Goal: Transaction & Acquisition: Book appointment/travel/reservation

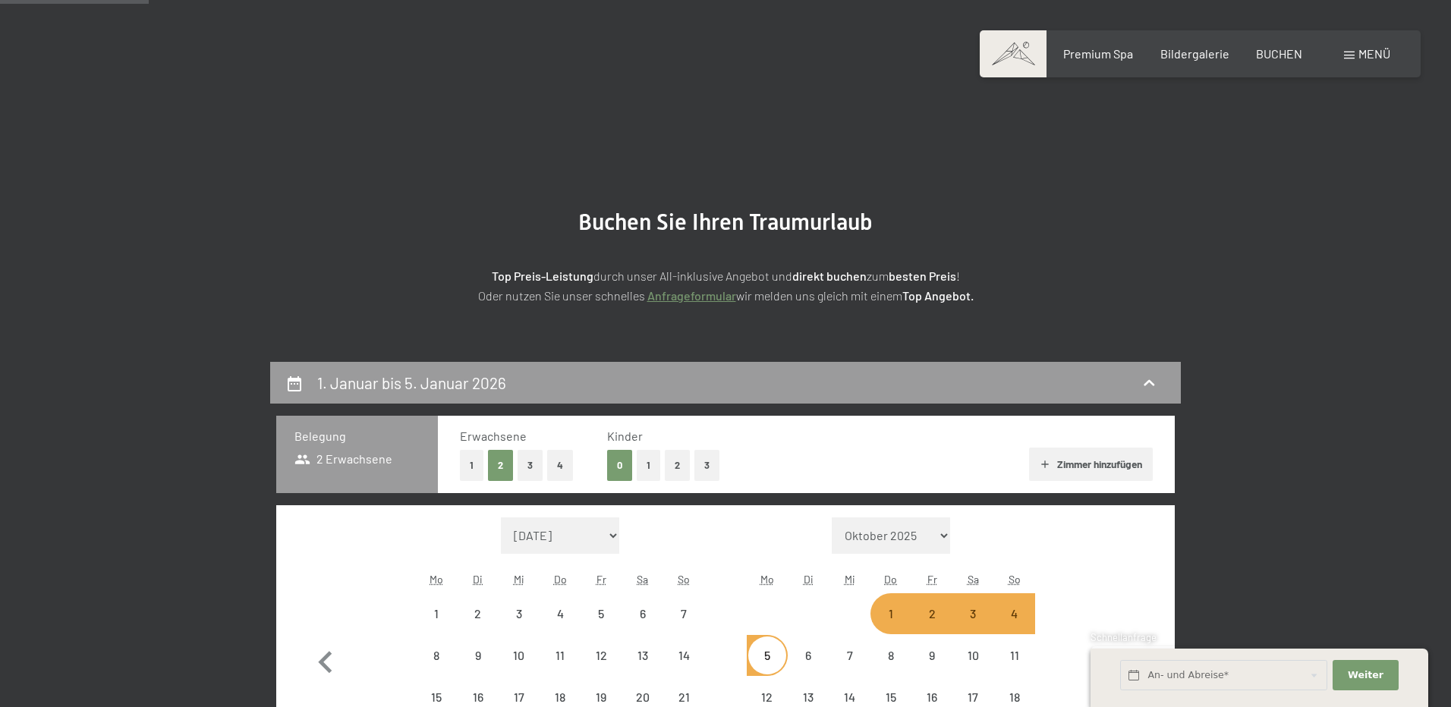
select select "[DATE]"
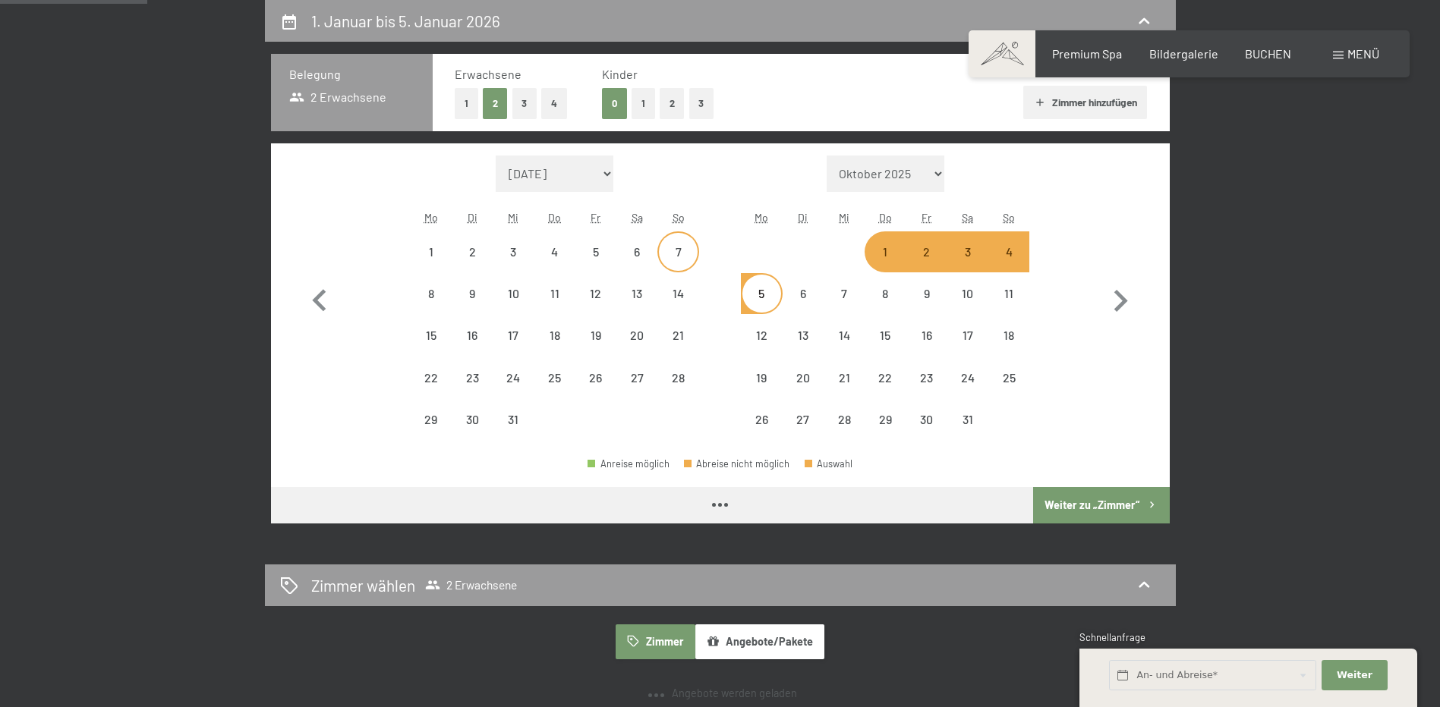
scroll to position [362, 0]
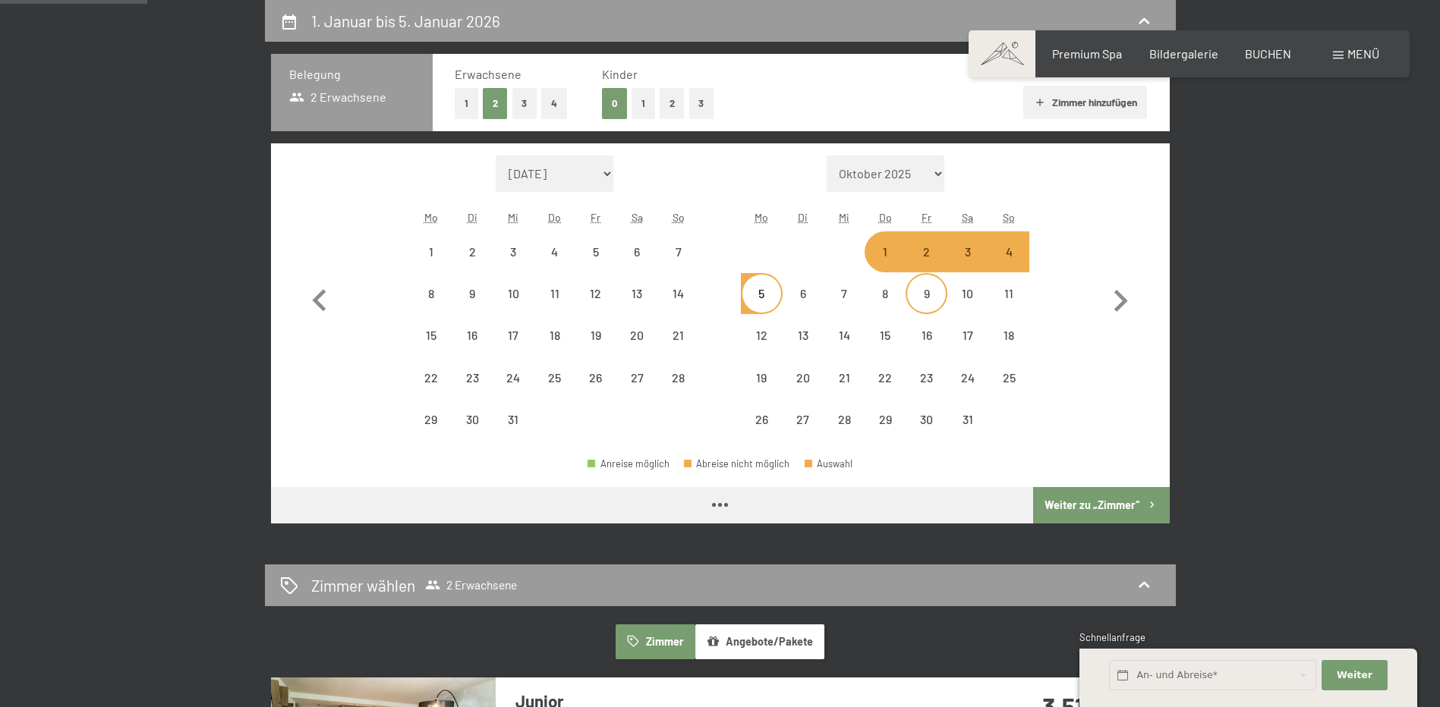
select select "[DATE]"
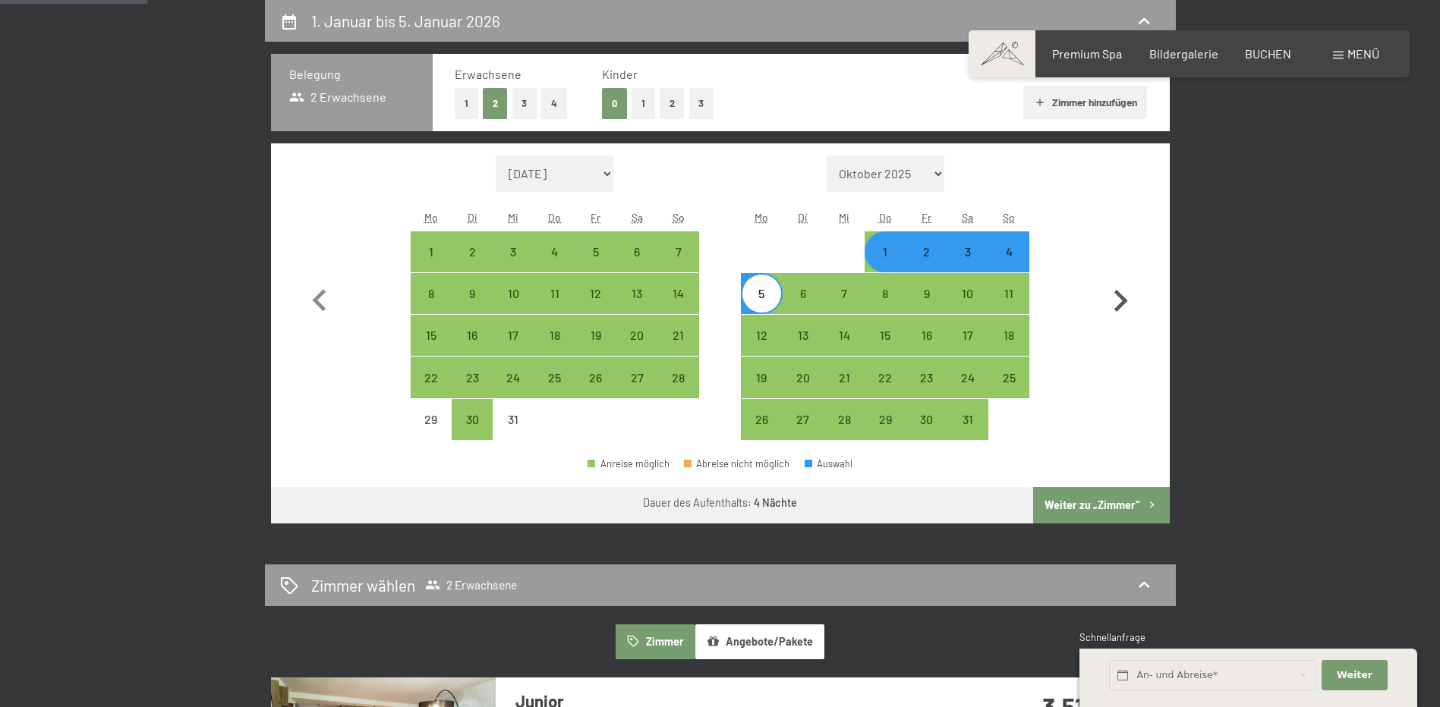
click at [1118, 304] on icon "button" at bounding box center [1120, 301] width 44 height 44
select select "[DATE]"
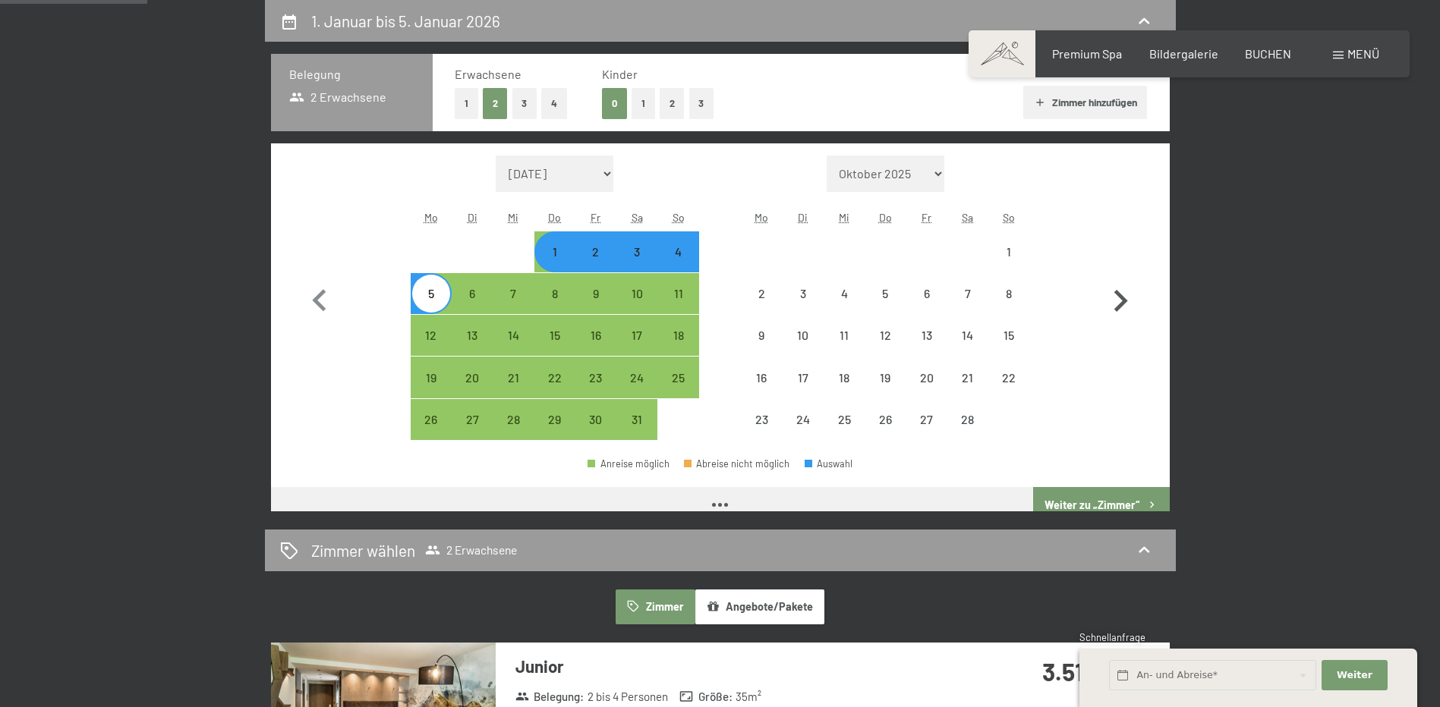
click at [1118, 304] on icon "button" at bounding box center [1120, 301] width 44 height 44
select select "2026-02-01"
select select "2026-03-01"
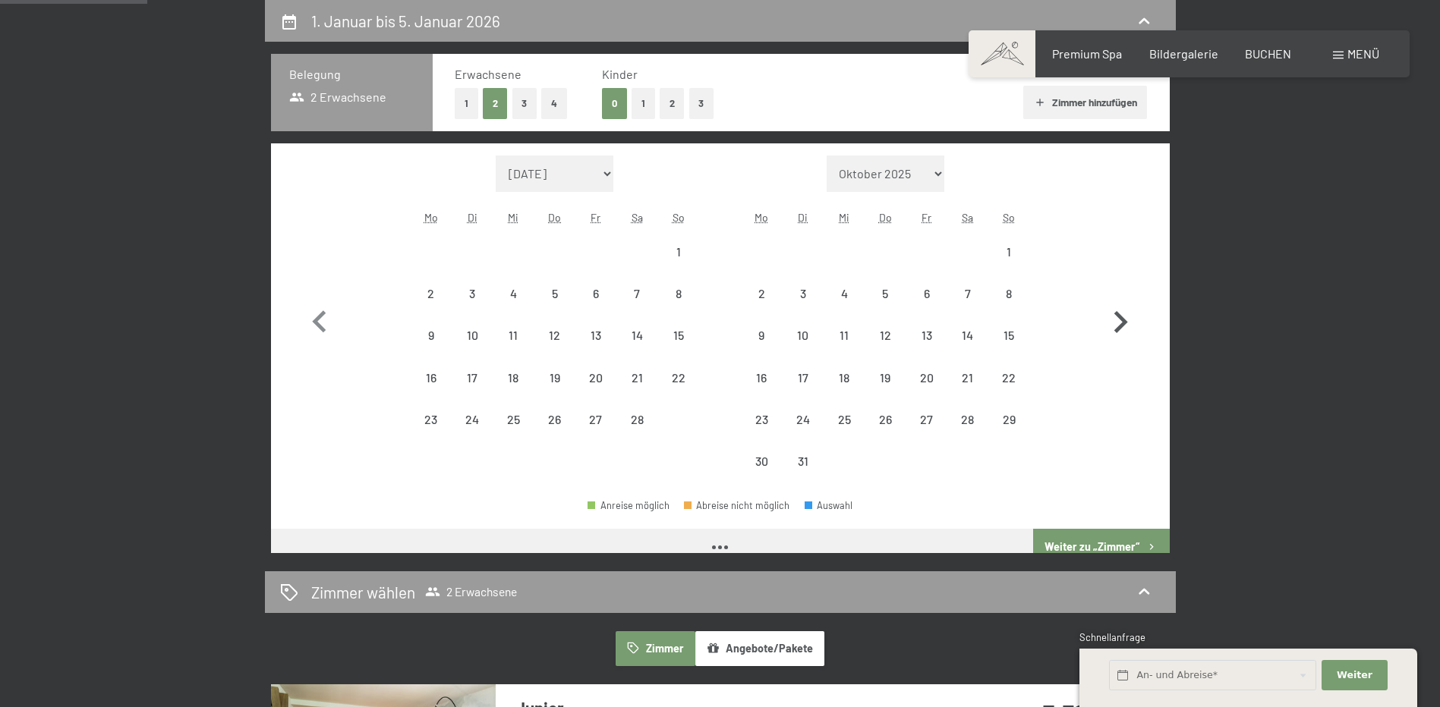
click at [1118, 304] on icon "button" at bounding box center [1120, 323] width 44 height 44
select select "2026-03-01"
select select "2026-04-01"
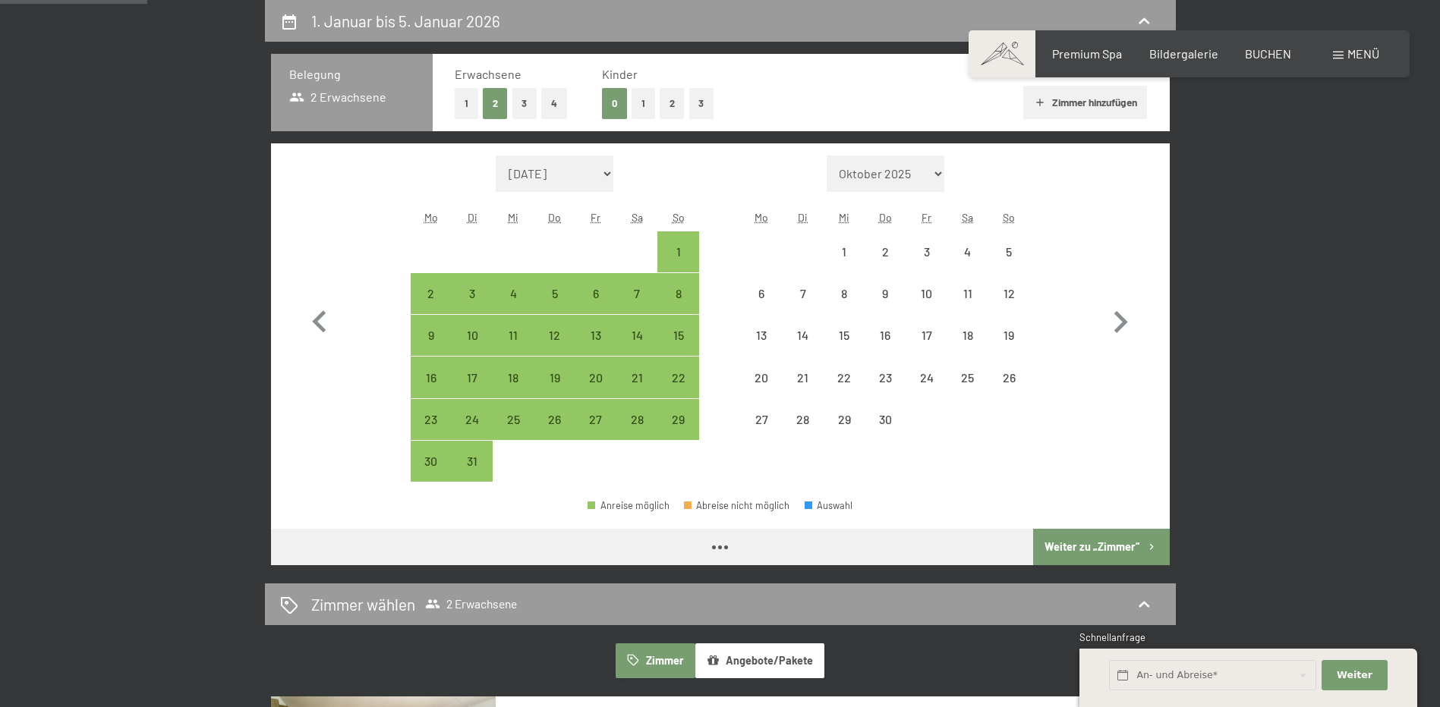
select select "2026-03-01"
select select "2026-04-01"
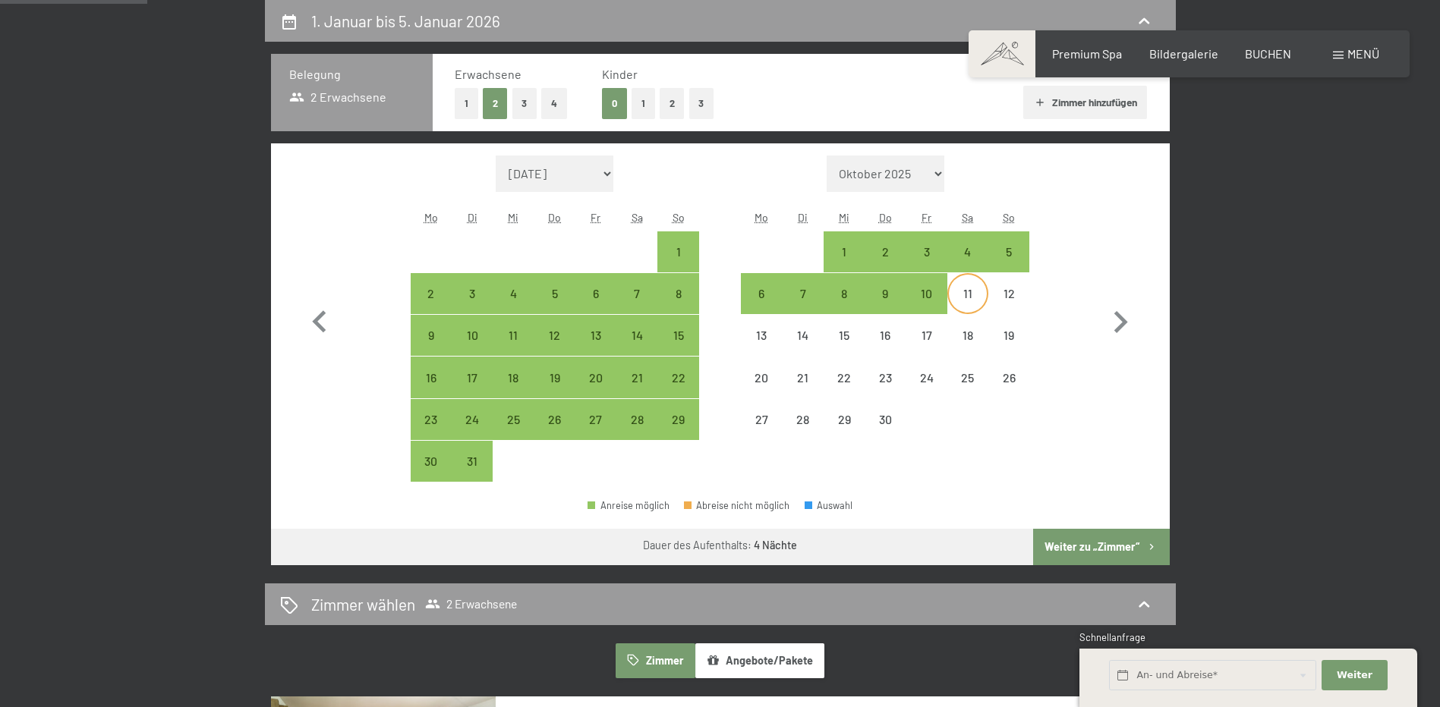
click at [974, 293] on div "11" at bounding box center [968, 307] width 38 height 38
select select "2026-03-01"
select select "2026-04-01"
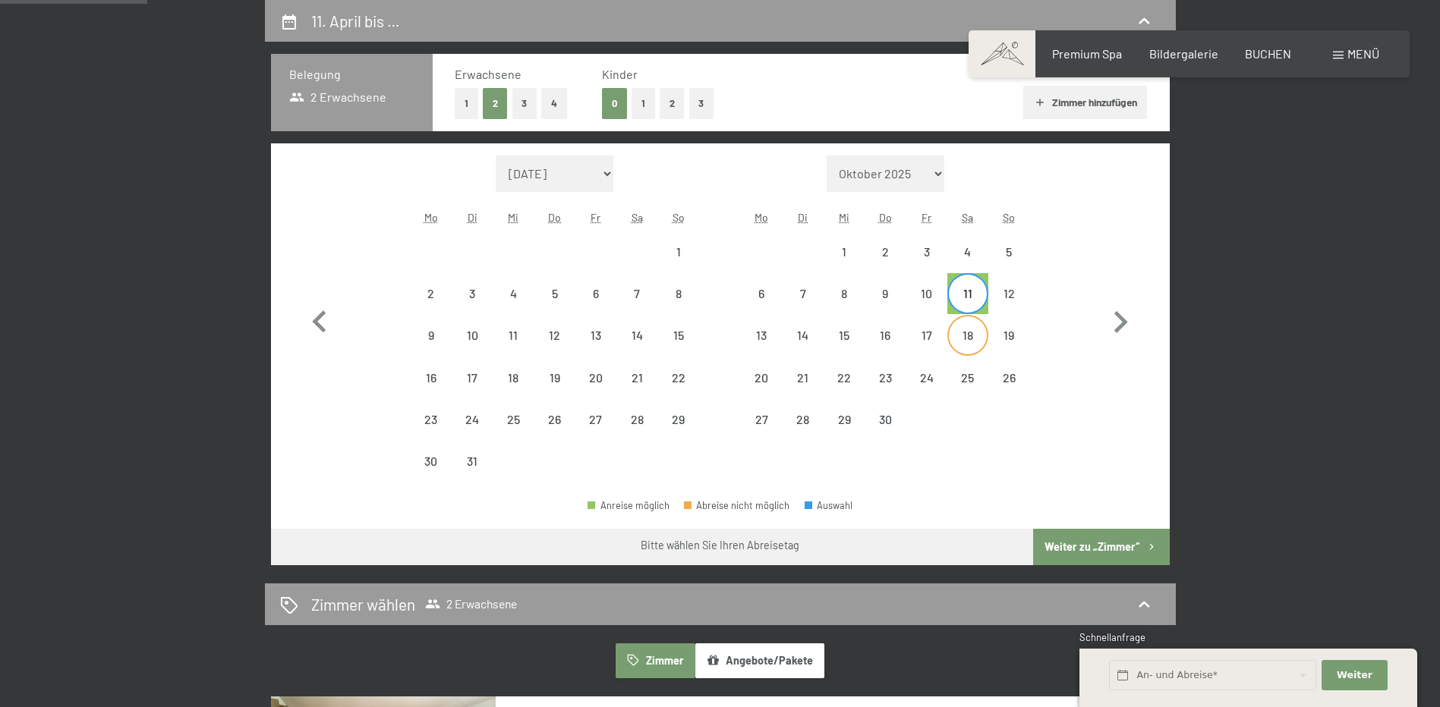
click at [966, 342] on div "18" at bounding box center [968, 348] width 38 height 38
select select "2026-03-01"
select select "2026-04-01"
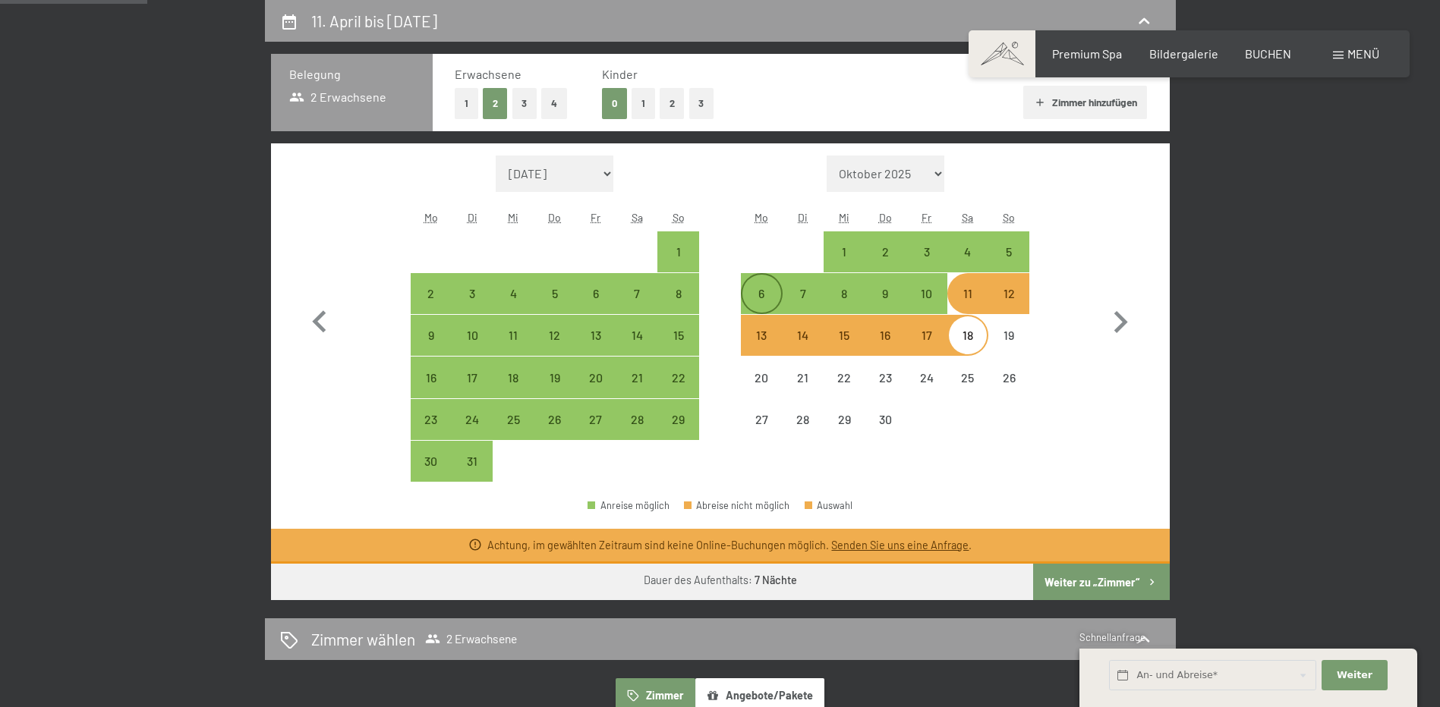
click at [760, 288] on div "6" at bounding box center [761, 307] width 38 height 38
select select "2026-03-01"
select select "2026-04-01"
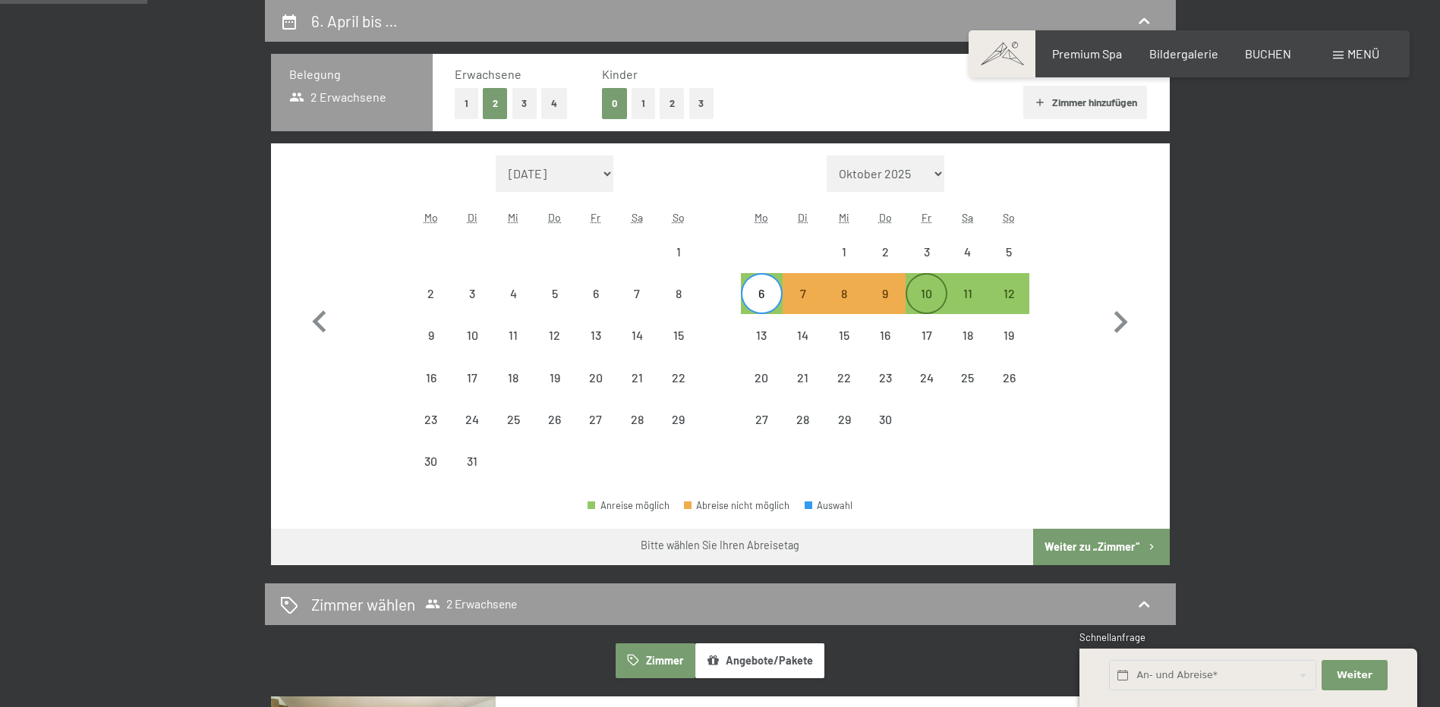
click at [917, 294] on div "10" at bounding box center [926, 307] width 38 height 38
select select "2026-03-01"
select select "2026-04-01"
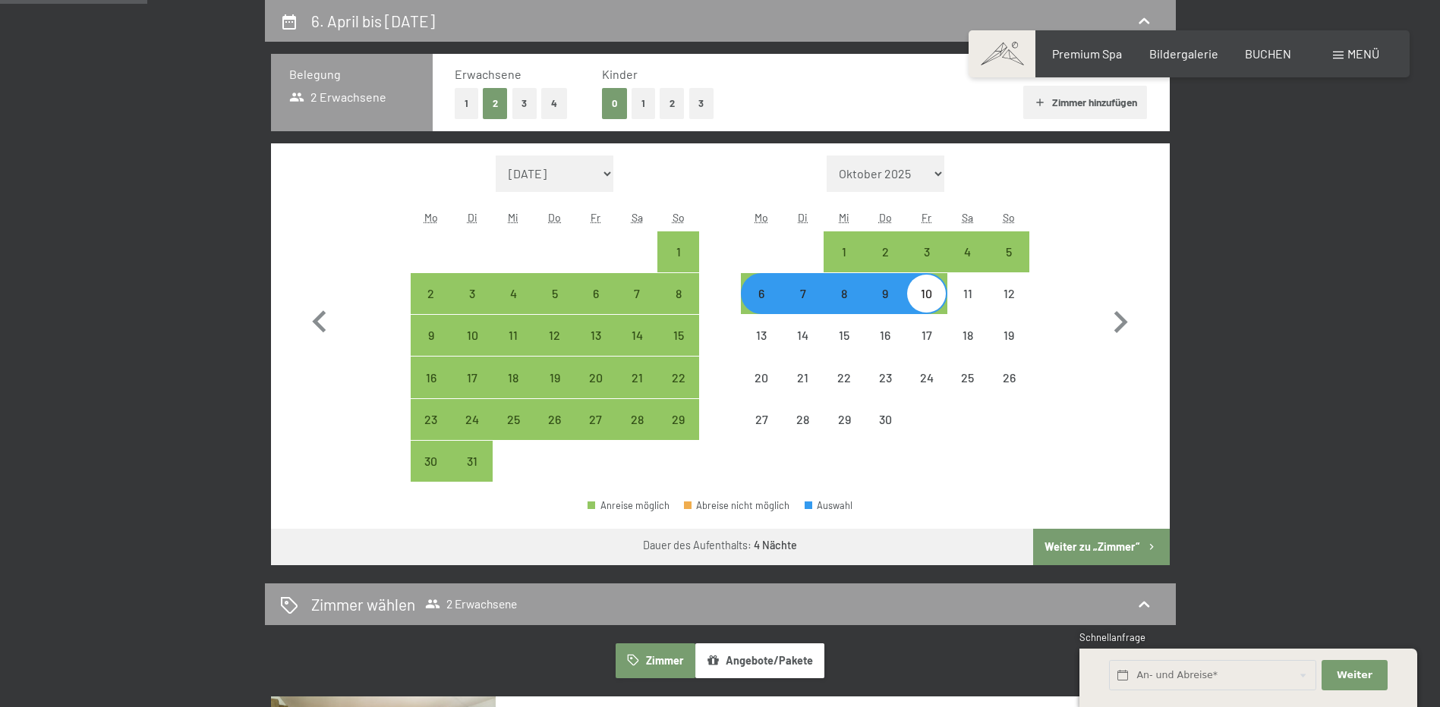
click at [1083, 541] on button "Weiter zu „Zimmer“" at bounding box center [1101, 547] width 136 height 36
select select "2026-03-01"
select select "2026-04-01"
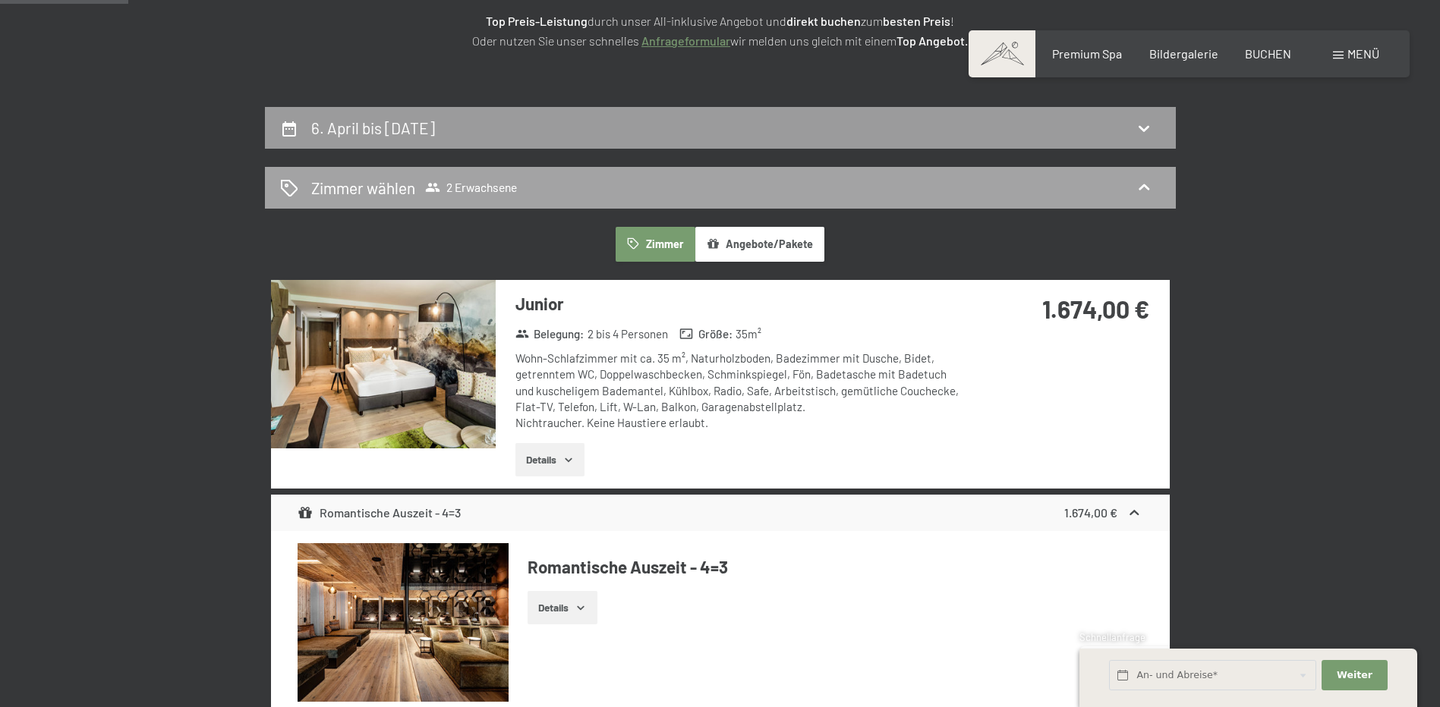
scroll to position [0, 0]
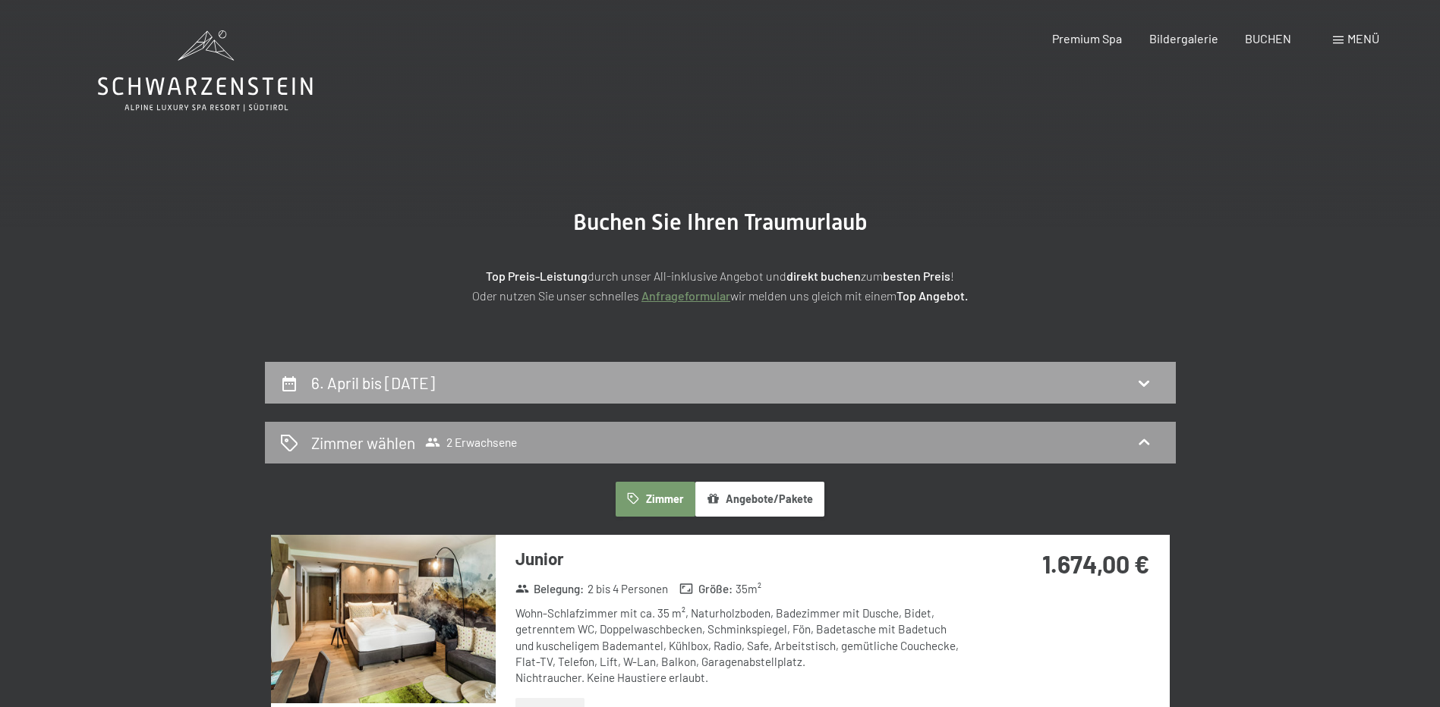
click at [775, 383] on div "6. April bis 10. April 2026" at bounding box center [720, 383] width 880 height 22
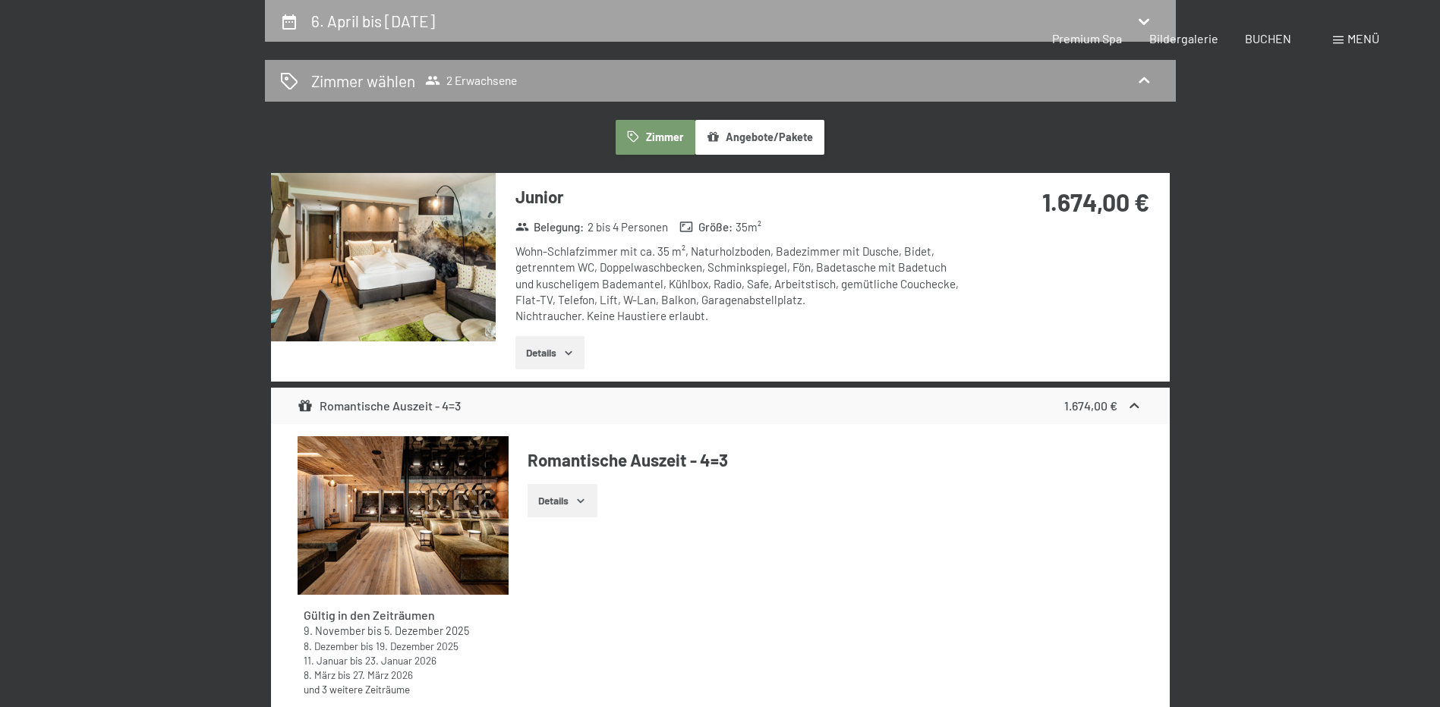
select select "2026-03-01"
select select "2026-04-01"
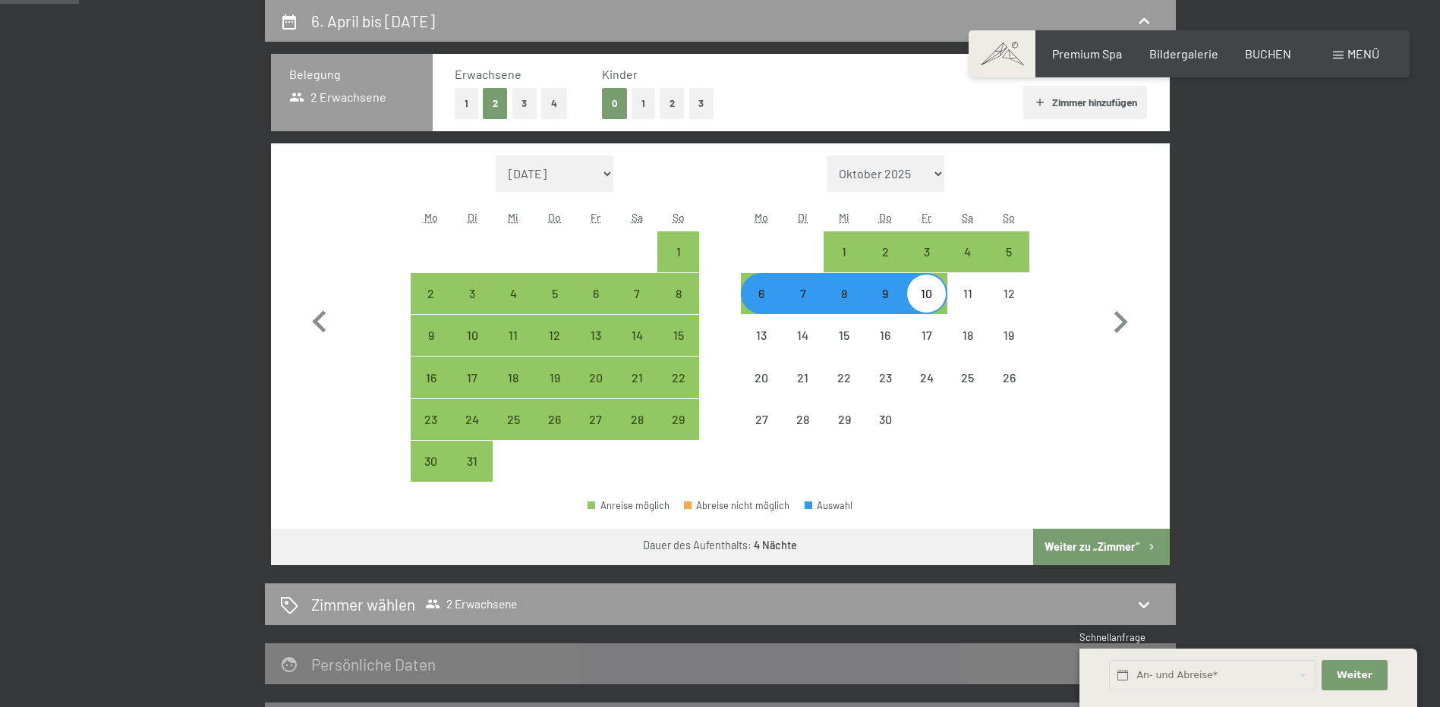
click at [767, 300] on div "6" at bounding box center [761, 307] width 38 height 38
select select "2026-03-01"
select select "2026-04-01"
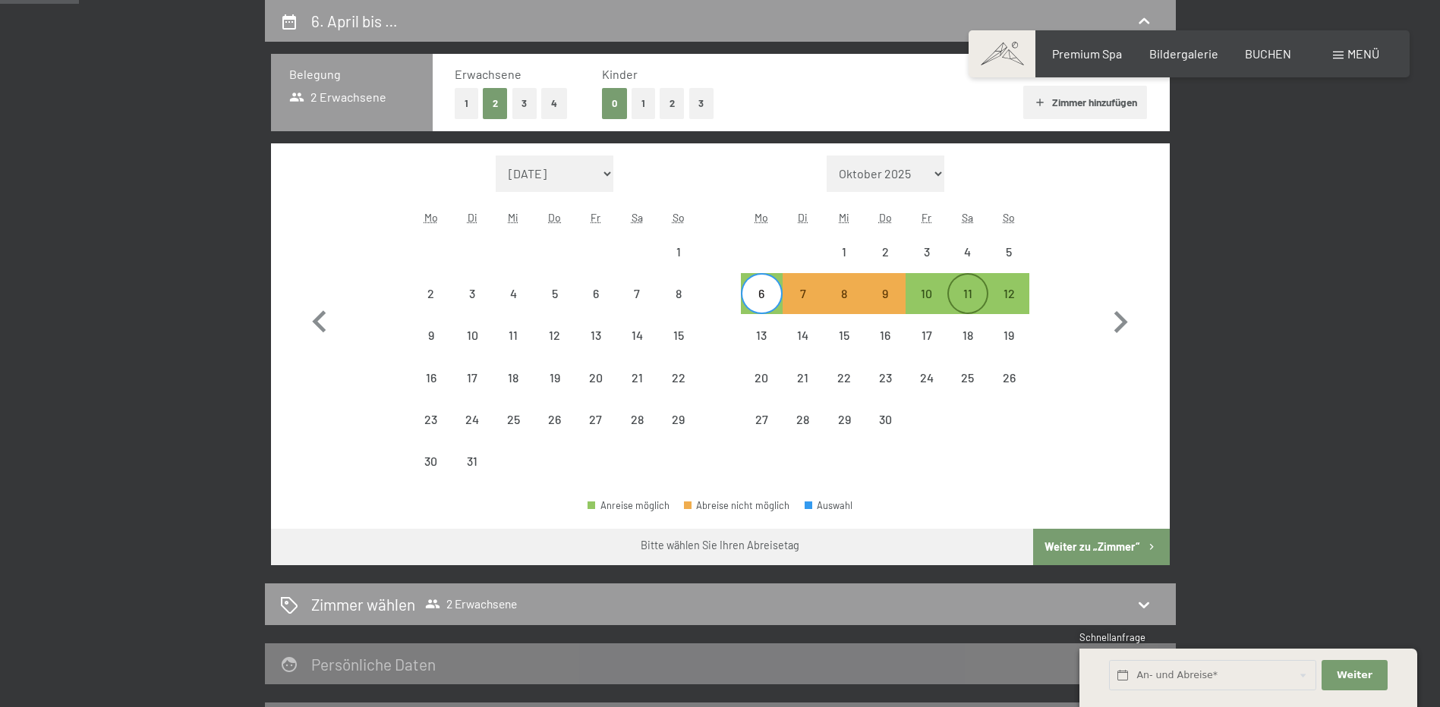
click at [974, 306] on div "11" at bounding box center [968, 307] width 38 height 38
select select "2026-03-01"
select select "2026-04-01"
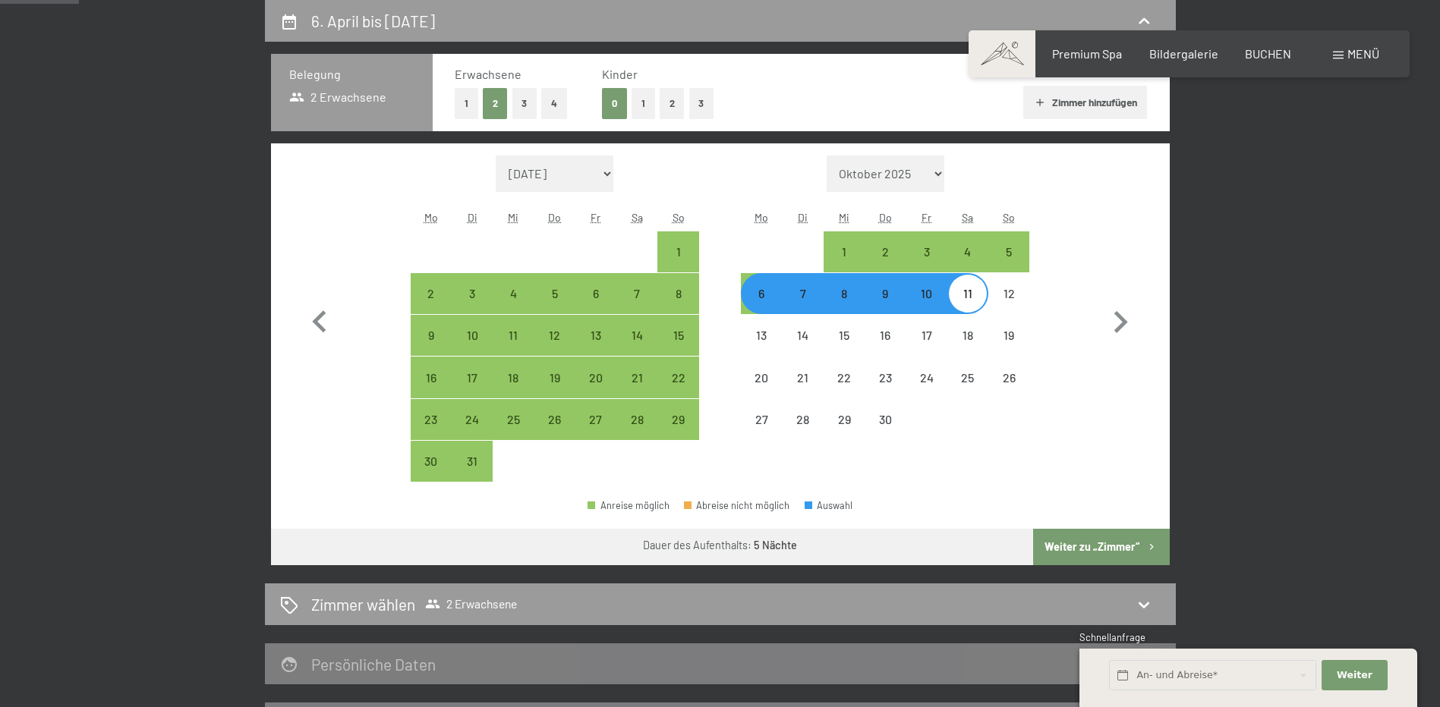
click at [1139, 553] on button "Weiter zu „Zimmer“" at bounding box center [1101, 547] width 136 height 36
select select "2026-03-01"
select select "2026-04-01"
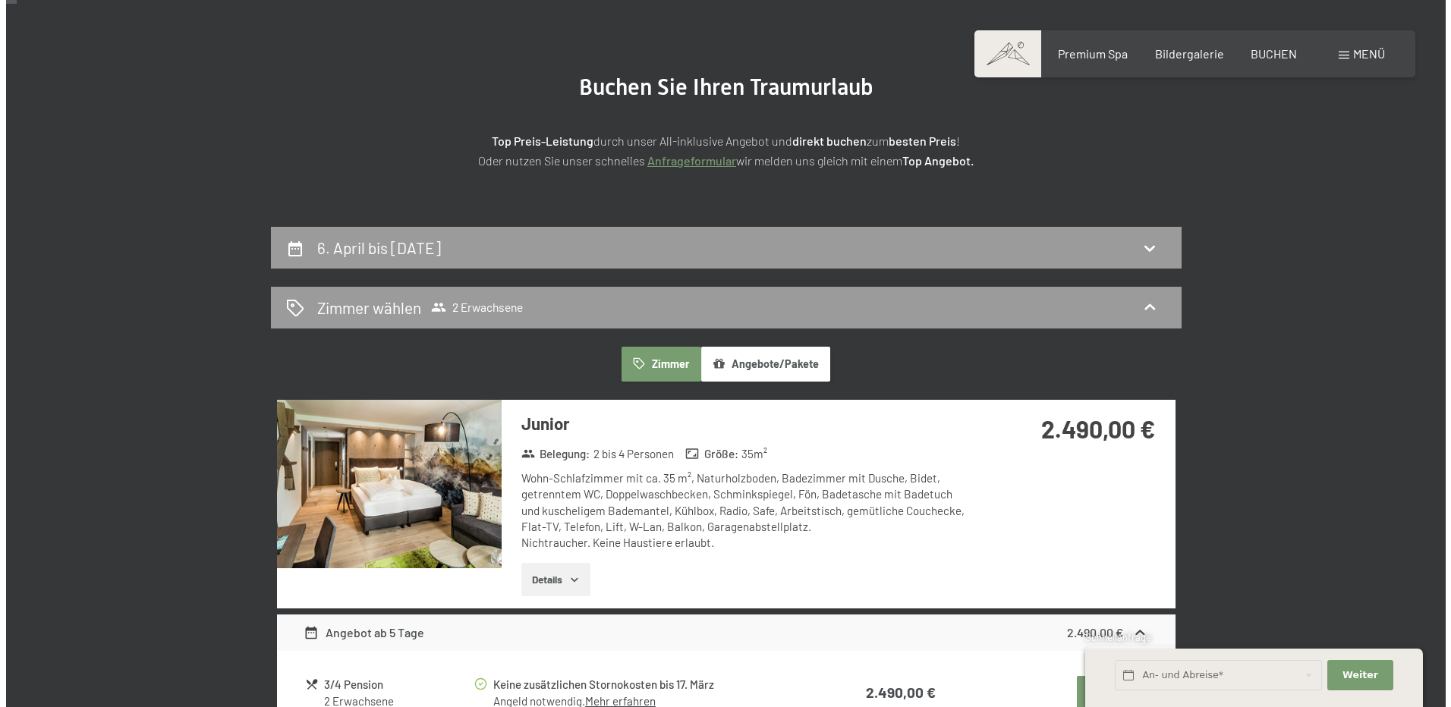
scroll to position [0, 0]
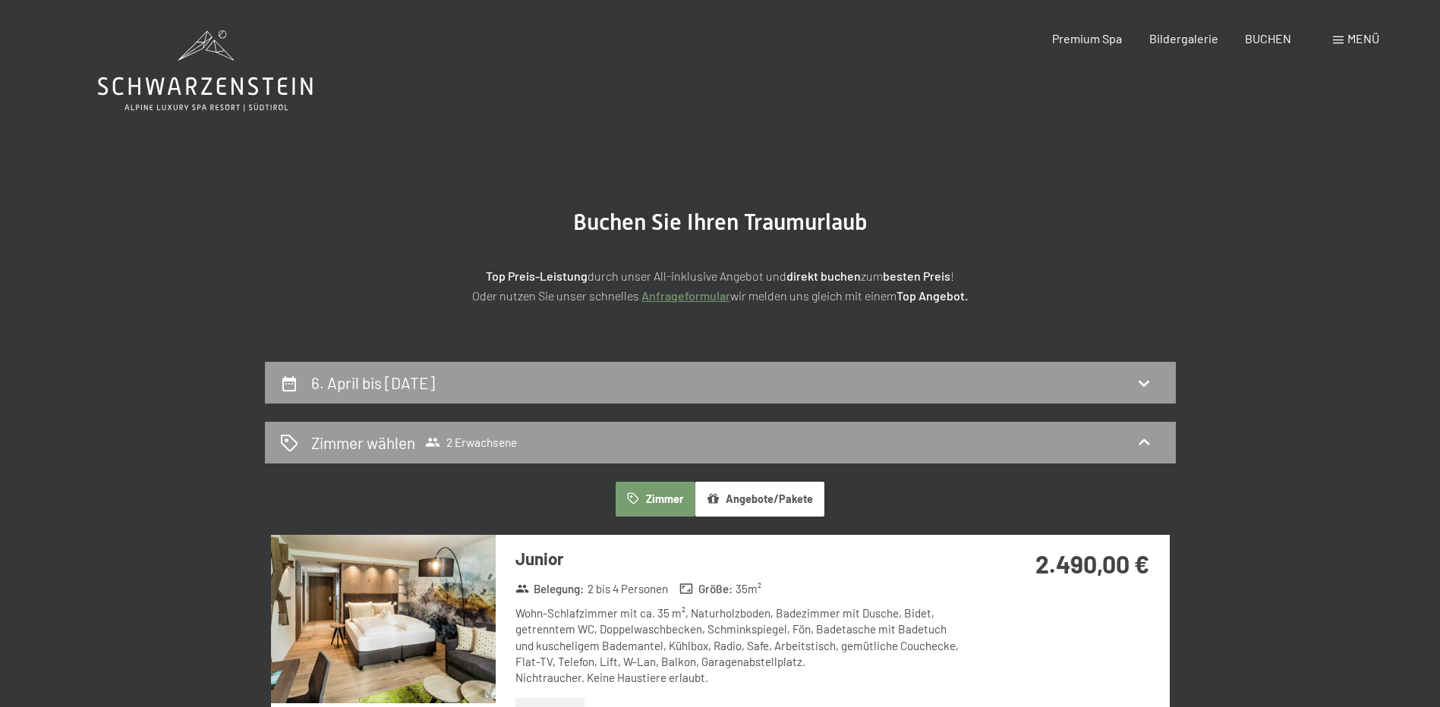
click at [1343, 38] on div "Menü" at bounding box center [1356, 38] width 46 height 17
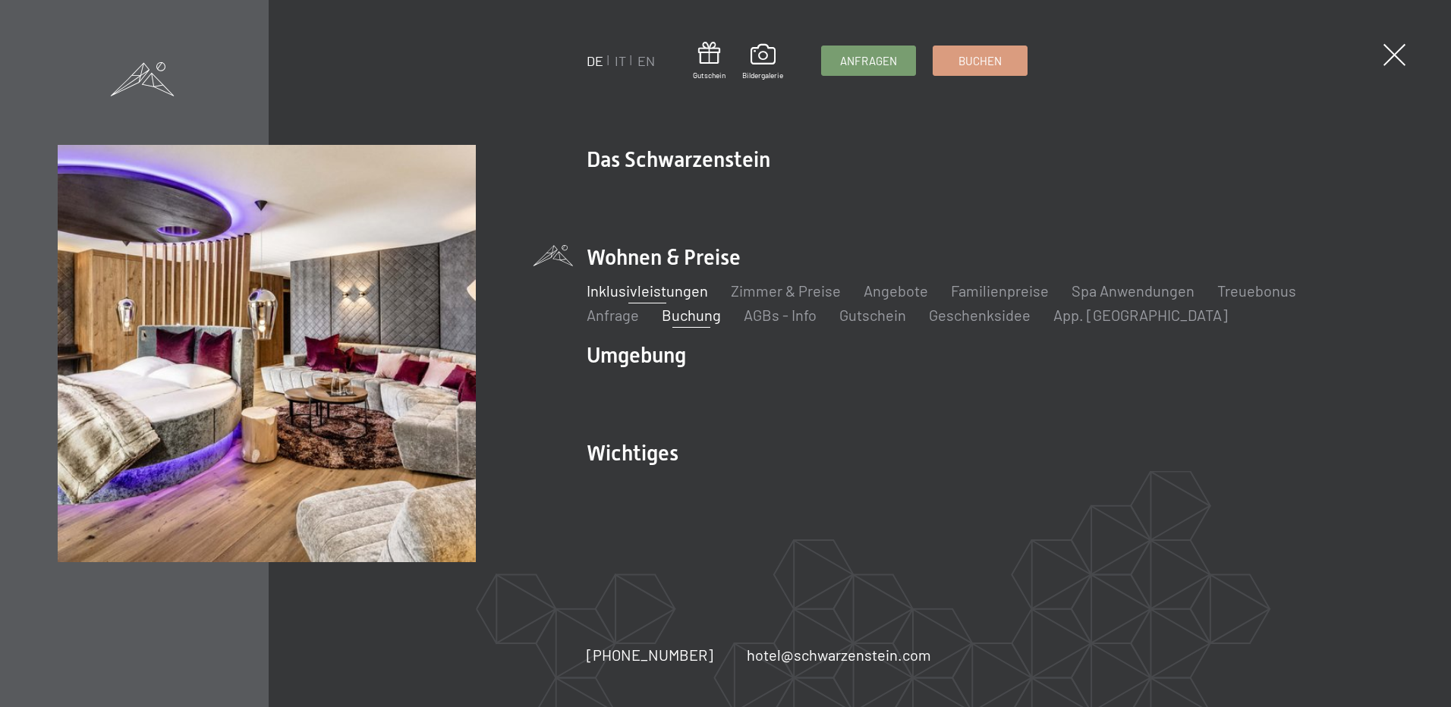
click at [685, 288] on link "Inklusivleistungen" at bounding box center [647, 291] width 121 height 18
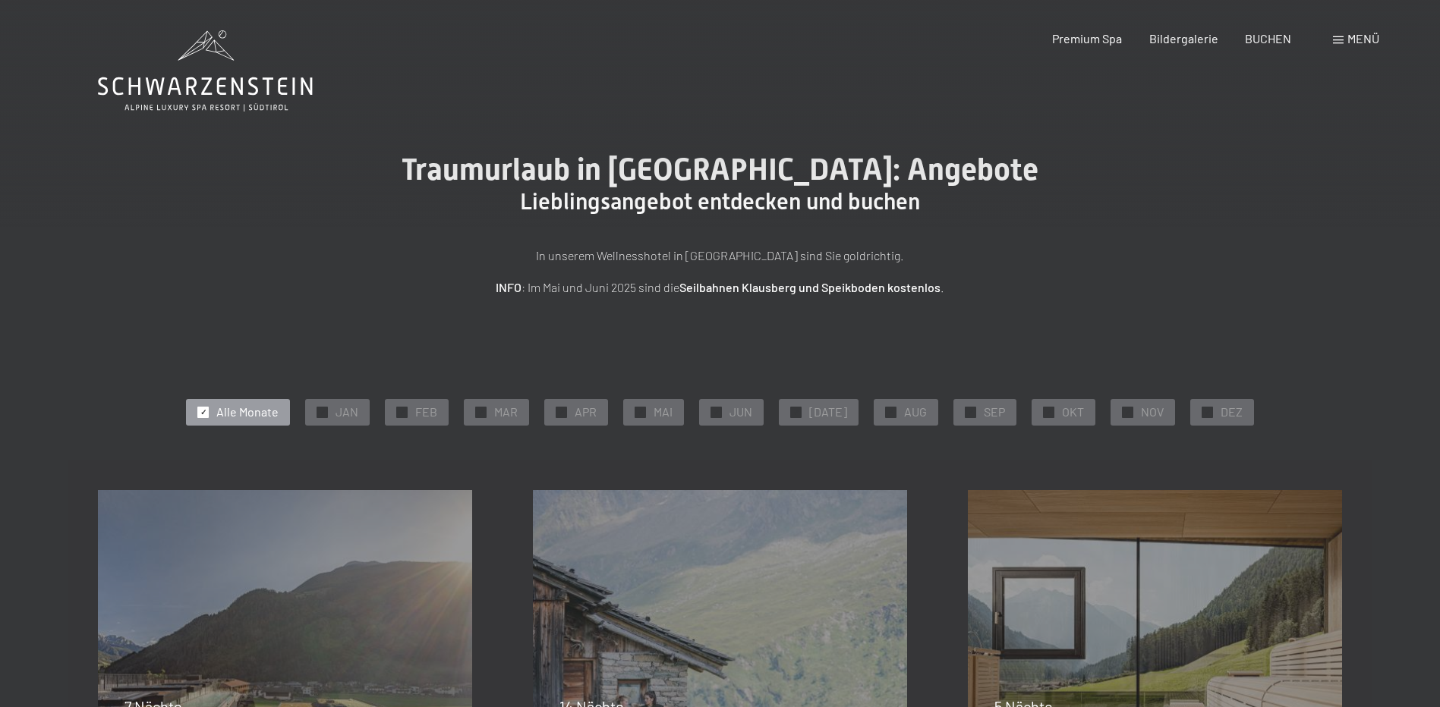
click at [1176, 411] on div "✓ Alle Monate ✓ JAN ✓ FEB ✓ MAR ✓ APR ✓ MAI ✓ JUN ✓ JUL ✓ AUG ✓ SEP ✓ OKT ✓ NOV…" at bounding box center [720, 411] width 1245 height 33
click at [1190, 408] on div "✓ DEZ" at bounding box center [1222, 412] width 64 height 26
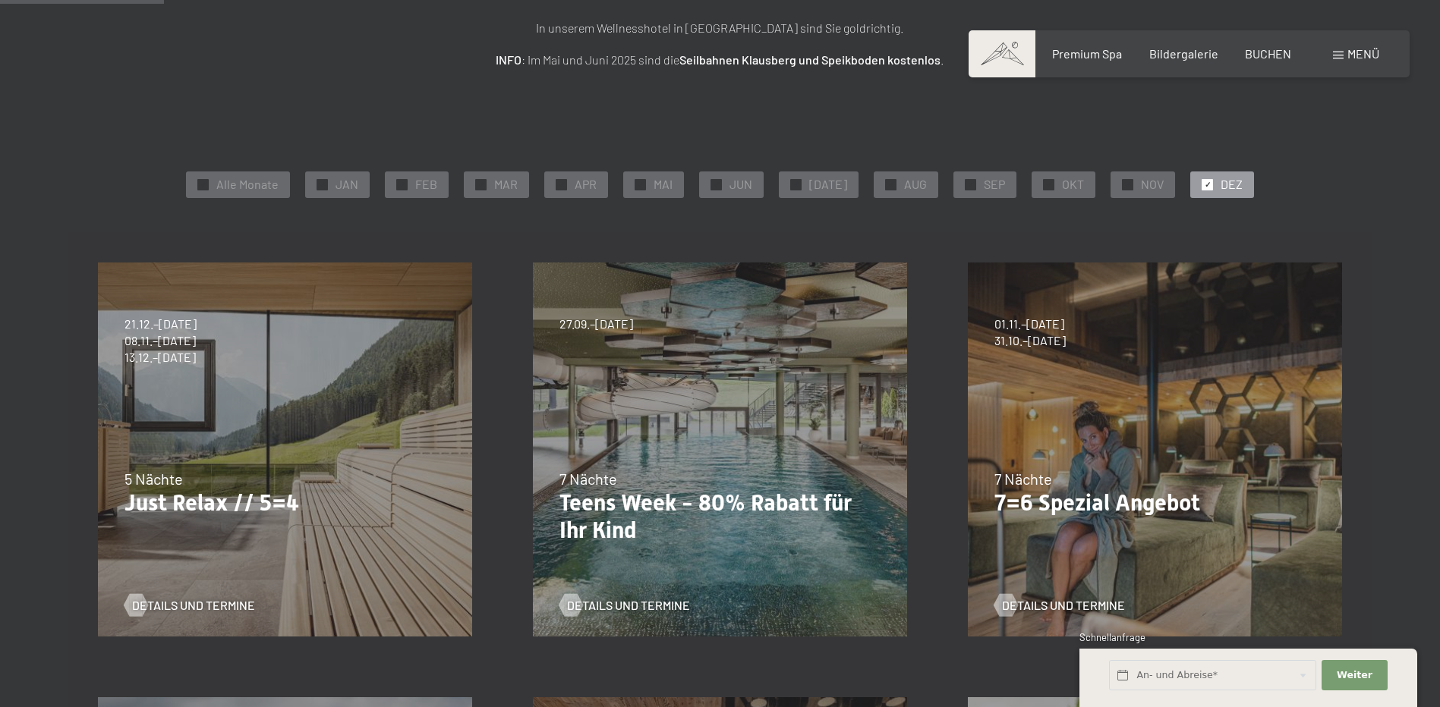
scroll to position [304, 0]
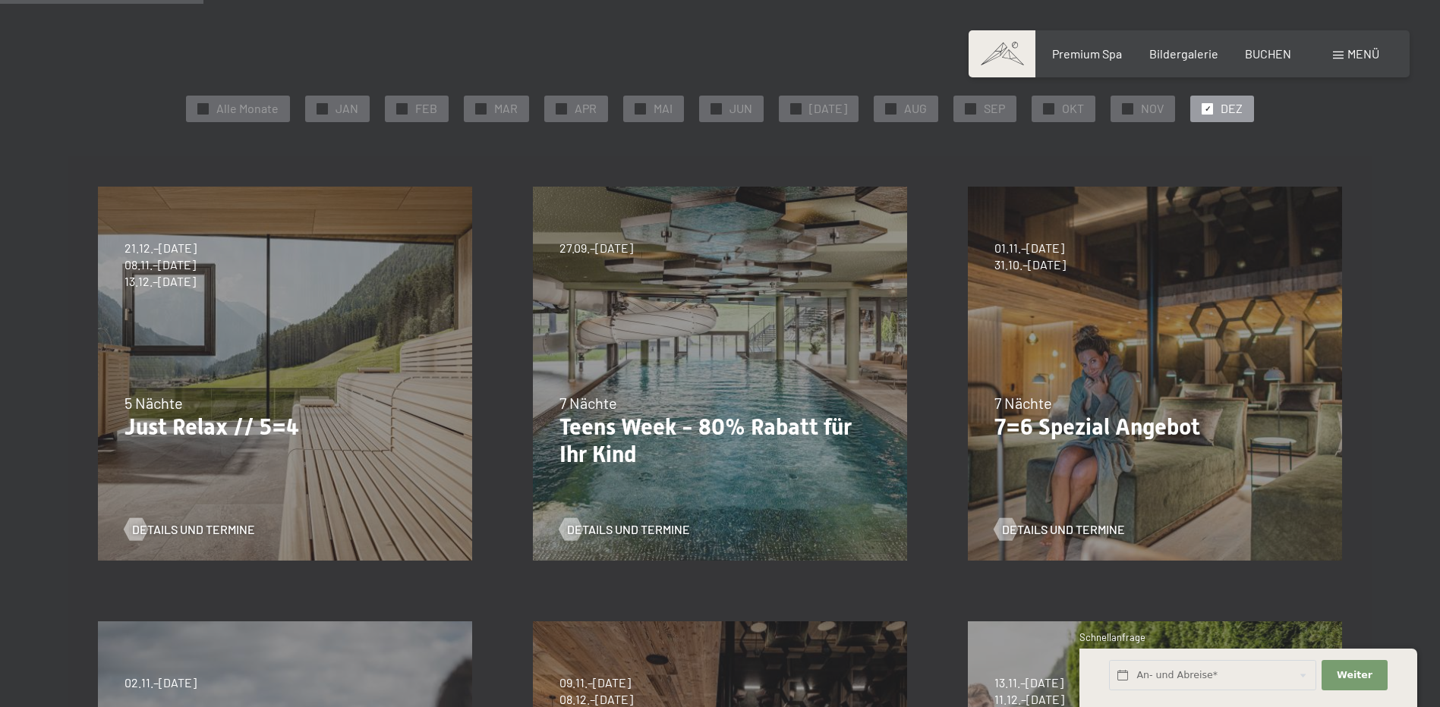
click at [1368, 202] on div "04.10.–26.10.2025 01.11.–21.12.2025 10.01.–01.02.2026 07.03.–29.03.2026 16.05.–…" at bounding box center [1154, 373] width 435 height 435
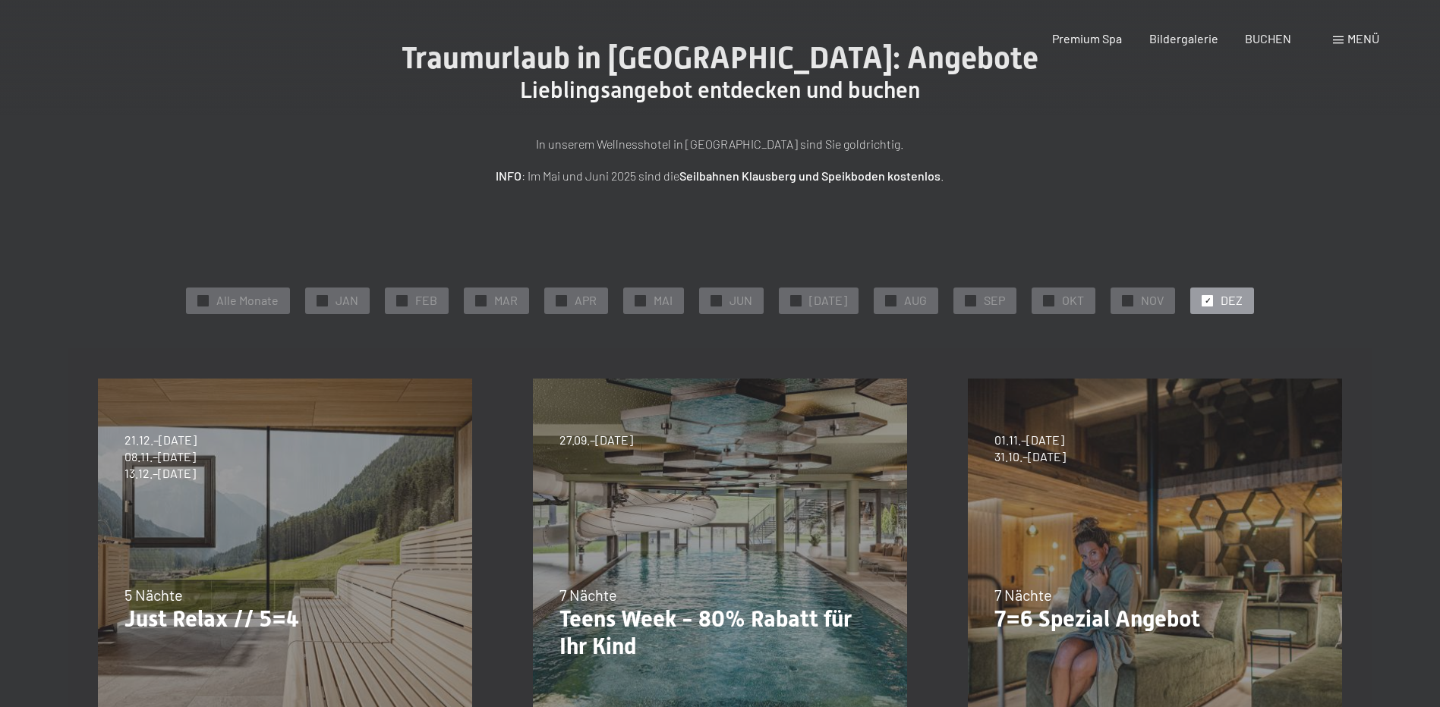
scroll to position [0, 0]
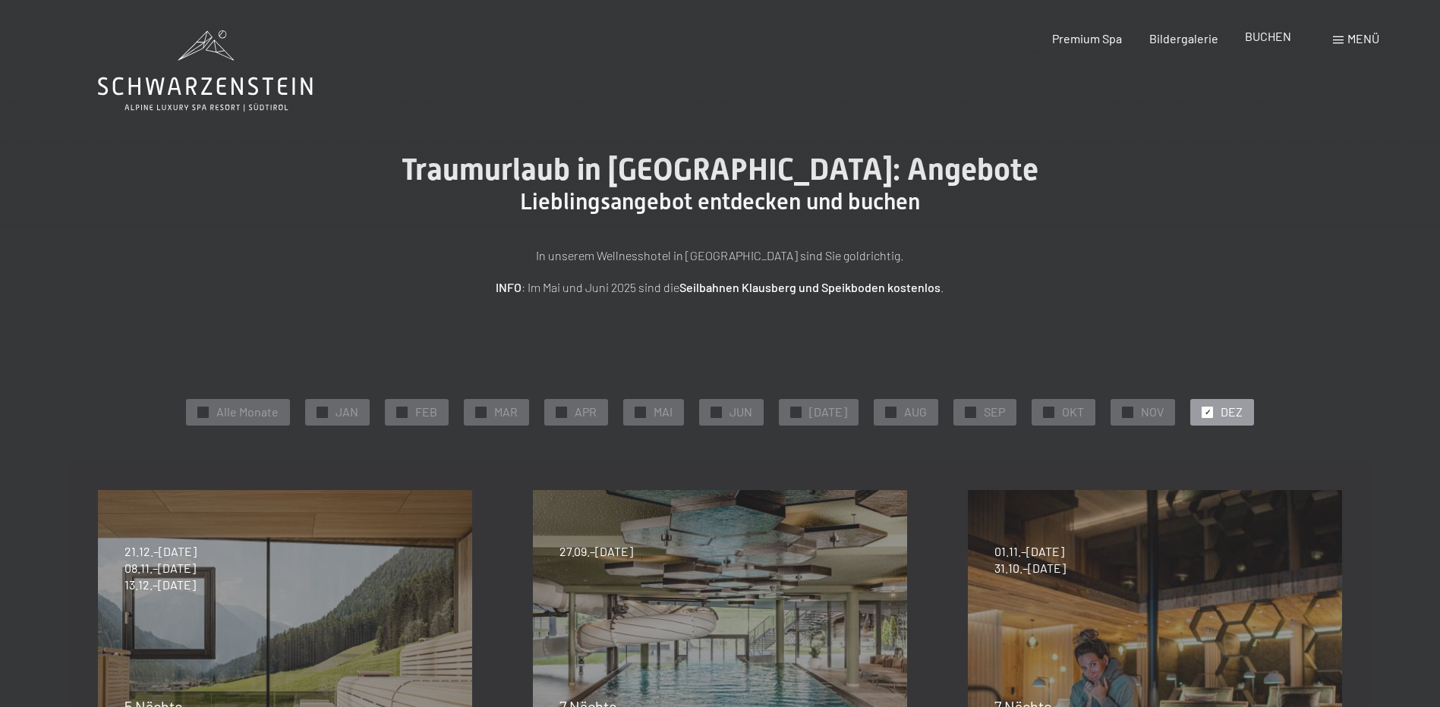
click at [1259, 36] on span "BUCHEN" at bounding box center [1268, 36] width 46 height 14
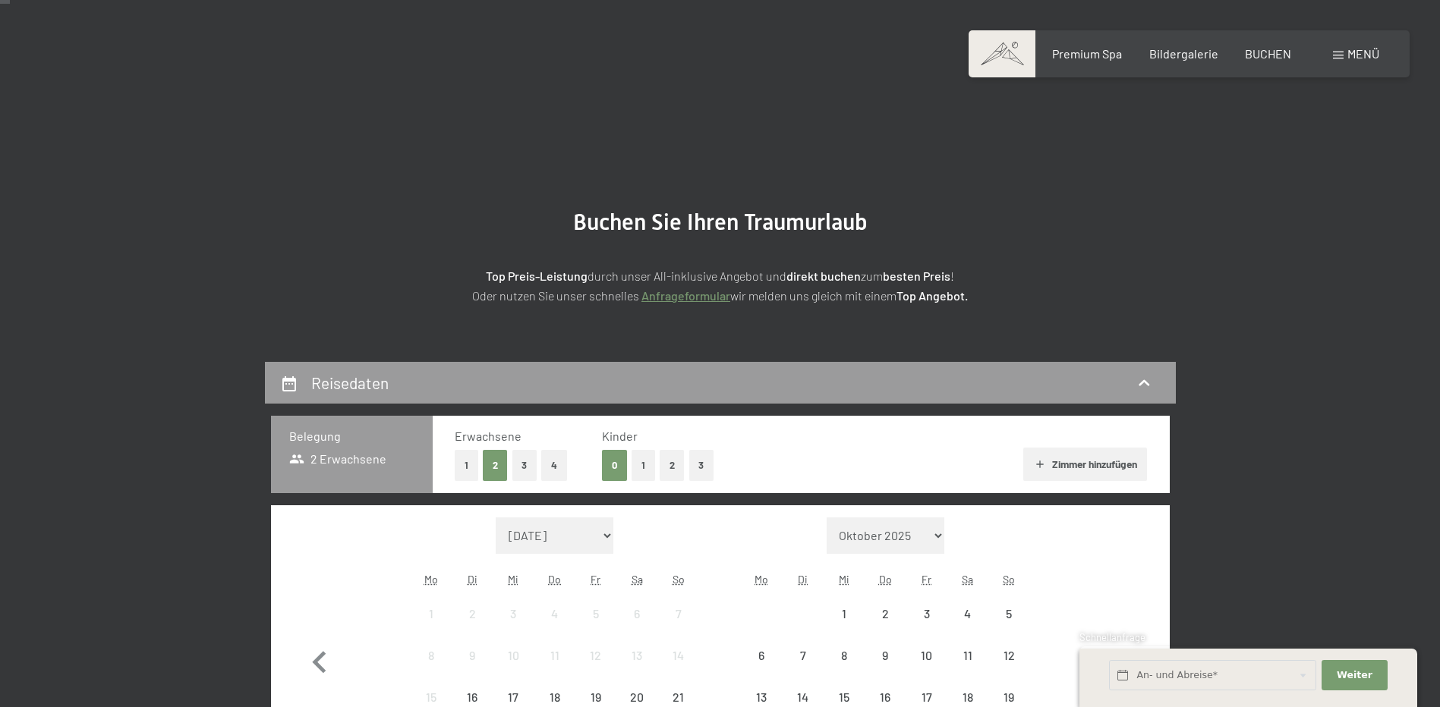
scroll to position [379, 0]
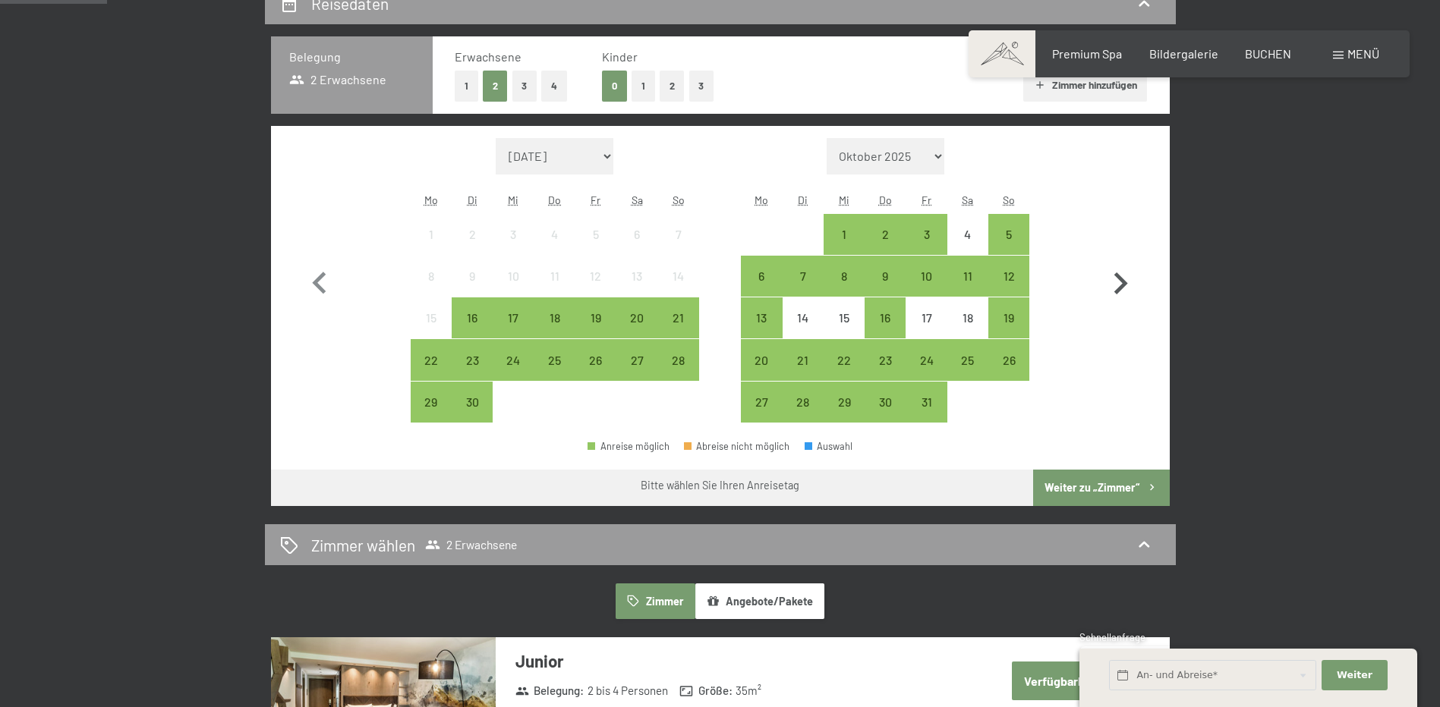
click at [1122, 280] on icon "button" at bounding box center [1121, 283] width 14 height 22
select select "2025-10-01"
select select "2025-11-01"
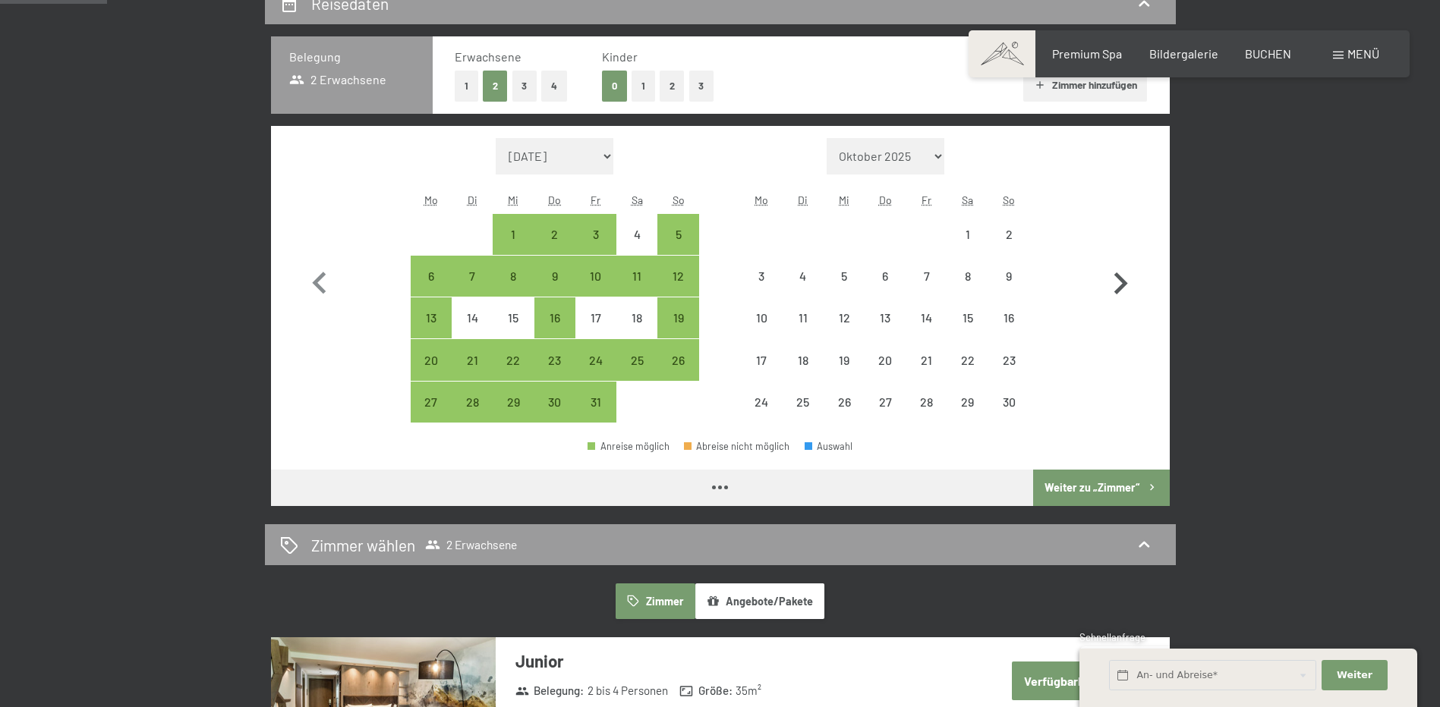
click at [1122, 281] on icon "button" at bounding box center [1121, 283] width 14 height 22
select select "2025-11-01"
select select "[DATE]"
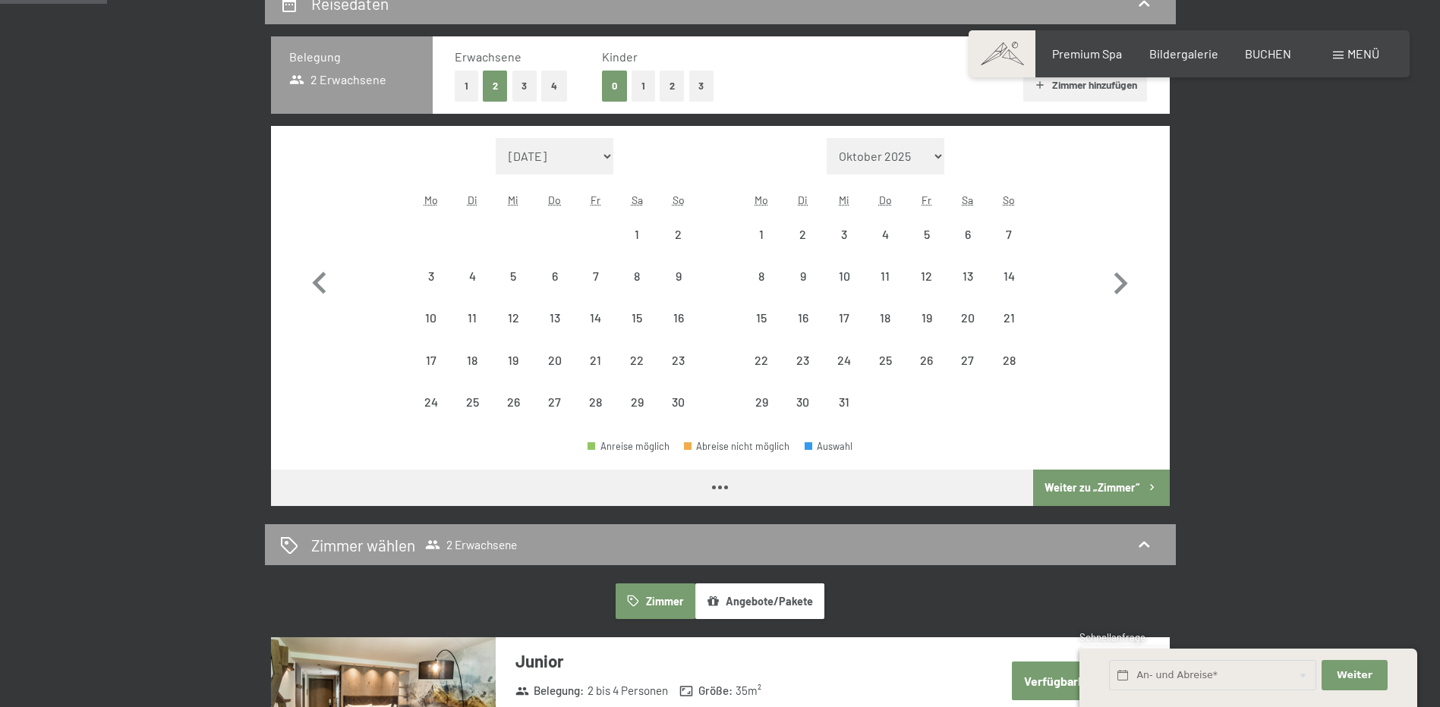
select select "2025-11-01"
select select "2025-12-01"
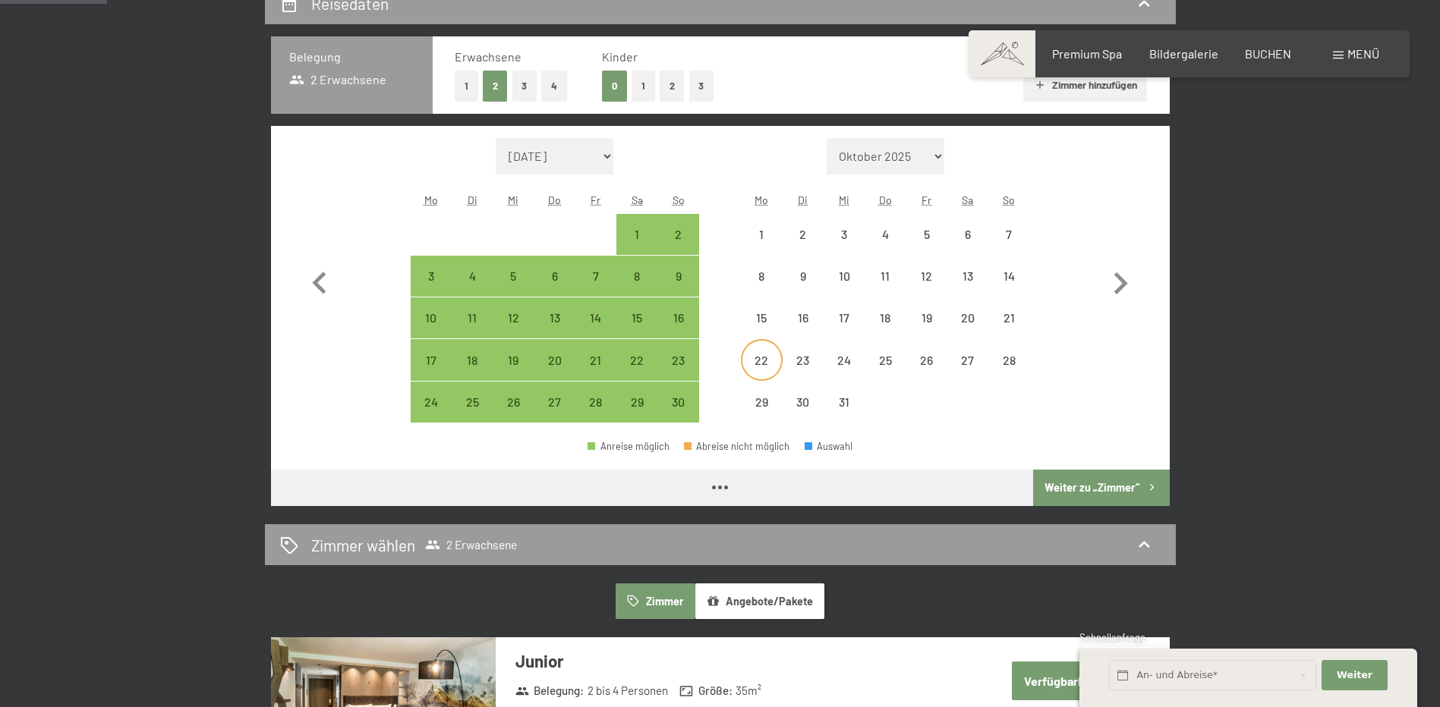
click at [764, 364] on div "22" at bounding box center [761, 373] width 38 height 38
select select "2025-11-01"
select select "2025-12-01"
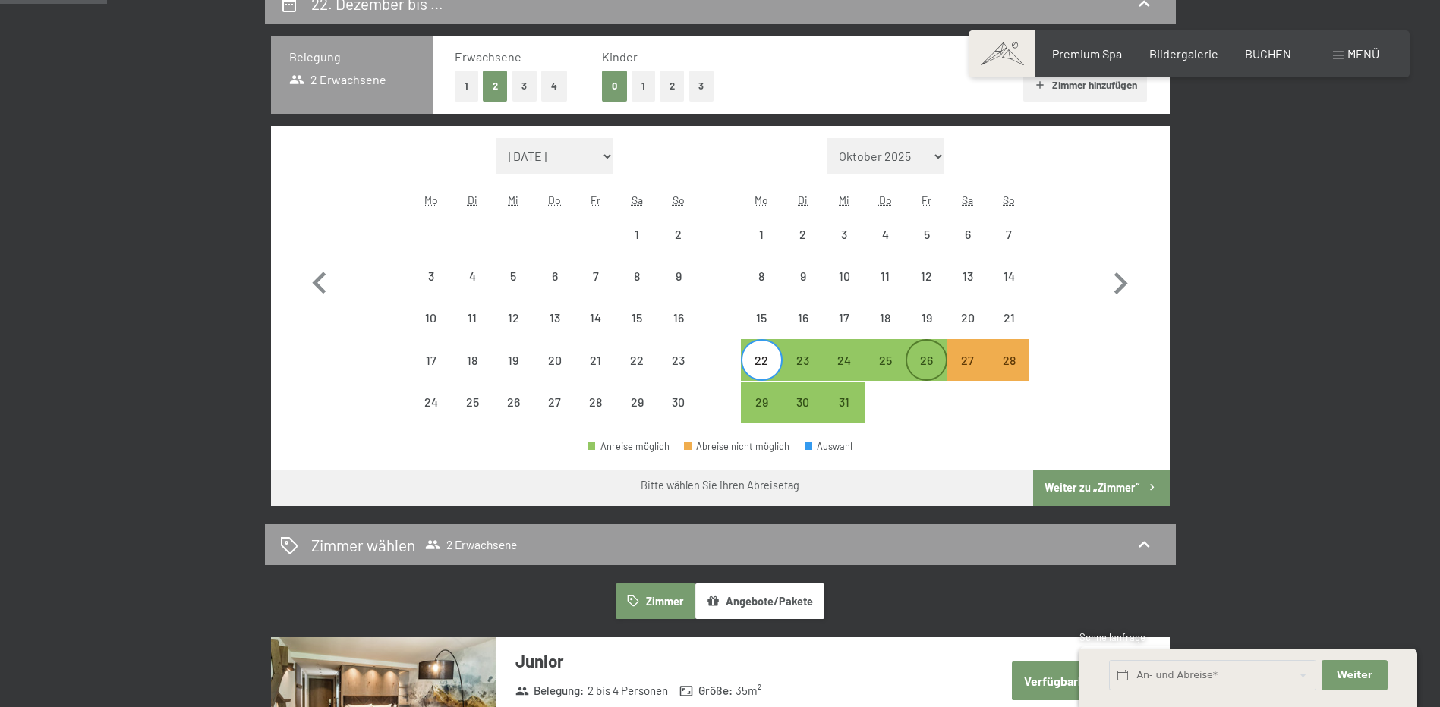
click at [926, 363] on div "26" at bounding box center [926, 373] width 38 height 38
select select "2025-11-01"
select select "2025-12-01"
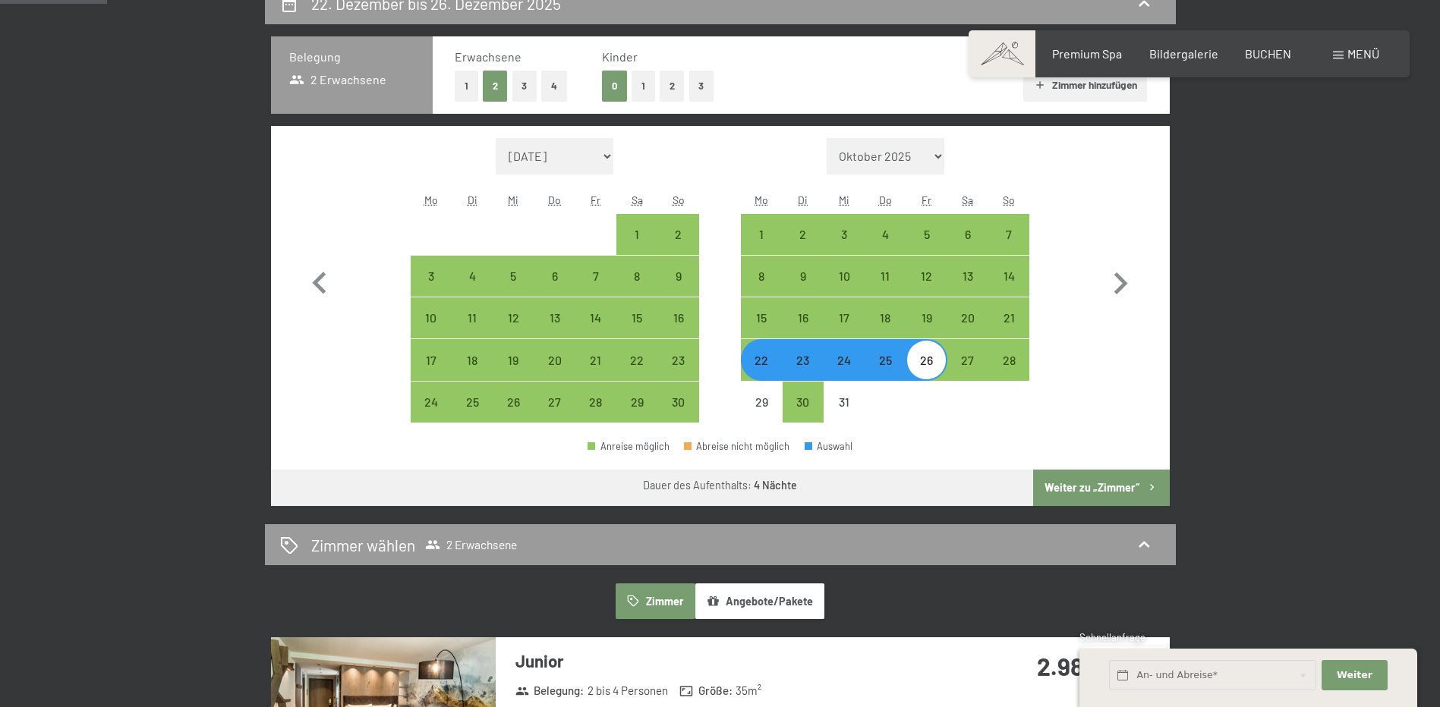
click at [1110, 484] on button "Weiter zu „Zimmer“" at bounding box center [1101, 488] width 136 height 36
select select "2025-11-01"
select select "2025-12-01"
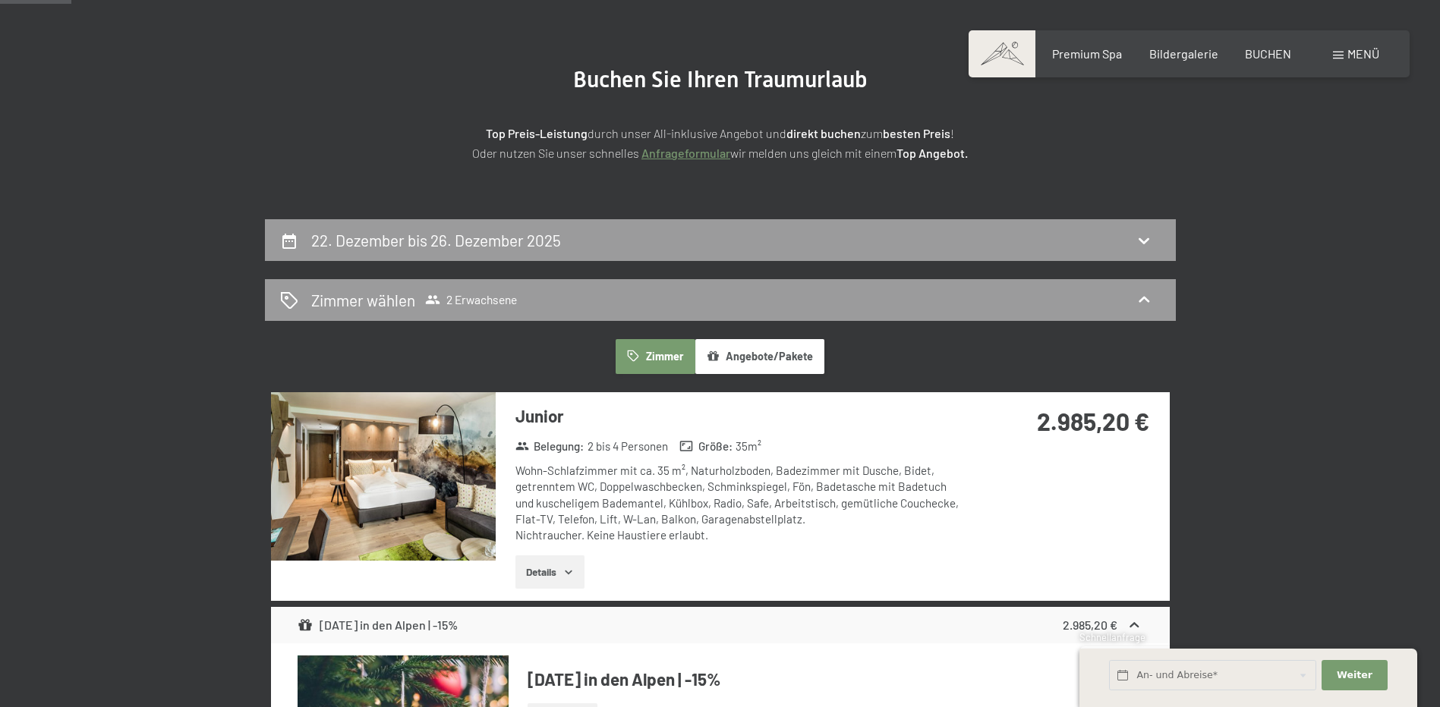
scroll to position [304, 0]
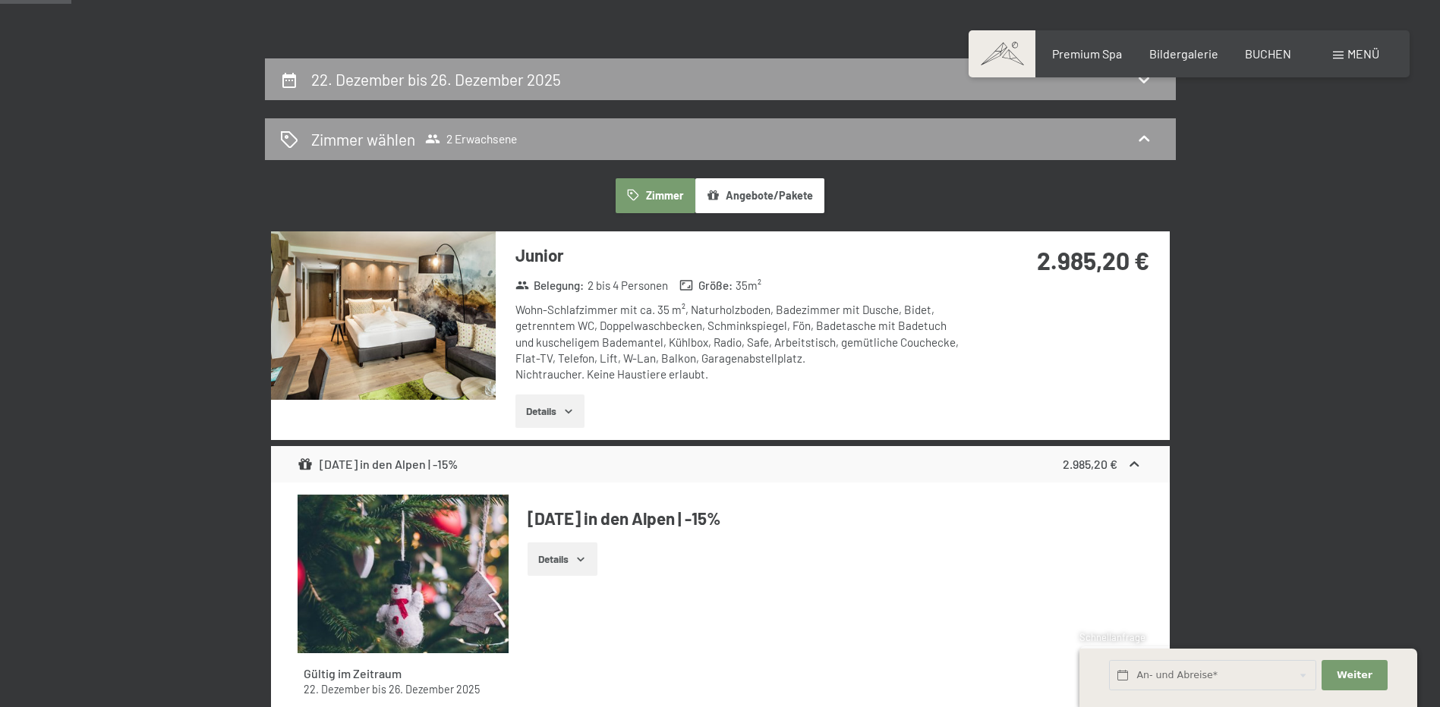
click at [546, 408] on button "Details" at bounding box center [549, 411] width 69 height 33
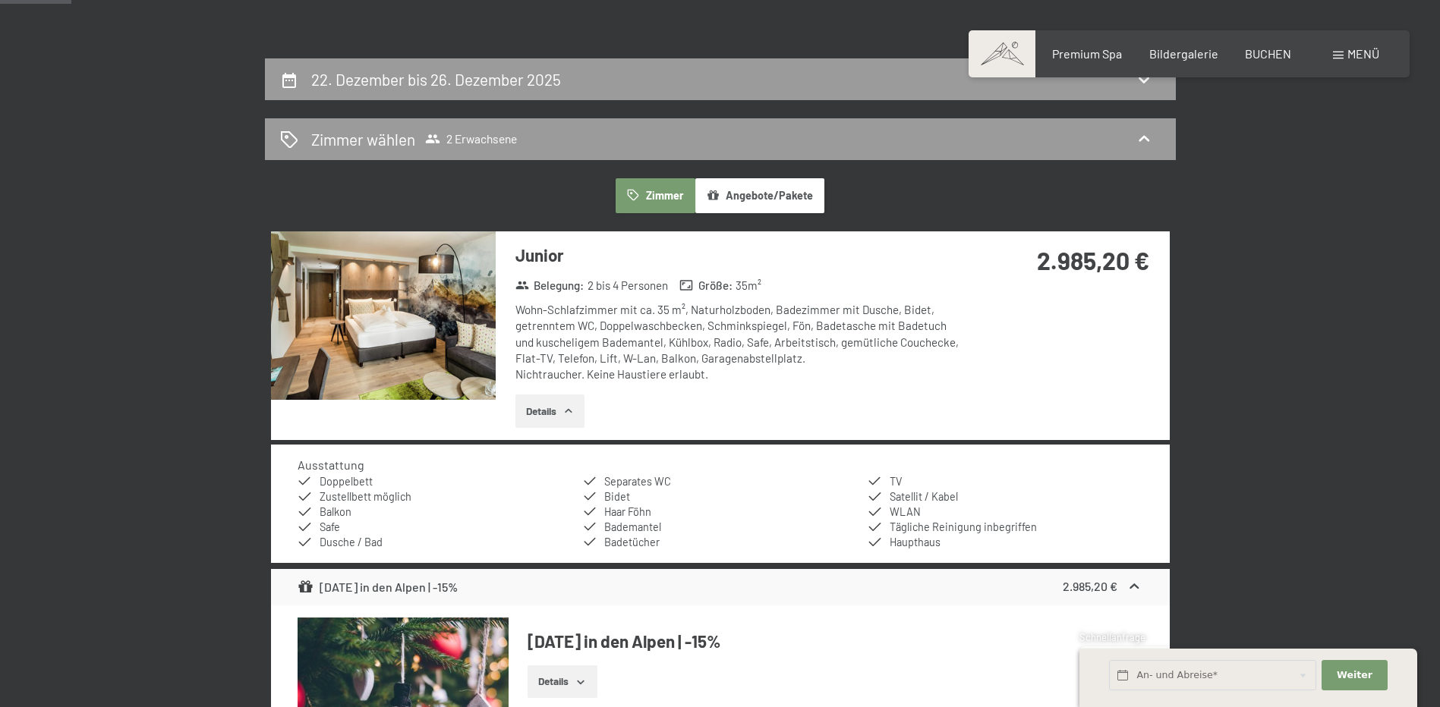
click at [546, 408] on button "Details" at bounding box center [549, 411] width 69 height 33
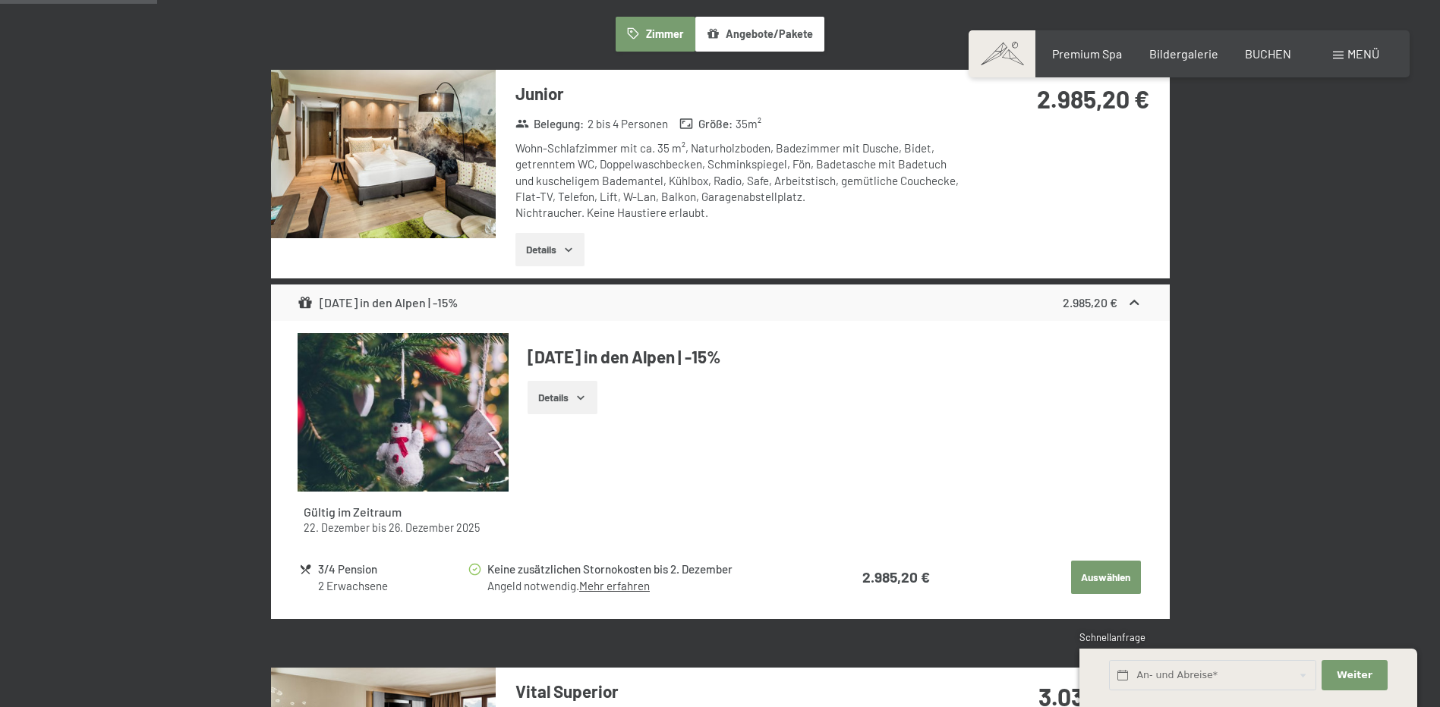
scroll to position [759, 0]
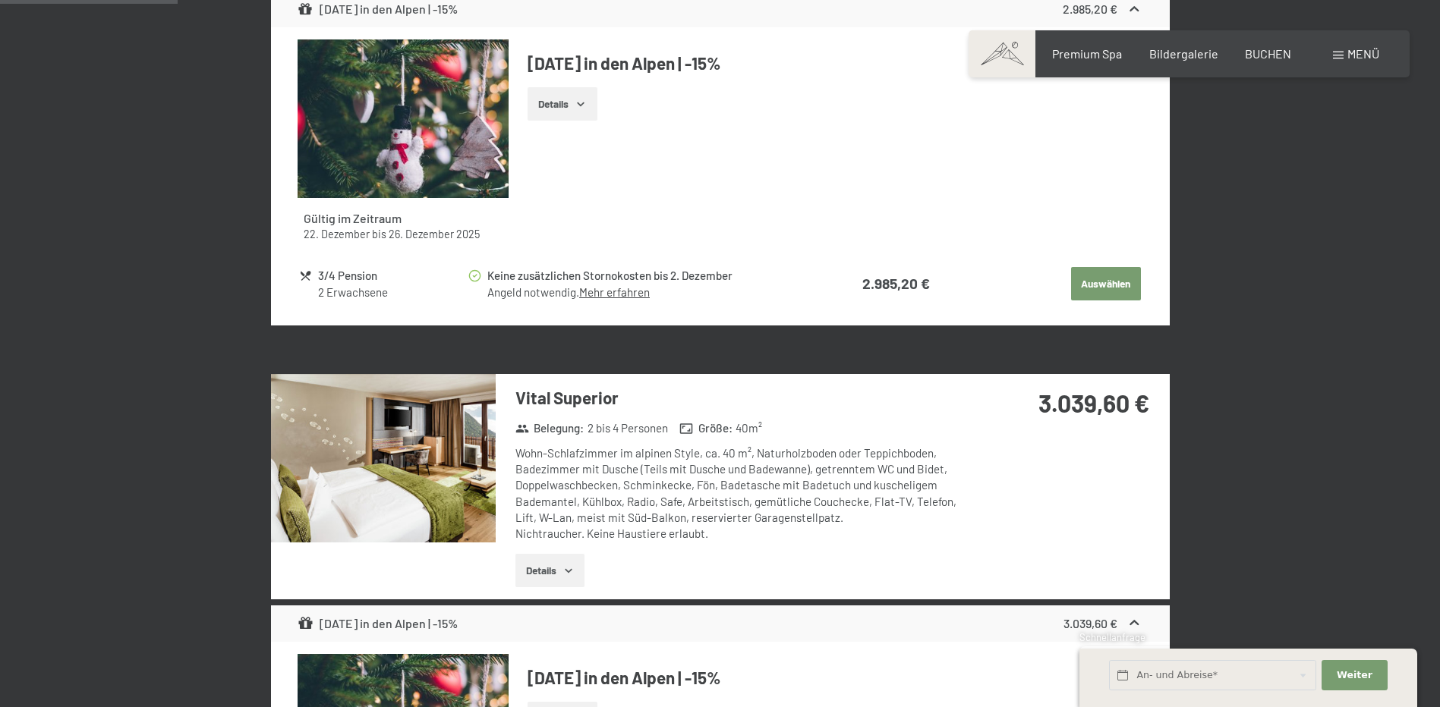
click at [554, 103] on button "Details" at bounding box center [561, 103] width 69 height 33
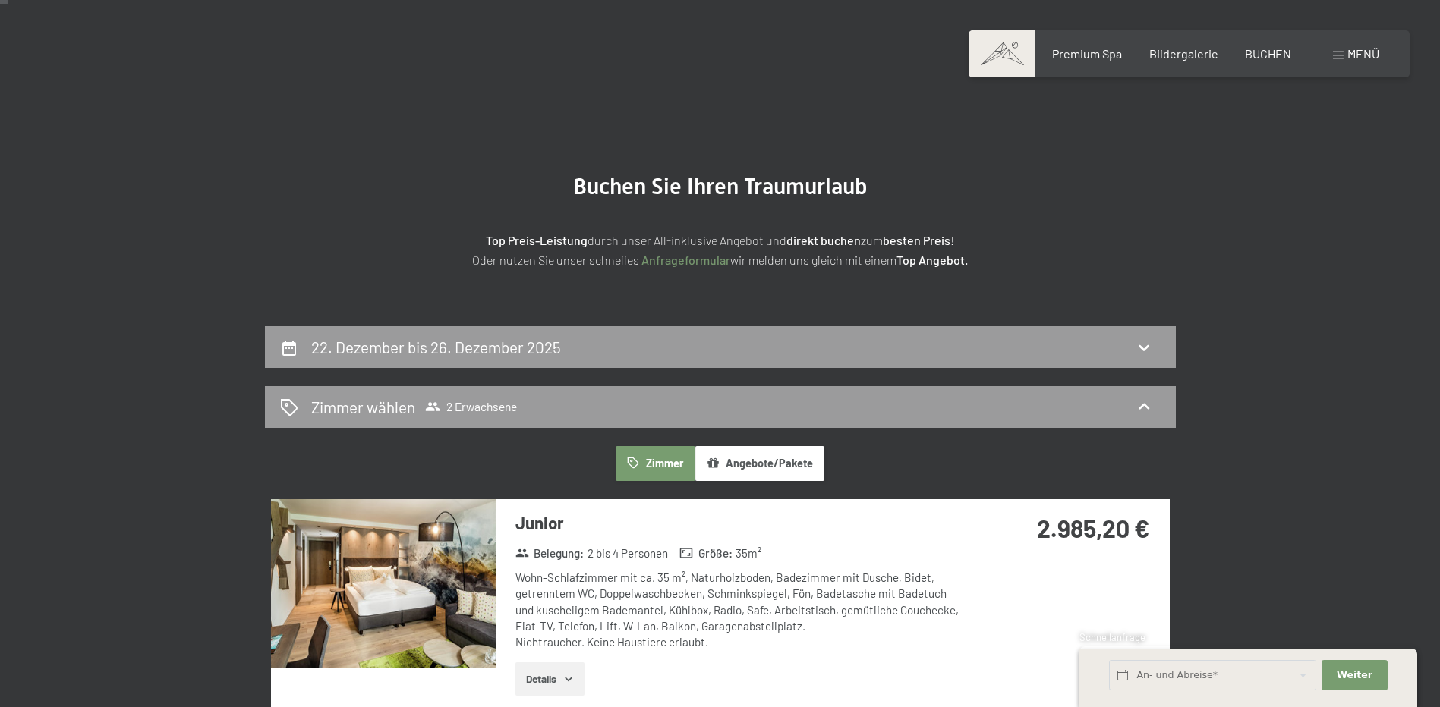
scroll to position [0, 0]
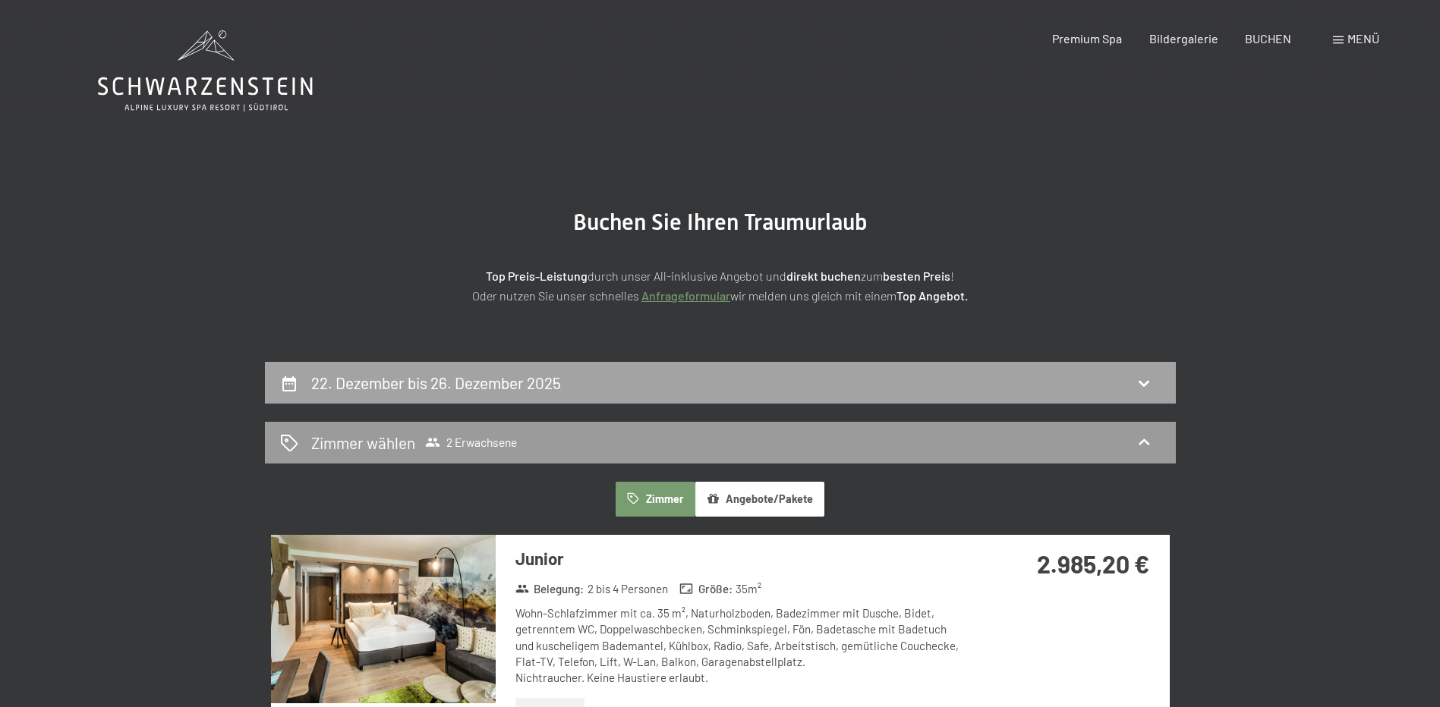
click at [559, 391] on h2 "22. Dezember bis 26. Dezember 2025" at bounding box center [436, 382] width 250 height 19
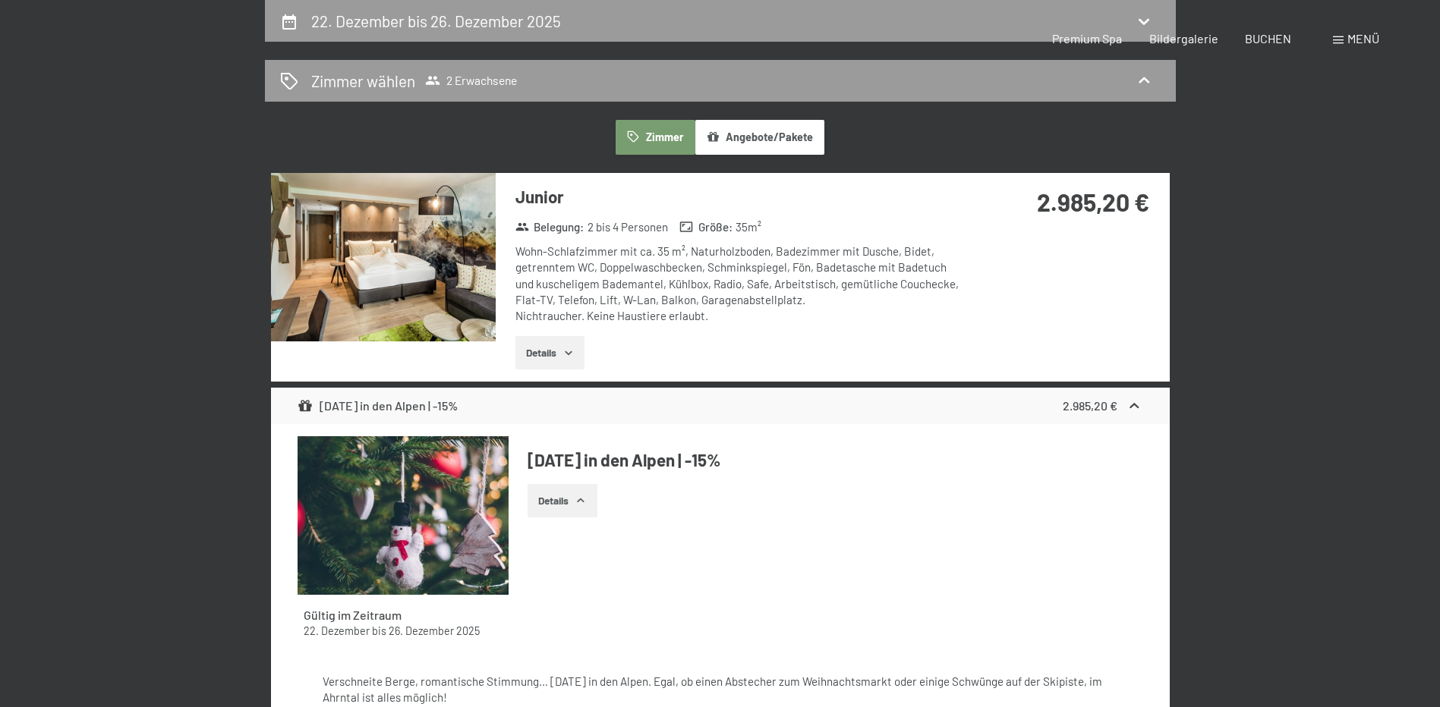
select select "2025-11-01"
select select "2025-12-01"
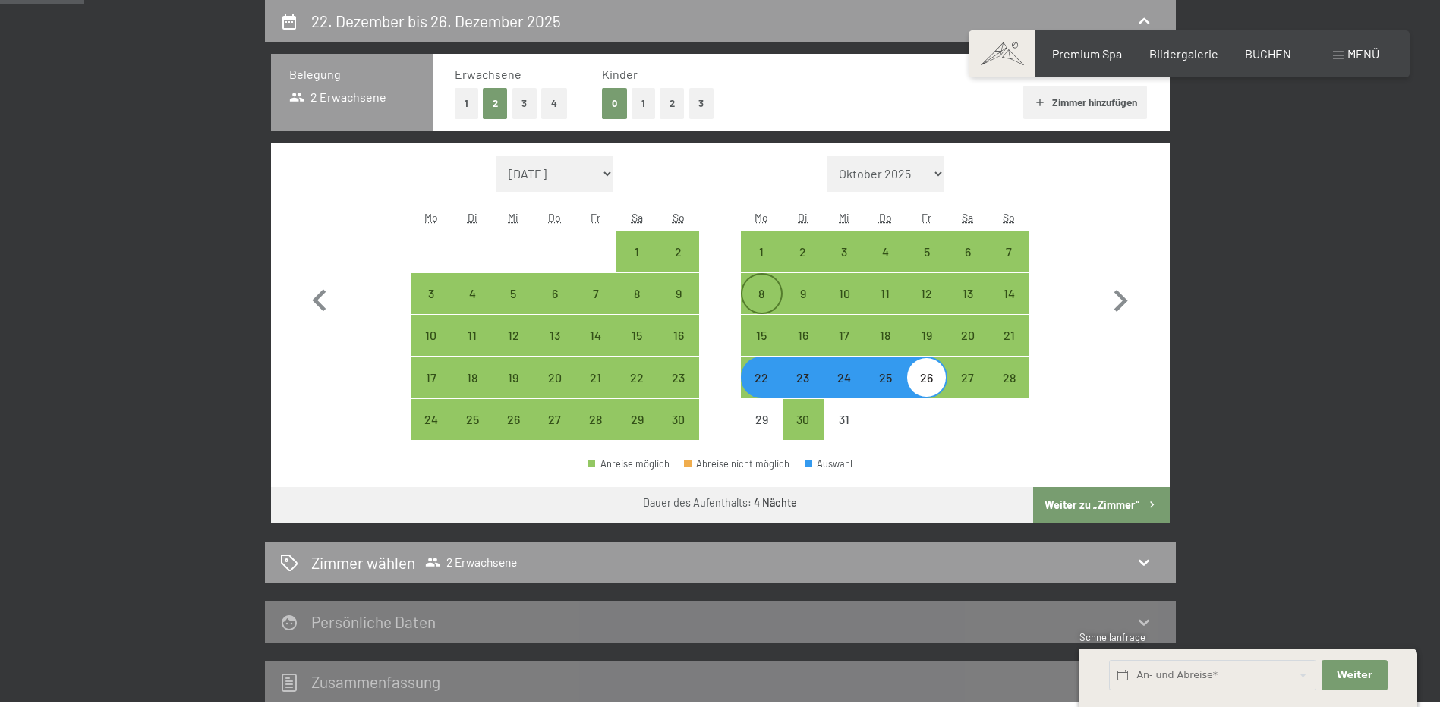
click at [767, 295] on div "8" at bounding box center [761, 307] width 38 height 38
select select "2025-11-01"
select select "2025-12-01"
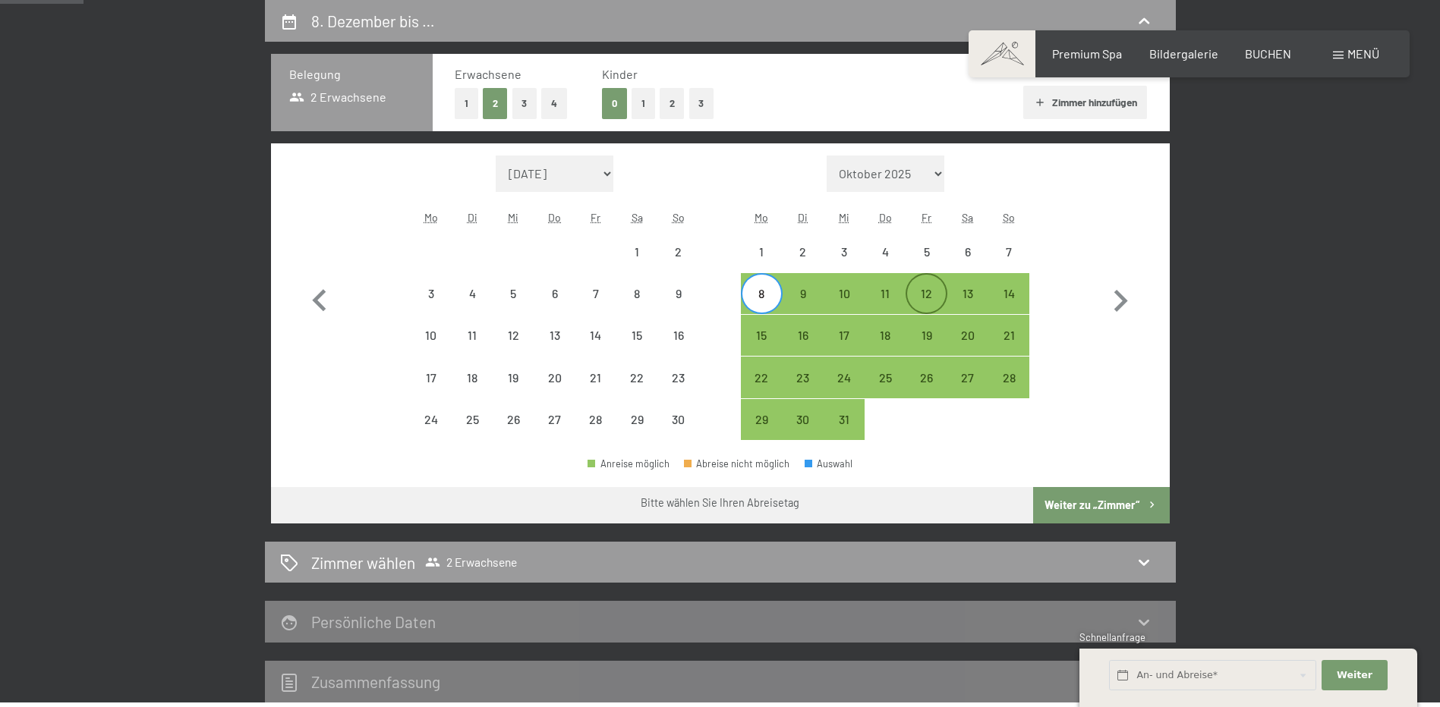
click at [930, 296] on div "12" at bounding box center [926, 307] width 38 height 38
select select "2025-11-01"
select select "2025-12-01"
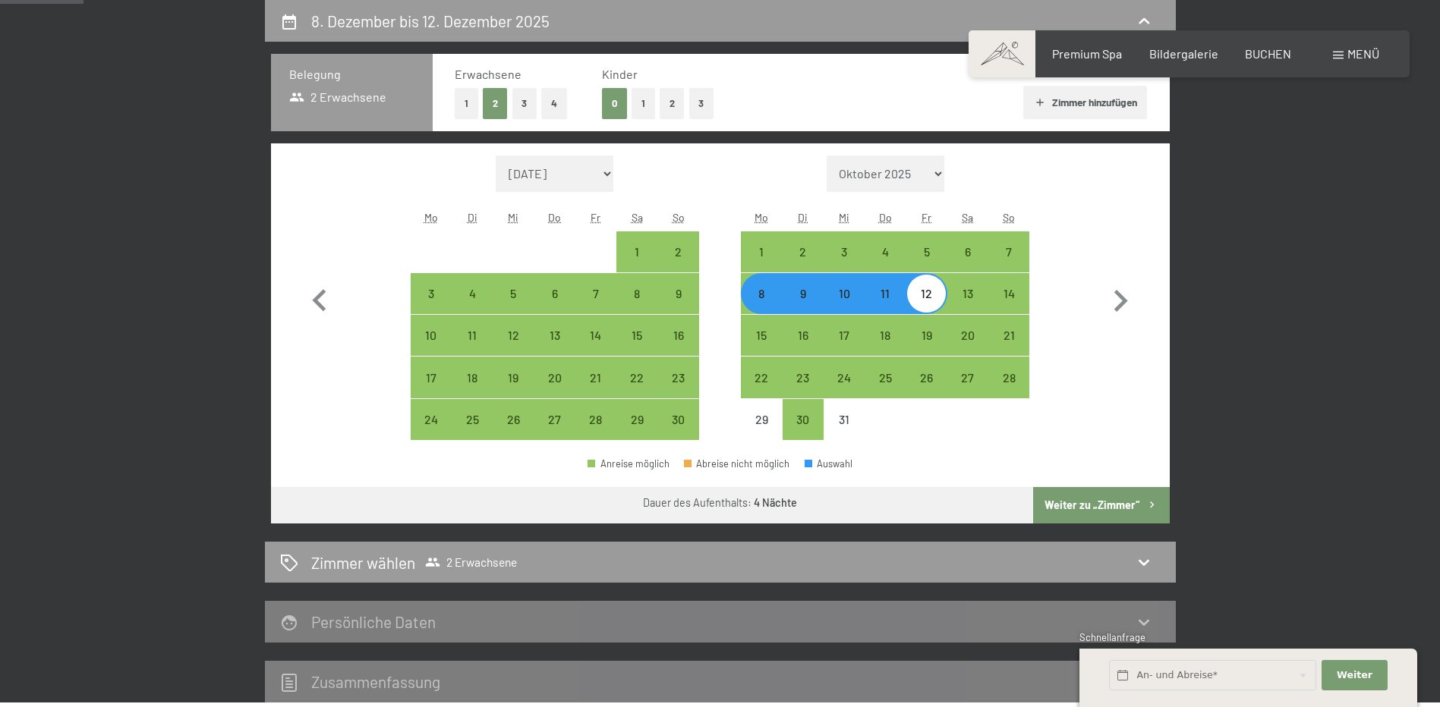
click at [1093, 501] on button "Weiter zu „Zimmer“" at bounding box center [1101, 505] width 136 height 36
select select "2025-11-01"
select select "2025-12-01"
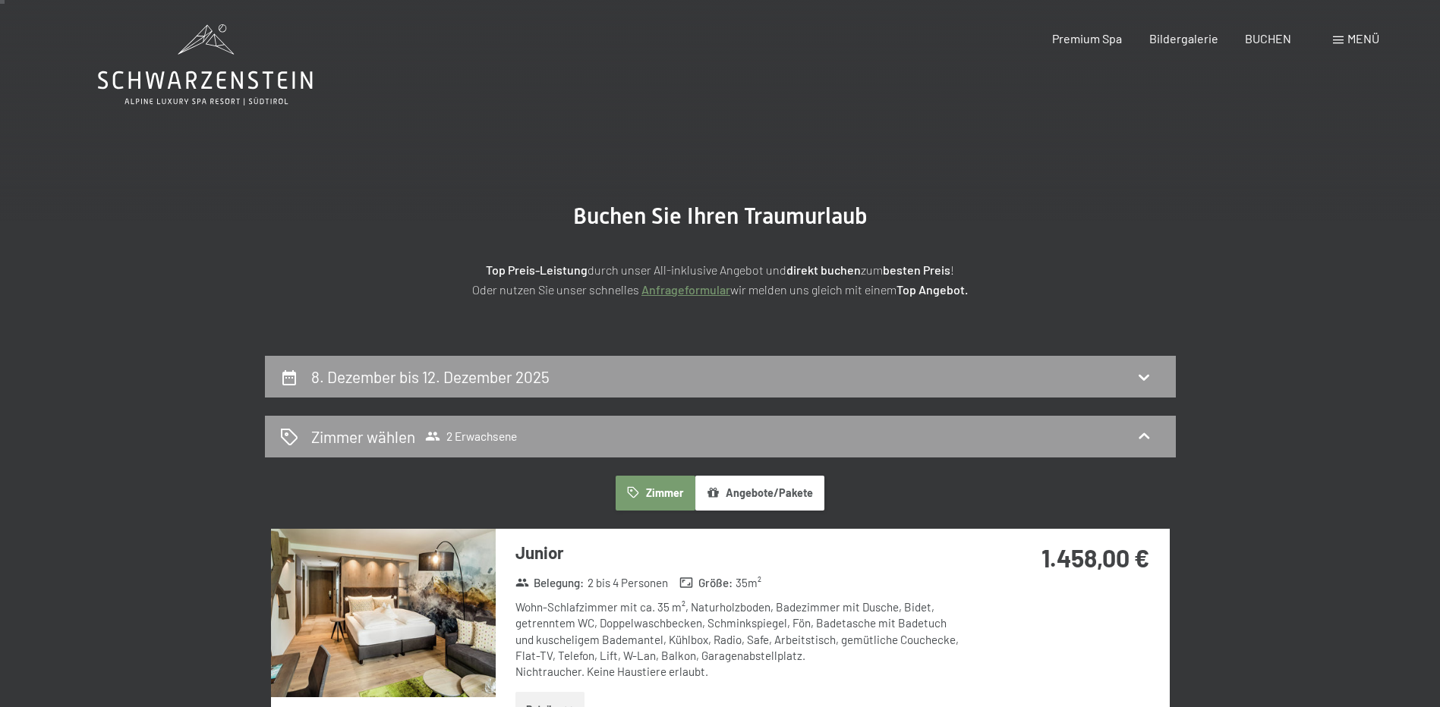
scroll to position [0, 0]
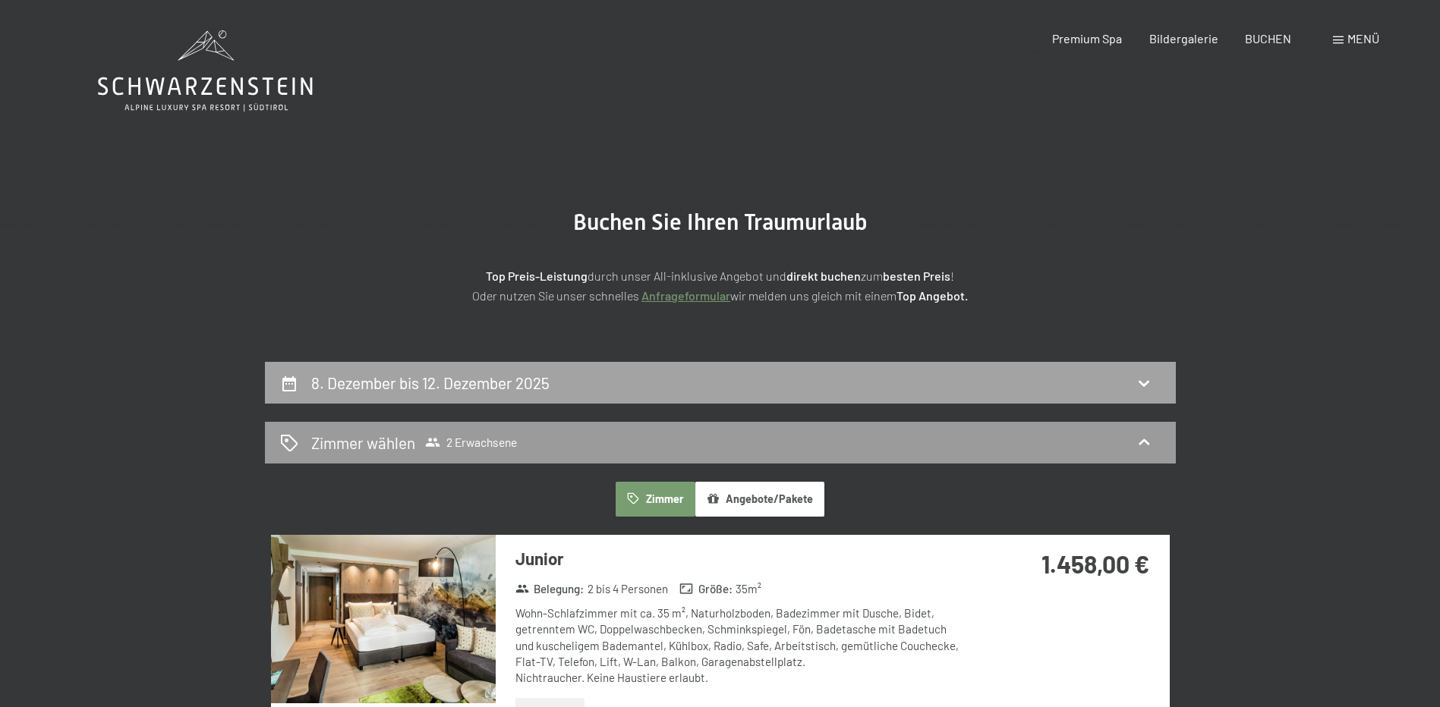
click at [576, 385] on div "8. Dezember bis 12. Dezember 2025" at bounding box center [720, 383] width 880 height 22
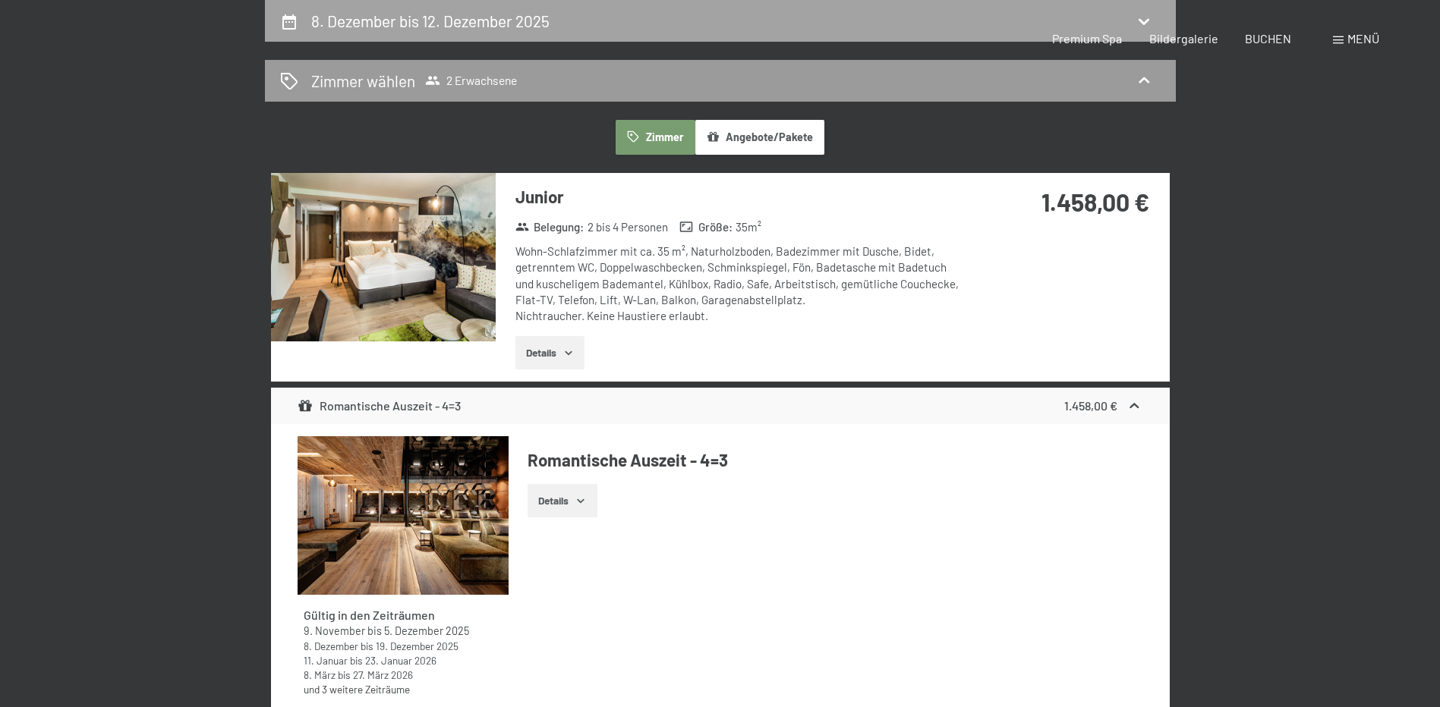
select select "2025-11-01"
select select "2025-12-01"
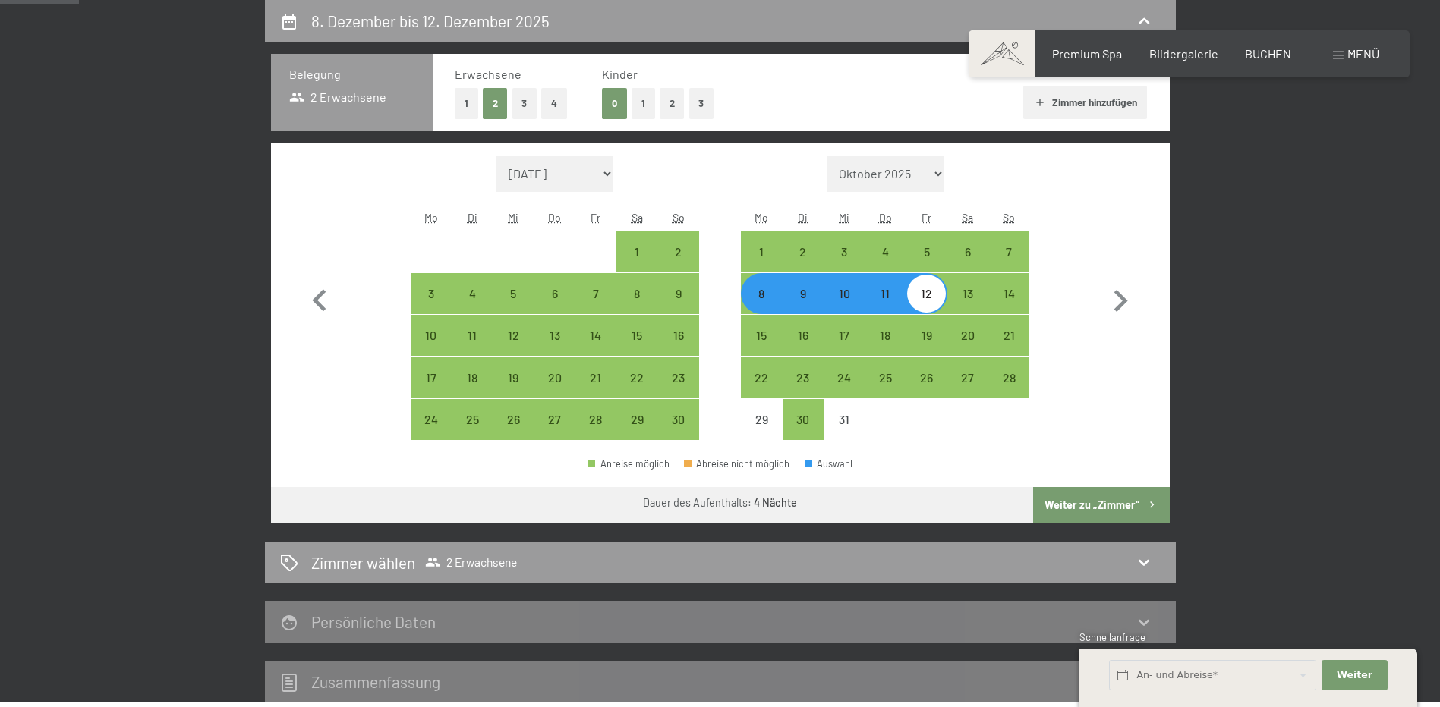
click at [1270, 172] on div "8. Dezember bis 12. Dezember 2025 Belegung 2 Erwachsene Erwachsene 1 2 3 4 Kind…" at bounding box center [720, 351] width 1150 height 703
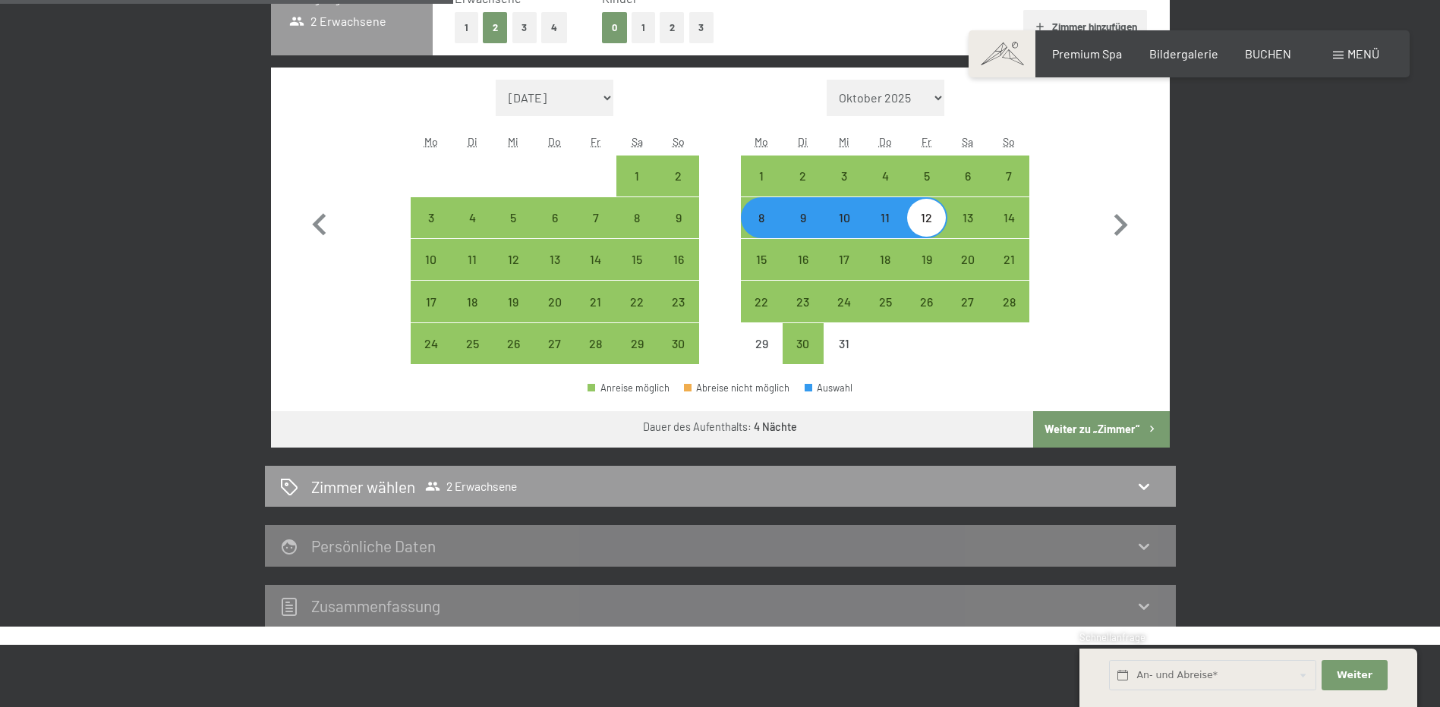
click at [1117, 430] on button "Weiter zu „Zimmer“" at bounding box center [1101, 429] width 136 height 36
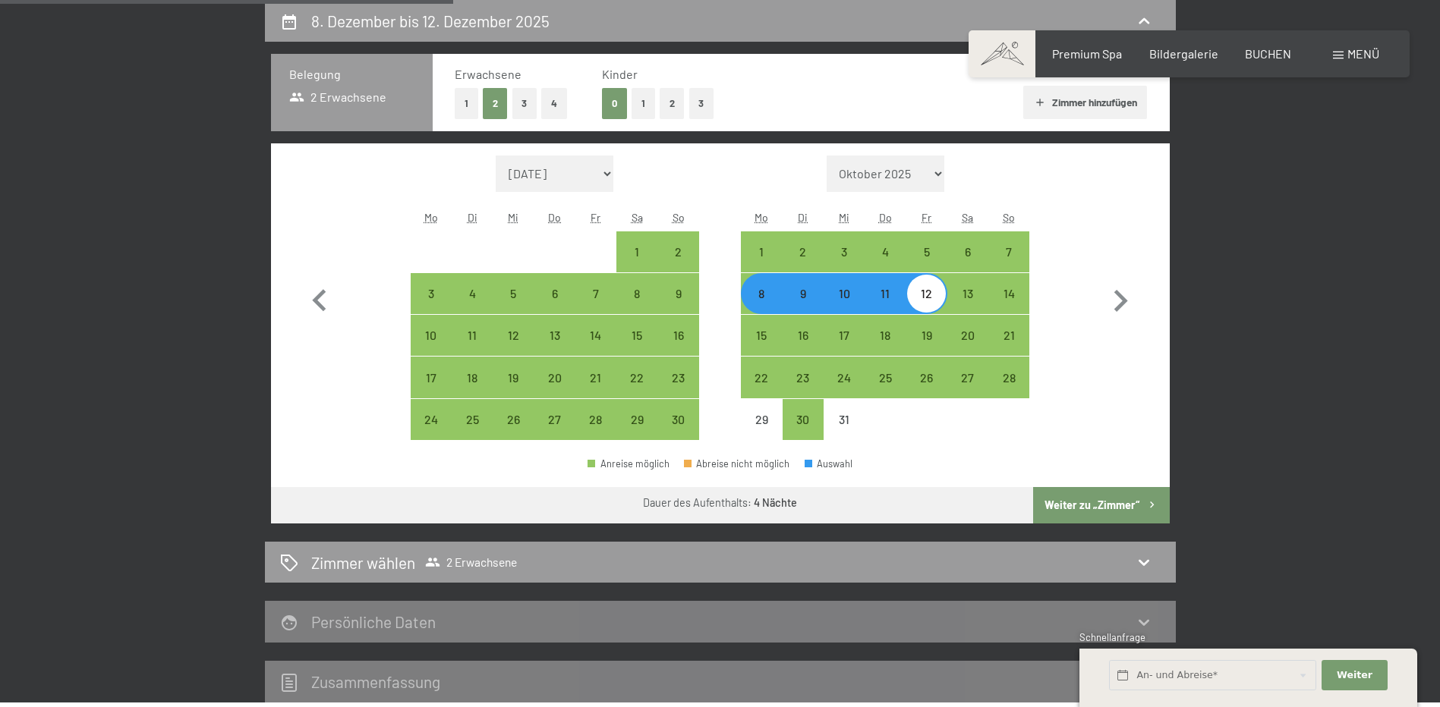
select select "2025-11-01"
select select "2025-12-01"
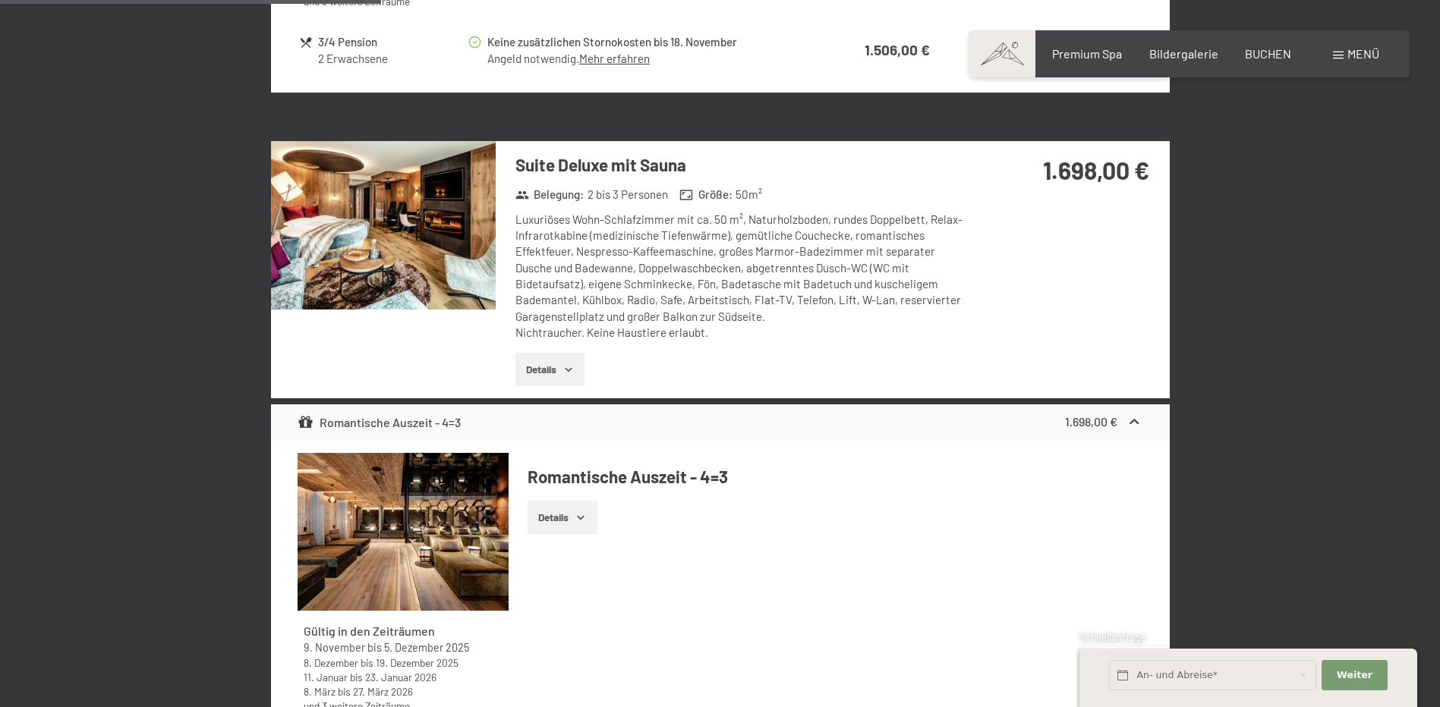
scroll to position [1745, 0]
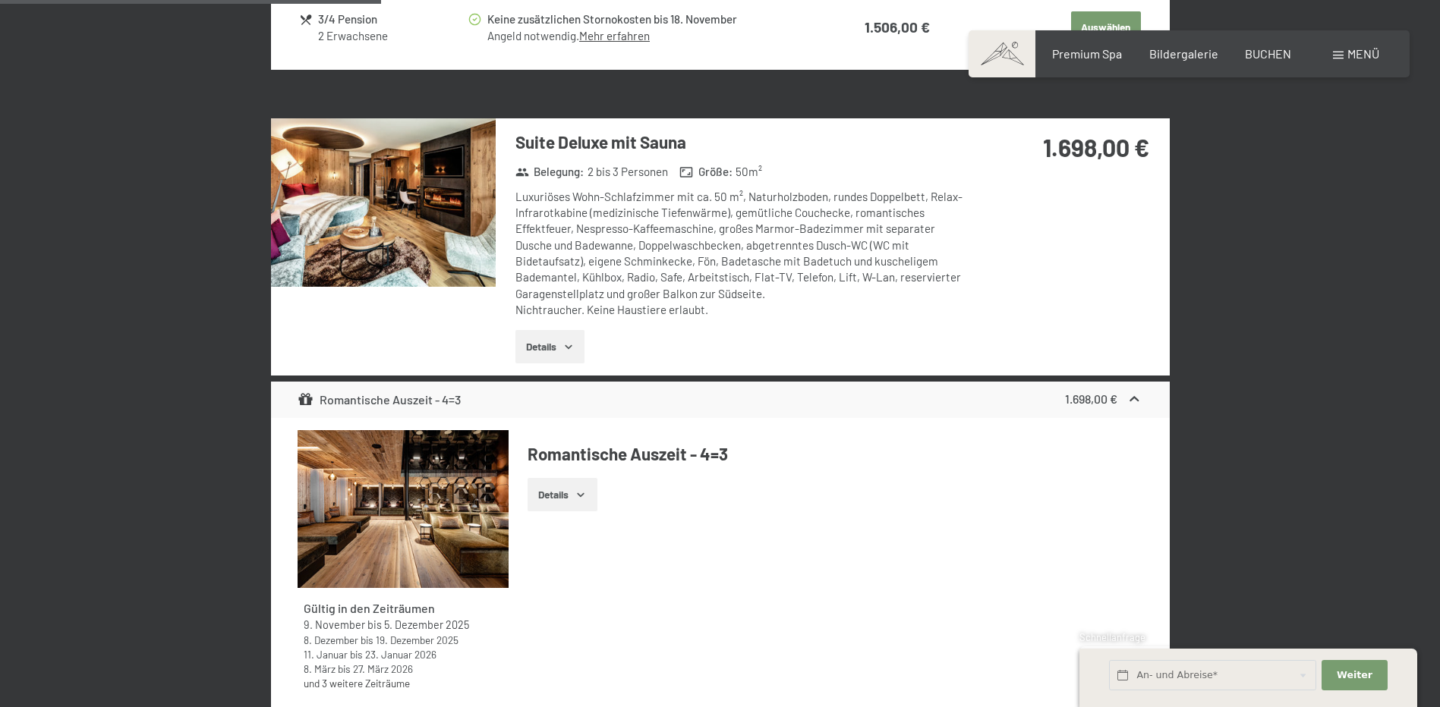
click at [356, 220] on img at bounding box center [383, 202] width 225 height 168
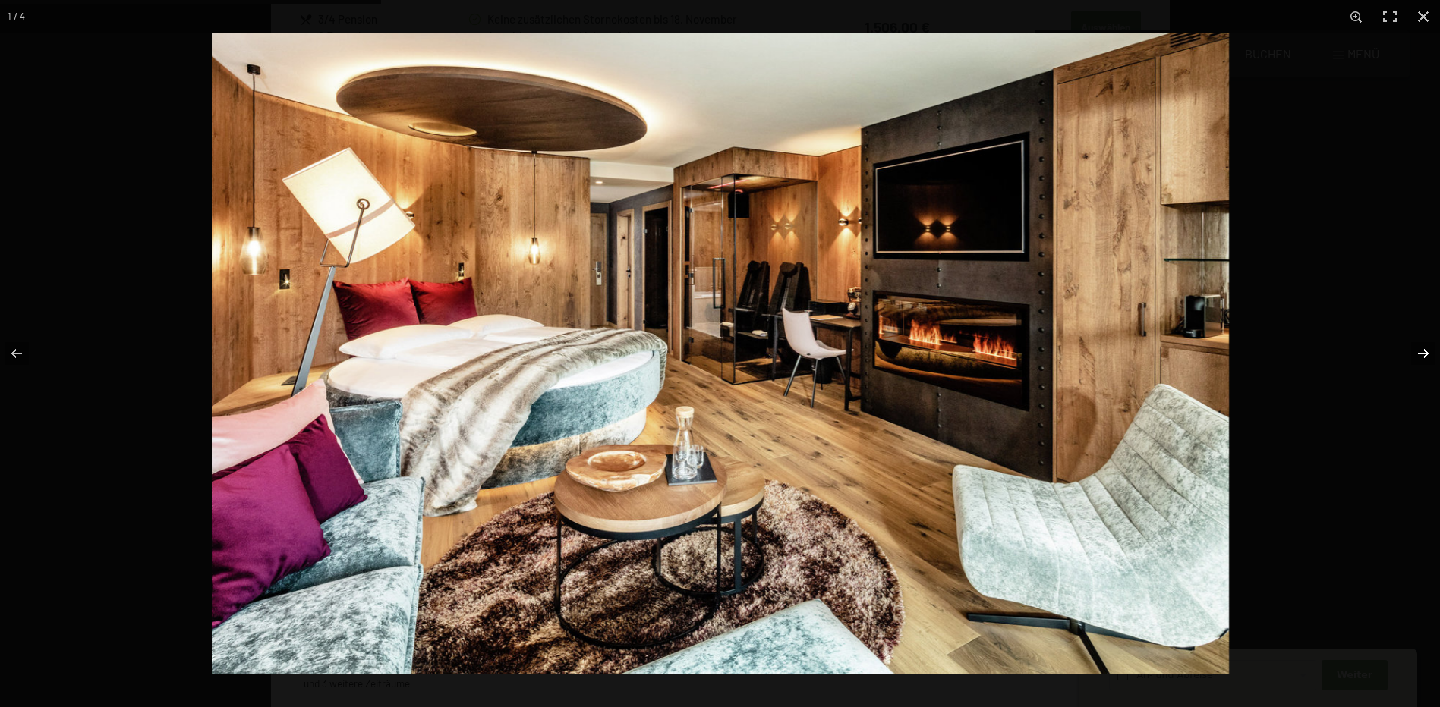
click at [1421, 351] on button "button" at bounding box center [1413, 354] width 53 height 76
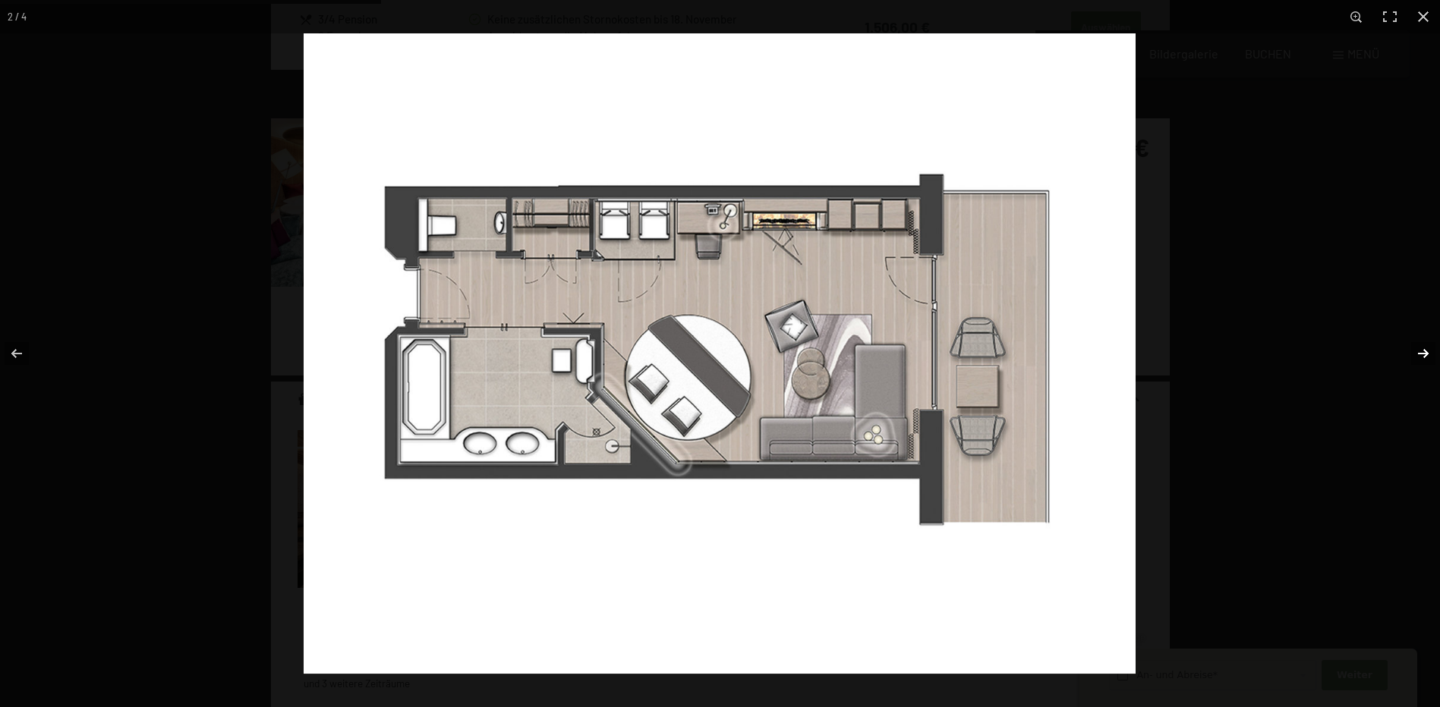
click at [1421, 351] on button "button" at bounding box center [1413, 354] width 53 height 76
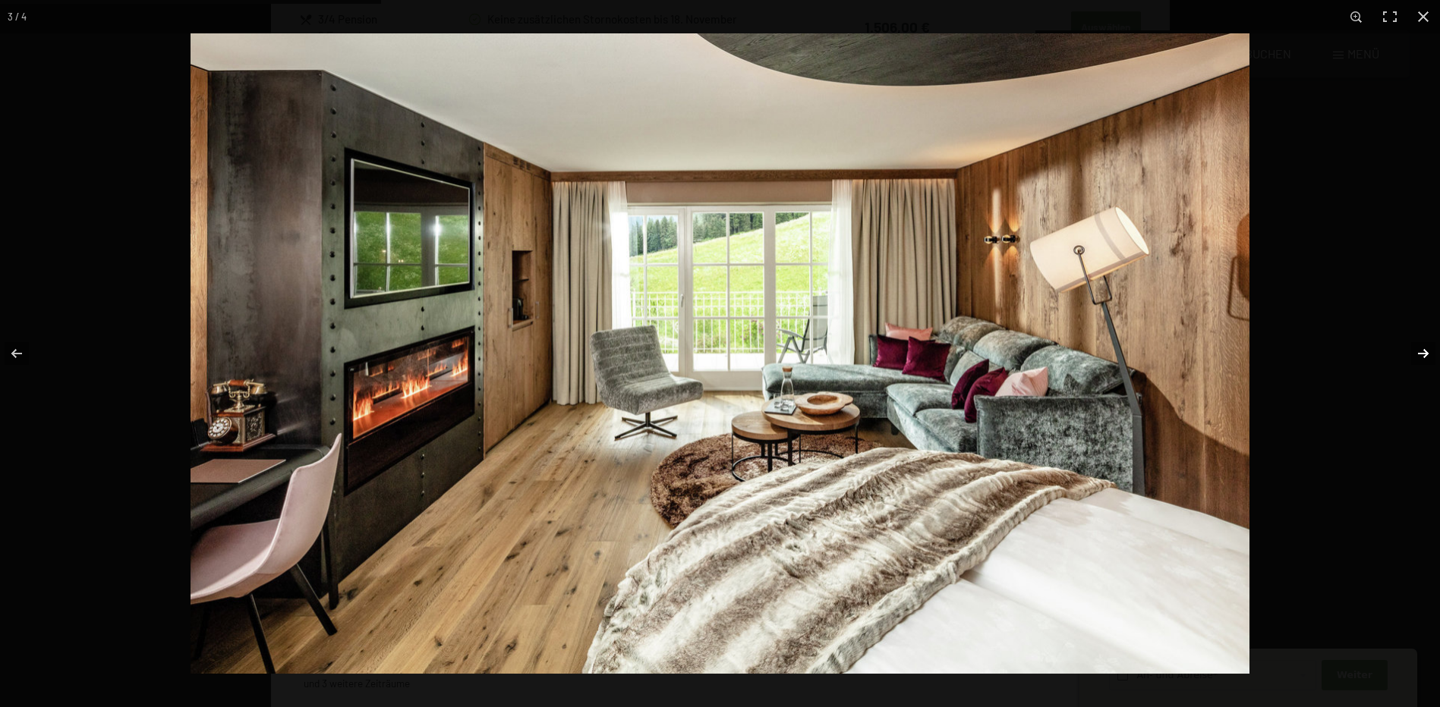
click at [1421, 351] on button "button" at bounding box center [1413, 354] width 53 height 76
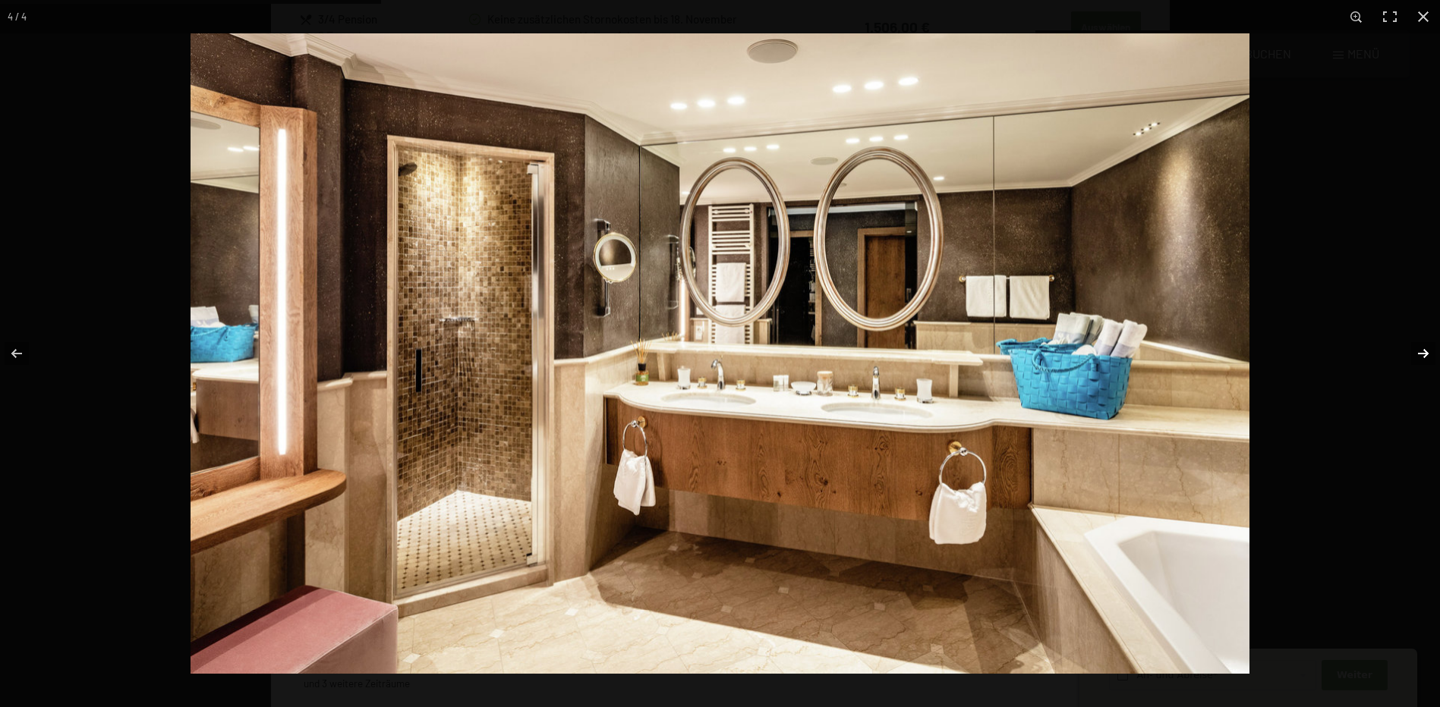
click at [1421, 351] on button "button" at bounding box center [1413, 354] width 53 height 76
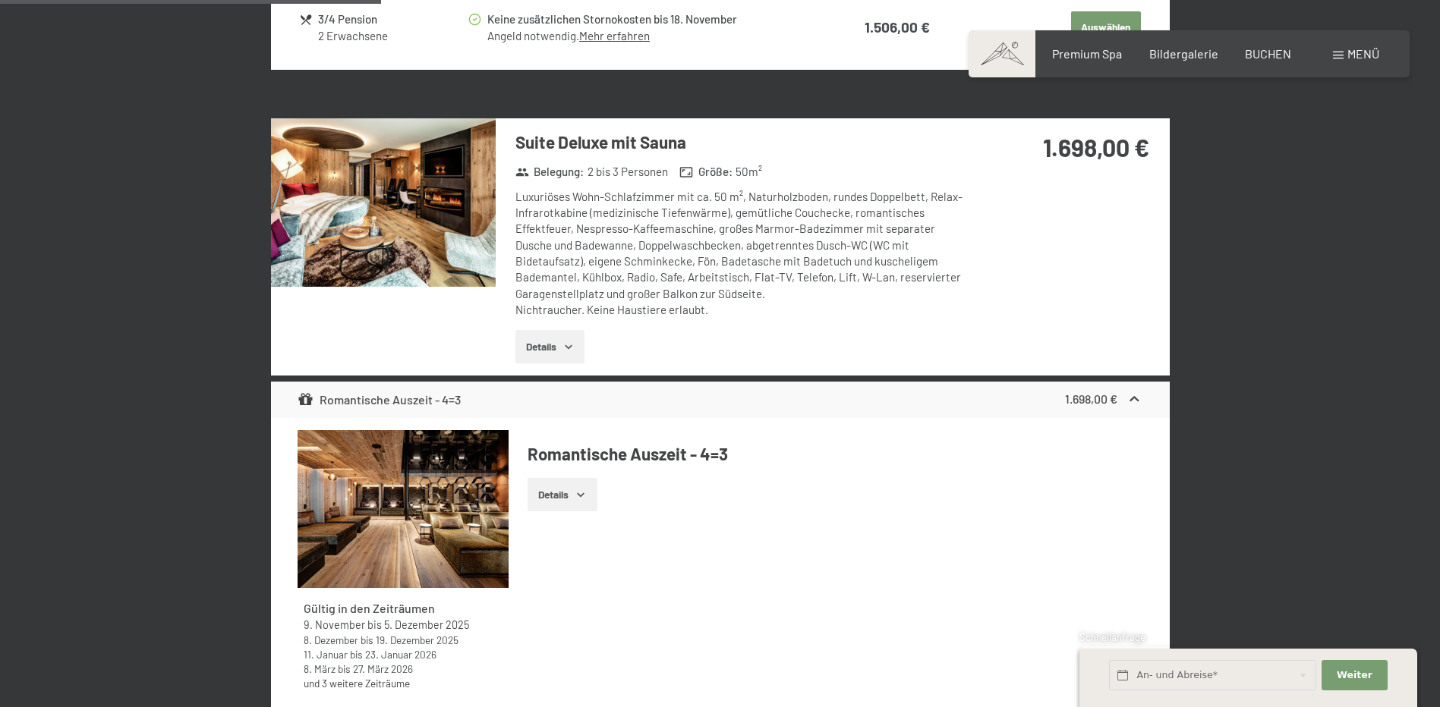
click at [0, 0] on button "button" at bounding box center [0, 0] width 0 height 0
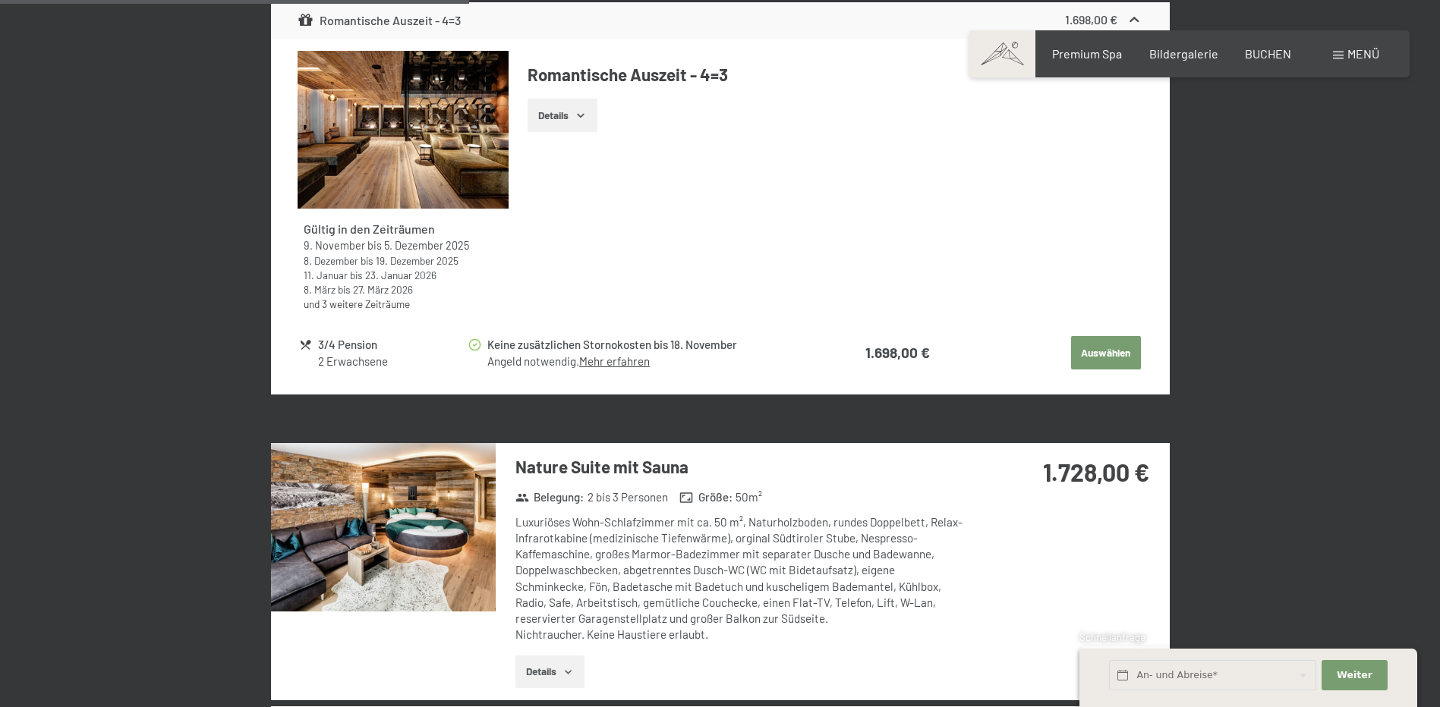
scroll to position [2504, 0]
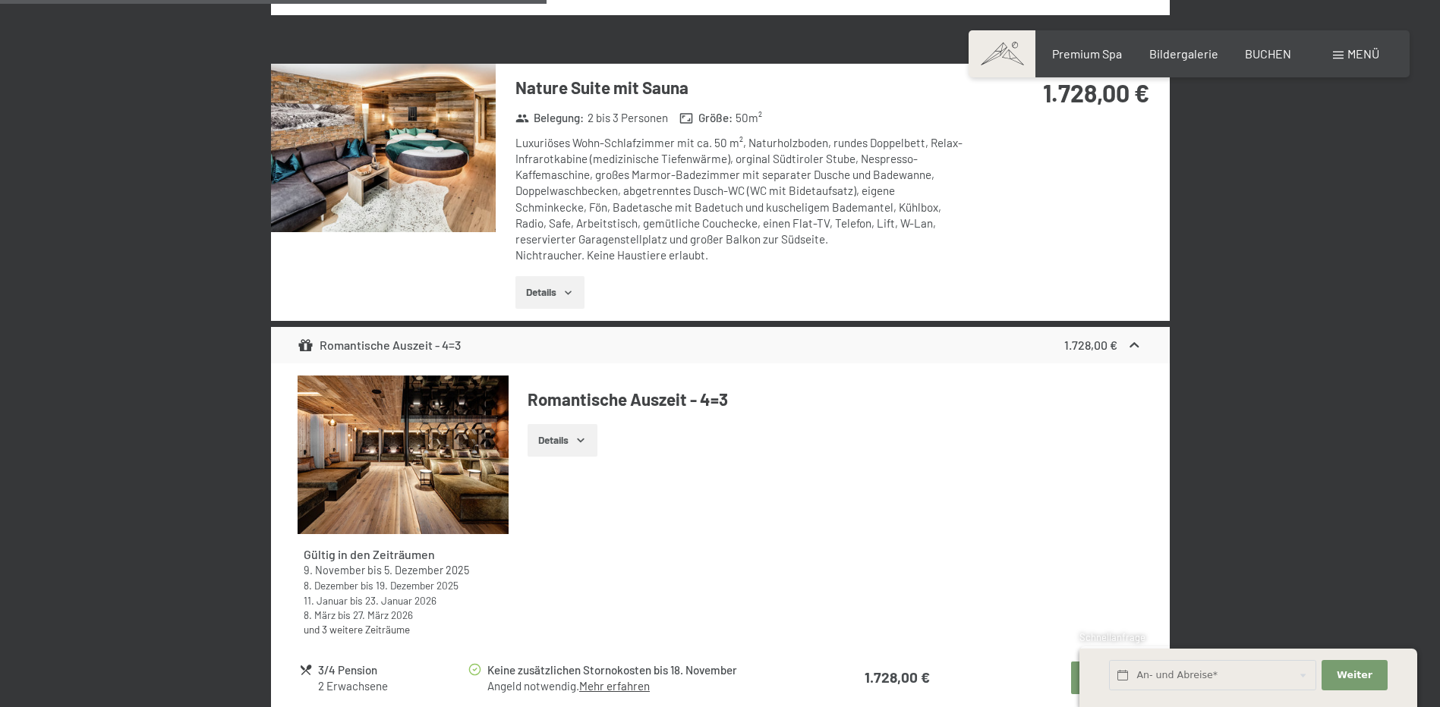
click at [408, 121] on img at bounding box center [383, 148] width 225 height 168
click at [0, 0] on button "button" at bounding box center [0, 0] width 0 height 0
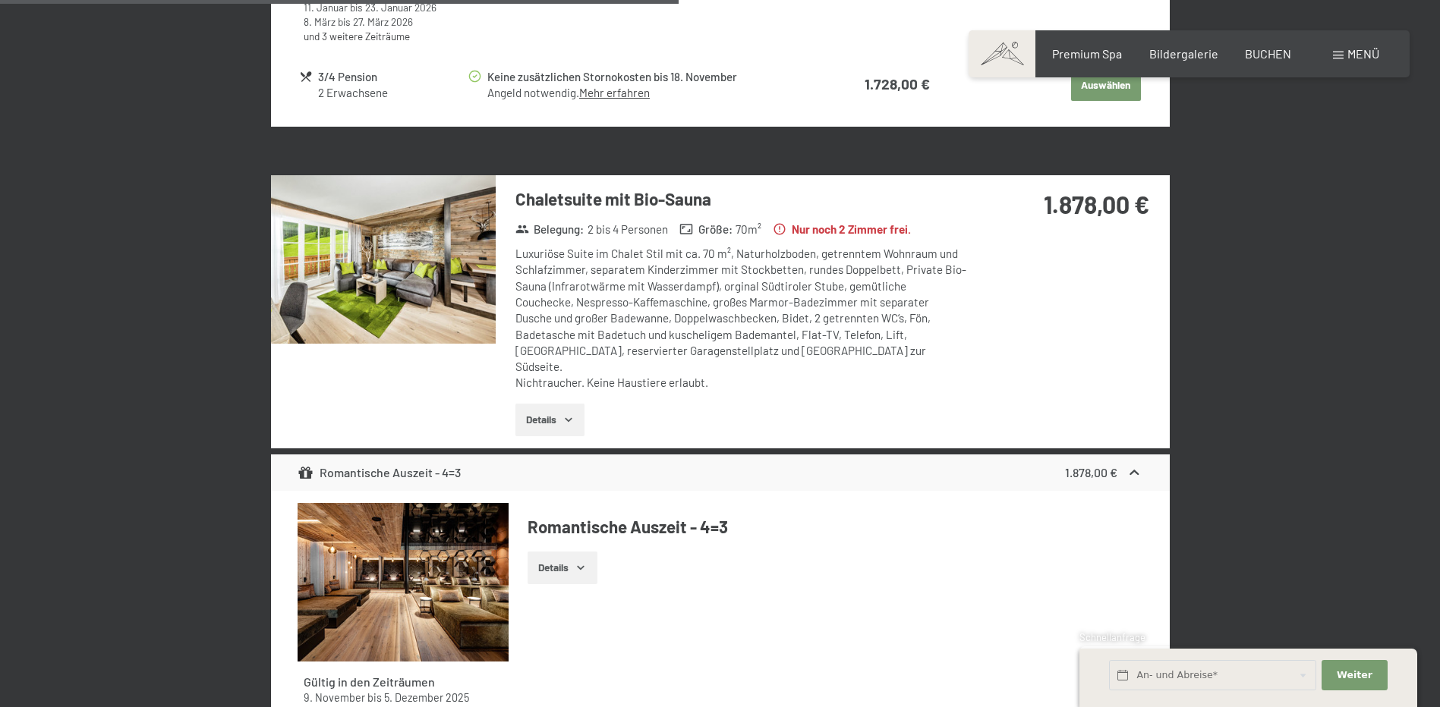
scroll to position [3111, 0]
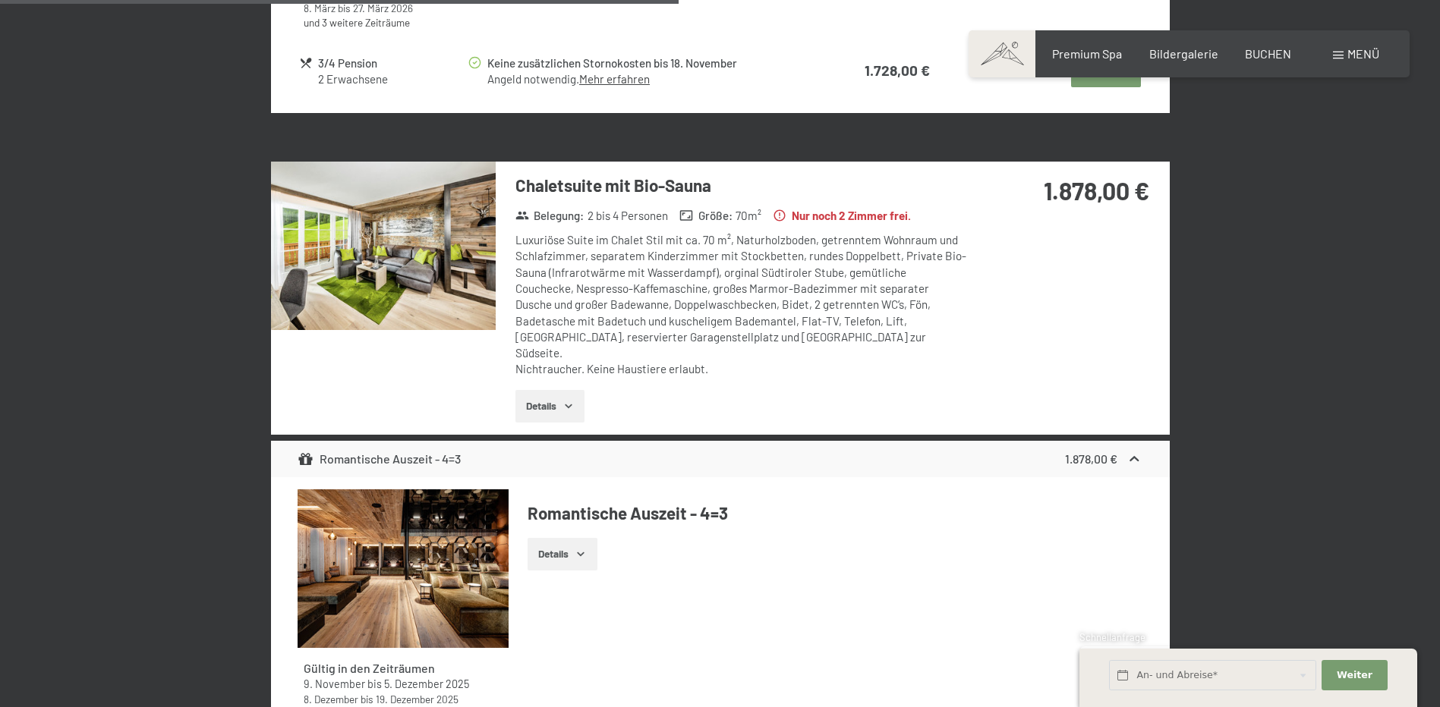
click at [407, 222] on img at bounding box center [383, 246] width 225 height 168
click at [0, 0] on button "button" at bounding box center [0, 0] width 0 height 0
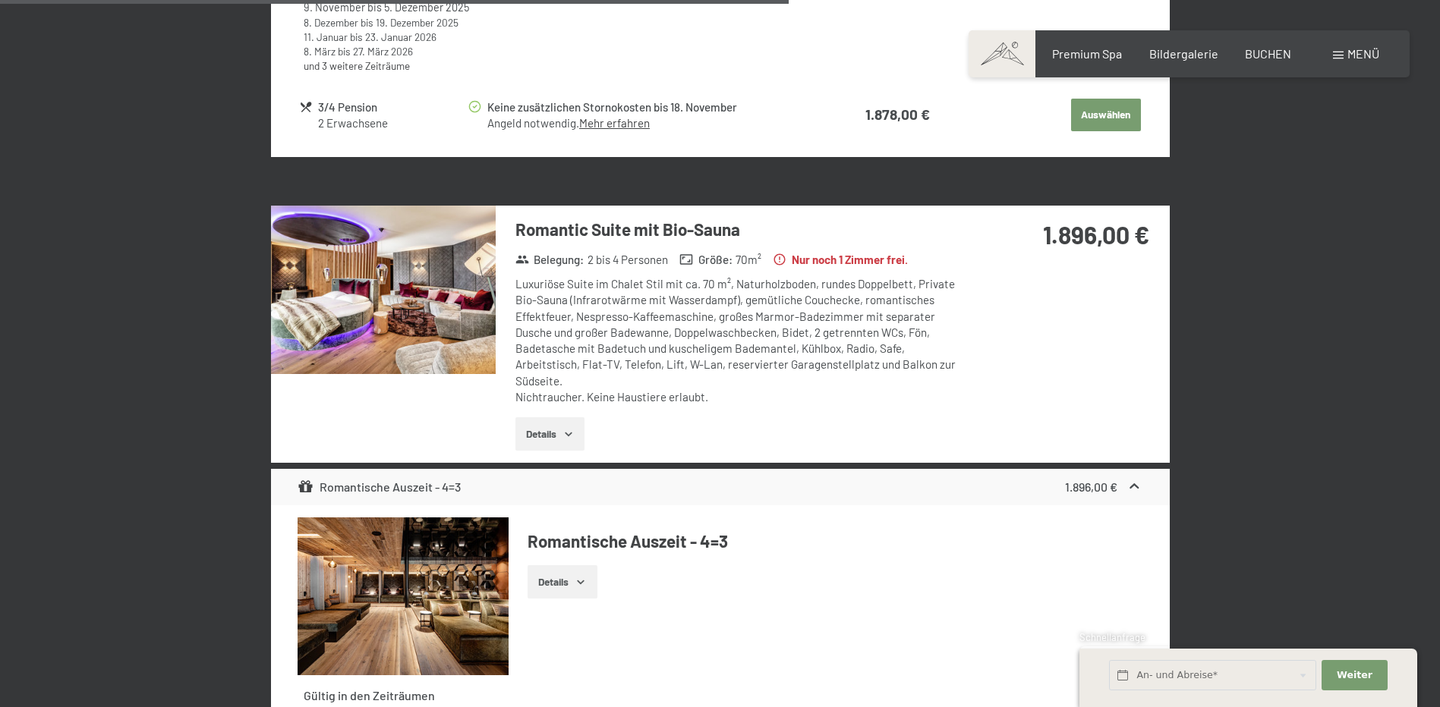
scroll to position [3794, 0]
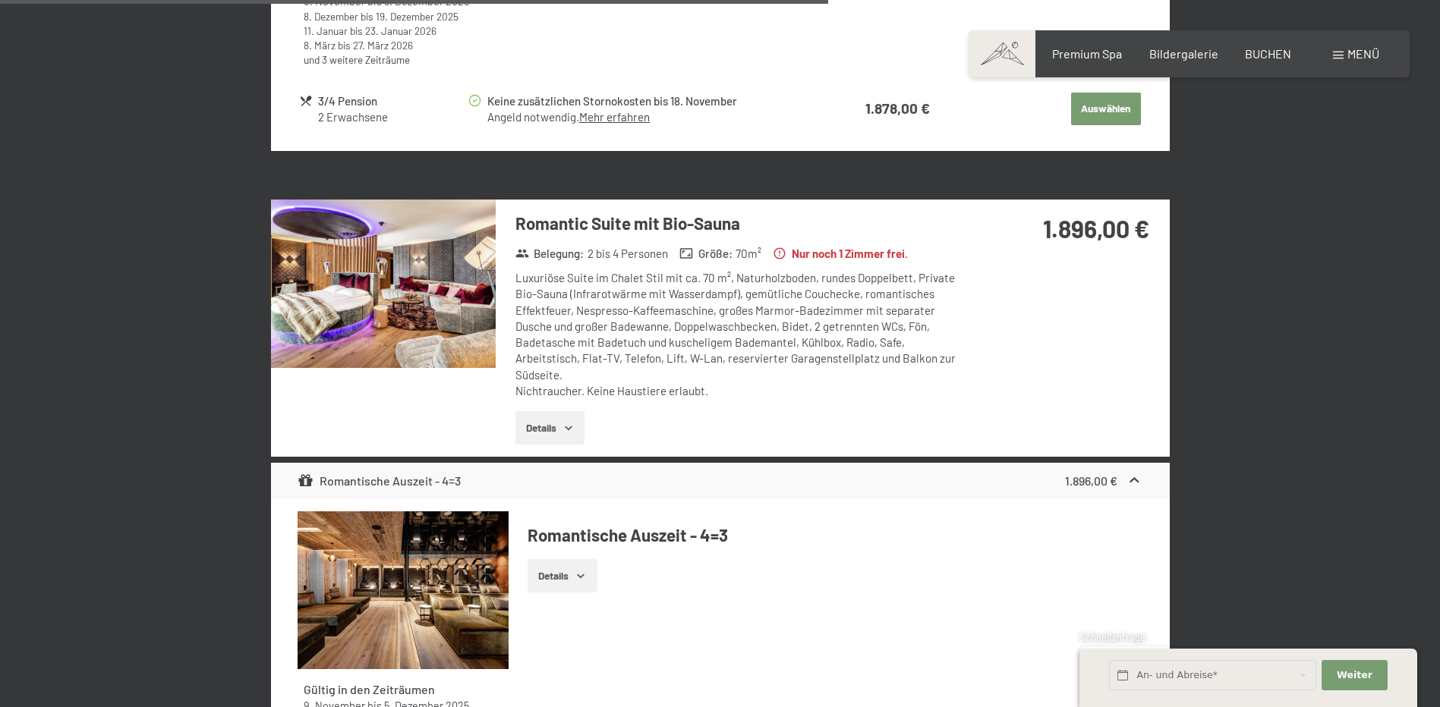
click at [377, 291] on img at bounding box center [383, 284] width 225 height 168
click at [0, 0] on button "button" at bounding box center [0, 0] width 0 height 0
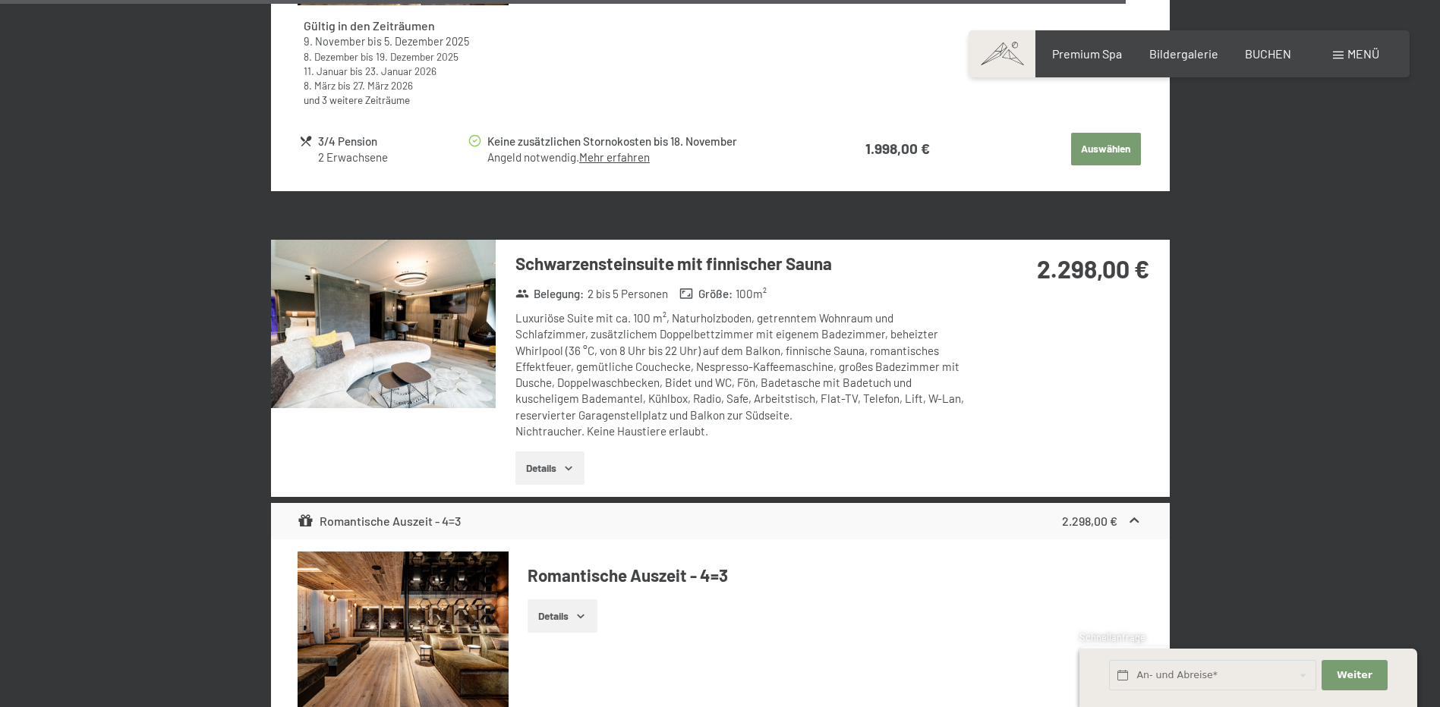
scroll to position [5161, 0]
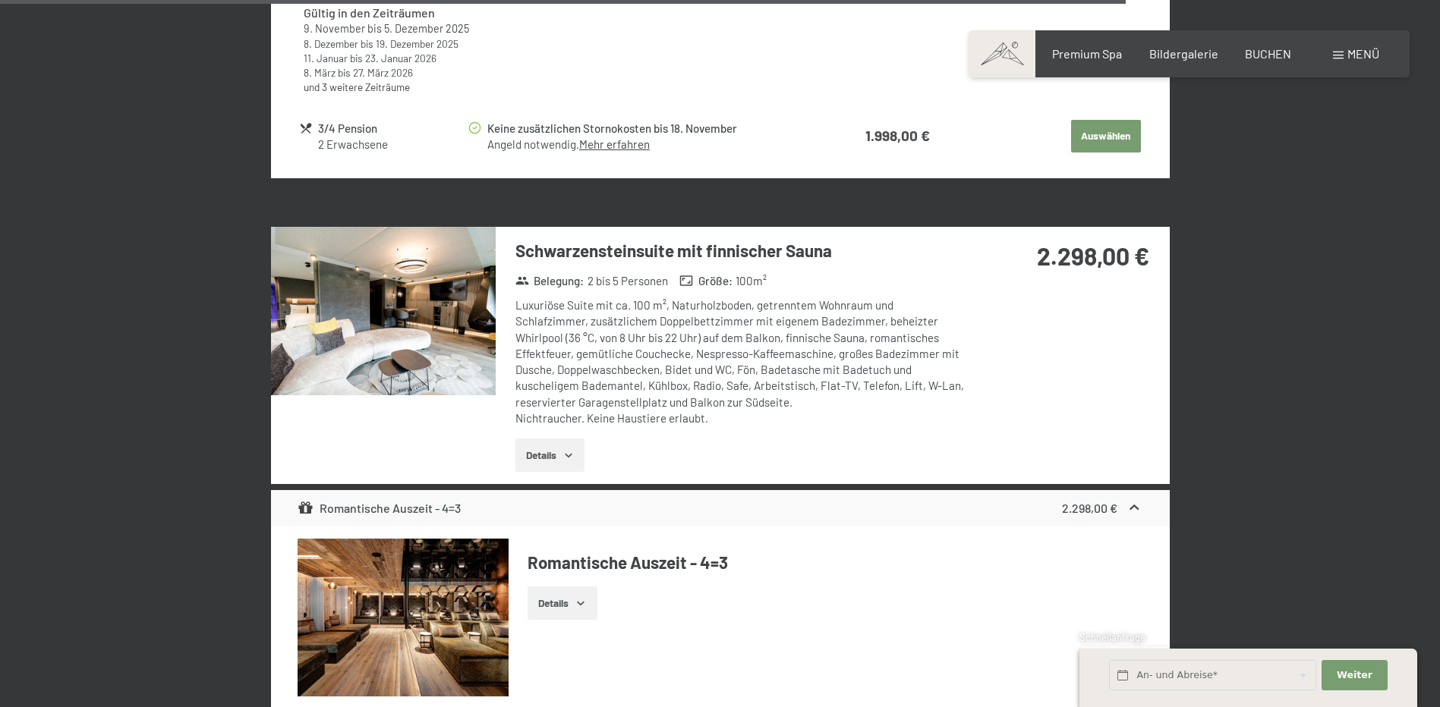
click at [412, 328] on img at bounding box center [383, 311] width 225 height 168
click at [0, 0] on button "button" at bounding box center [0, 0] width 0 height 0
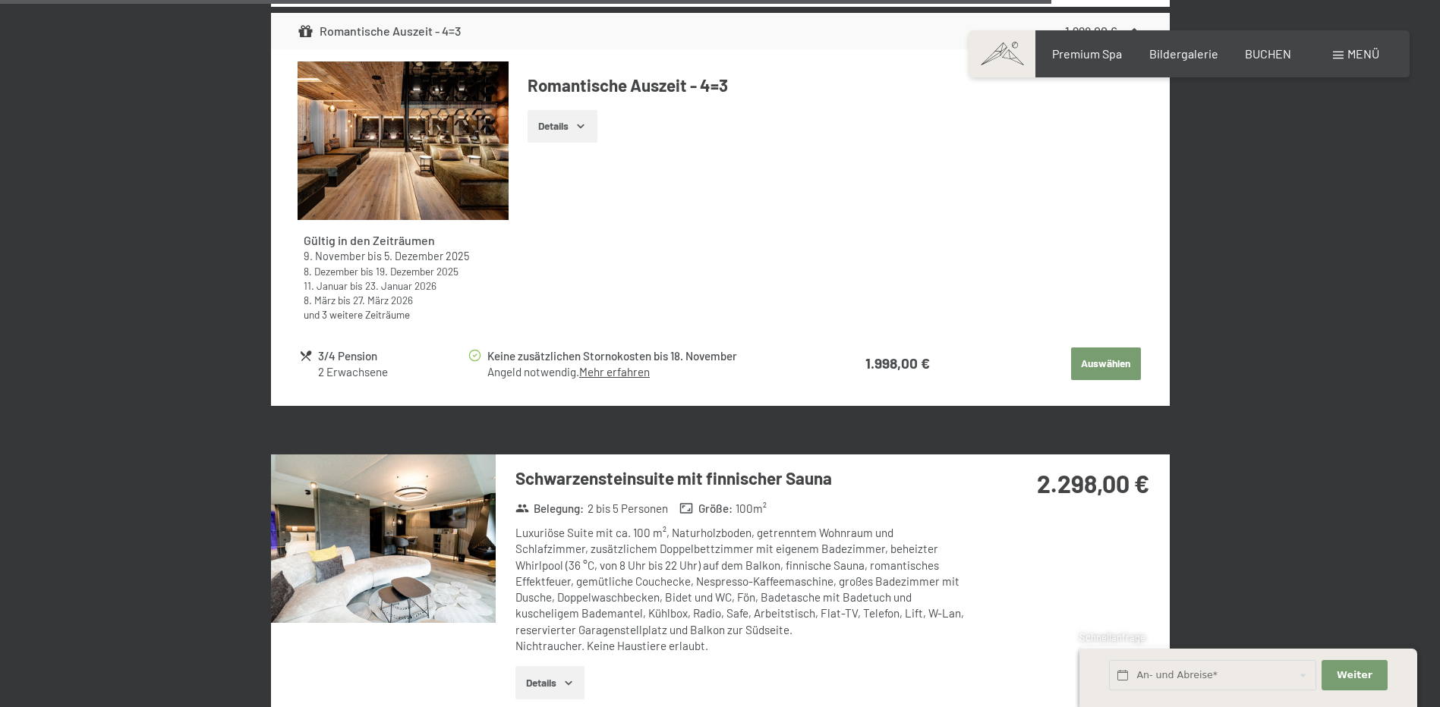
scroll to position [4553, 0]
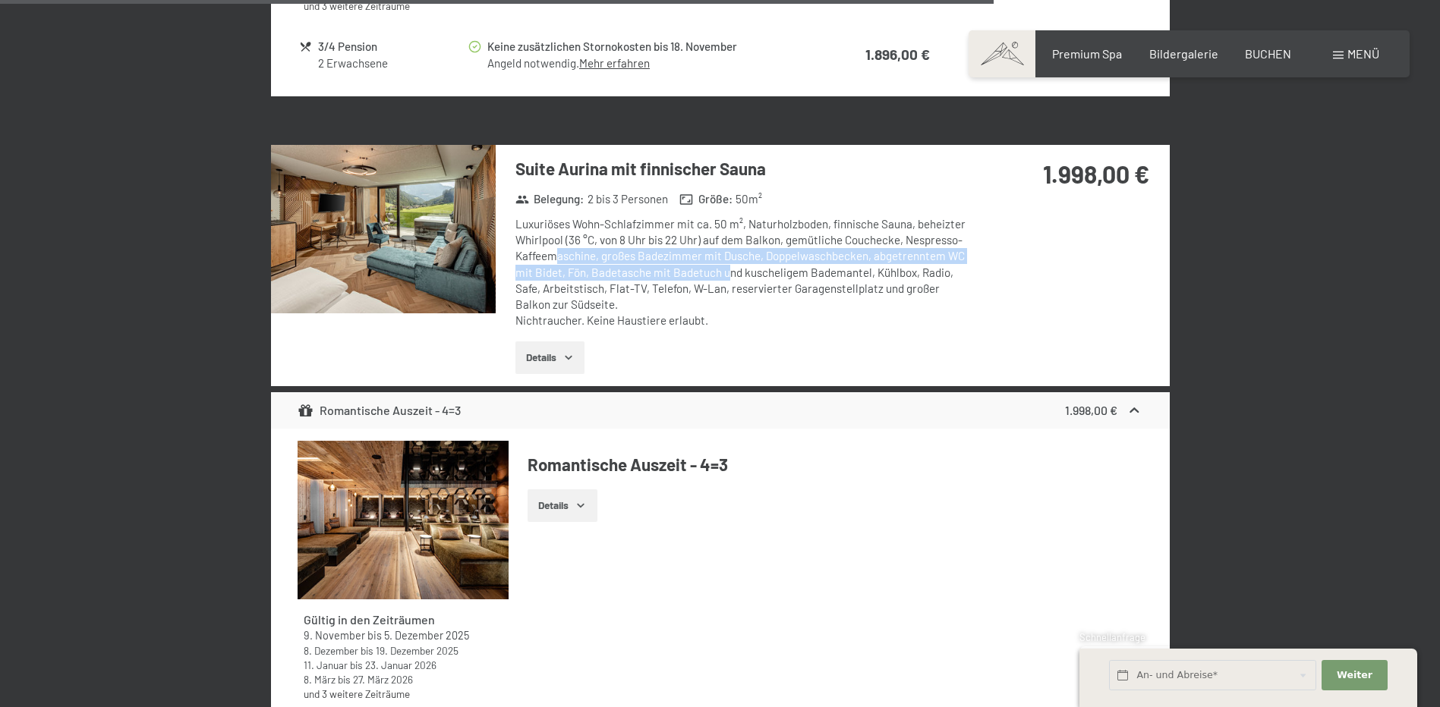
drag, startPoint x: 557, startPoint y: 246, endPoint x: 729, endPoint y: 251, distance: 172.4
click at [729, 251] on div "Luxuriöses Wohn-Schlafzimmer mit ca. 50 m², Naturholzboden, finnische Sauna, be…" at bounding box center [741, 272] width 452 height 113
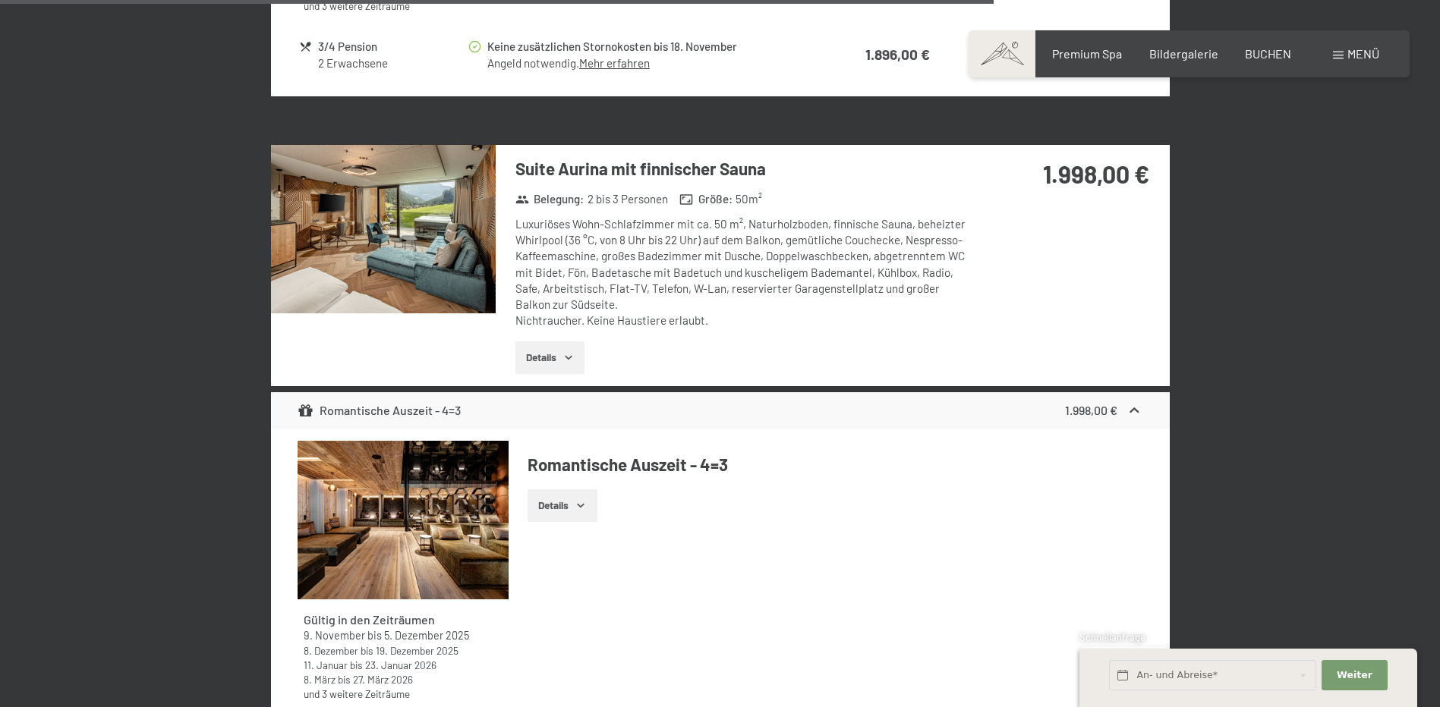
click at [835, 269] on div "Luxuriöses Wohn-Schlafzimmer mit ca. 50 m², Naturholzboden, finnische Sauna, be…" at bounding box center [741, 272] width 452 height 113
drag, startPoint x: 552, startPoint y: 274, endPoint x: 668, endPoint y: 287, distance: 116.1
click at [668, 287] on div "Luxuriöses Wohn-Schlafzimmer mit ca. 50 m², Naturholzboden, finnische Sauna, be…" at bounding box center [741, 272] width 452 height 113
click at [429, 215] on img at bounding box center [383, 229] width 225 height 168
click at [0, 0] on button "button" at bounding box center [0, 0] width 0 height 0
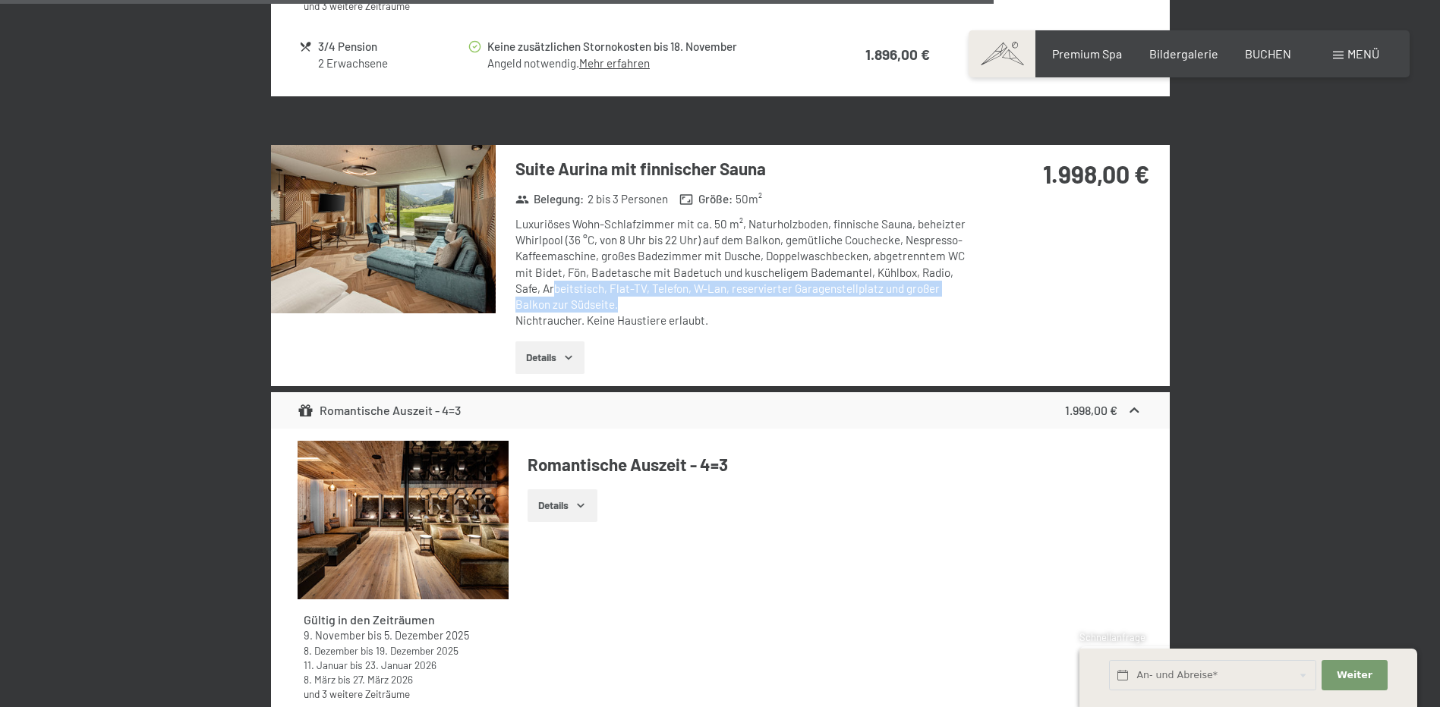
click at [737, 294] on div "Luxuriöses Wohn-Schlafzimmer mit ca. 50 m², Naturholzboden, finnische Sauna, be…" at bounding box center [741, 272] width 452 height 113
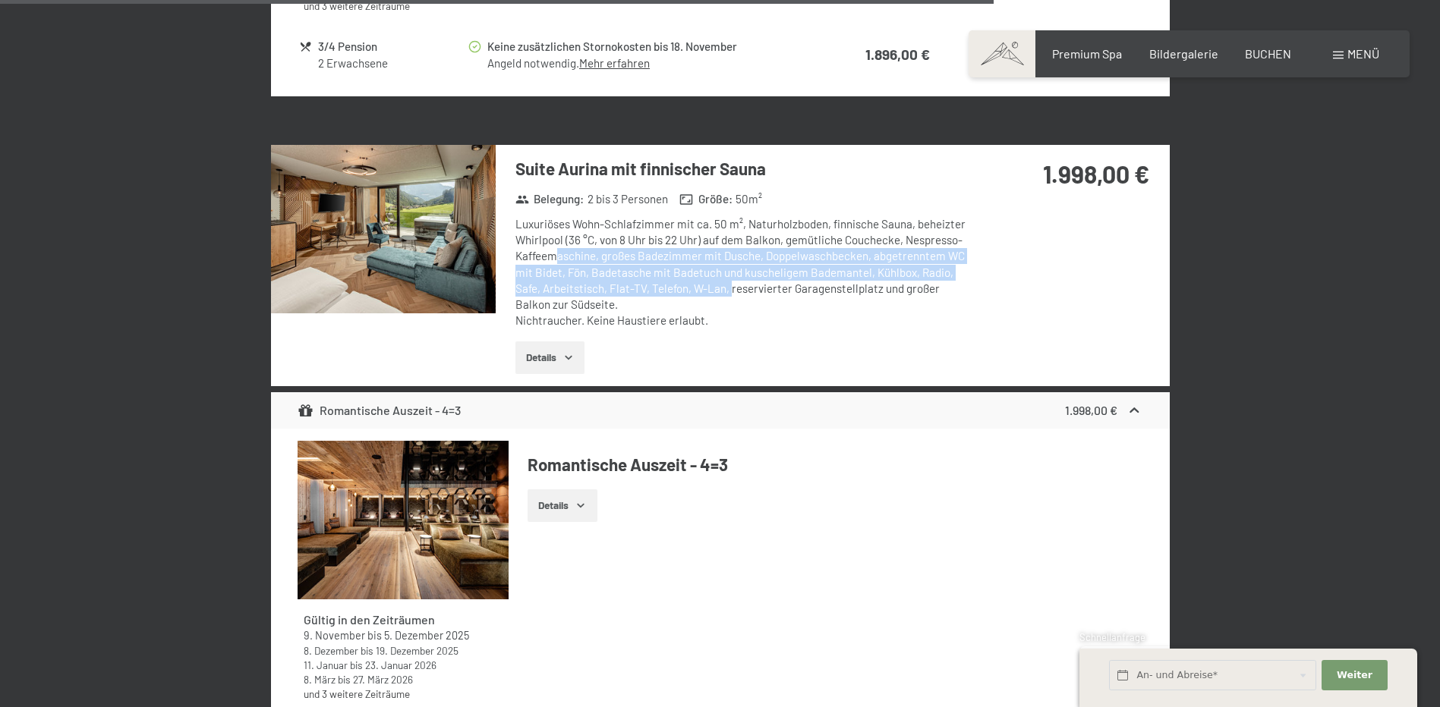
drag, startPoint x: 556, startPoint y: 247, endPoint x: 731, endPoint y: 276, distance: 176.9
click at [731, 276] on div "Luxuriöses Wohn-Schlafzimmer mit ca. 50 m², Naturholzboden, finnische Sauna, be…" at bounding box center [741, 272] width 452 height 113
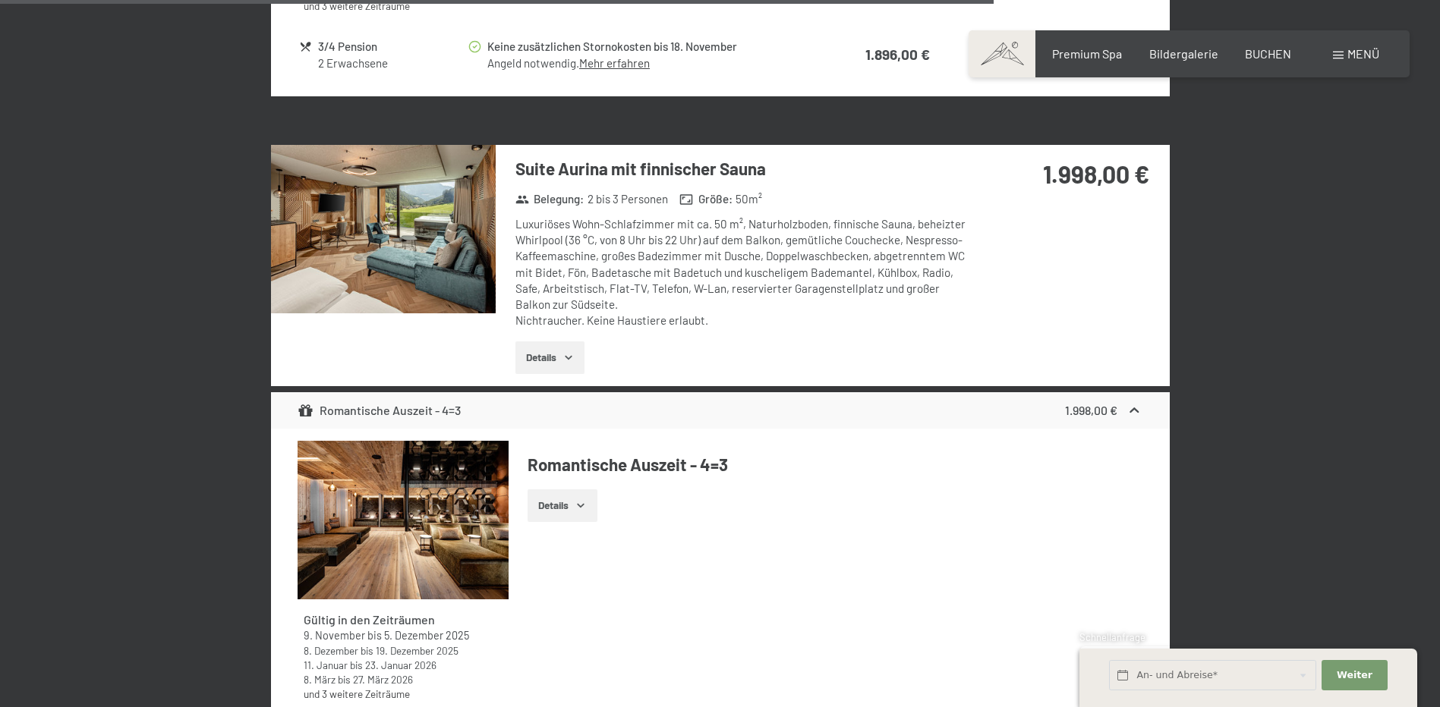
click at [866, 283] on div "Luxuriöses Wohn-Schlafzimmer mit ca. 50 m², Naturholzboden, finnische Sauna, be…" at bounding box center [741, 272] width 452 height 113
drag, startPoint x: 546, startPoint y: 265, endPoint x: 776, endPoint y: 282, distance: 230.6
click at [776, 282] on div "Luxuriöses Wohn-Schlafzimmer mit ca. 50 m², Naturholzboden, finnische Sauna, be…" at bounding box center [741, 272] width 452 height 113
click at [842, 301] on div "Luxuriöses Wohn-Schlafzimmer mit ca. 50 m², Naturholzboden, finnische Sauna, be…" at bounding box center [741, 272] width 452 height 113
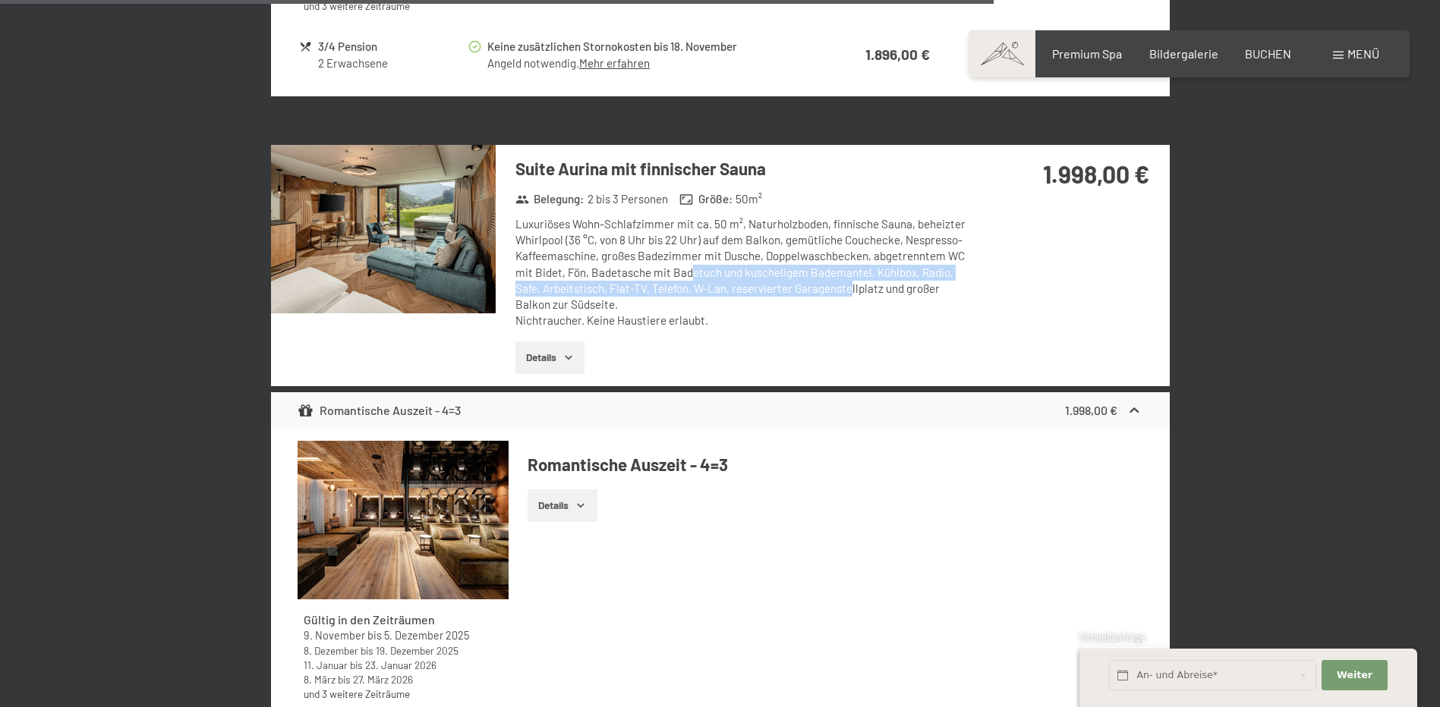
drag, startPoint x: 692, startPoint y: 263, endPoint x: 850, endPoint y: 277, distance: 158.4
click at [850, 277] on div "Luxuriöses Wohn-Schlafzimmer mit ca. 50 m², Naturholzboden, finnische Sauna, be…" at bounding box center [741, 272] width 452 height 113
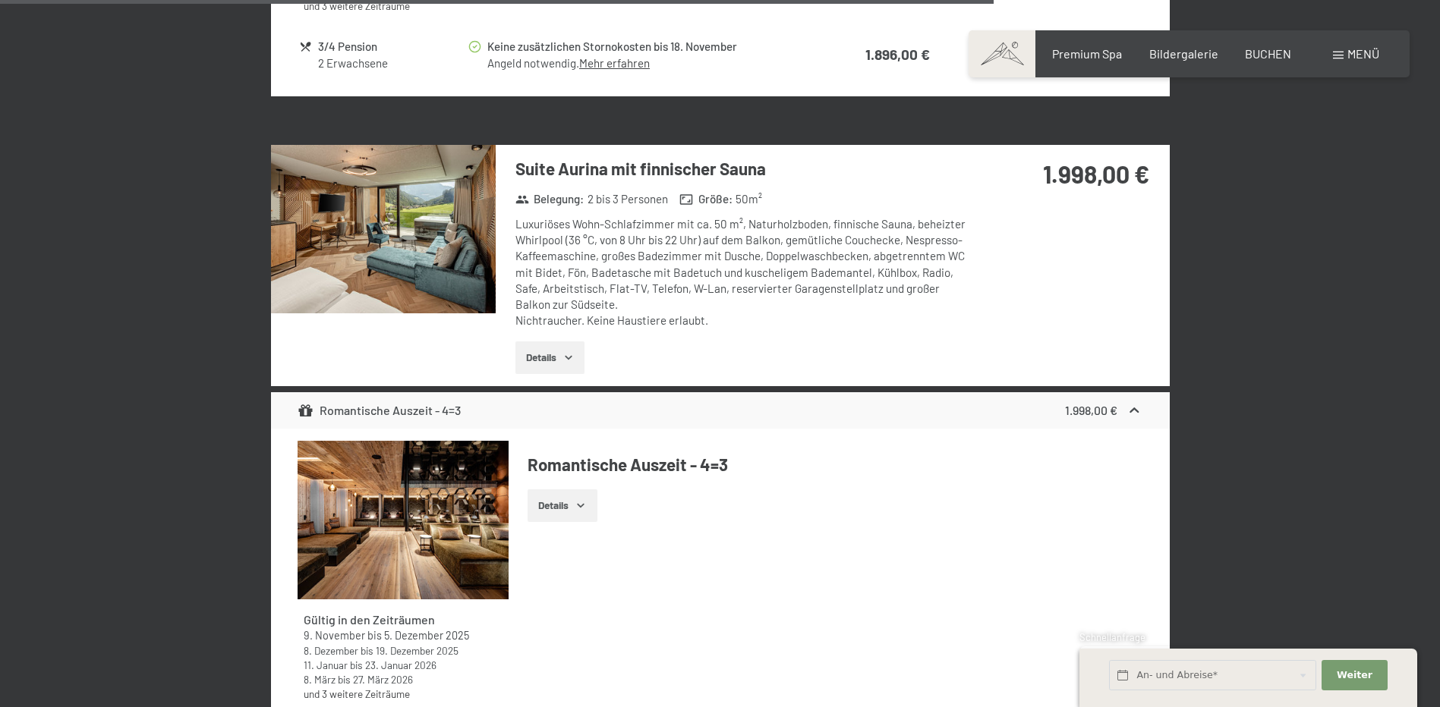
click at [961, 289] on div "Luxuriöses Wohn-Schlafzimmer mit ca. 50 m², Naturholzboden, finnische Sauna, be…" at bounding box center [741, 272] width 452 height 113
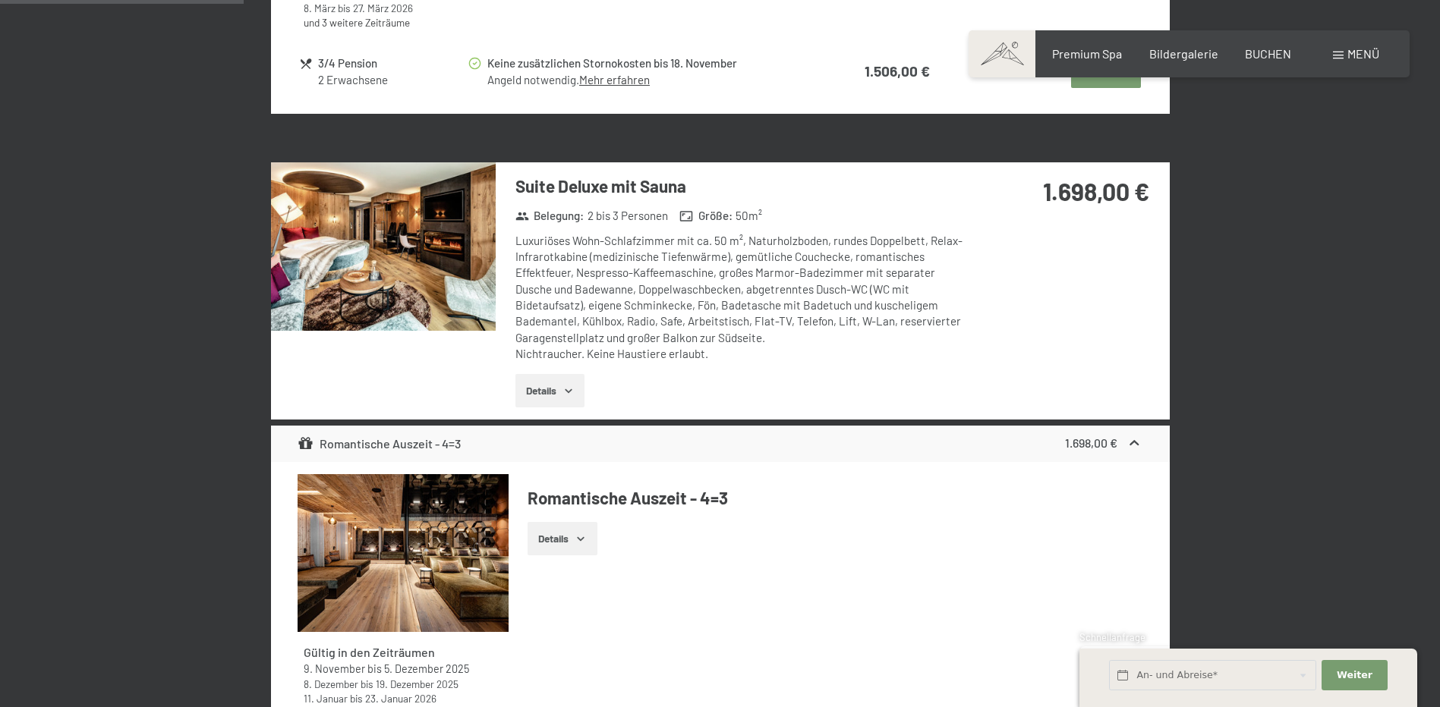
scroll to position [2337, 0]
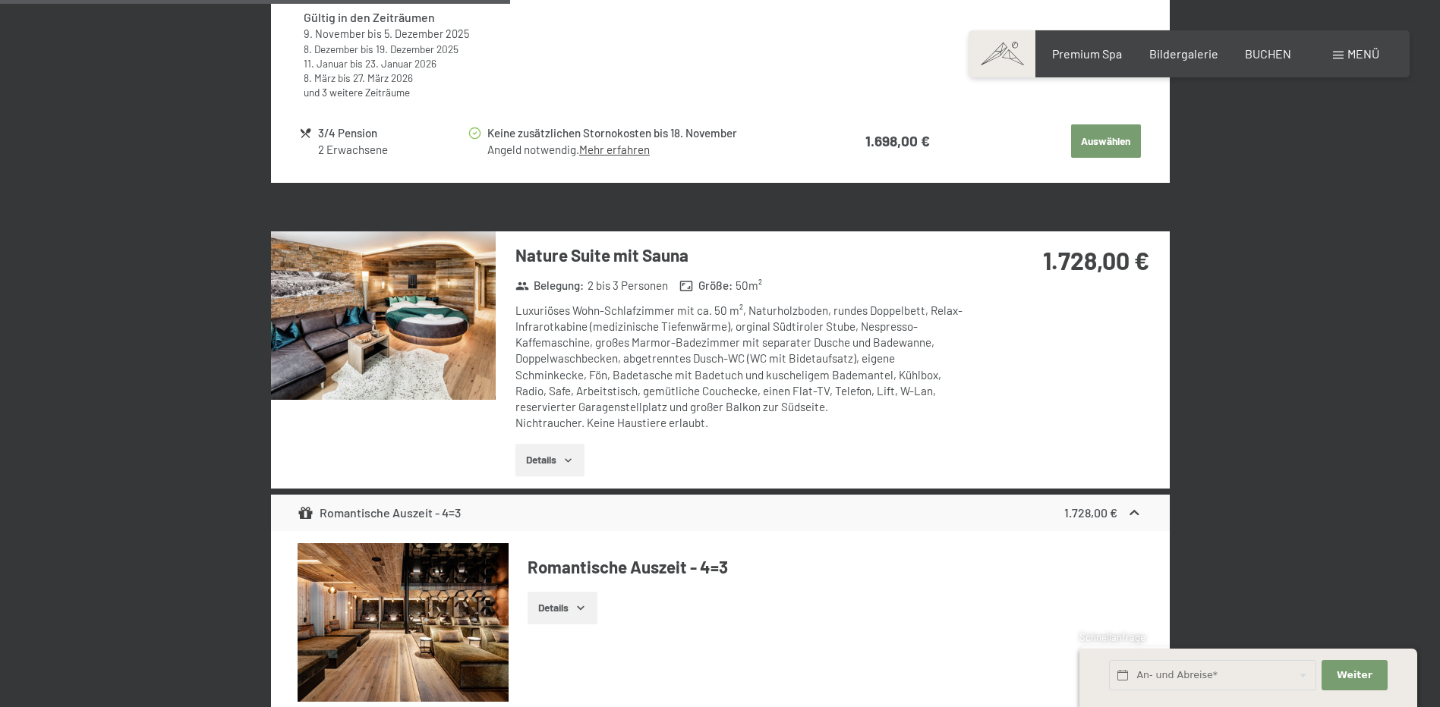
click at [1365, 61] on div "Menü" at bounding box center [1356, 54] width 46 height 17
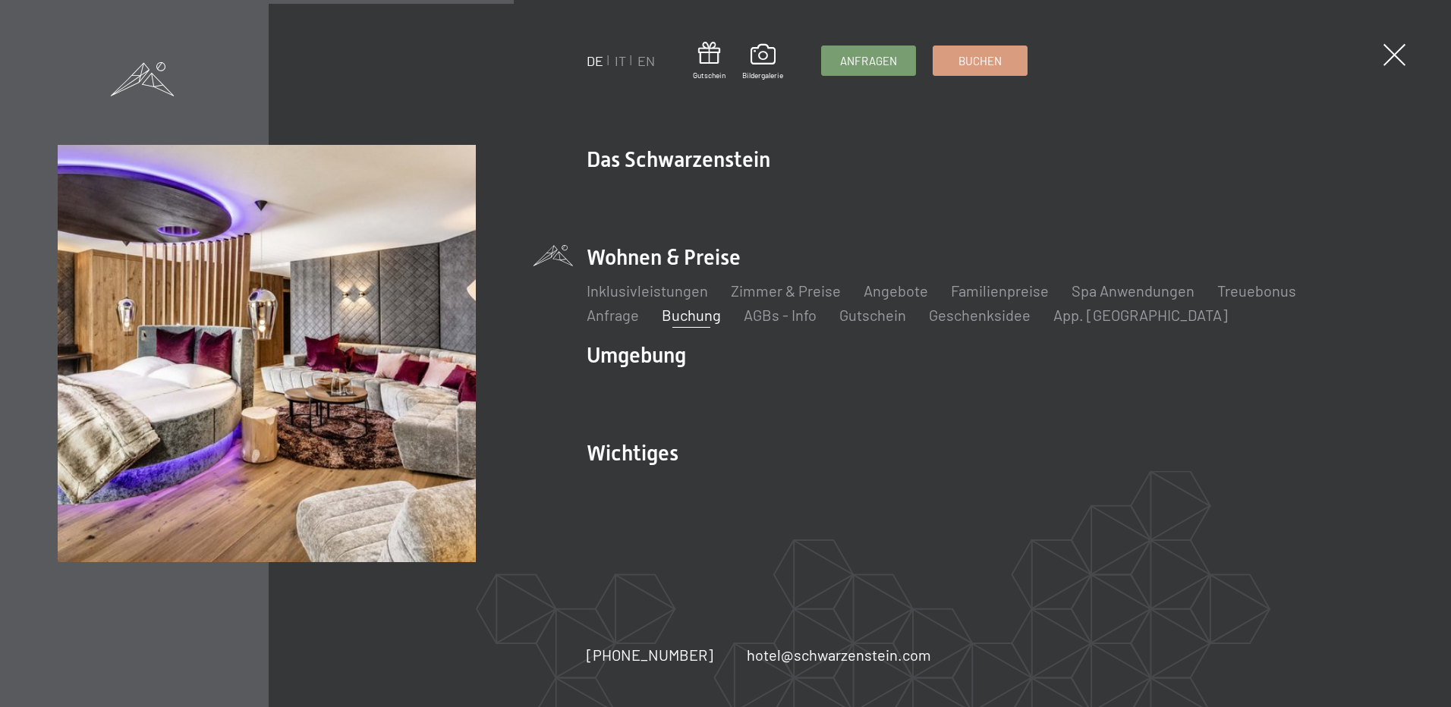
click at [1365, 61] on div "DE IT EN Gutschein Bildergalerie Anfragen Buchen DE IT EN Das Schwarzenstein Ne…" at bounding box center [725, 353] width 1451 height 707
click at [1403, 45] on div "DE IT EN Gutschein Bildergalerie Anfragen Buchen DE IT EN Das Schwarzenstein Ne…" at bounding box center [725, 353] width 1451 height 707
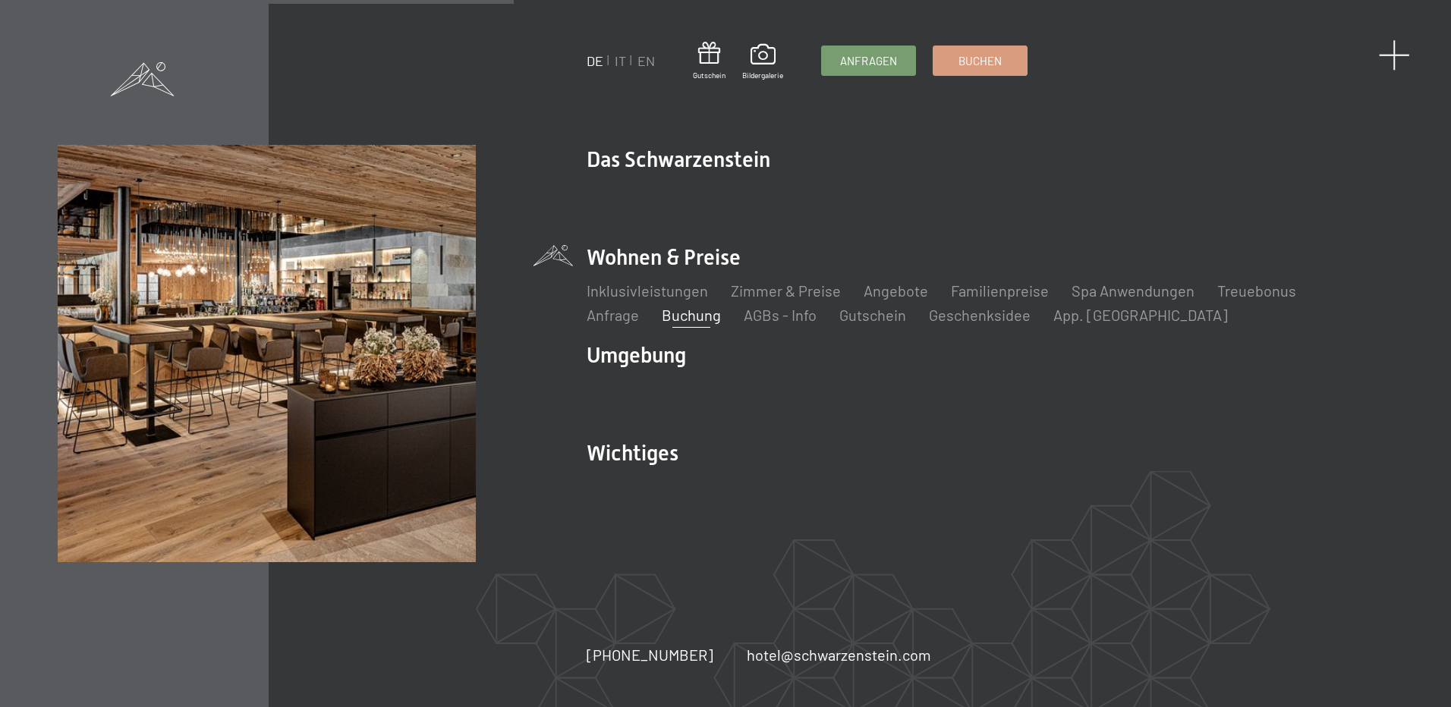
click at [1387, 49] on span at bounding box center [1394, 54] width 31 height 31
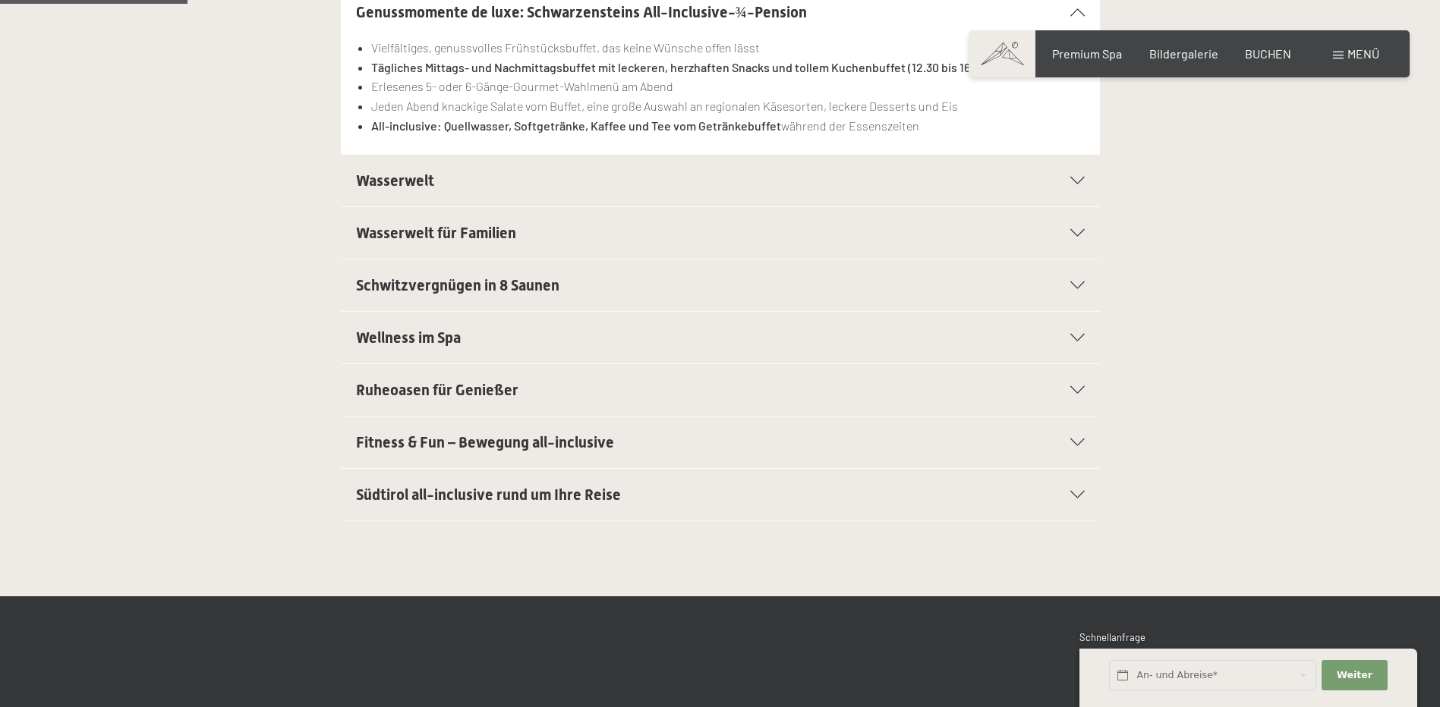
scroll to position [607, 0]
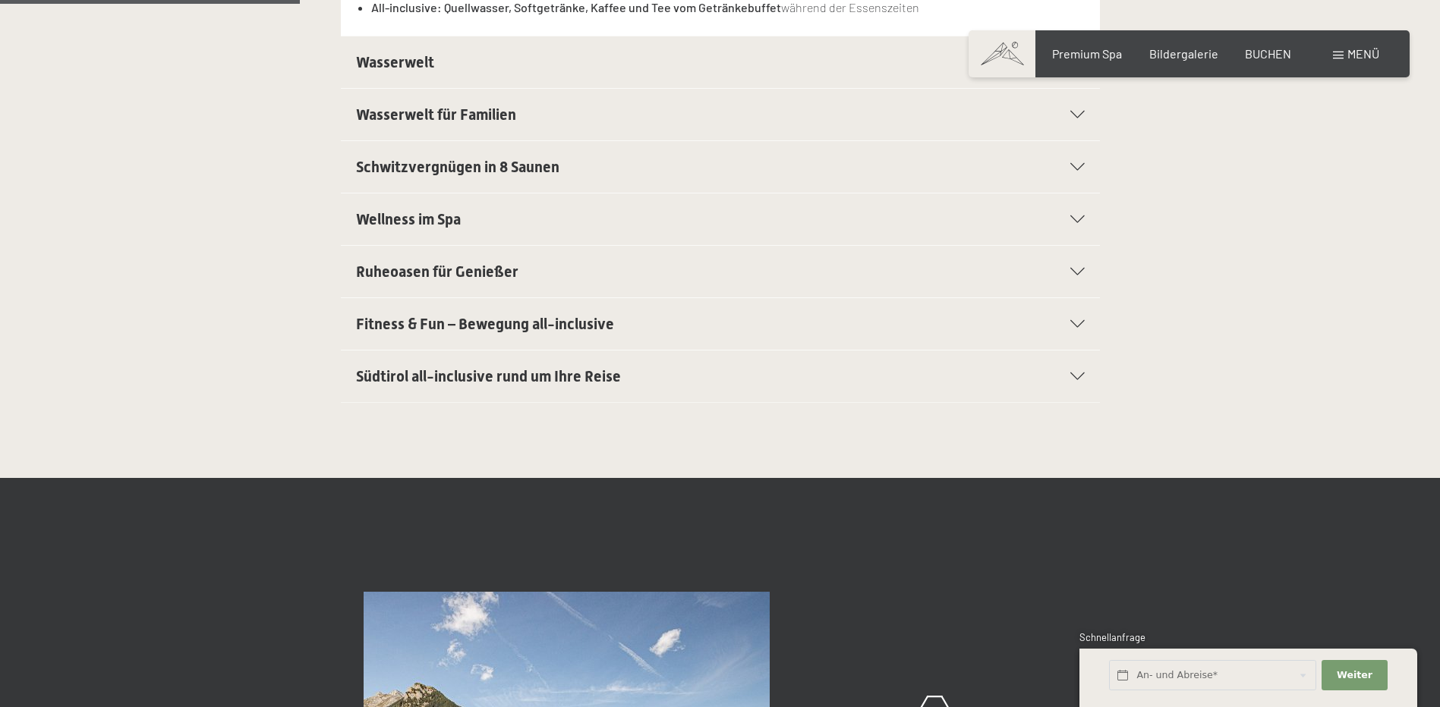
click at [455, 379] on span "Südtirol all-inclusive rund um Ihre Reise" at bounding box center [488, 376] width 265 height 18
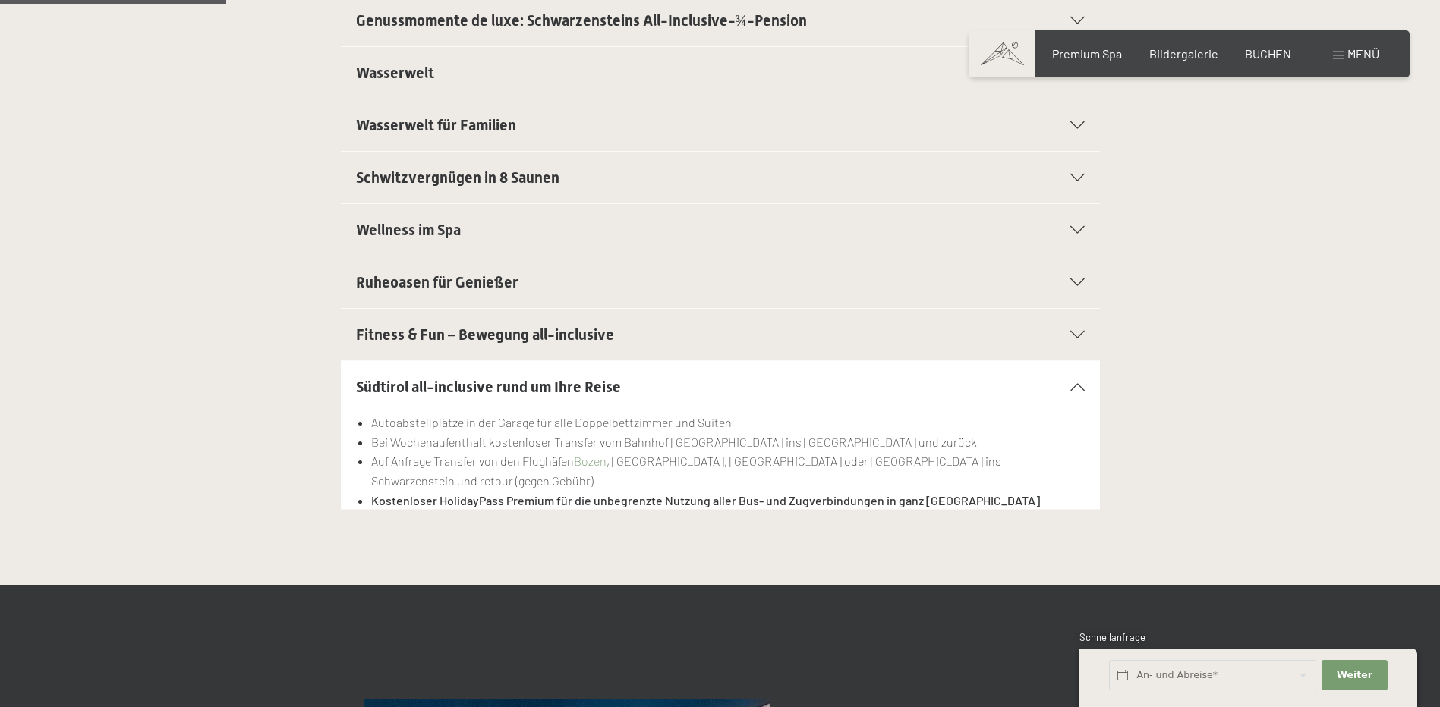
scroll to position [455, 0]
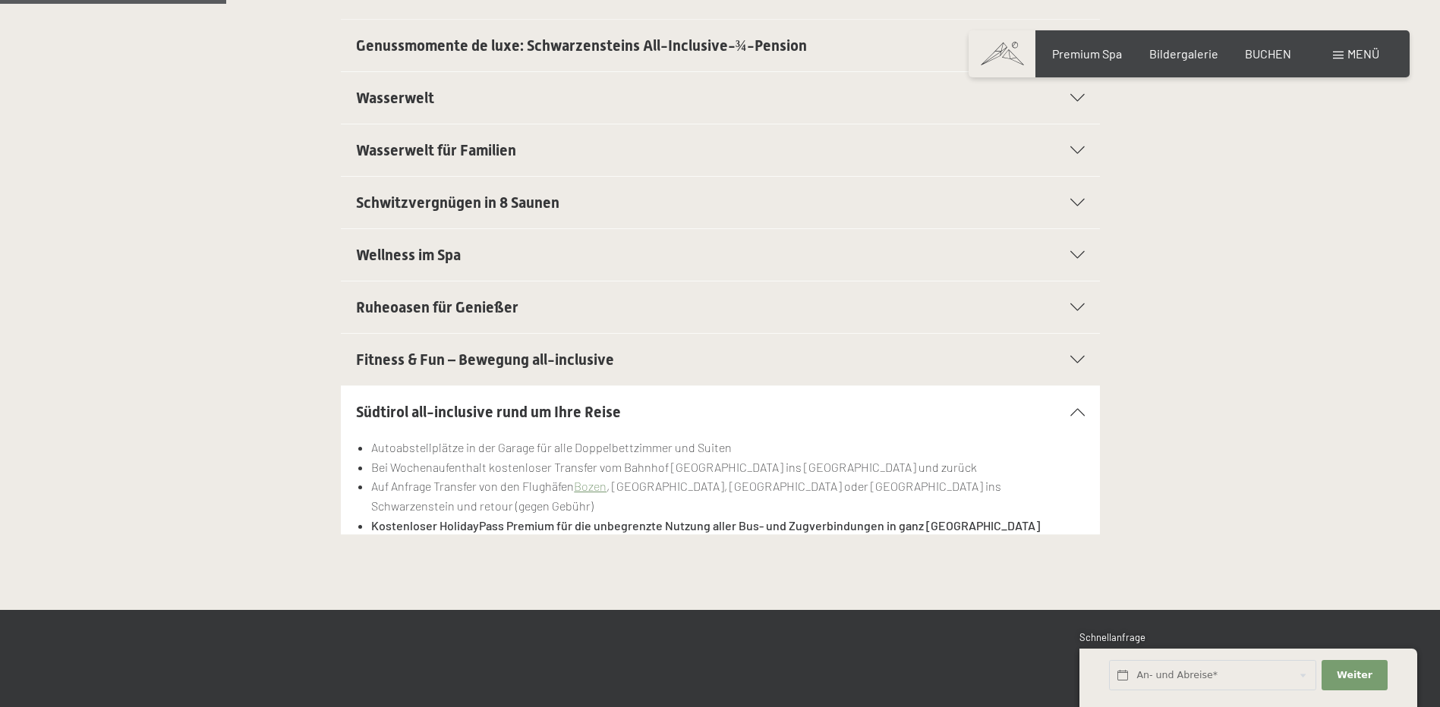
click at [559, 364] on span "Fitness & Fun – Bewegung all-inclusive" at bounding box center [485, 360] width 258 height 18
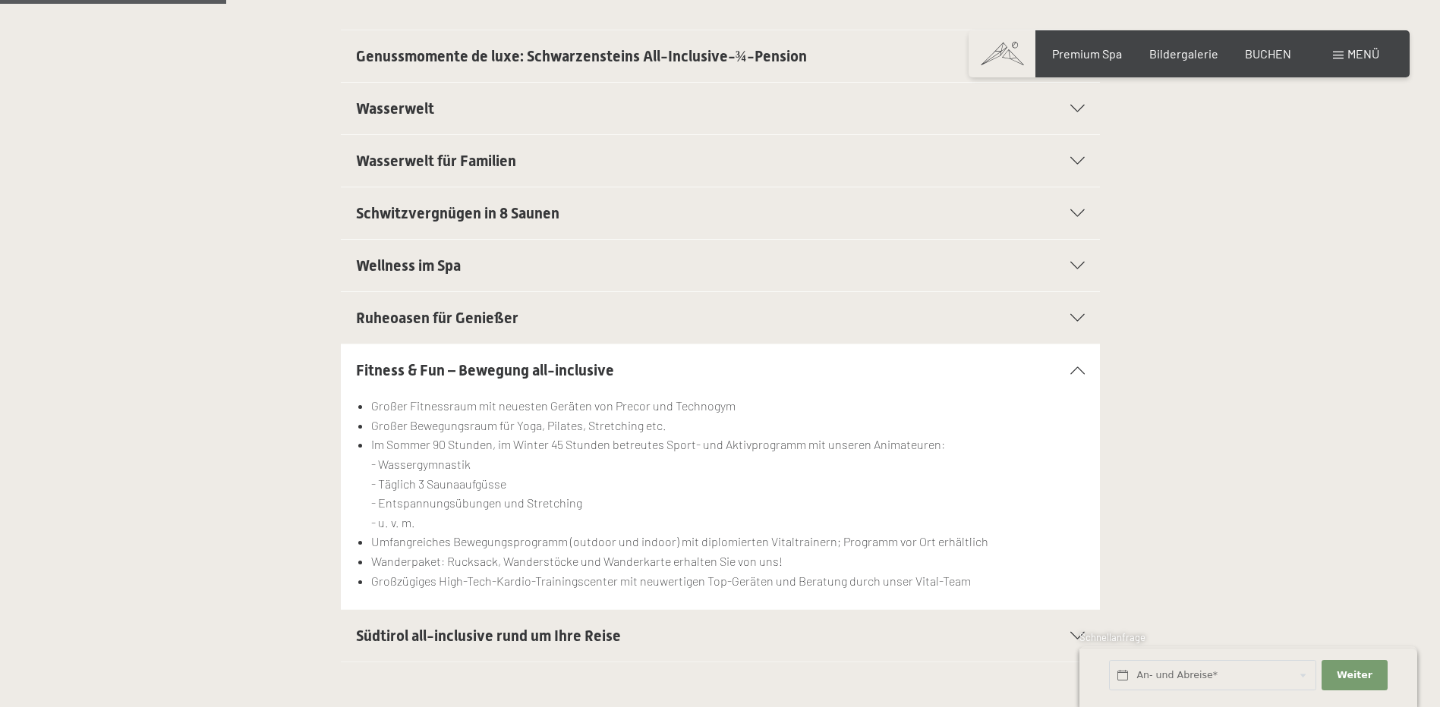
scroll to position [304, 0]
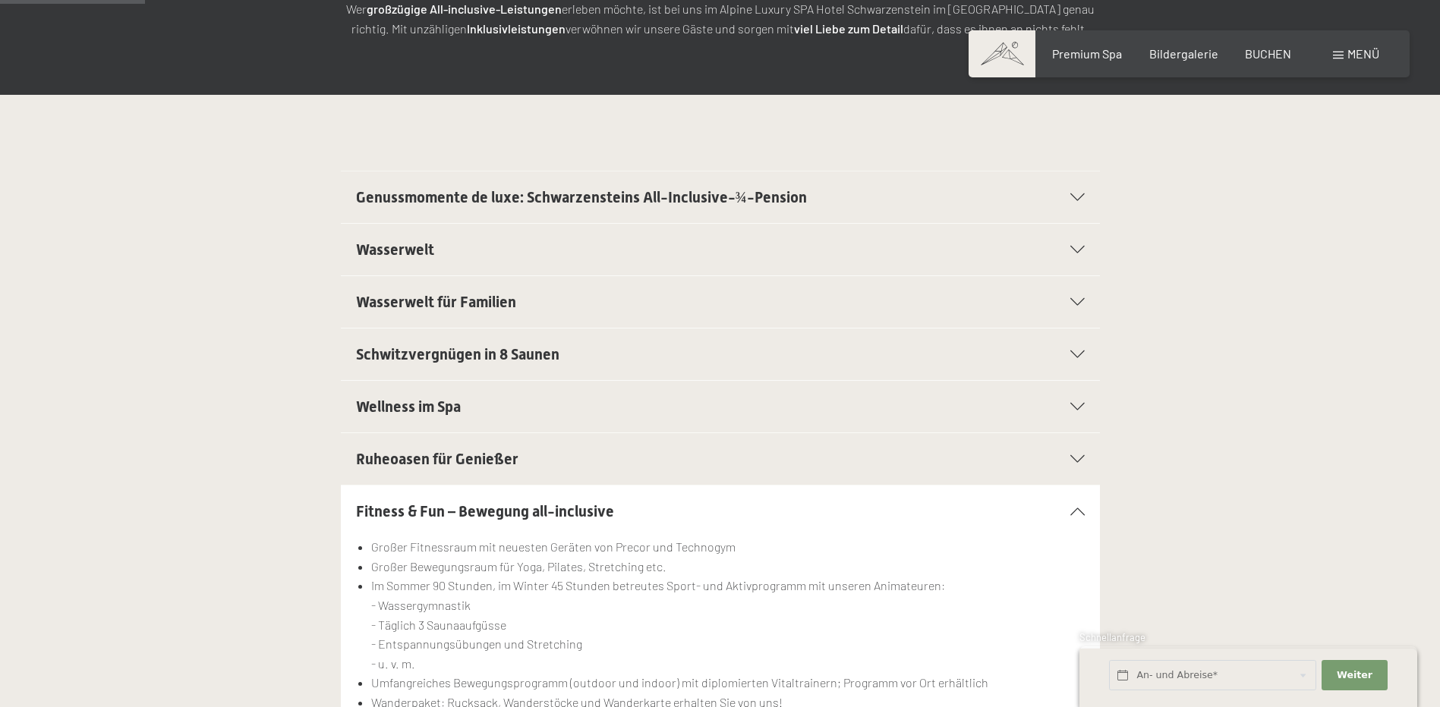
click at [613, 200] on span "Genussmomente de luxe: Schwarzensteins All-Inclusive-¾-Pension" at bounding box center [581, 197] width 451 height 18
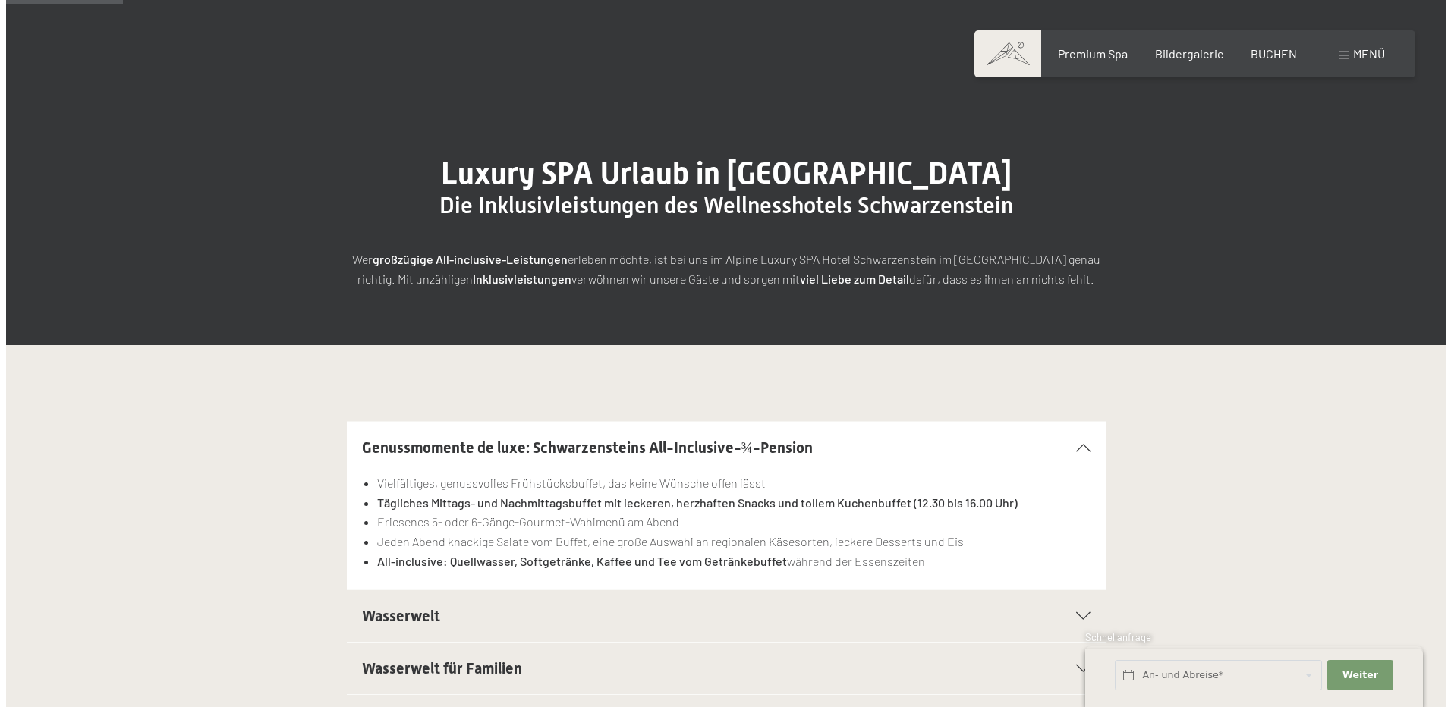
scroll to position [0, 0]
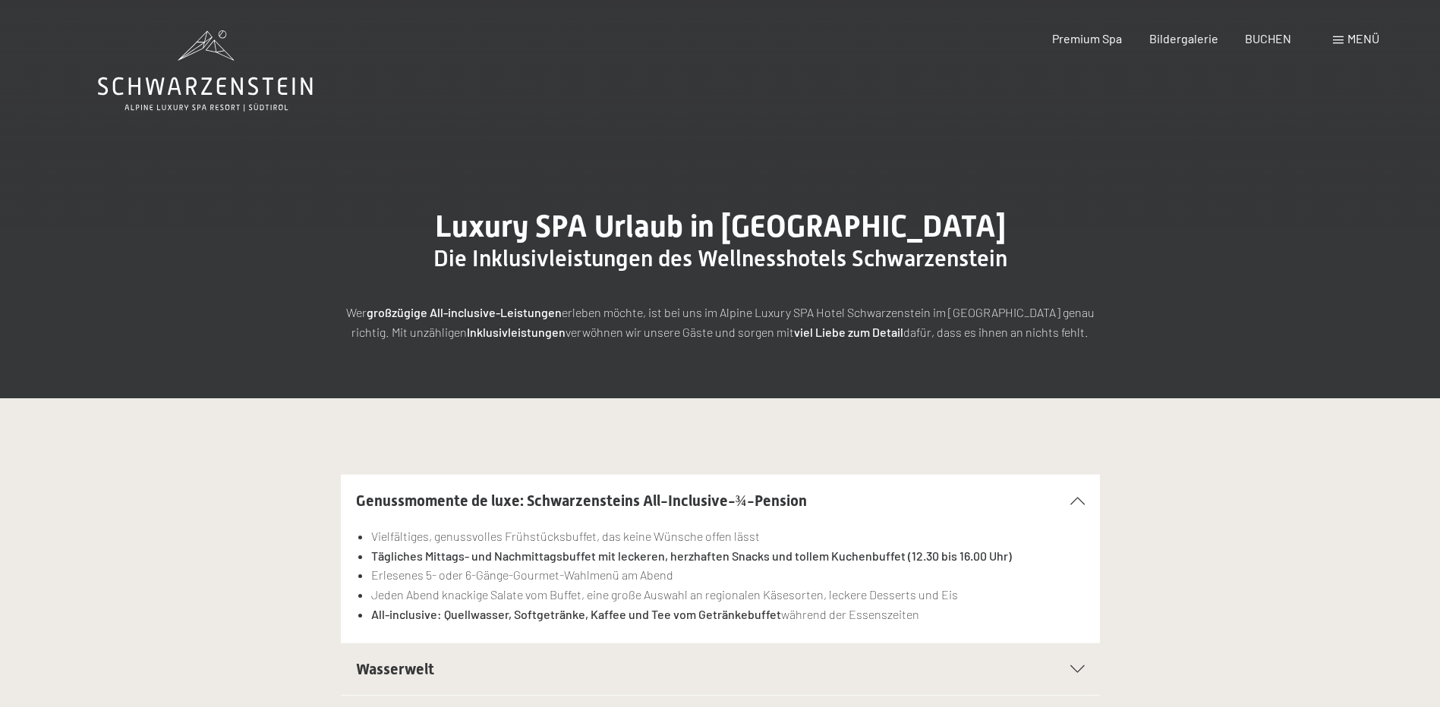
click at [1373, 30] on div "Buchen Anfragen Premium Spa Bildergalerie BUCHEN Menü DE IT EN Gutschein Bilder…" at bounding box center [1189, 38] width 380 height 17
click at [1358, 42] on span "Menü" at bounding box center [1363, 38] width 32 height 14
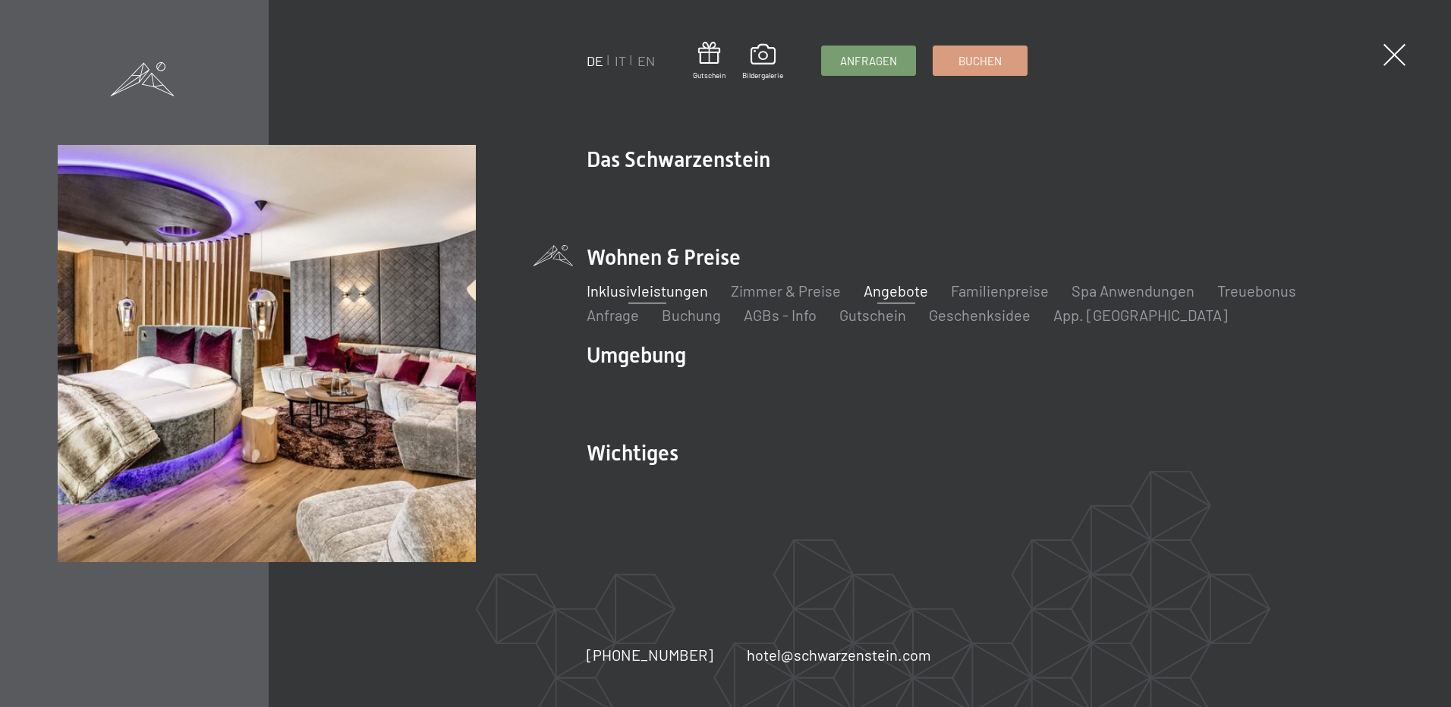
click at [873, 288] on link "Angebote" at bounding box center [896, 291] width 65 height 18
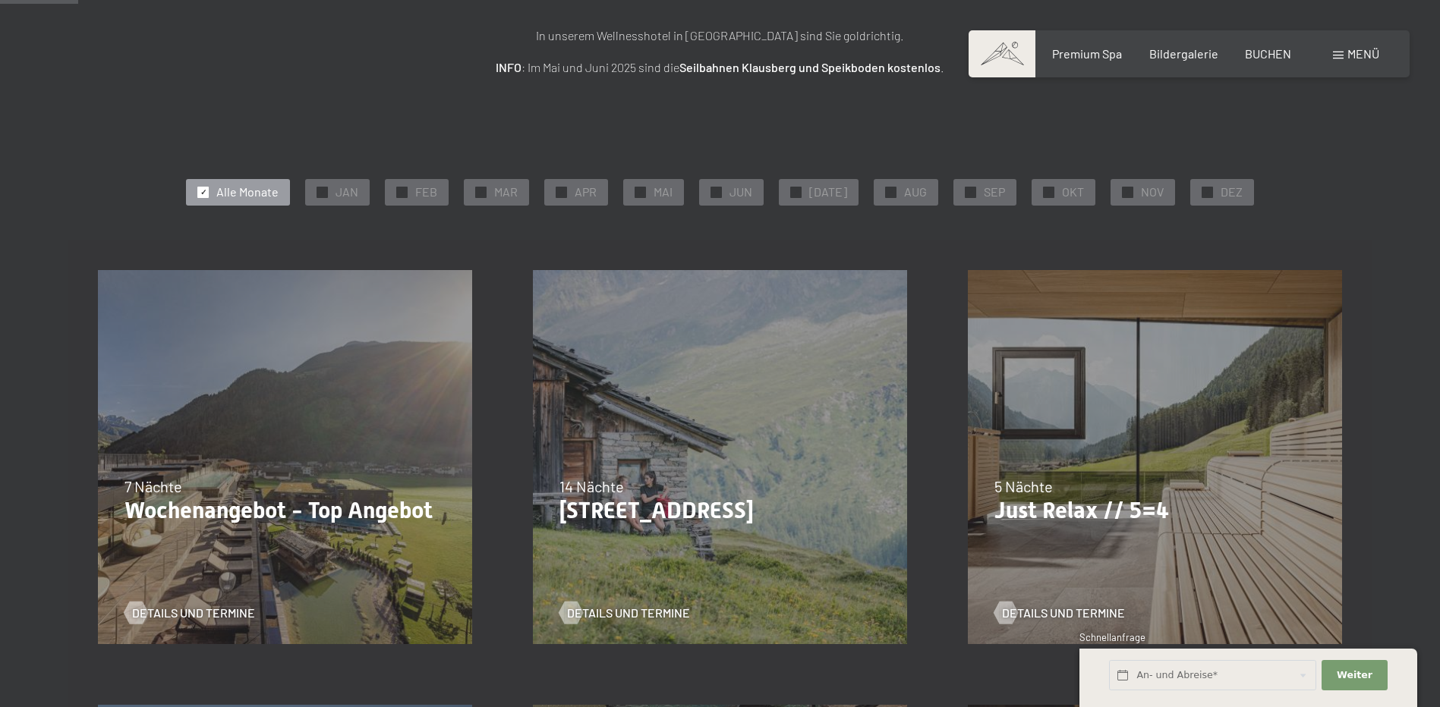
scroll to position [228, 0]
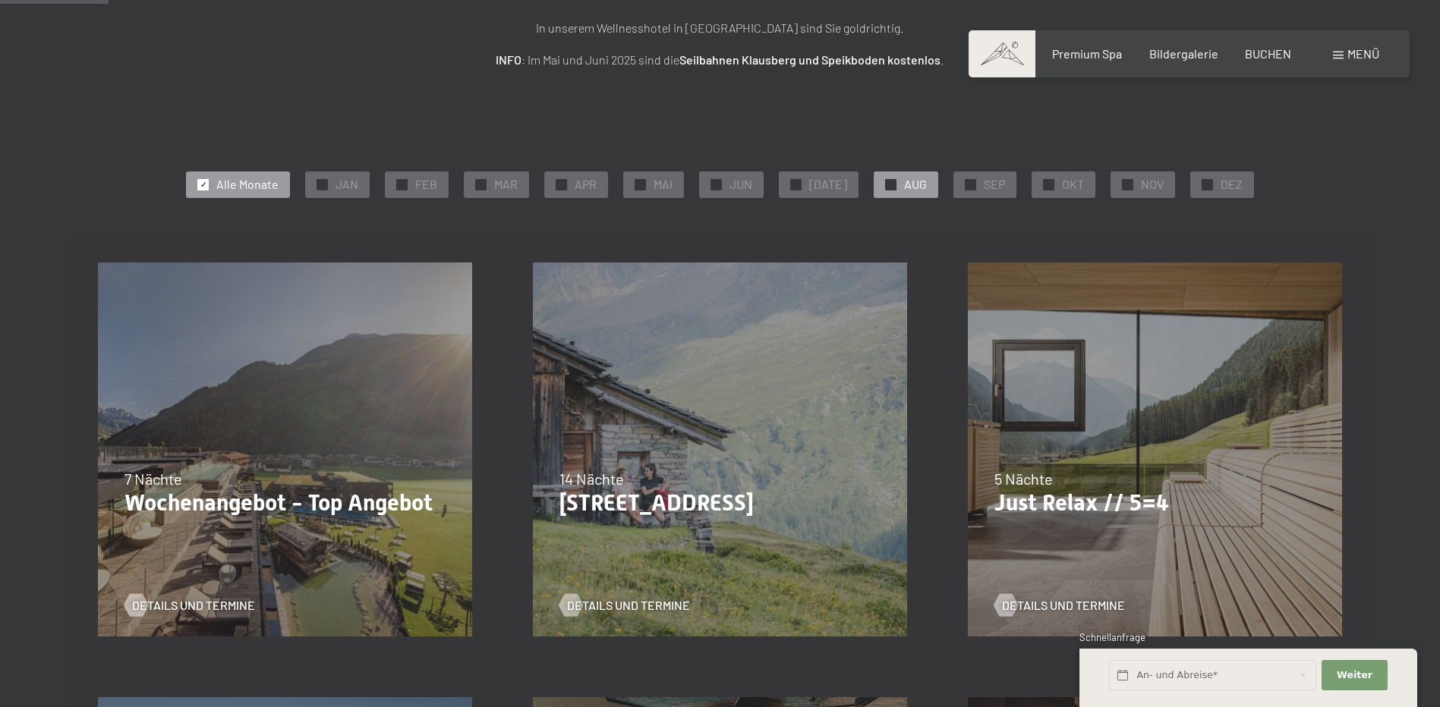
click at [913, 181] on span "AUG" at bounding box center [915, 184] width 23 height 17
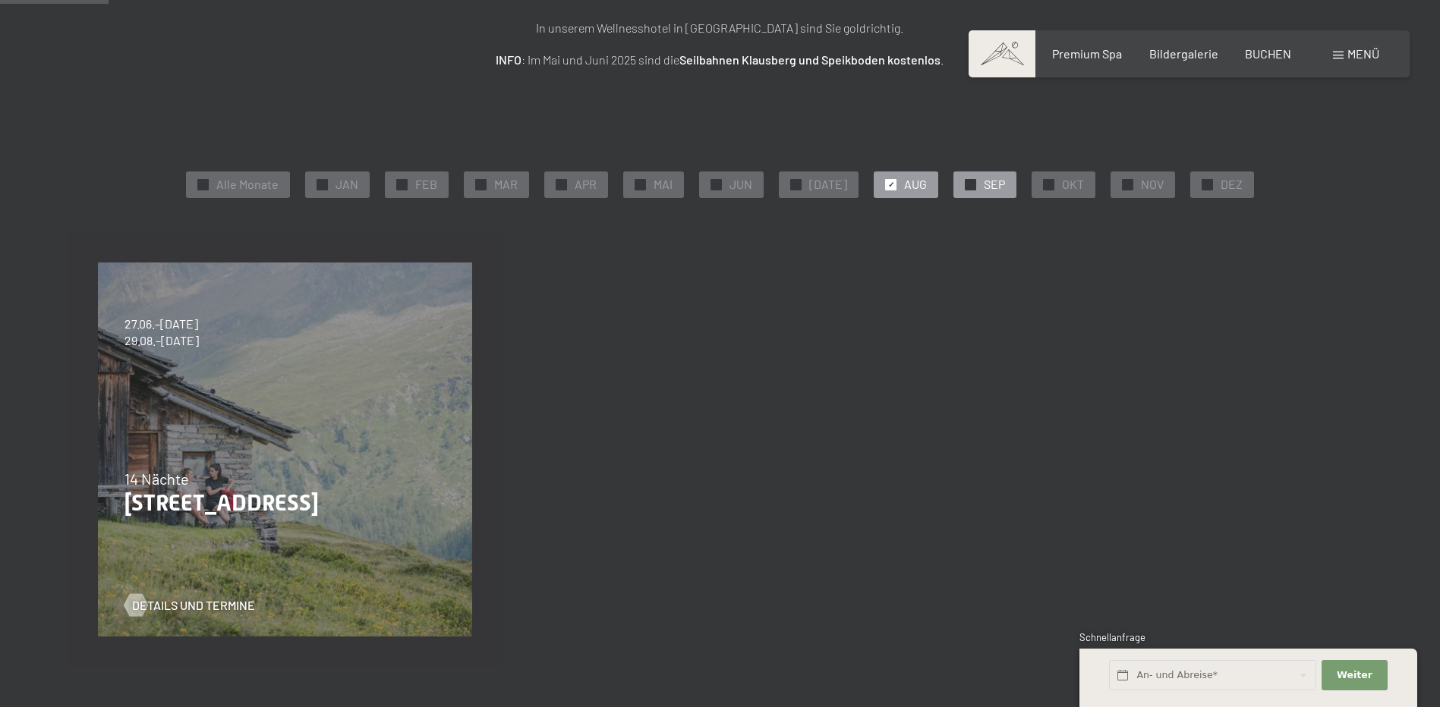
click at [971, 180] on div "✓ SEP" at bounding box center [984, 185] width 63 height 26
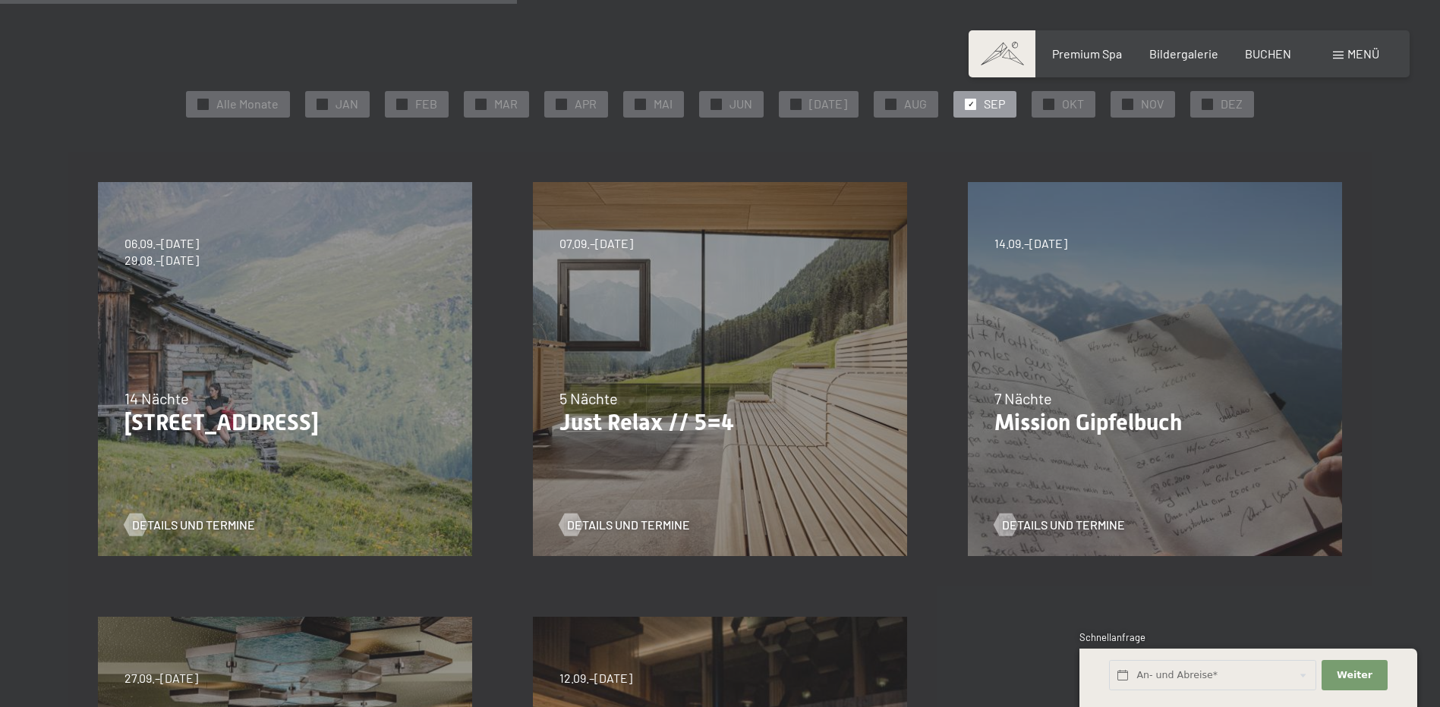
scroll to position [304, 0]
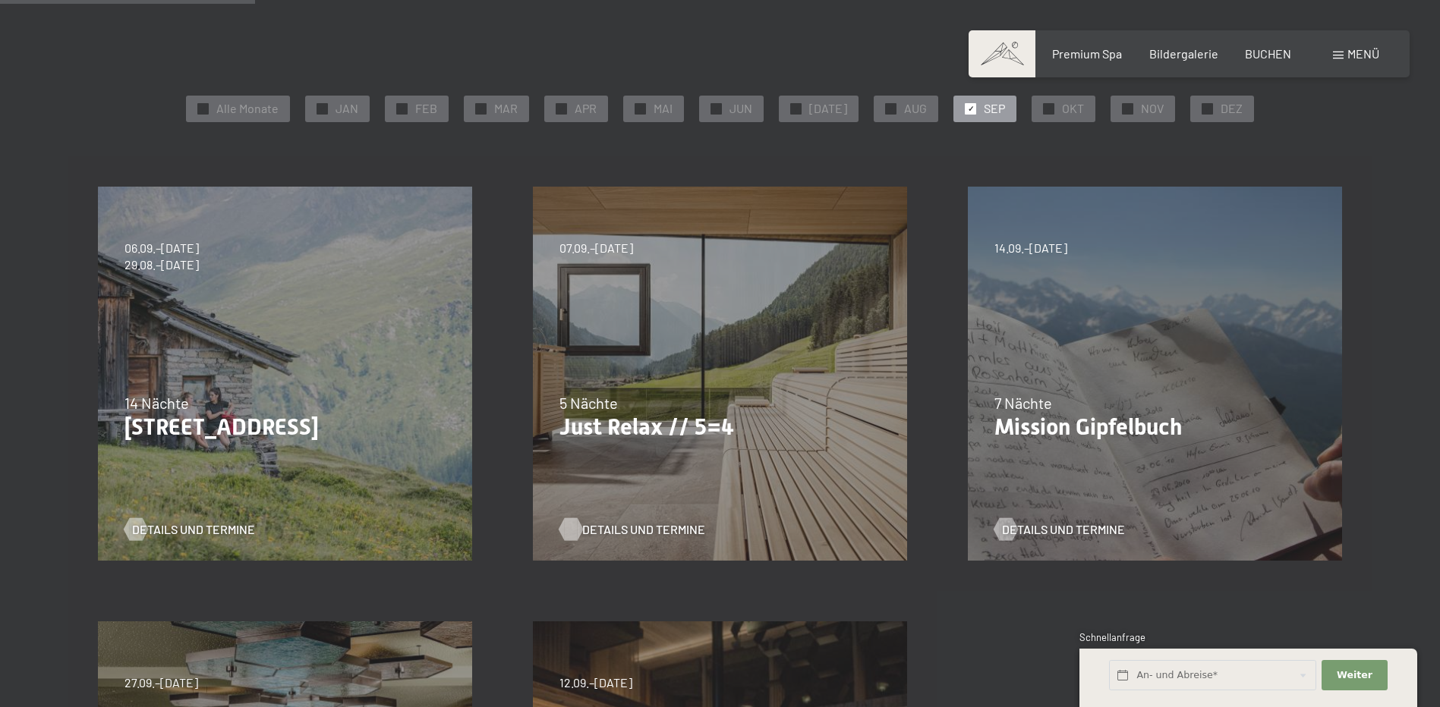
click at [625, 526] on span "Details und Termine" at bounding box center [643, 529] width 123 height 17
click at [1210, 105] on div "✓ DEZ" at bounding box center [1222, 109] width 64 height 26
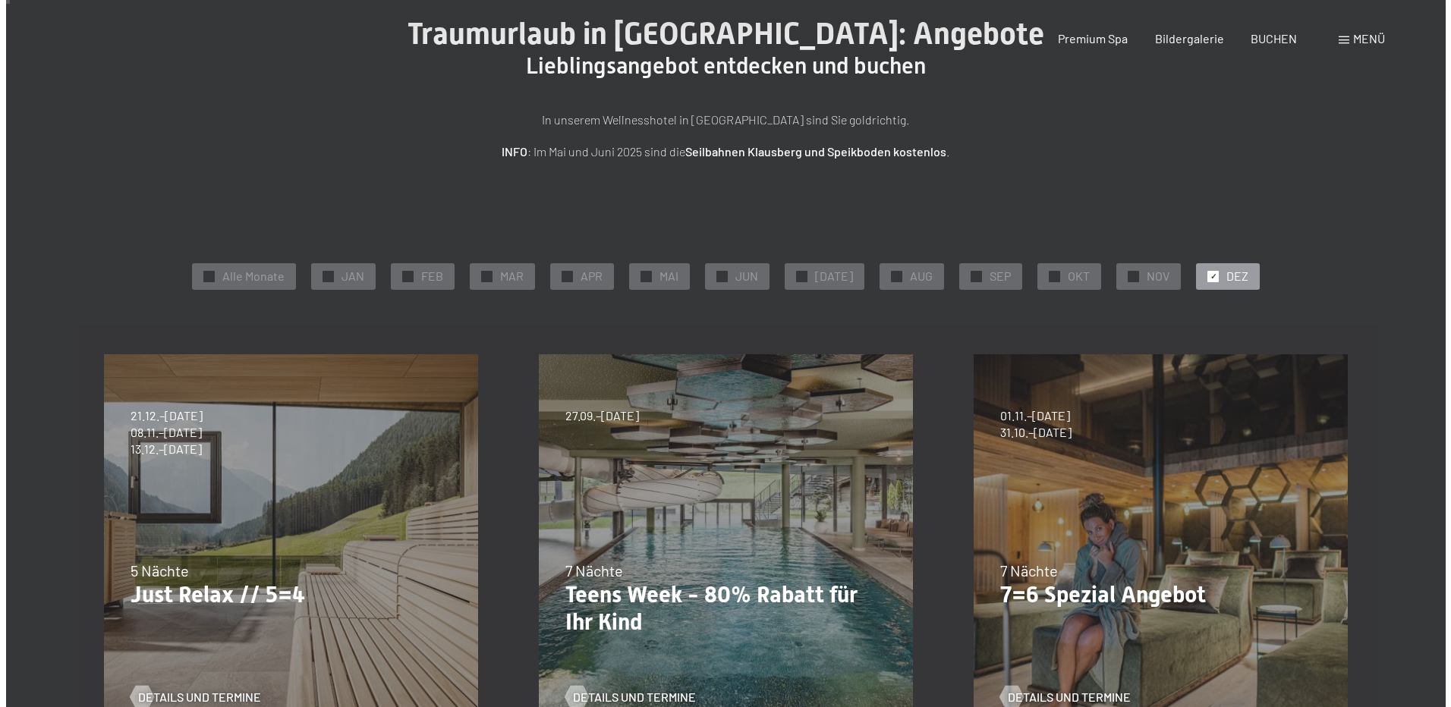
scroll to position [0, 0]
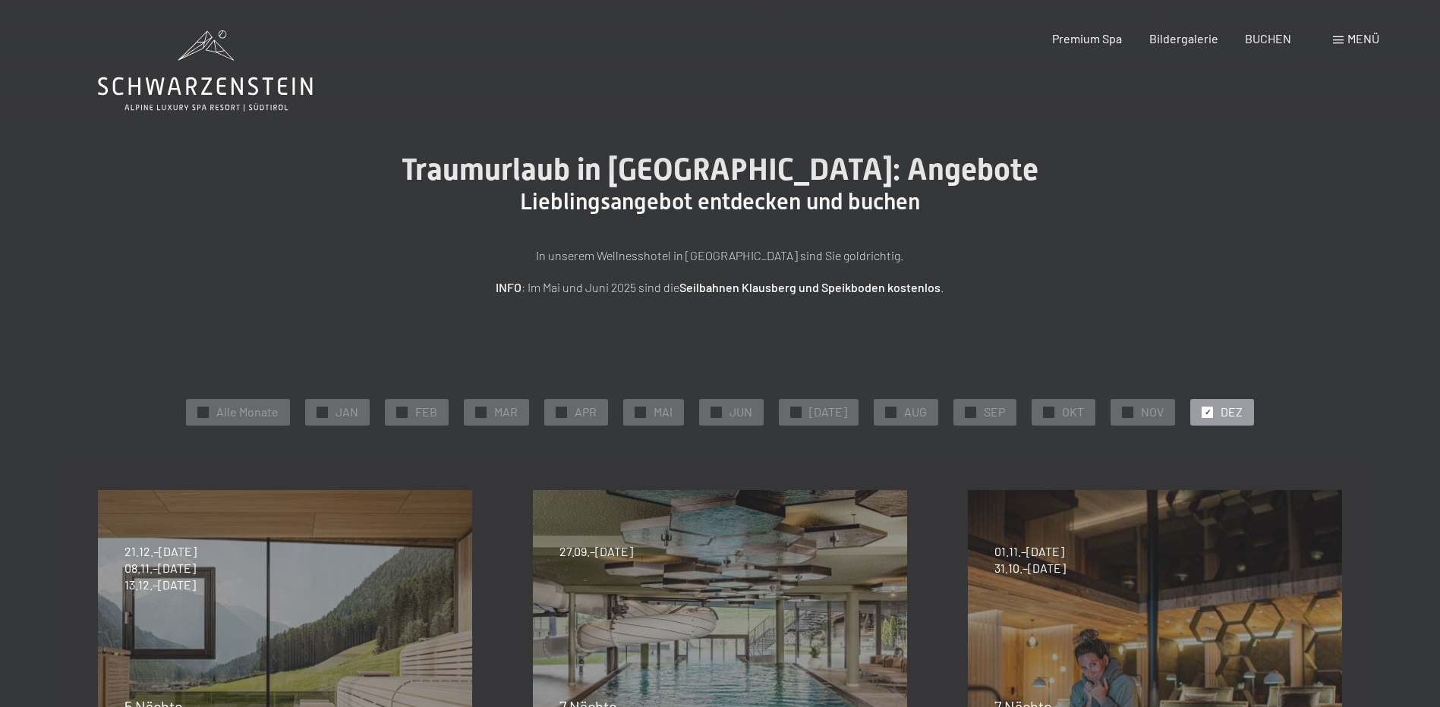
click at [1372, 36] on span "Menü" at bounding box center [1363, 38] width 32 height 14
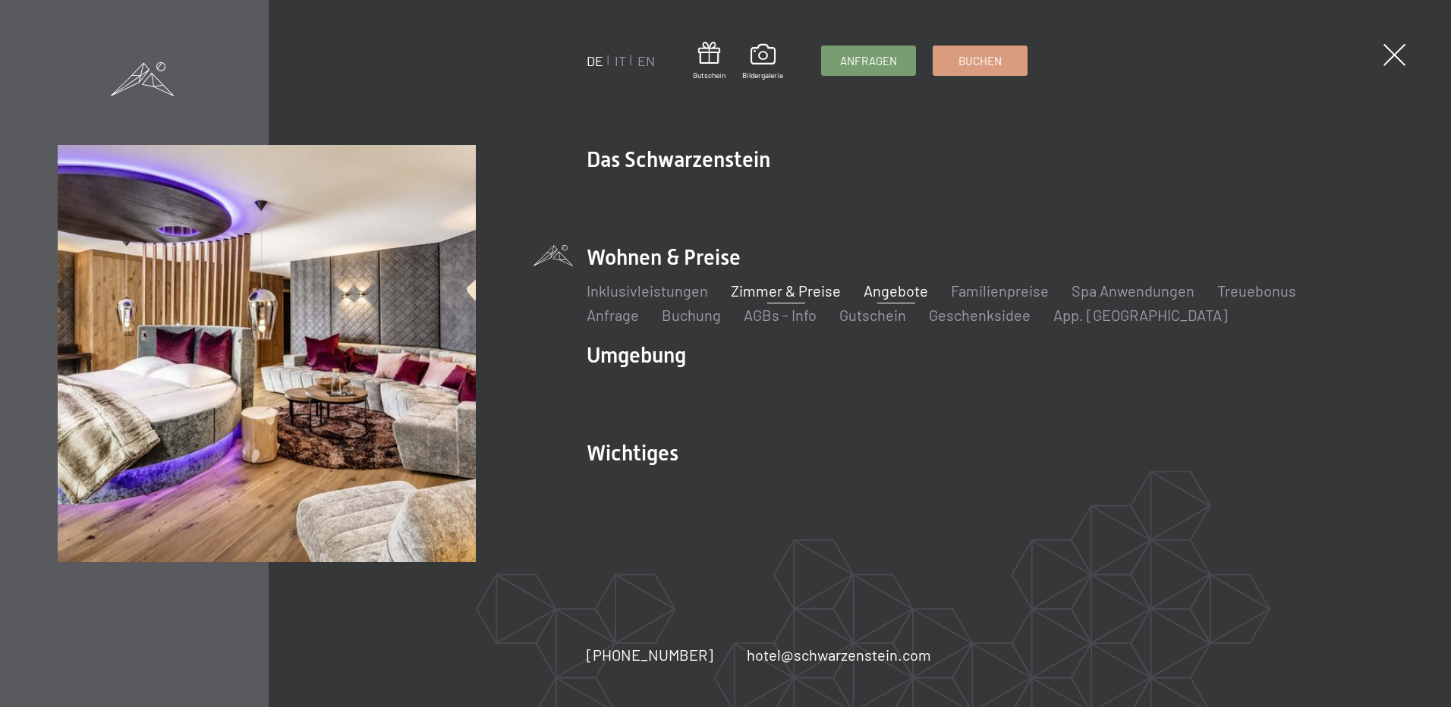
click at [779, 294] on link "Zimmer & Preise" at bounding box center [786, 291] width 110 height 18
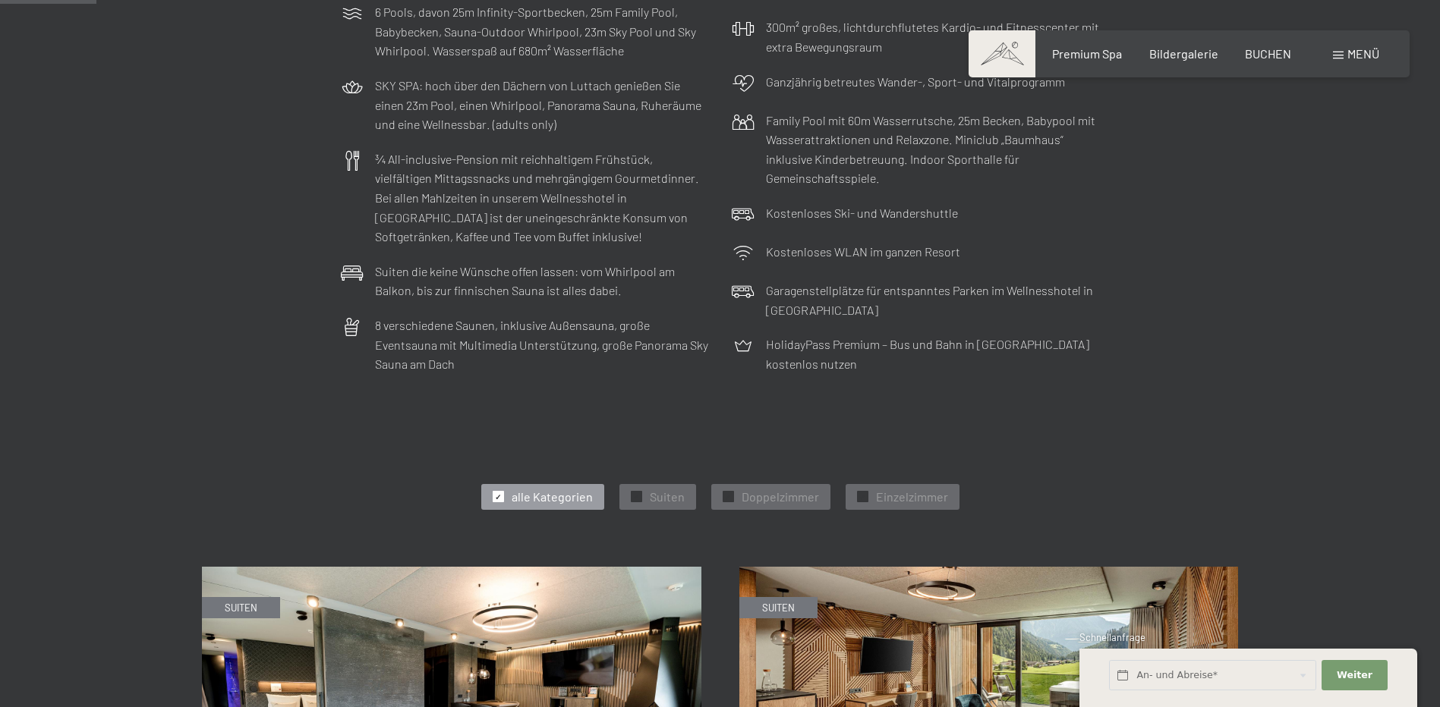
scroll to position [304, 0]
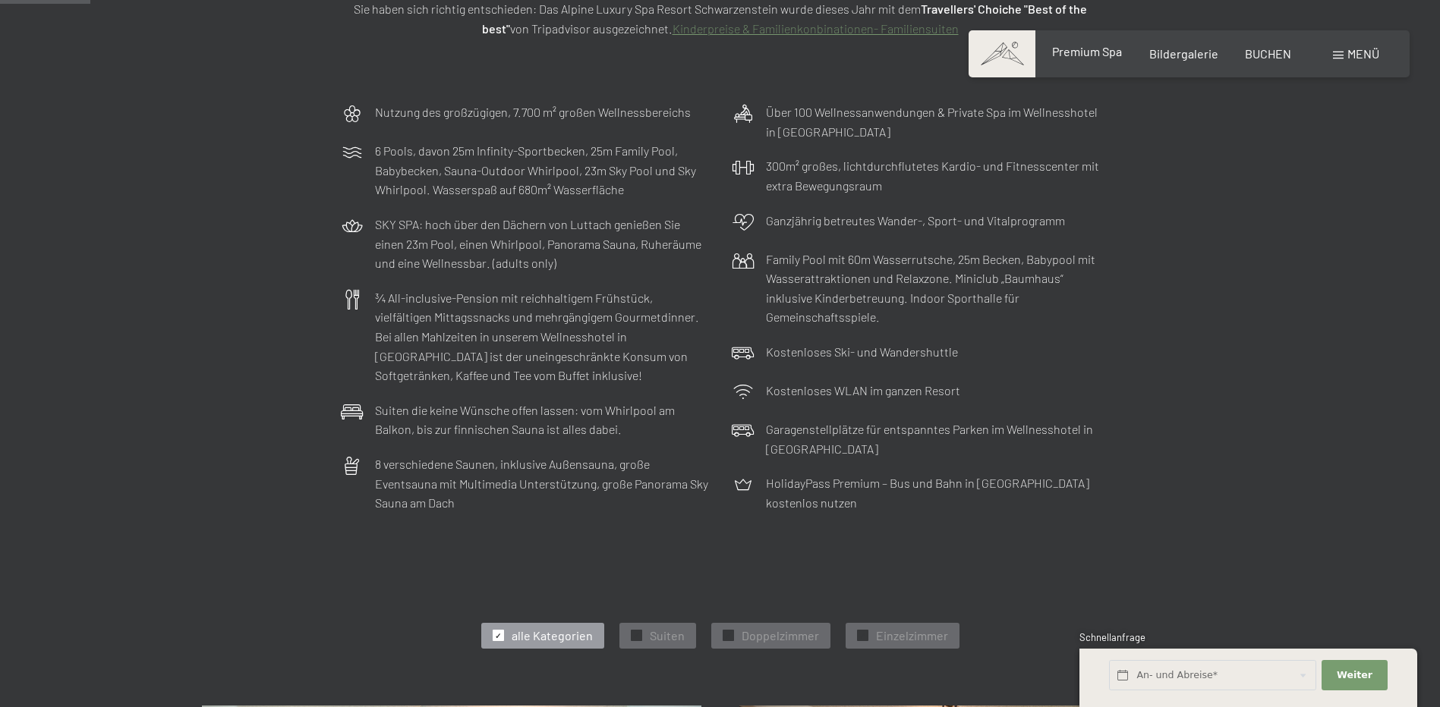
click at [1119, 52] on span "Premium Spa" at bounding box center [1087, 51] width 70 height 14
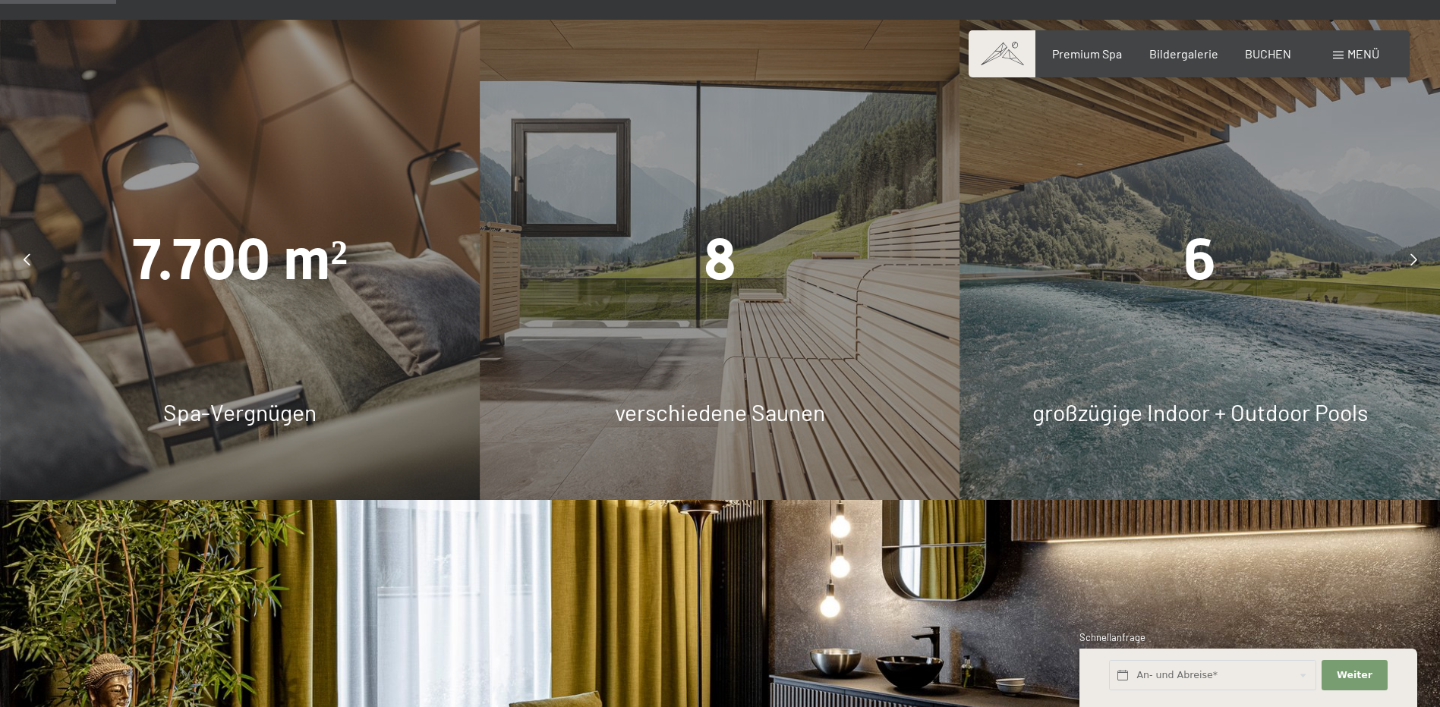
scroll to position [1138, 0]
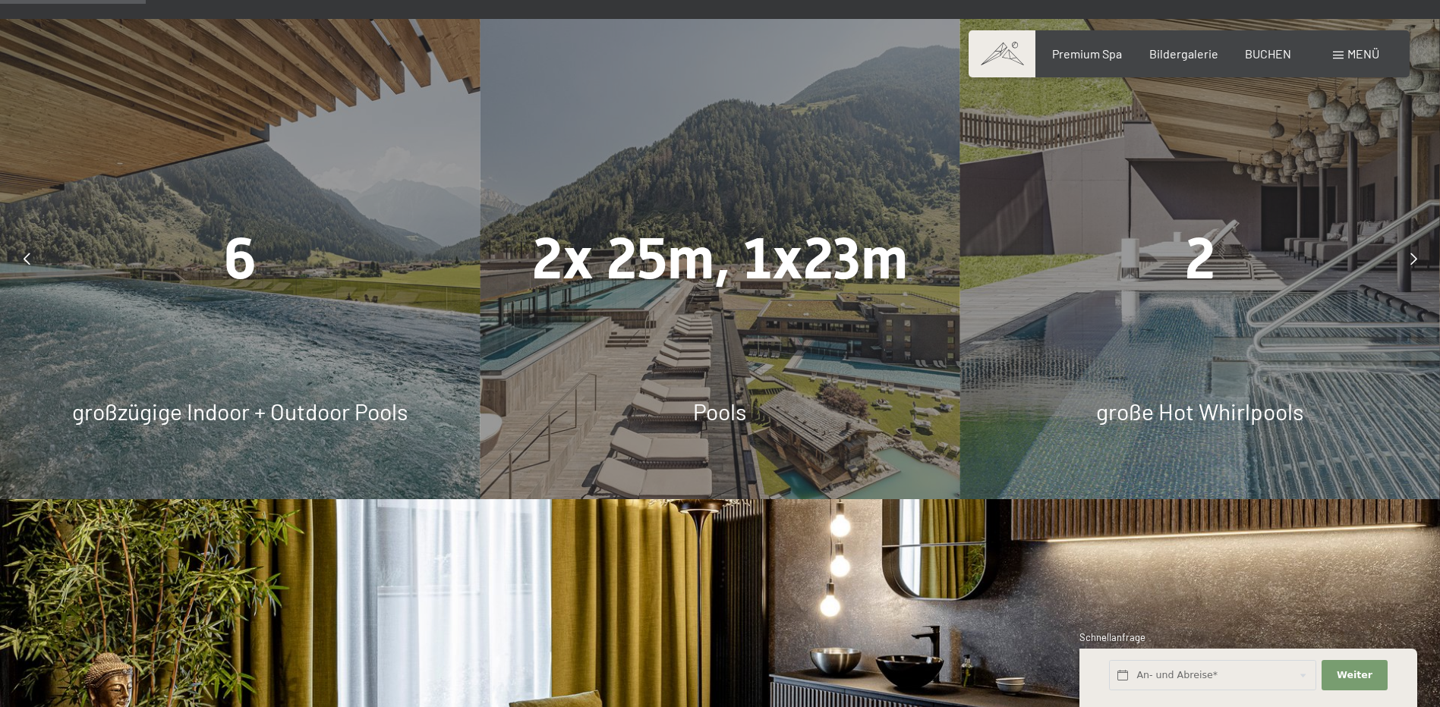
click at [1410, 271] on div at bounding box center [1413, 259] width 38 height 38
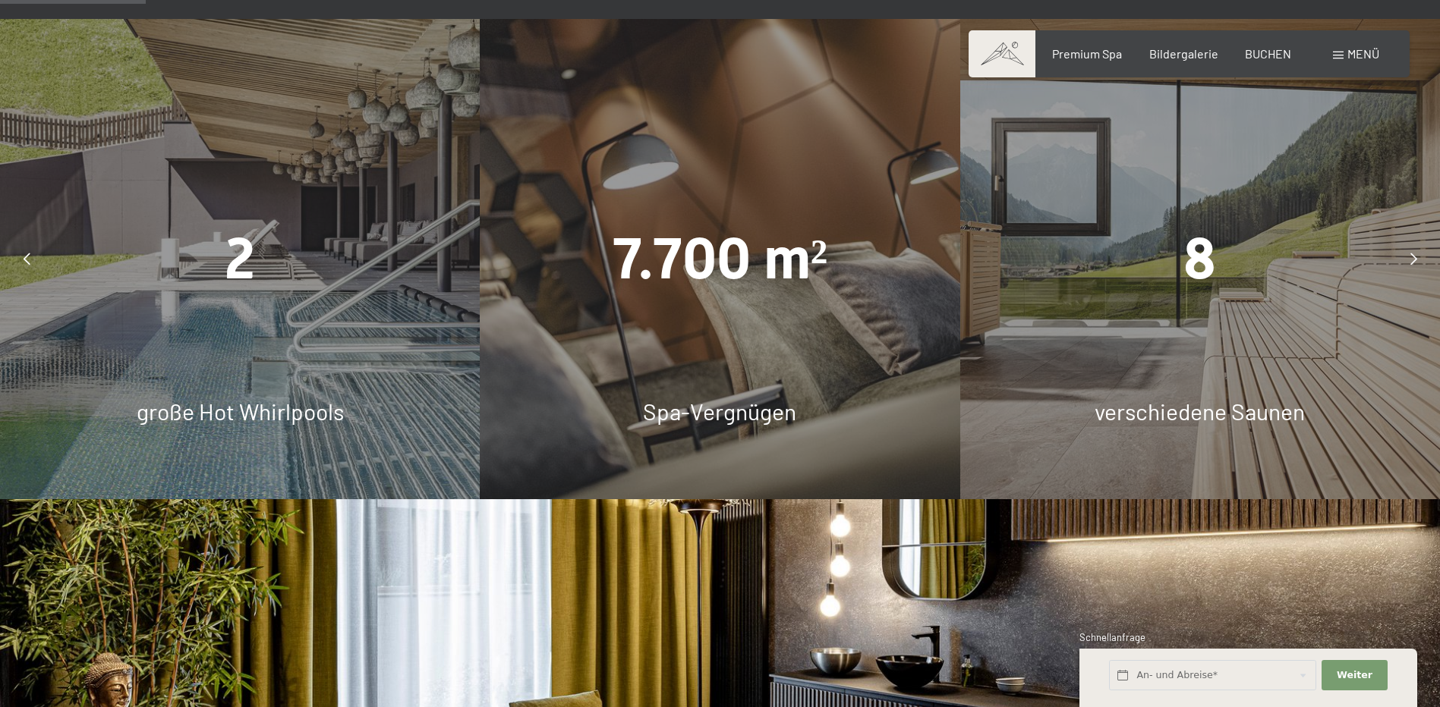
click at [1412, 257] on icon at bounding box center [1413, 259] width 7 height 12
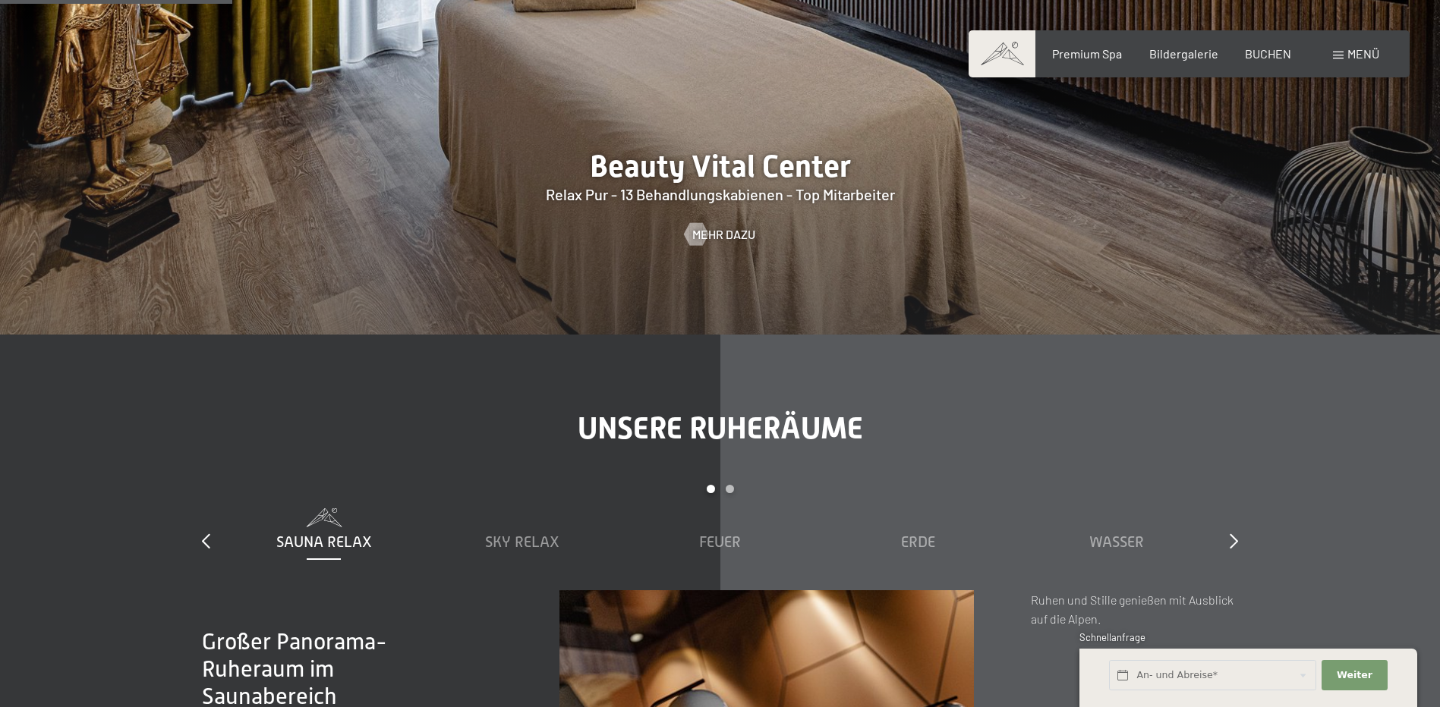
scroll to position [2201, 0]
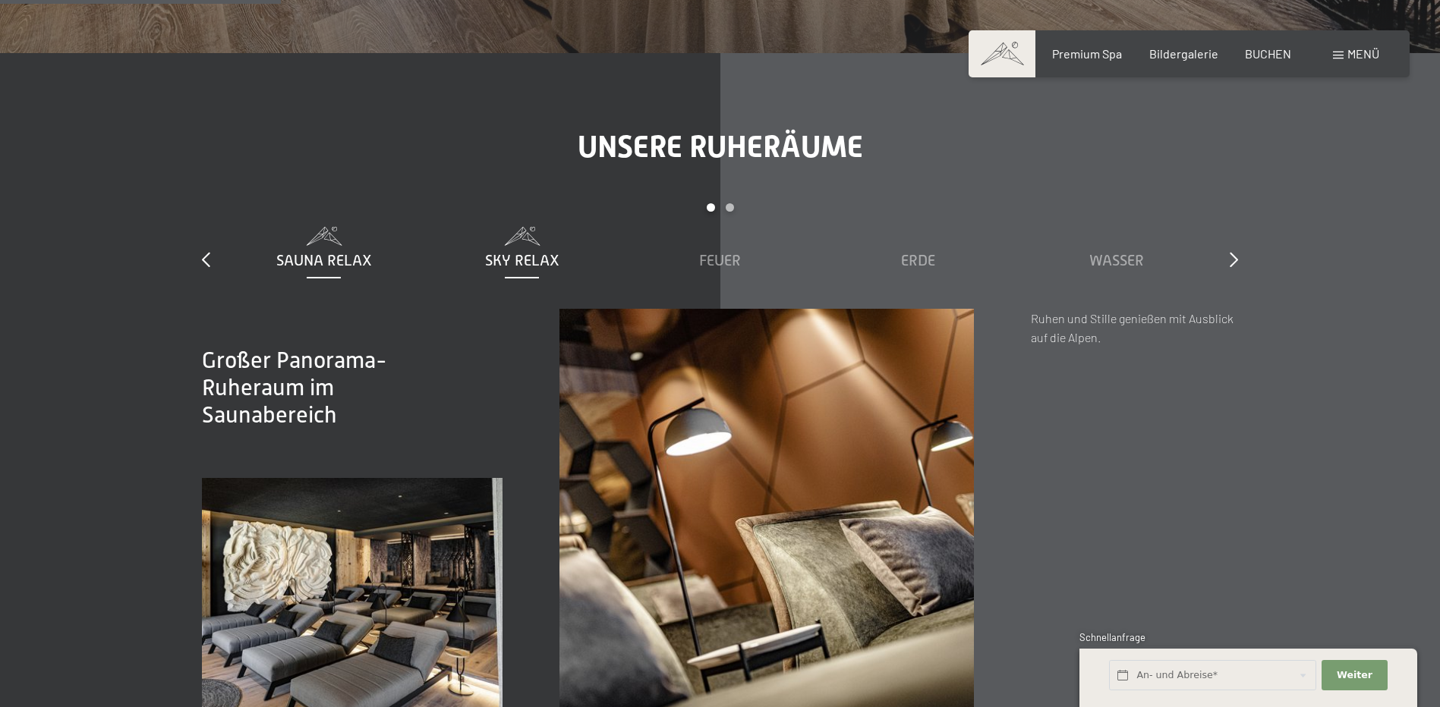
click at [511, 260] on span "Sky Relax" at bounding box center [522, 260] width 74 height 17
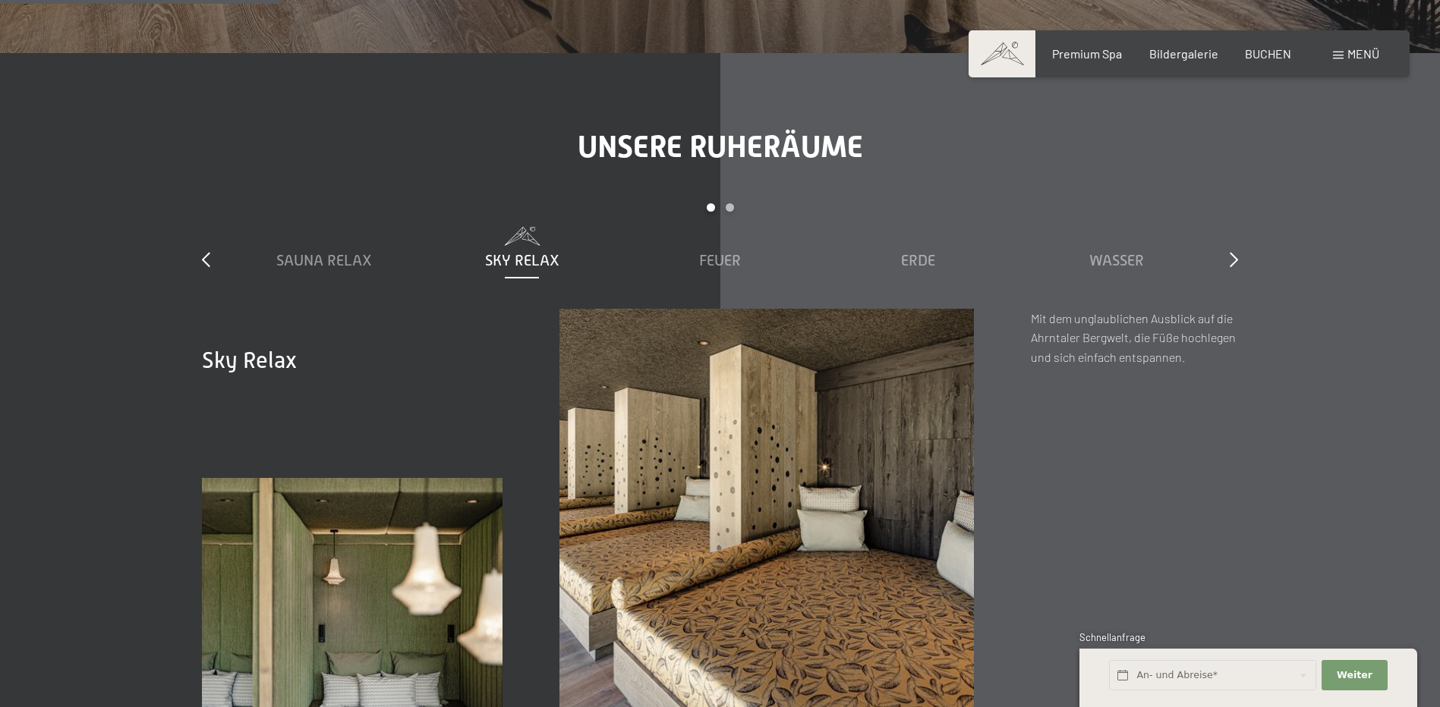
click at [1225, 258] on div "slide 1 to 5 of 7 Sauna Relax Sky Relax Feuer Erde Wasser Luft Wolke 7" at bounding box center [720, 255] width 1036 height 105
click at [1230, 260] on icon at bounding box center [1233, 259] width 8 height 15
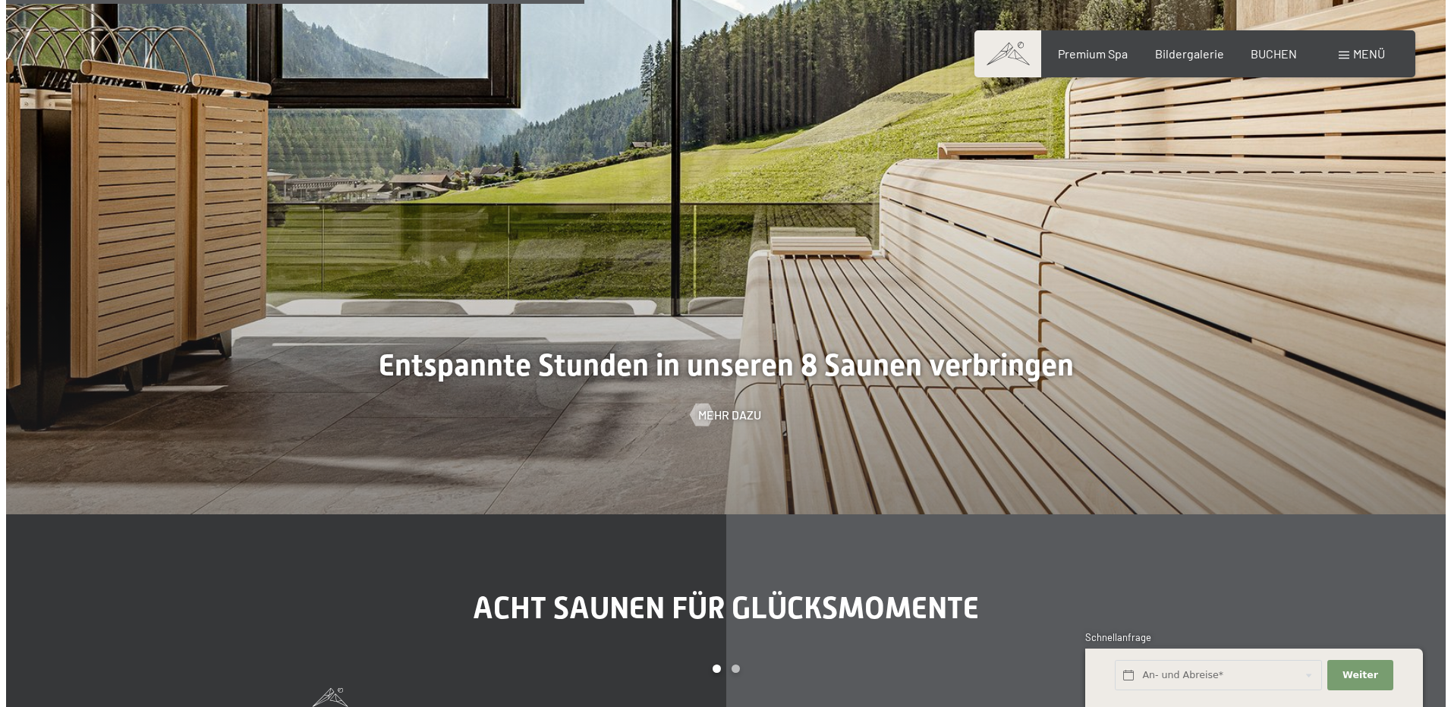
scroll to position [4705, 0]
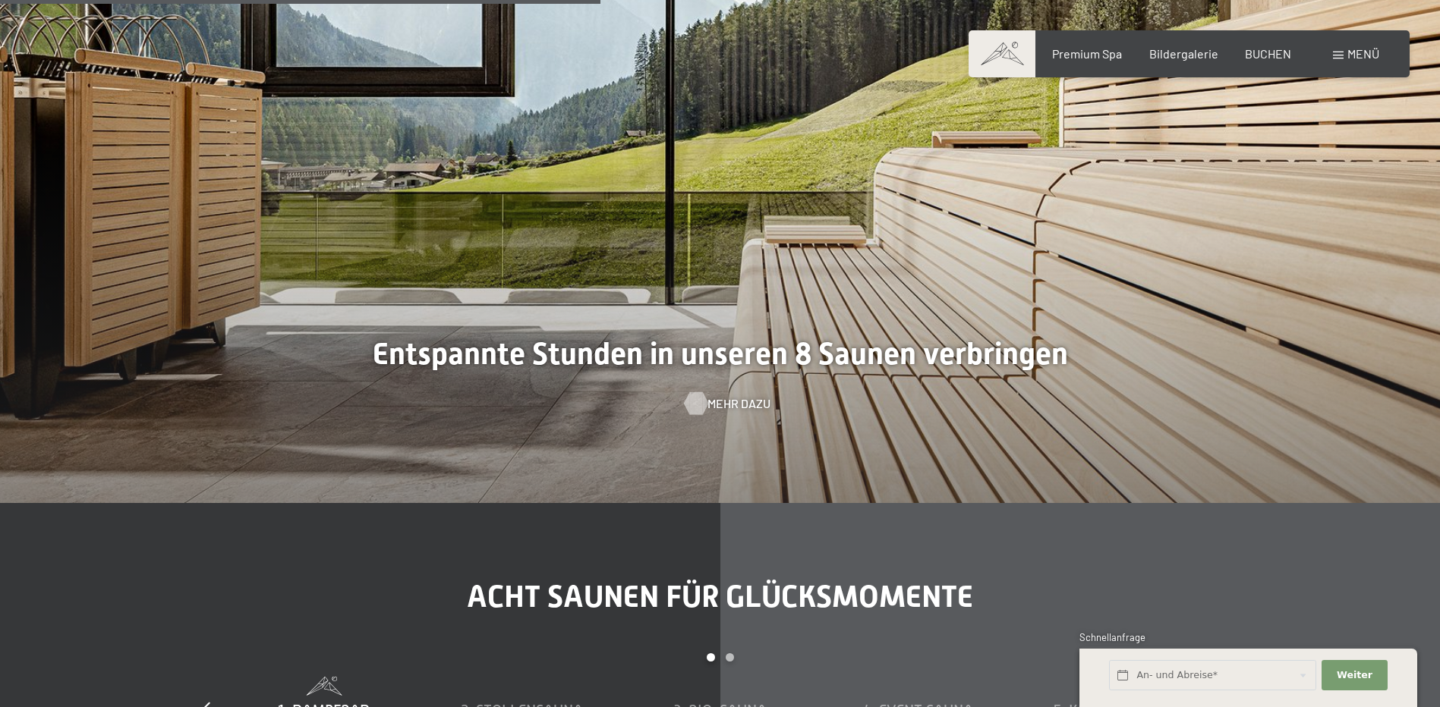
click at [714, 404] on span "Mehr dazu" at bounding box center [738, 403] width 63 height 17
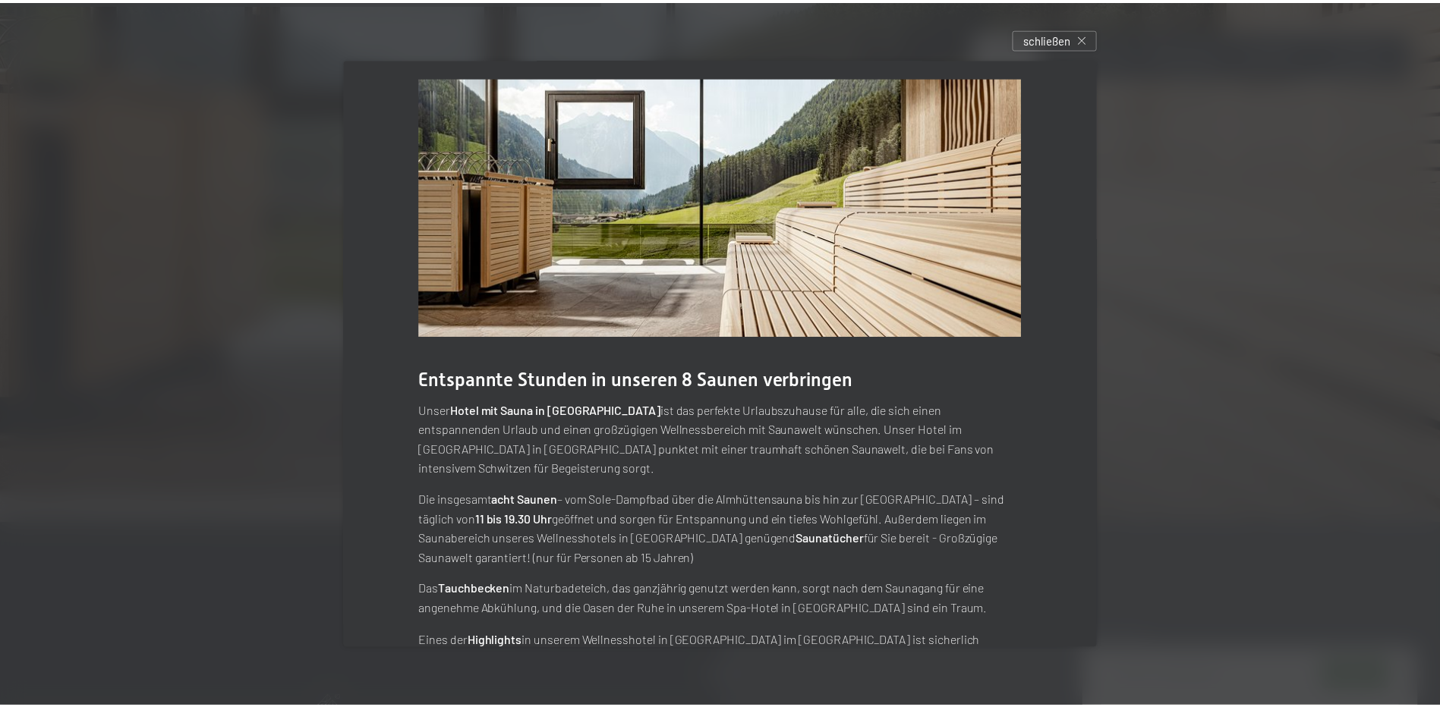
scroll to position [0, 0]
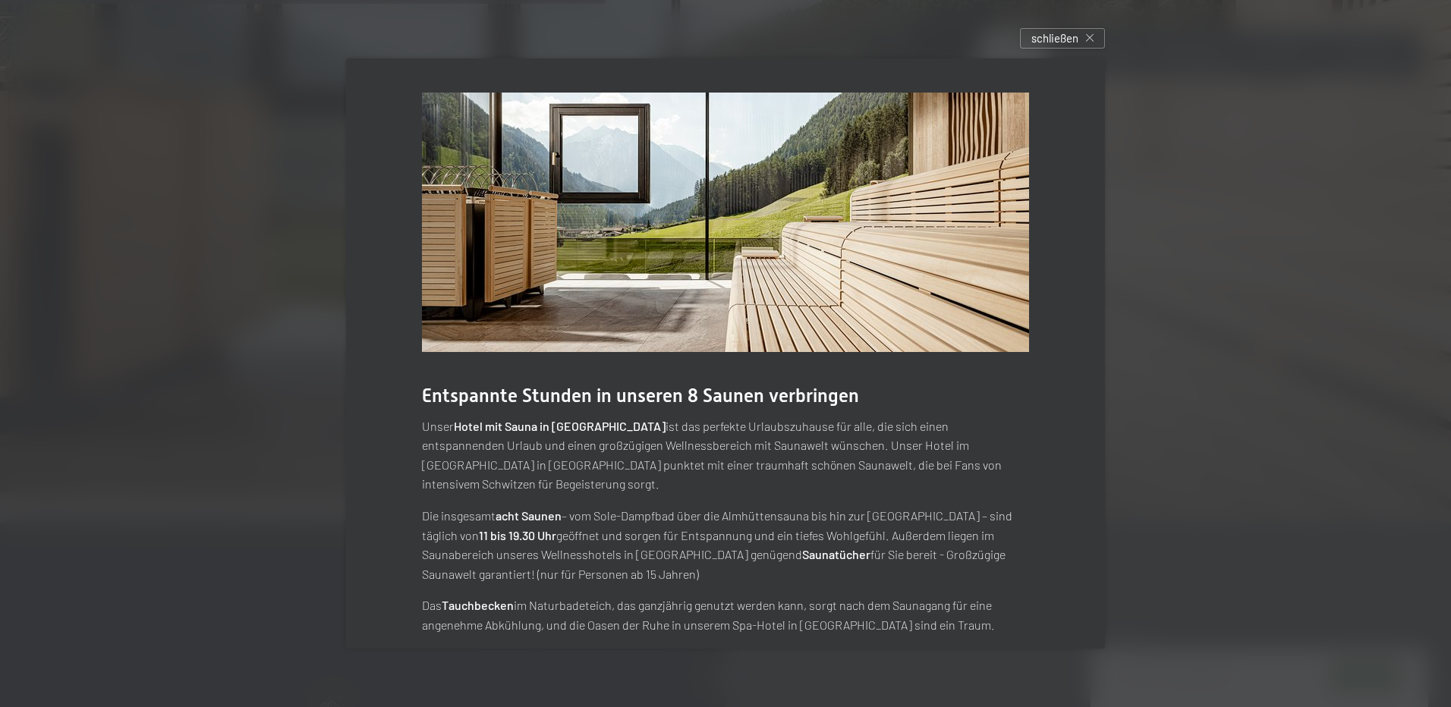
drag, startPoint x: 1079, startPoint y: 36, endPoint x: 1063, endPoint y: 45, distance: 18.0
click at [1078, 36] on span "schließen" at bounding box center [1054, 38] width 47 height 16
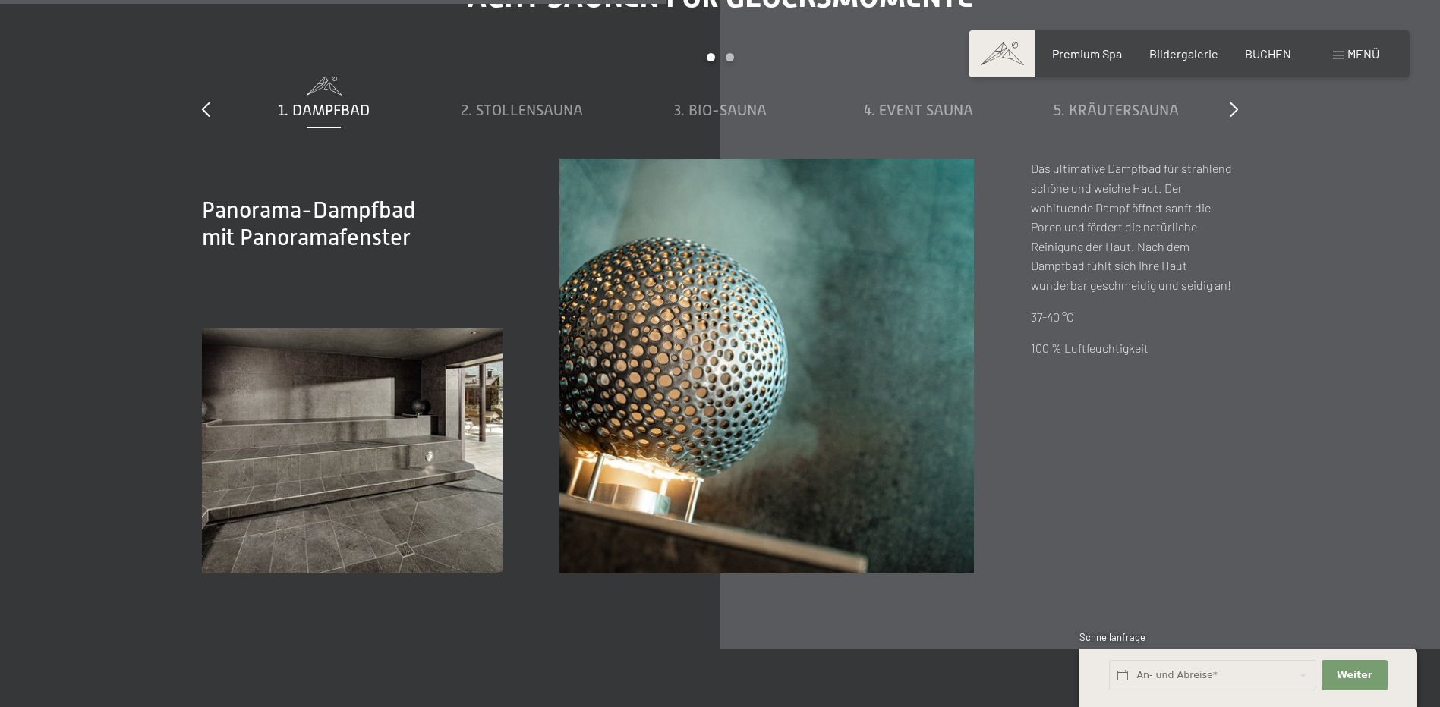
scroll to position [5312, 0]
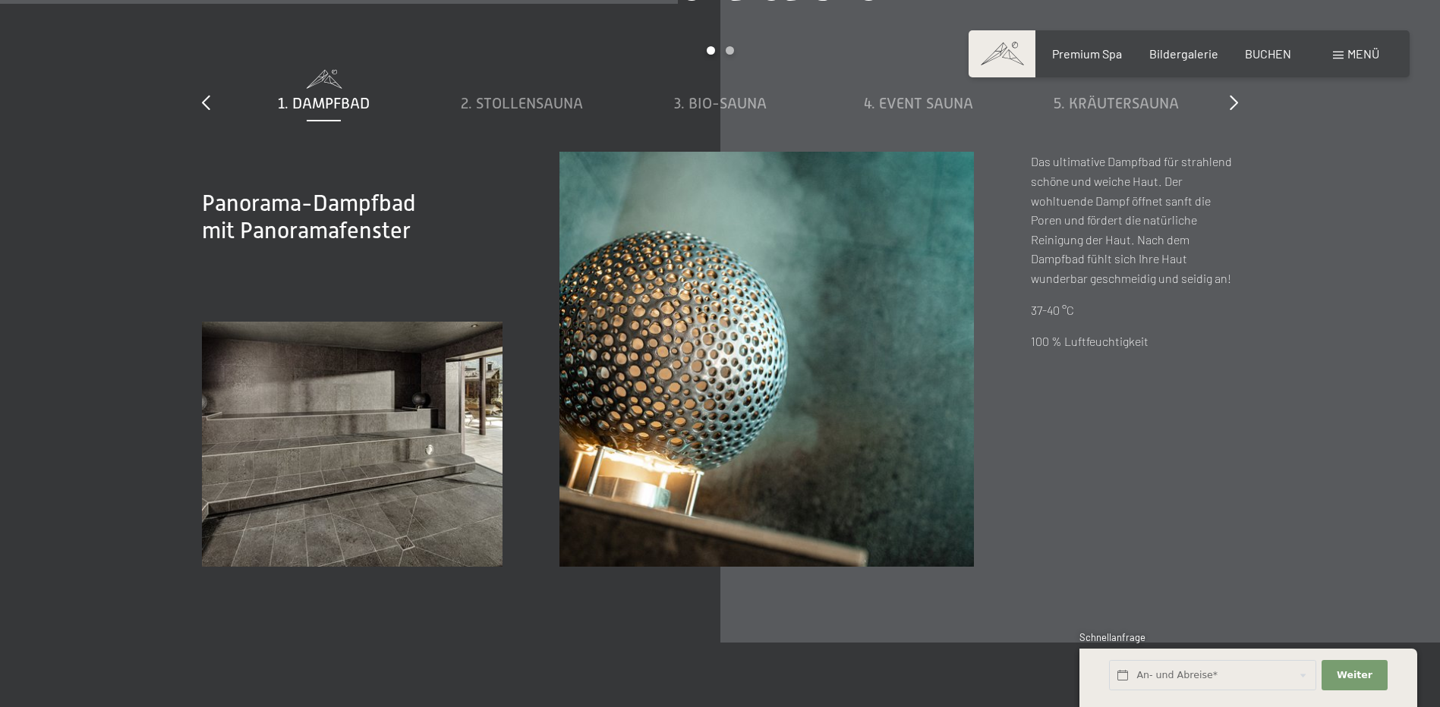
click at [512, 115] on div "1. Dampfbad 2. Stollensauna 3. Bio-Sauna 4. Event Sauna 5. Kräutersauna 6. Sky …" at bounding box center [720, 111] width 990 height 82
click at [523, 102] on span "2. Stollensauna" at bounding box center [522, 103] width 122 height 17
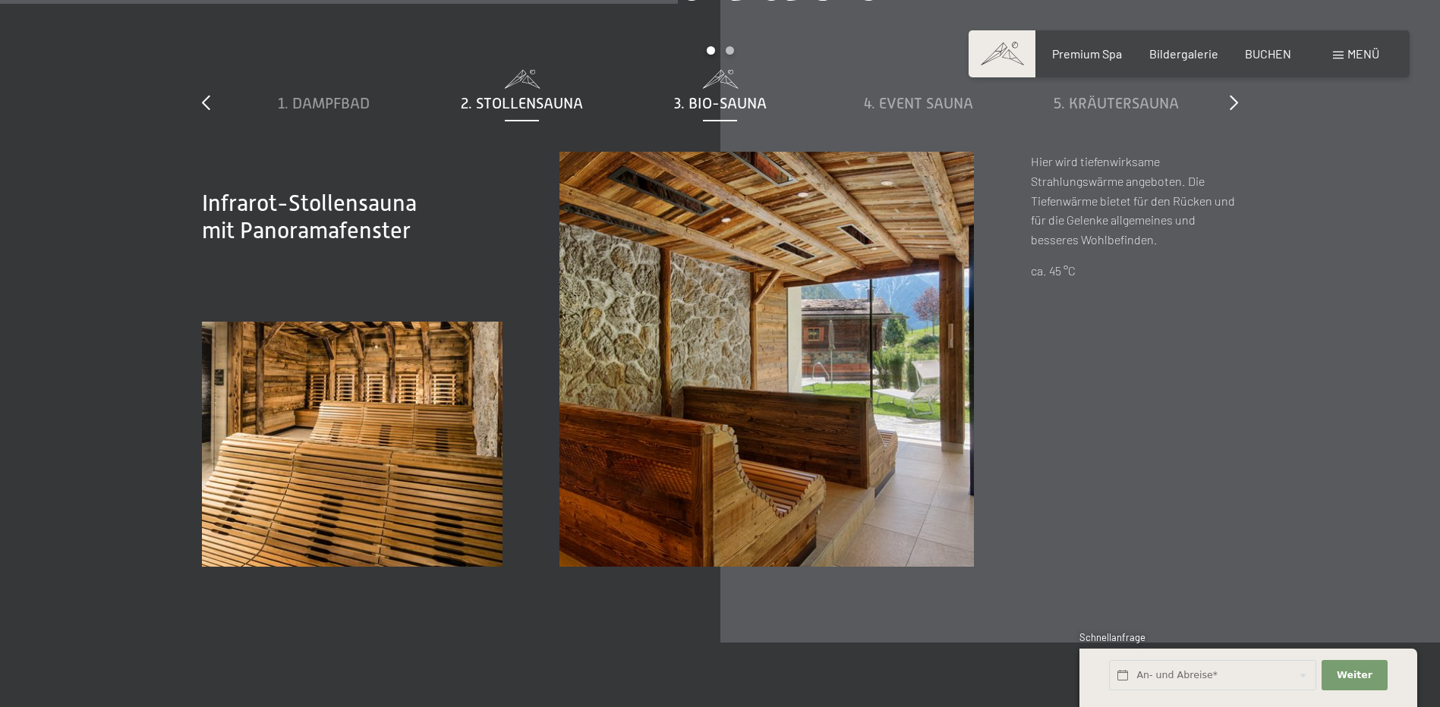
click at [708, 105] on span "3. Bio-Sauna" at bounding box center [720, 103] width 93 height 17
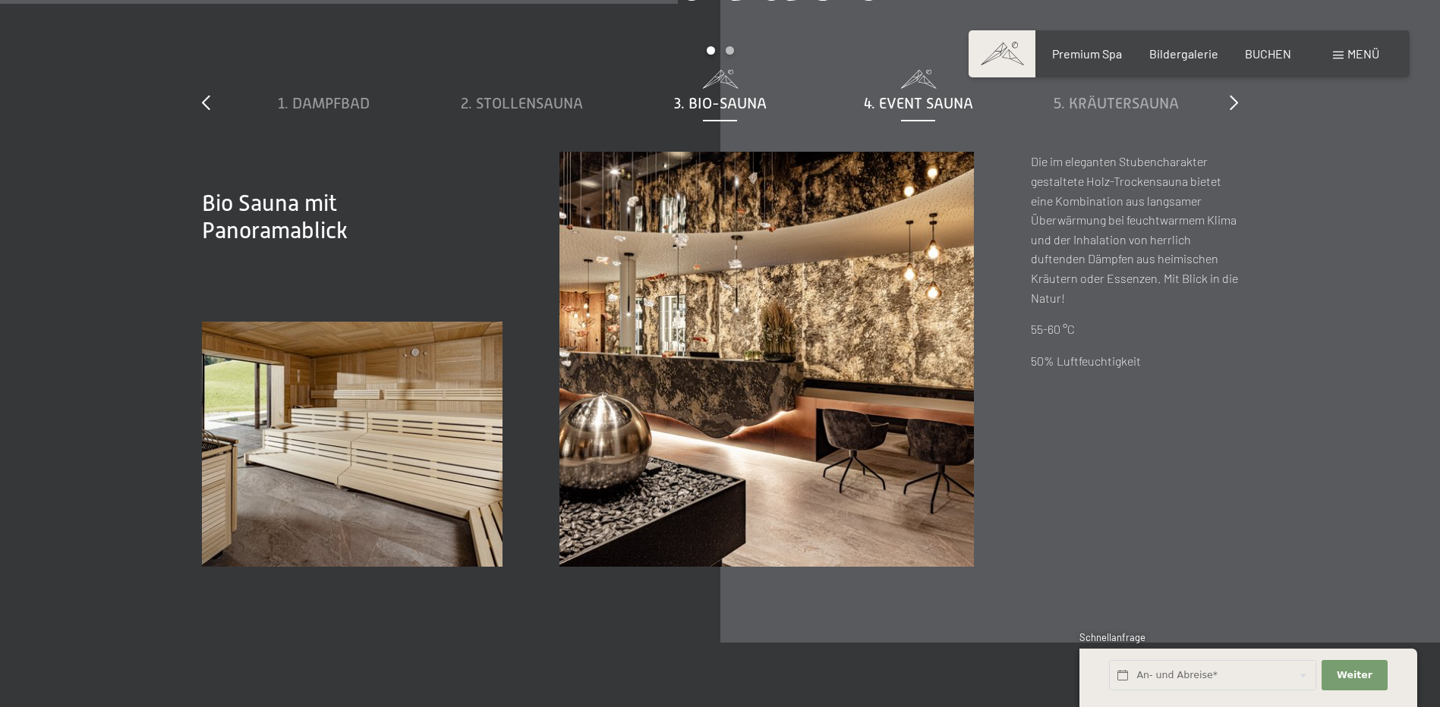
click at [919, 104] on span "4. Event Sauna" at bounding box center [918, 103] width 109 height 17
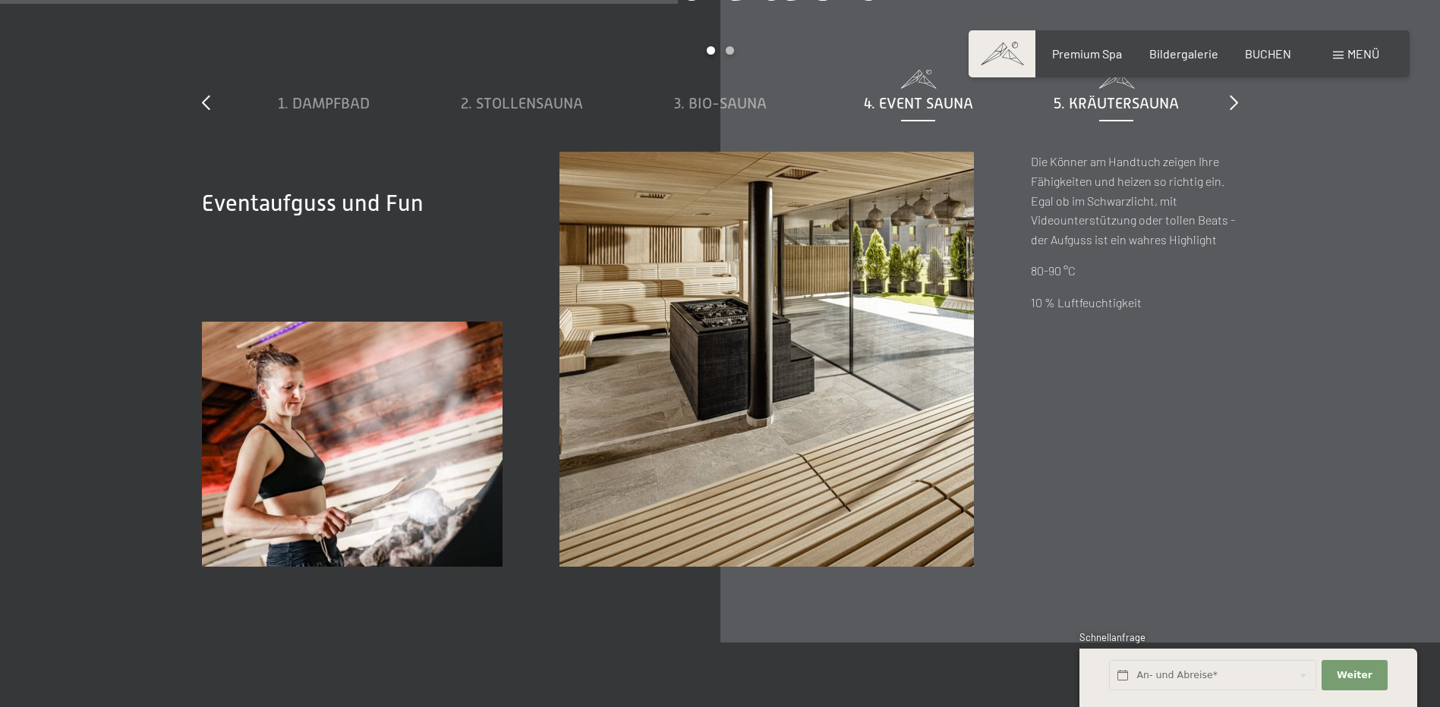
click at [1100, 101] on span "5. Kräutersauna" at bounding box center [1115, 103] width 125 height 17
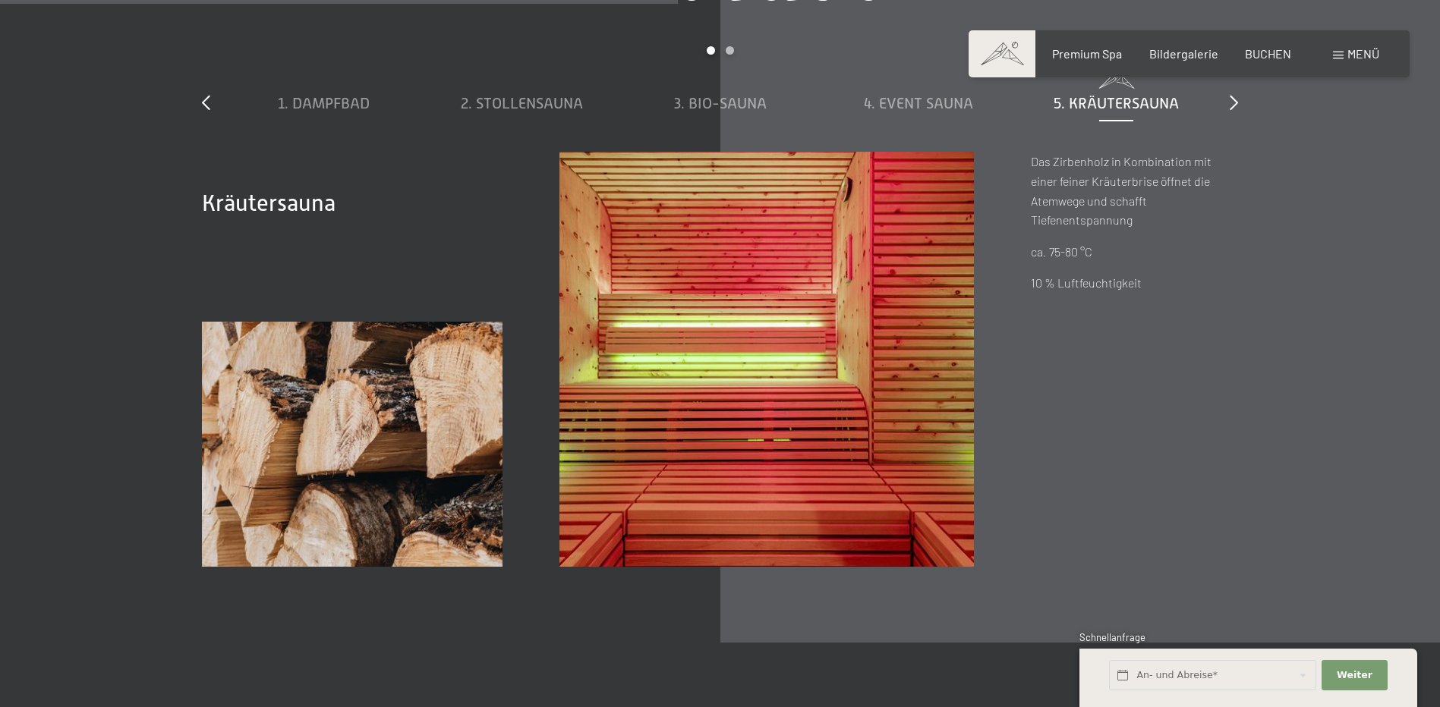
click at [1225, 99] on div "slide 1 to 5 of 8 1. Dampfbad 2. Stollensauna 3. Bio-Sauna 4. Event Sauna 5. Kr…" at bounding box center [720, 98] width 1036 height 105
click at [1239, 106] on div "Acht Saunen für Glücksmomente slide 1 to 5 of 8 1. Dampfbad 2. Stollensauna 3. …" at bounding box center [720, 269] width 1150 height 594
click at [1231, 103] on icon at bounding box center [1233, 102] width 8 height 15
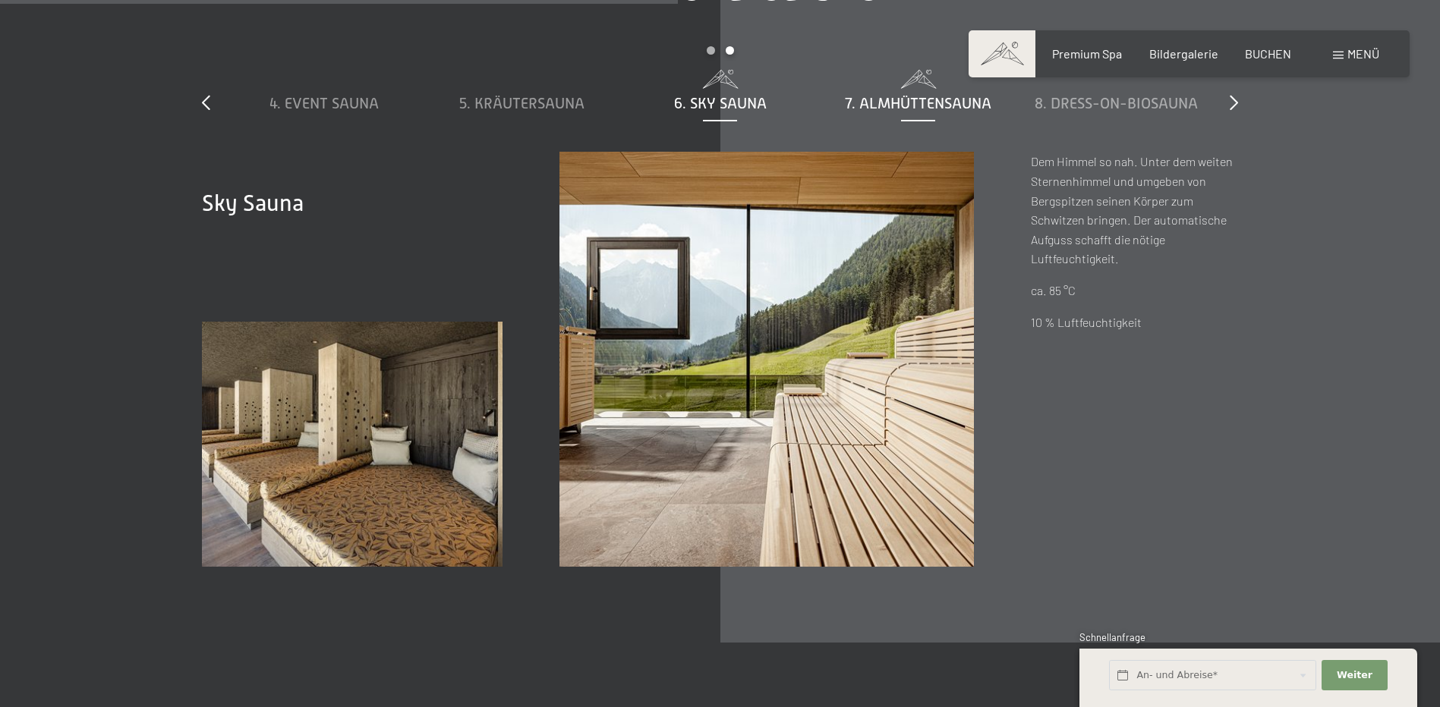
click at [901, 103] on span "7. Almhüttensauna" at bounding box center [918, 103] width 146 height 17
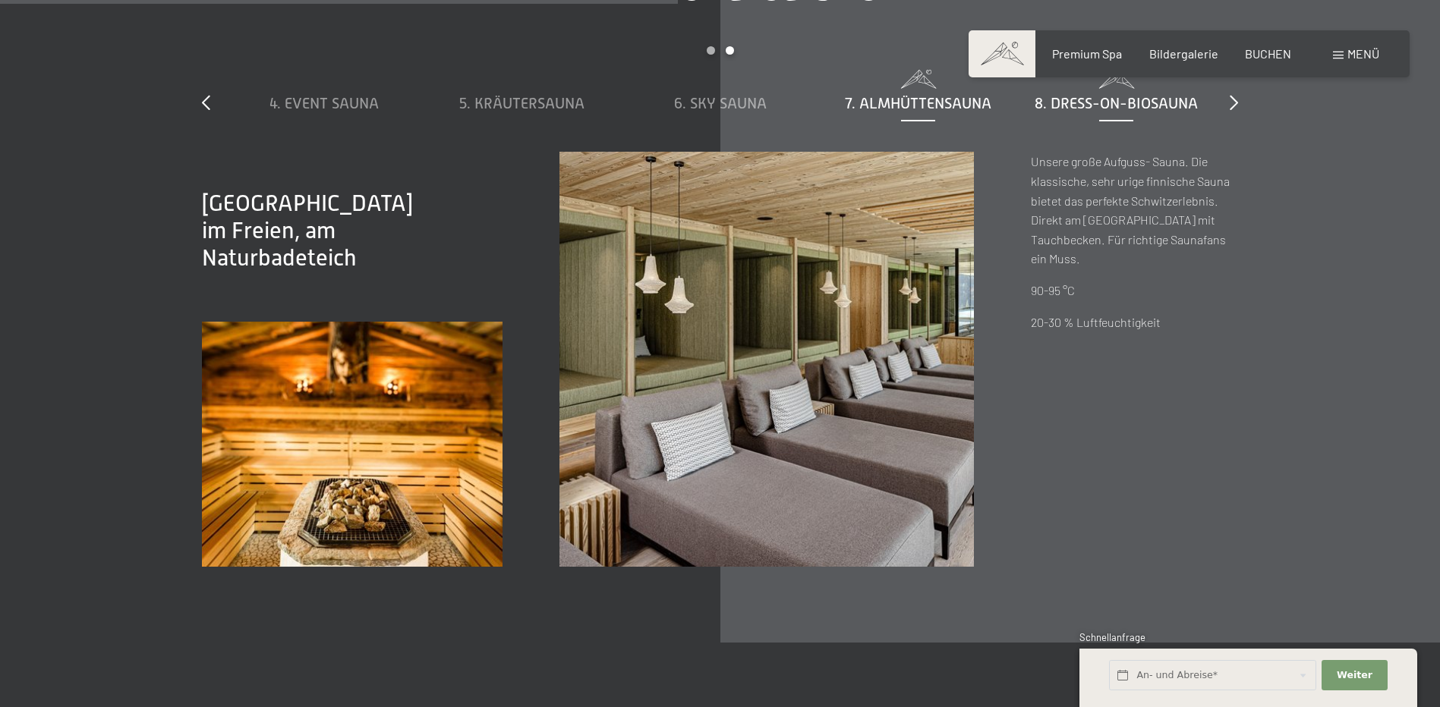
click at [1129, 99] on span "8. Dress-on-Biosauna" at bounding box center [1115, 103] width 163 height 17
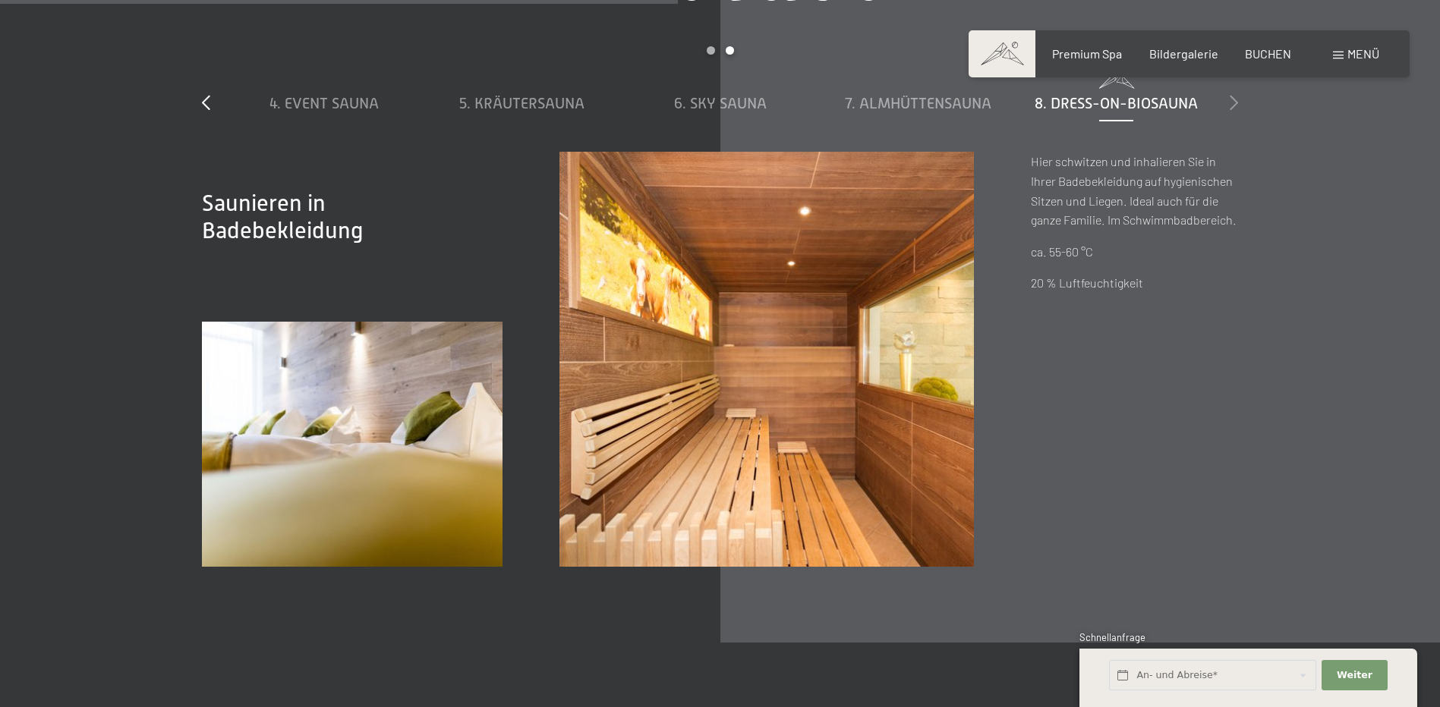
click at [1235, 94] on div at bounding box center [1233, 103] width 8 height 21
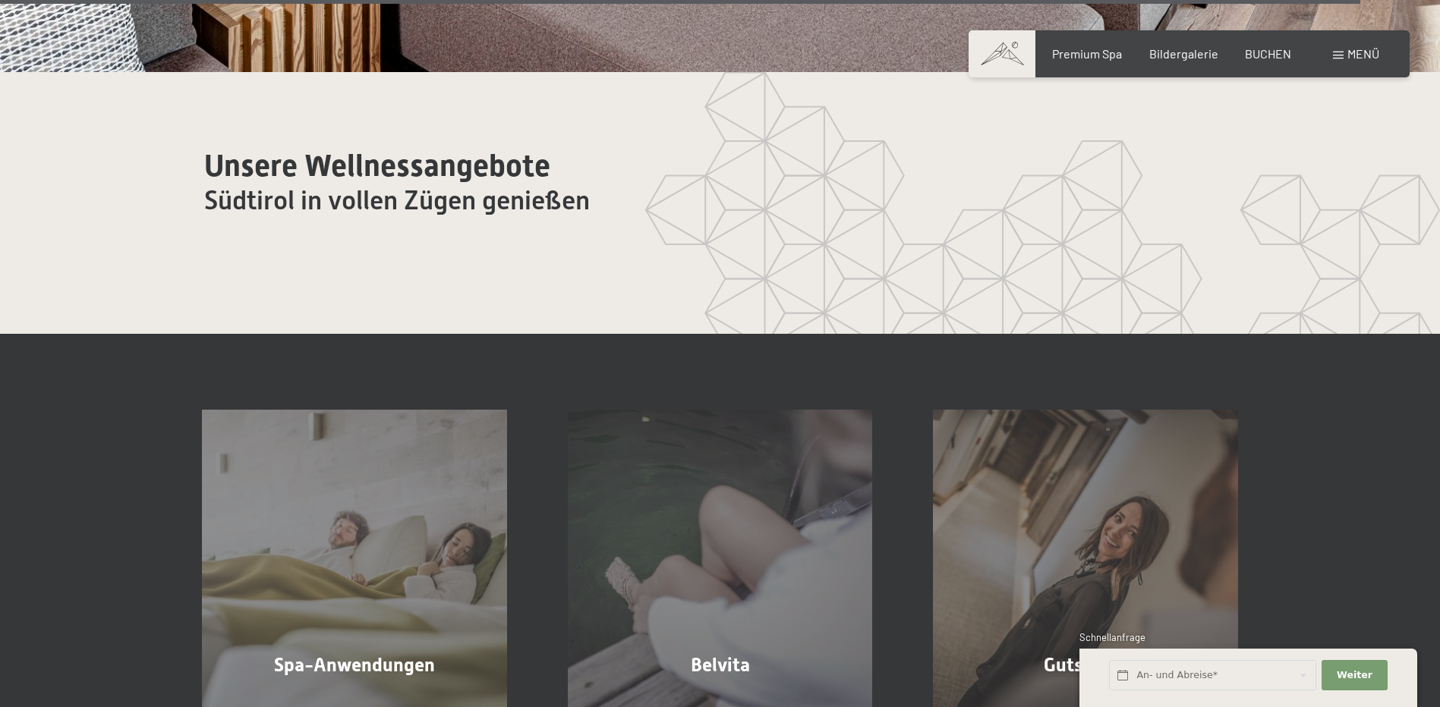
scroll to position [9410, 0]
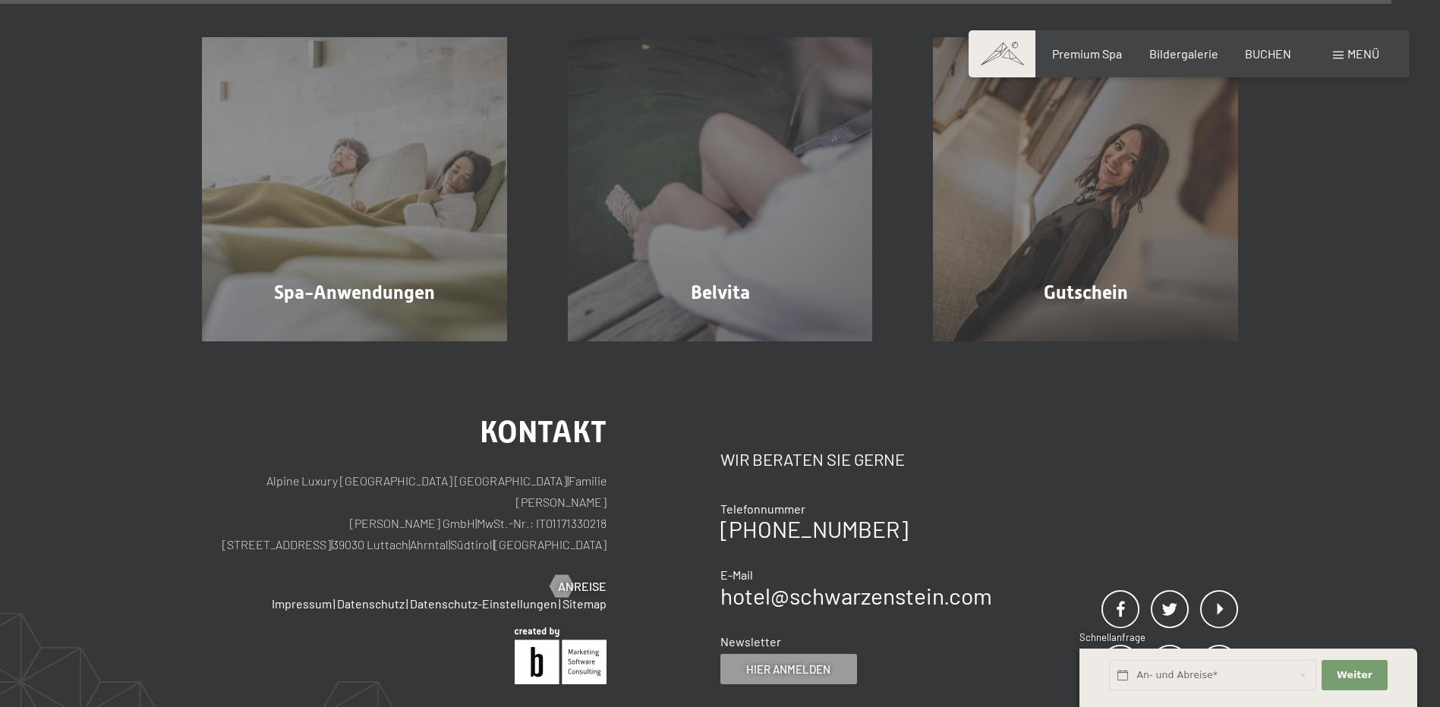
click at [1015, 49] on span at bounding box center [1001, 53] width 67 height 47
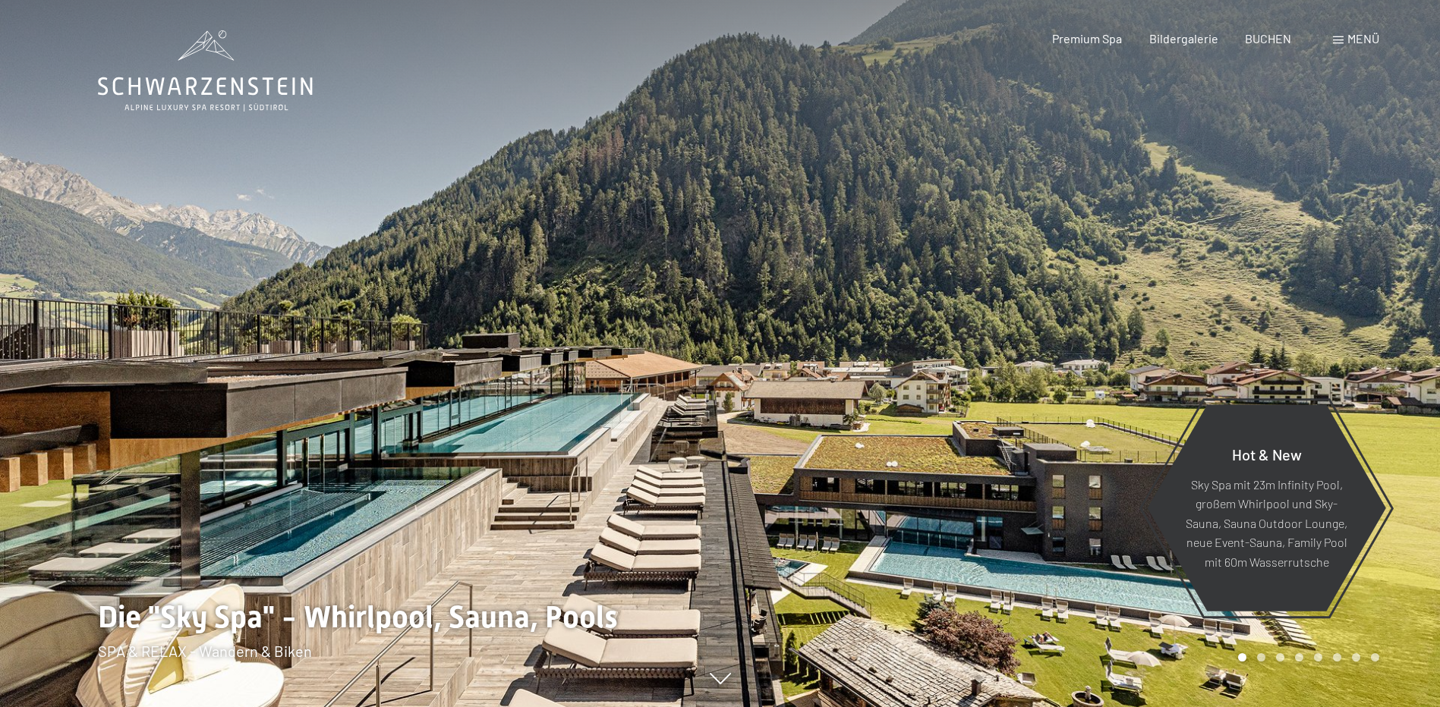
click at [1311, 283] on div at bounding box center [1080, 353] width 720 height 707
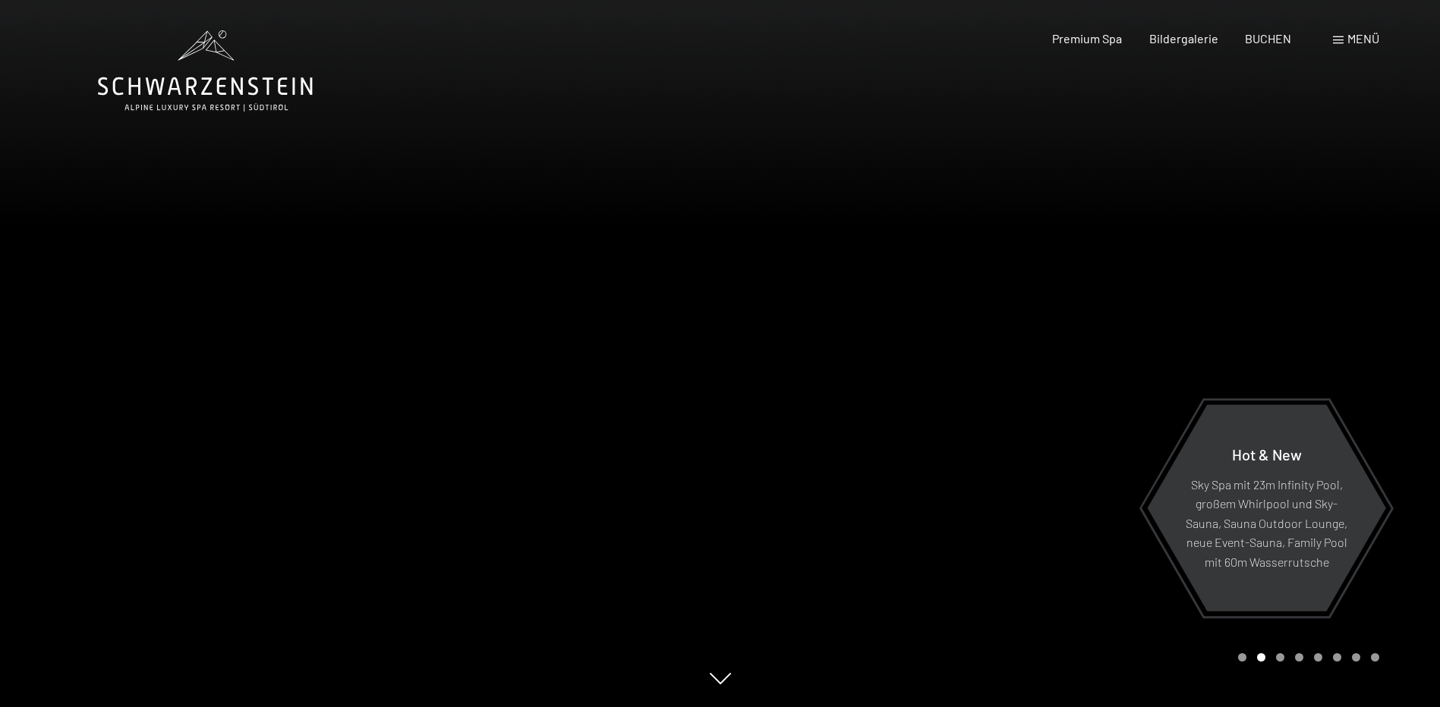
click at [1308, 285] on div at bounding box center [1080, 353] width 720 height 707
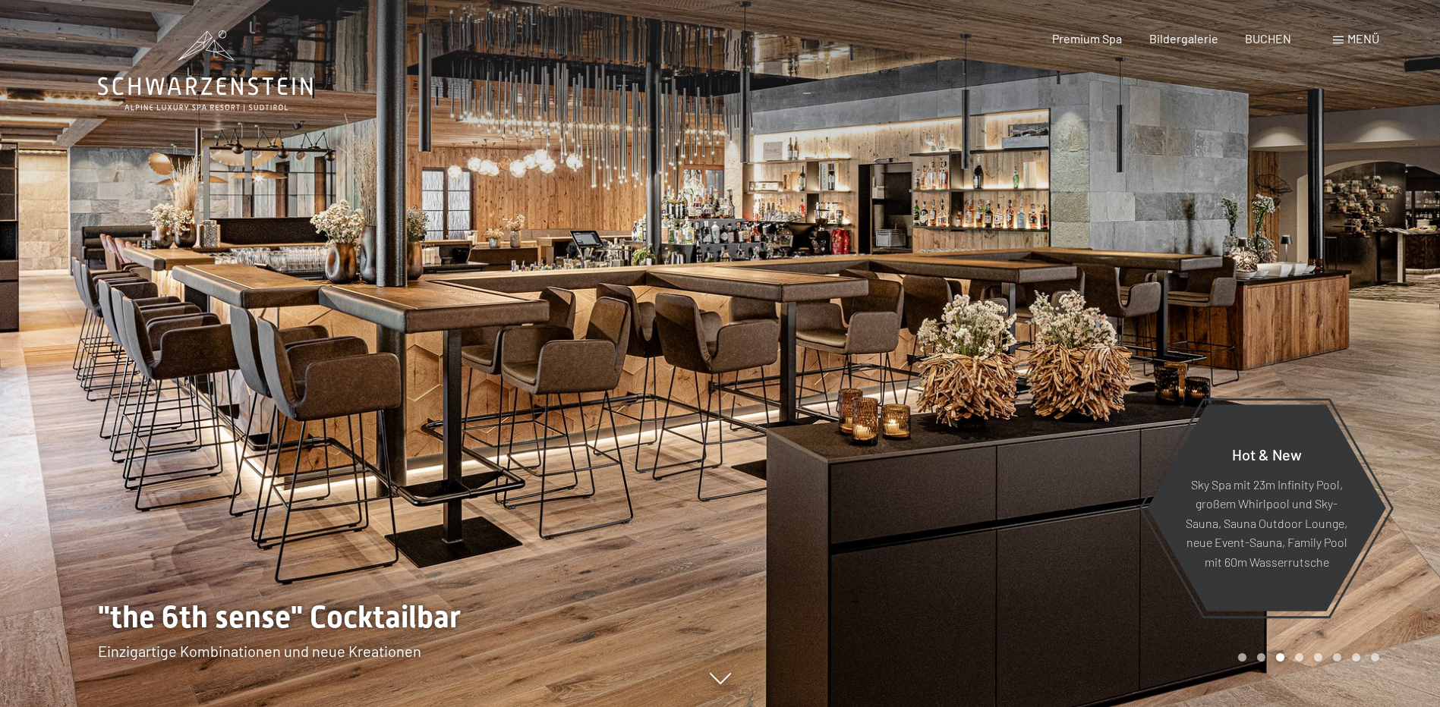
click at [1308, 280] on div at bounding box center [1080, 353] width 720 height 707
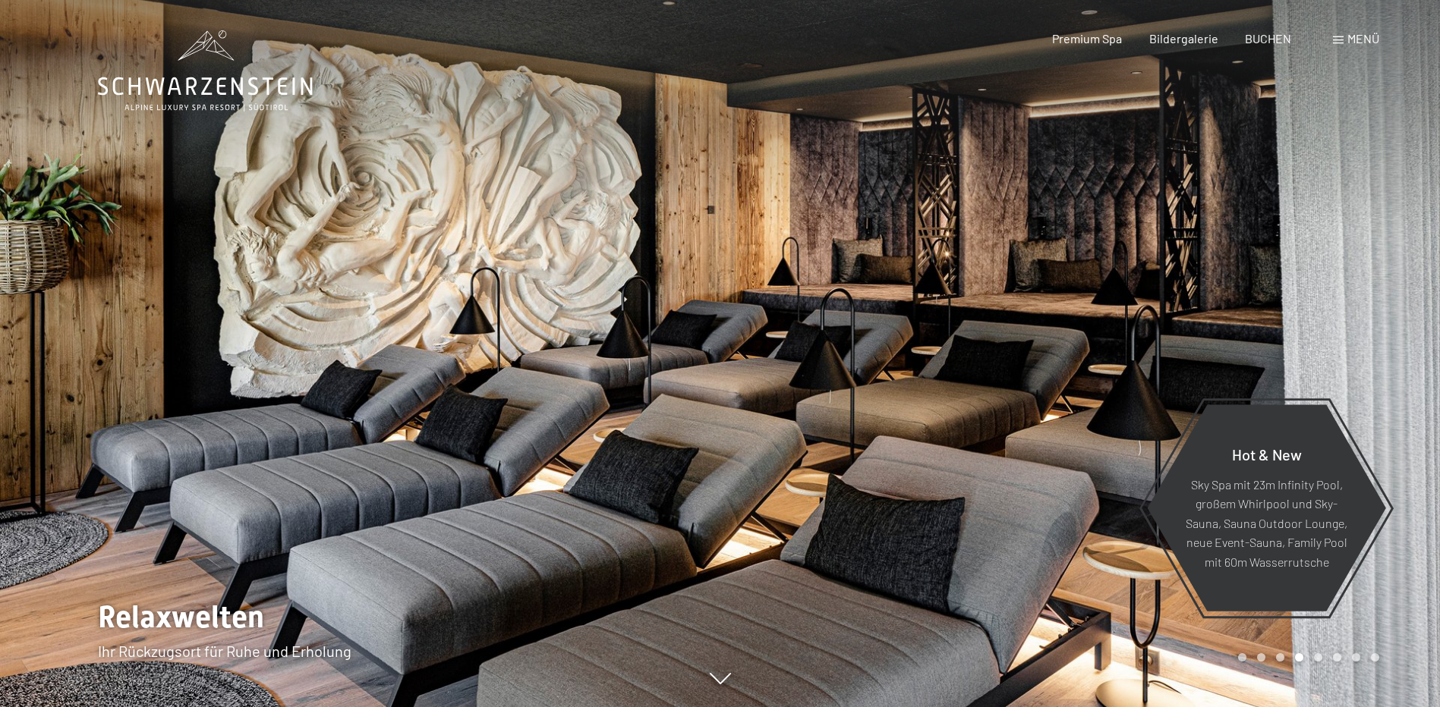
click at [1308, 280] on div at bounding box center [1080, 353] width 720 height 707
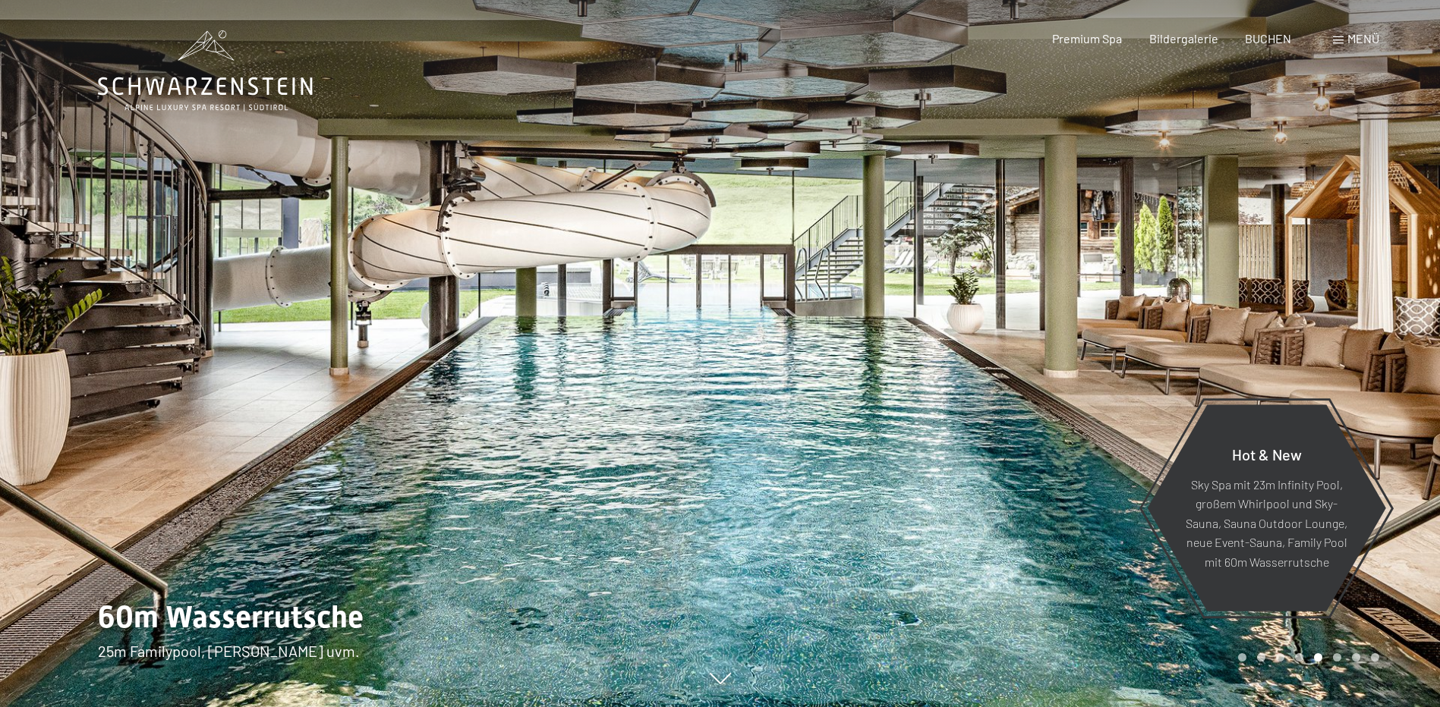
click at [1306, 279] on div at bounding box center [1080, 353] width 720 height 707
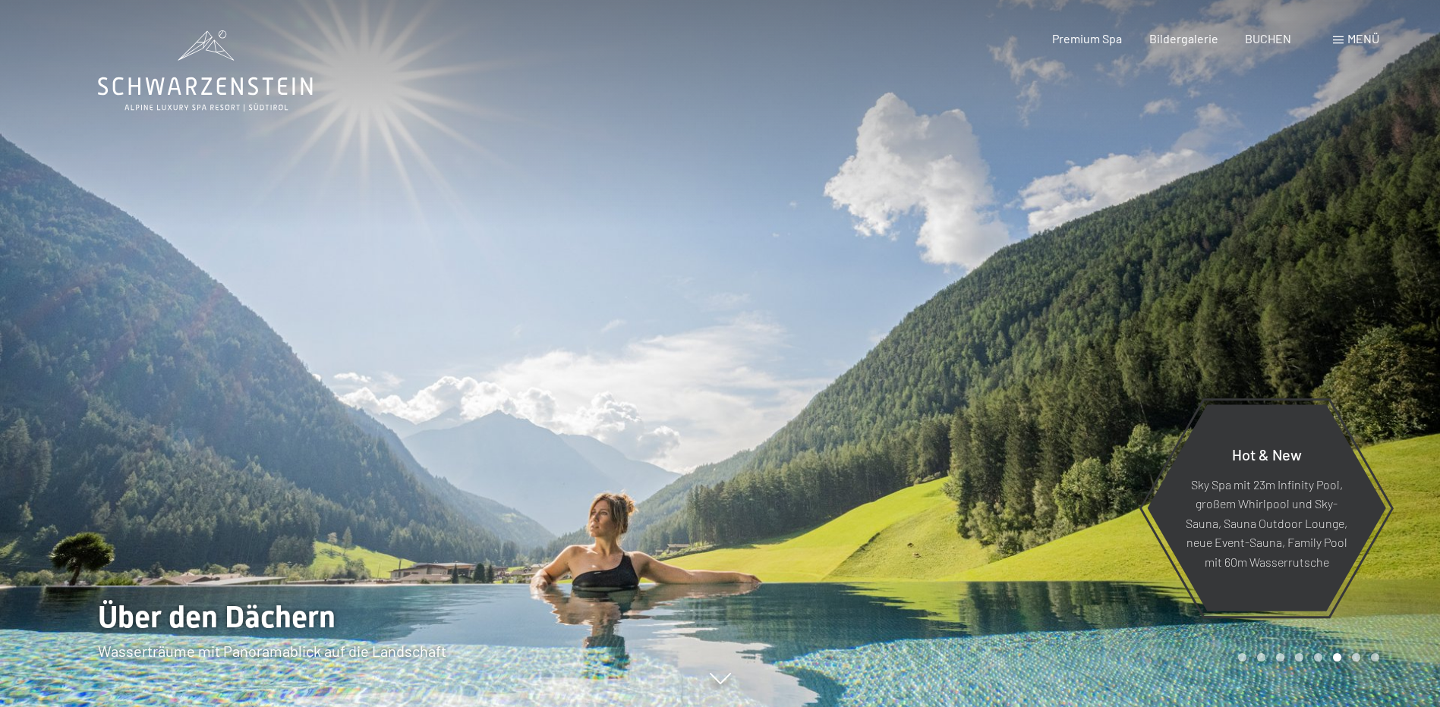
click at [1306, 279] on div at bounding box center [1080, 353] width 720 height 707
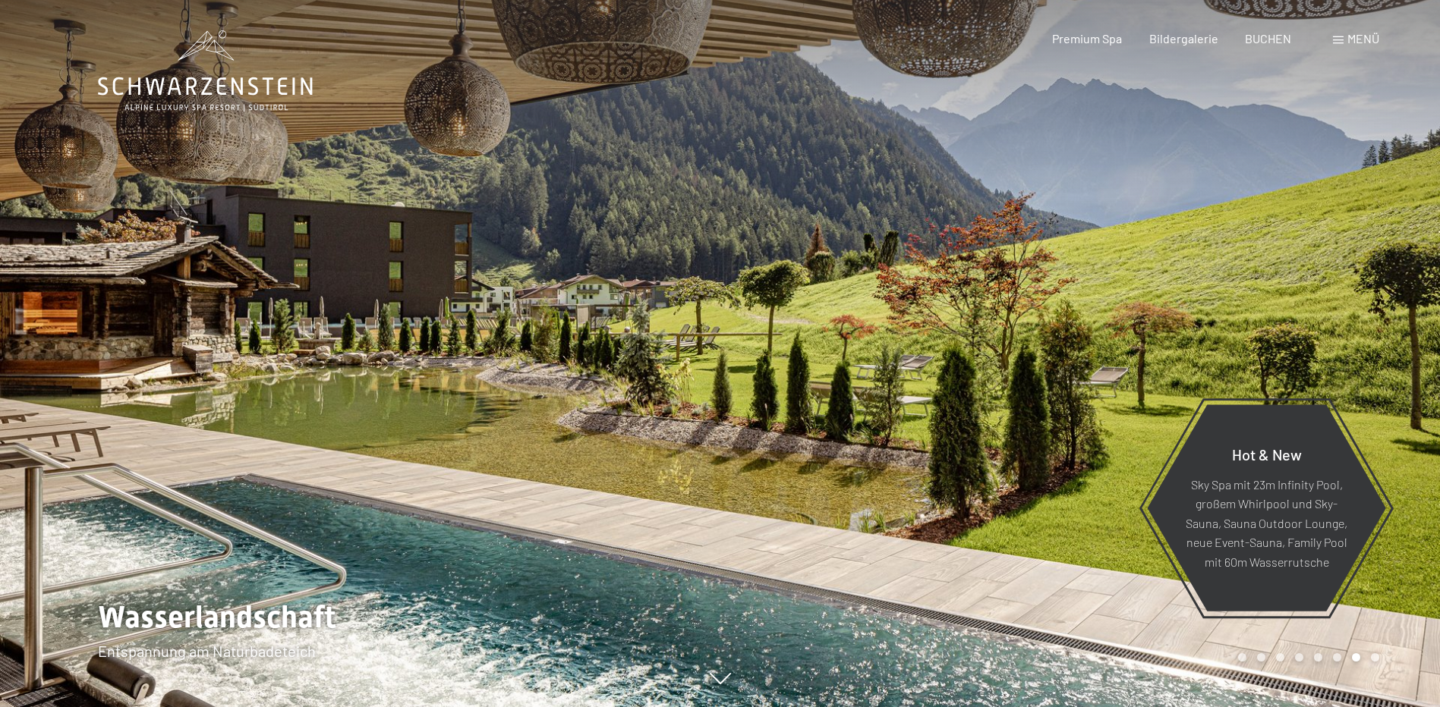
click at [1306, 279] on div at bounding box center [1080, 353] width 720 height 707
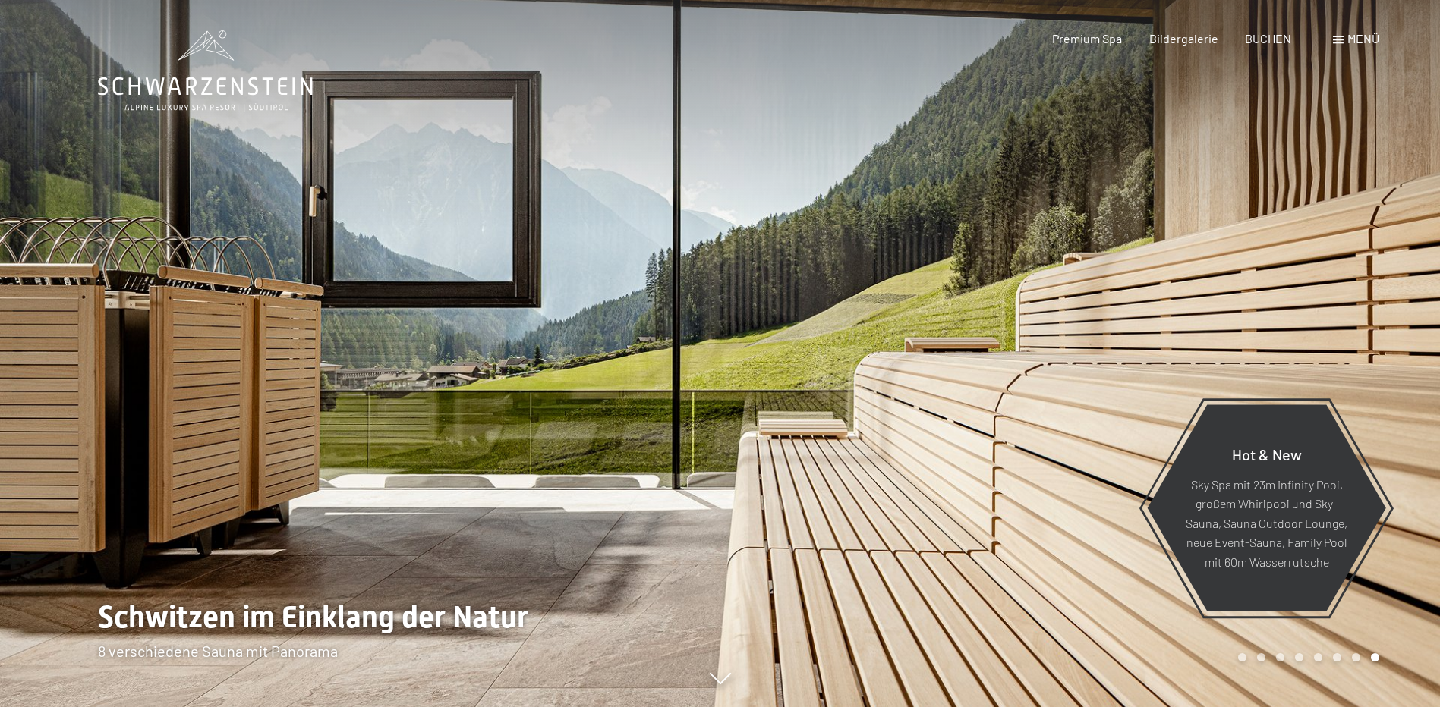
click at [1306, 279] on div at bounding box center [1080, 353] width 720 height 707
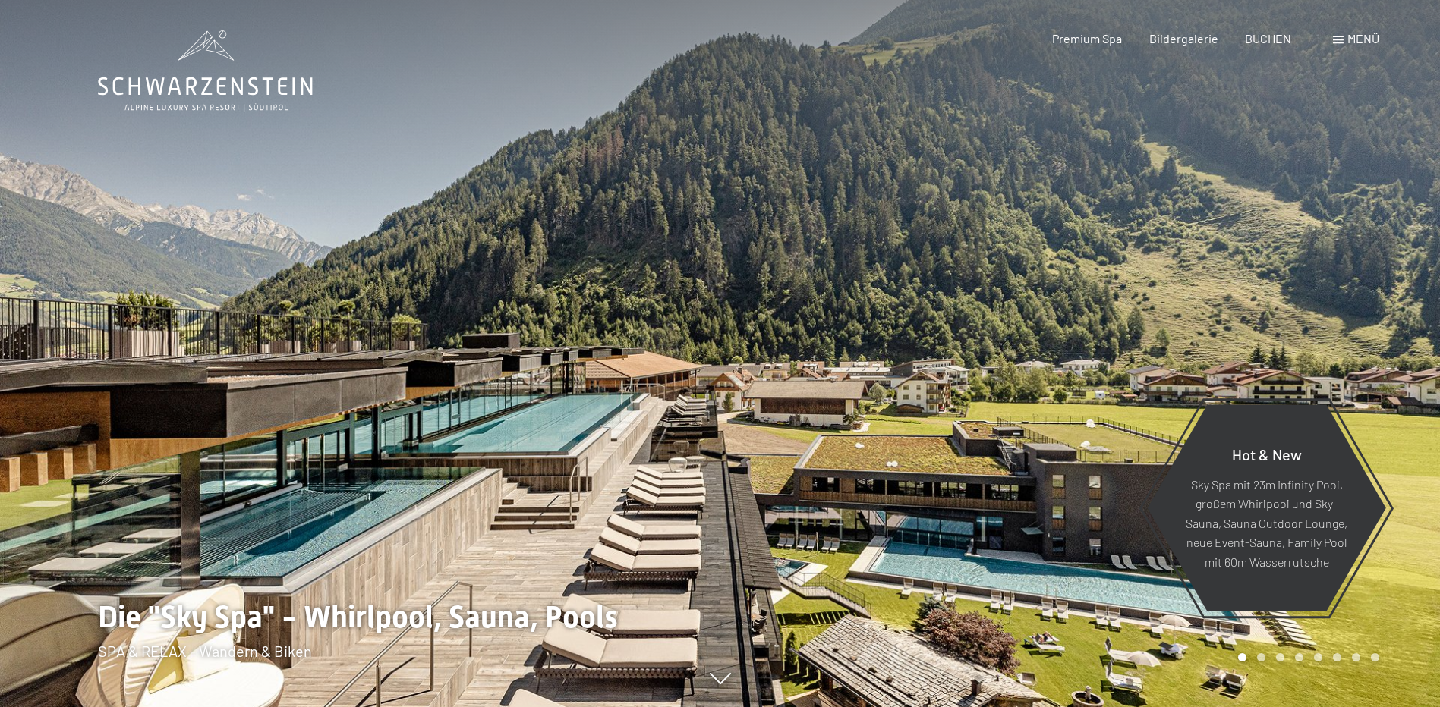
click at [1298, 331] on div at bounding box center [1080, 353] width 720 height 707
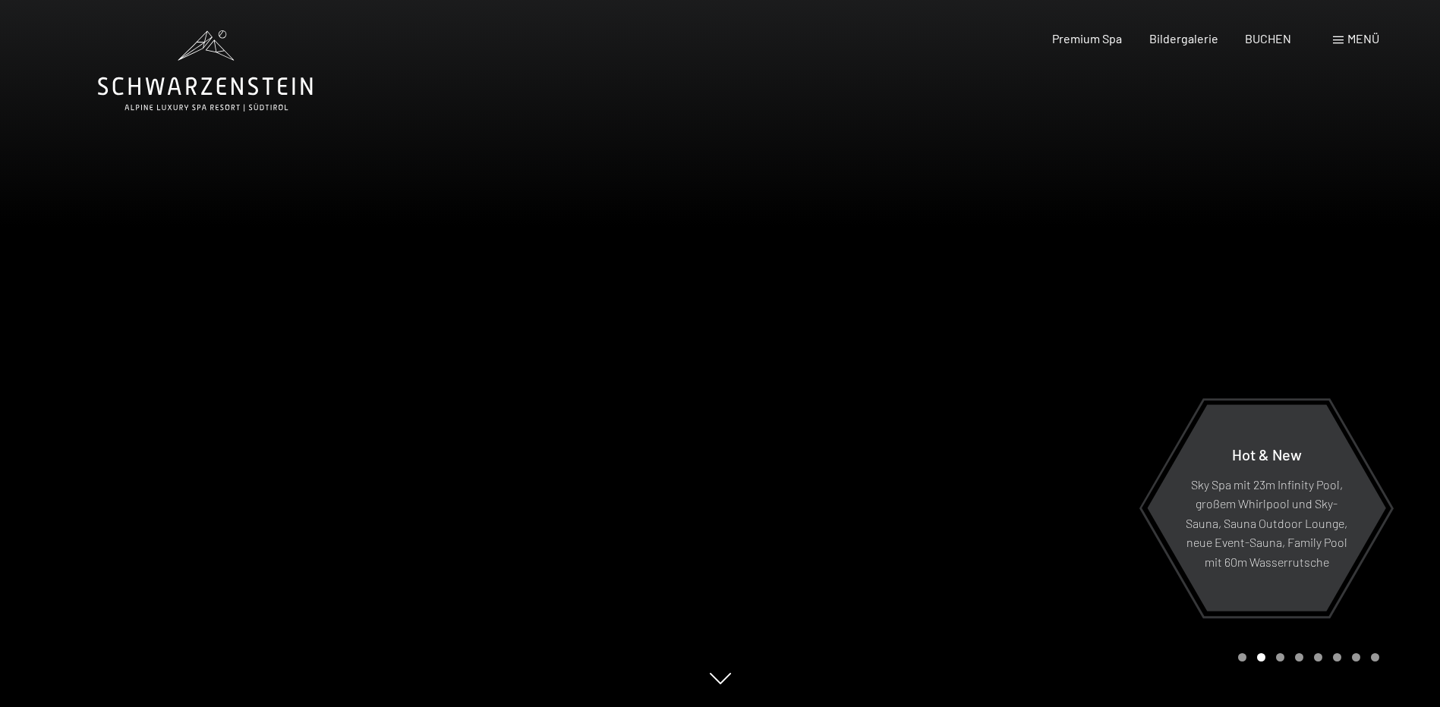
click at [1303, 331] on div at bounding box center [1080, 353] width 720 height 707
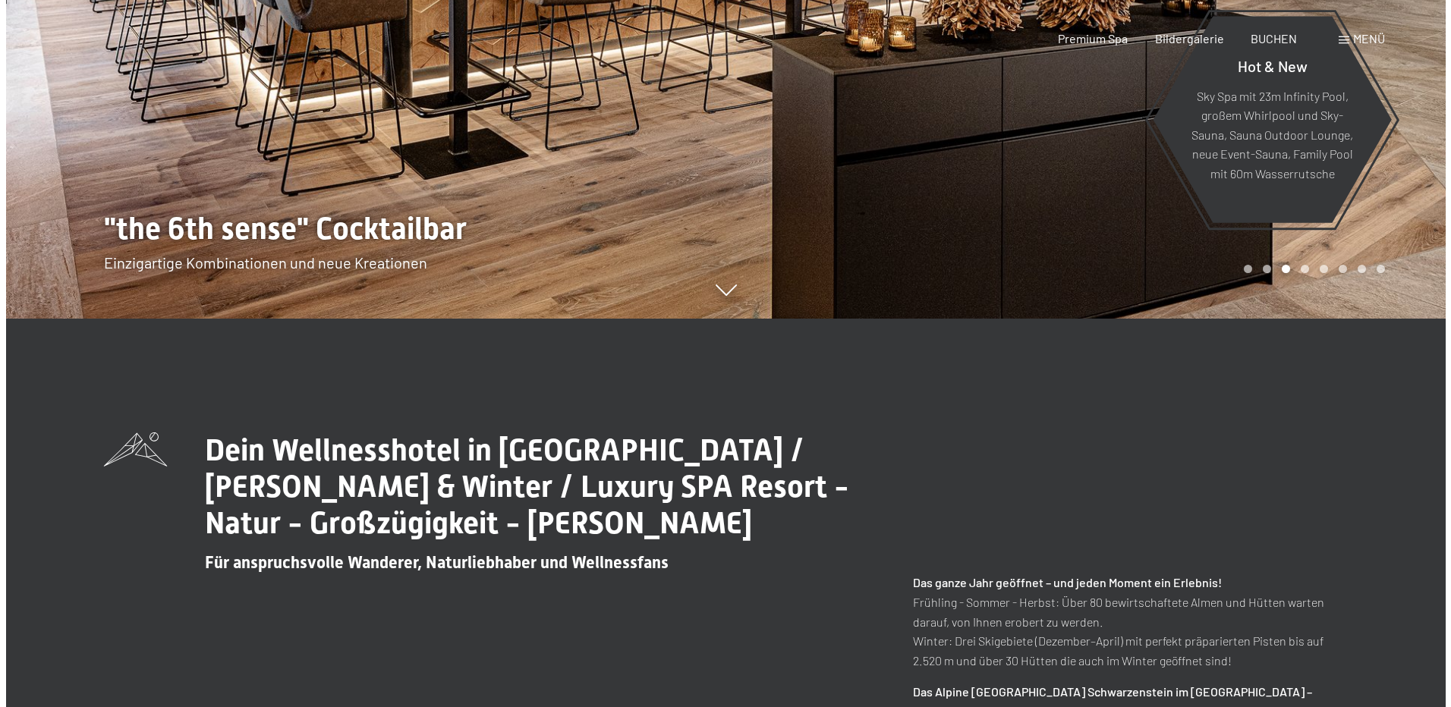
scroll to position [607, 0]
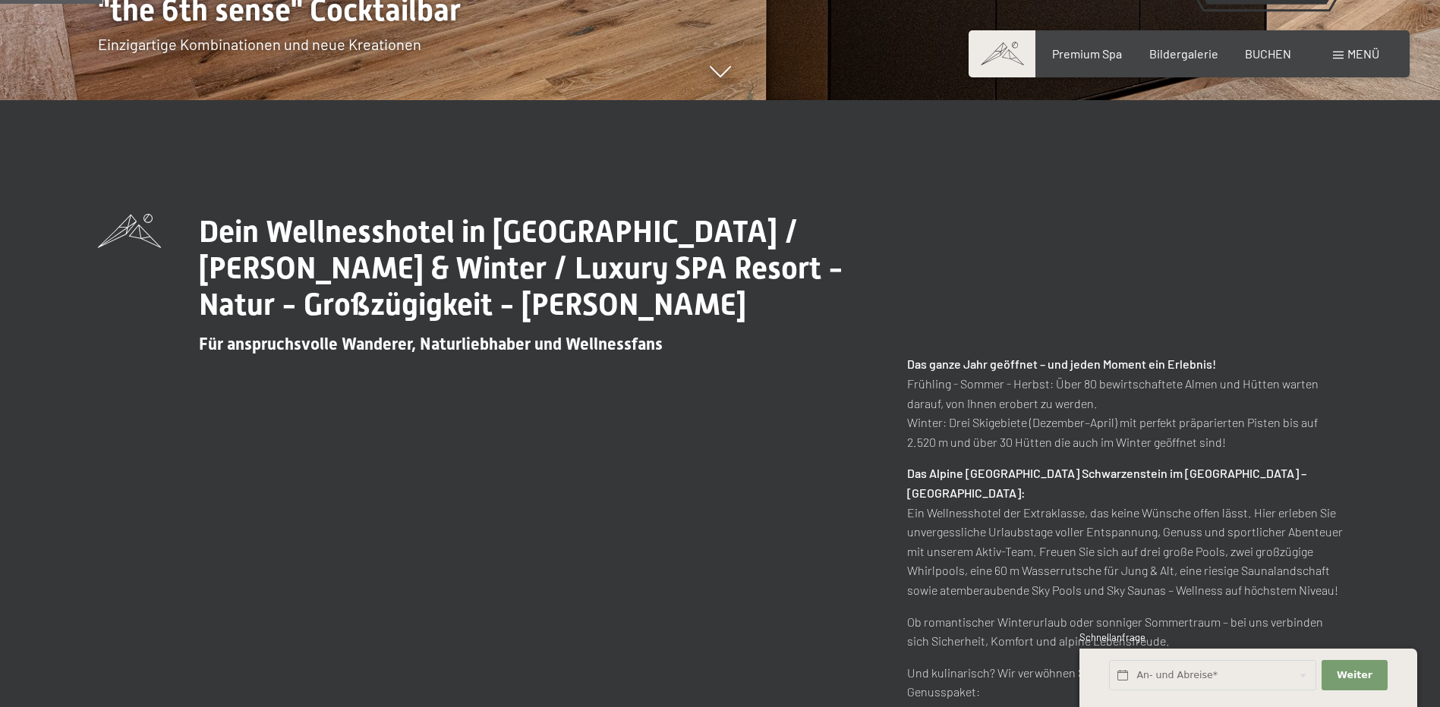
click at [1354, 53] on span "Menü" at bounding box center [1363, 53] width 32 height 14
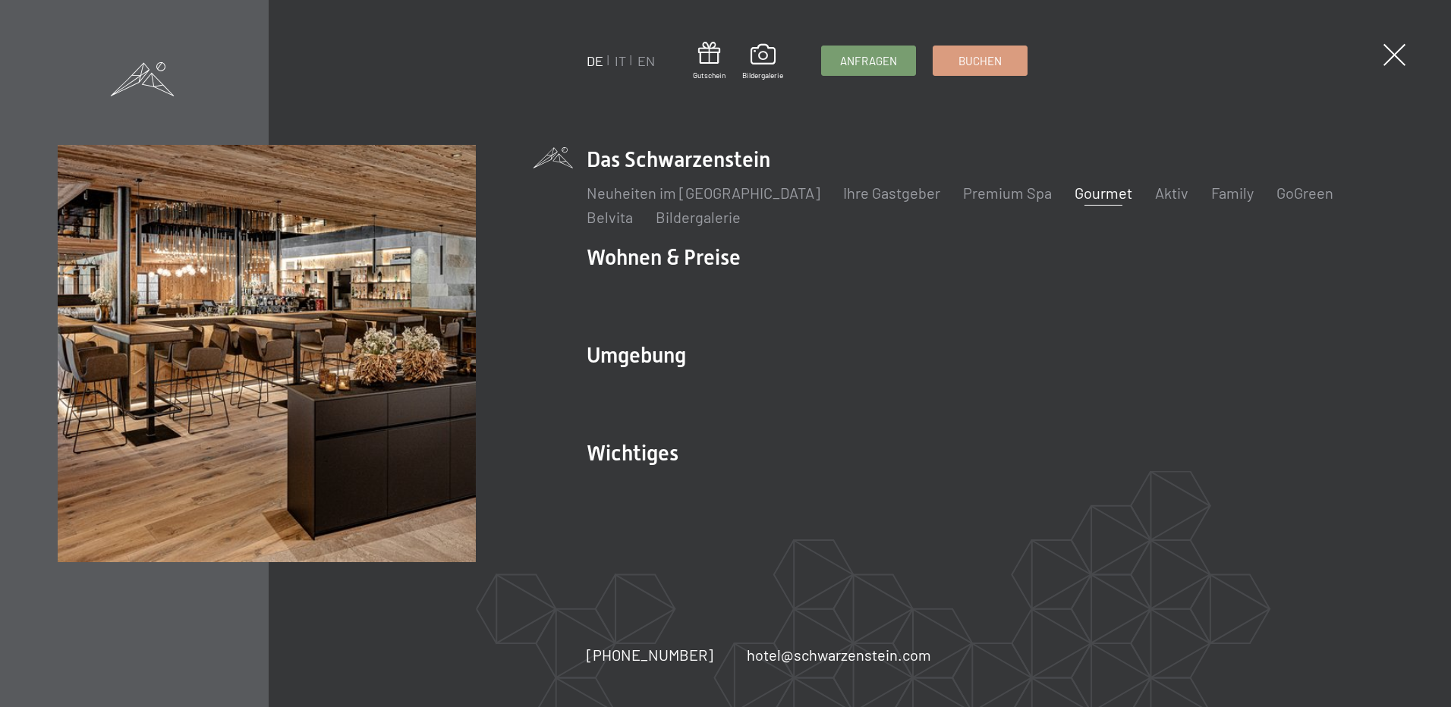
click at [1075, 193] on link "Gourmet" at bounding box center [1104, 193] width 58 height 18
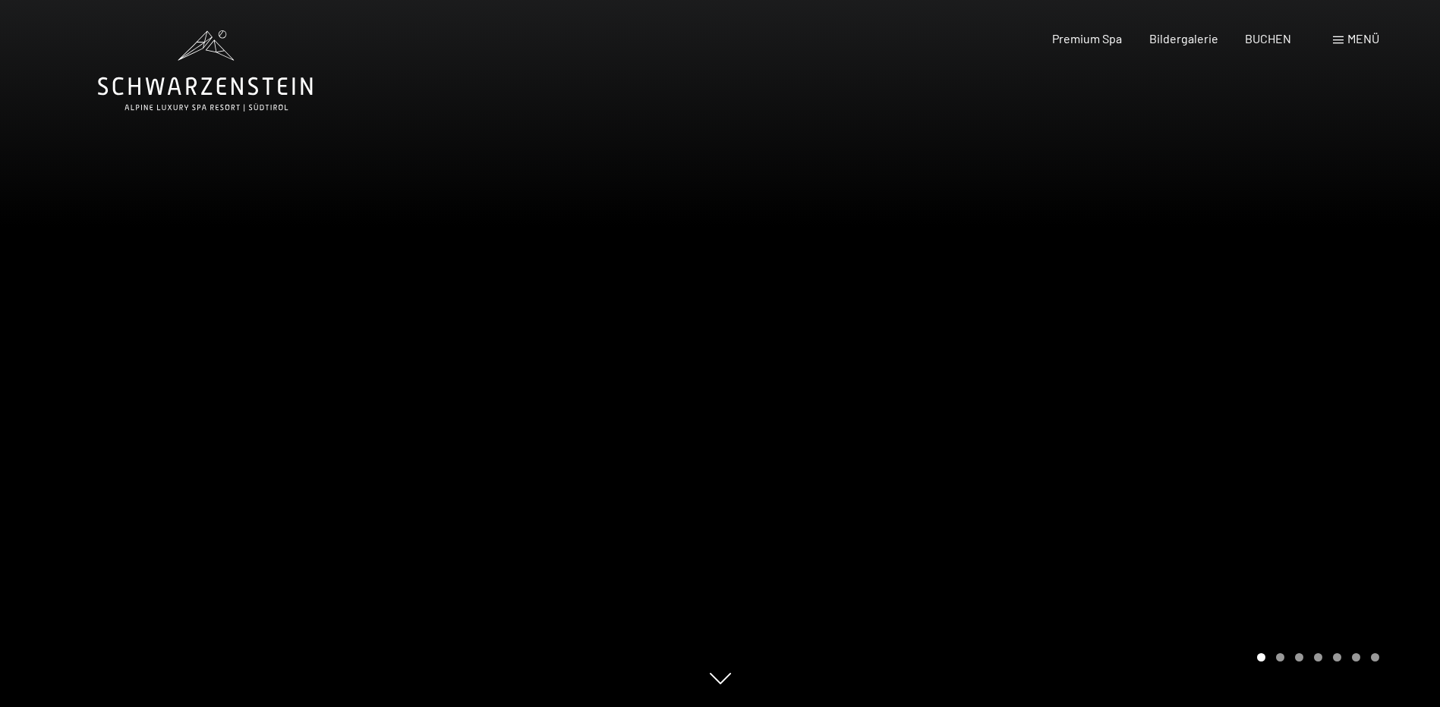
click at [1321, 316] on div at bounding box center [1080, 353] width 720 height 707
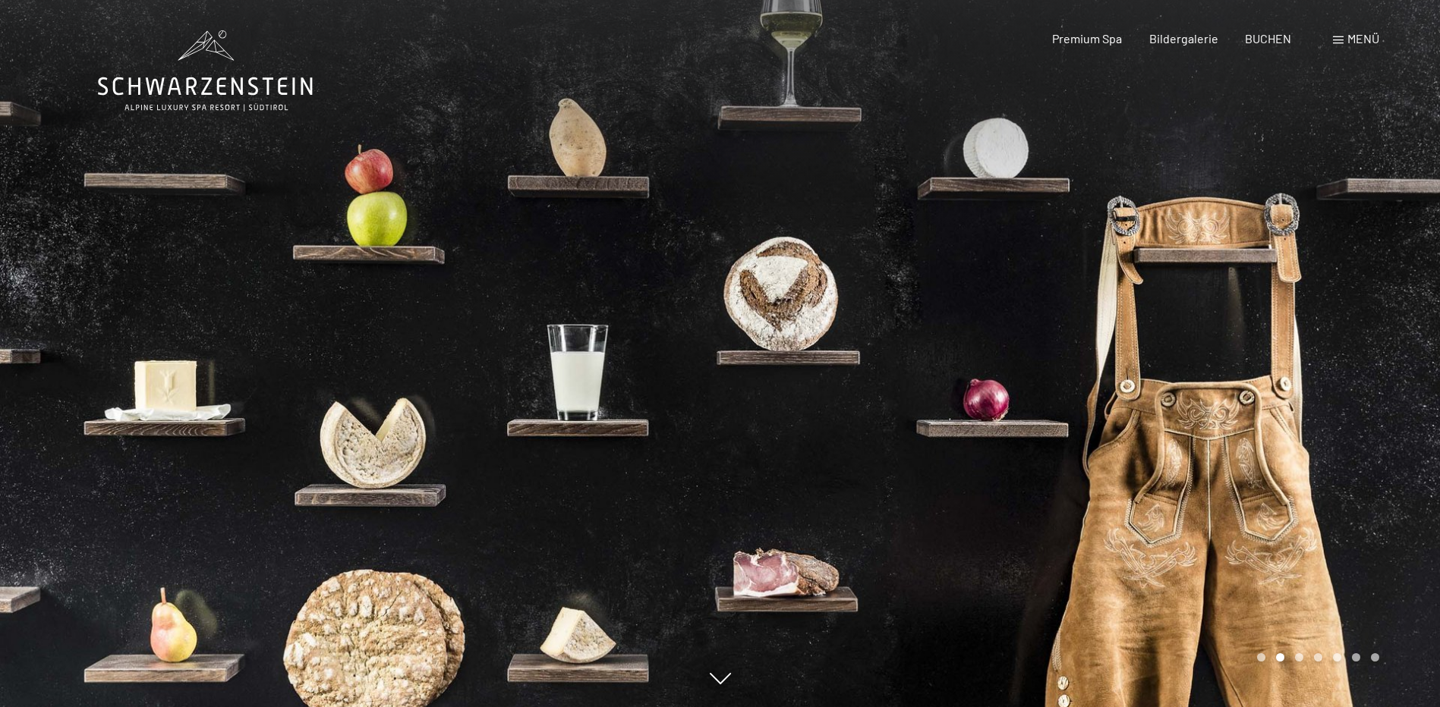
click at [1320, 305] on div at bounding box center [1080, 353] width 720 height 707
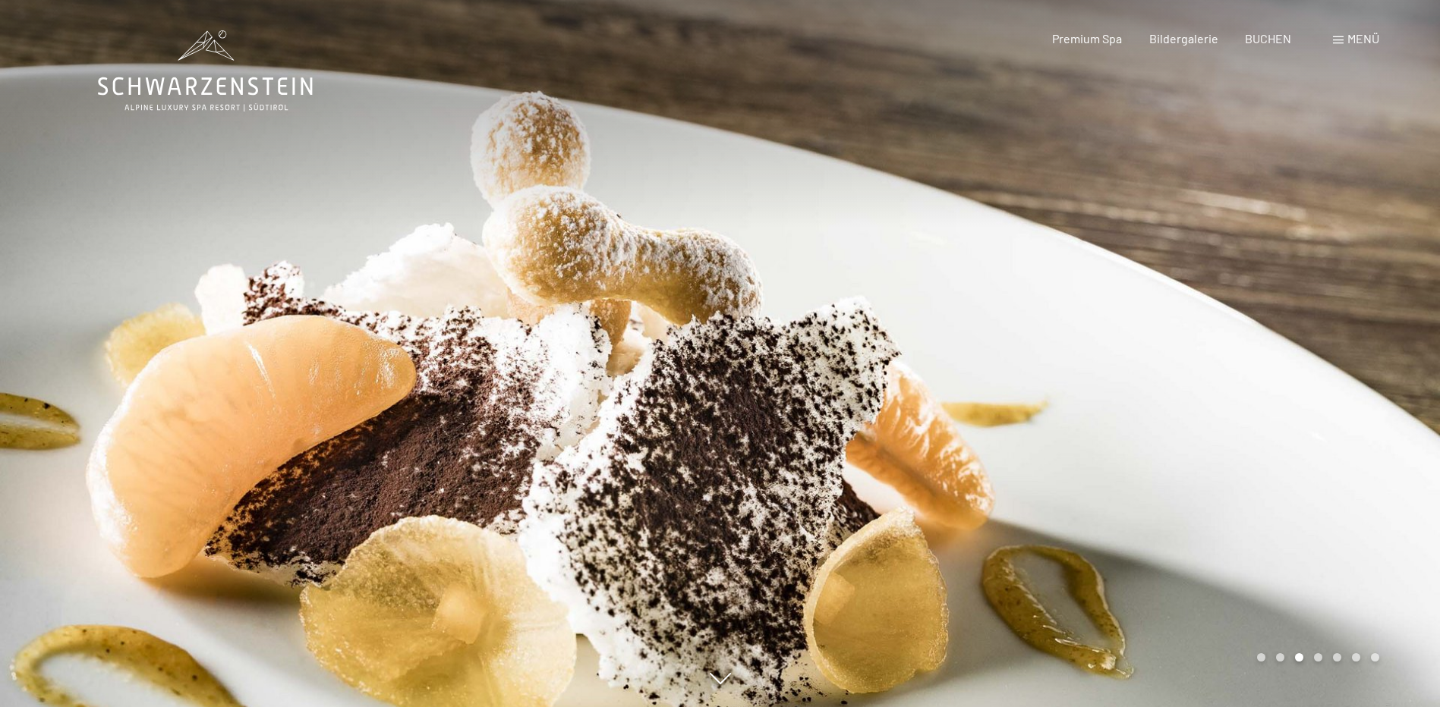
click at [1320, 305] on div at bounding box center [1080, 353] width 720 height 707
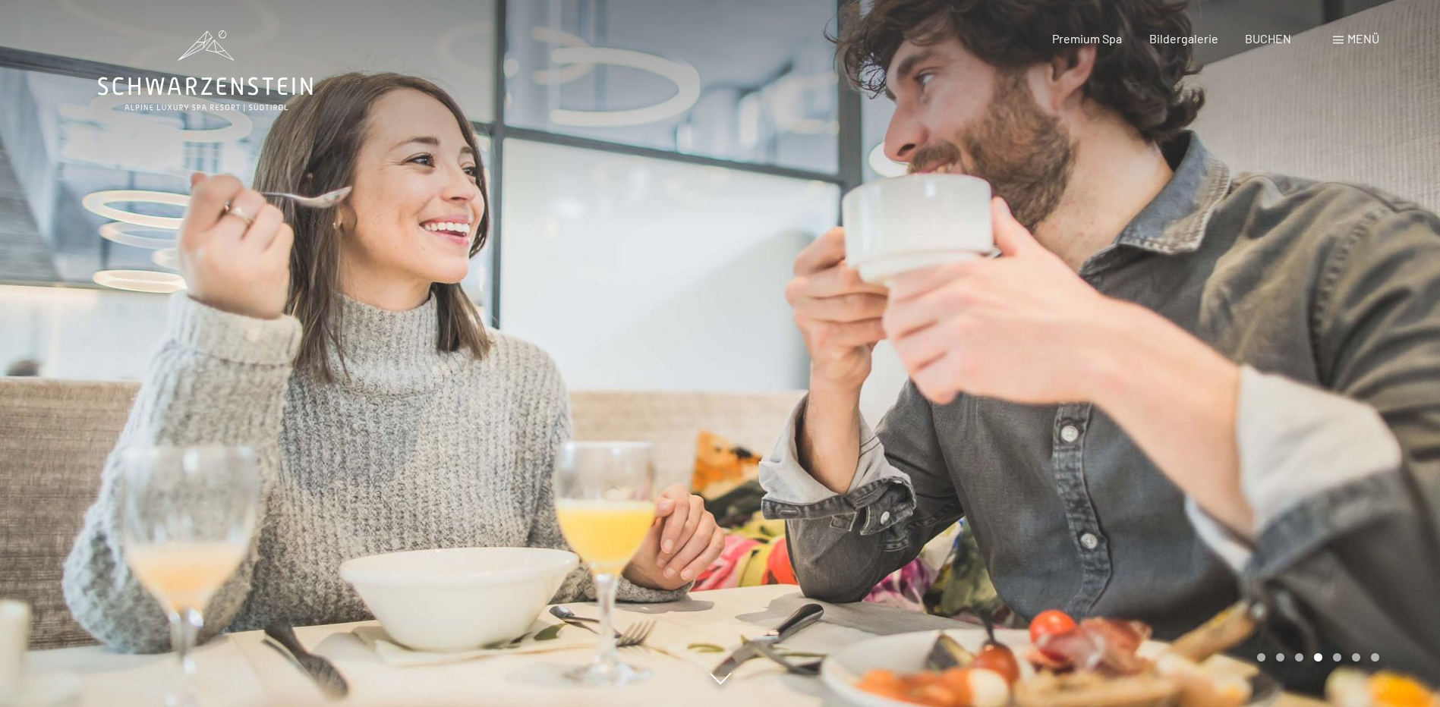
click at [1320, 305] on div at bounding box center [1080, 353] width 720 height 707
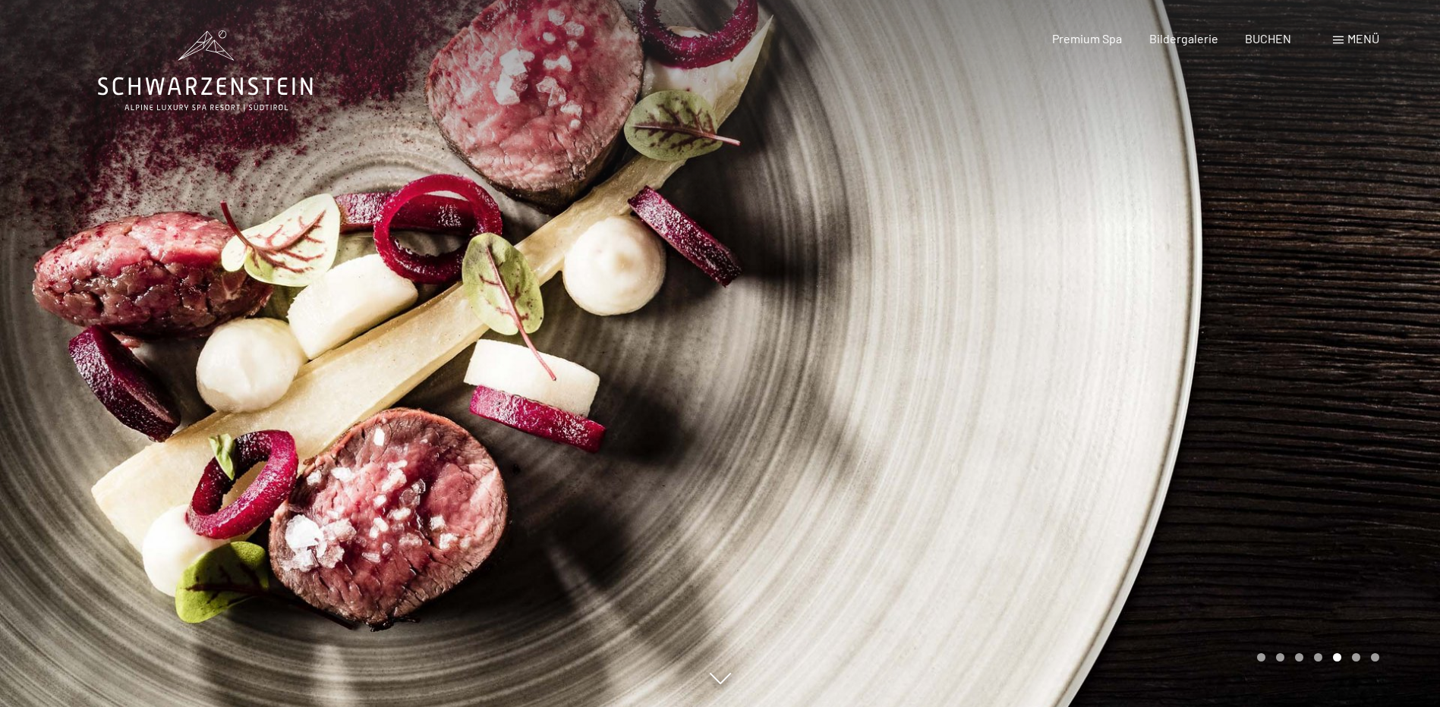
click at [1320, 305] on div at bounding box center [1080, 353] width 720 height 707
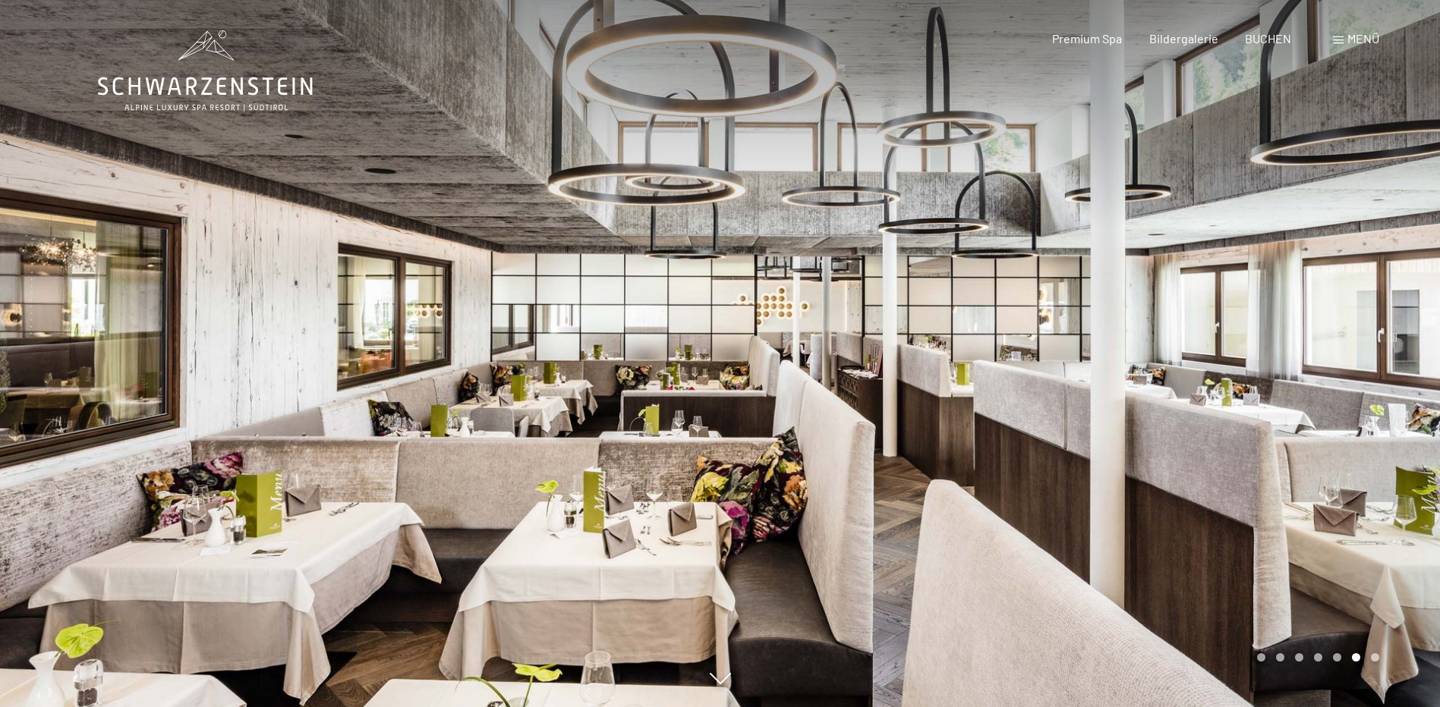
click at [1320, 305] on div at bounding box center [1080, 353] width 720 height 707
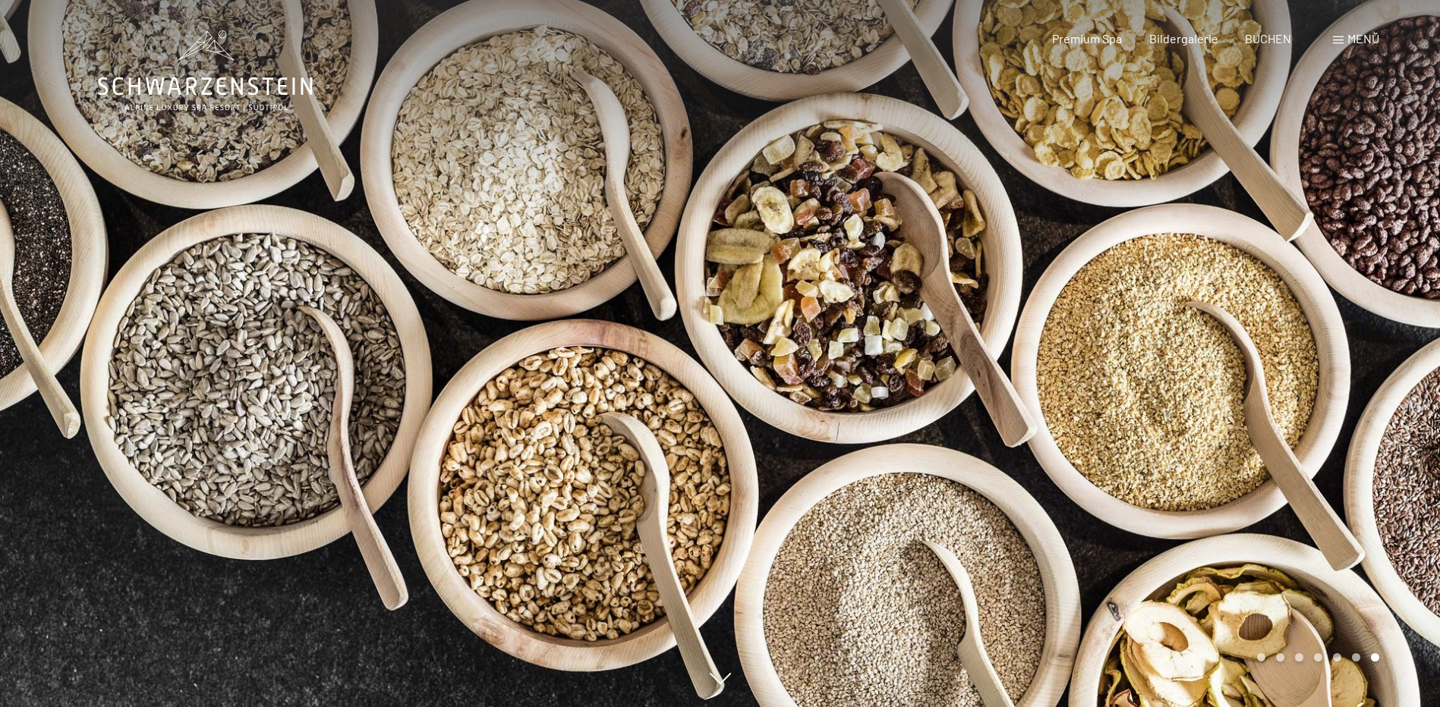
click at [1320, 305] on div at bounding box center [1080, 353] width 720 height 707
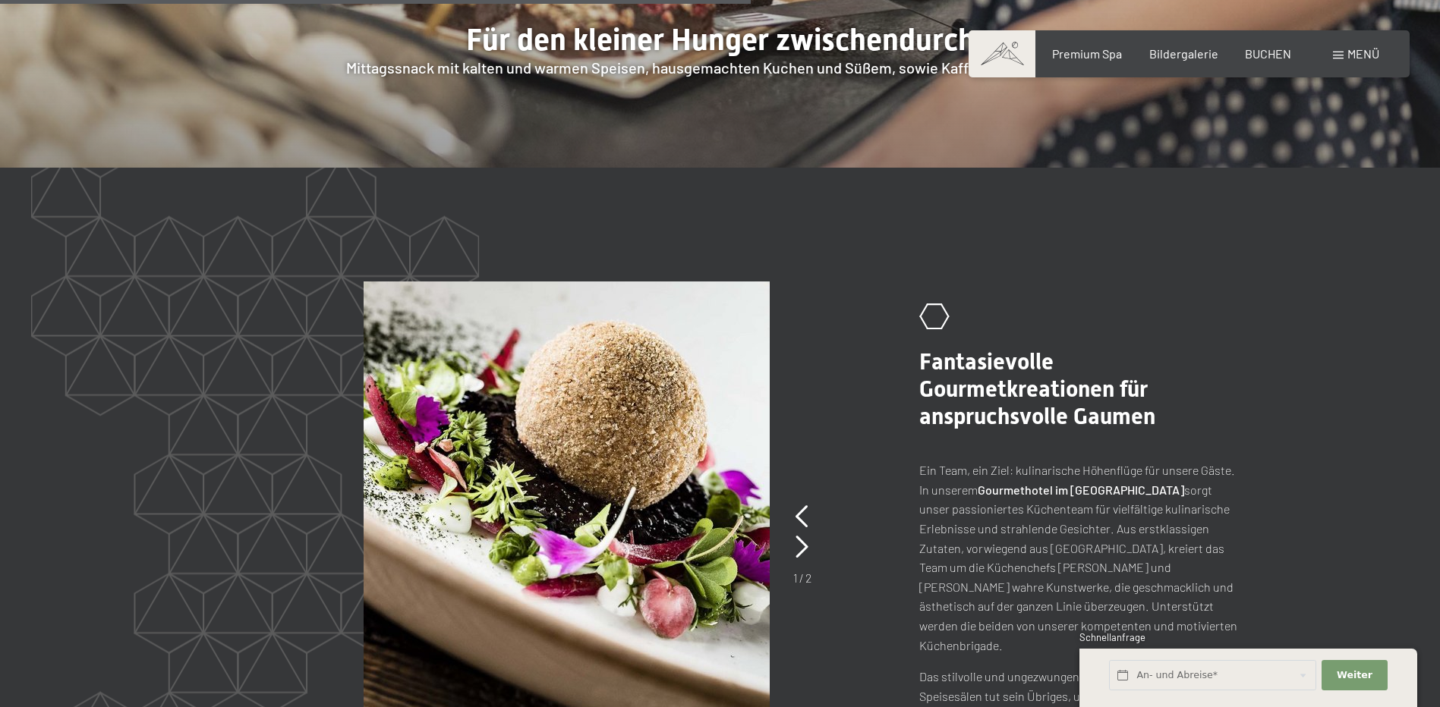
scroll to position [3111, 0]
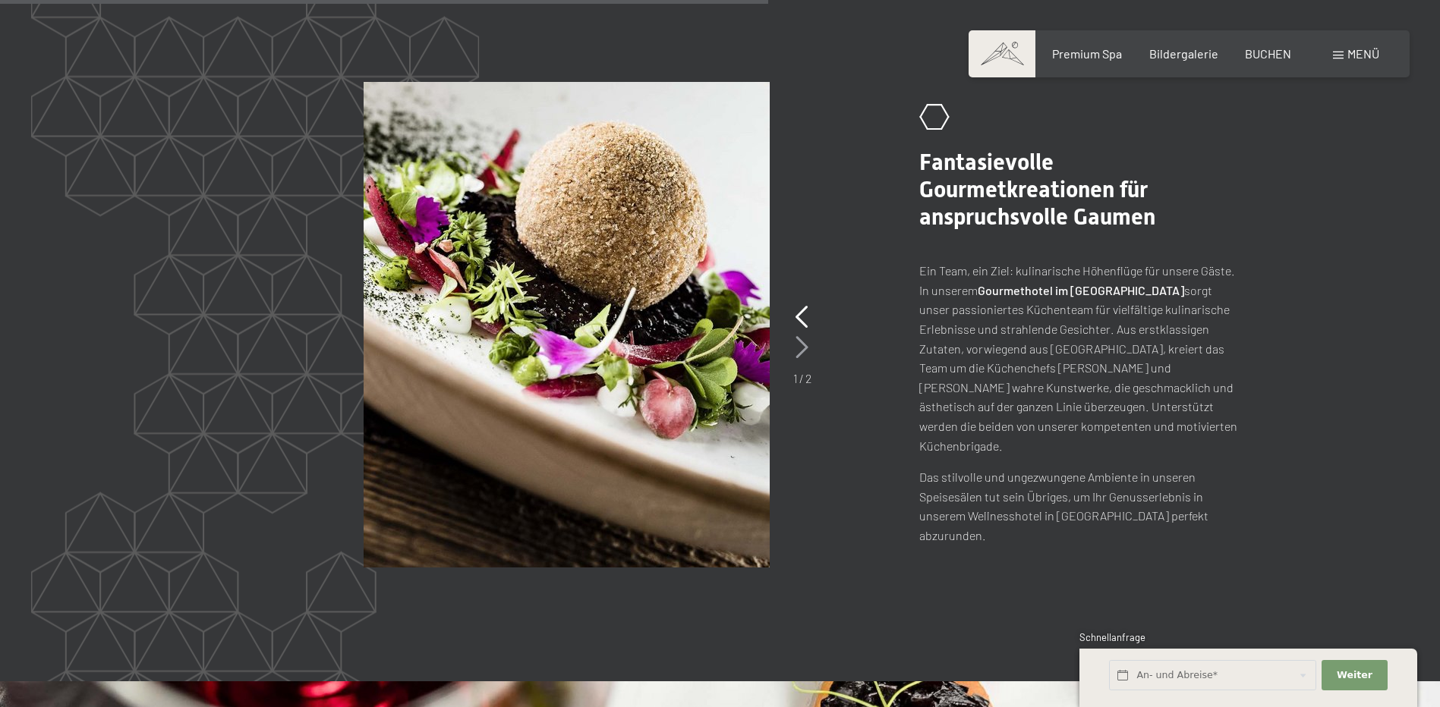
click at [805, 336] on icon at bounding box center [801, 347] width 13 height 23
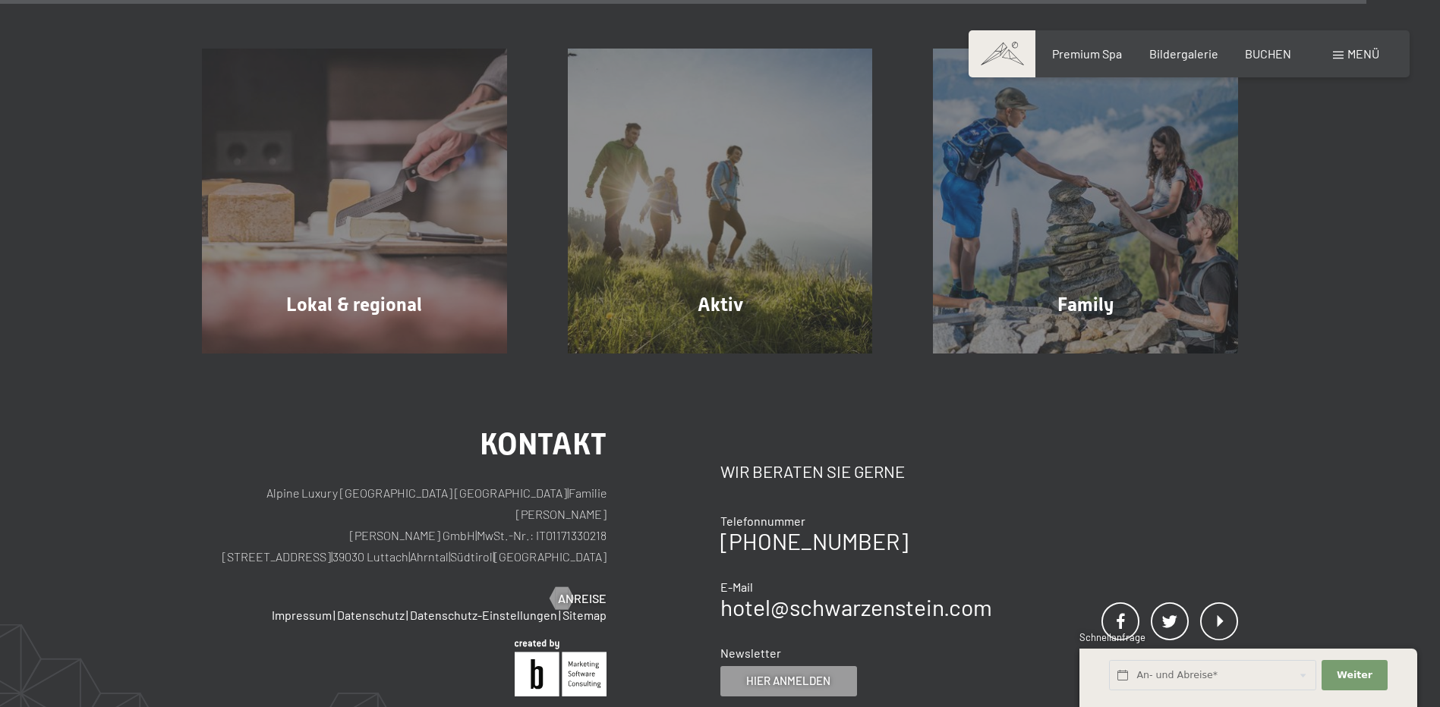
scroll to position [5616, 0]
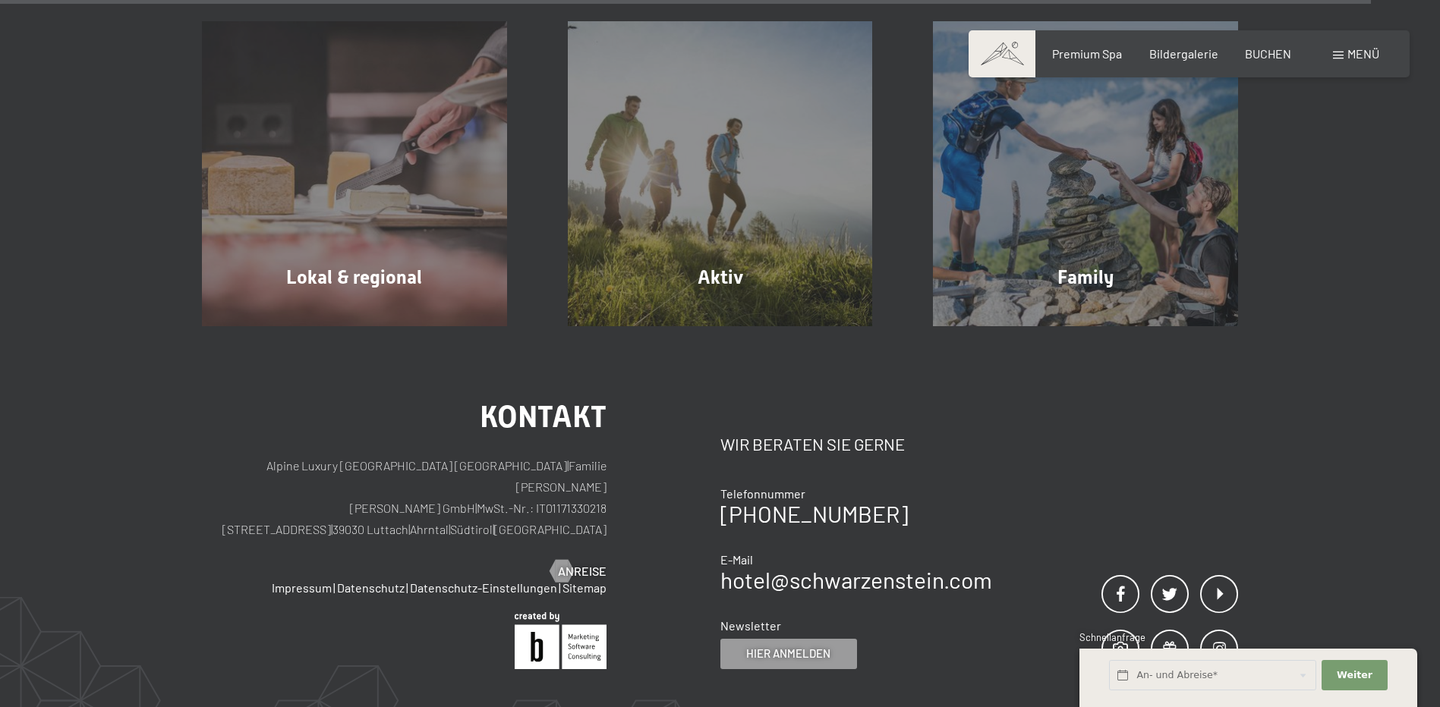
click at [1353, 62] on div "Buchen Anfragen Premium Spa Bildergalerie BUCHEN Menü DE IT EN Gutschein Bilder…" at bounding box center [1189, 54] width 380 height 17
click at [1353, 55] on span "Menü" at bounding box center [1363, 53] width 32 height 14
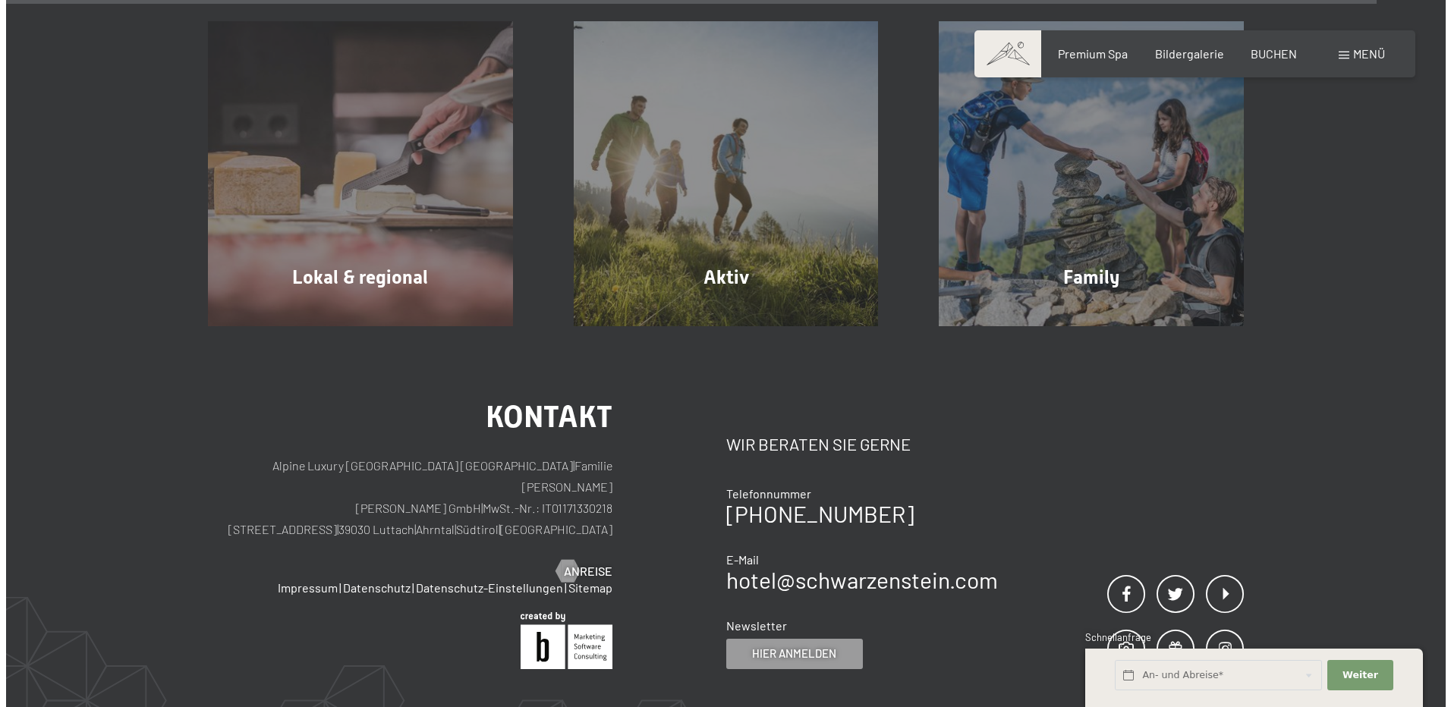
scroll to position [5636, 0]
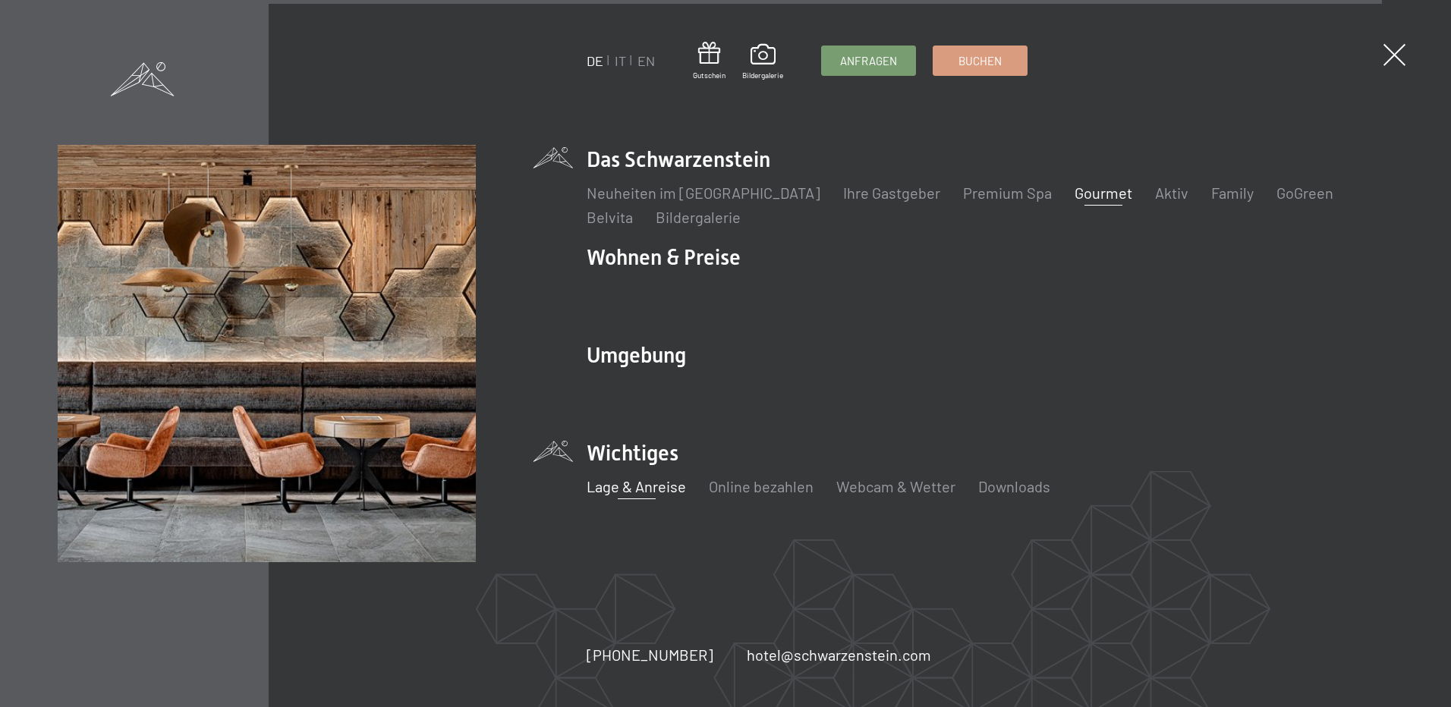
click at [644, 482] on link "Lage & Anreise" at bounding box center [636, 486] width 99 height 18
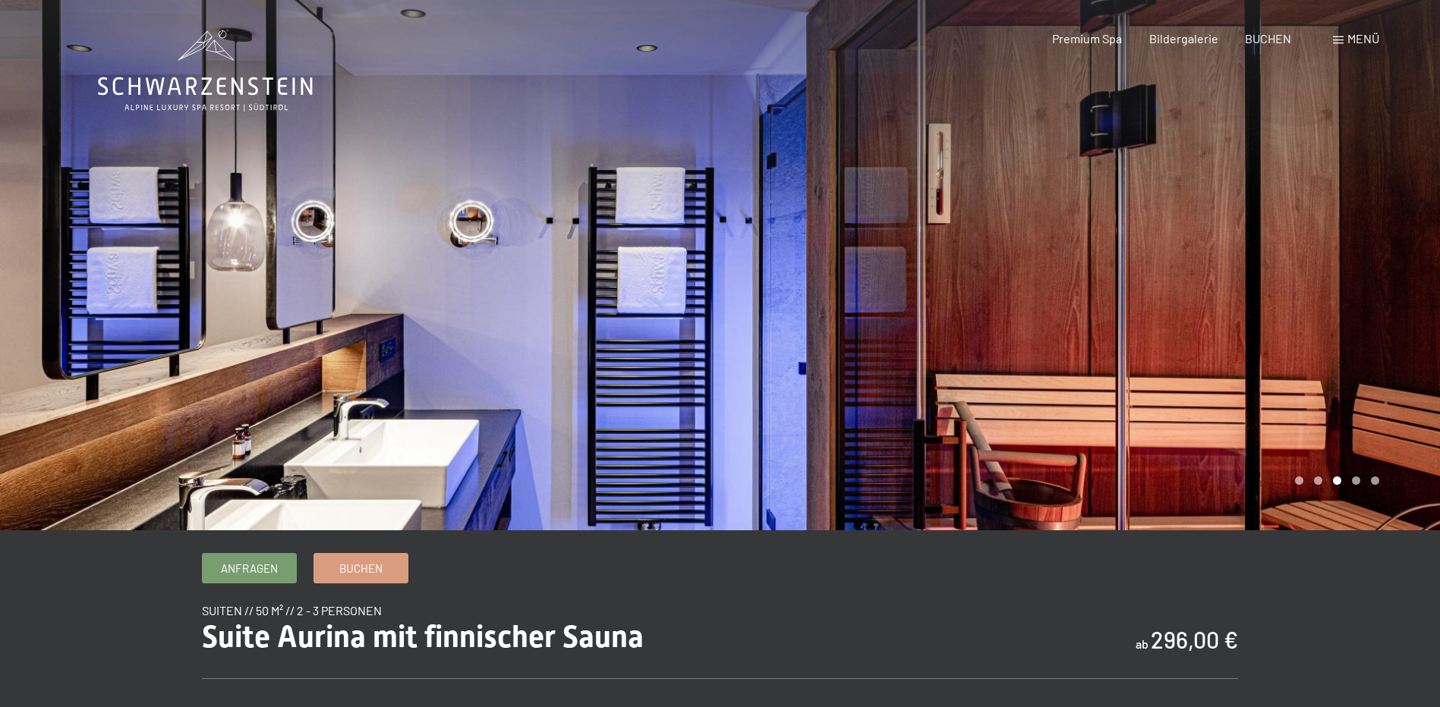
click at [1073, 231] on div at bounding box center [1080, 265] width 720 height 530
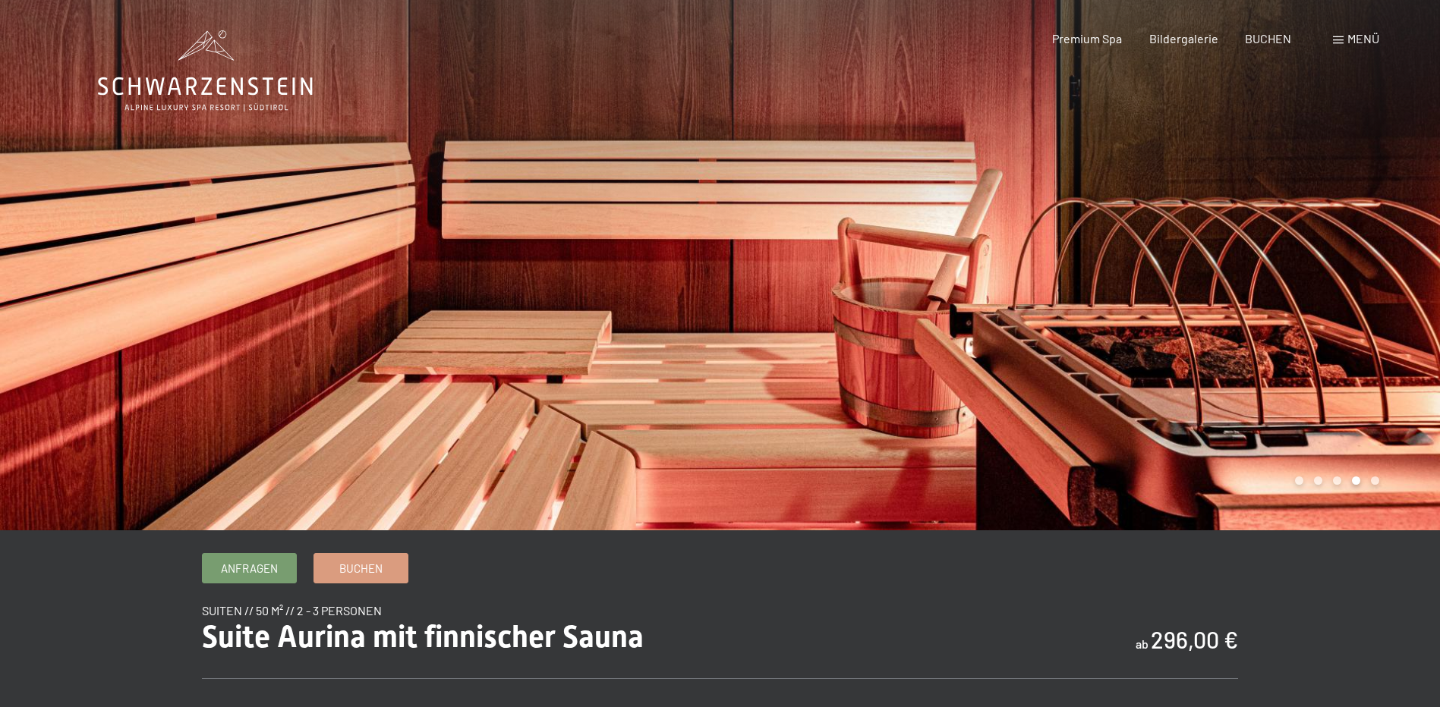
click at [1097, 234] on div at bounding box center [1080, 265] width 720 height 530
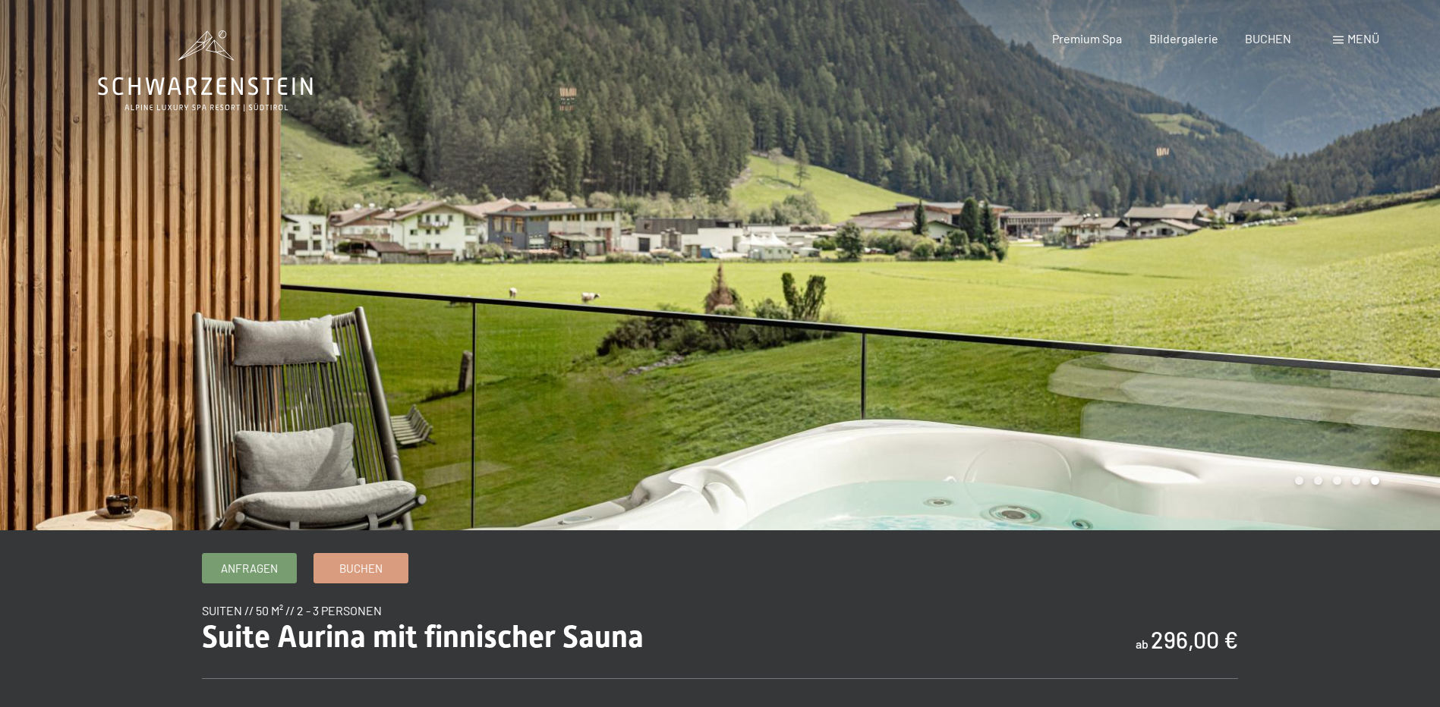
click at [1097, 234] on div at bounding box center [1080, 265] width 720 height 530
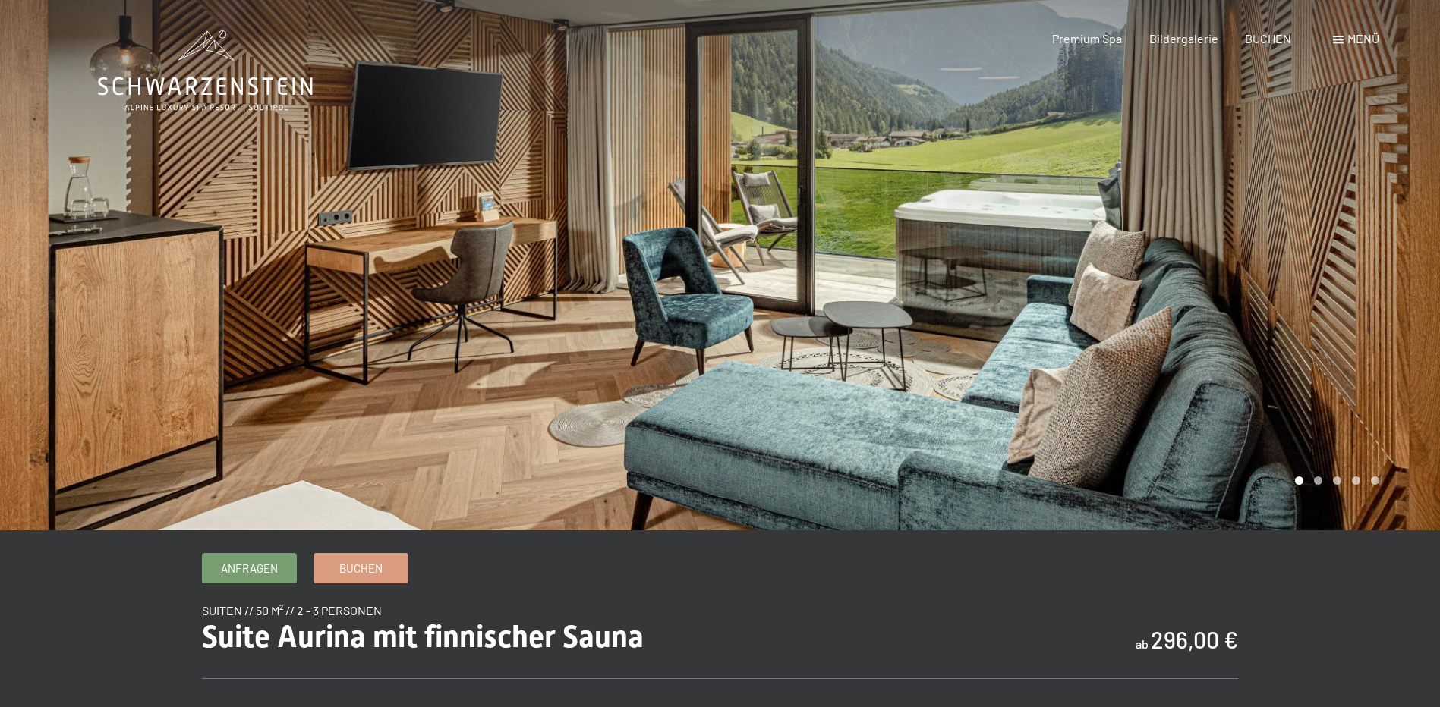
click at [1024, 255] on div at bounding box center [1080, 265] width 720 height 530
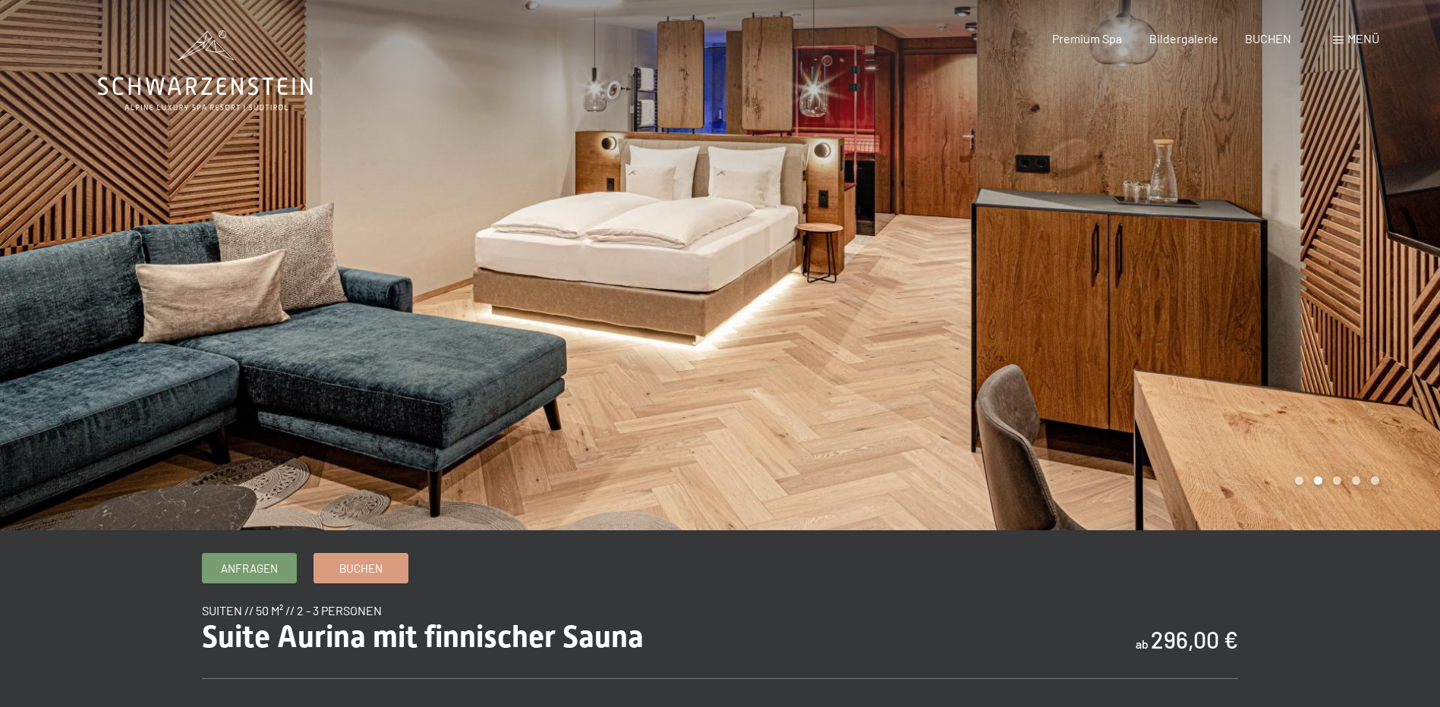
click at [1024, 255] on div at bounding box center [1080, 265] width 720 height 530
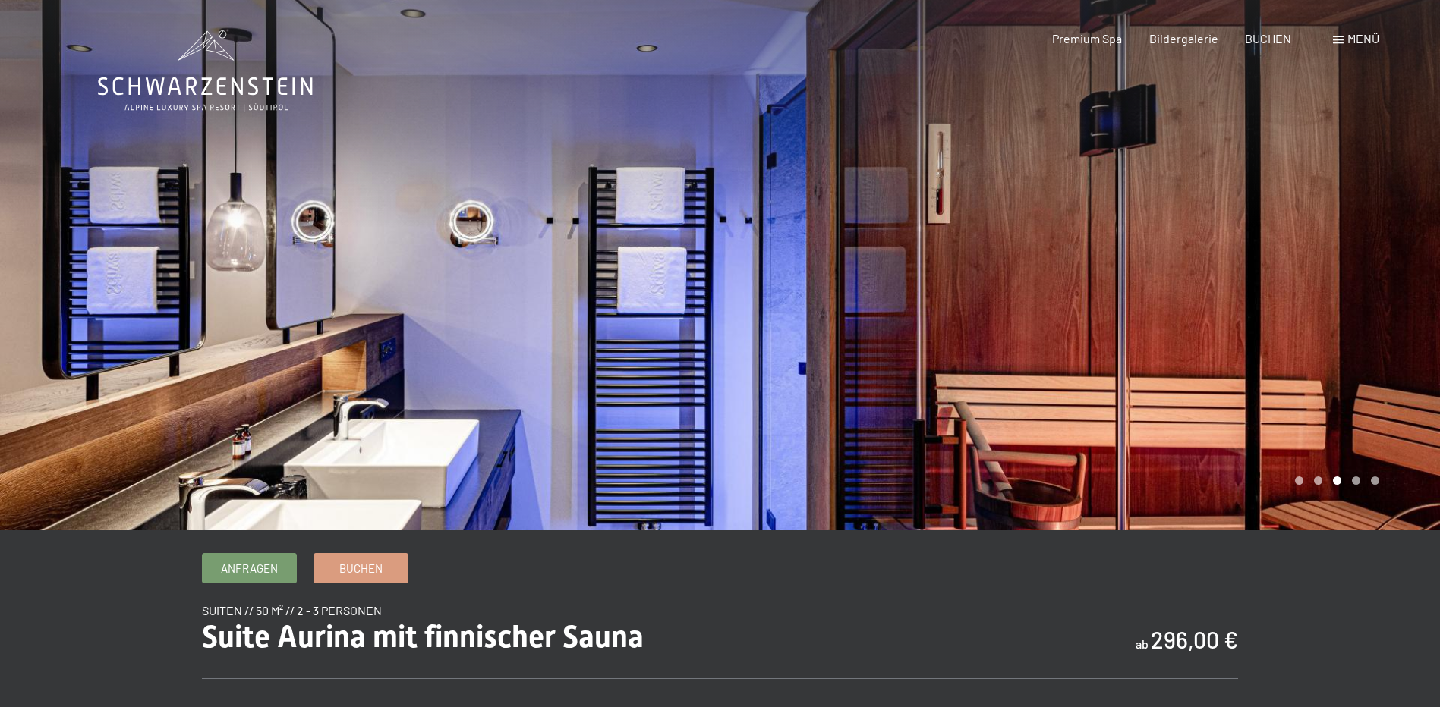
click at [1099, 231] on div at bounding box center [1080, 265] width 720 height 530
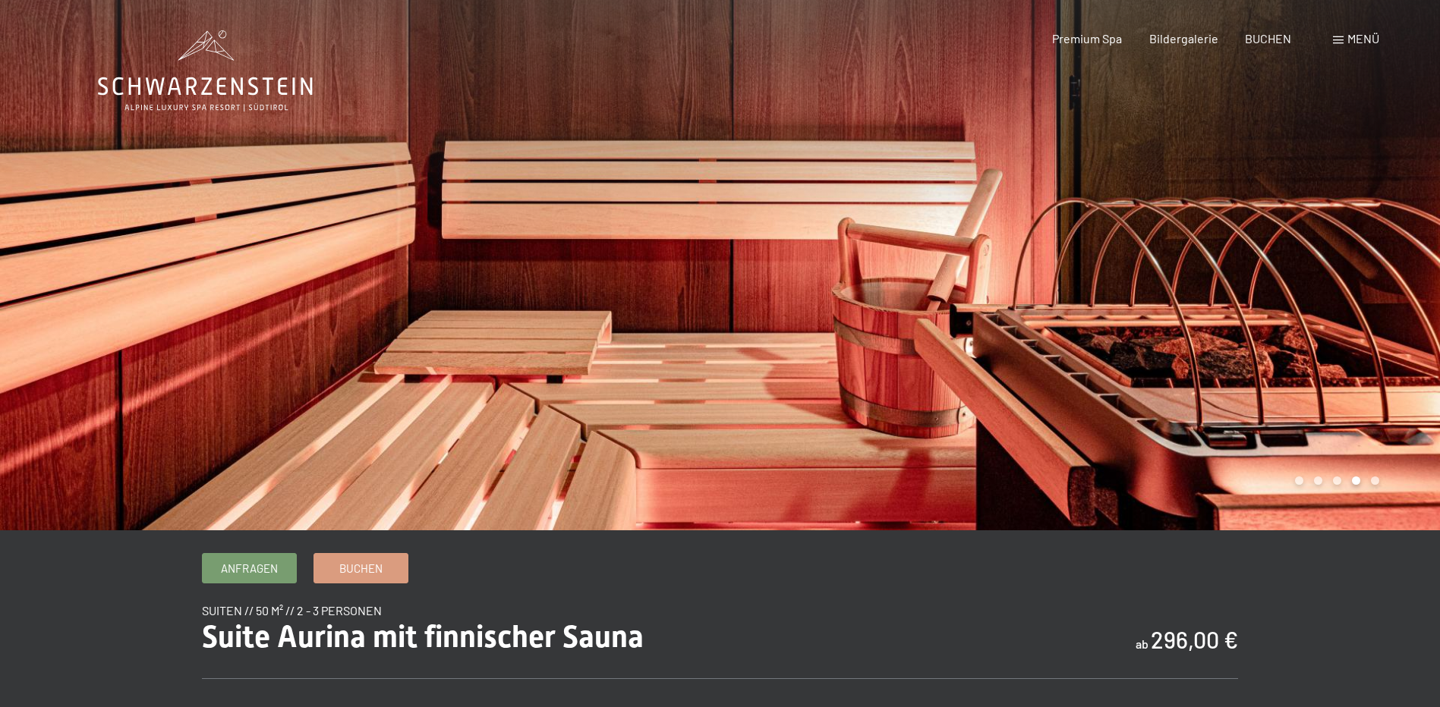
drag, startPoint x: 1008, startPoint y: 272, endPoint x: 1000, endPoint y: 269, distance: 8.2
click at [1008, 272] on div at bounding box center [1080, 265] width 720 height 530
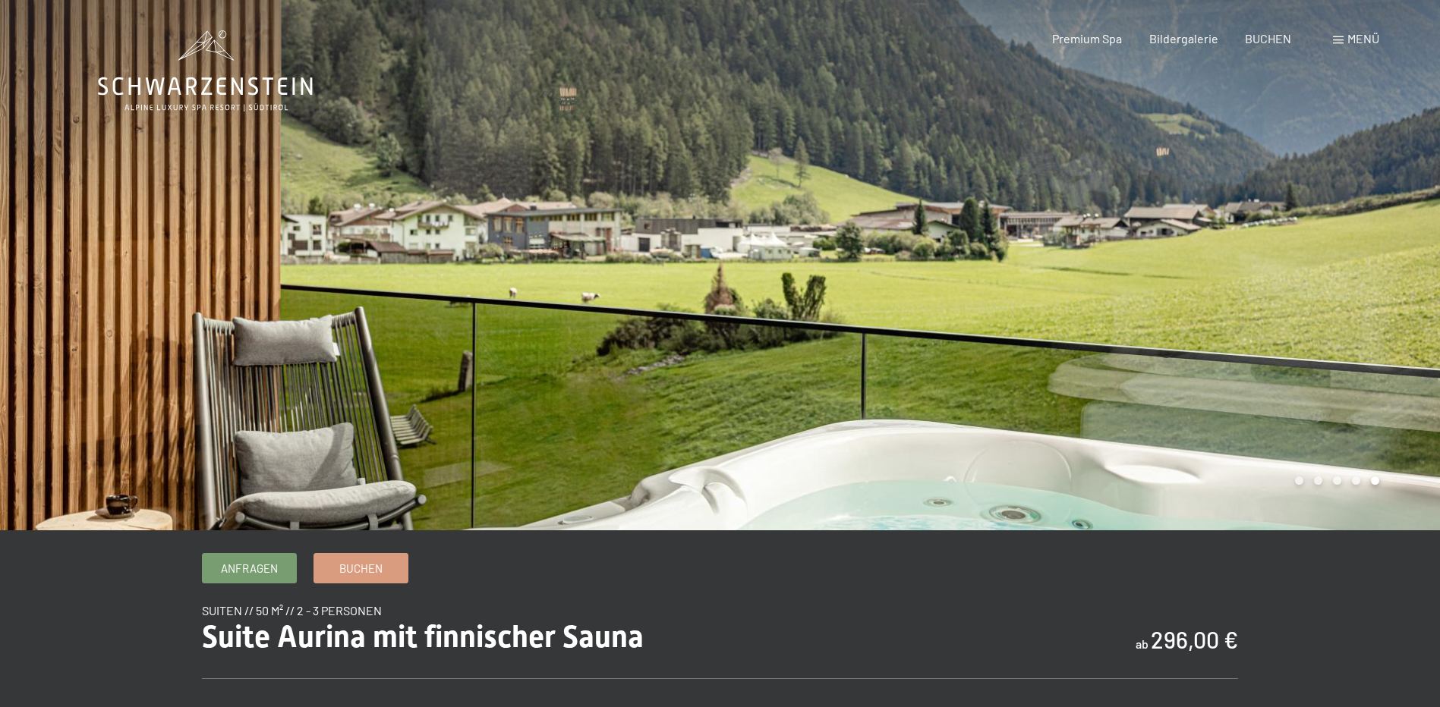
click at [1080, 286] on div at bounding box center [1080, 265] width 720 height 530
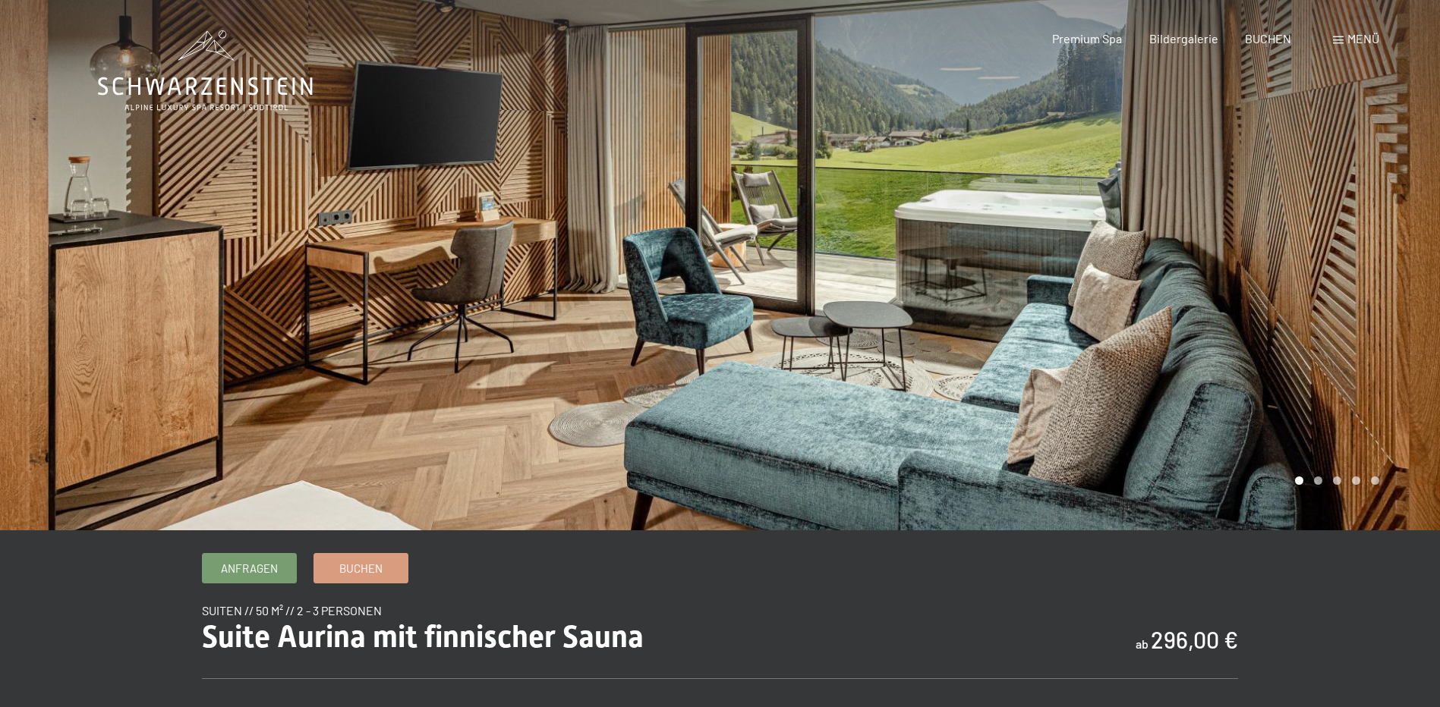
click at [1374, 33] on span "Menü" at bounding box center [1363, 38] width 32 height 14
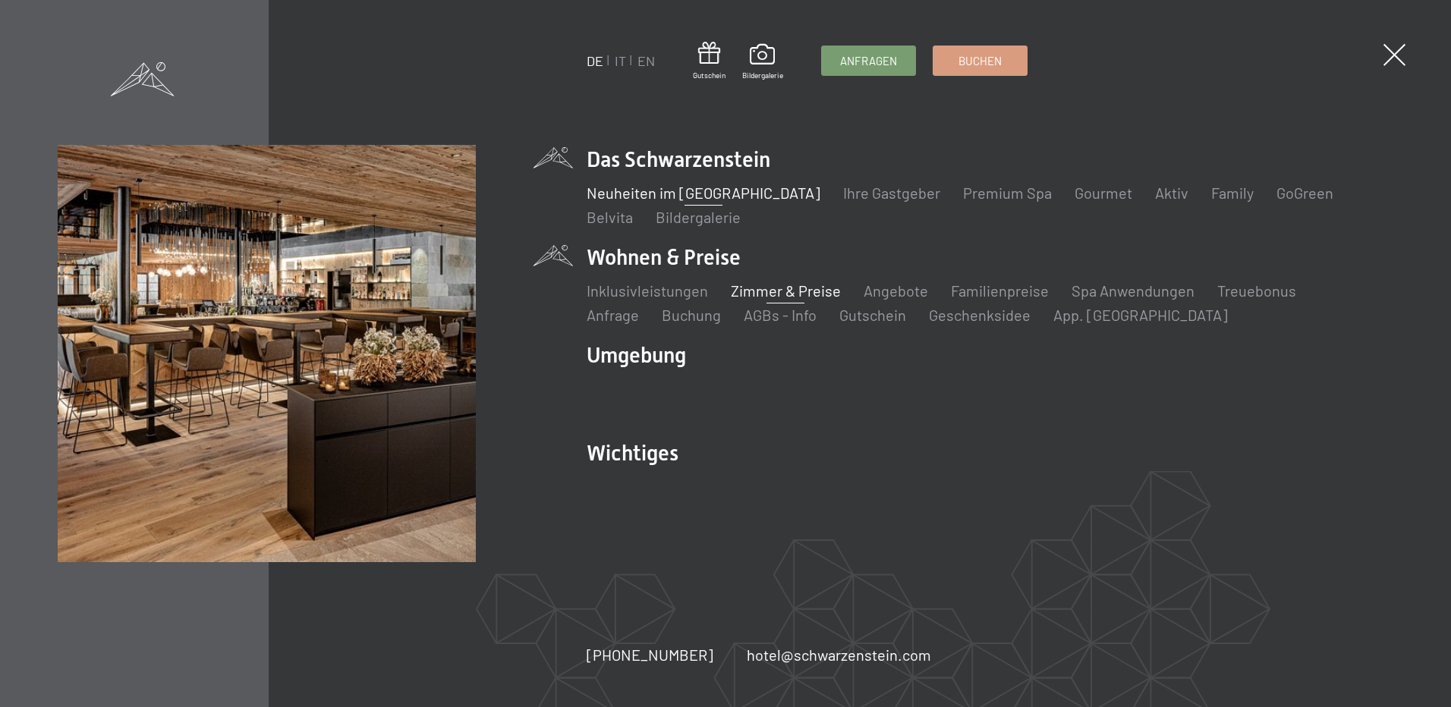
click at [697, 195] on link "Neuheiten im [GEOGRAPHIC_DATA]" at bounding box center [704, 193] width 234 height 18
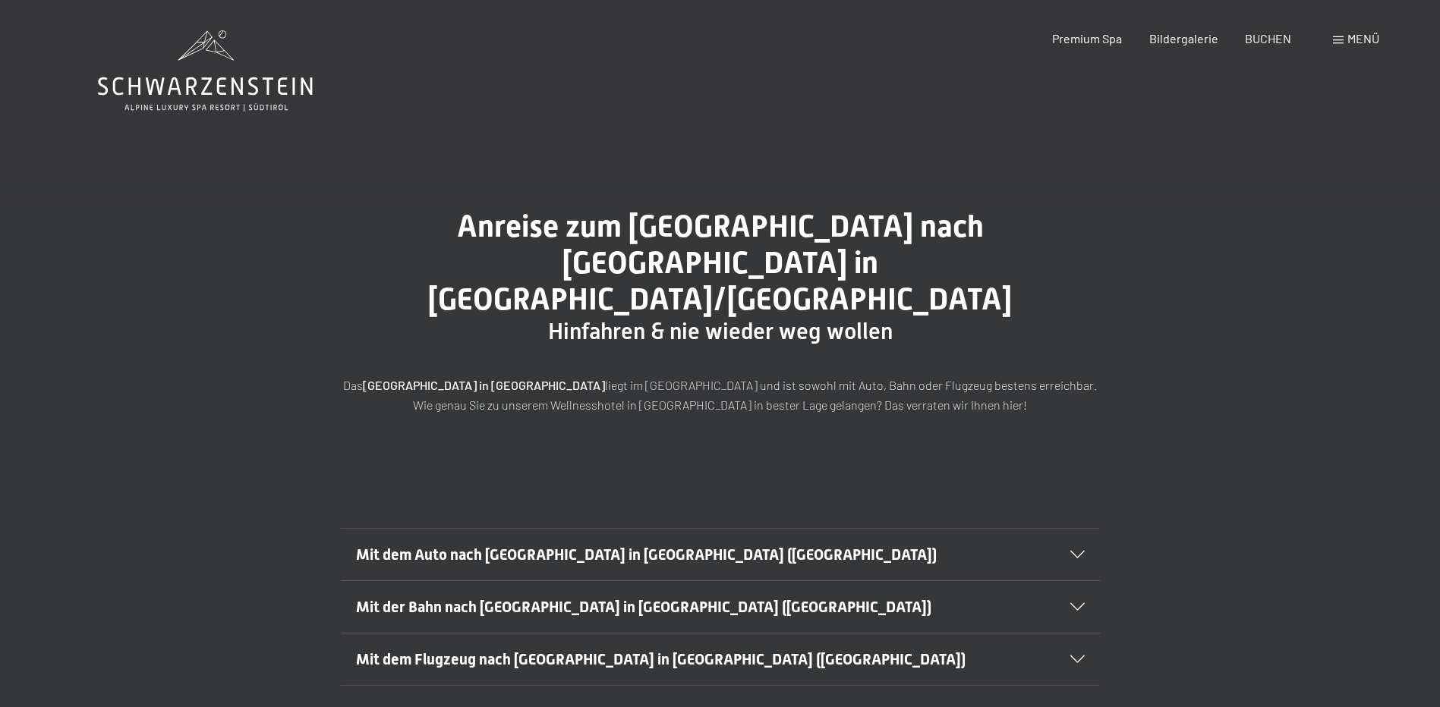
click at [1333, 36] on div "Menü" at bounding box center [1356, 38] width 46 height 17
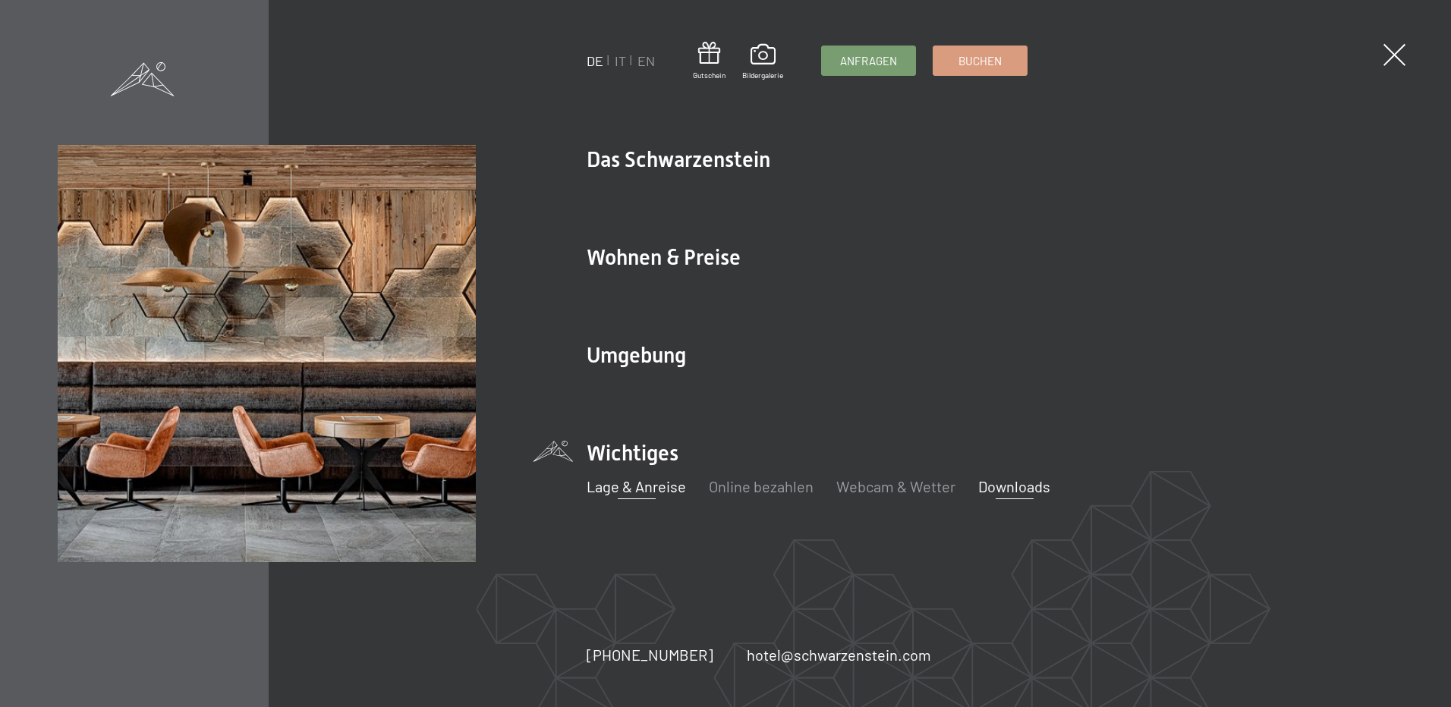
click at [1009, 483] on link "Downloads" at bounding box center [1014, 486] width 72 height 18
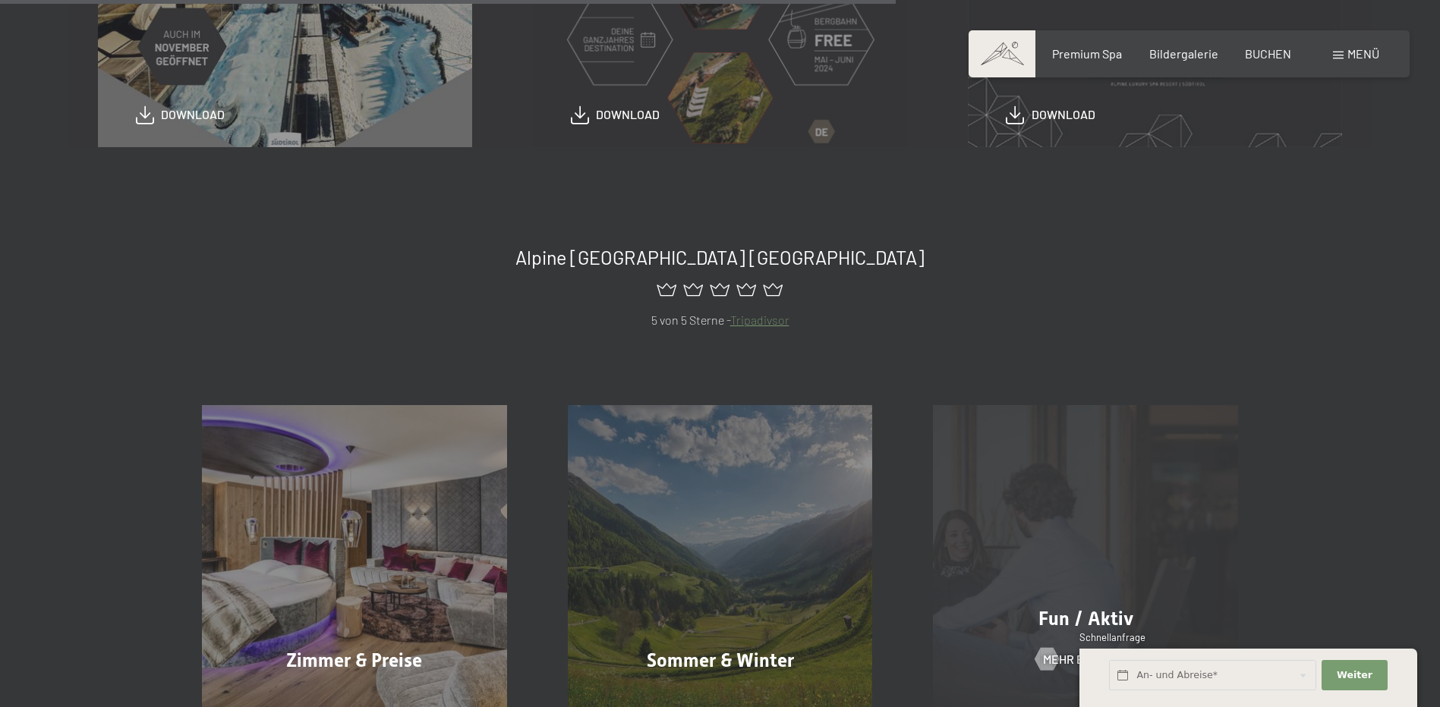
scroll to position [531, 0]
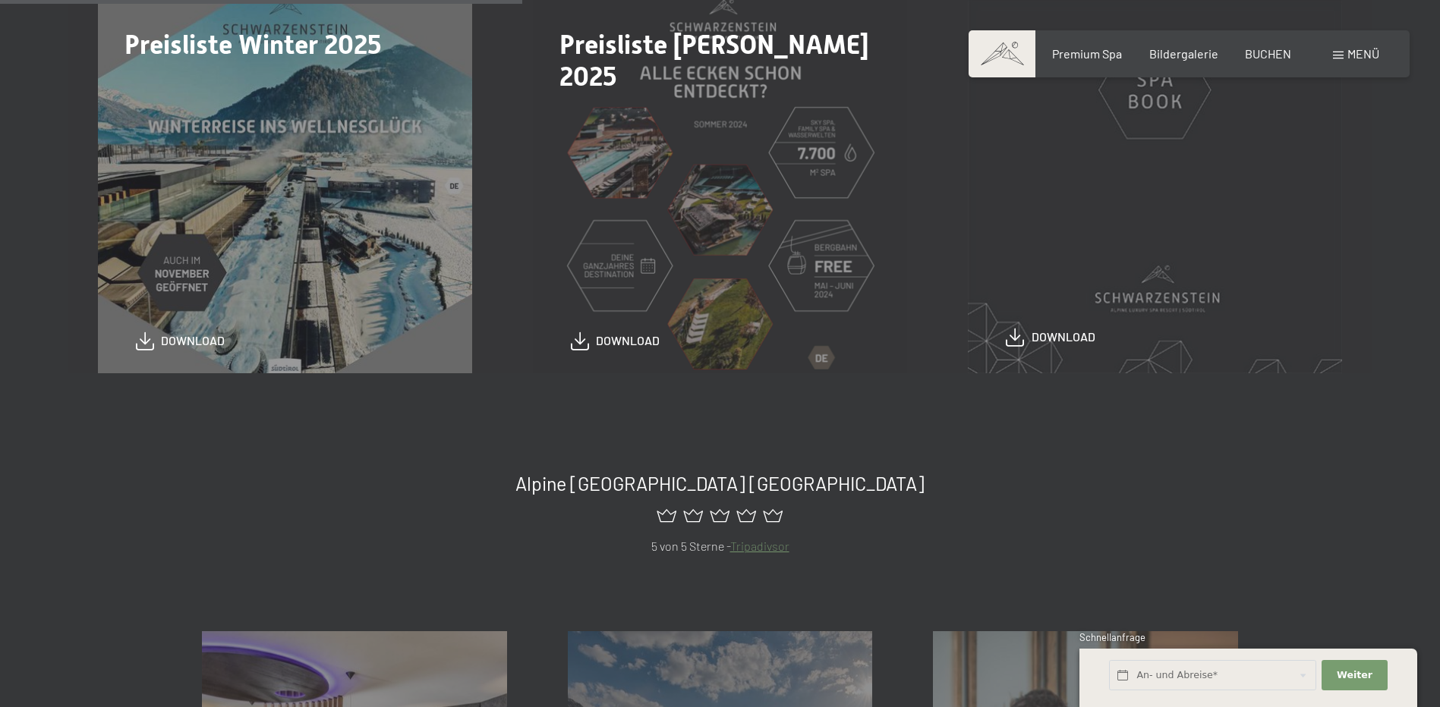
click at [1051, 347] on div "download" at bounding box center [1155, 341] width 298 height 18
click at [1055, 342] on span "download" at bounding box center [1063, 337] width 64 height 17
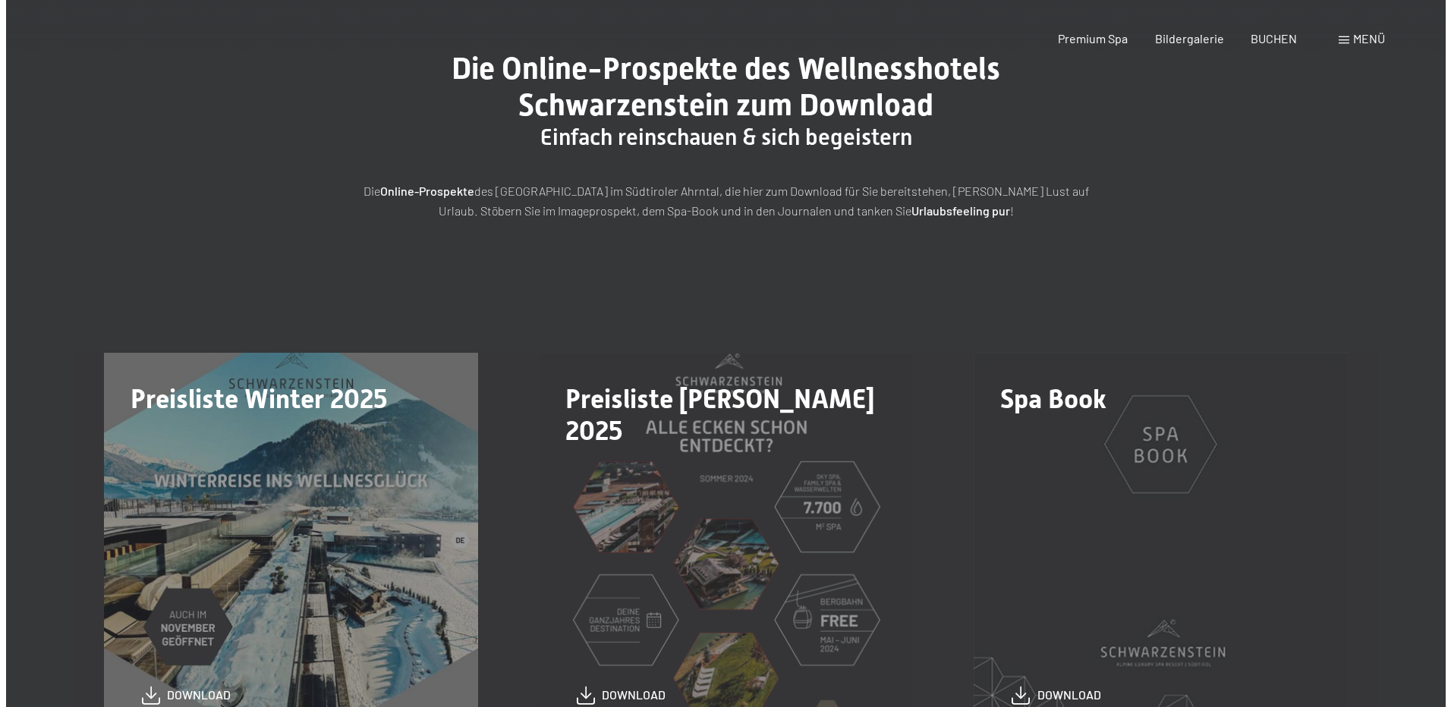
scroll to position [0, 0]
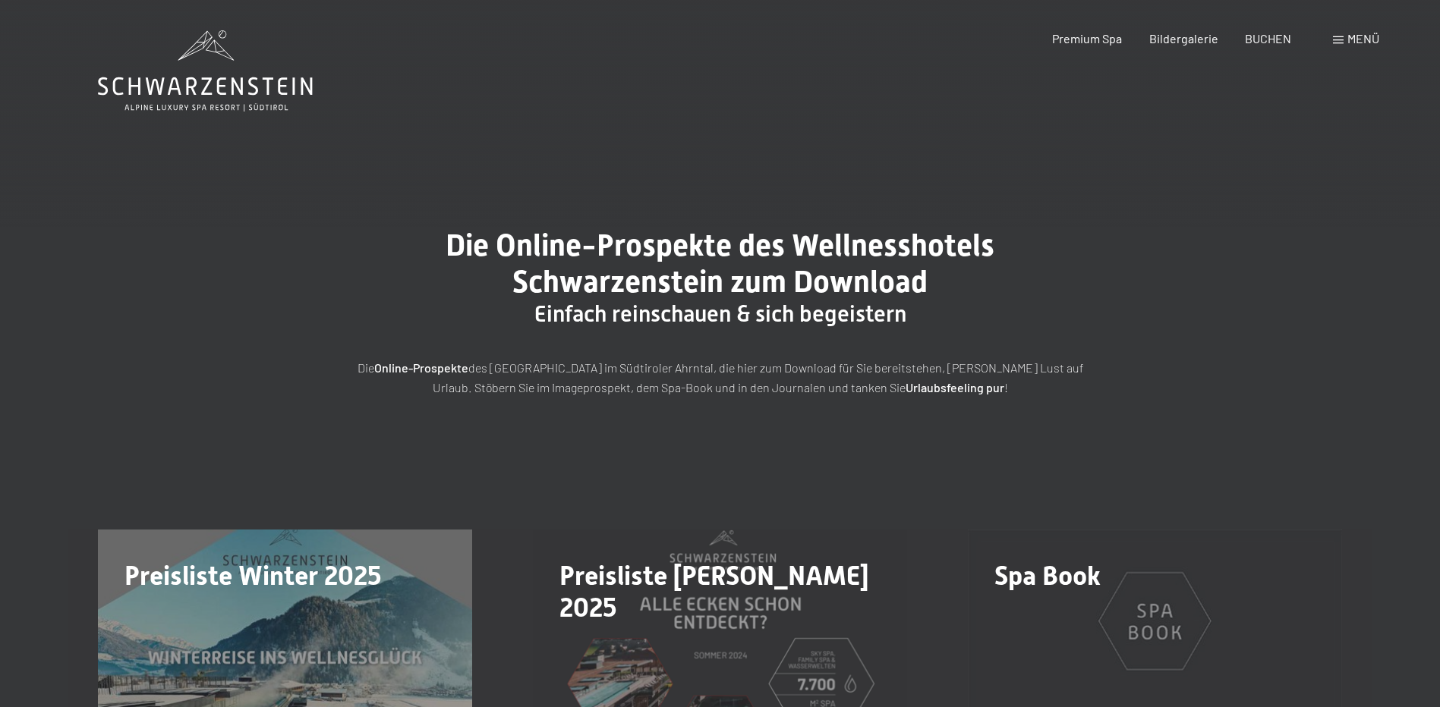
click at [1371, 44] on span "Menü" at bounding box center [1363, 38] width 32 height 14
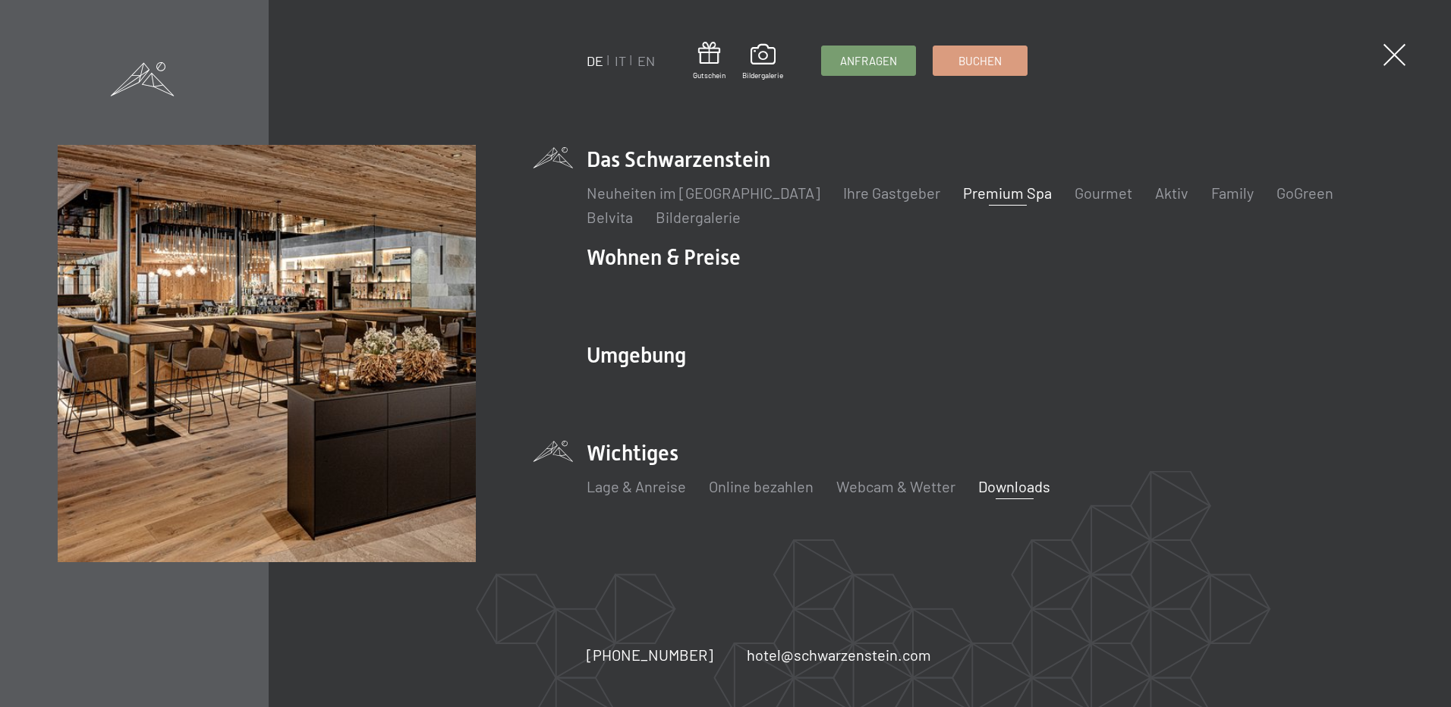
click at [990, 189] on link "Premium Spa" at bounding box center [1007, 193] width 89 height 18
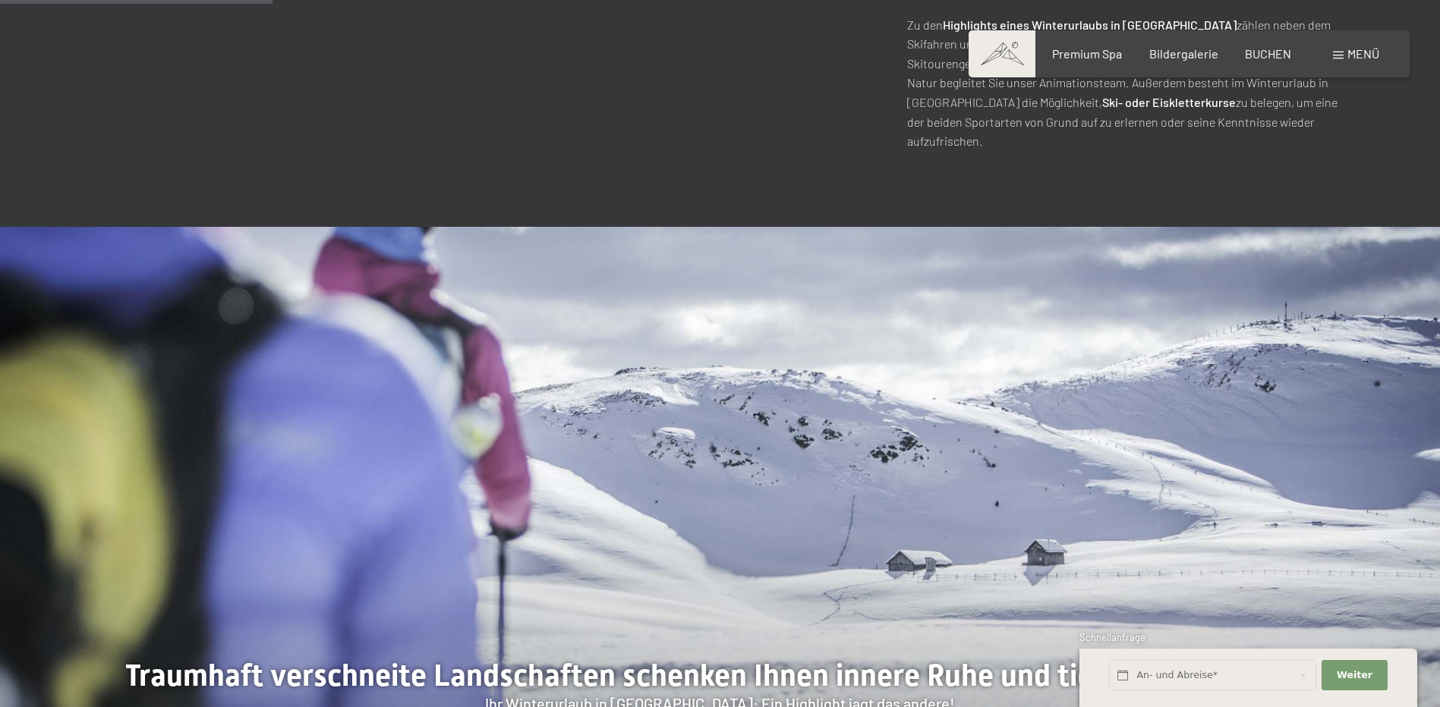
scroll to position [1366, 0]
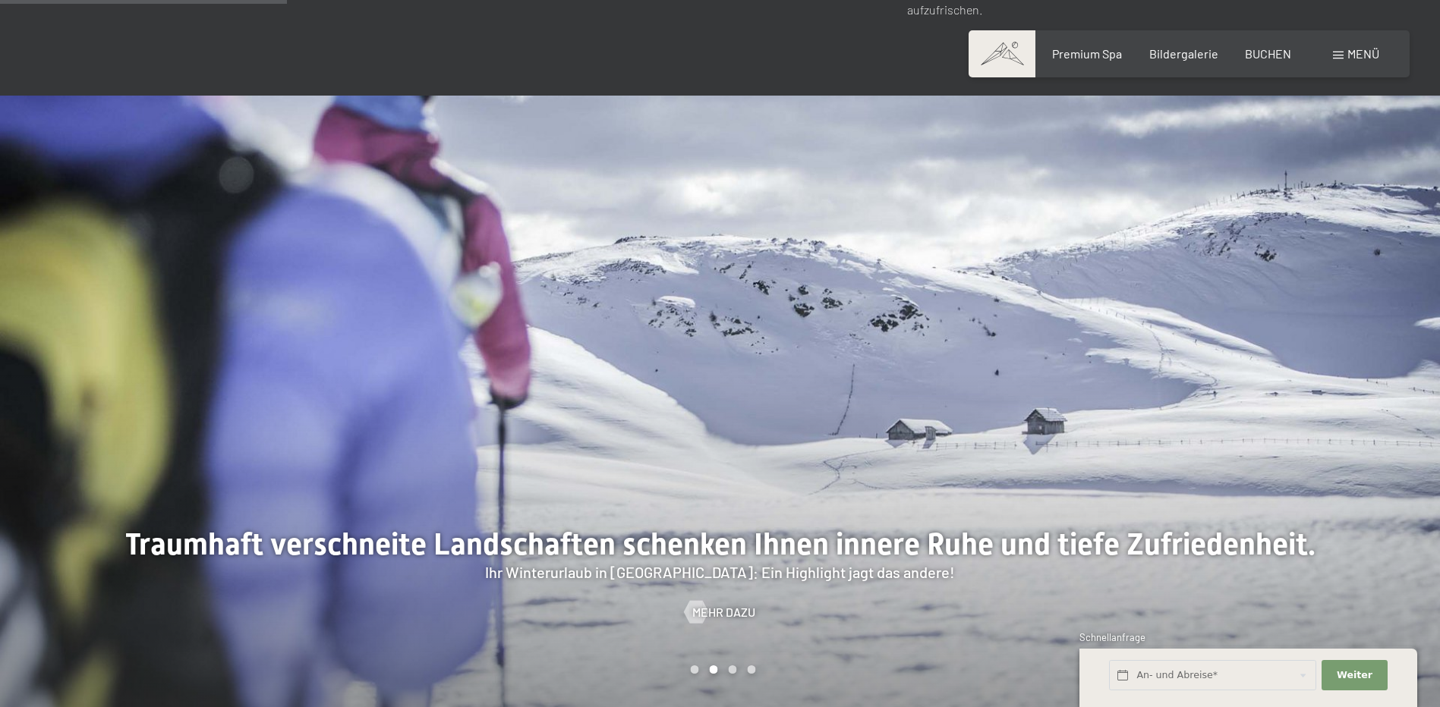
click at [1104, 241] on div at bounding box center [1080, 404] width 720 height 616
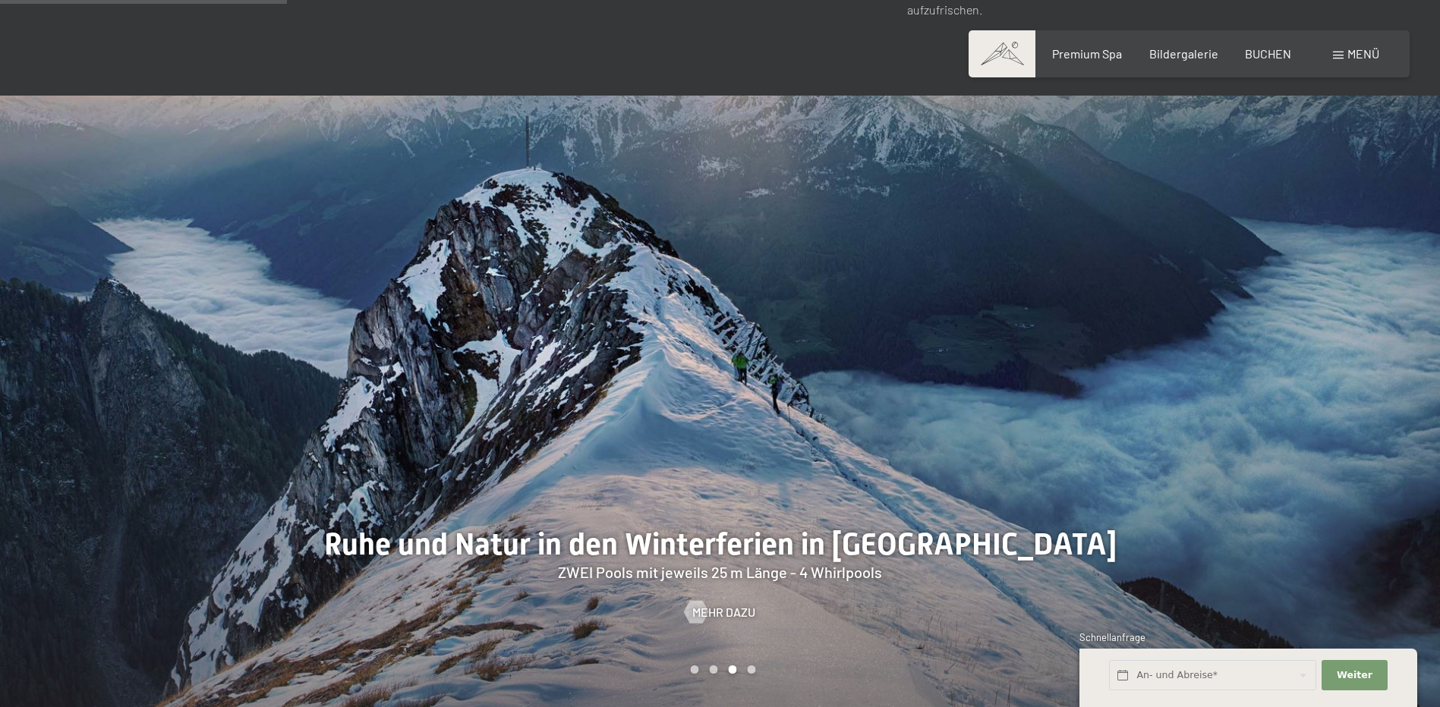
click at [1117, 240] on div at bounding box center [1080, 404] width 720 height 616
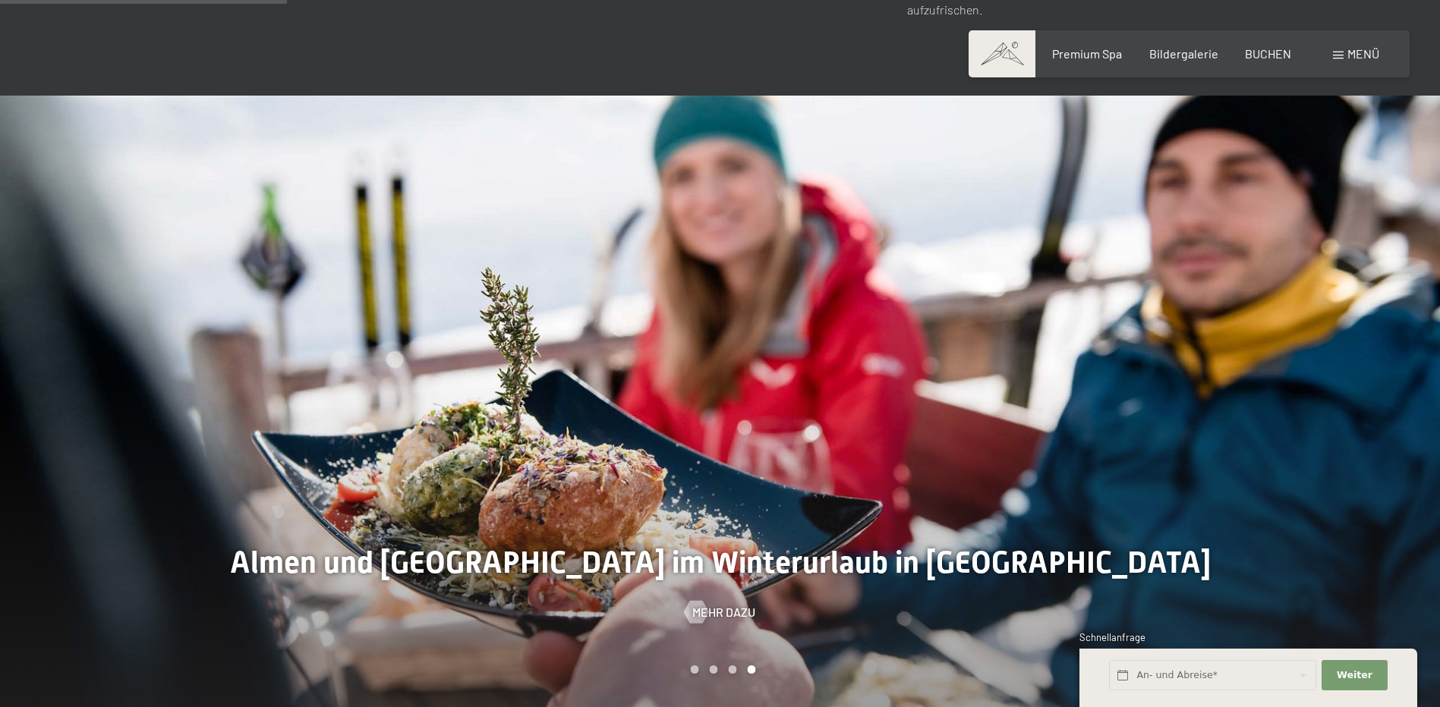
click at [1126, 247] on div at bounding box center [1080, 404] width 720 height 616
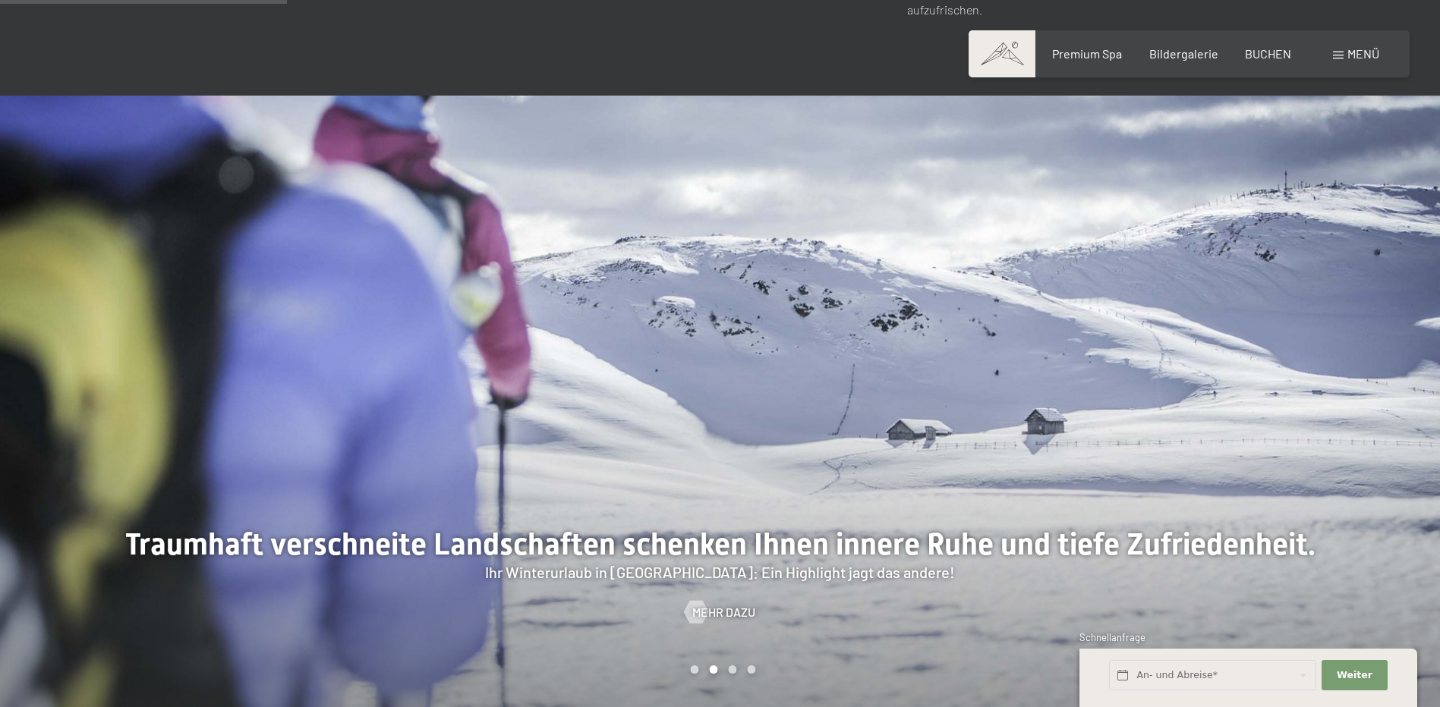
click at [1176, 375] on div at bounding box center [1080, 404] width 720 height 616
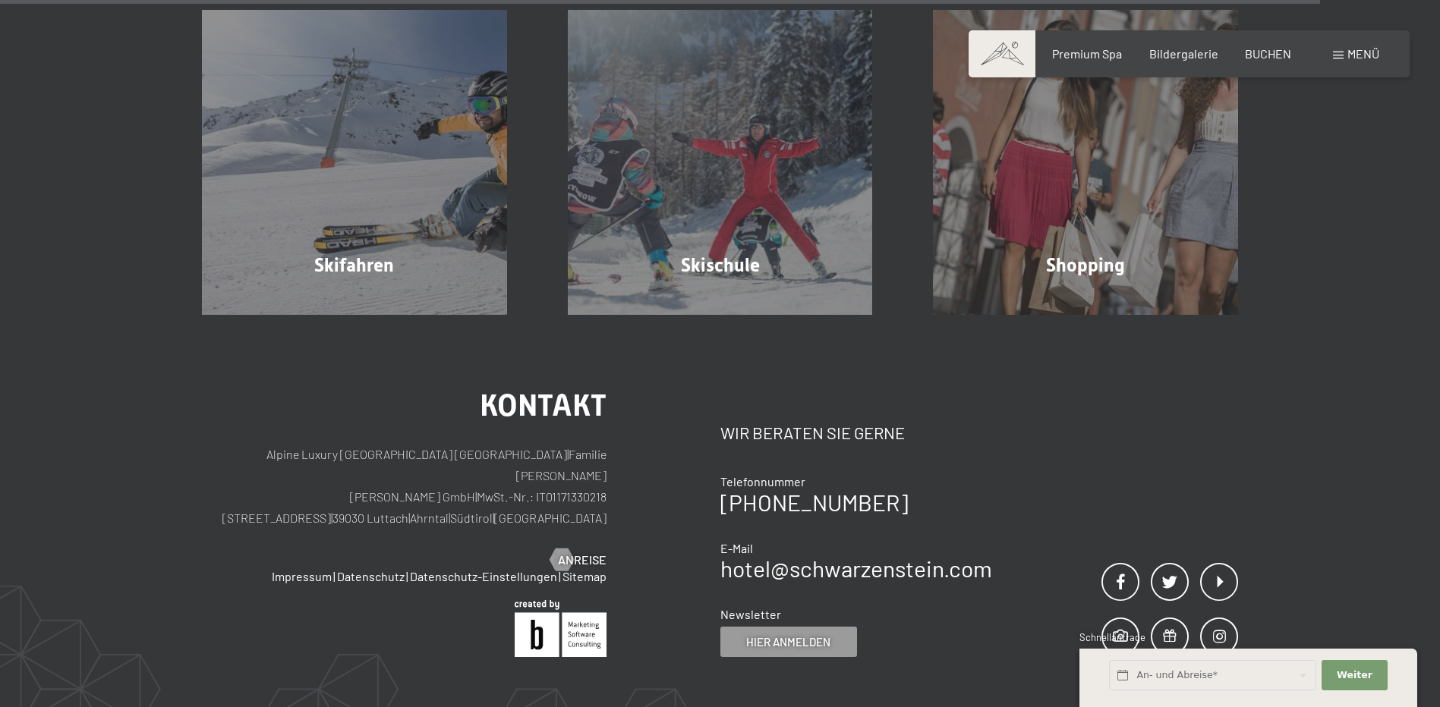
scroll to position [4988, 0]
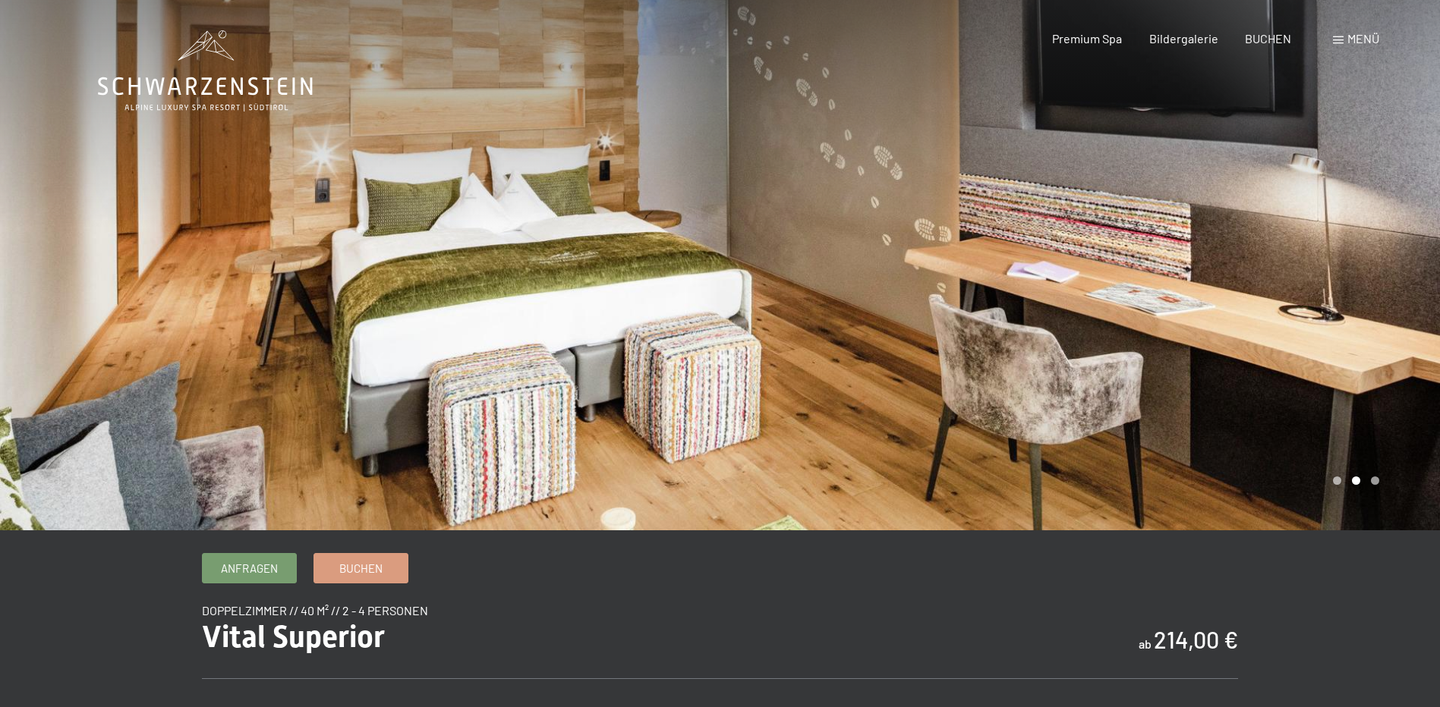
click at [1195, 297] on div at bounding box center [1080, 265] width 720 height 530
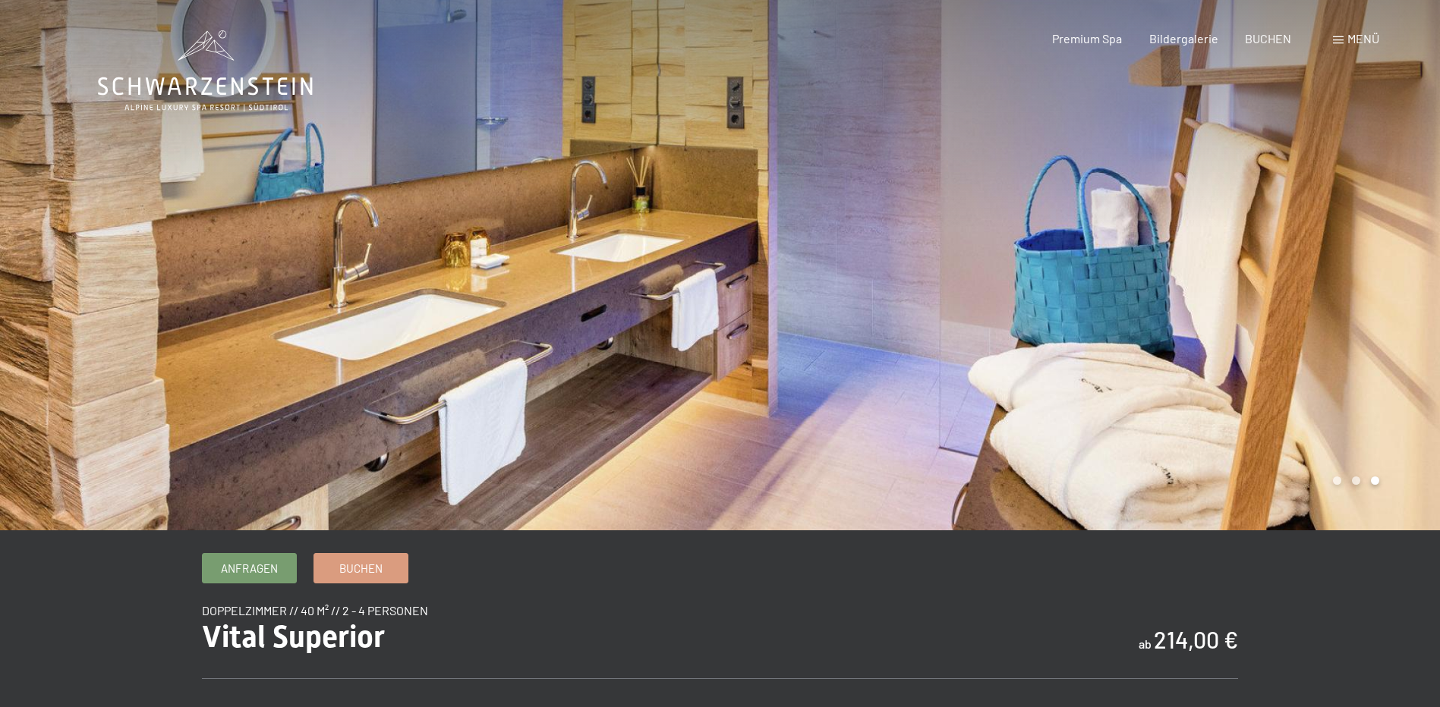
click at [1195, 294] on div at bounding box center [1080, 265] width 720 height 530
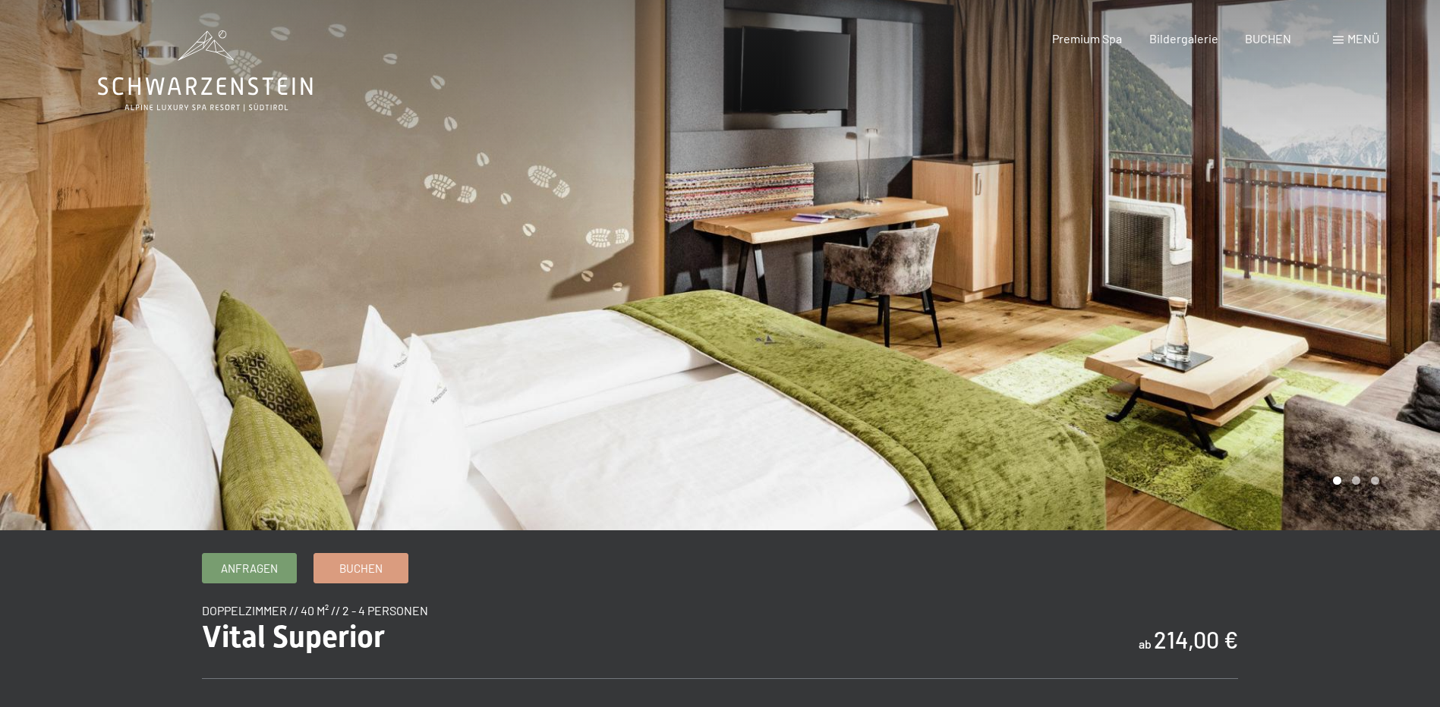
click at [1195, 294] on div at bounding box center [1080, 265] width 720 height 530
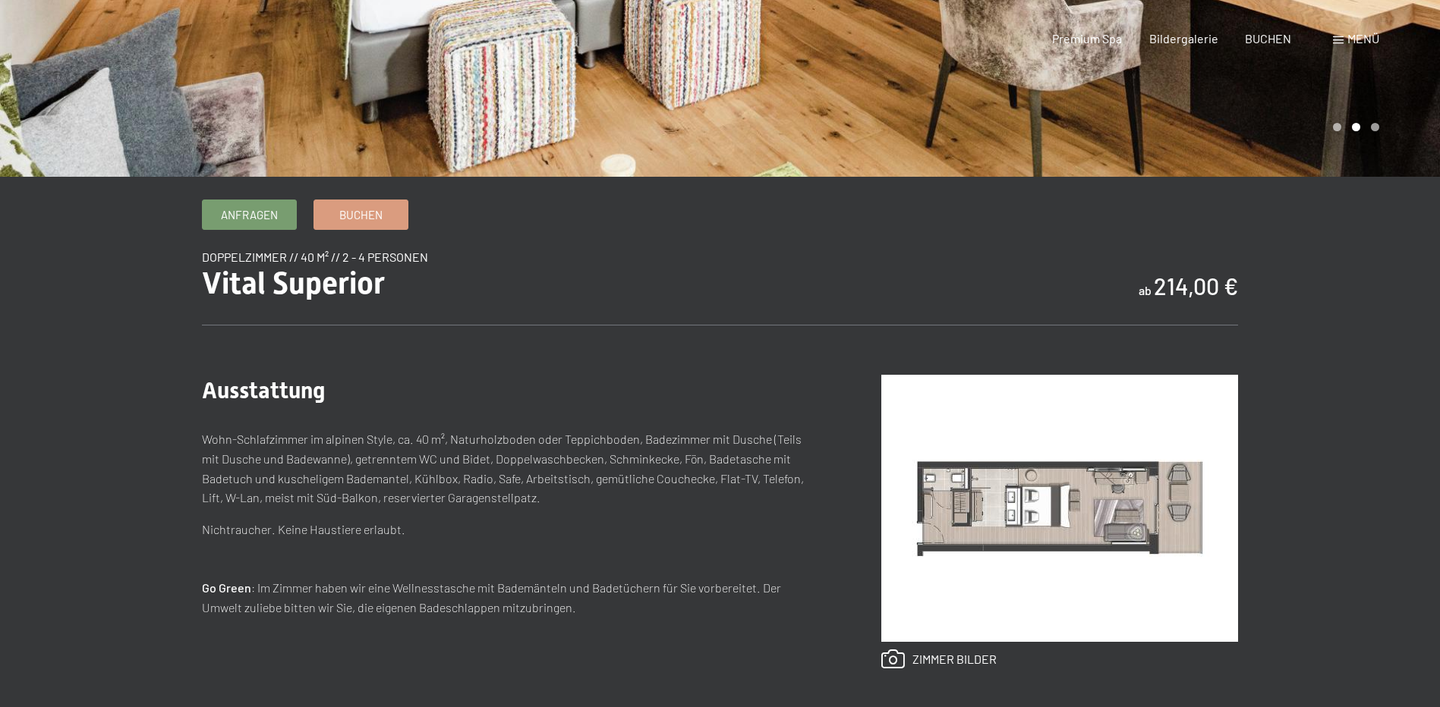
scroll to position [607, 0]
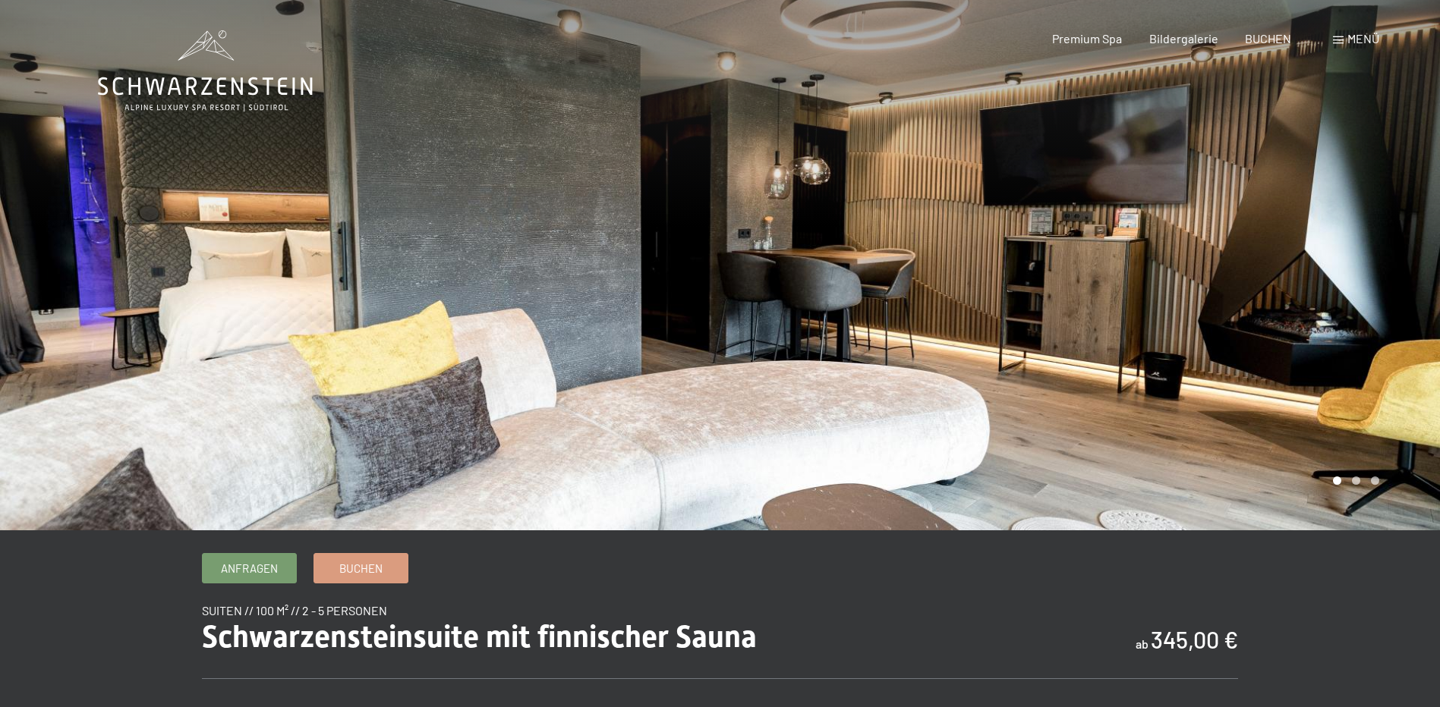
click at [1149, 291] on div at bounding box center [1080, 265] width 720 height 530
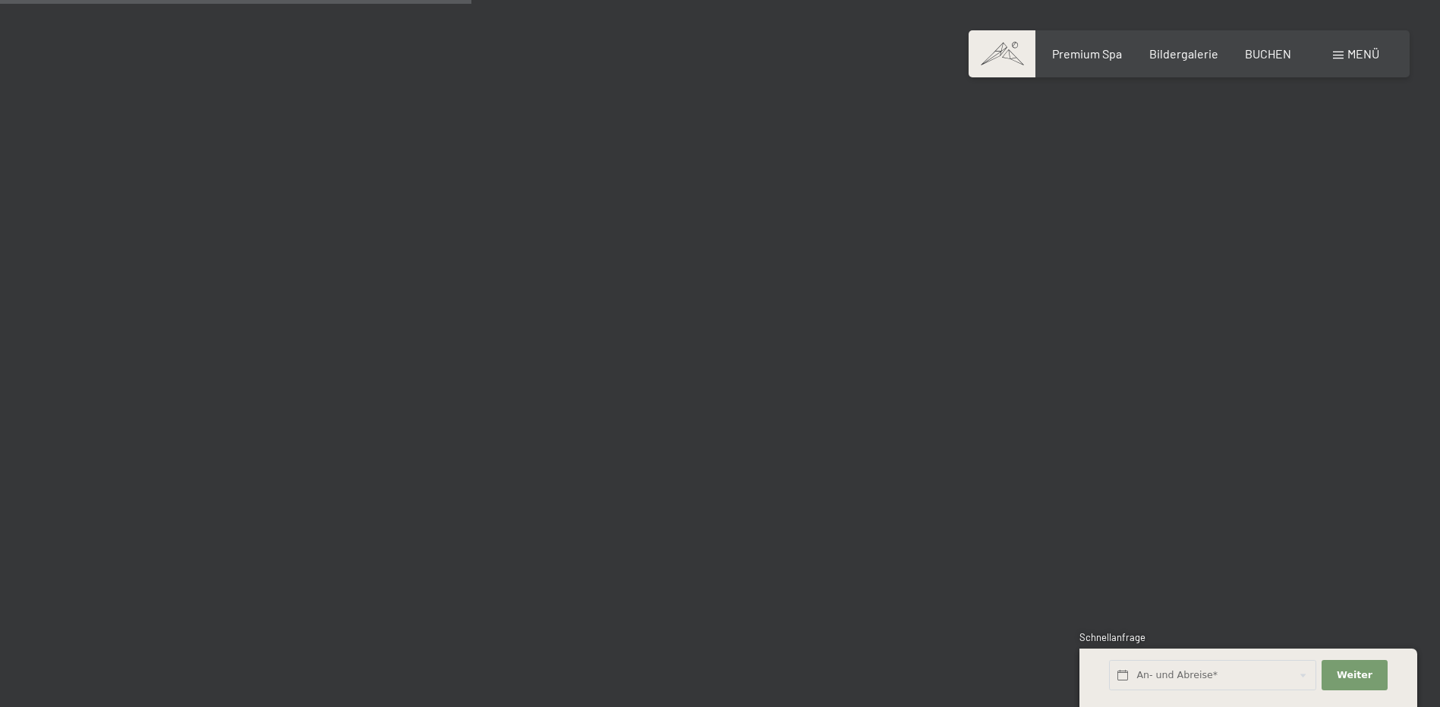
scroll to position [3870, 0]
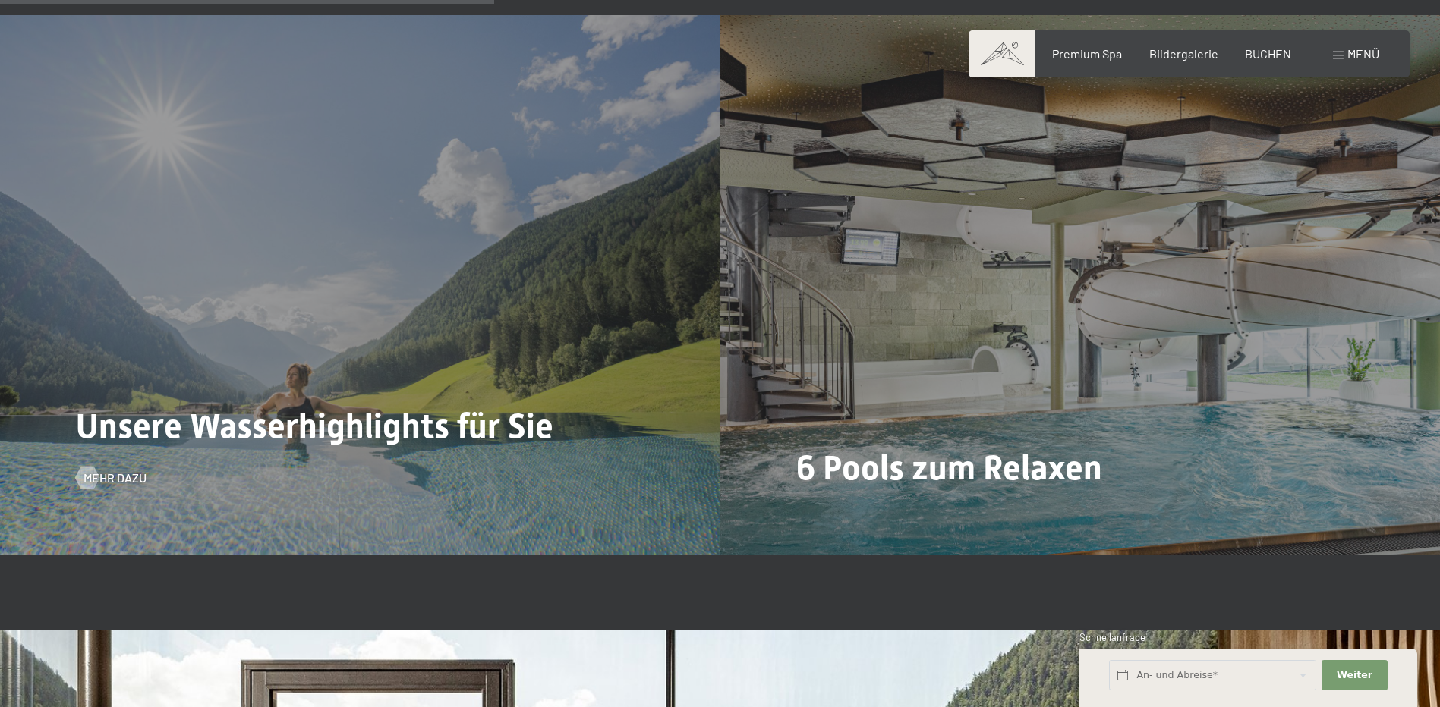
click at [122, 460] on div "Unsere Wasserhighlights für Sie Mehr dazu" at bounding box center [360, 285] width 720 height 540
click at [127, 486] on span "Mehr dazu" at bounding box center [130, 478] width 63 height 17
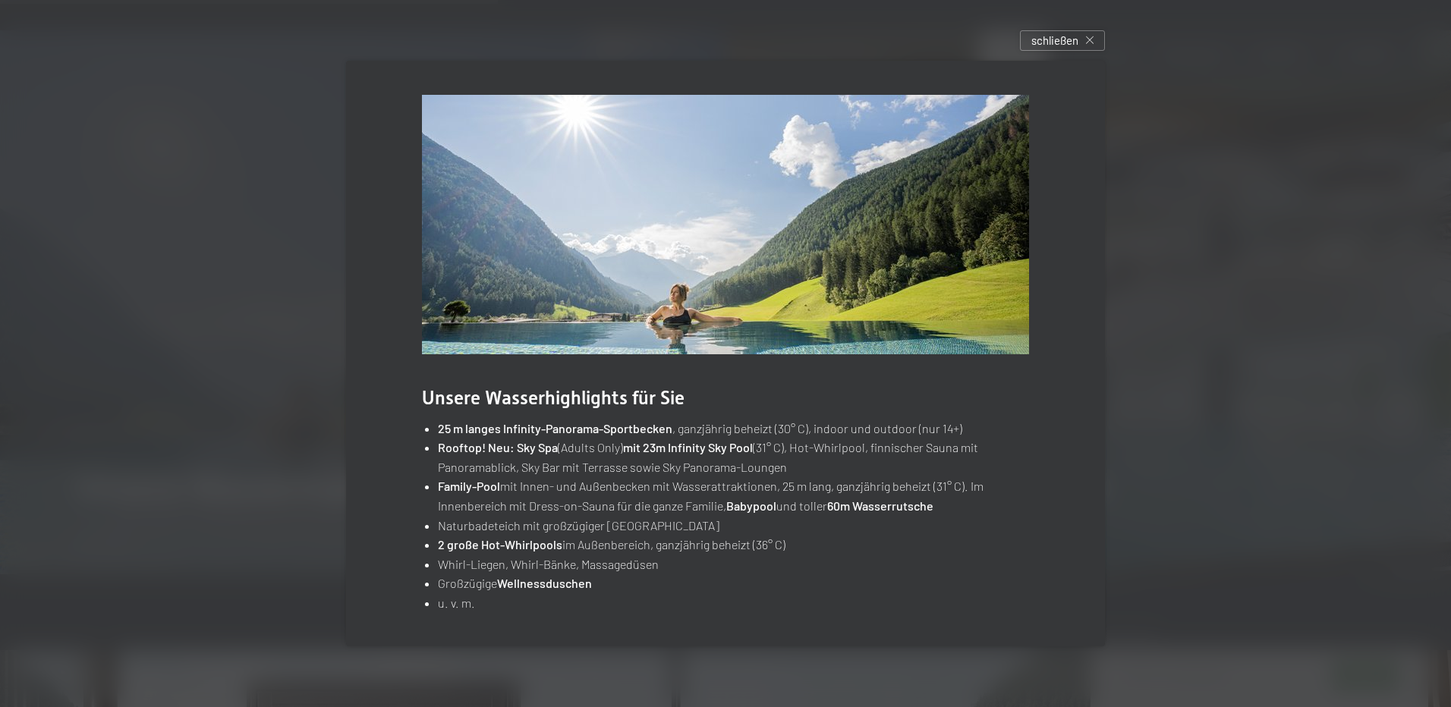
click at [1079, 40] on div "schließen" at bounding box center [1062, 40] width 85 height 20
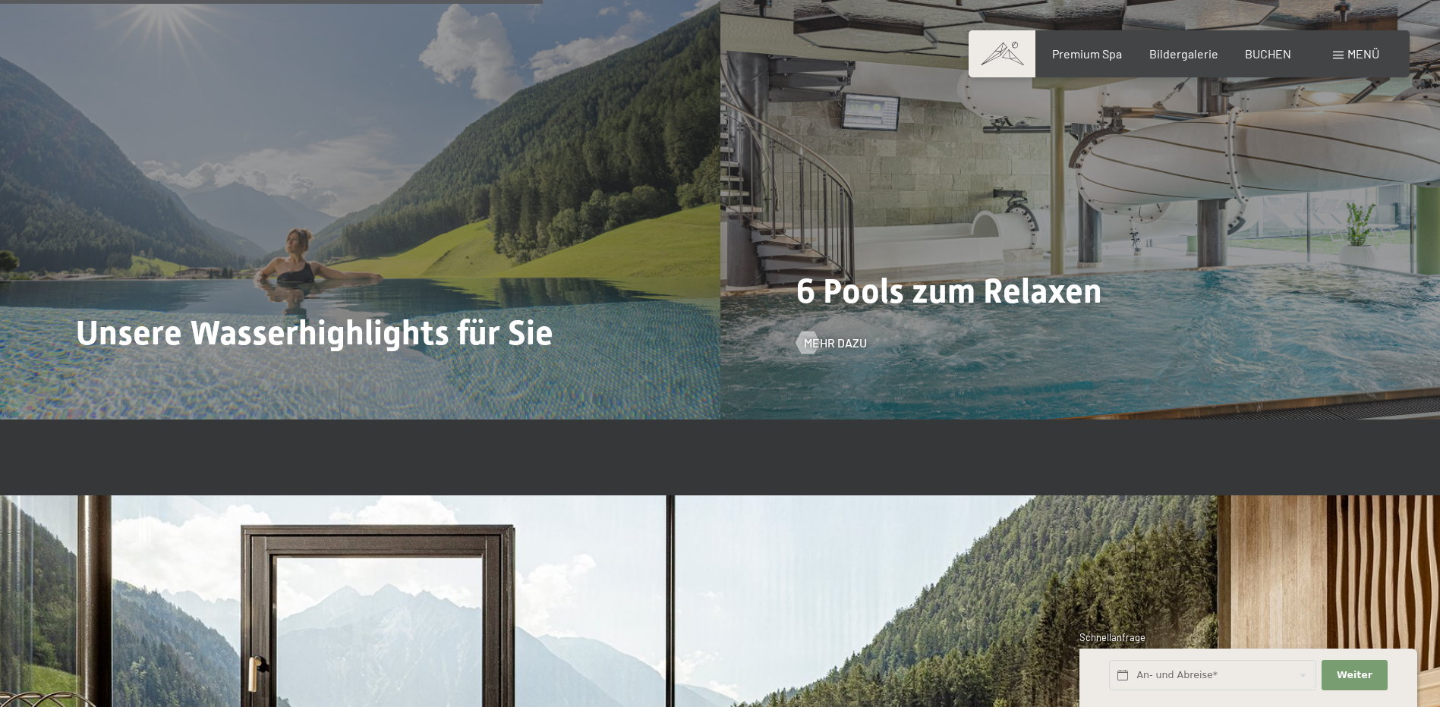
scroll to position [3946, 0]
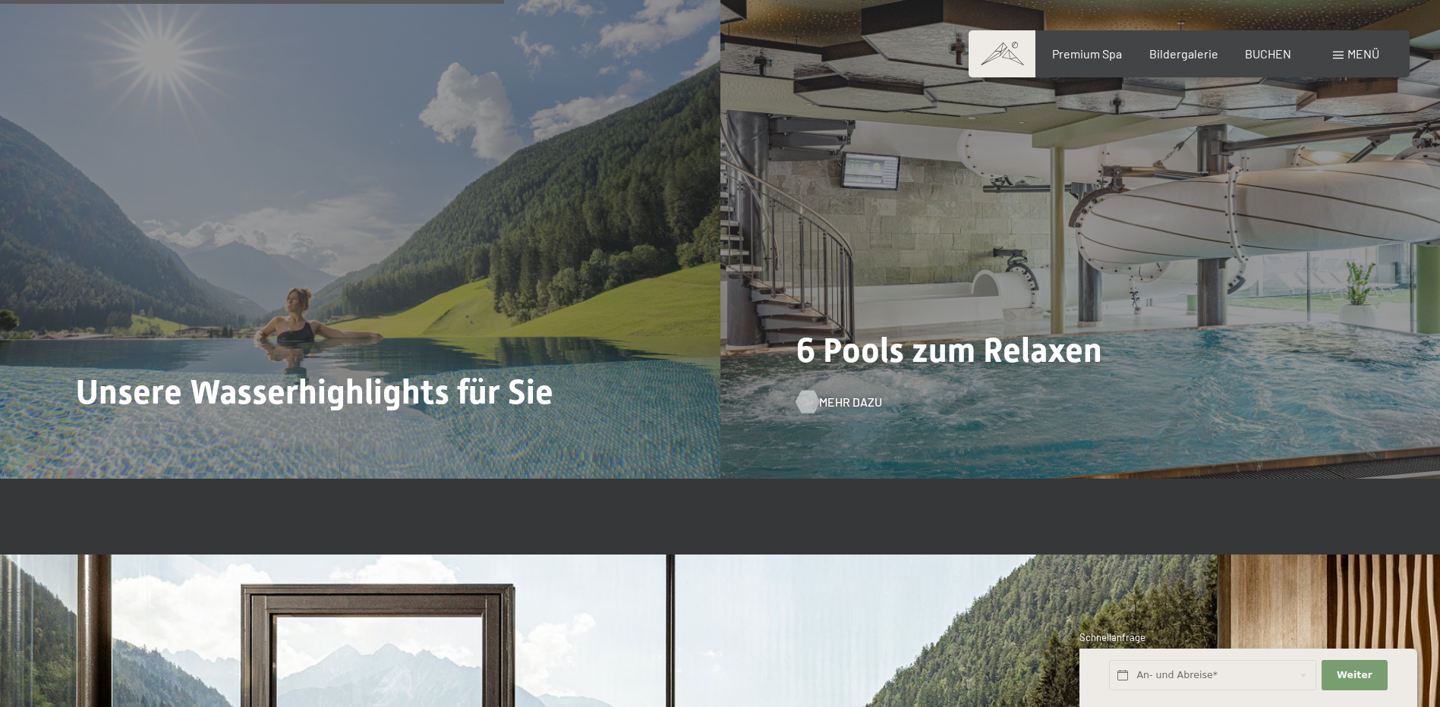
click at [814, 400] on div at bounding box center [807, 402] width 13 height 23
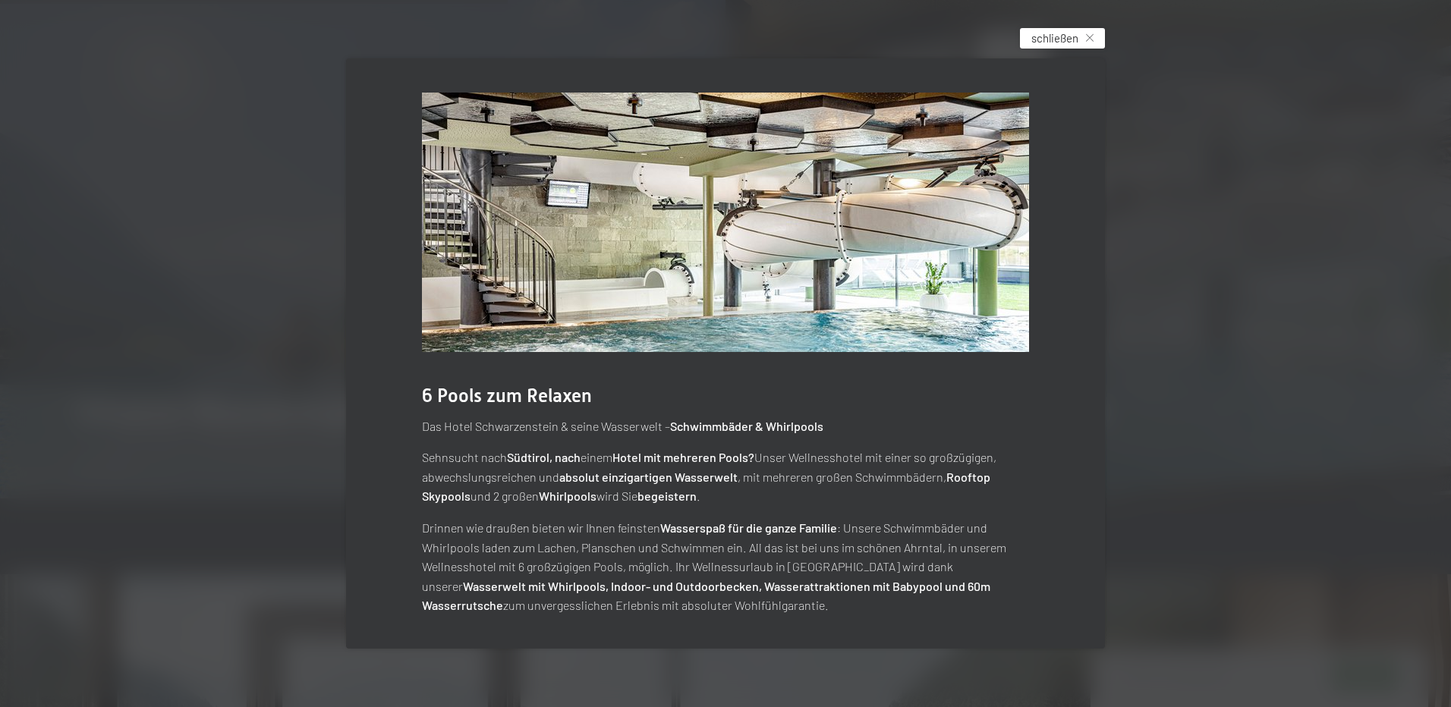
click at [1053, 39] on span "schließen" at bounding box center [1054, 38] width 47 height 16
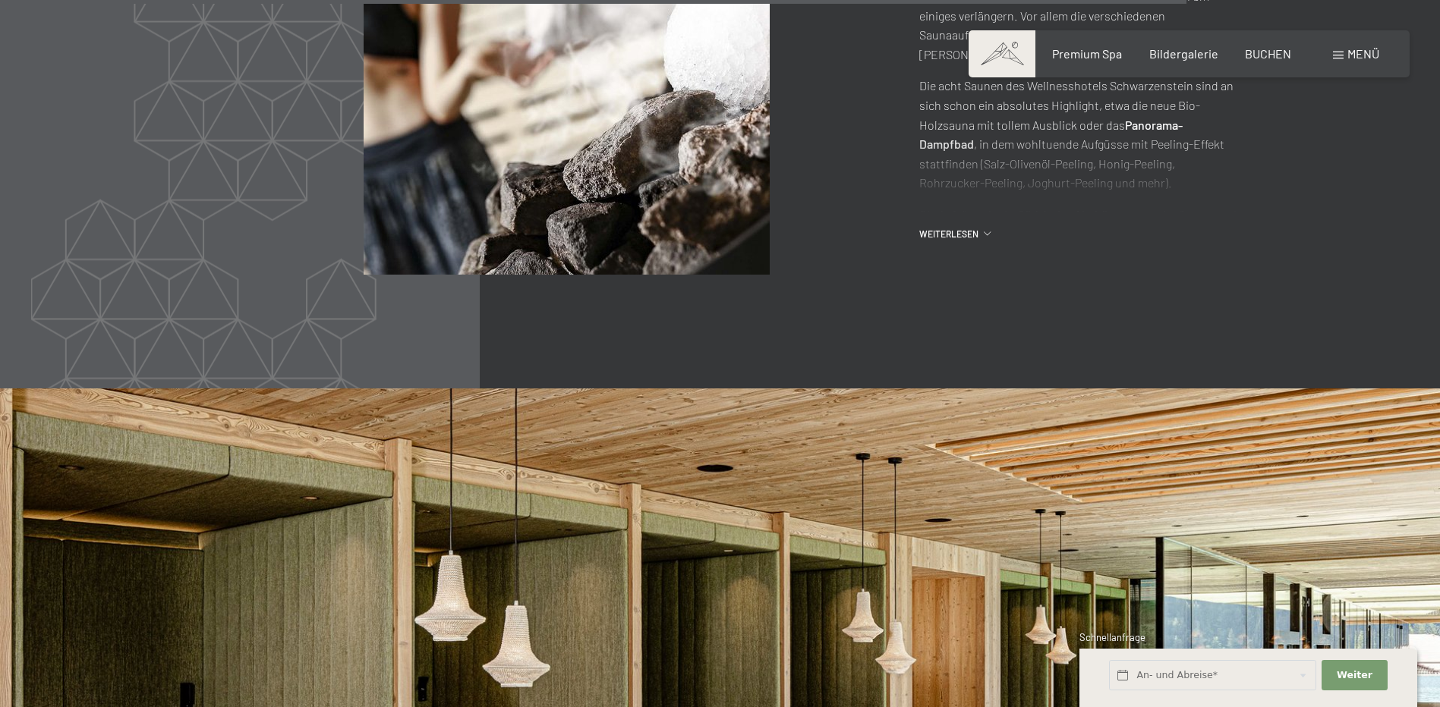
scroll to position [7968, 0]
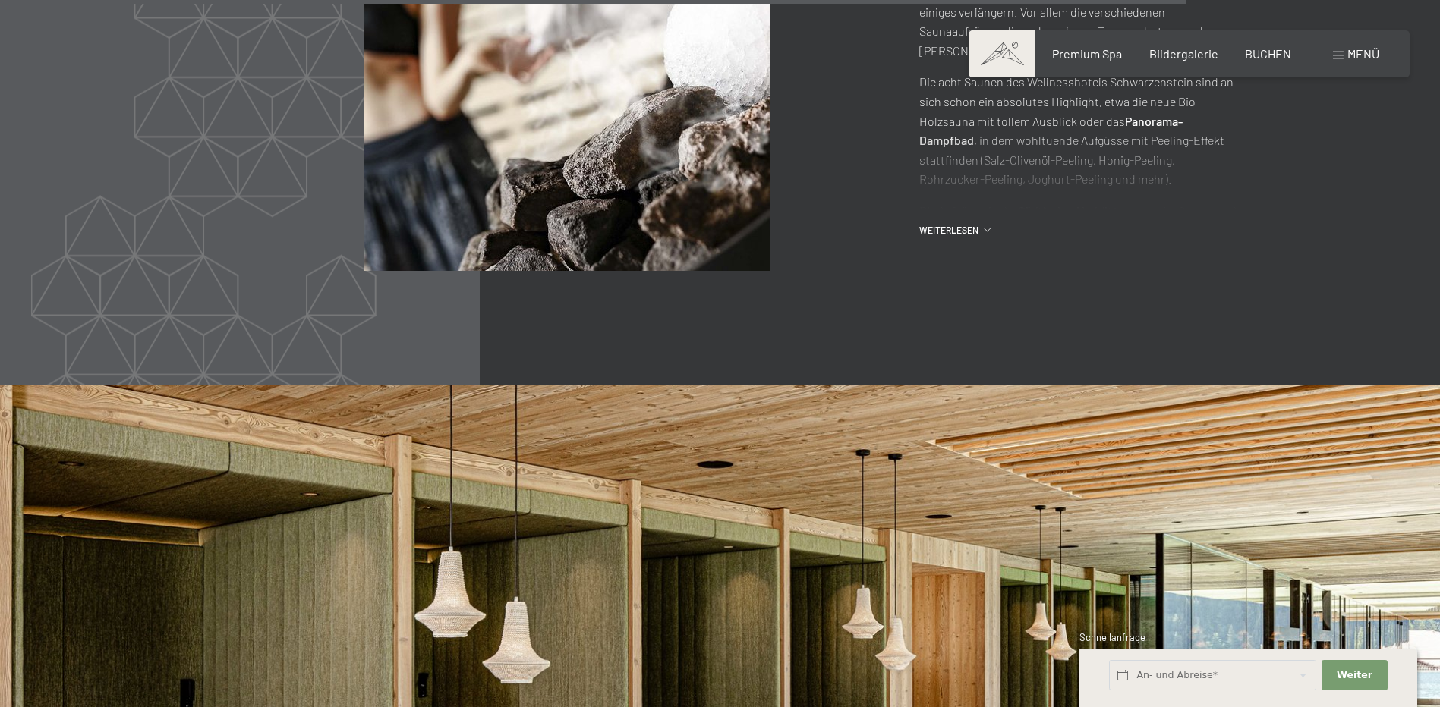
click at [968, 183] on div ".st0{fill:none;stroke:#FFFFFF;stroke-width:2;stroke-linecap:round;stroke-miterl…" at bounding box center [720, 28] width 1036 height 486
click at [968, 153] on div ".st0{fill:none;stroke:#FFFFFF;stroke-width:2;stroke-linecap:round;stroke-miterl…" at bounding box center [1059, 28] width 357 height 417
click at [968, 224] on span "Weiterlesen" at bounding box center [951, 230] width 65 height 13
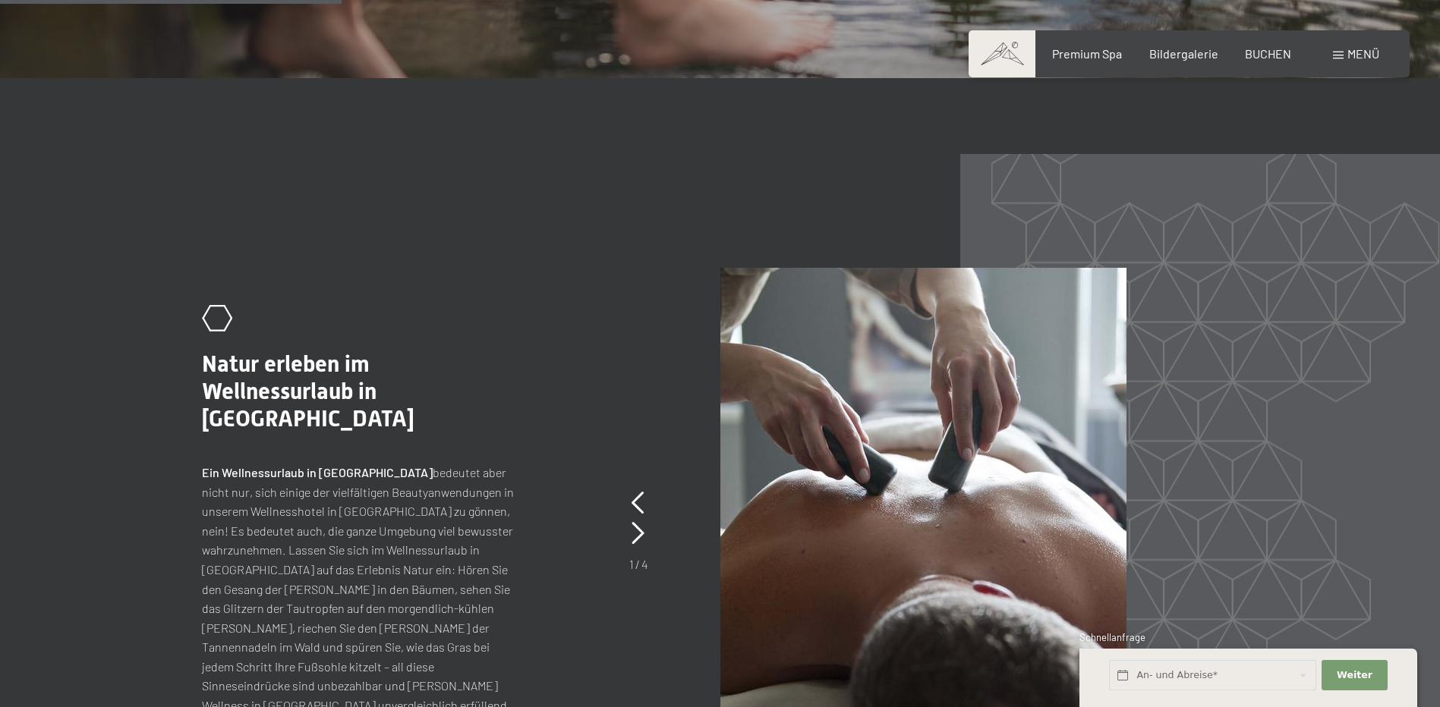
scroll to position [0, 0]
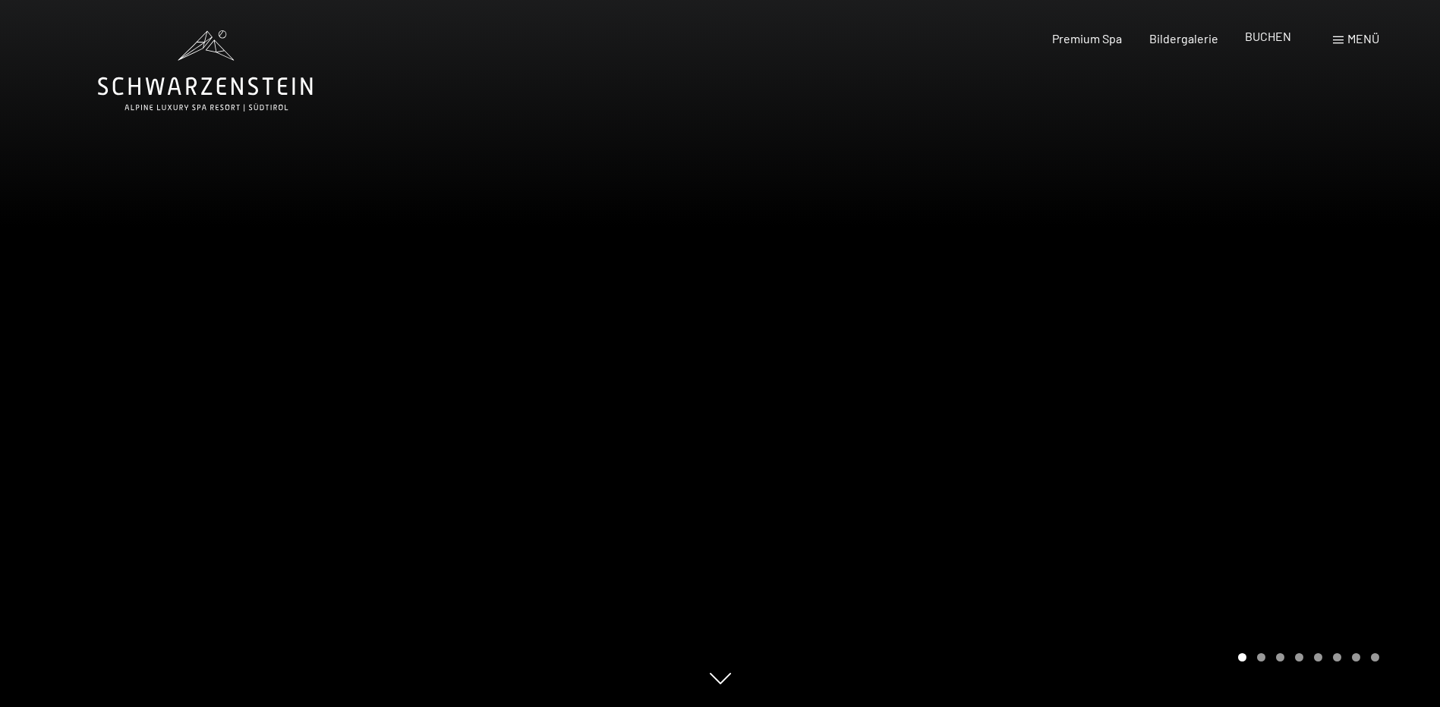
click at [1259, 35] on span "BUCHEN" at bounding box center [1268, 36] width 46 height 14
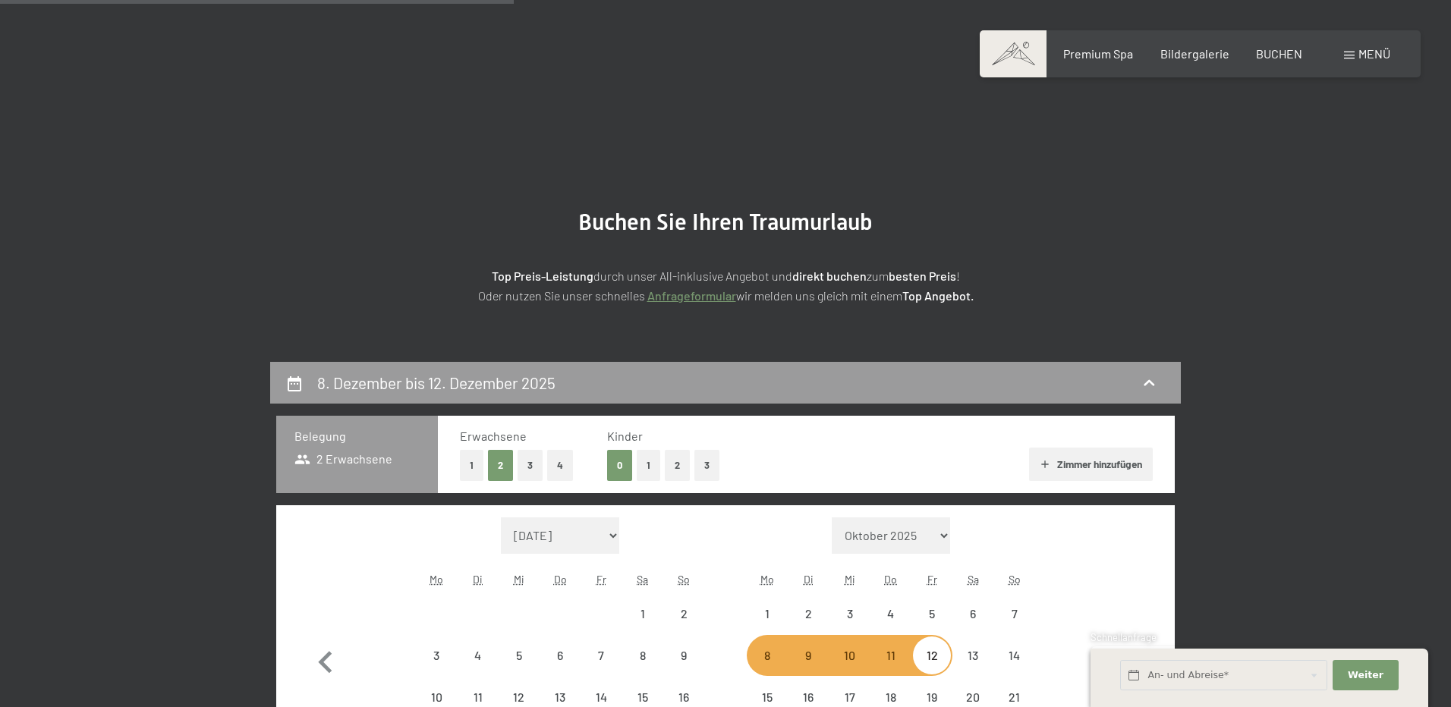
select select "[DATE]"
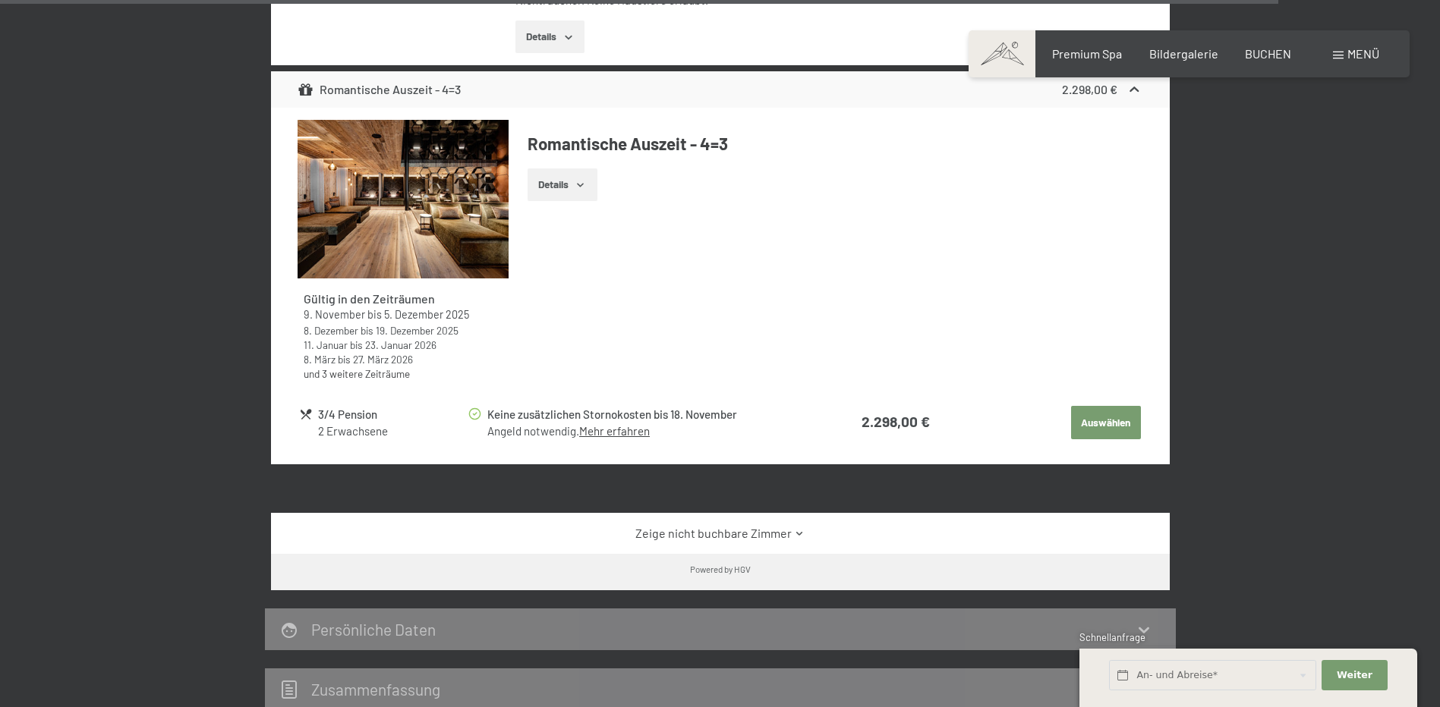
select select "[DATE]"
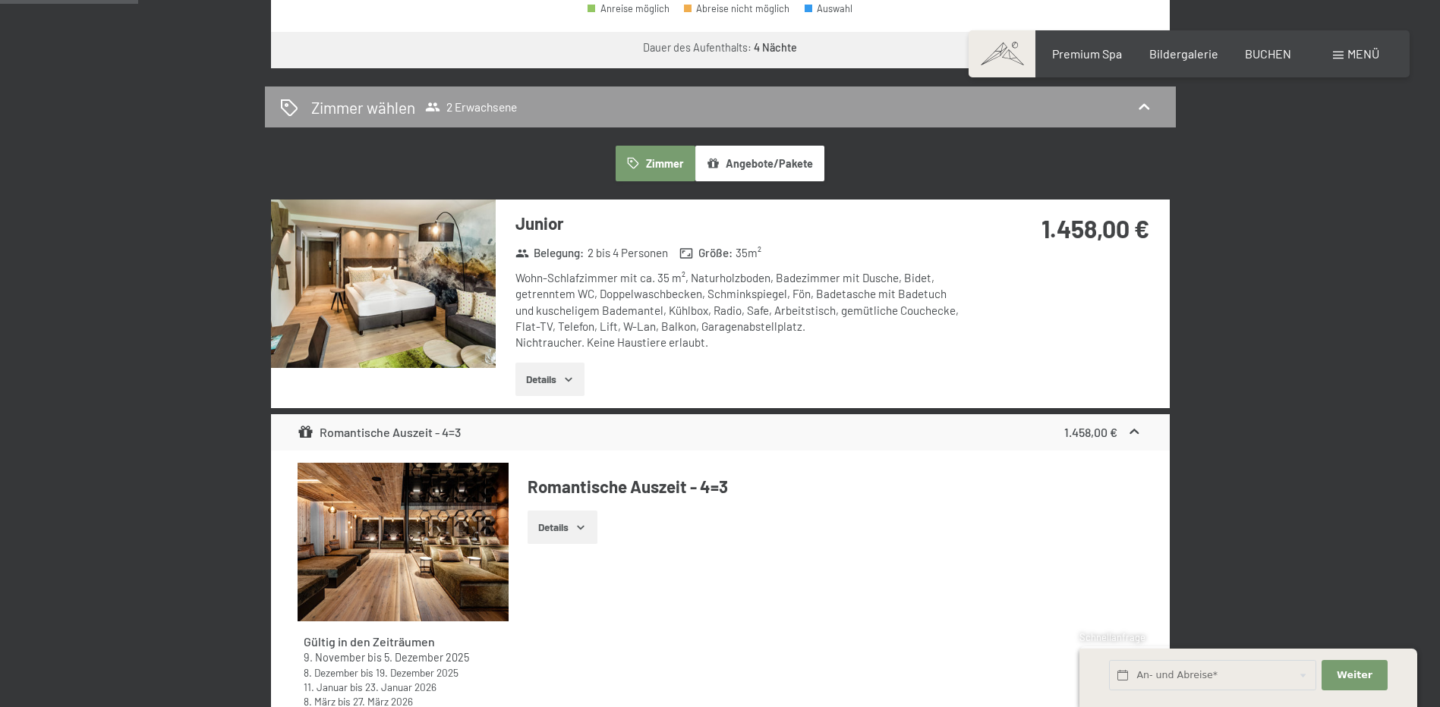
scroll to position [835, 0]
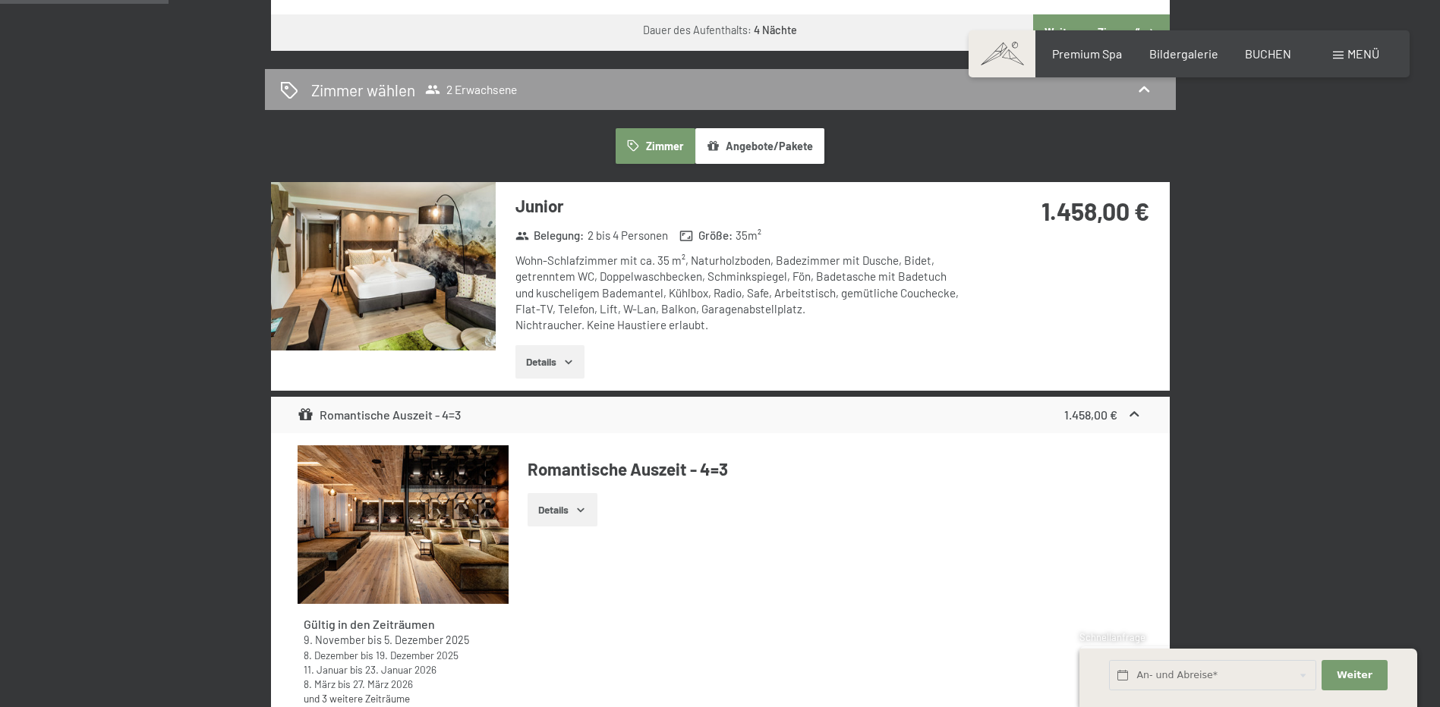
click at [652, 268] on div "Wohn-Schlafzimmer mit ca. 35 m², Naturholzboden, Badezimmer mit Dusche, Bidet, …" at bounding box center [741, 293] width 452 height 80
click at [670, 287] on div "Wohn-Schlafzimmer mit ca. 35 m², Naturholzboden, Badezimmer mit Dusche, Bidet, …" at bounding box center [741, 293] width 452 height 80
drag, startPoint x: 681, startPoint y: 286, endPoint x: 912, endPoint y: 309, distance: 231.8
click at [912, 309] on div "Wohn-Schlafzimmer mit ca. 35 m², Naturholzboden, Badezimmer mit Dusche, Bidet, …" at bounding box center [741, 293] width 452 height 80
click at [921, 316] on div "Wohn-Schlafzimmer mit ca. 35 m², Naturholzboden, Badezimmer mit Dusche, Bidet, …" at bounding box center [741, 293] width 452 height 80
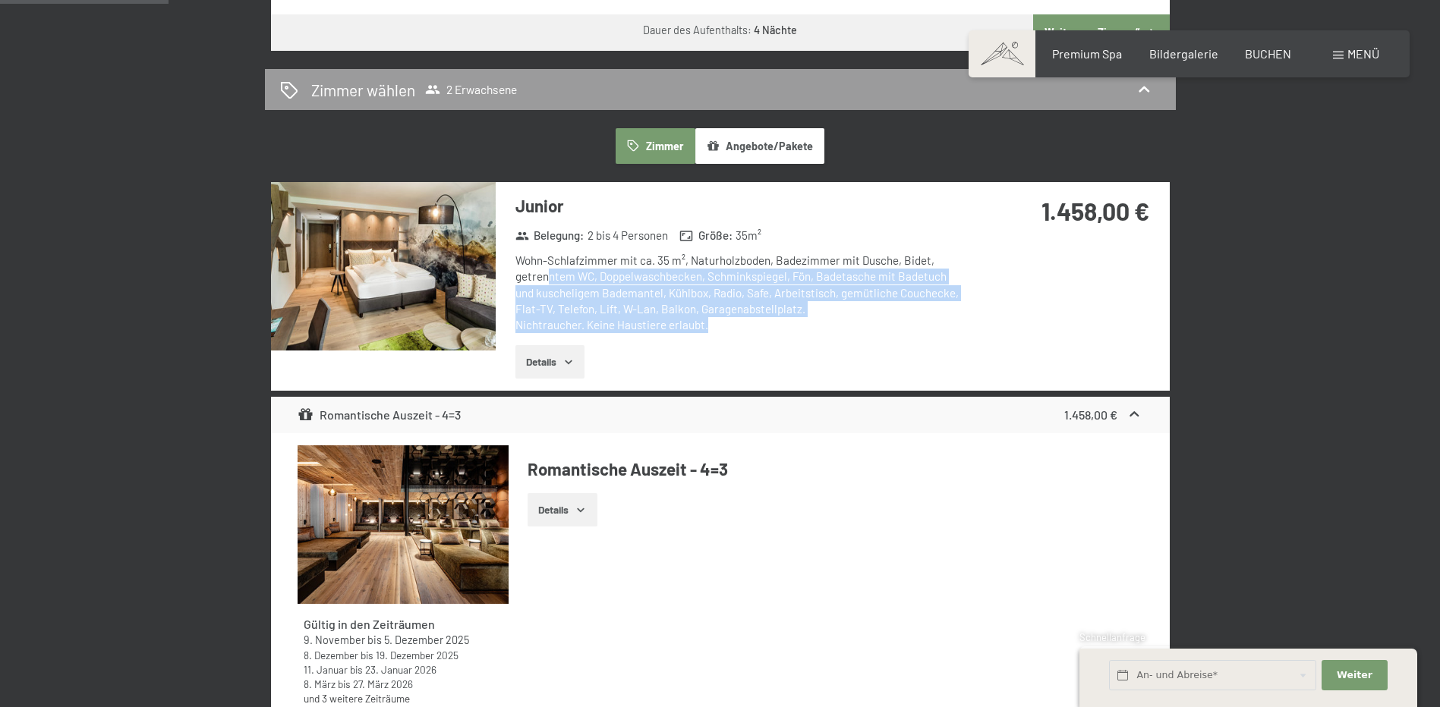
drag, startPoint x: 713, startPoint y: 329, endPoint x: 549, endPoint y: 277, distance: 172.6
click at [549, 277] on div "Wohn-Schlafzimmer mit ca. 35 m², Naturholzboden, Badezimmer mit Dusche, Bidet, …" at bounding box center [741, 293] width 452 height 80
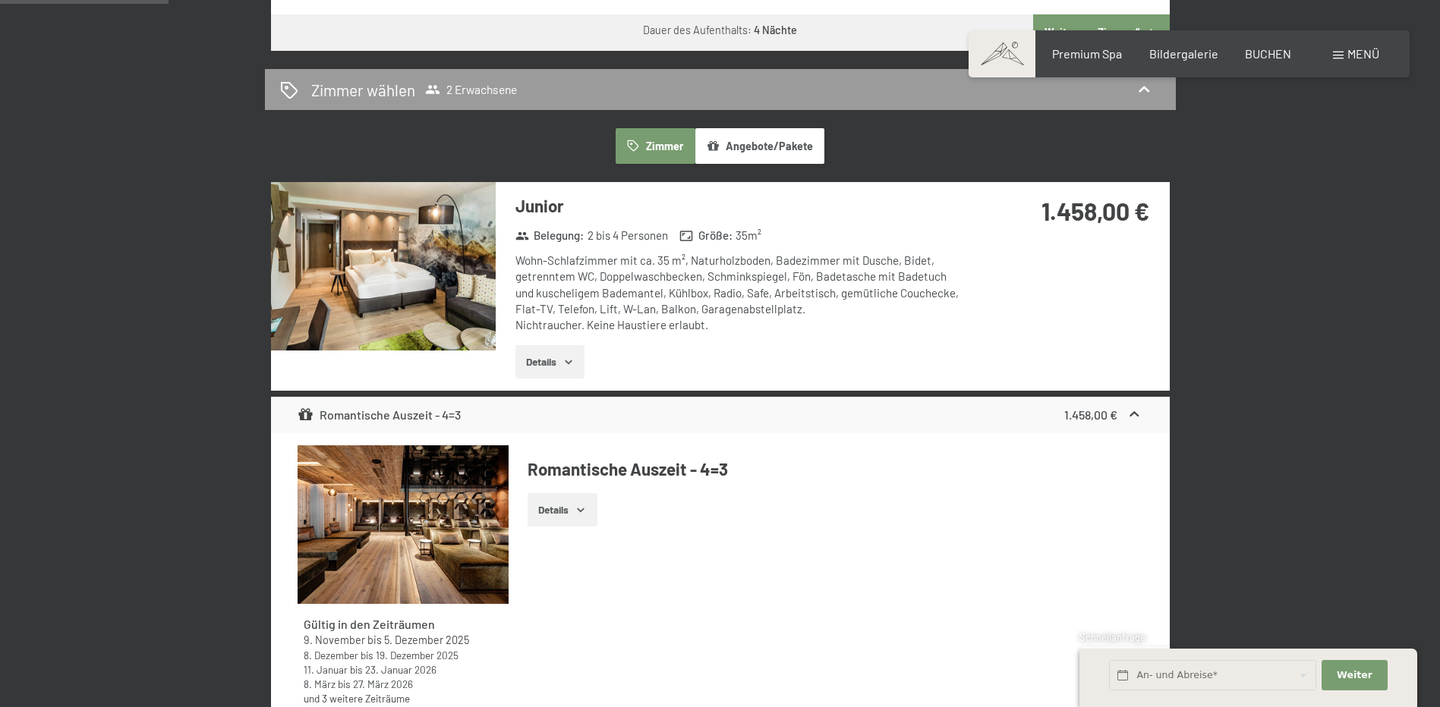
click at [737, 345] on div "Junior Belegung : 2 bis 4 Personen Größe : 35 m² Wohn-Schlafzimmer mit ca. 35 m…" at bounding box center [732, 286] width 472 height 209
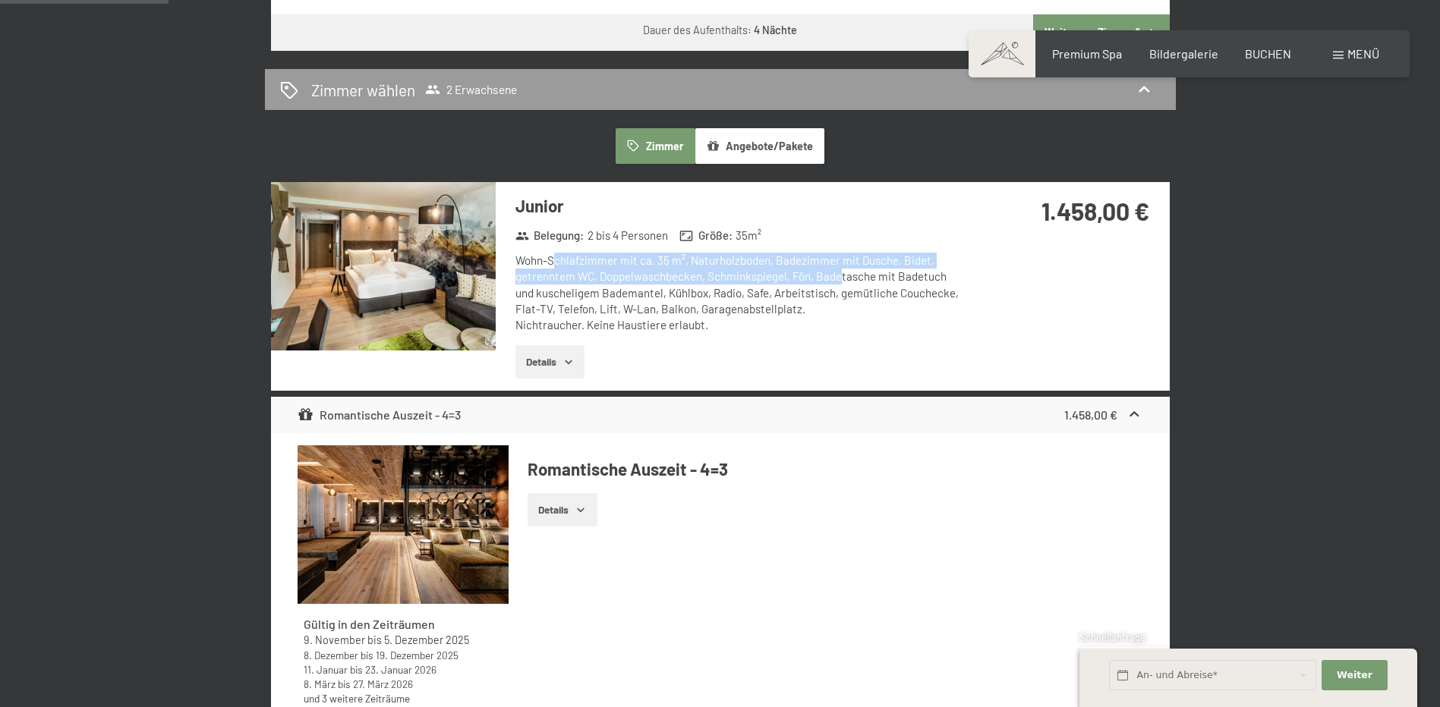
drag, startPoint x: 556, startPoint y: 261, endPoint x: 839, endPoint y: 277, distance: 283.5
click at [839, 277] on div "Wohn-Schlafzimmer mit ca. 35 m², Naturholzboden, Badezimmer mit Dusche, Bidet, …" at bounding box center [741, 293] width 452 height 80
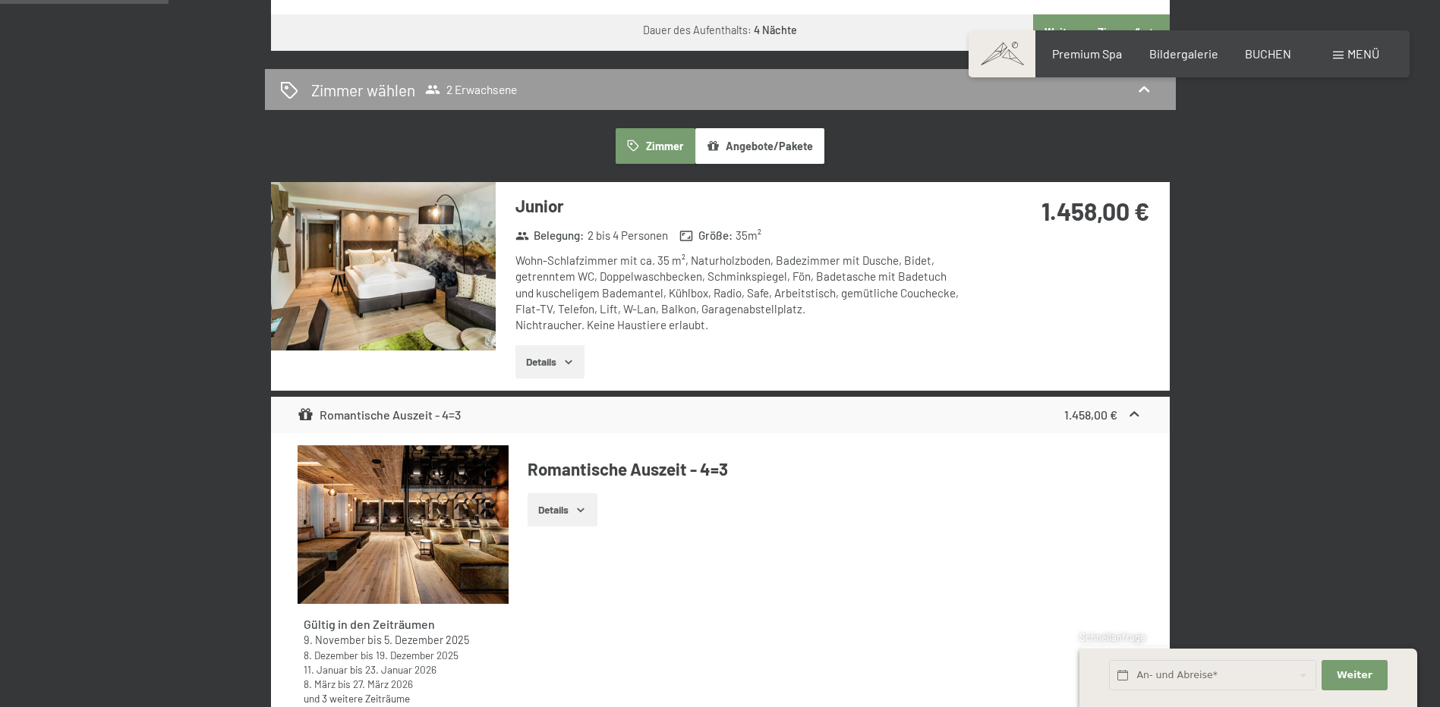
click at [825, 320] on div "Wohn-Schlafzimmer mit ca. 35 m², Naturholzboden, Badezimmer mit Dusche, Bidet, …" at bounding box center [741, 293] width 452 height 80
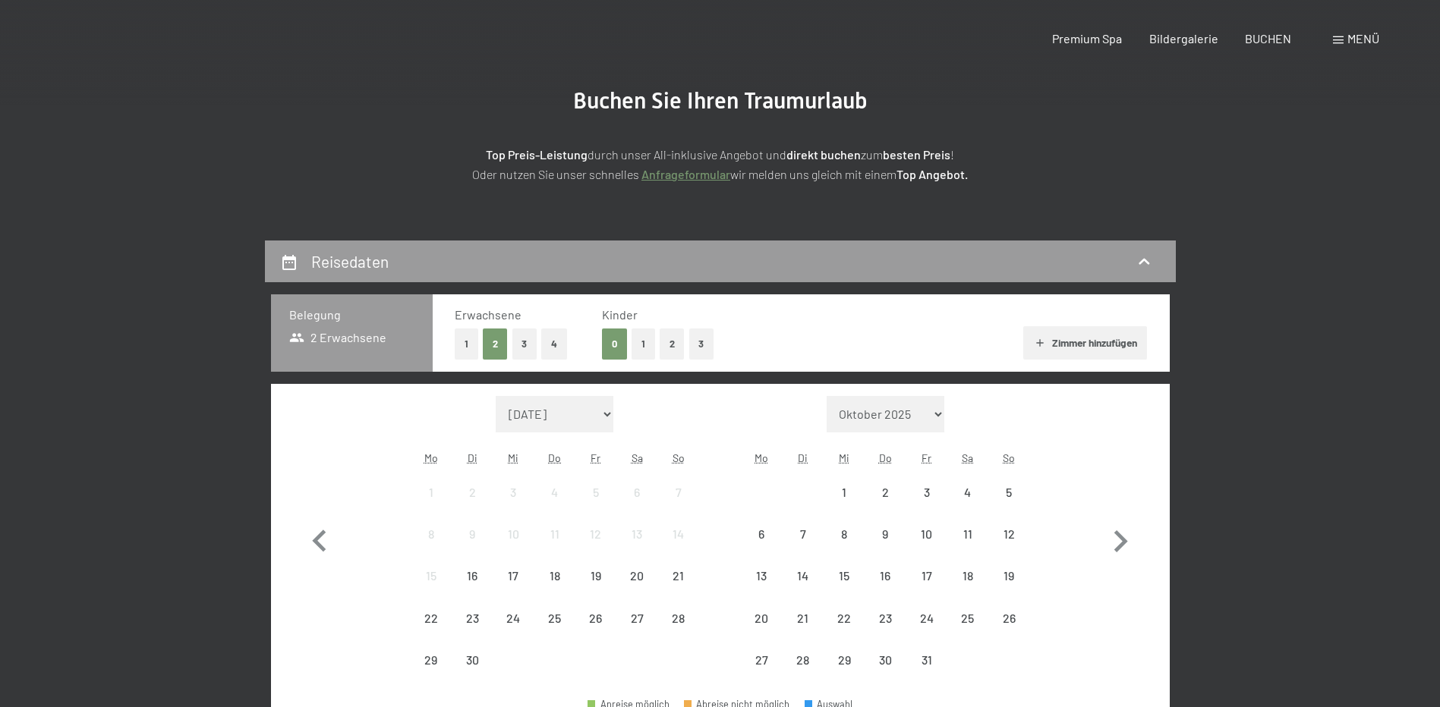
scroll to position [304, 0]
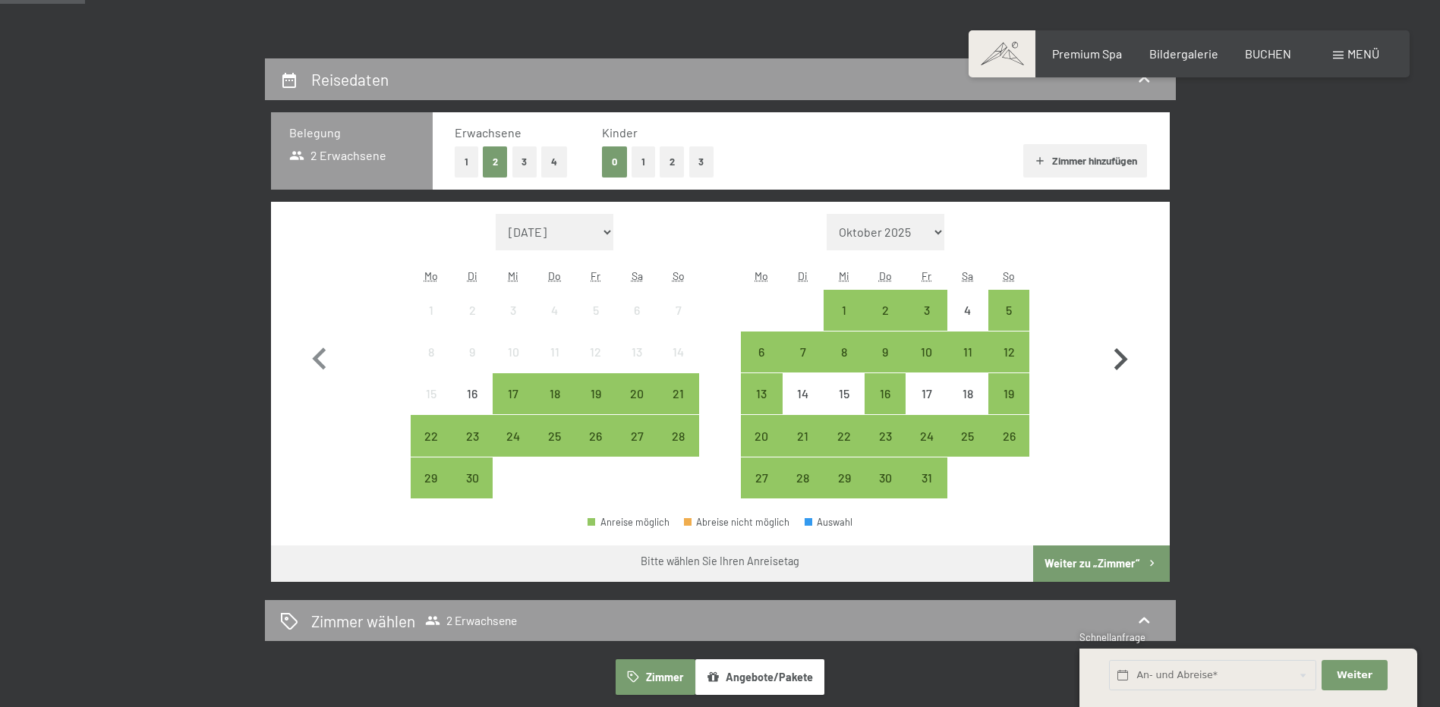
click at [1128, 361] on icon "button" at bounding box center [1120, 360] width 44 height 44
select select "[DATE]"
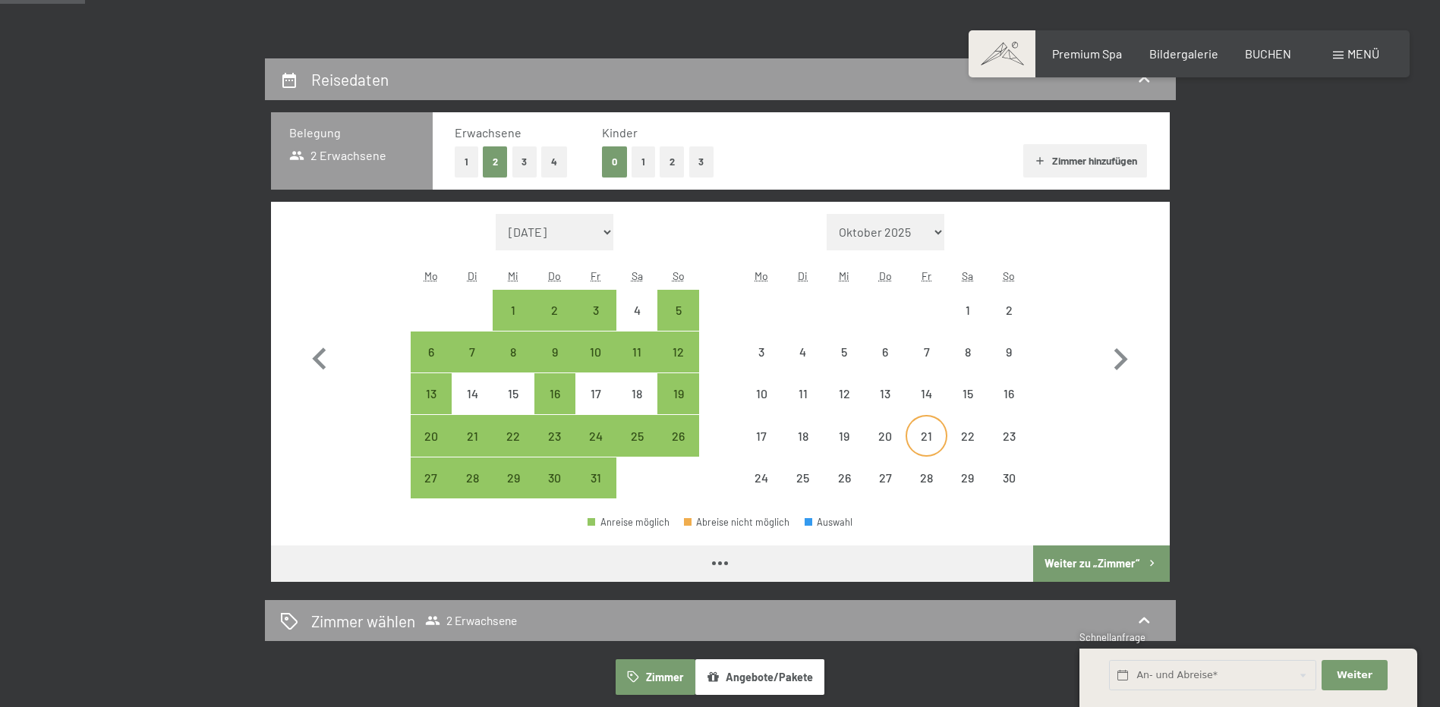
select select "[DATE]"
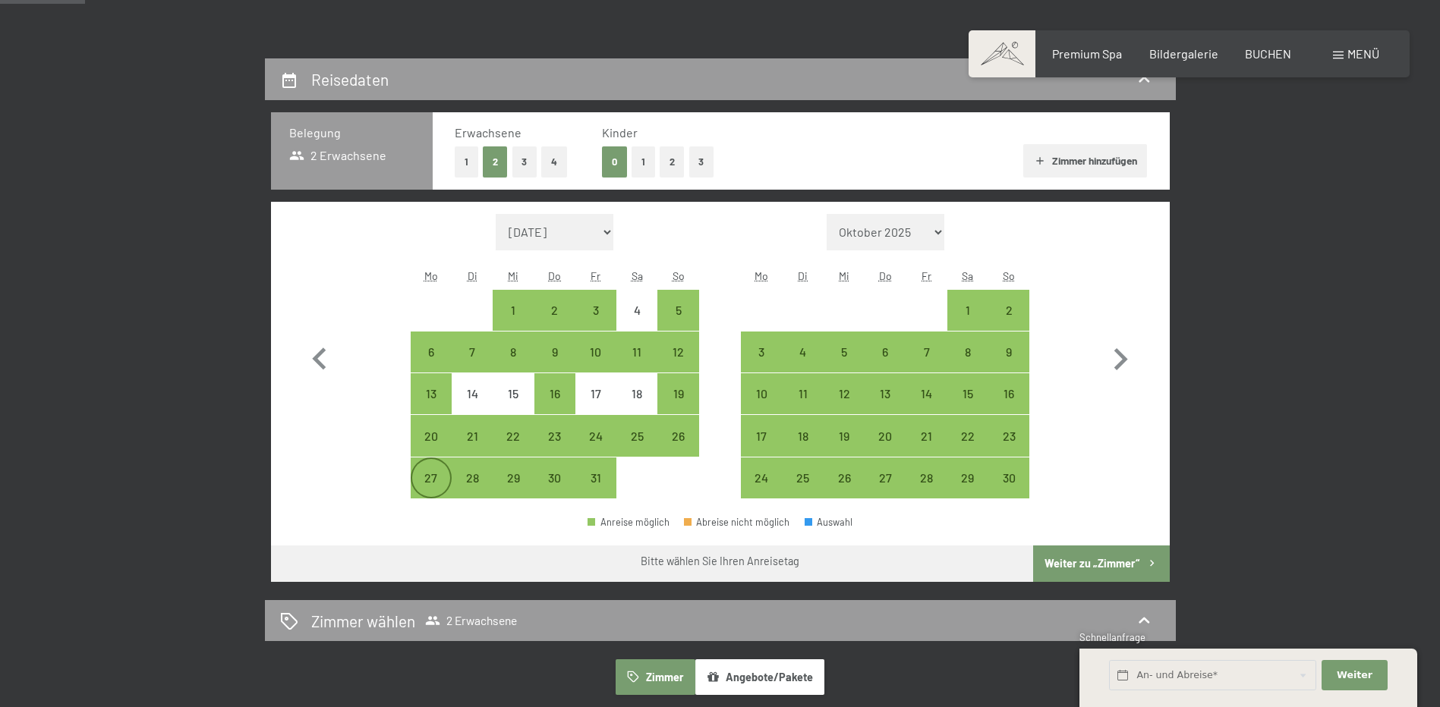
click at [429, 490] on div "27" at bounding box center [431, 491] width 38 height 38
select select "[DATE]"
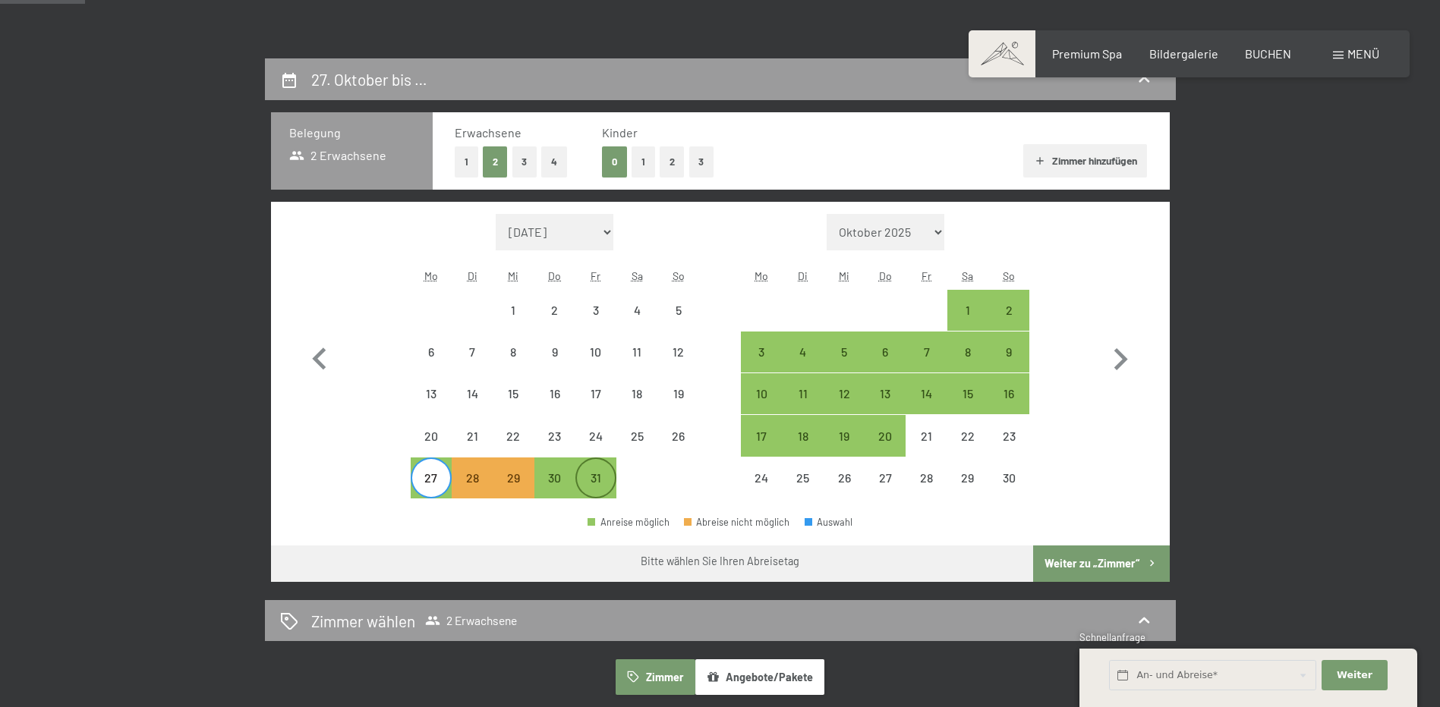
click at [601, 474] on div "31" at bounding box center [596, 491] width 38 height 38
select select "2025-10-01"
select select "2025-11-01"
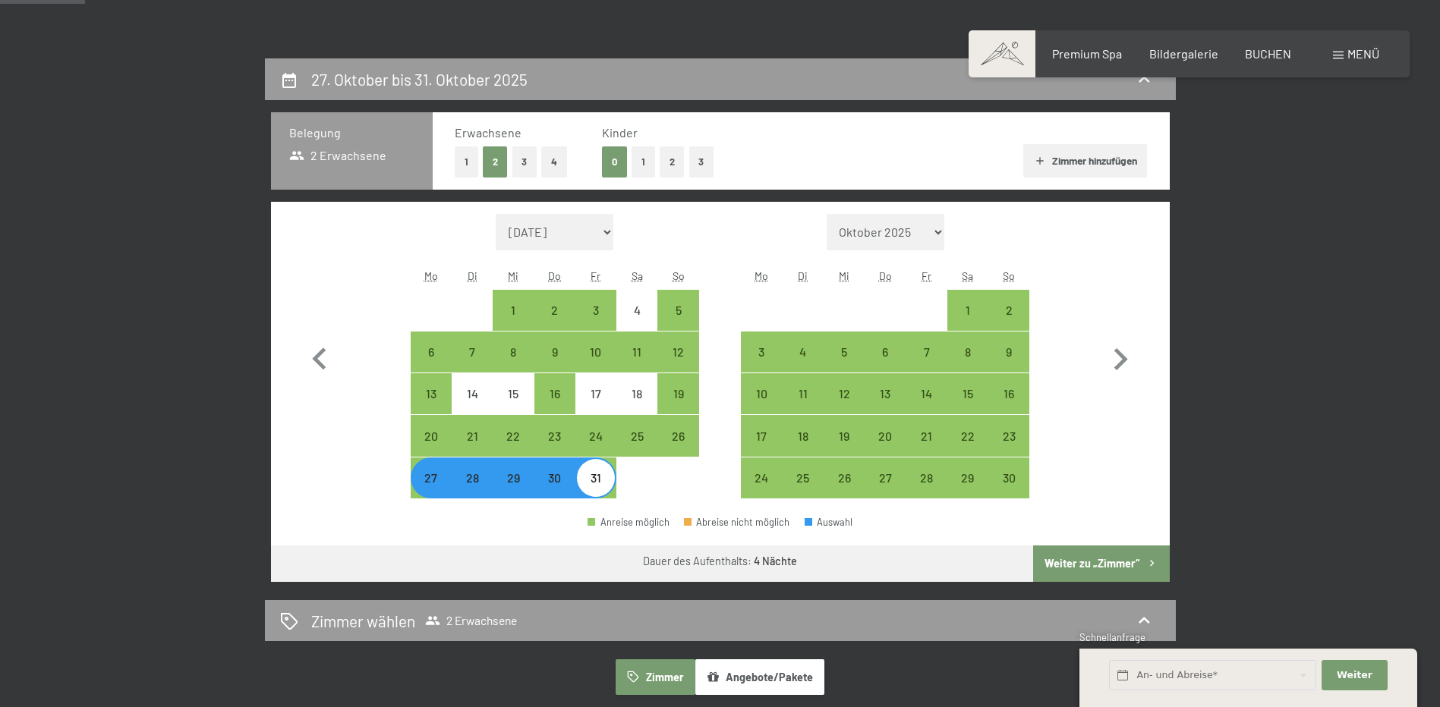
click at [1056, 556] on button "Weiter zu „Zimmer“" at bounding box center [1101, 564] width 136 height 36
select select "2025-10-01"
select select "2025-11-01"
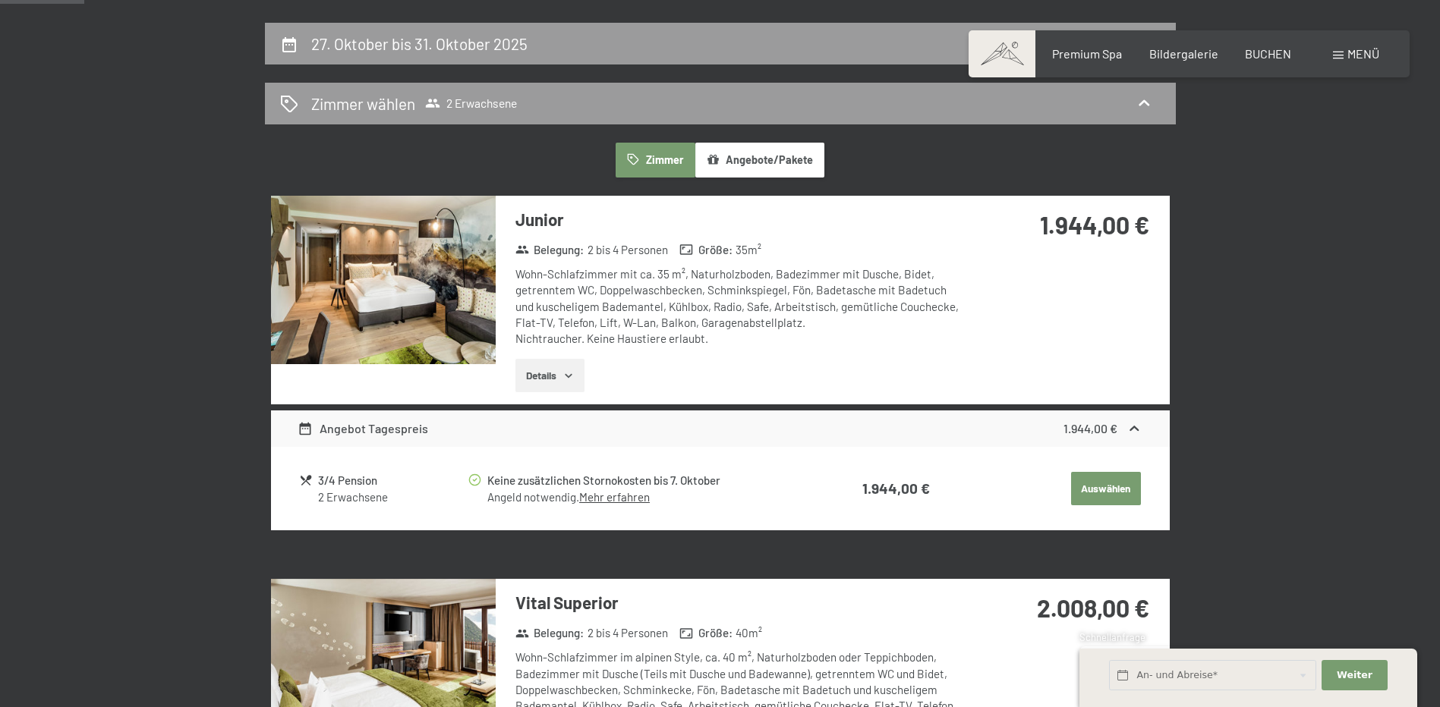
scroll to position [263, 0]
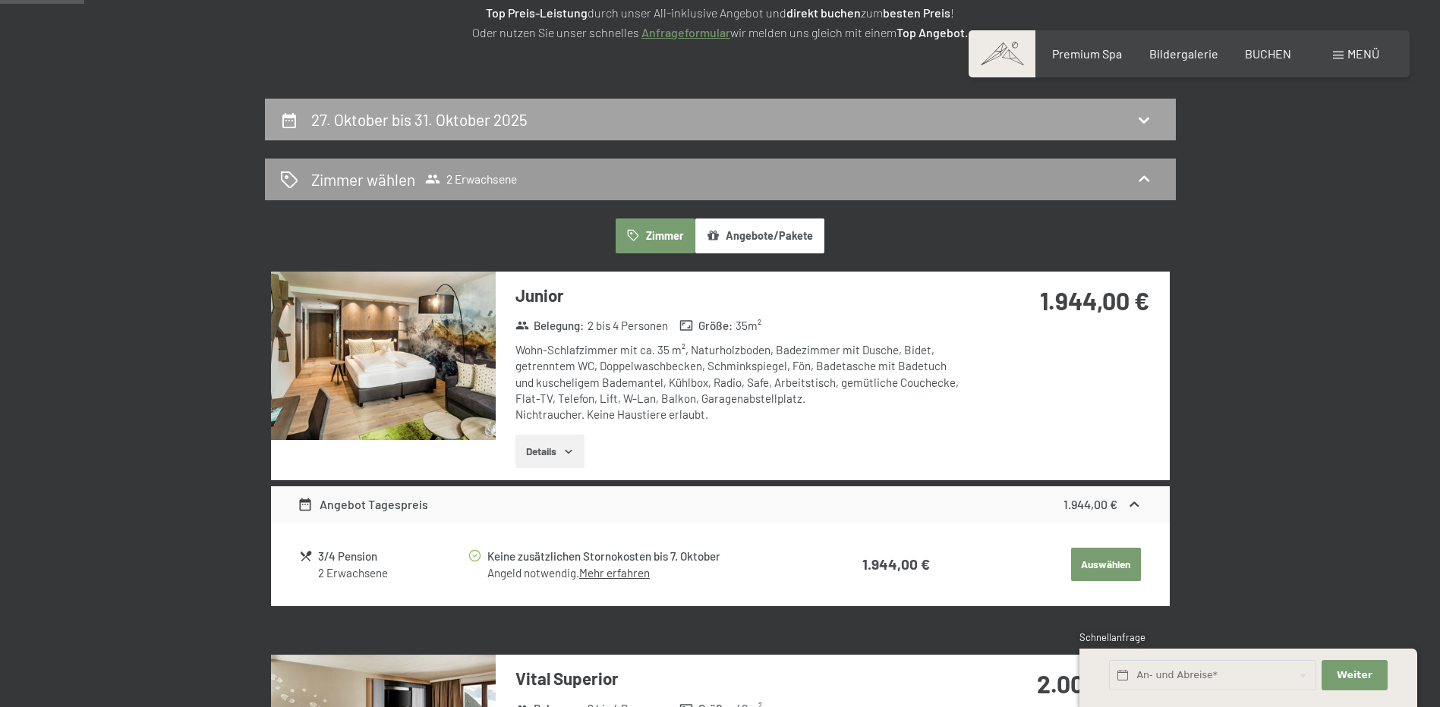
click at [574, 133] on div "27. Oktober bis 31. Oktober 2025" at bounding box center [720, 120] width 911 height 42
select select "2025-10-01"
select select "2025-11-01"
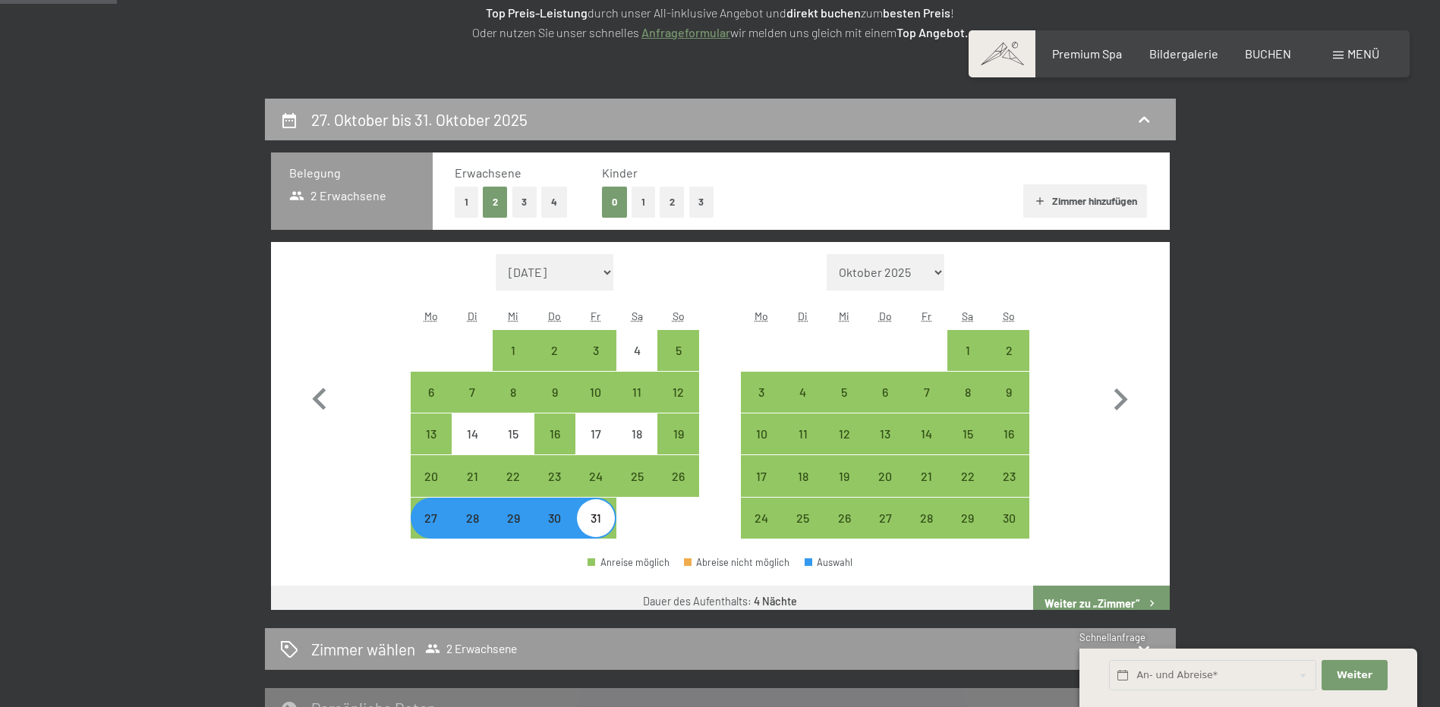
scroll to position [362, 0]
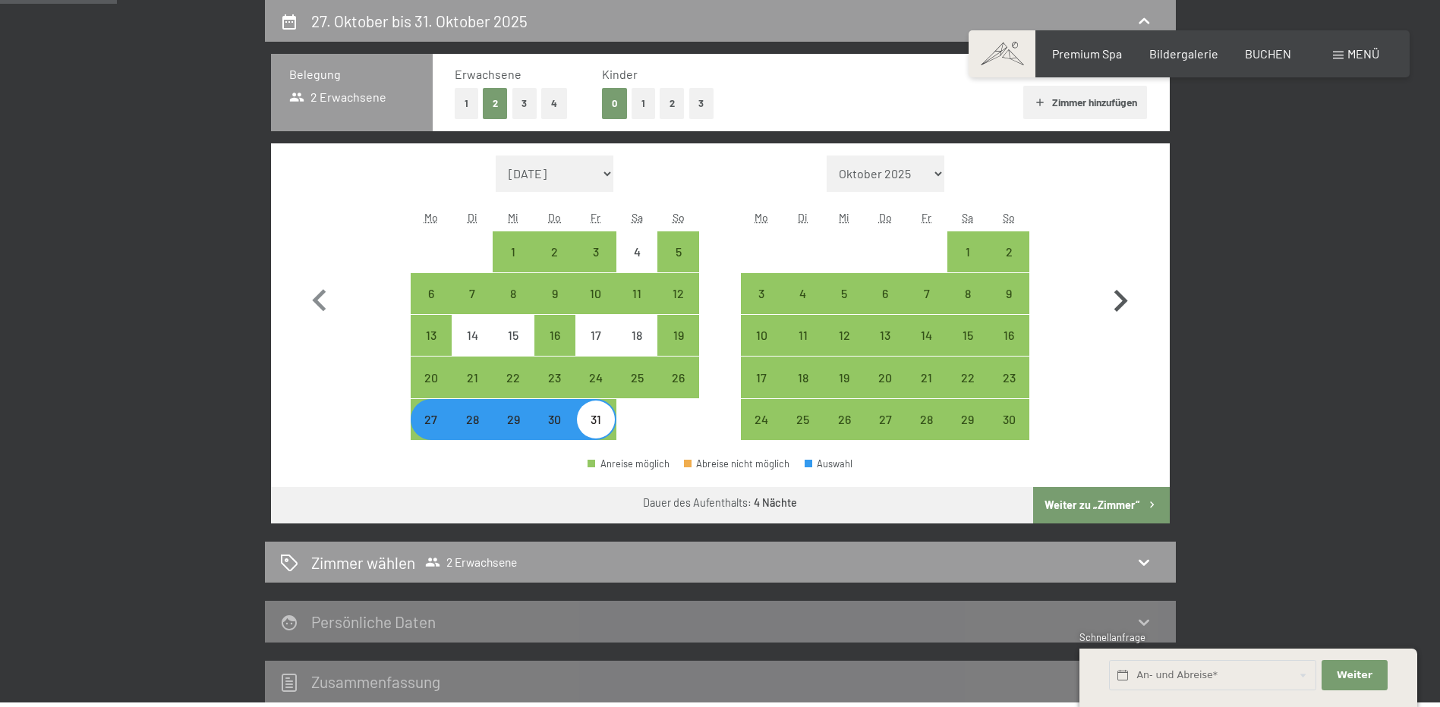
click at [1123, 297] on icon "button" at bounding box center [1121, 301] width 14 height 22
select select "2025-11-01"
select select "2025-12-01"
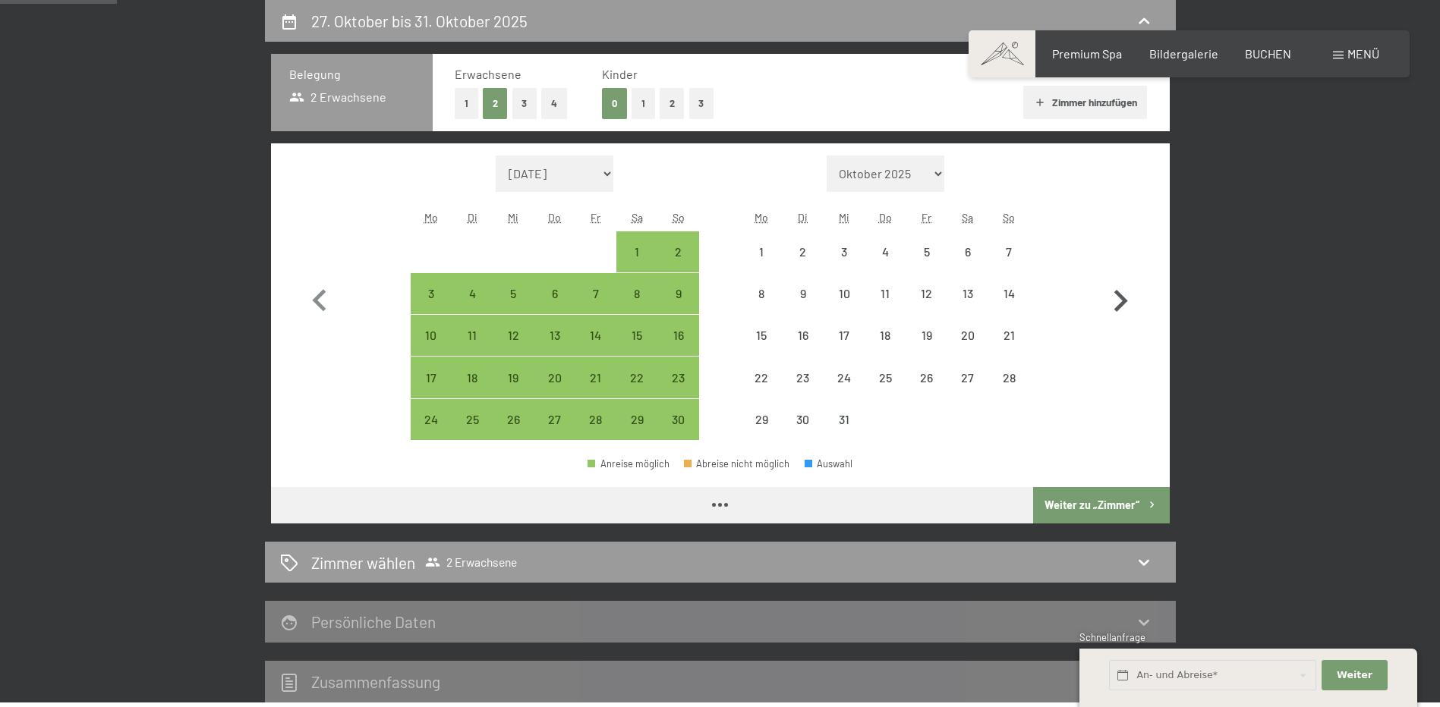
select select "2025-11-01"
select select "2025-12-01"
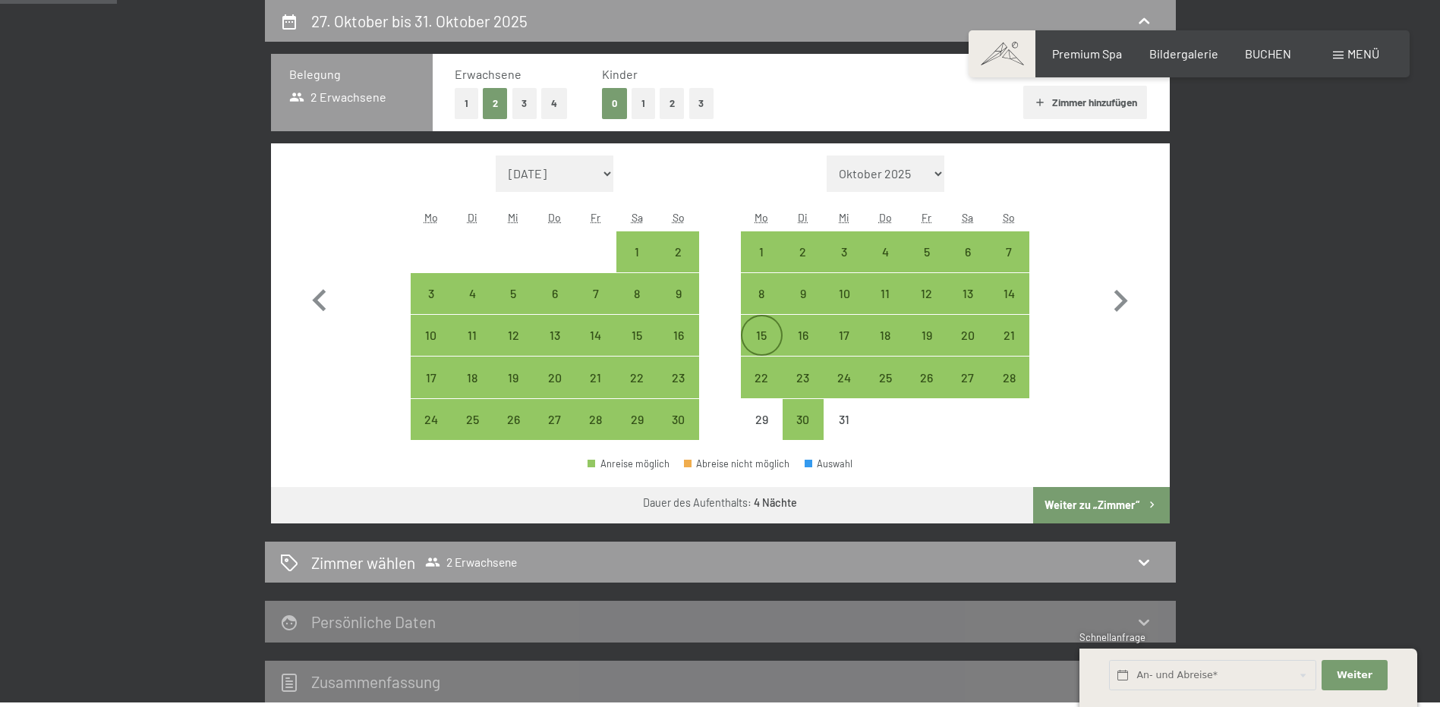
click at [763, 332] on div "15" at bounding box center [761, 348] width 38 height 38
select select "2025-11-01"
select select "2025-12-01"
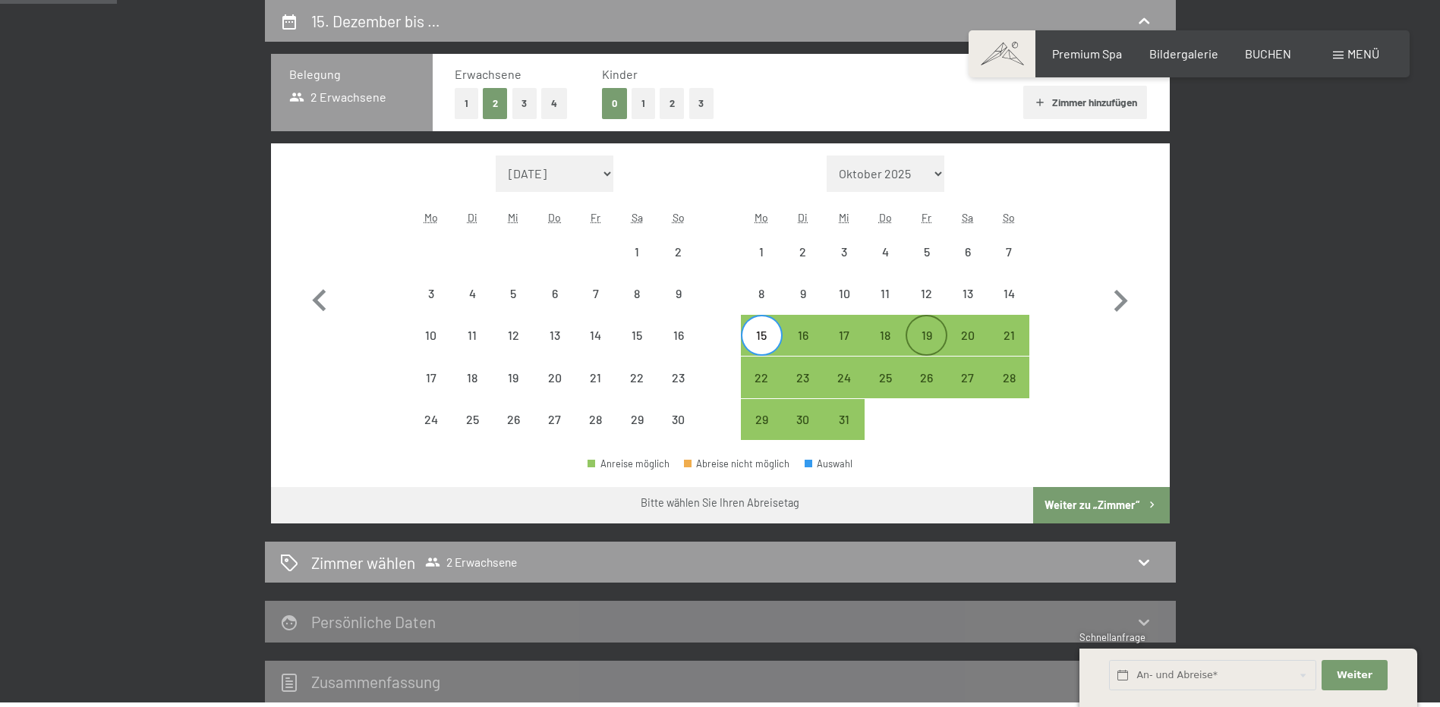
click at [930, 339] on div "19" at bounding box center [926, 348] width 38 height 38
select select "2025-11-01"
select select "2025-12-01"
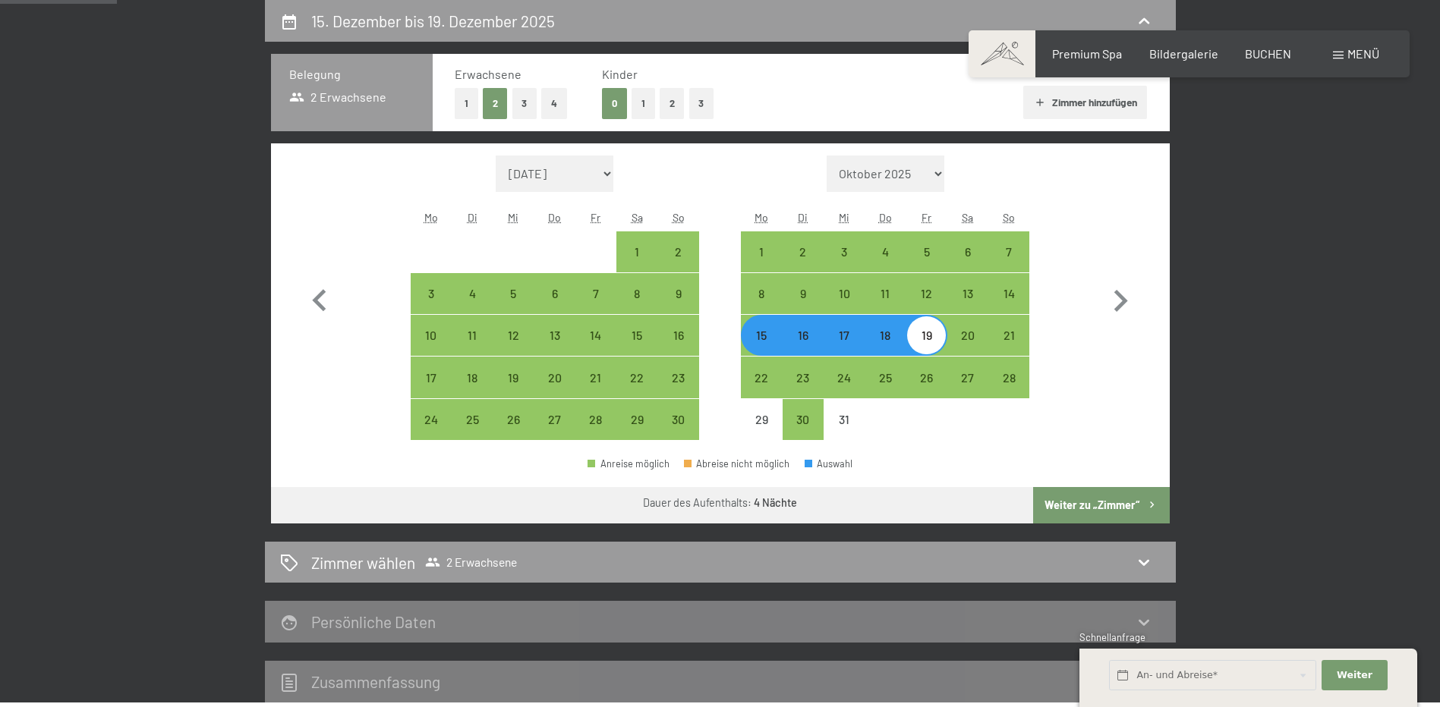
drag, startPoint x: 1125, startPoint y: 483, endPoint x: 1125, endPoint y: 499, distance: 16.0
click at [1125, 483] on div "Anreise möglich Abreise nicht möglich Auswahl" at bounding box center [720, 470] width 899 height 34
click at [1125, 501] on button "Weiter zu „Zimmer“" at bounding box center [1101, 505] width 136 height 36
select select "2025-11-01"
select select "2025-12-01"
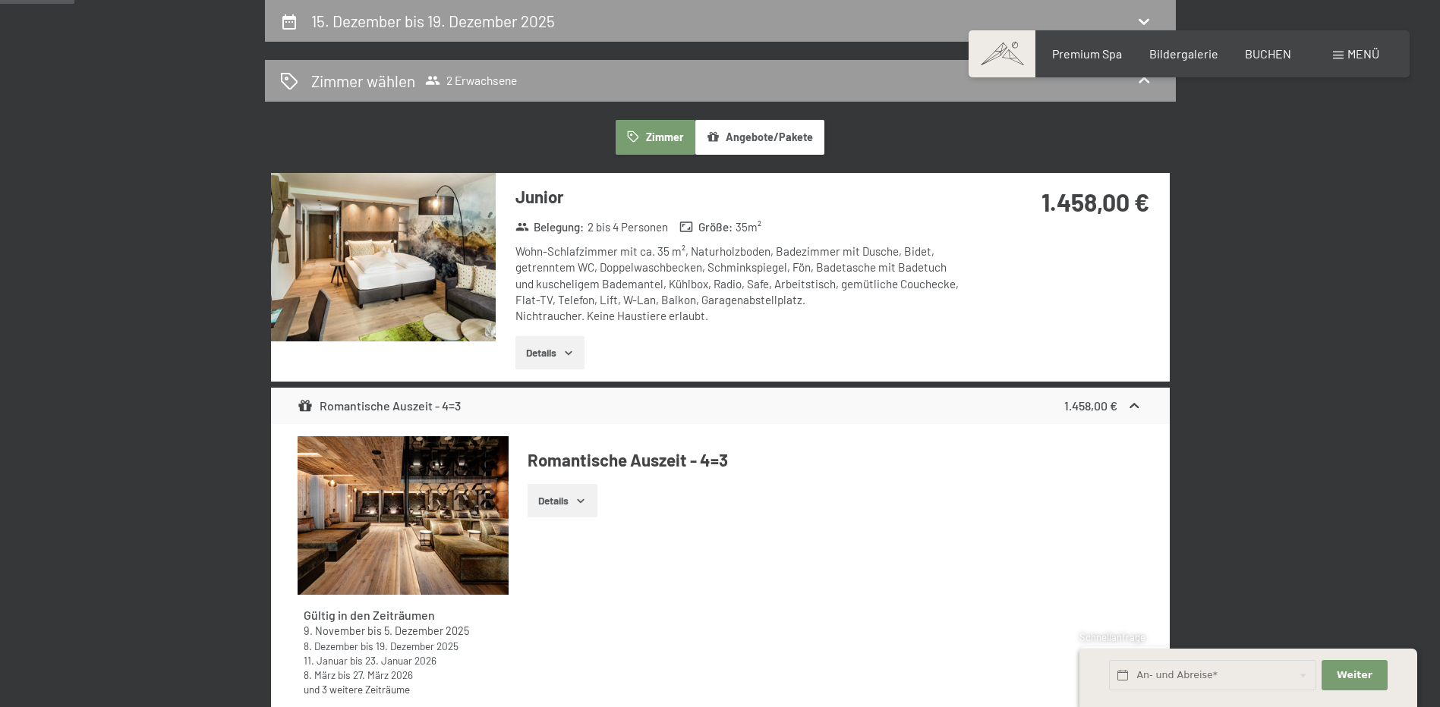
scroll to position [0, 0]
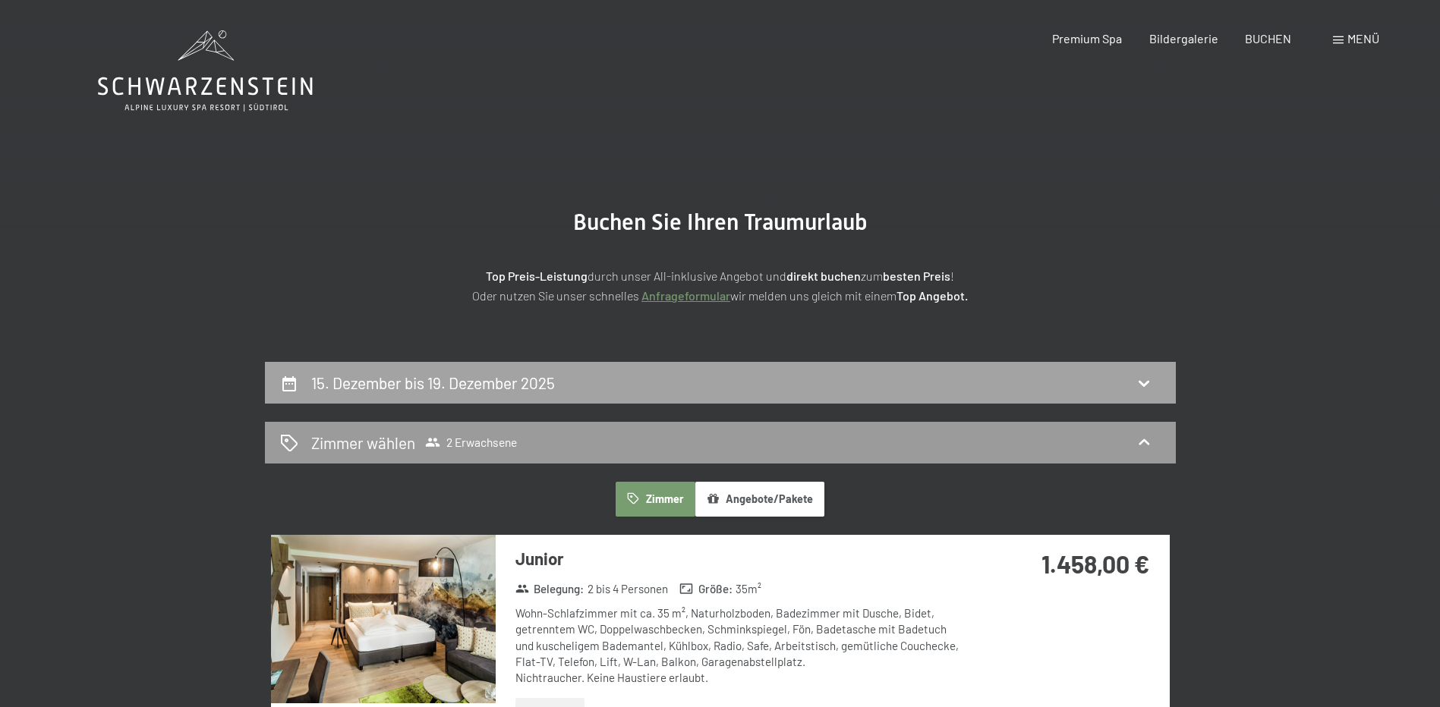
click at [722, 388] on div "15. Dezember bis 19. Dezember 2025" at bounding box center [720, 383] width 880 height 22
select select "2025-11-01"
select select "2025-12-01"
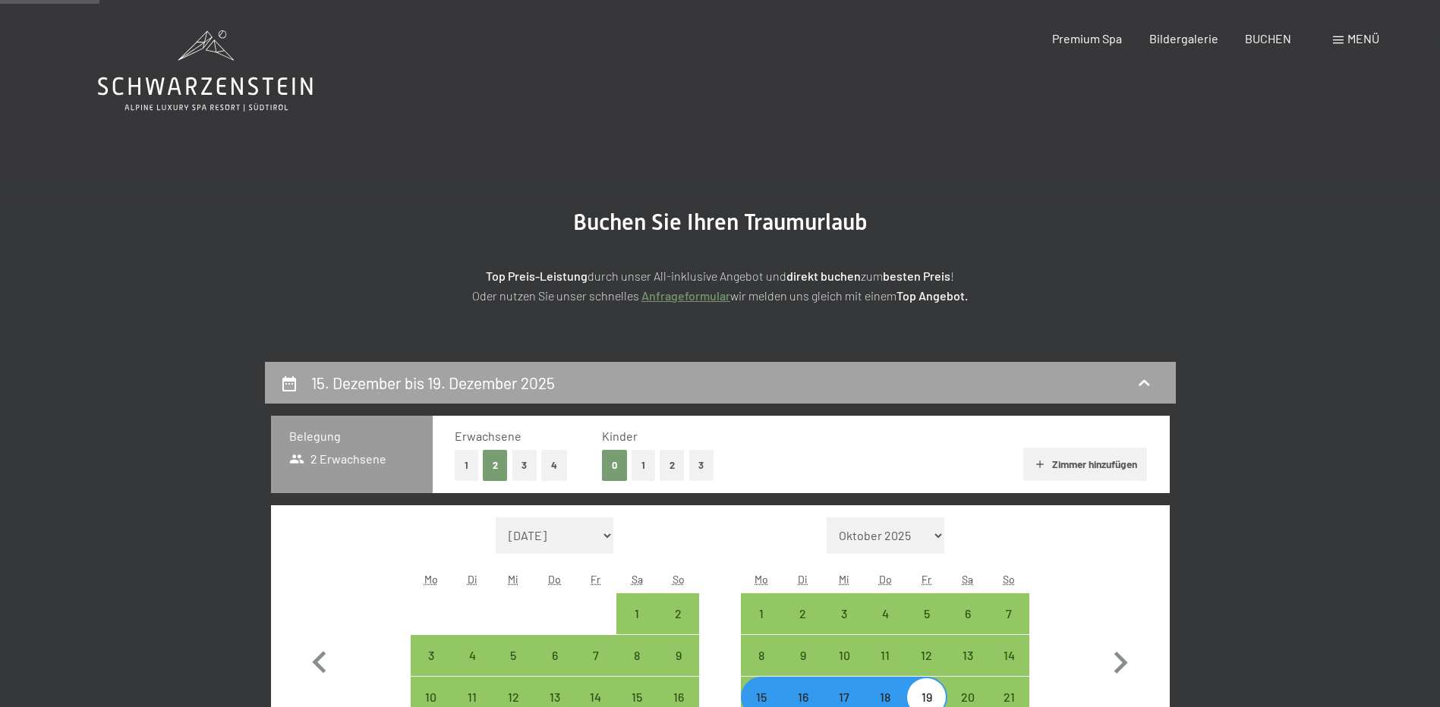
scroll to position [362, 0]
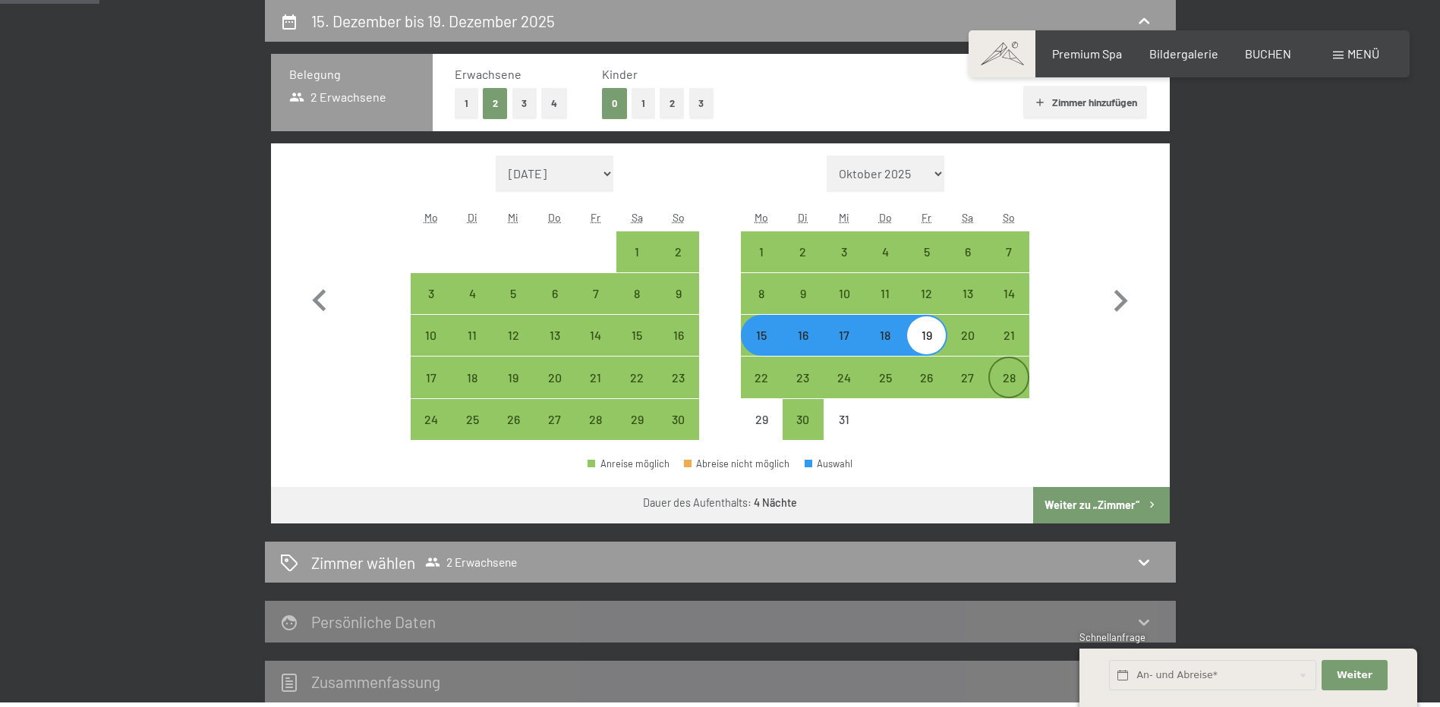
click at [1006, 376] on div "28" at bounding box center [1009, 391] width 38 height 38
select select "2025-11-01"
select select "2025-12-01"
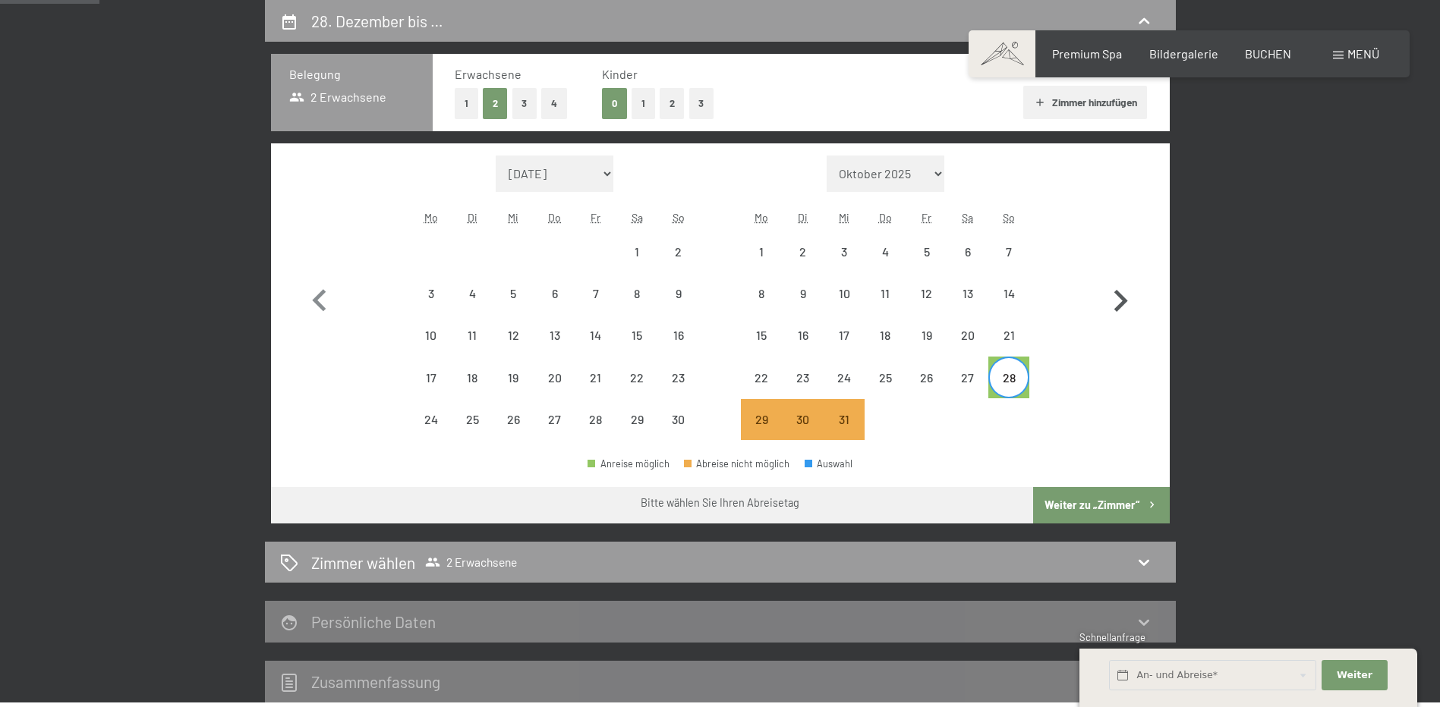
click at [1121, 300] on icon "button" at bounding box center [1120, 301] width 44 height 44
select select "2025-12-01"
select select "2026-01-01"
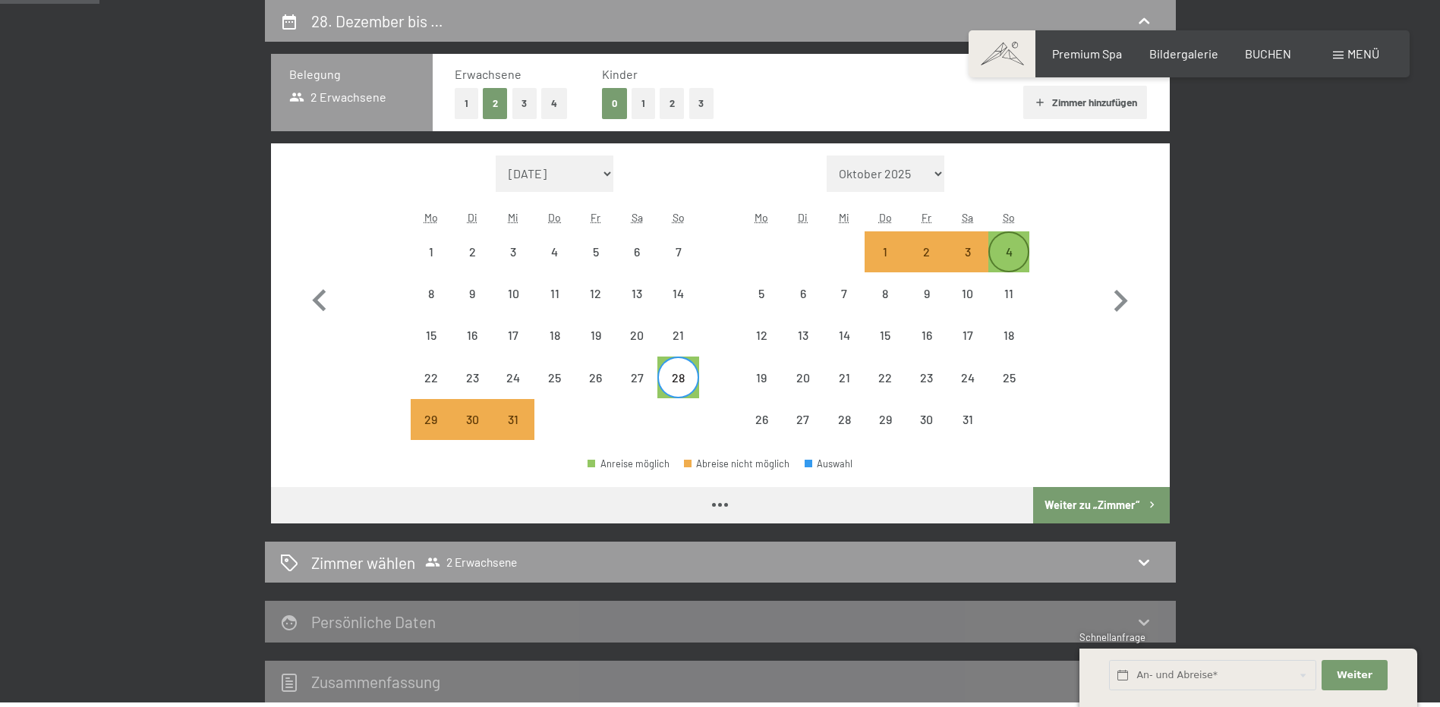
select select "2025-12-01"
select select "2026-01-01"
click at [1000, 250] on div "4" at bounding box center [1009, 265] width 38 height 38
select select "2025-12-01"
select select "2026-01-01"
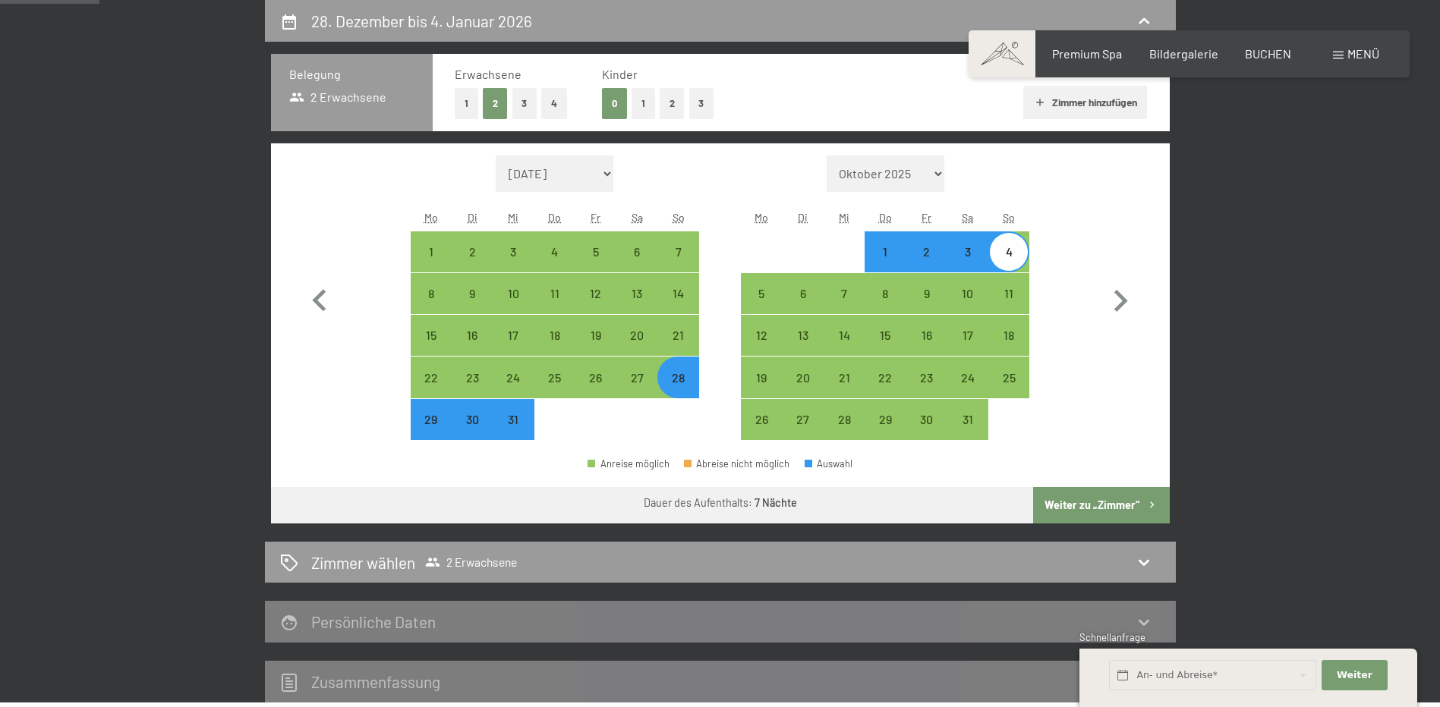
click at [1100, 514] on button "Weiter zu „Zimmer“" at bounding box center [1101, 505] width 136 height 36
select select "2025-12-01"
select select "2026-01-01"
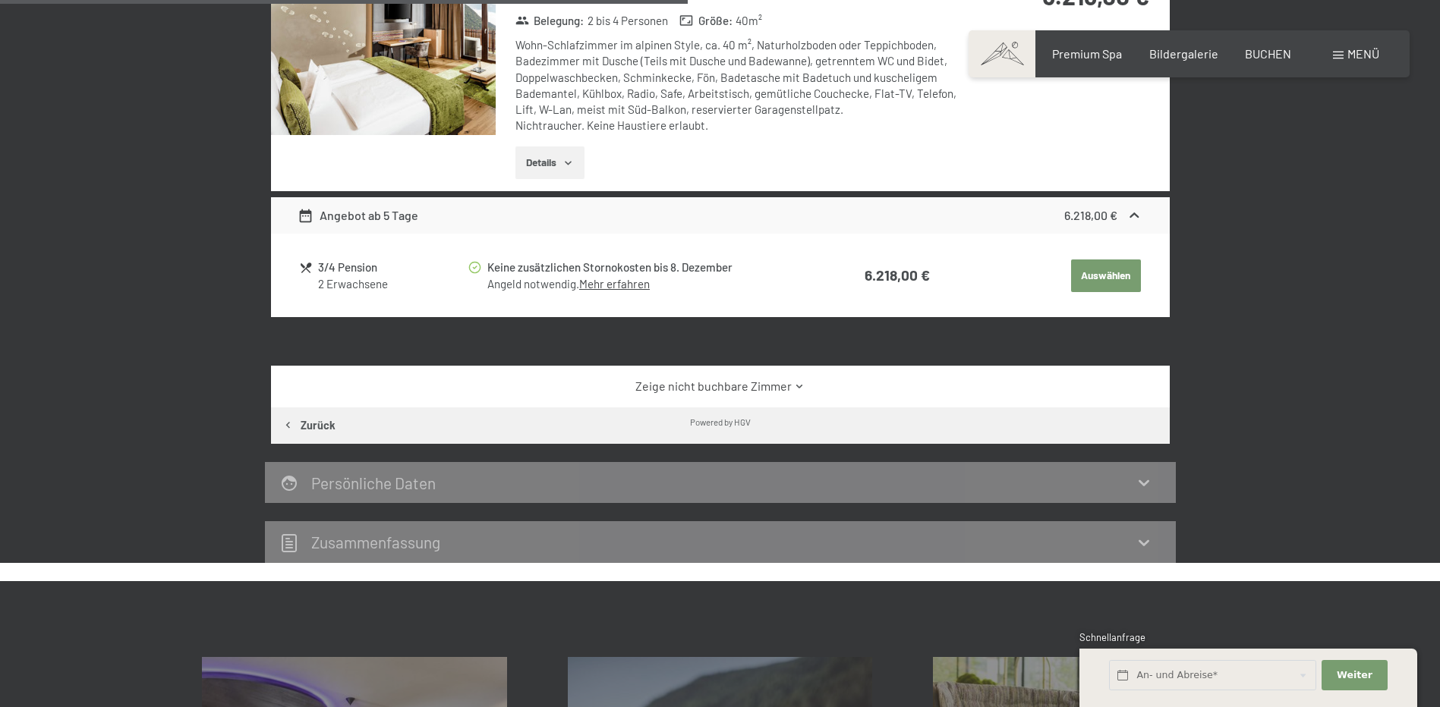
scroll to position [210, 0]
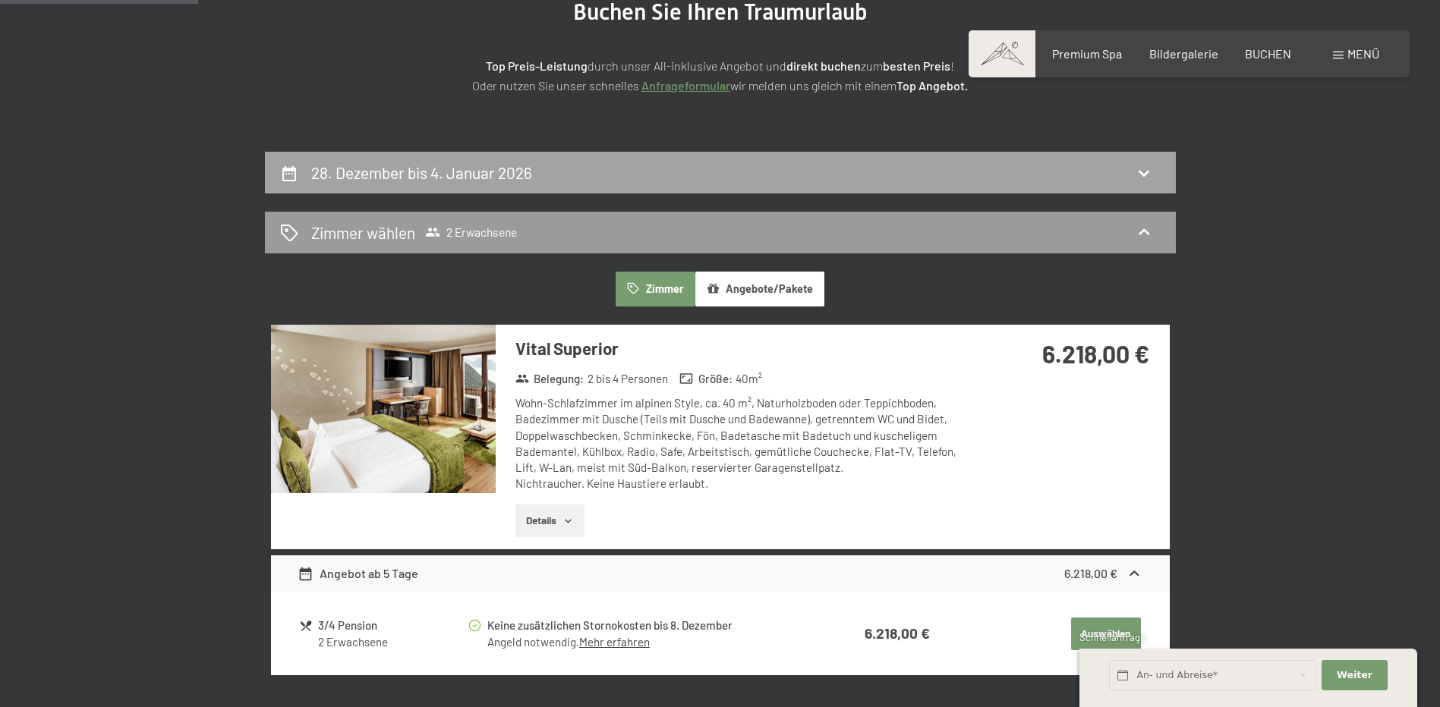
click at [704, 169] on div "28. Dezember bis 4. Januar 2026" at bounding box center [720, 173] width 880 height 22
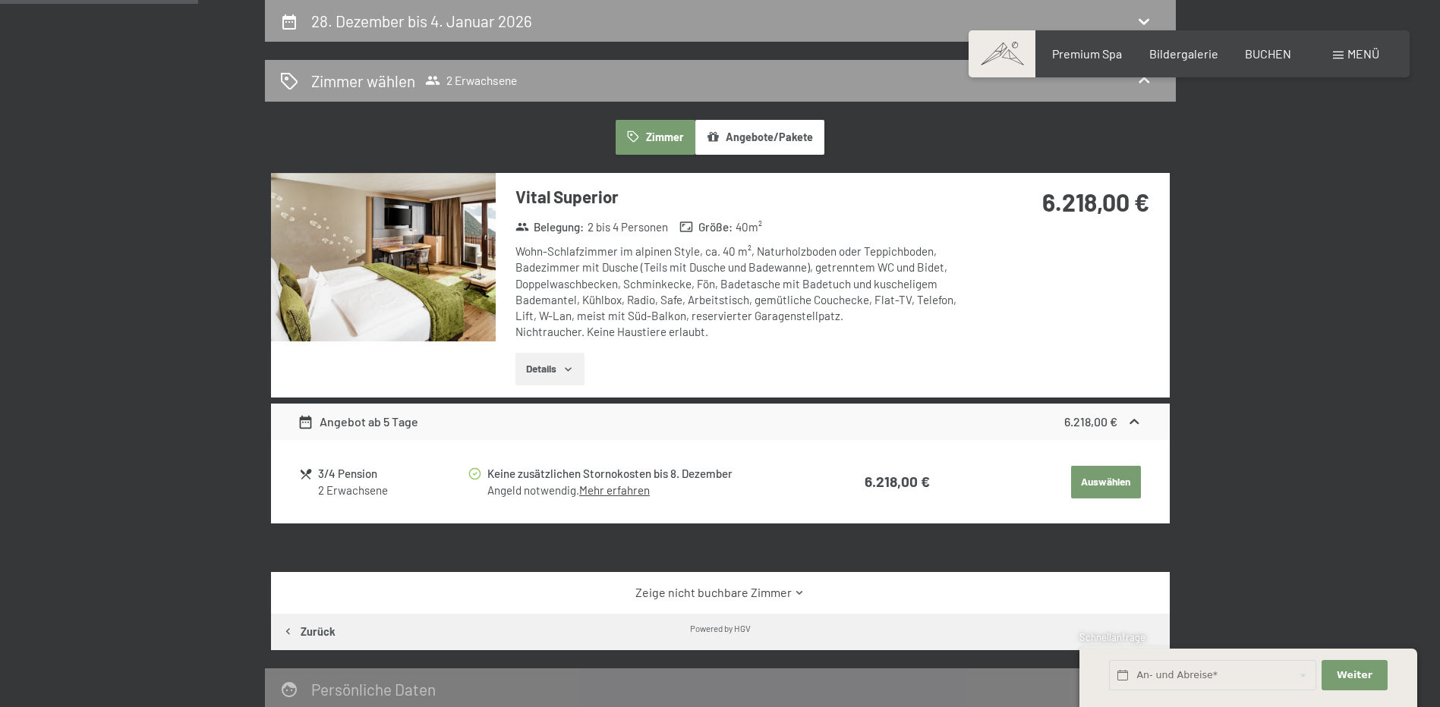
select select "2025-12-01"
select select "2026-01-01"
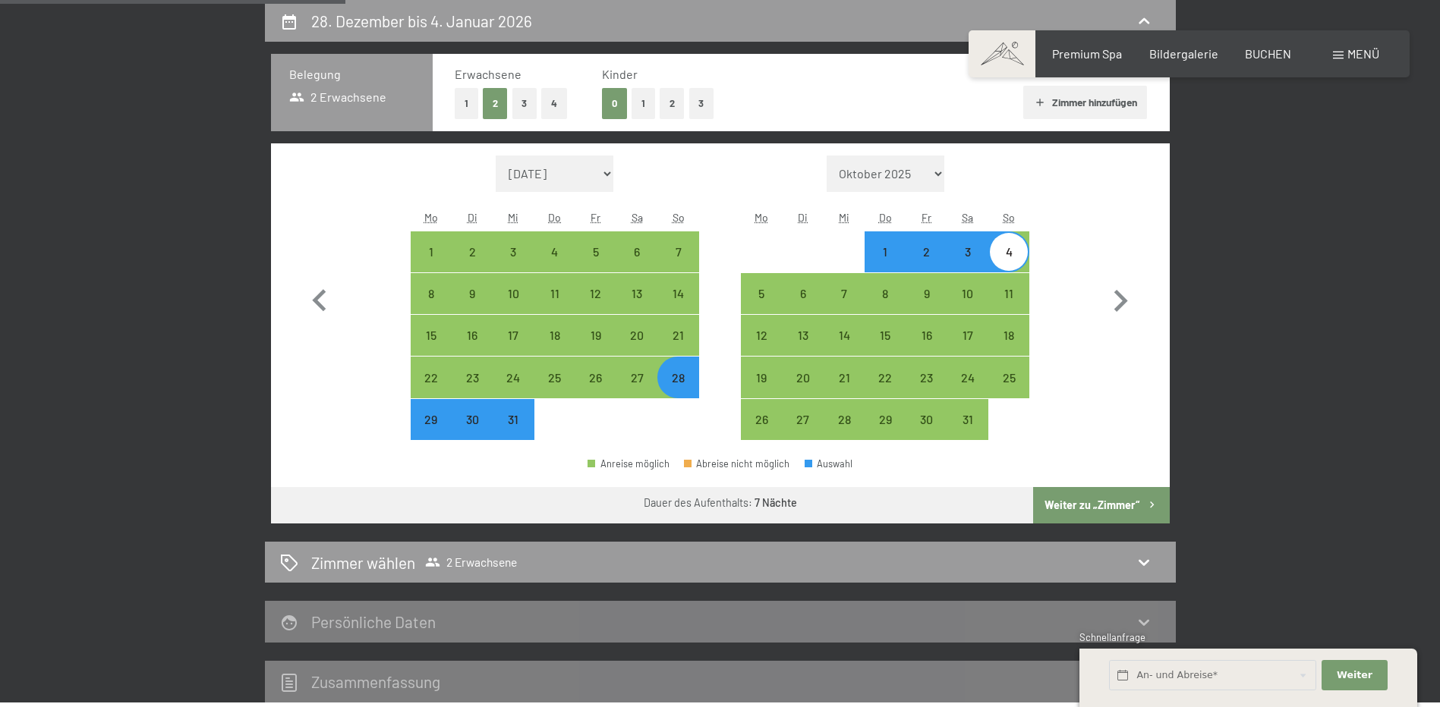
click at [888, 259] on div "1" at bounding box center [885, 265] width 38 height 38
select select "2025-12-01"
select select "2026-01-01"
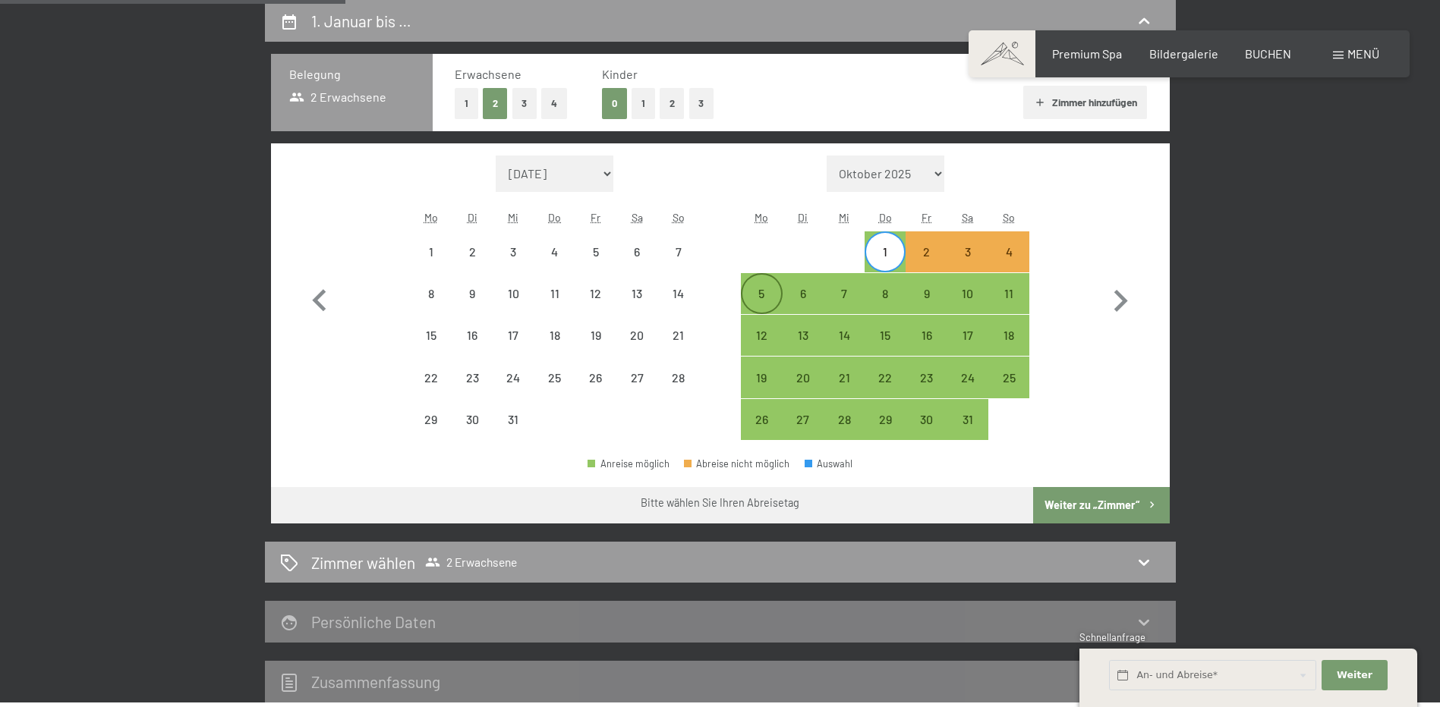
click at [766, 294] on div "5" at bounding box center [761, 307] width 38 height 38
select select "2025-12-01"
select select "2026-01-01"
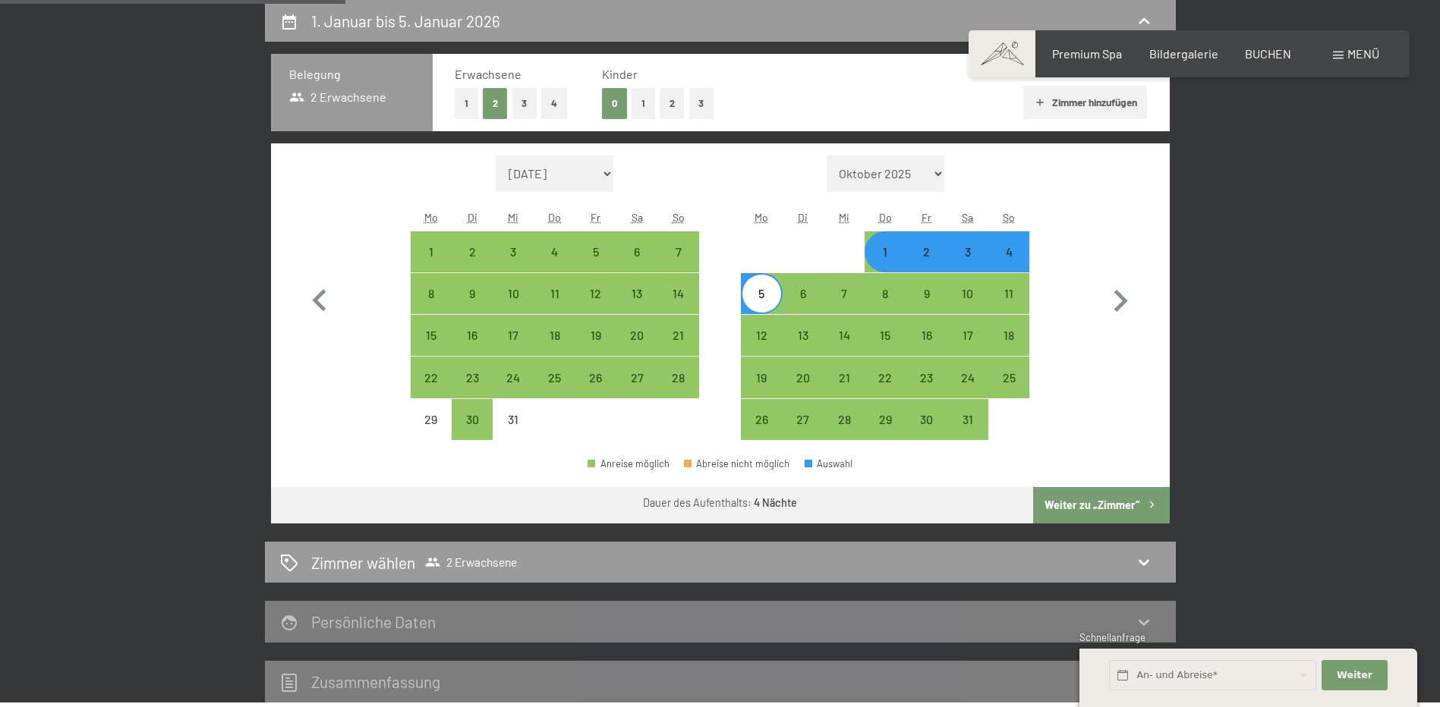
click at [1121, 501] on button "Weiter zu „Zimmer“" at bounding box center [1101, 505] width 136 height 36
select select "2025-12-01"
select select "2026-01-01"
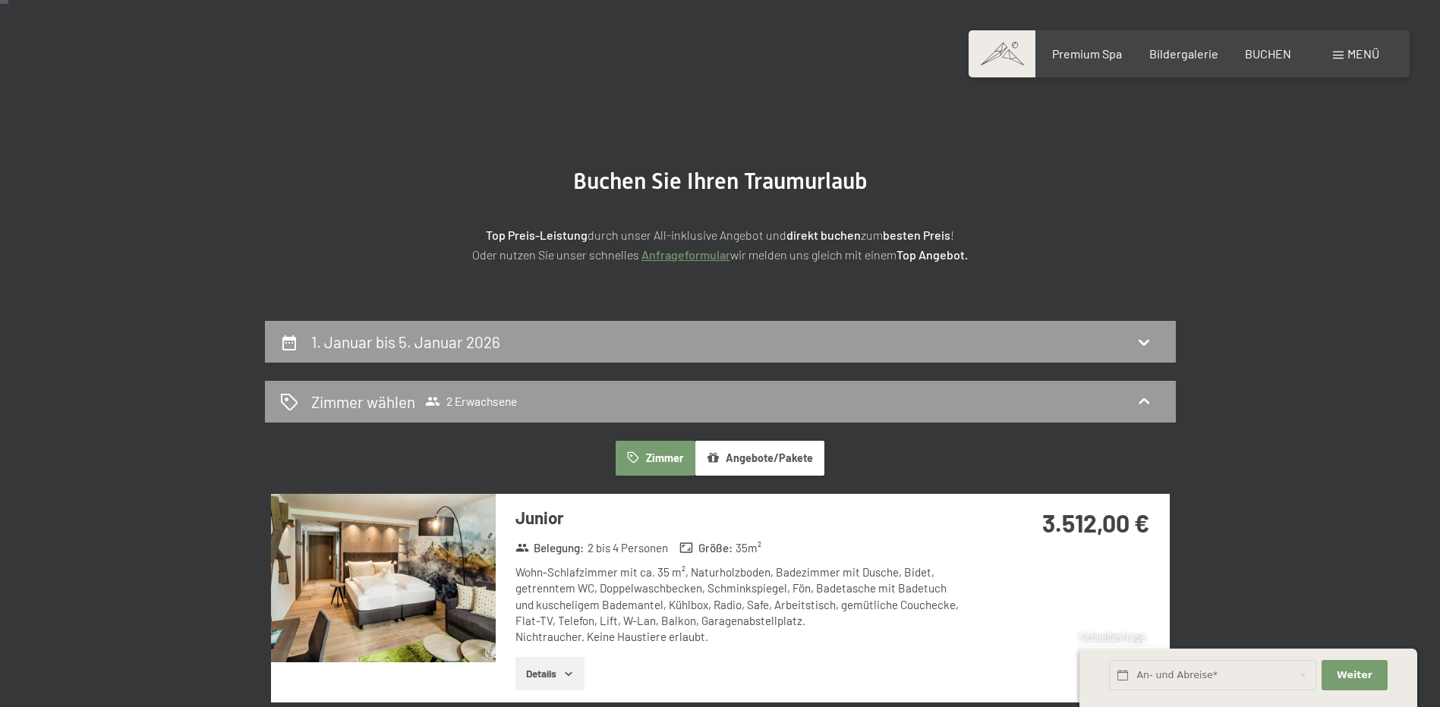
scroll to position [0, 0]
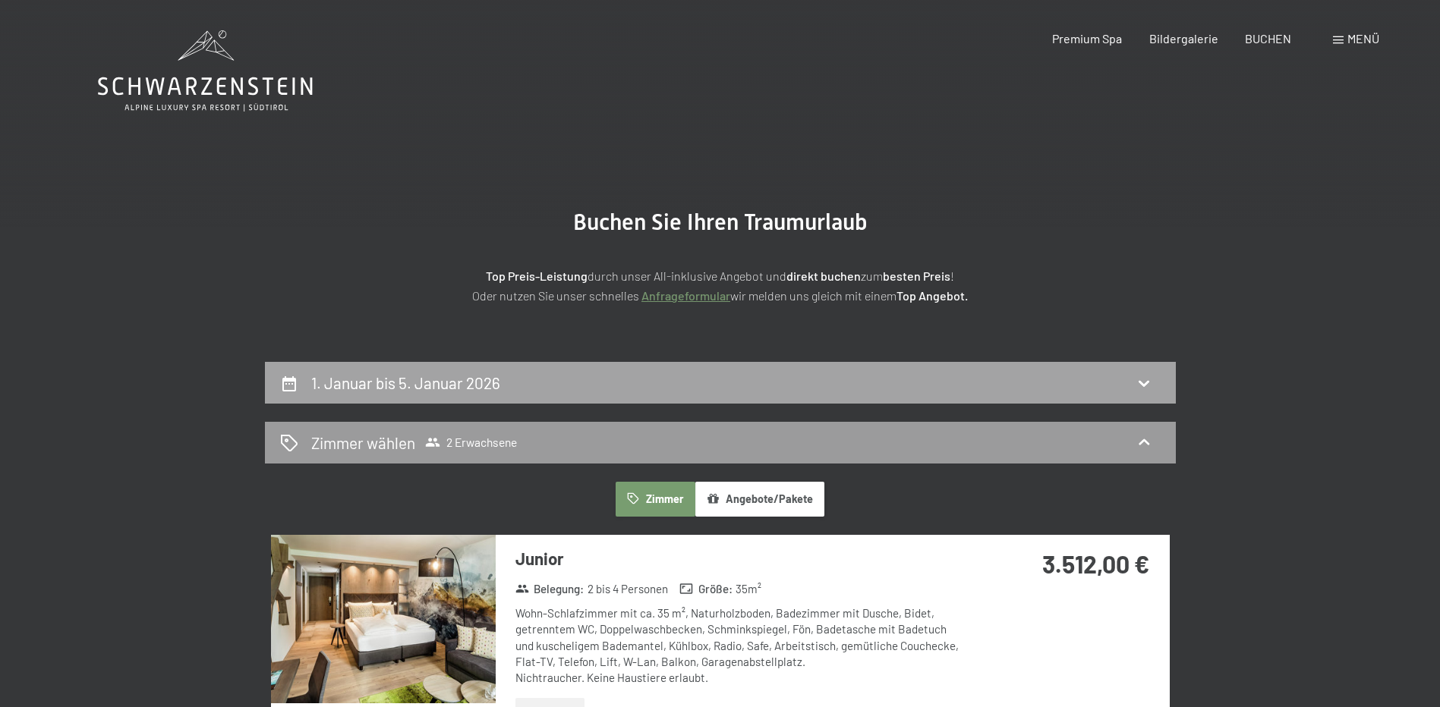
click at [826, 365] on div "1. Januar bis 5. Januar 2026" at bounding box center [720, 383] width 911 height 42
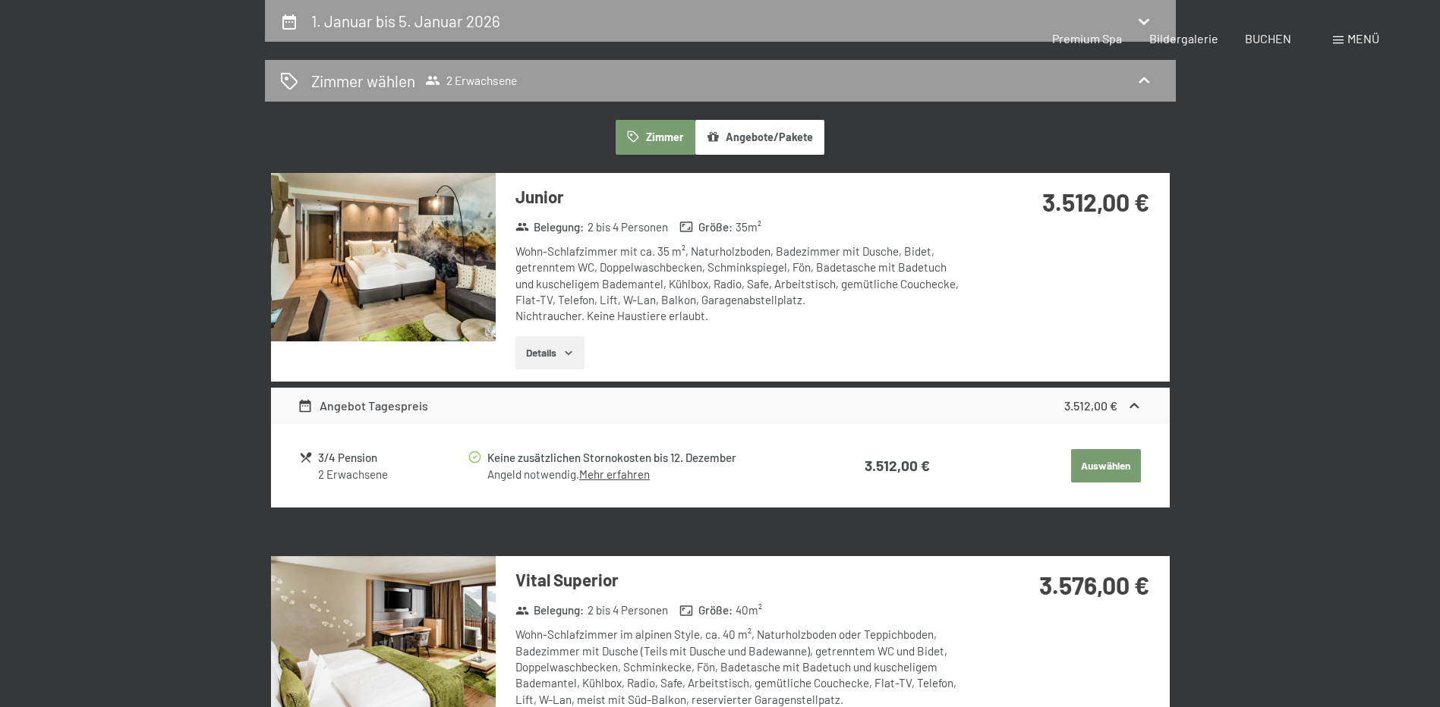
select select "2025-12-01"
select select "2026-01-01"
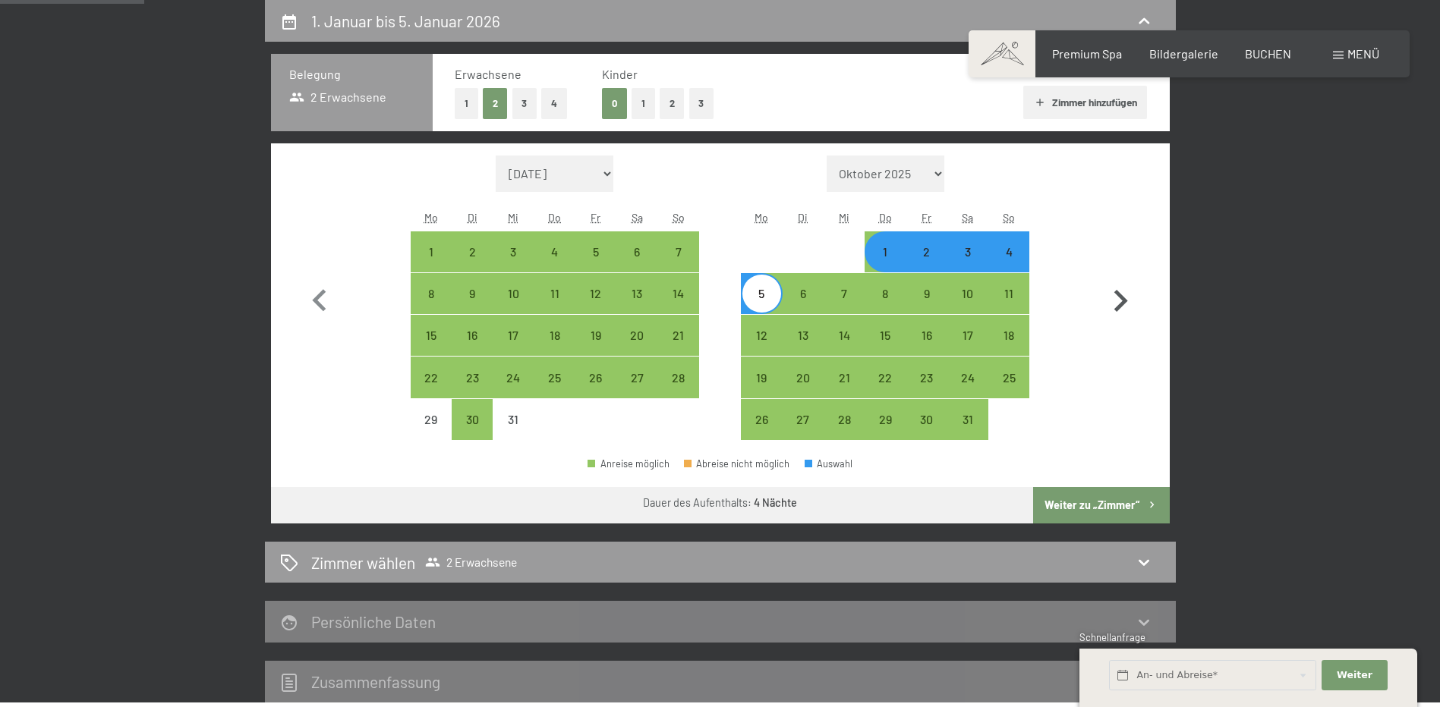
click at [1118, 300] on icon "button" at bounding box center [1120, 301] width 44 height 44
select select "2026-01-01"
select select "2026-02-01"
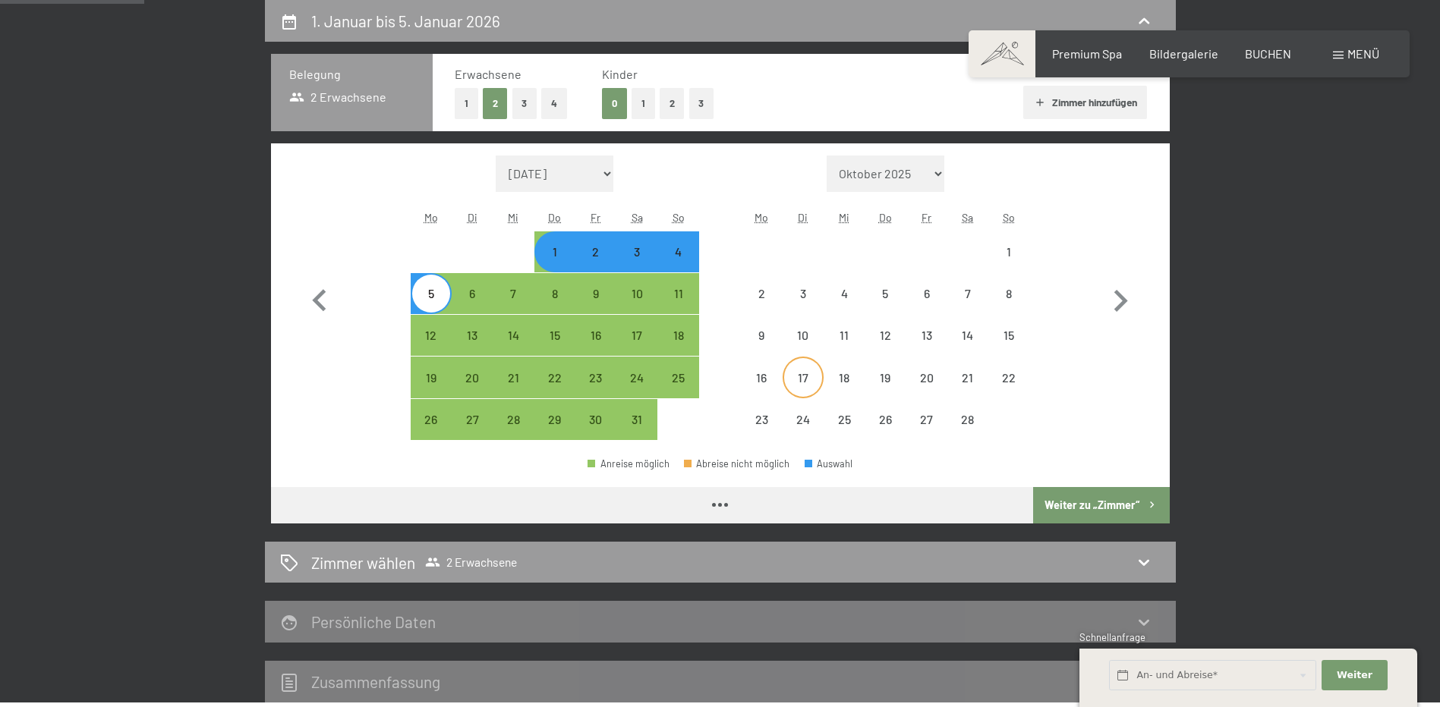
select select "2026-01-01"
select select "2026-02-01"
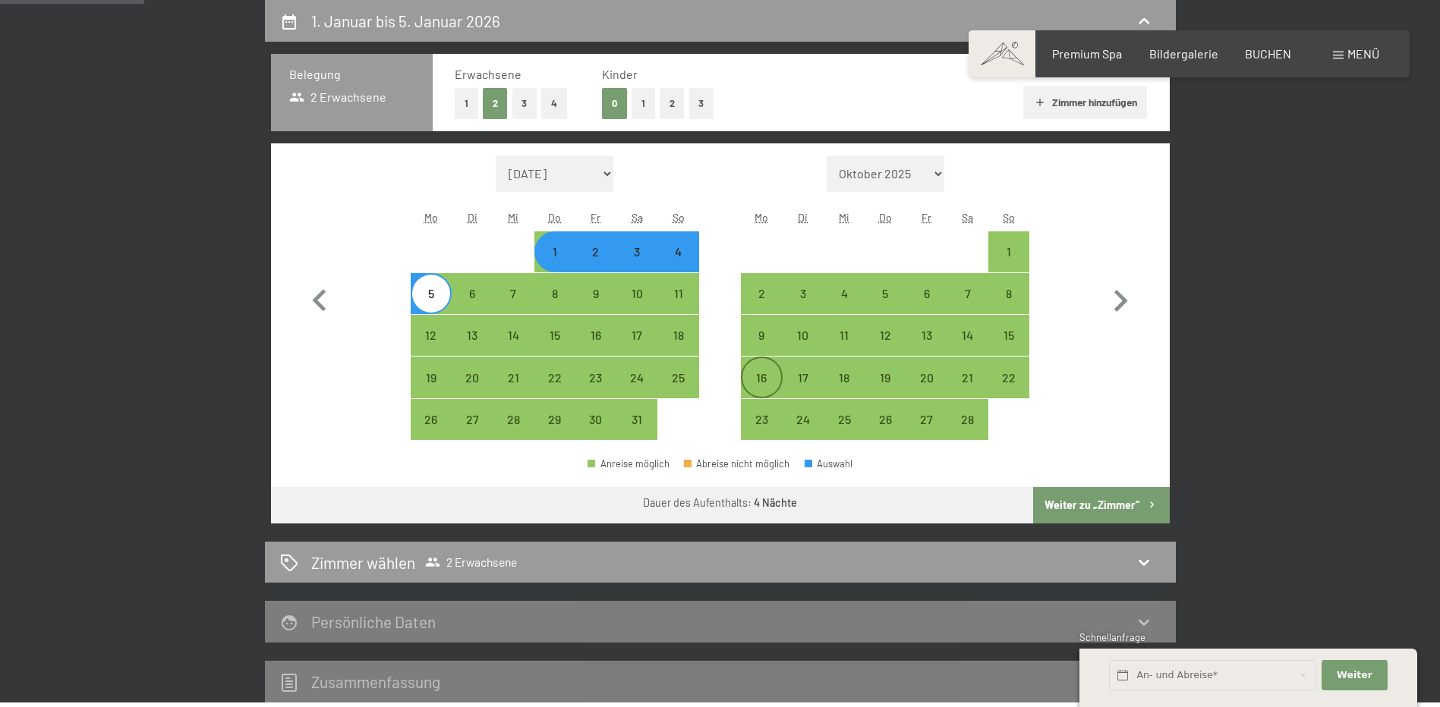
click at [770, 380] on div "16" at bounding box center [761, 391] width 38 height 38
select select "2026-01-01"
select select "2026-02-01"
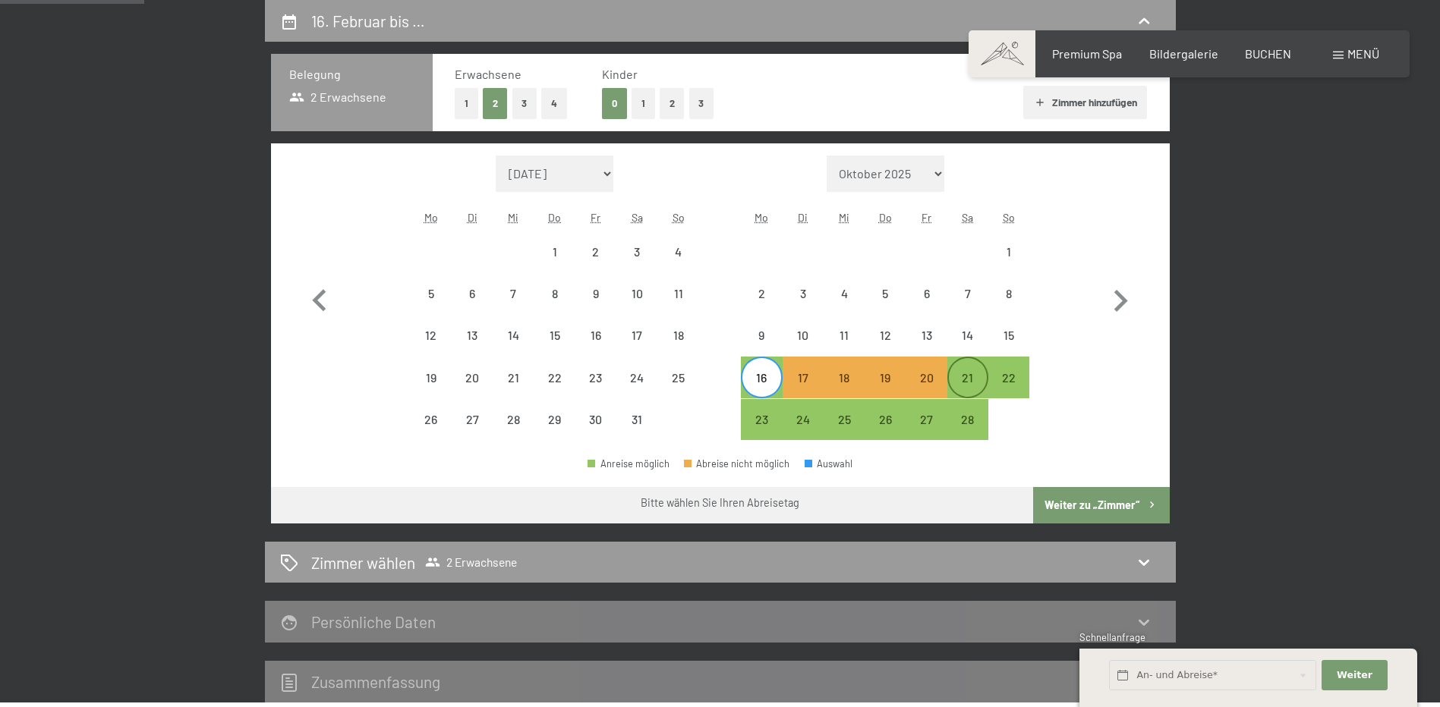
click at [962, 373] on div "21" at bounding box center [968, 391] width 38 height 38
select select "2026-01-01"
select select "2026-02-01"
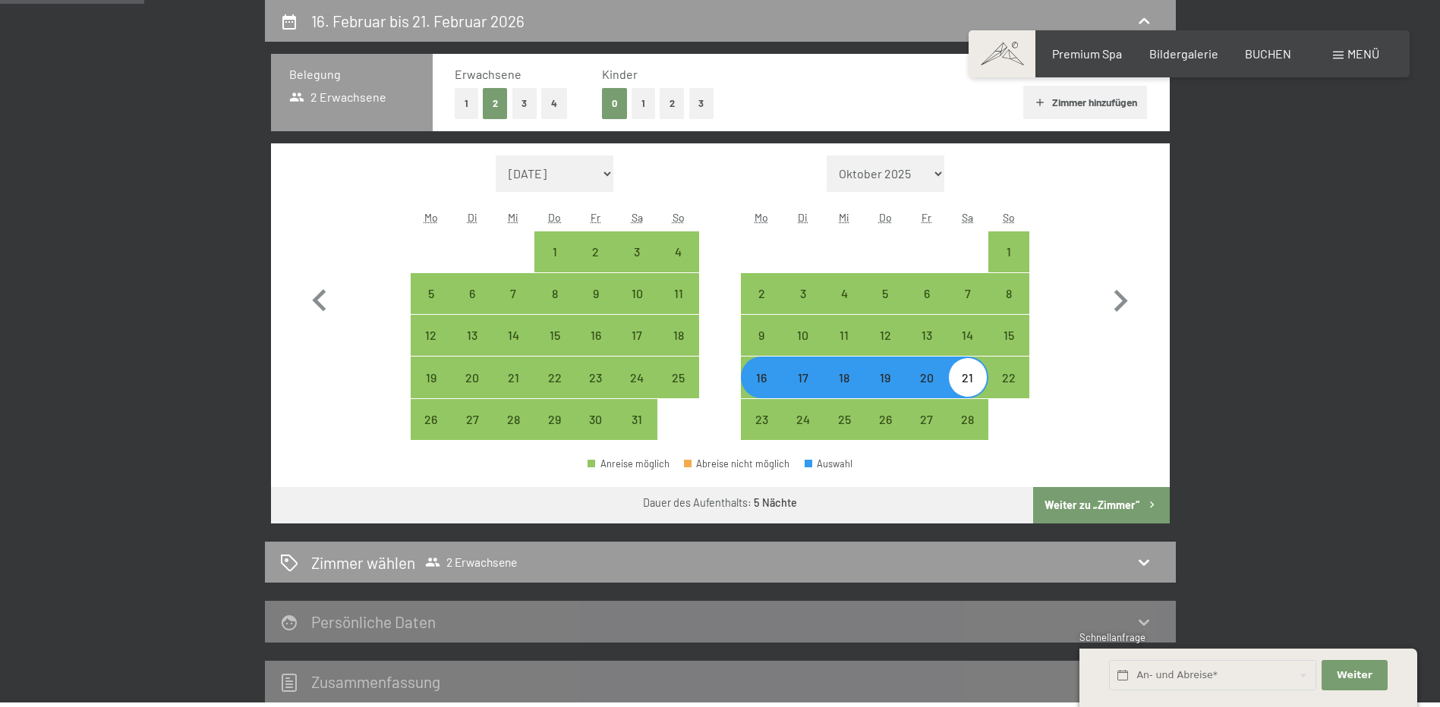
click at [1119, 497] on button "Weiter zu „Zimmer“" at bounding box center [1101, 505] width 136 height 36
select select "2026-01-01"
select select "2026-02-01"
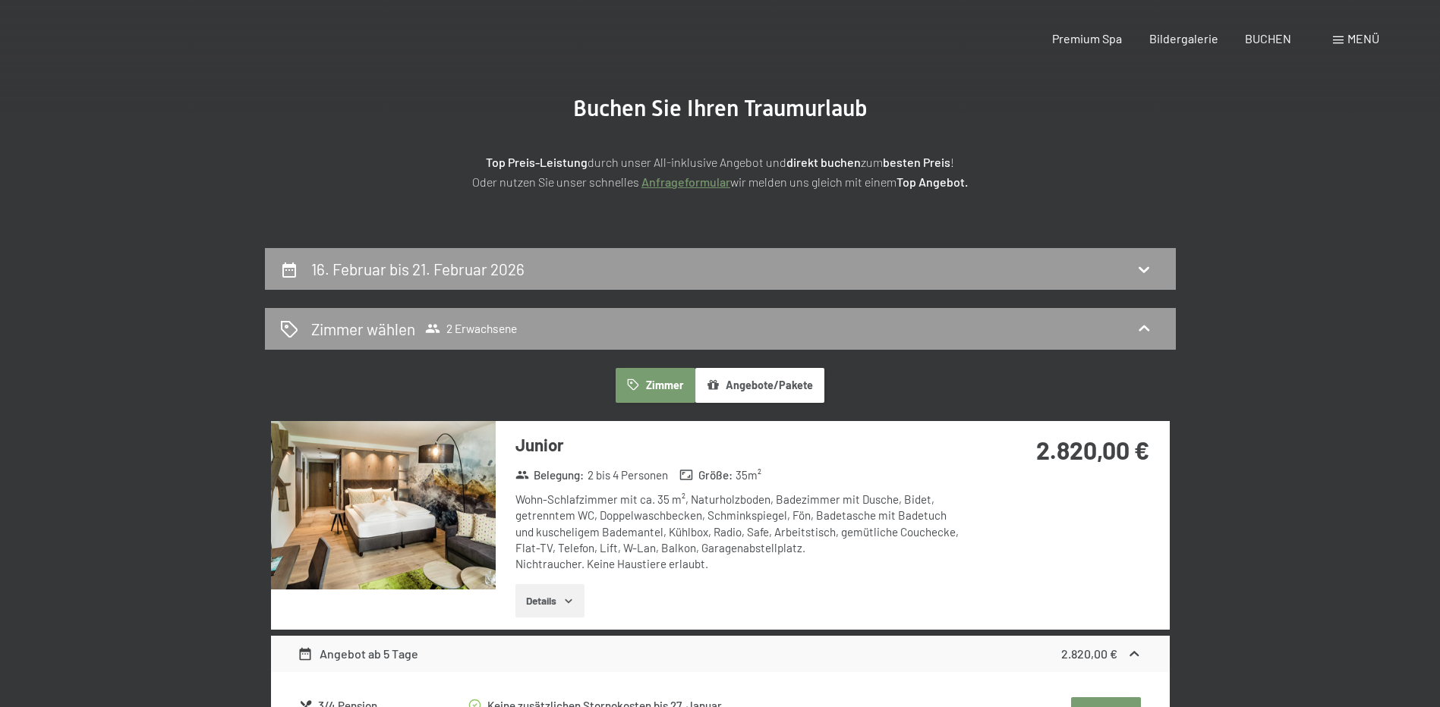
scroll to position [0, 0]
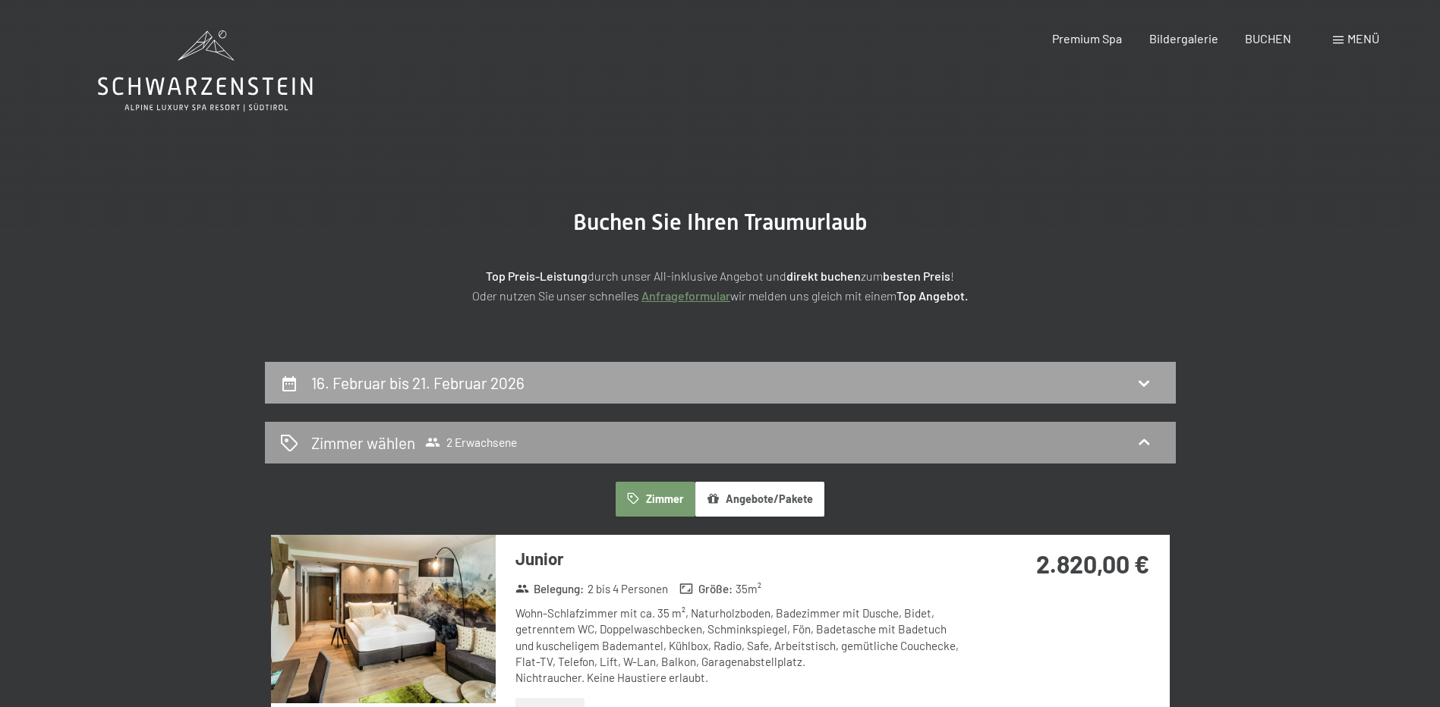
click at [899, 381] on div "16. Februar bis 21. Februar 2026" at bounding box center [720, 383] width 880 height 22
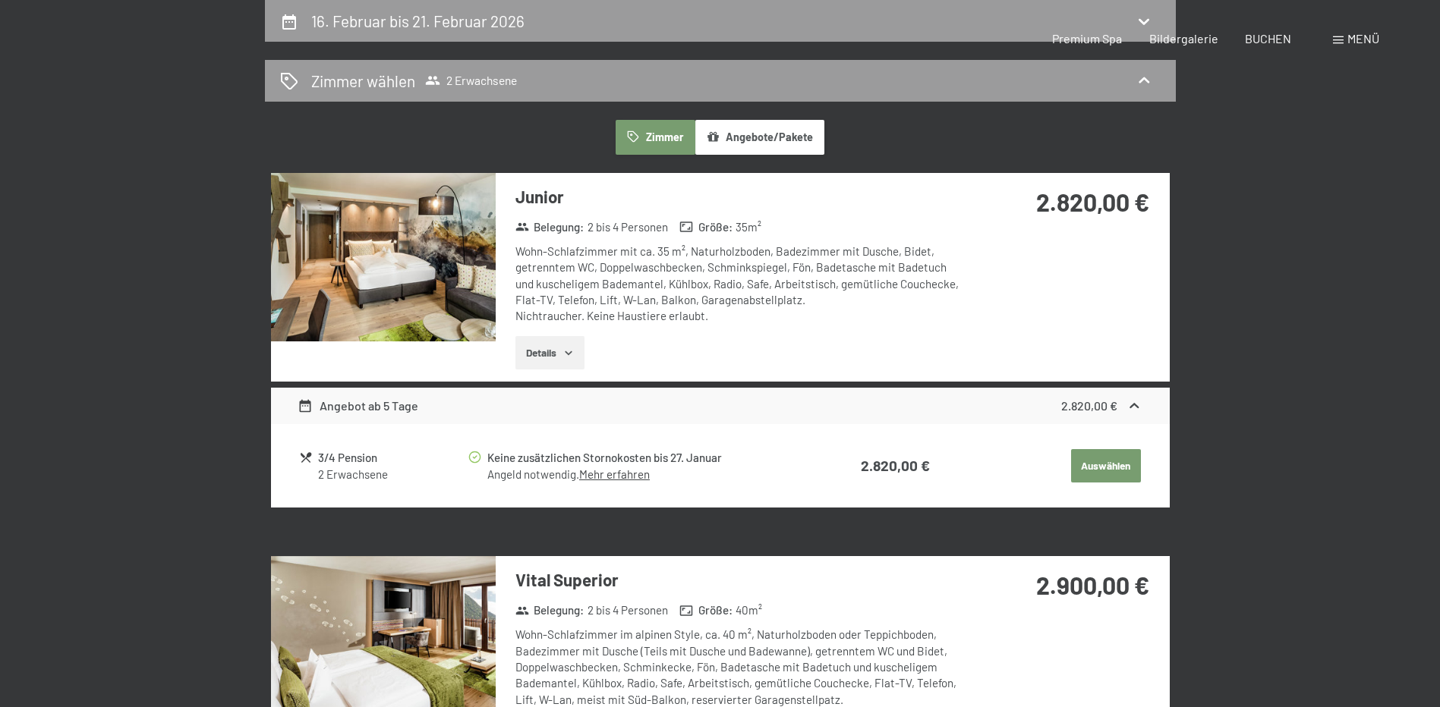
select select "2026-01-01"
select select "2026-02-01"
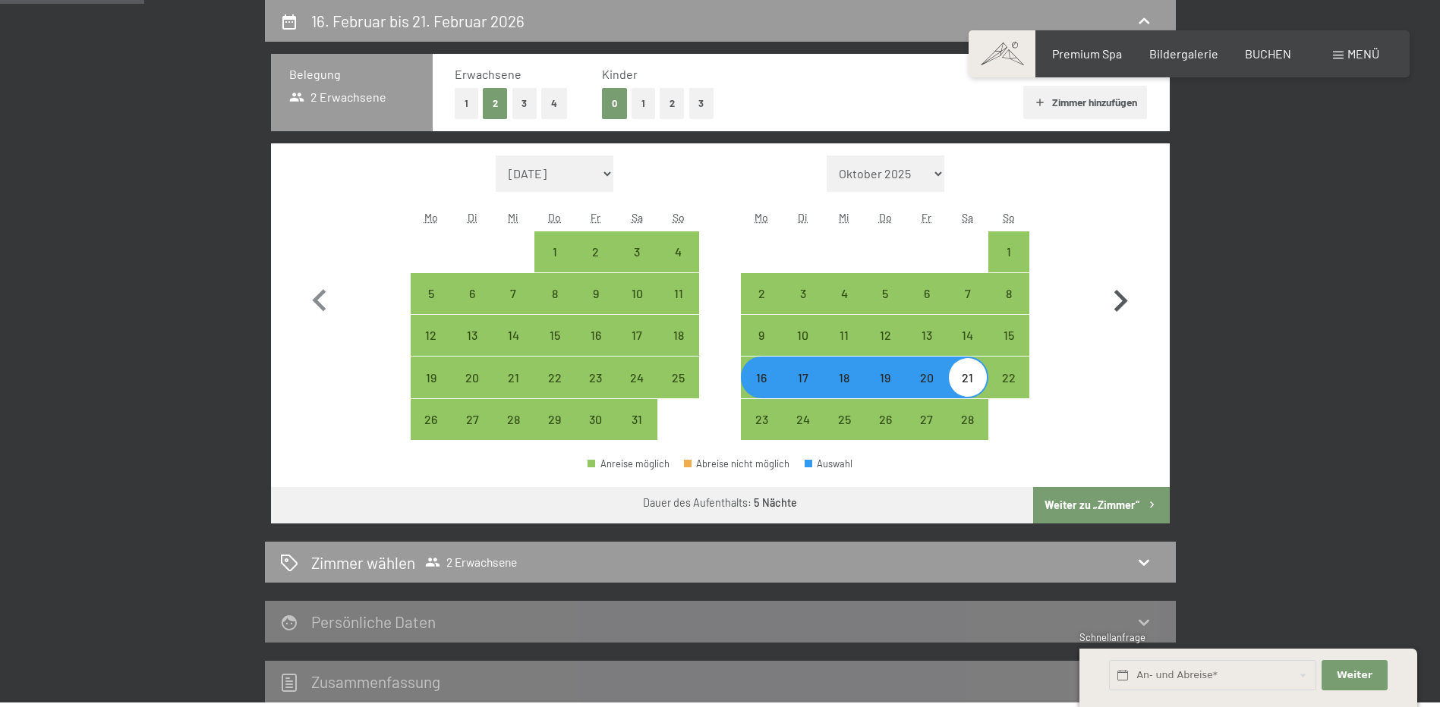
click at [1116, 303] on icon "button" at bounding box center [1120, 301] width 44 height 44
select select "2026-02-01"
select select "2026-03-01"
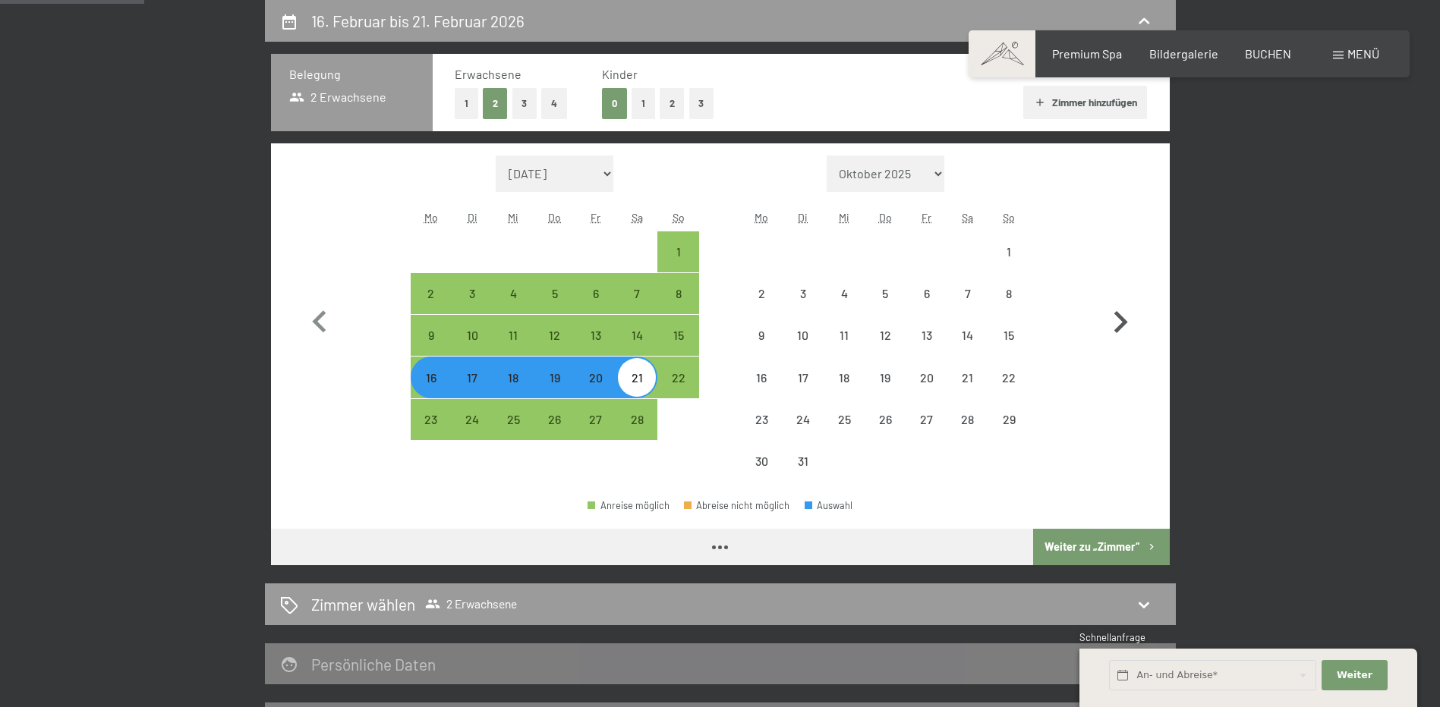
select select "2026-02-01"
select select "2026-03-01"
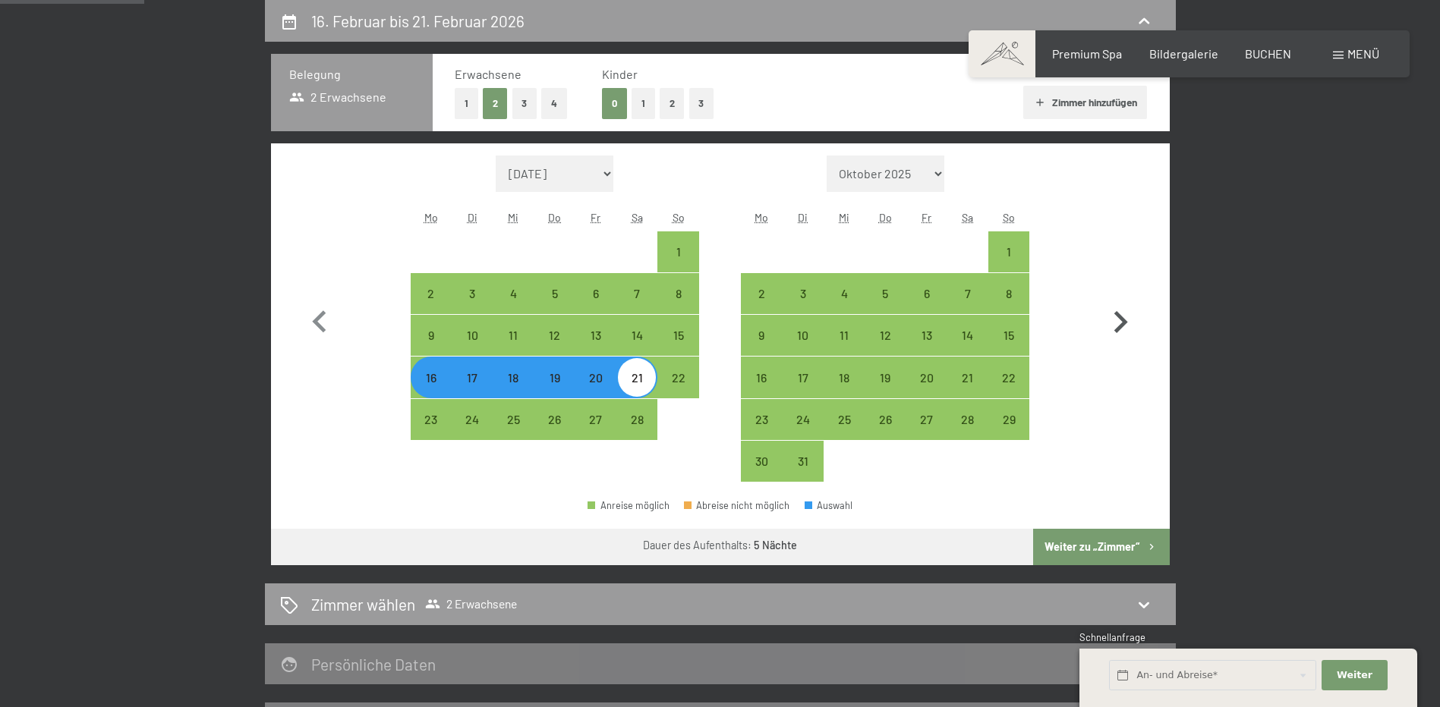
click at [1116, 303] on icon "button" at bounding box center [1120, 323] width 44 height 44
select select "2026-03-01"
select select "2026-04-01"
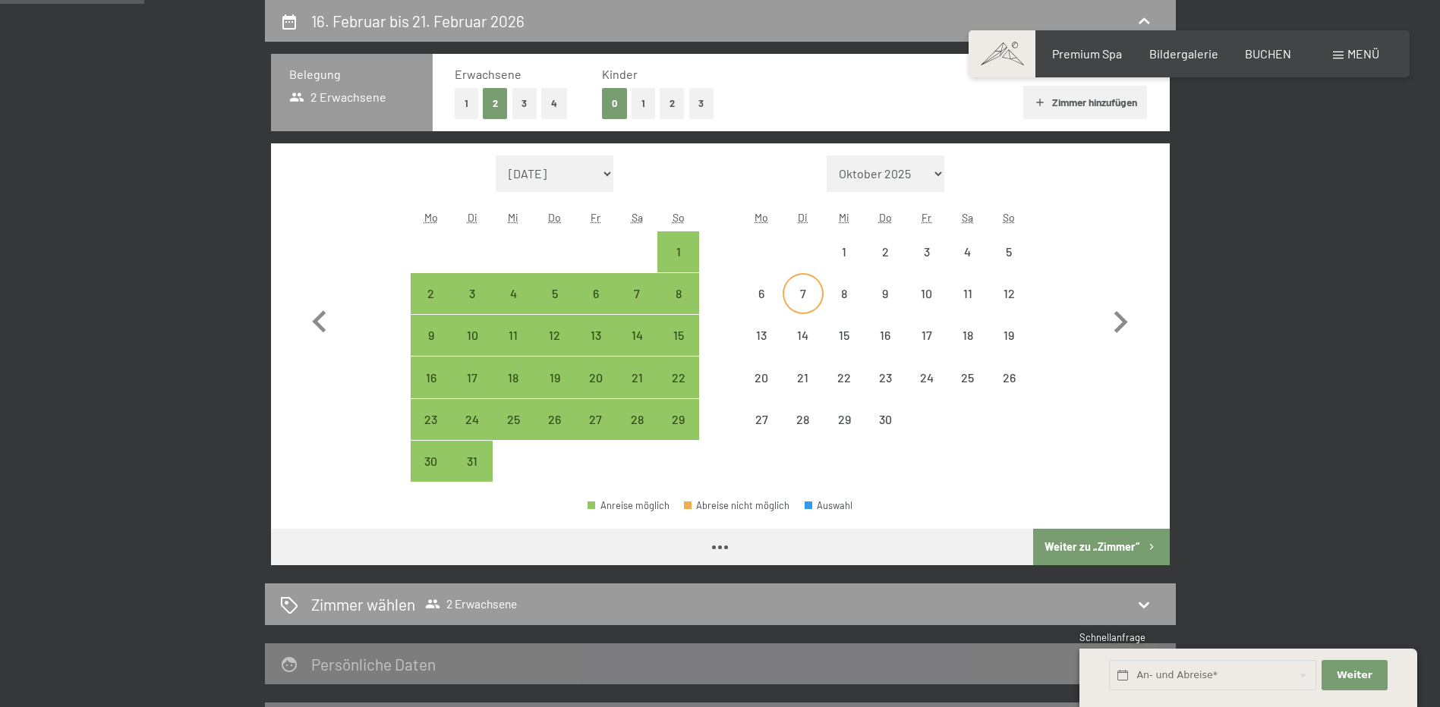
select select "2026-03-01"
select select "2026-04-01"
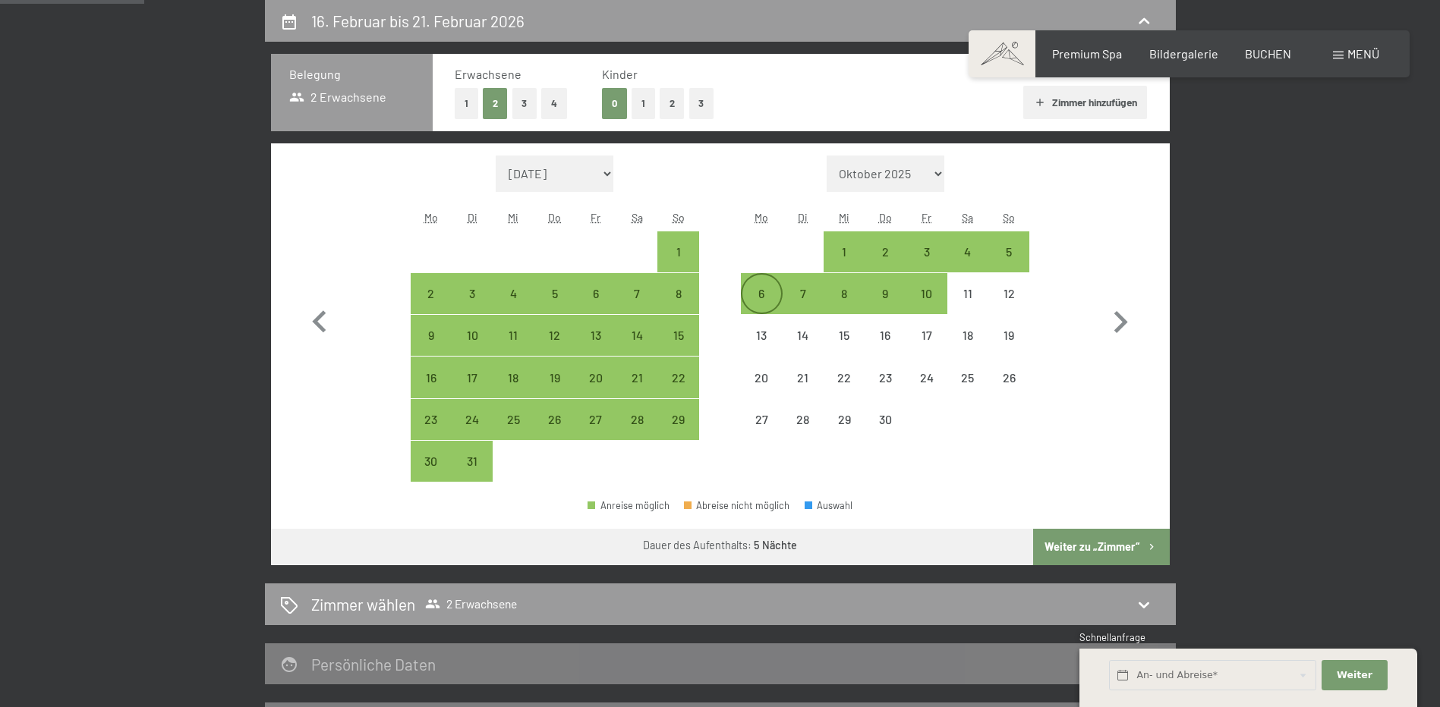
click at [770, 307] on div "6" at bounding box center [761, 307] width 38 height 38
select select "2026-03-01"
select select "2026-04-01"
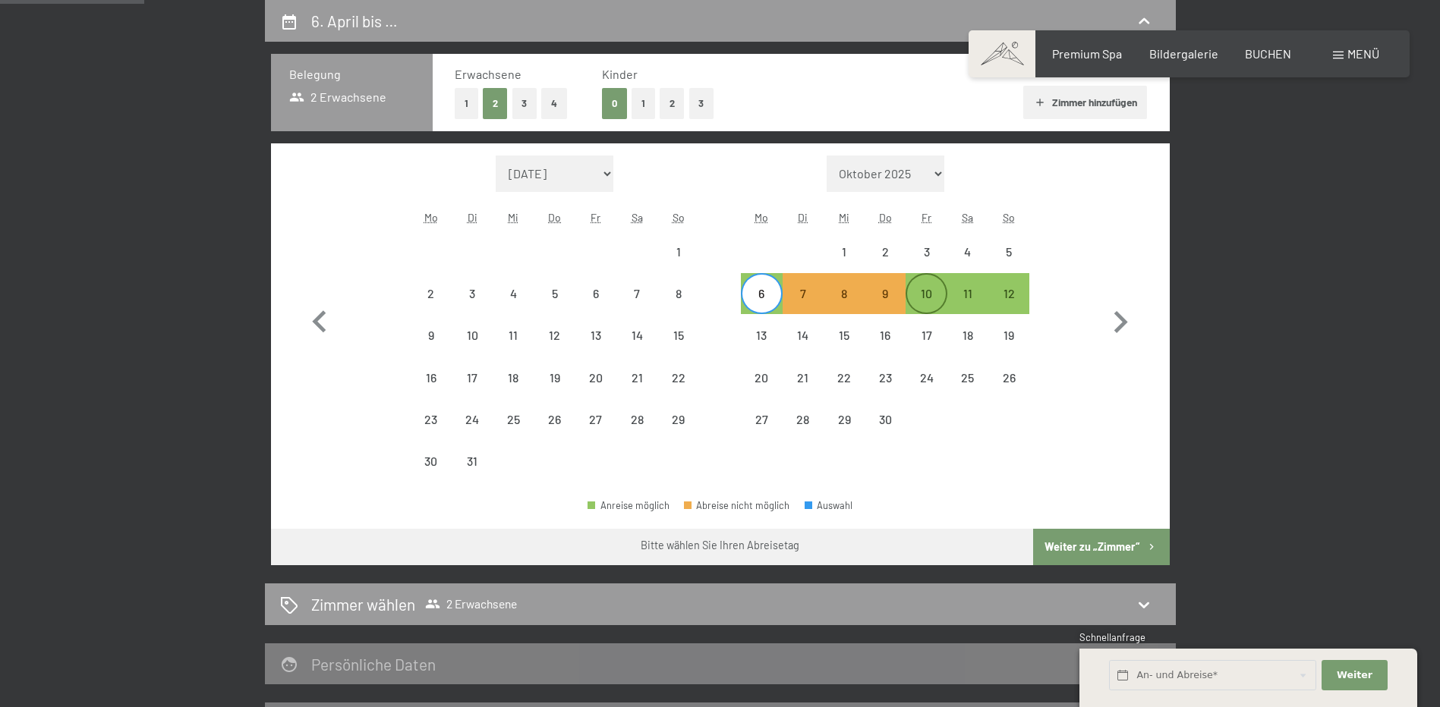
click at [918, 297] on div "10" at bounding box center [926, 307] width 38 height 38
select select "2026-03-01"
select select "2026-04-01"
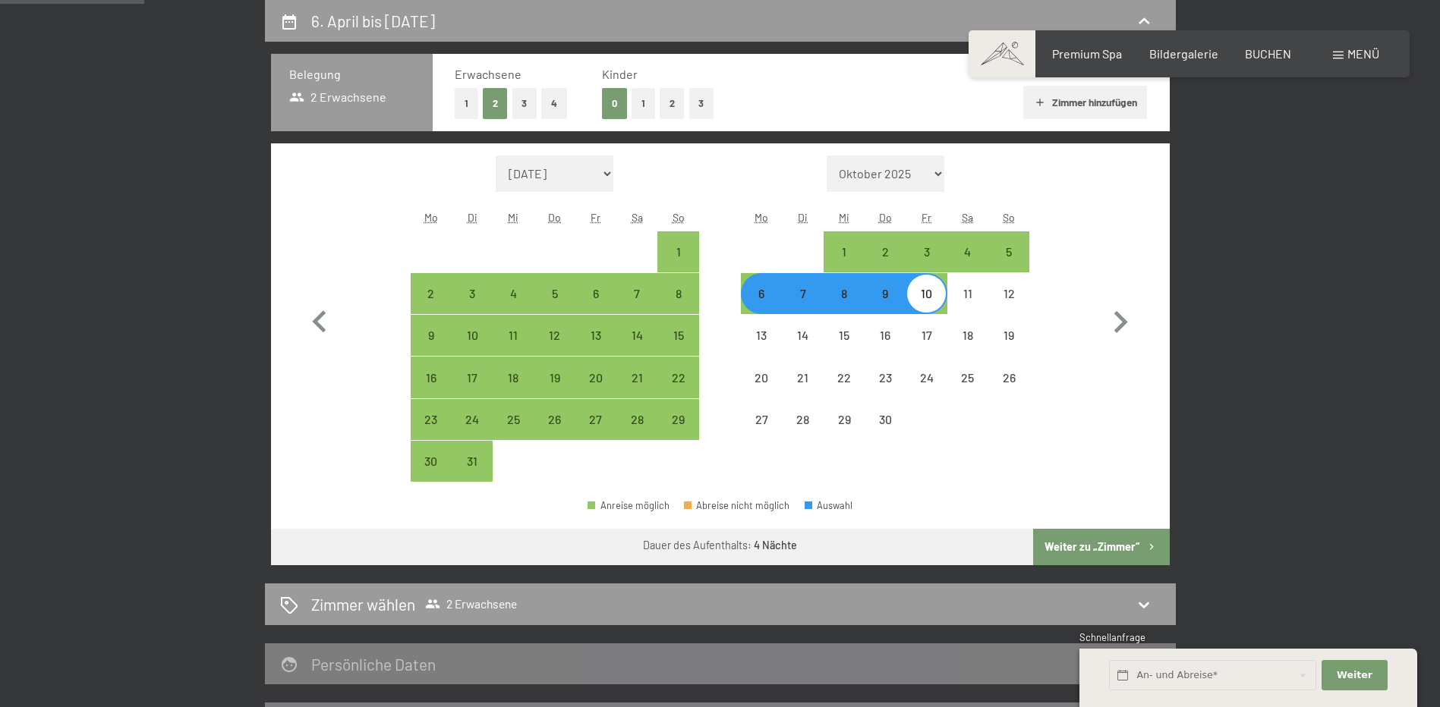
click at [1086, 538] on button "Weiter zu „Zimmer“" at bounding box center [1101, 547] width 136 height 36
select select "2026-03-01"
select select "2026-04-01"
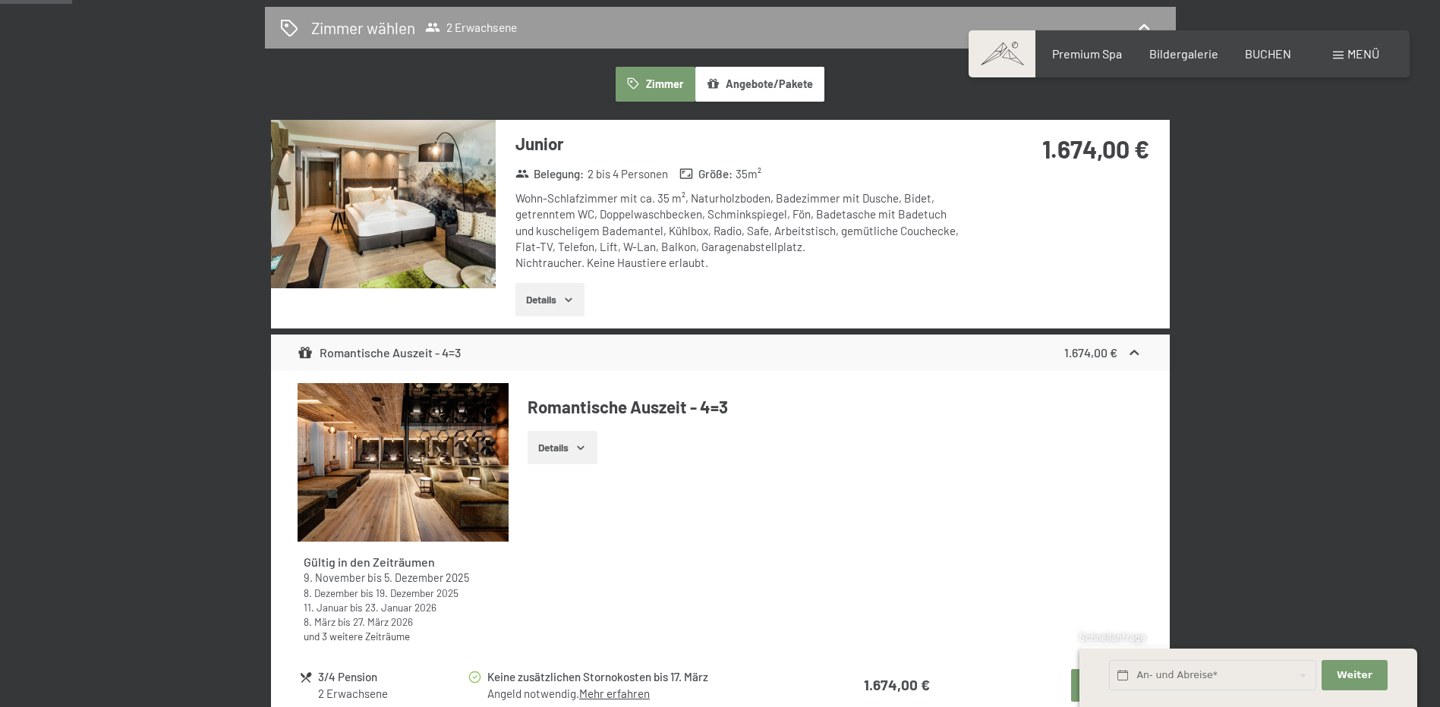
scroll to position [438, 0]
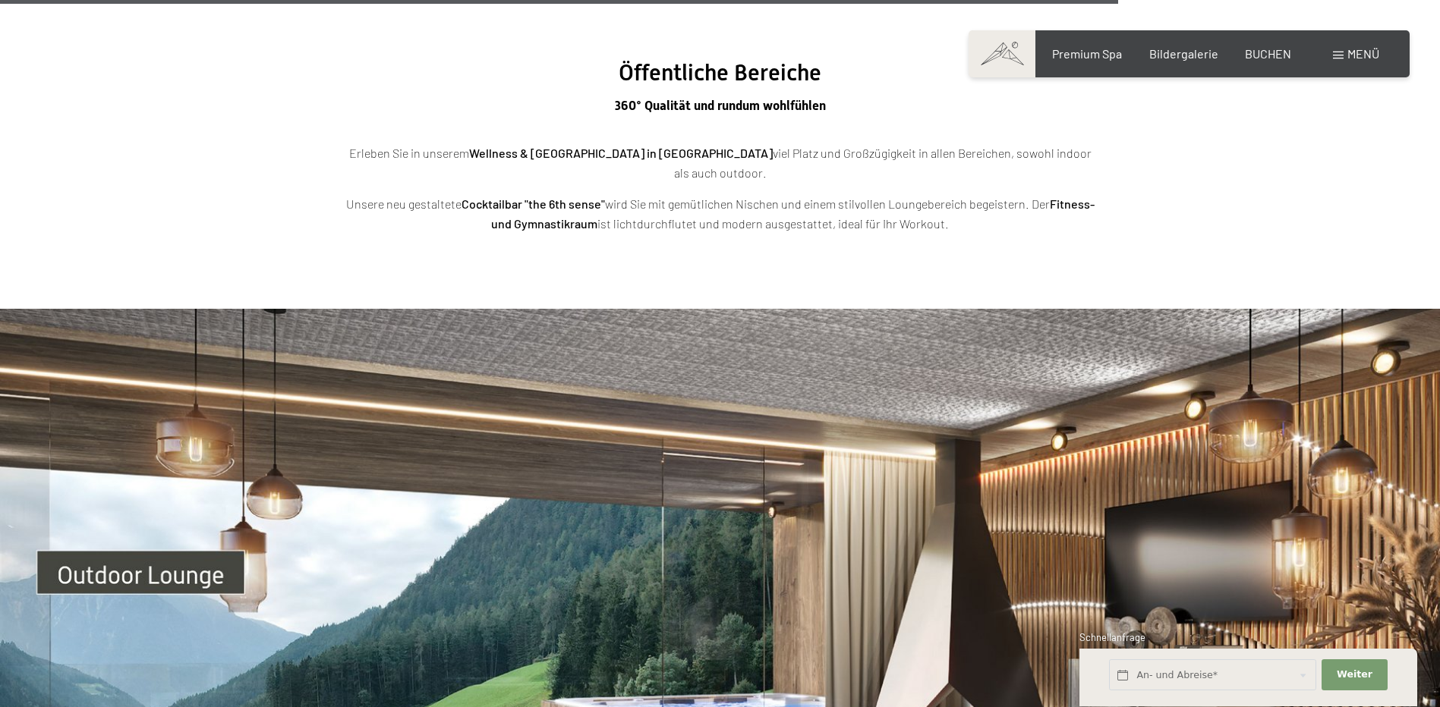
scroll to position [5161, 0]
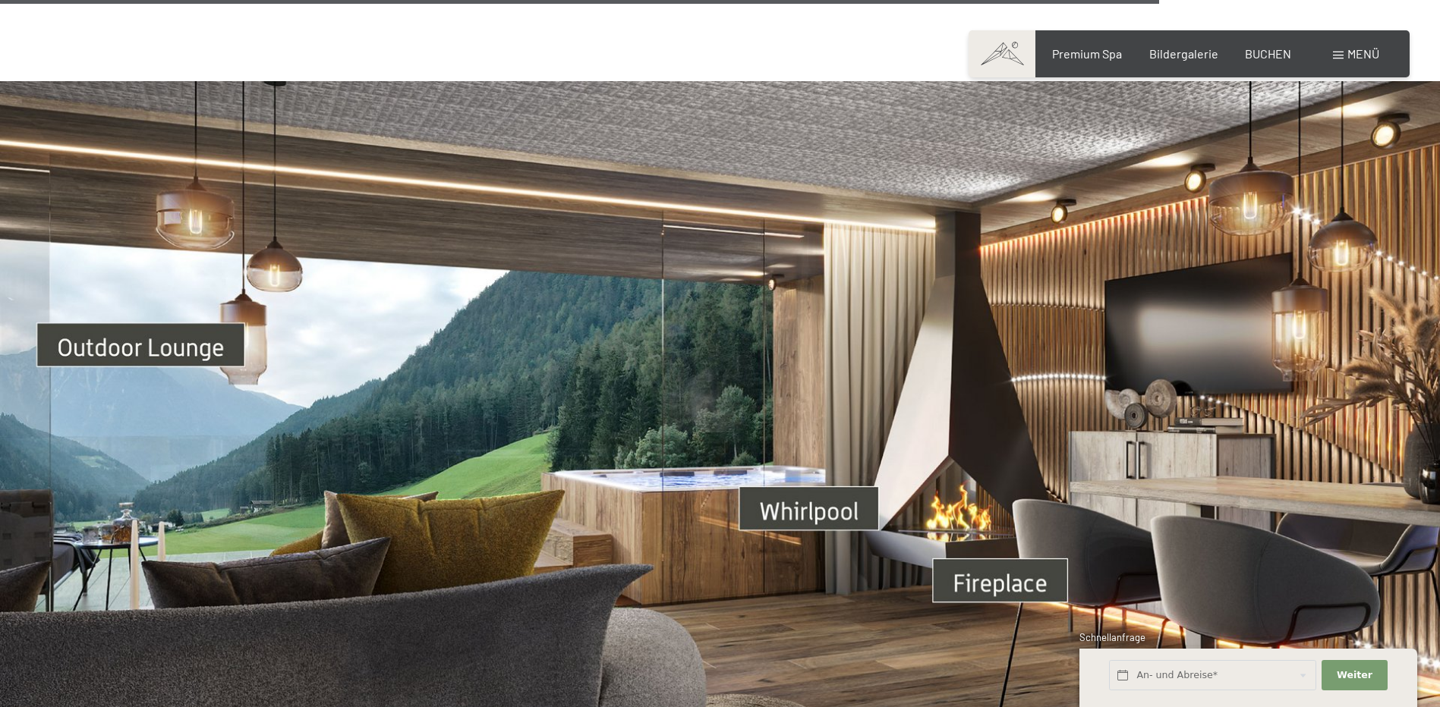
click at [61, 324] on img at bounding box center [720, 486] width 1440 height 810
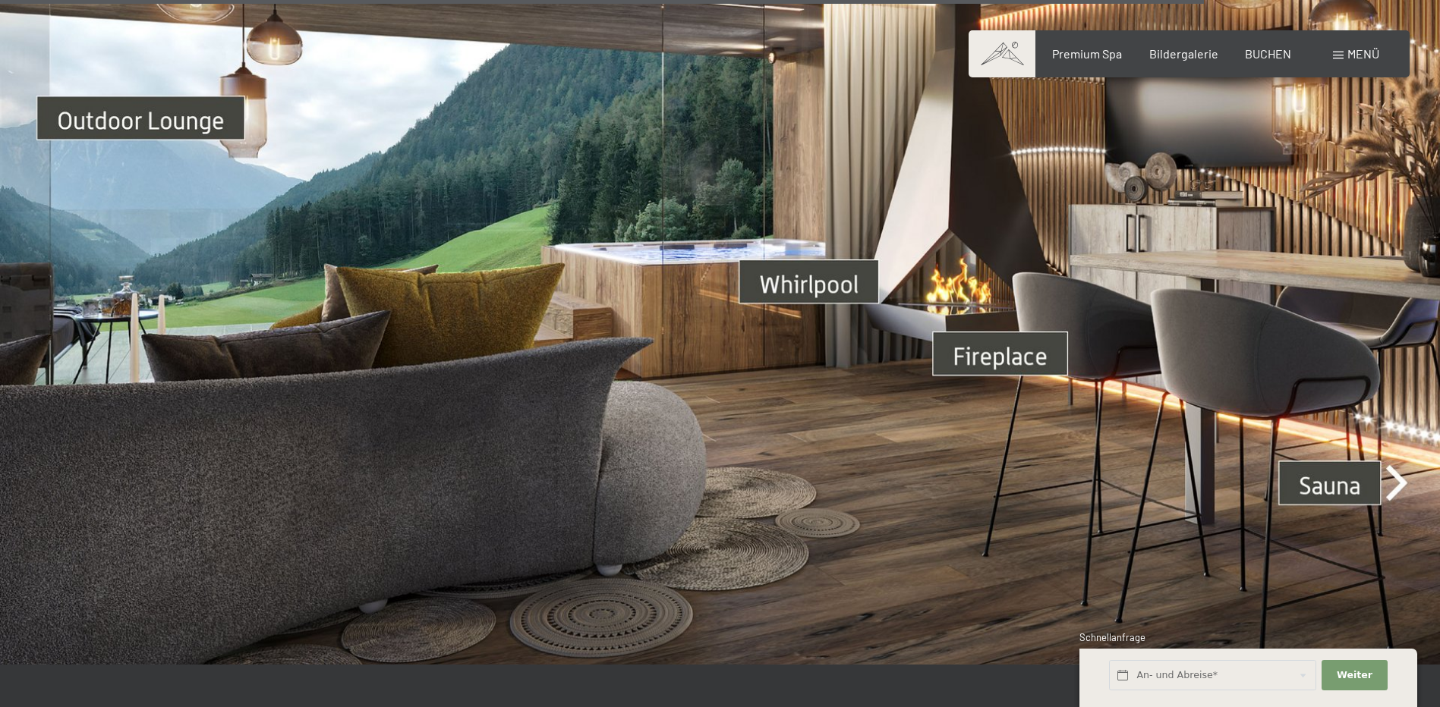
scroll to position [5388, 0]
click at [825, 253] on img at bounding box center [720, 259] width 1440 height 810
click at [1011, 337] on img at bounding box center [720, 259] width 1440 height 810
click at [1335, 471] on img at bounding box center [720, 259] width 1440 height 810
click at [1397, 465] on img at bounding box center [720, 259] width 1440 height 810
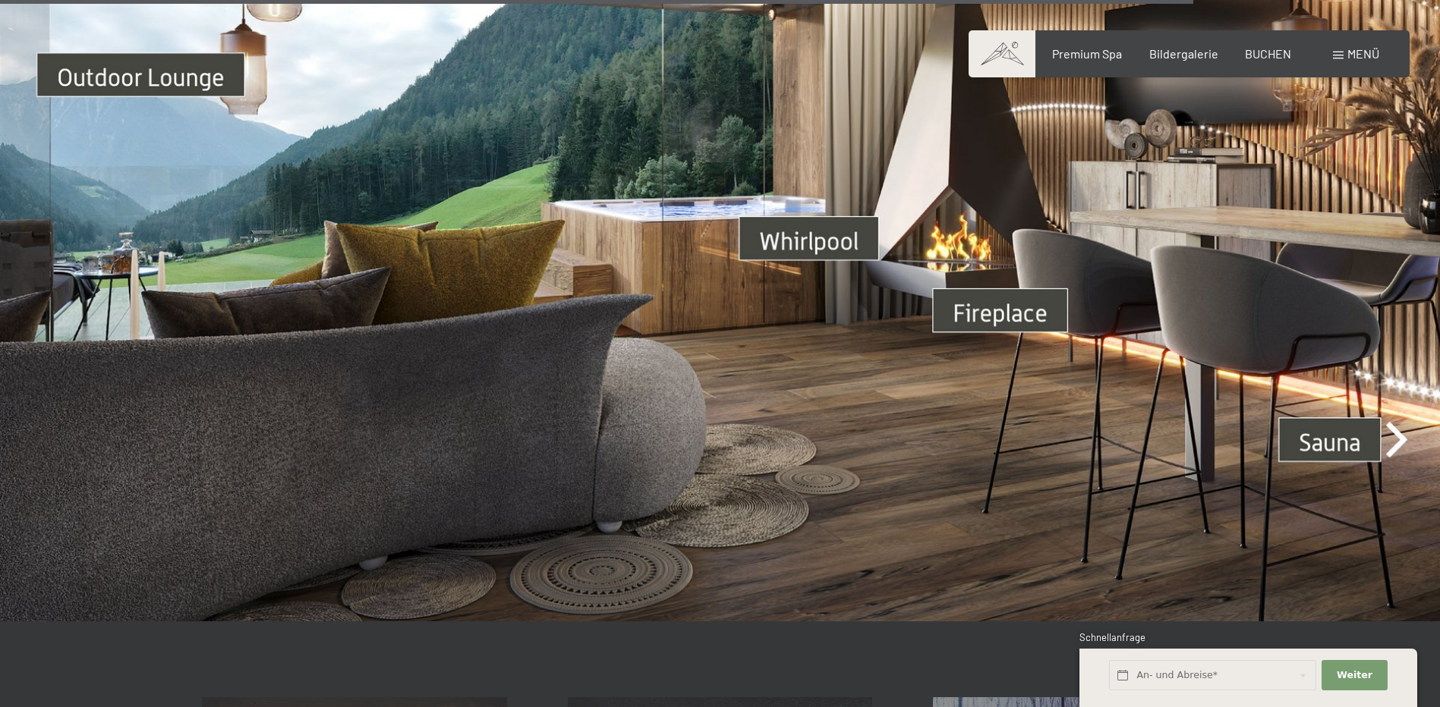
scroll to position [5312, 0]
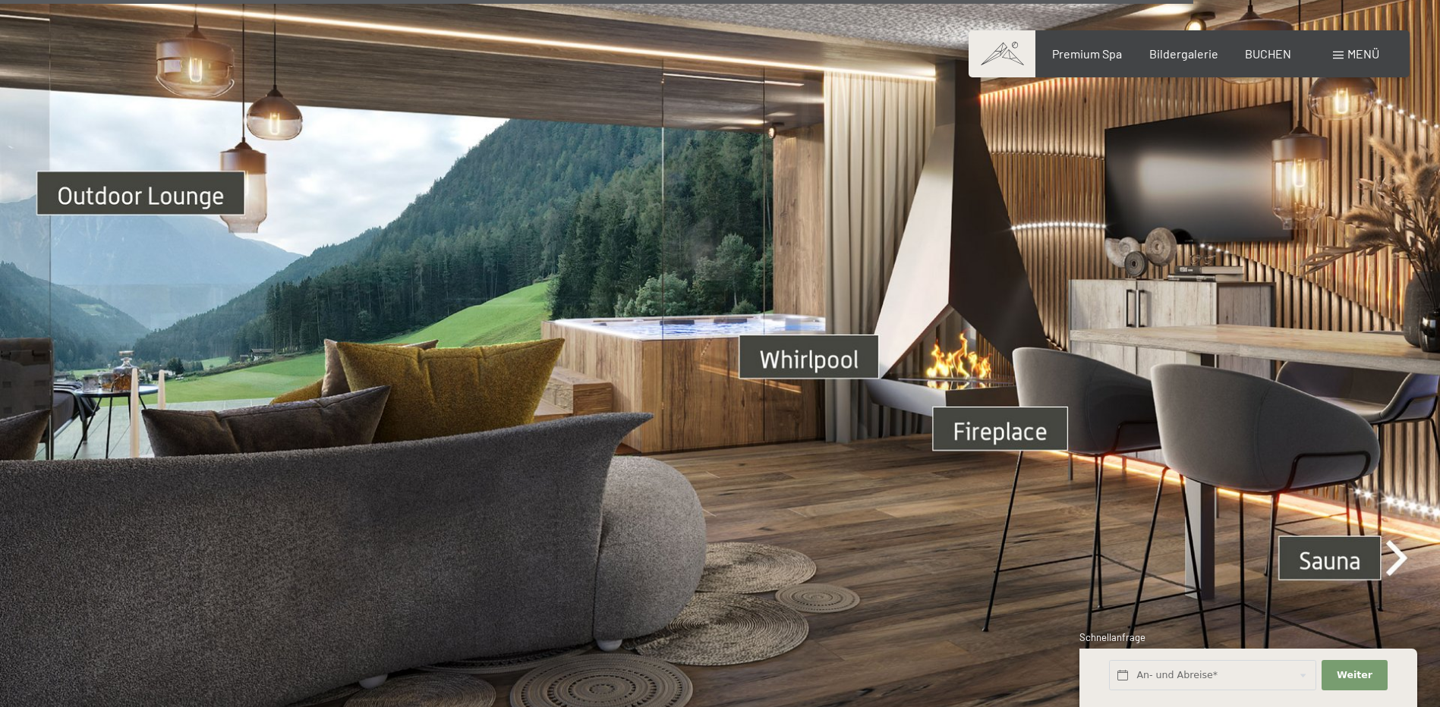
click at [1379, 440] on img at bounding box center [720, 334] width 1440 height 810
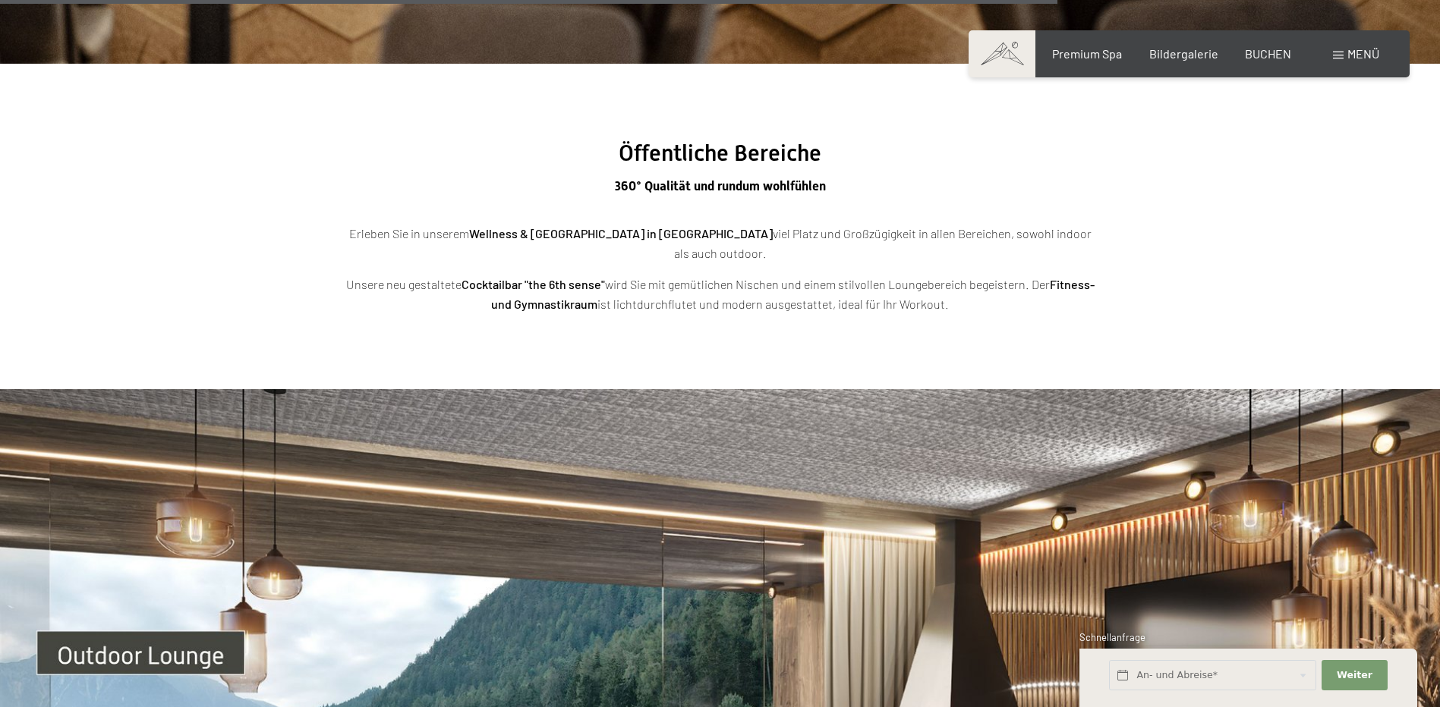
scroll to position [4705, 0]
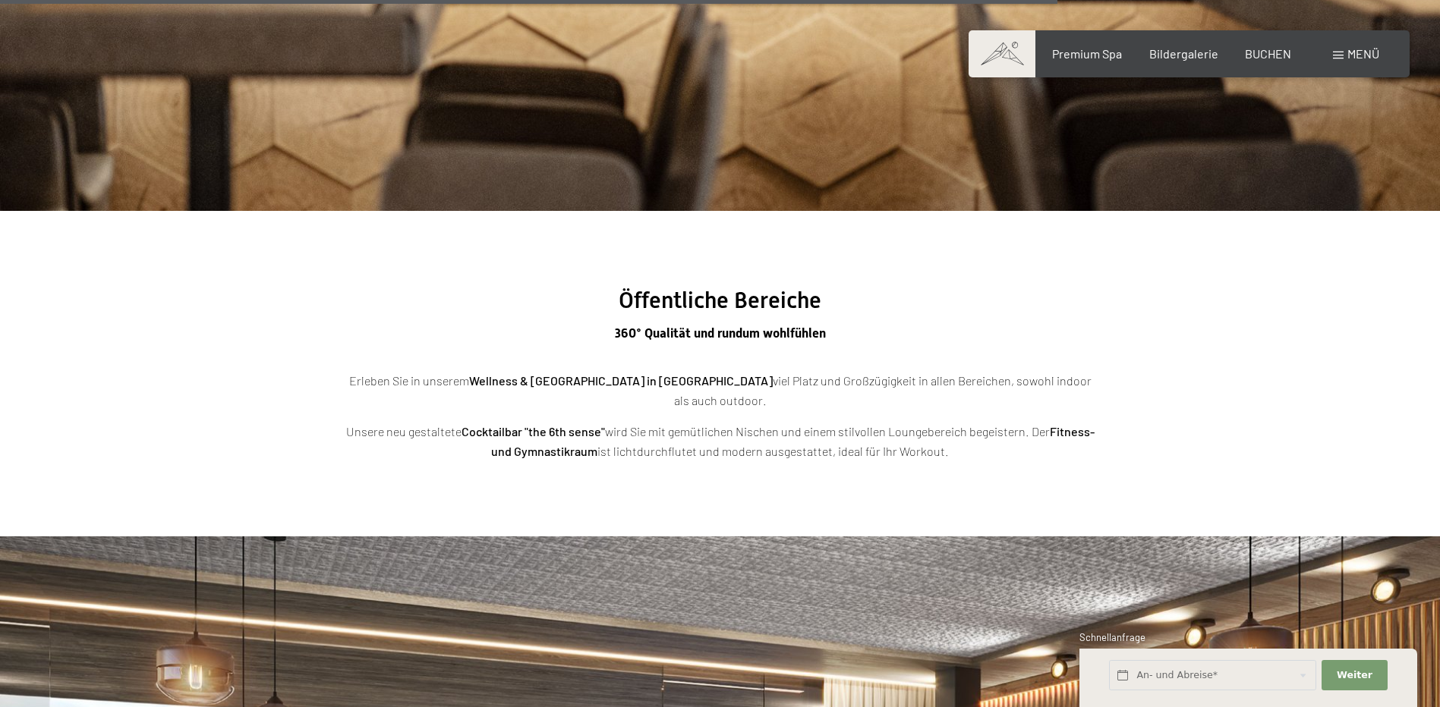
click at [1352, 54] on span "Menü" at bounding box center [1363, 53] width 32 height 14
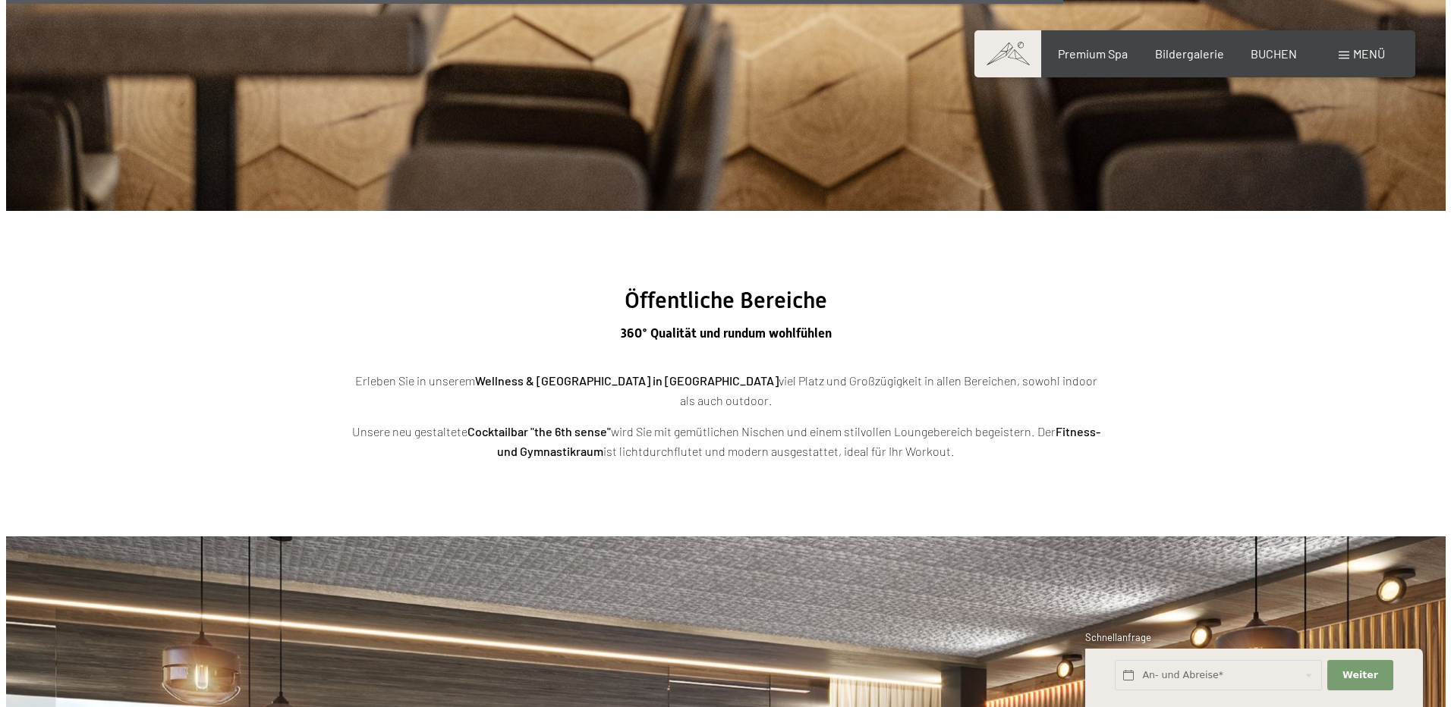
scroll to position [4724, 0]
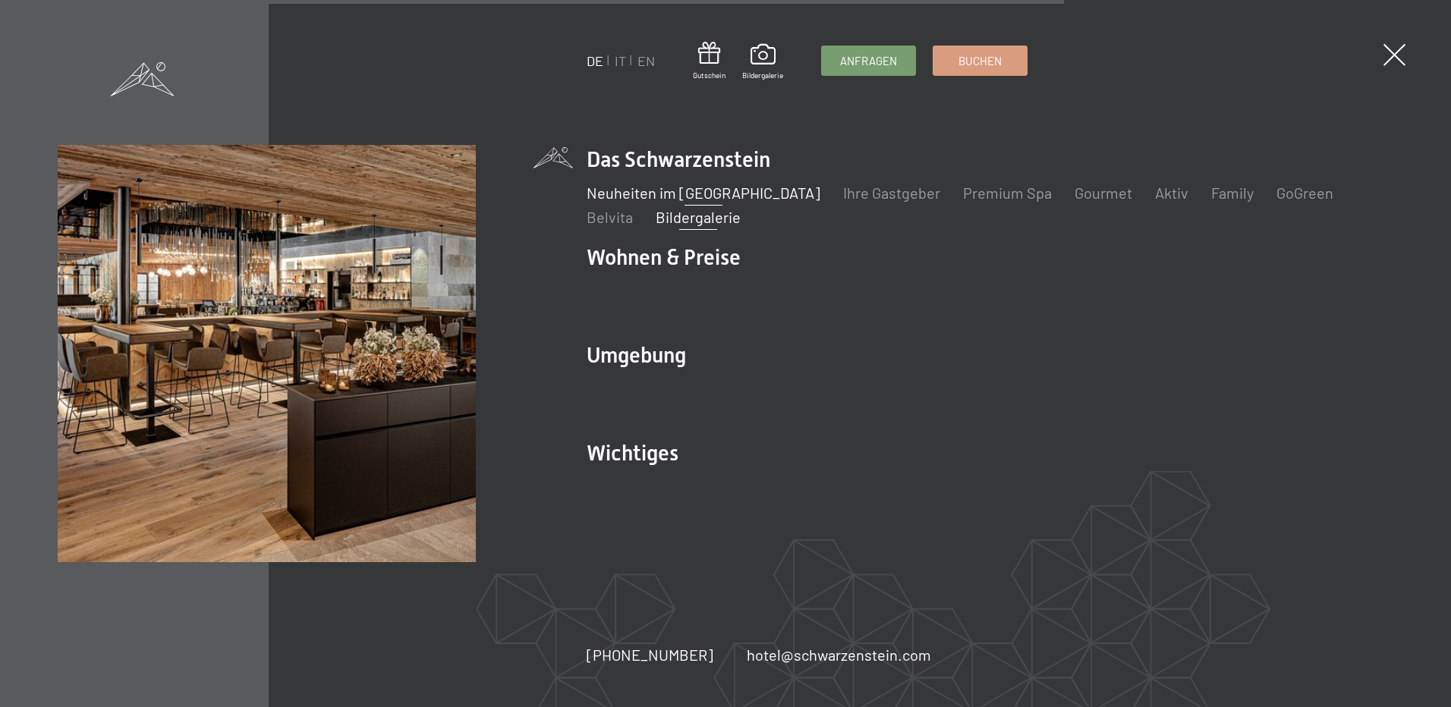
click at [656, 215] on link "Bildergalerie" at bounding box center [698, 217] width 85 height 18
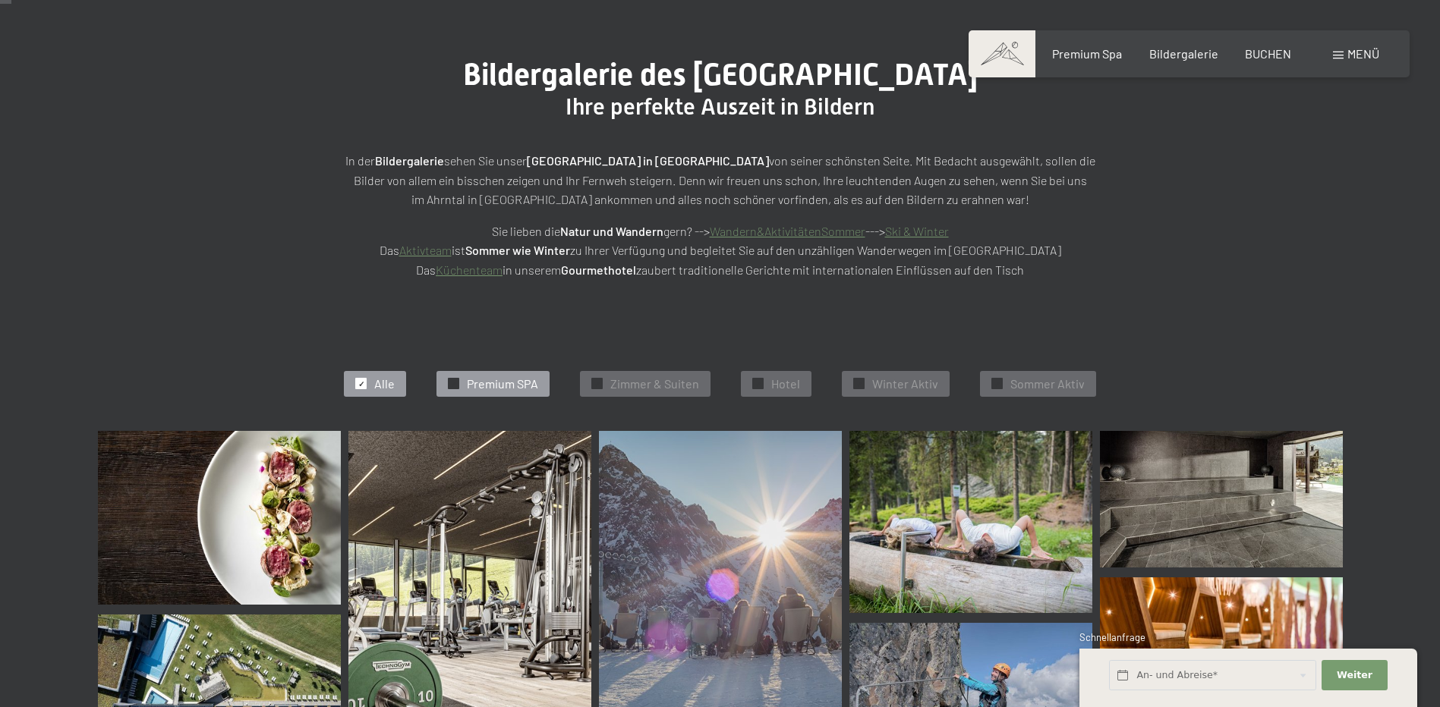
click at [514, 379] on span "Premium SPA" at bounding box center [502, 384] width 71 height 17
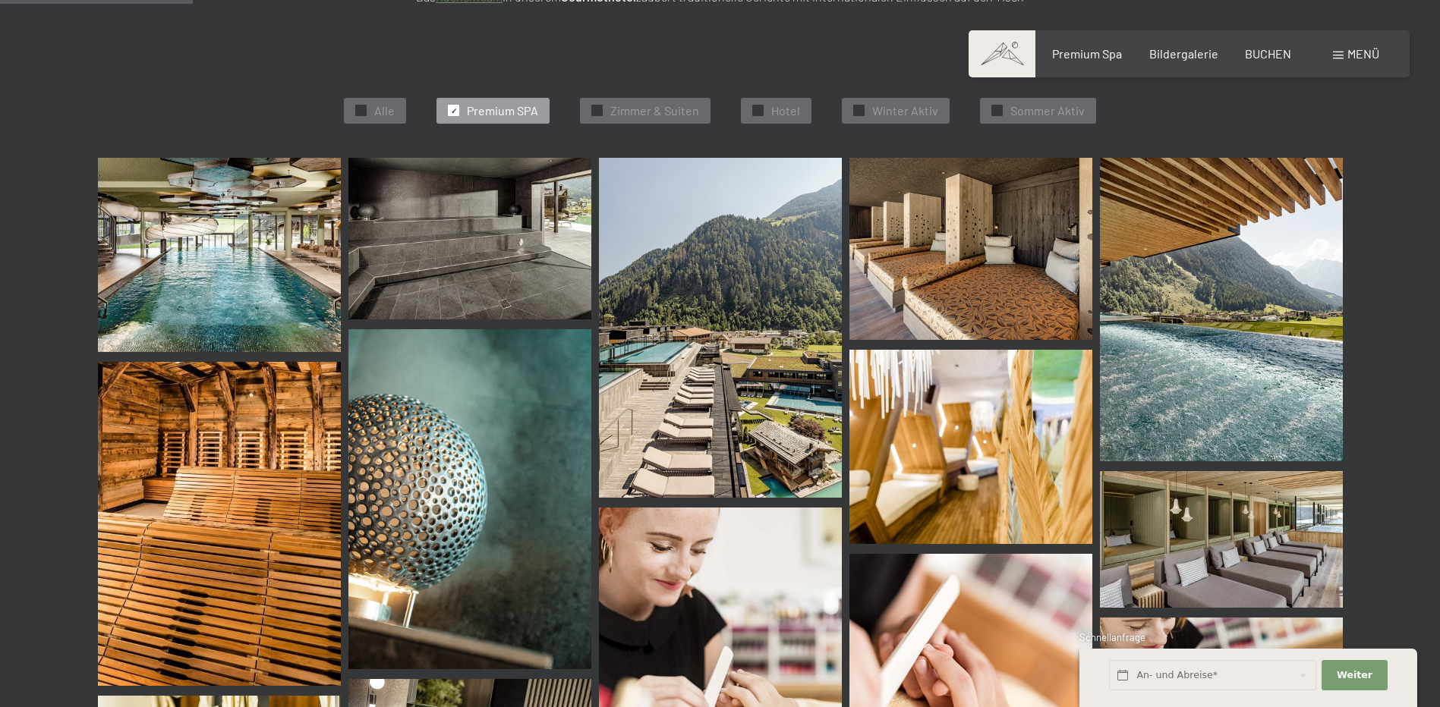
scroll to position [231, 0]
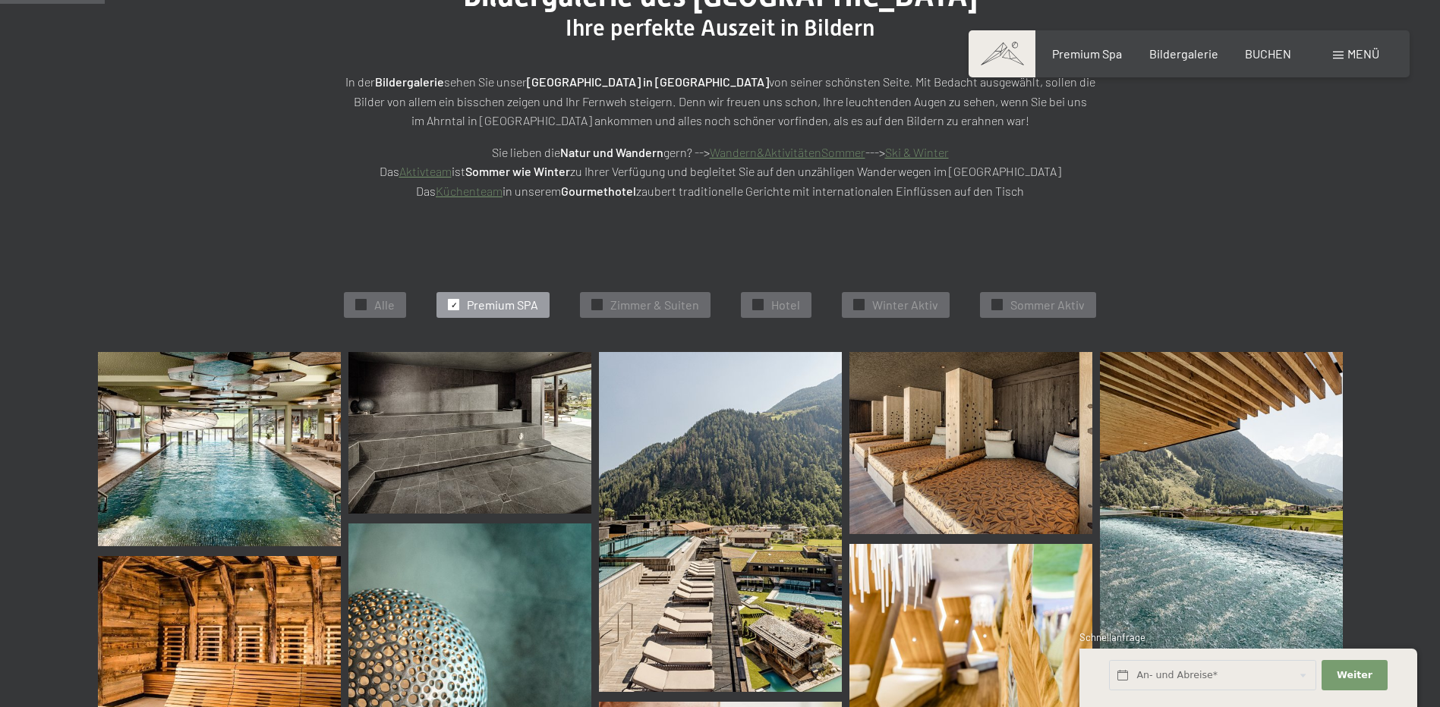
click at [518, 304] on span "Premium SPA" at bounding box center [502, 305] width 71 height 17
click at [869, 307] on div "✓ Winter Aktiv" at bounding box center [896, 305] width 108 height 26
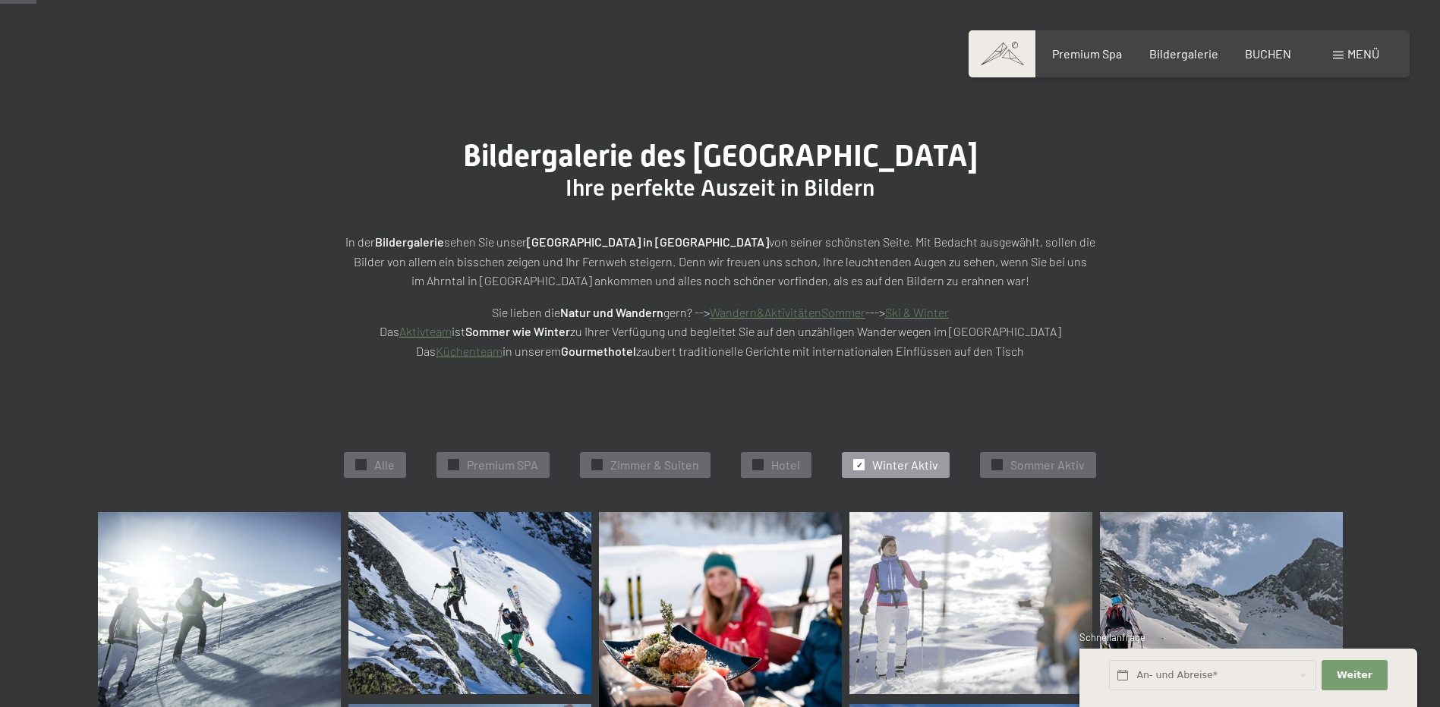
scroll to position [0, 0]
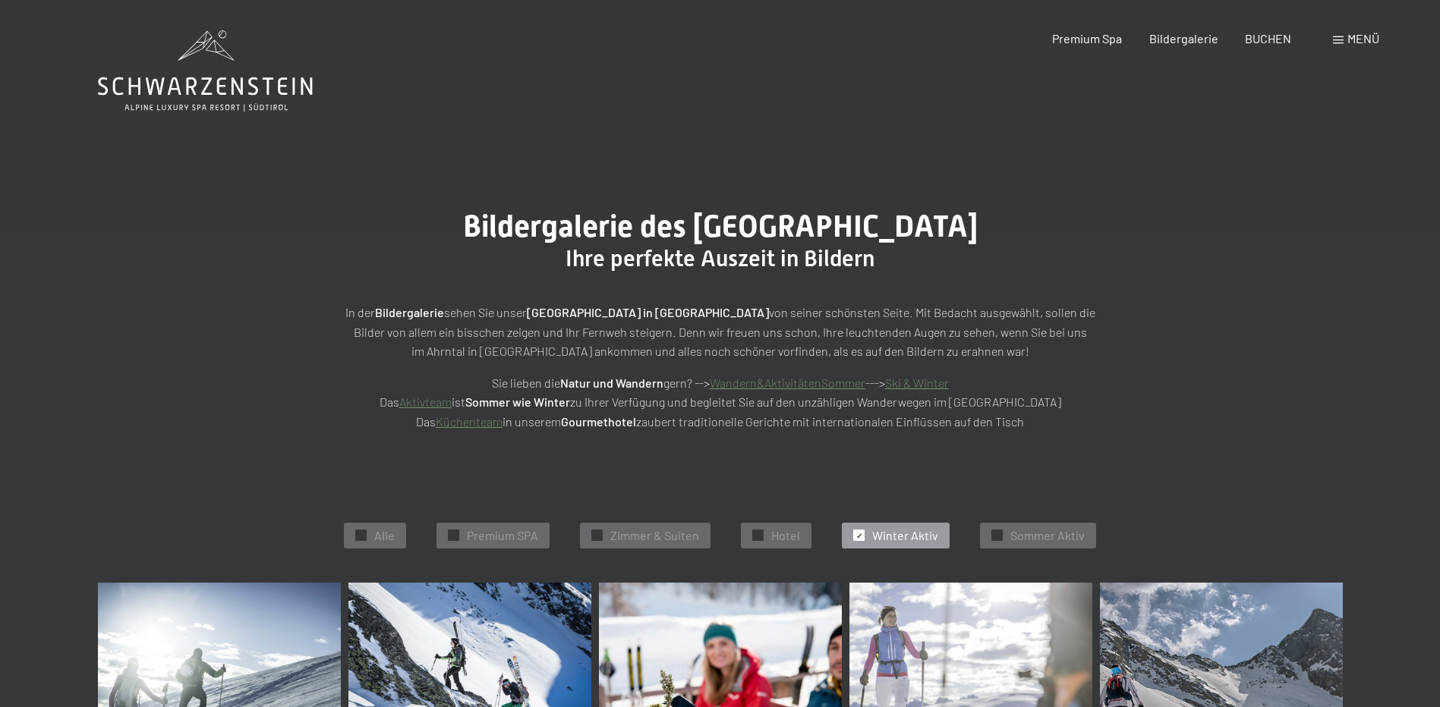
click at [860, 548] on div "✓ Winter Aktiv" at bounding box center [896, 536] width 108 height 26
click at [855, 529] on div "✓ Winter Aktiv" at bounding box center [896, 536] width 108 height 26
click at [748, 534] on div "✓ Hotel" at bounding box center [776, 536] width 71 height 26
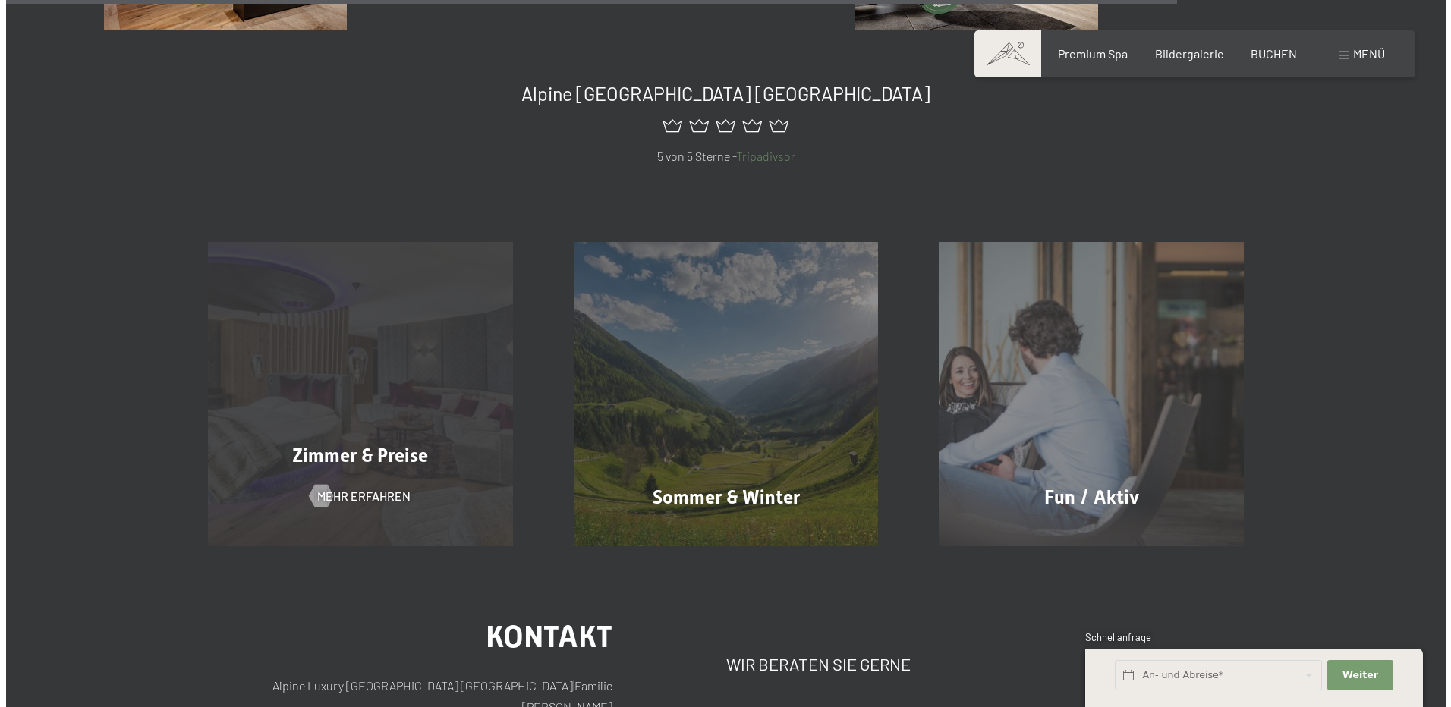
scroll to position [2811, 0]
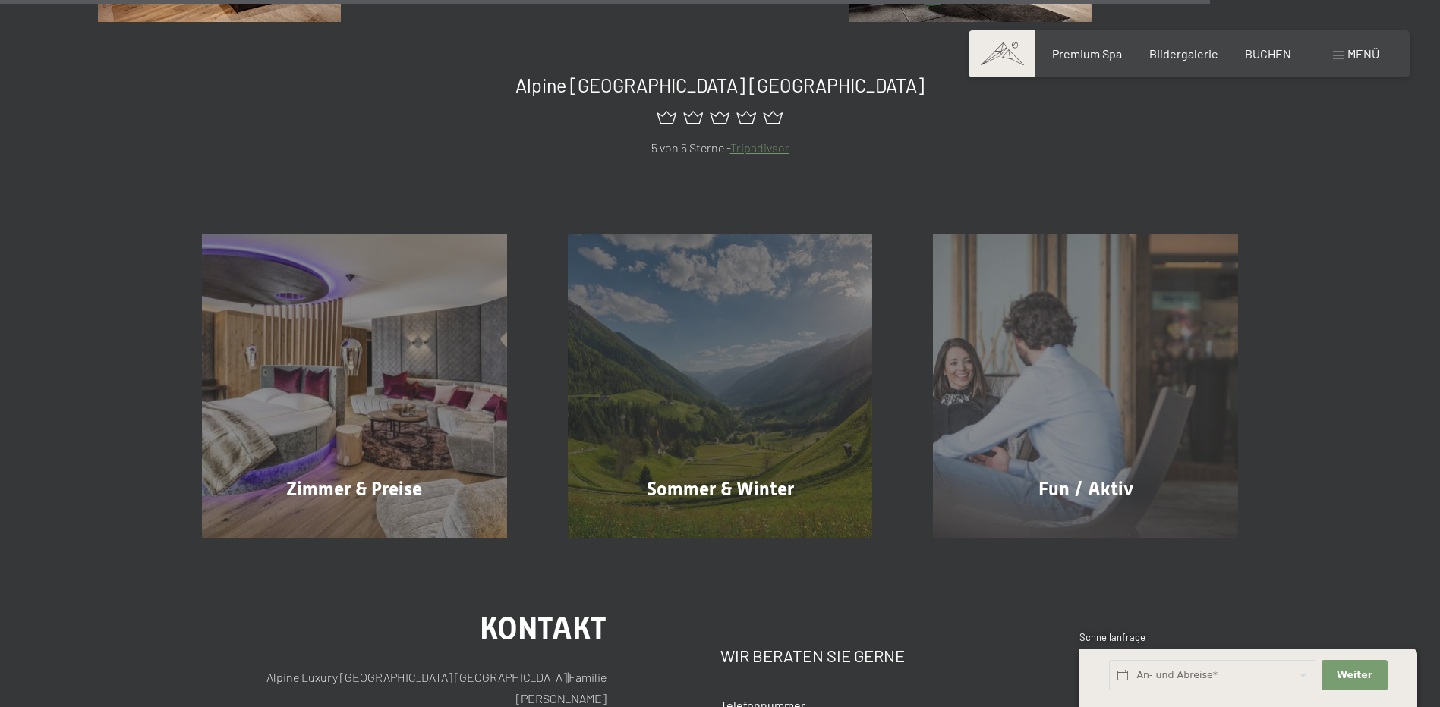
click at [1351, 52] on span "Menü" at bounding box center [1363, 53] width 32 height 14
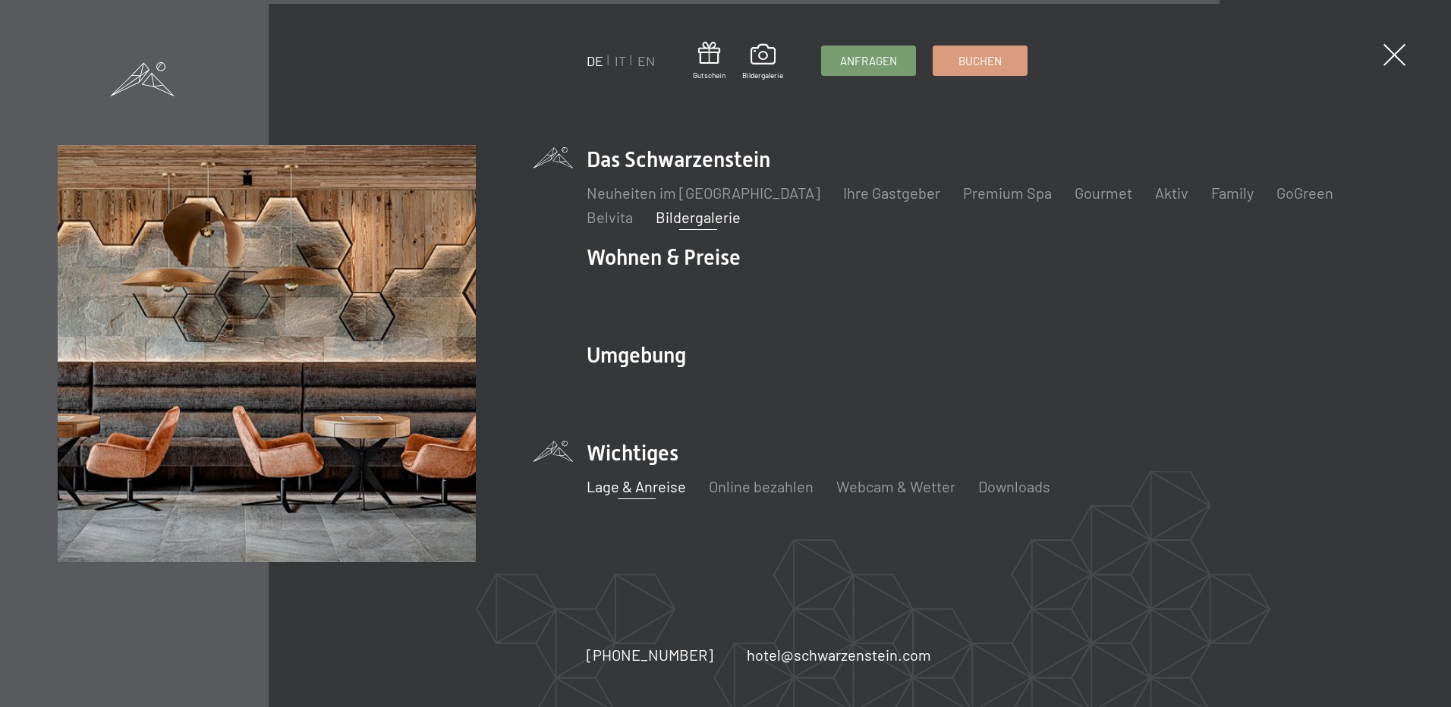
click at [649, 487] on link "Lage & Anreise" at bounding box center [636, 486] width 99 height 18
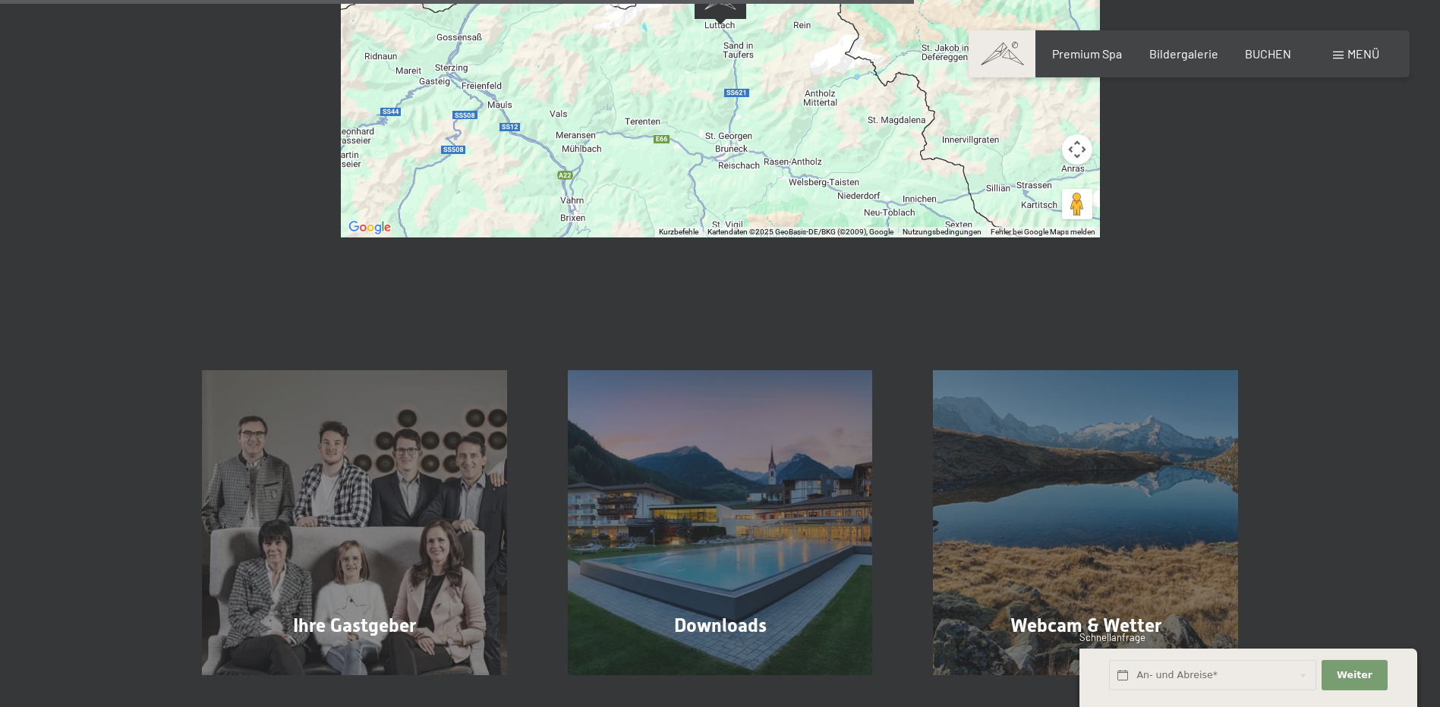
scroll to position [1290, 0]
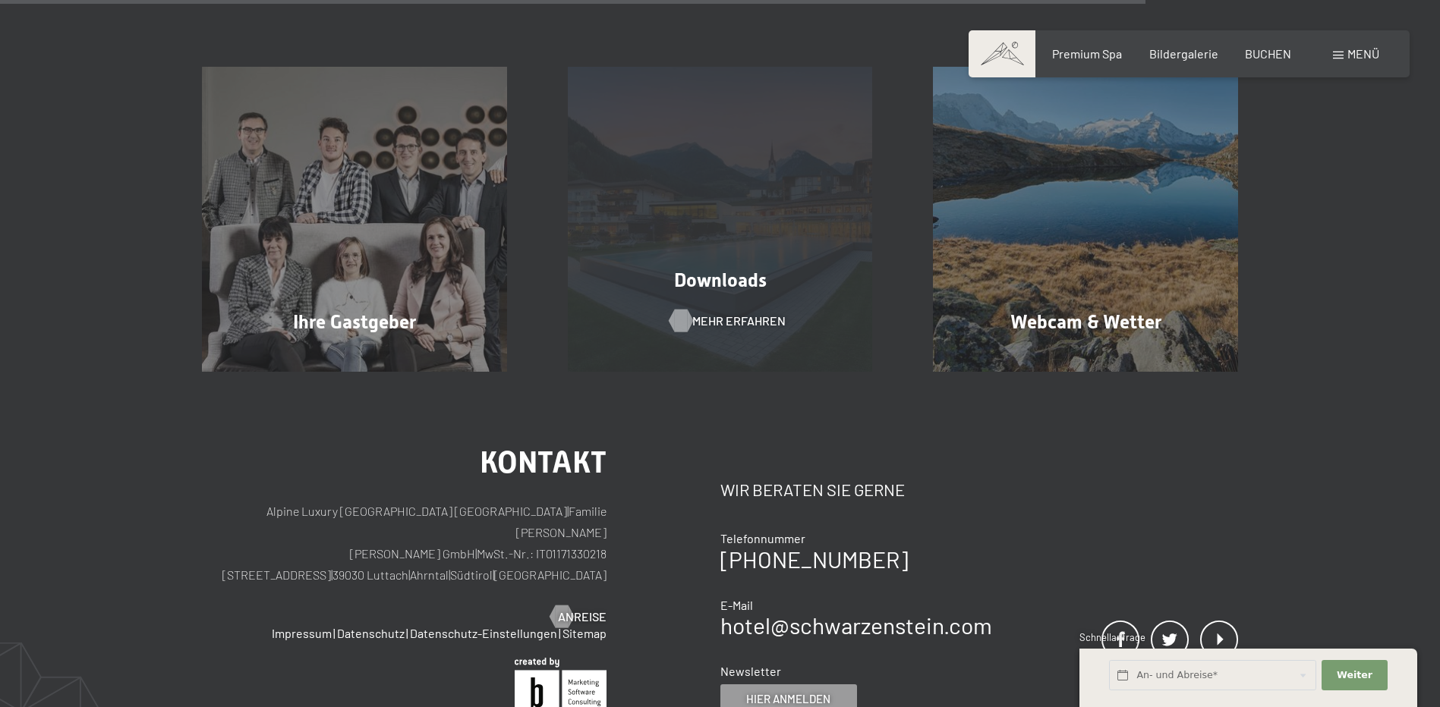
click at [729, 313] on span "Mehr erfahren" at bounding box center [738, 321] width 93 height 17
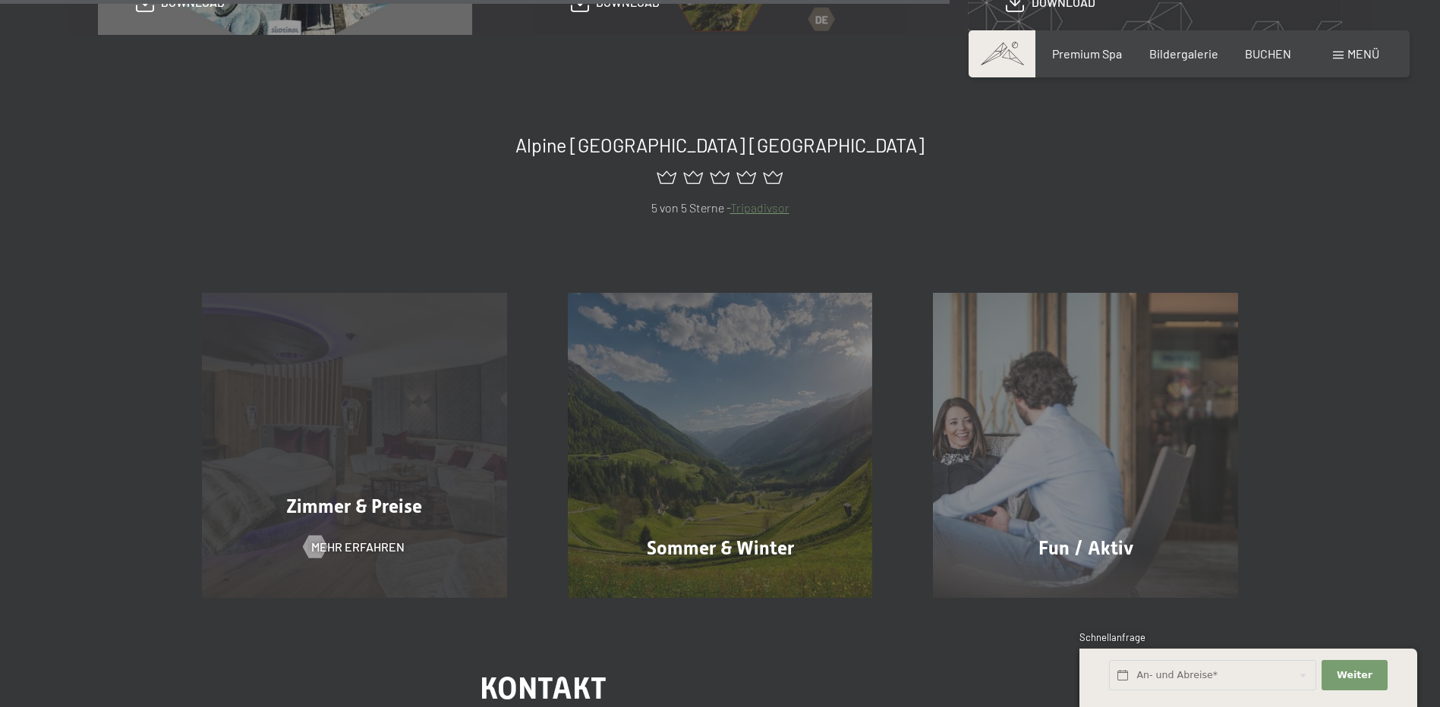
scroll to position [987, 0]
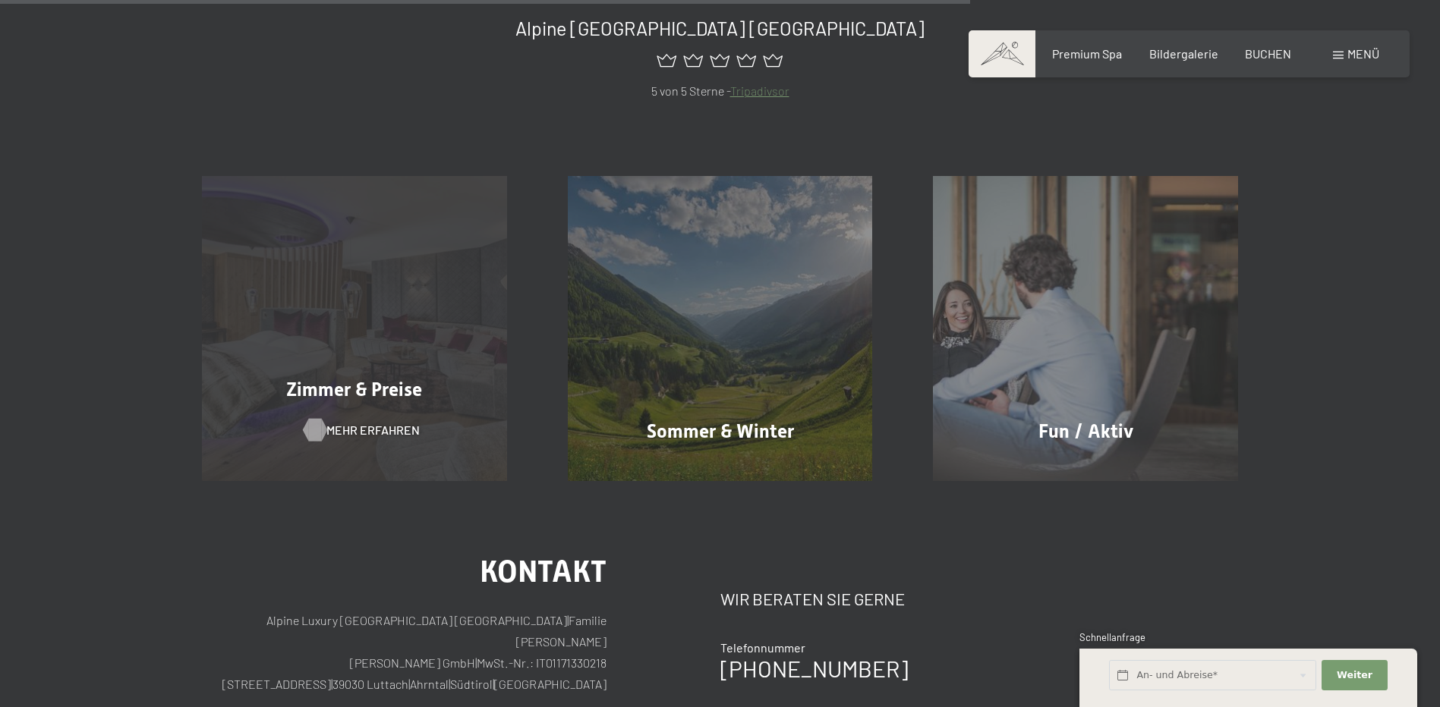
click at [379, 429] on span "Mehr erfahren" at bounding box center [372, 430] width 93 height 17
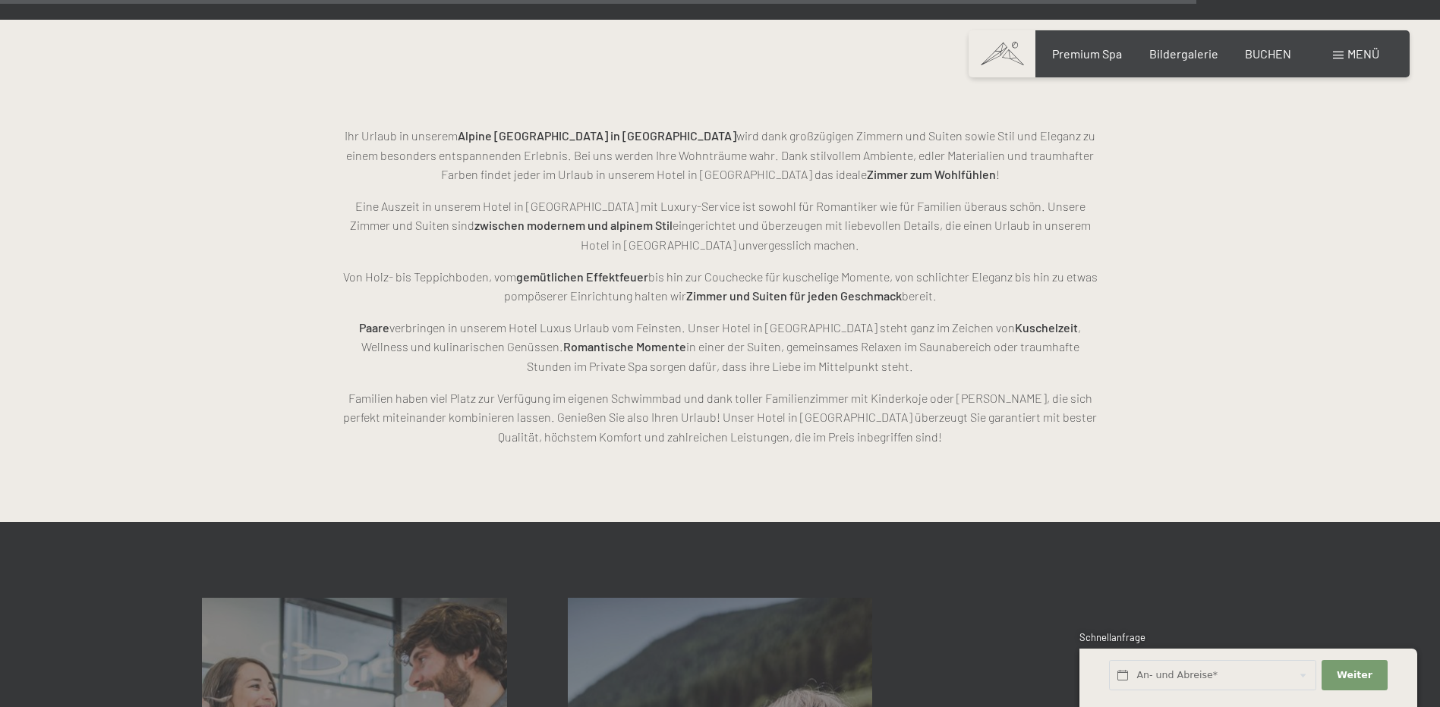
scroll to position [4478, 0]
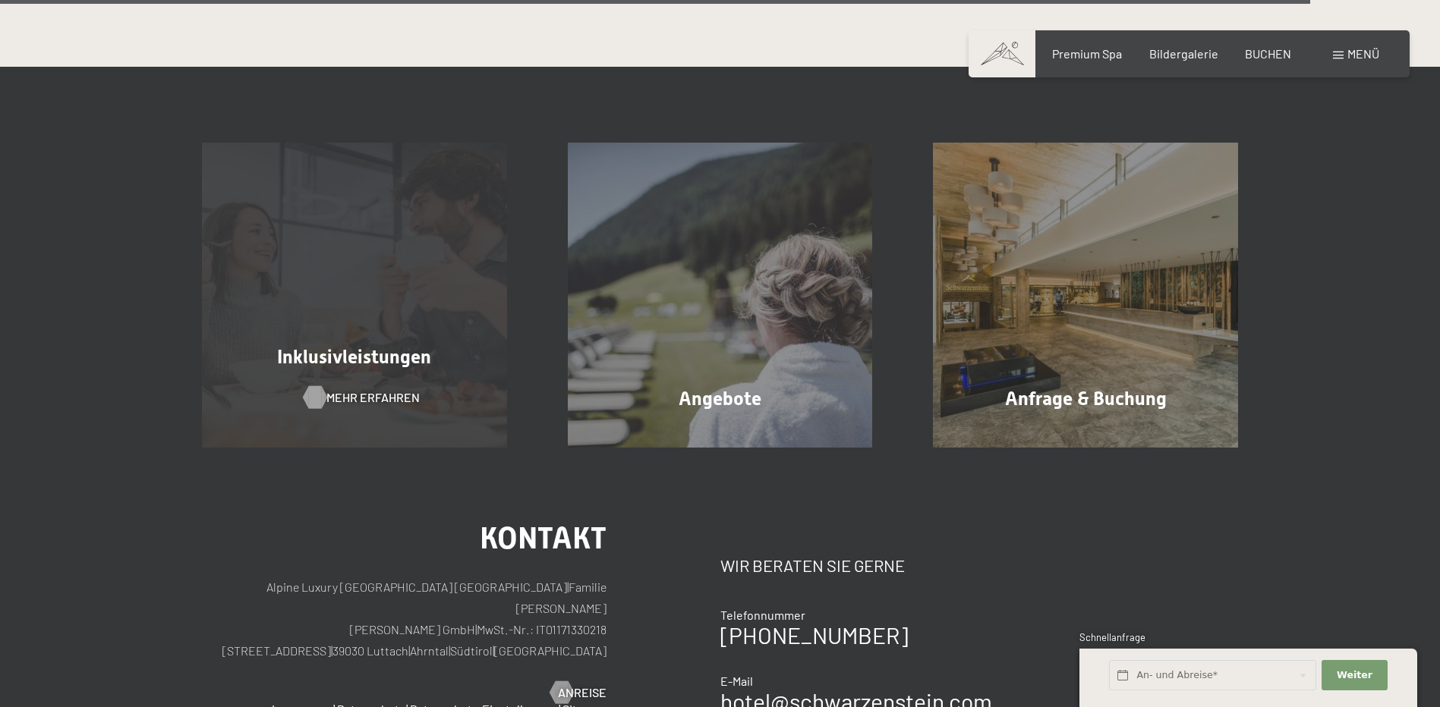
click at [355, 395] on span "Mehr erfahren" at bounding box center [372, 397] width 93 height 17
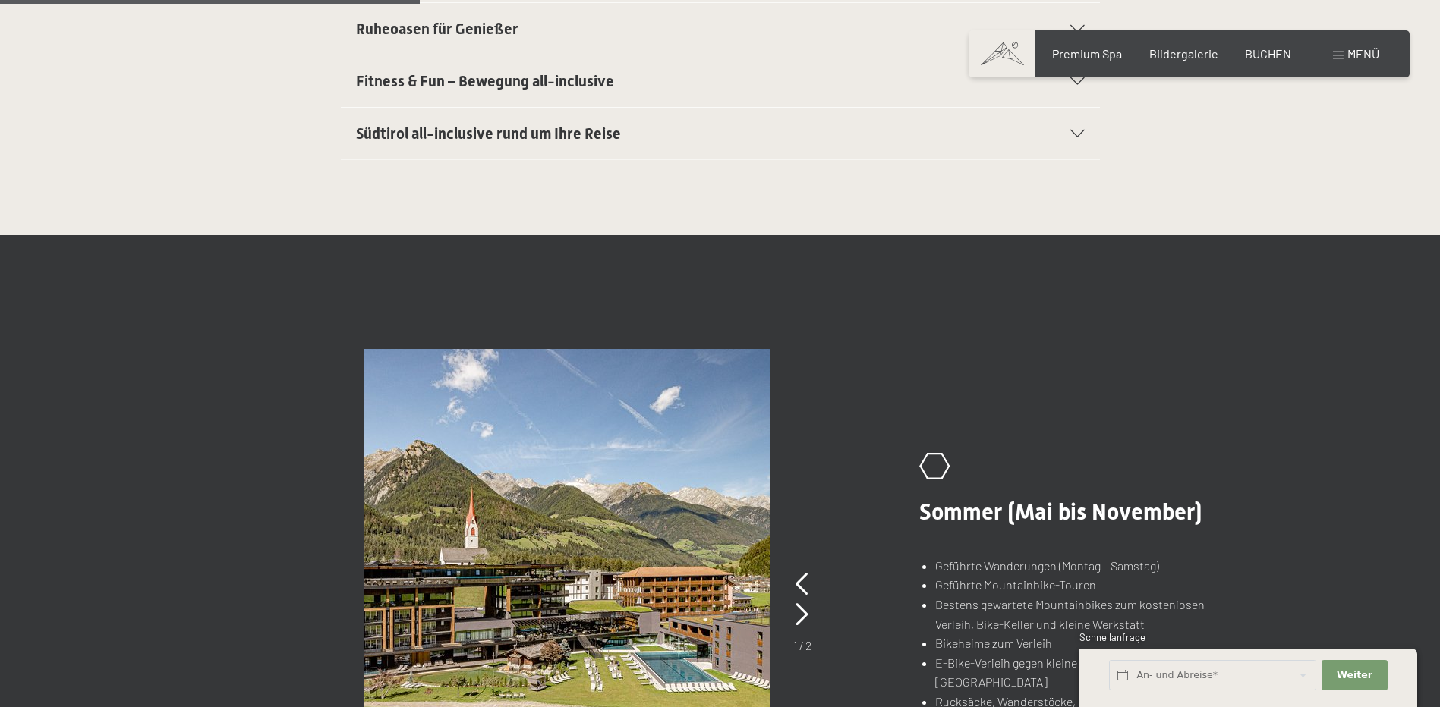
scroll to position [1062, 0]
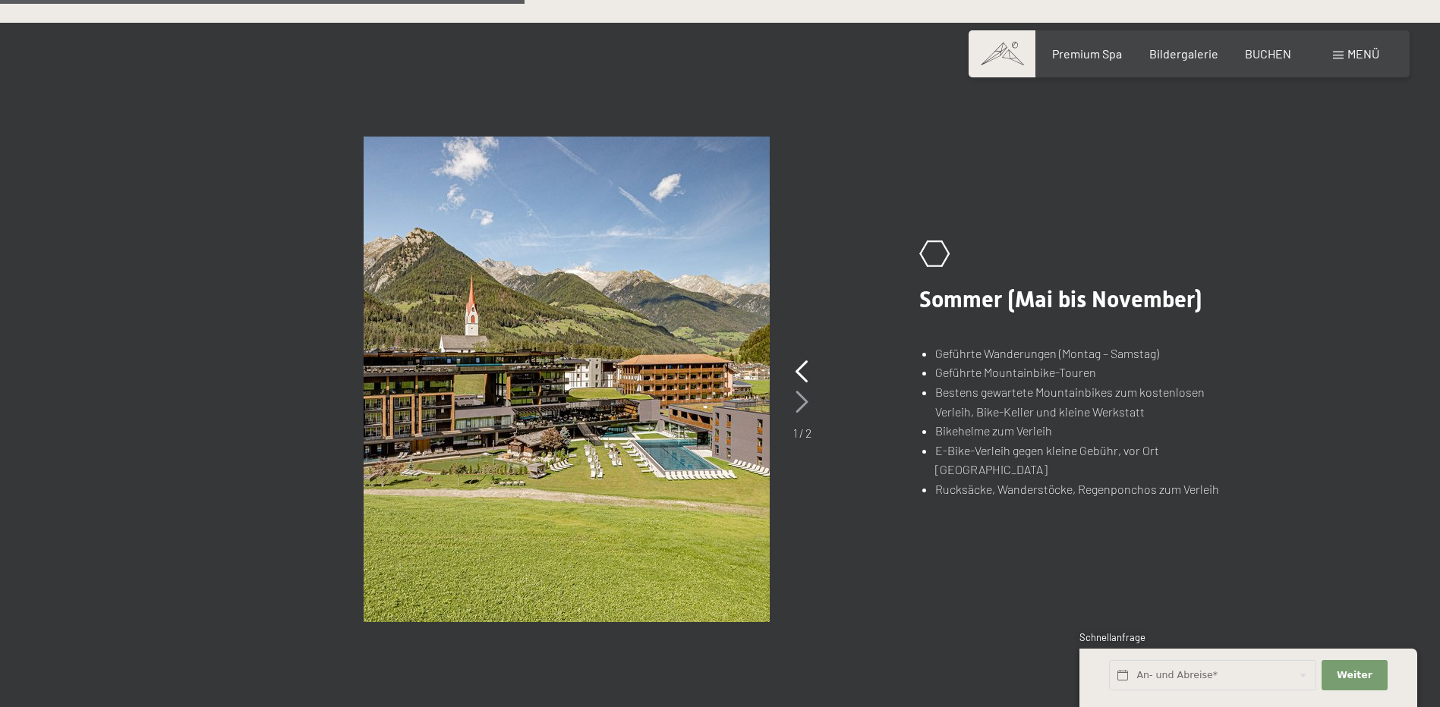
click at [802, 405] on icon at bounding box center [801, 402] width 13 height 23
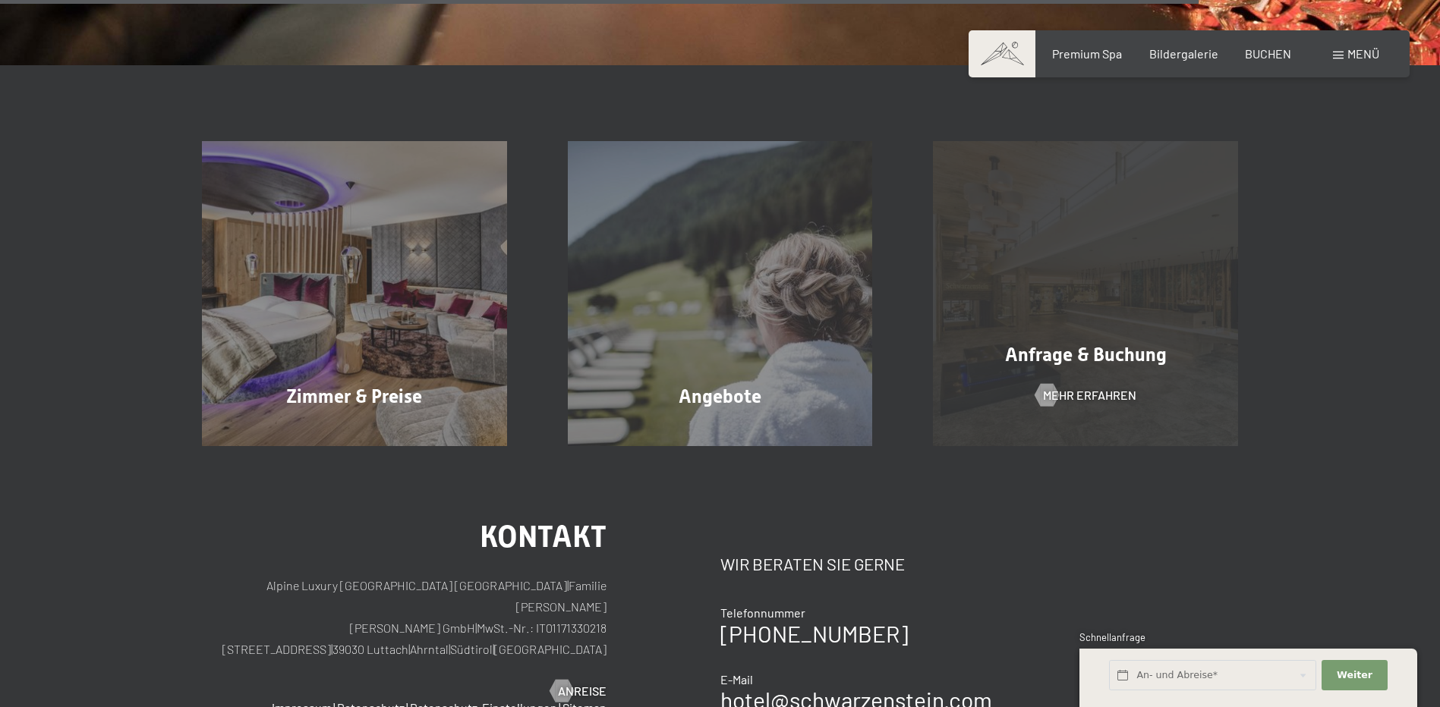
scroll to position [2808, 0]
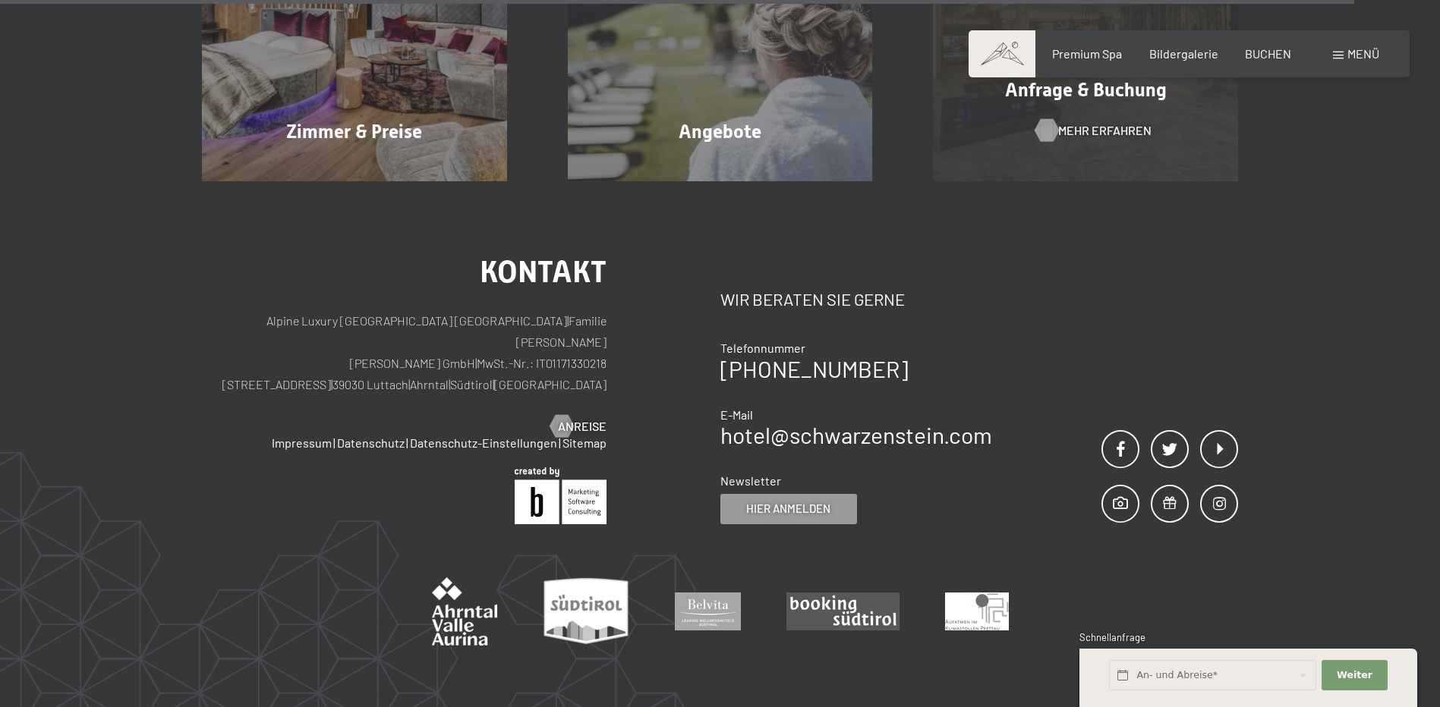
click at [1088, 135] on span "Mehr erfahren" at bounding box center [1104, 130] width 93 height 17
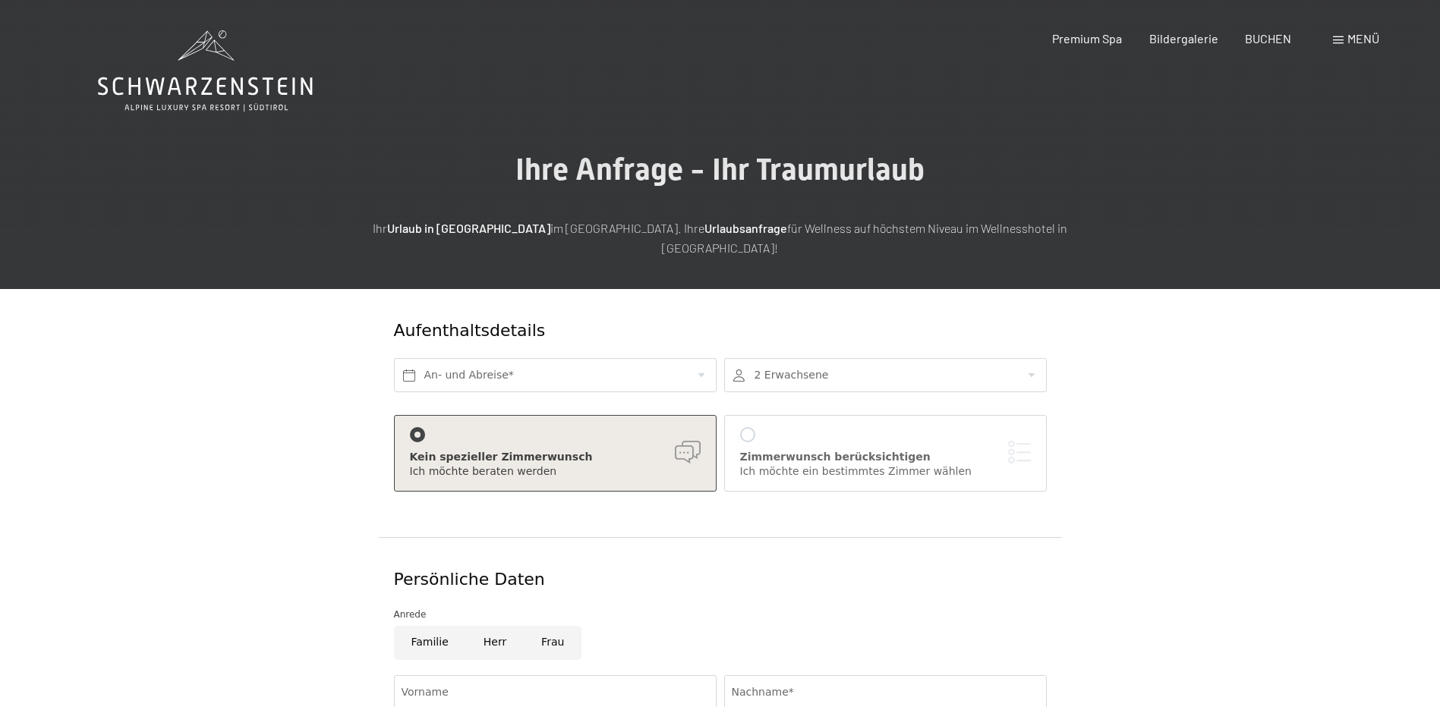
click at [1348, 33] on span "Menü" at bounding box center [1363, 38] width 32 height 14
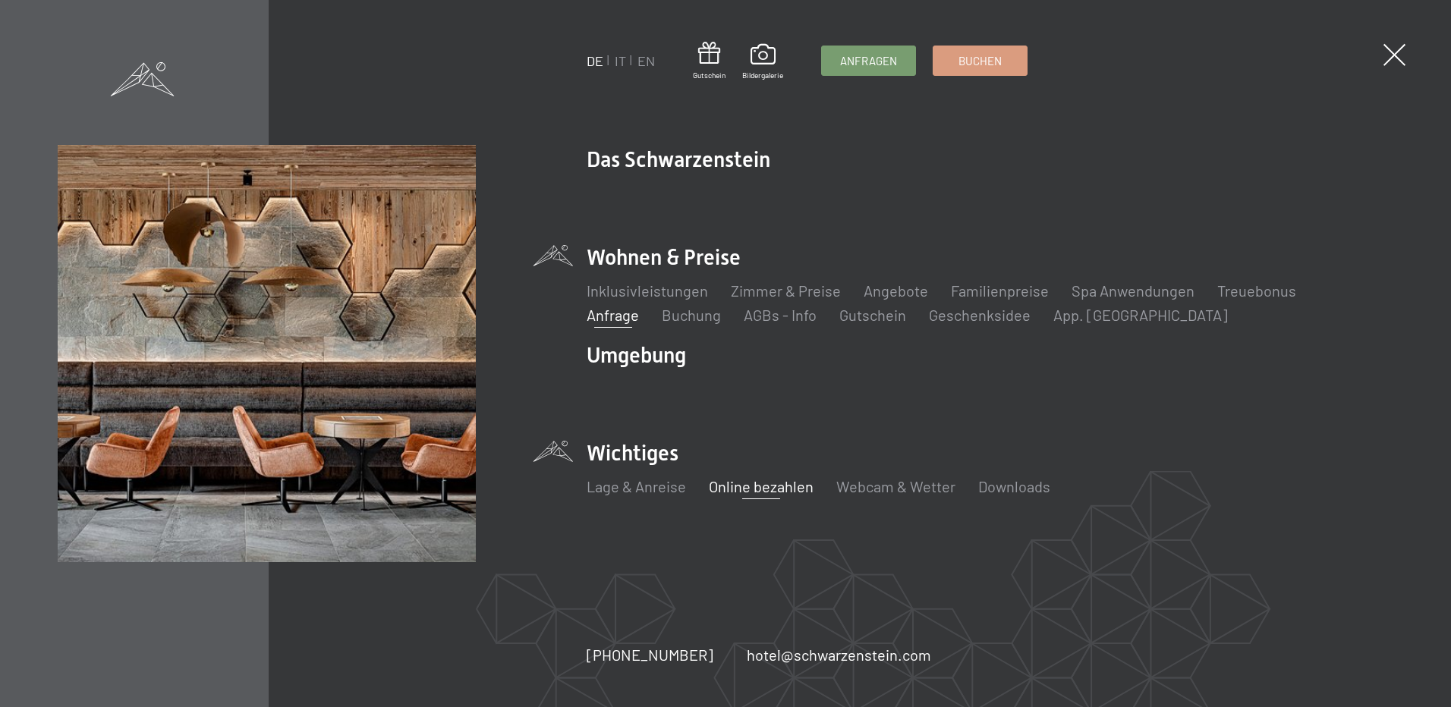
click at [773, 490] on link "Online bezahlen" at bounding box center [761, 486] width 105 height 18
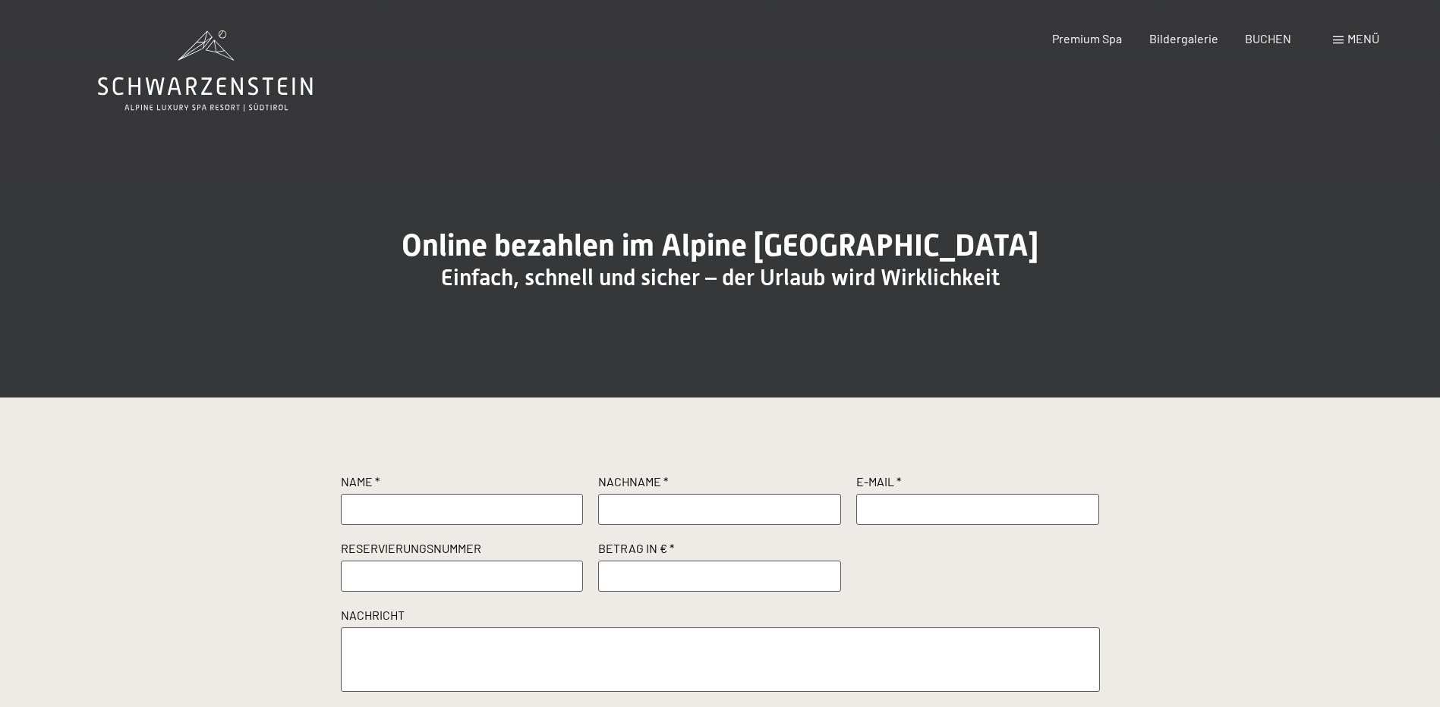
click at [1356, 32] on span "Menü" at bounding box center [1363, 38] width 32 height 14
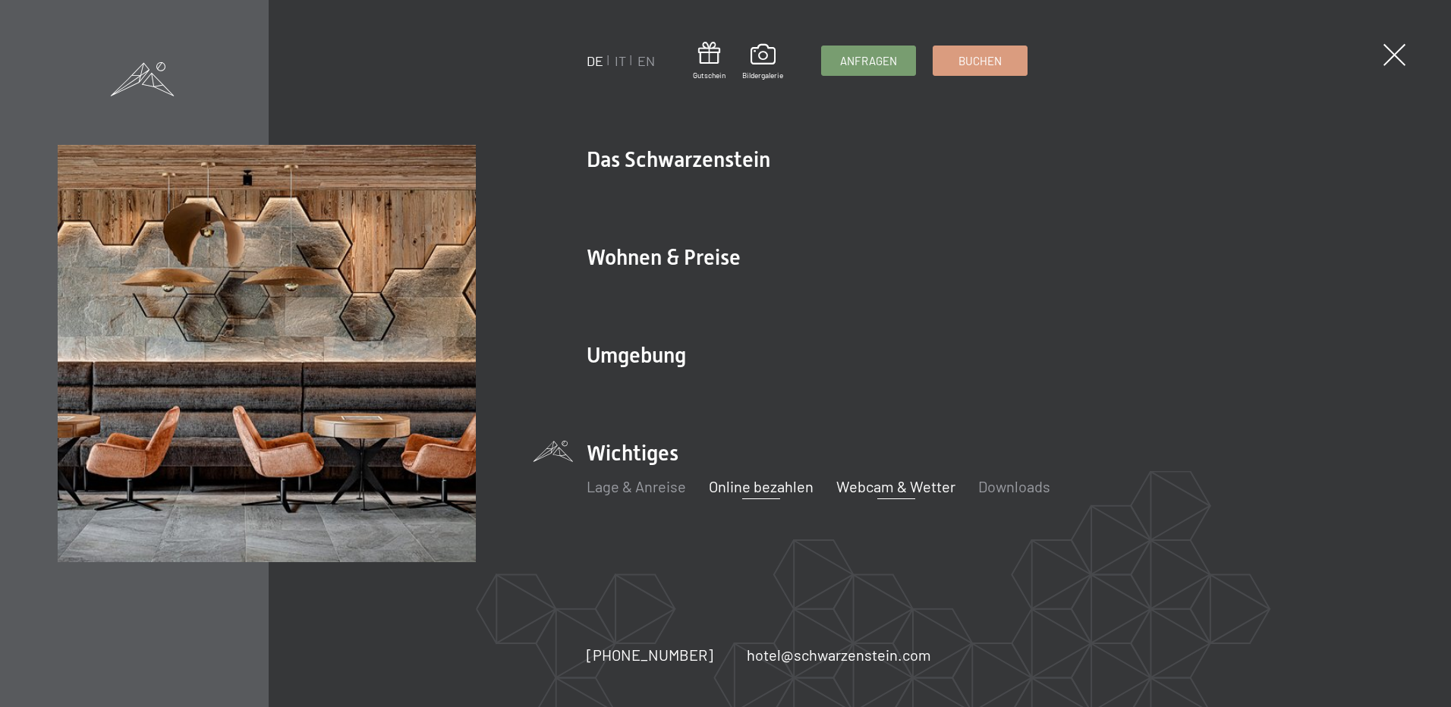
click at [891, 486] on link "Webcam & Wetter" at bounding box center [895, 486] width 119 height 18
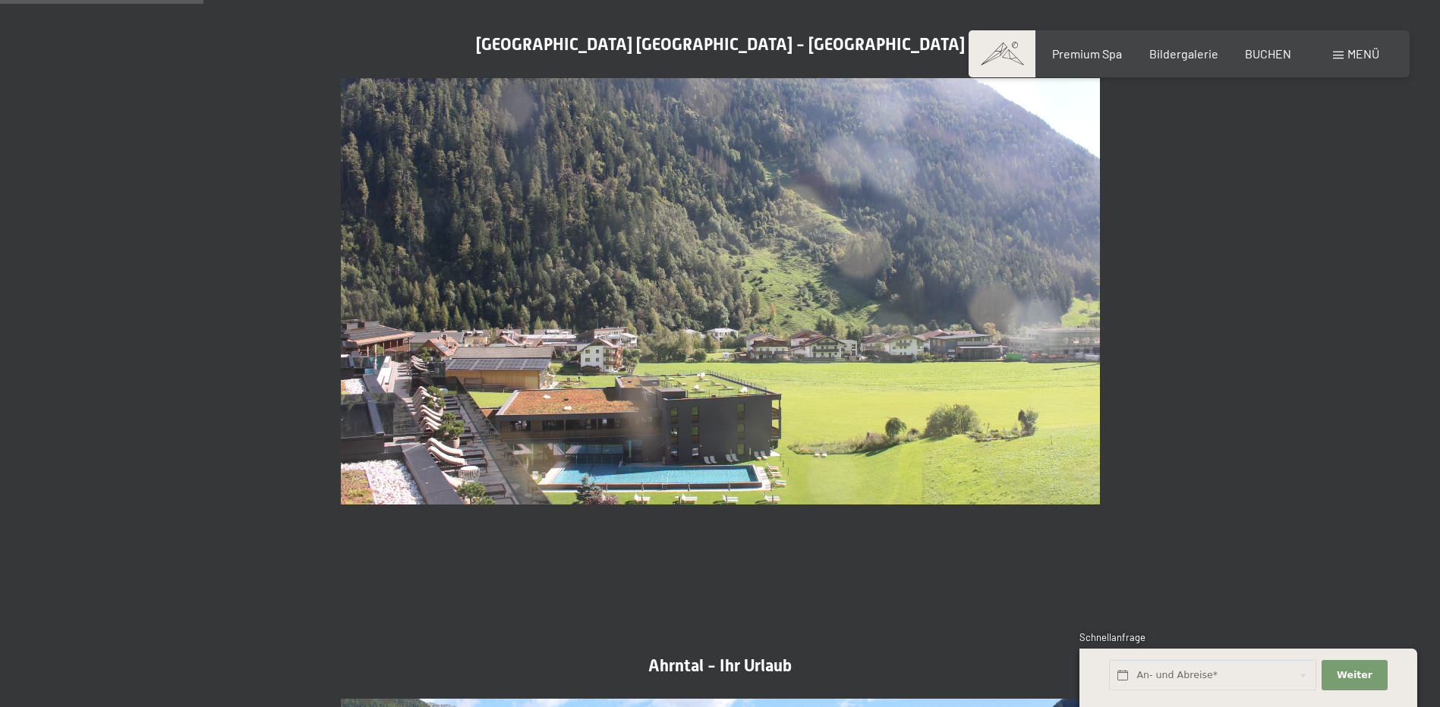
scroll to position [759, 0]
click at [826, 355] on img at bounding box center [720, 290] width 759 height 427
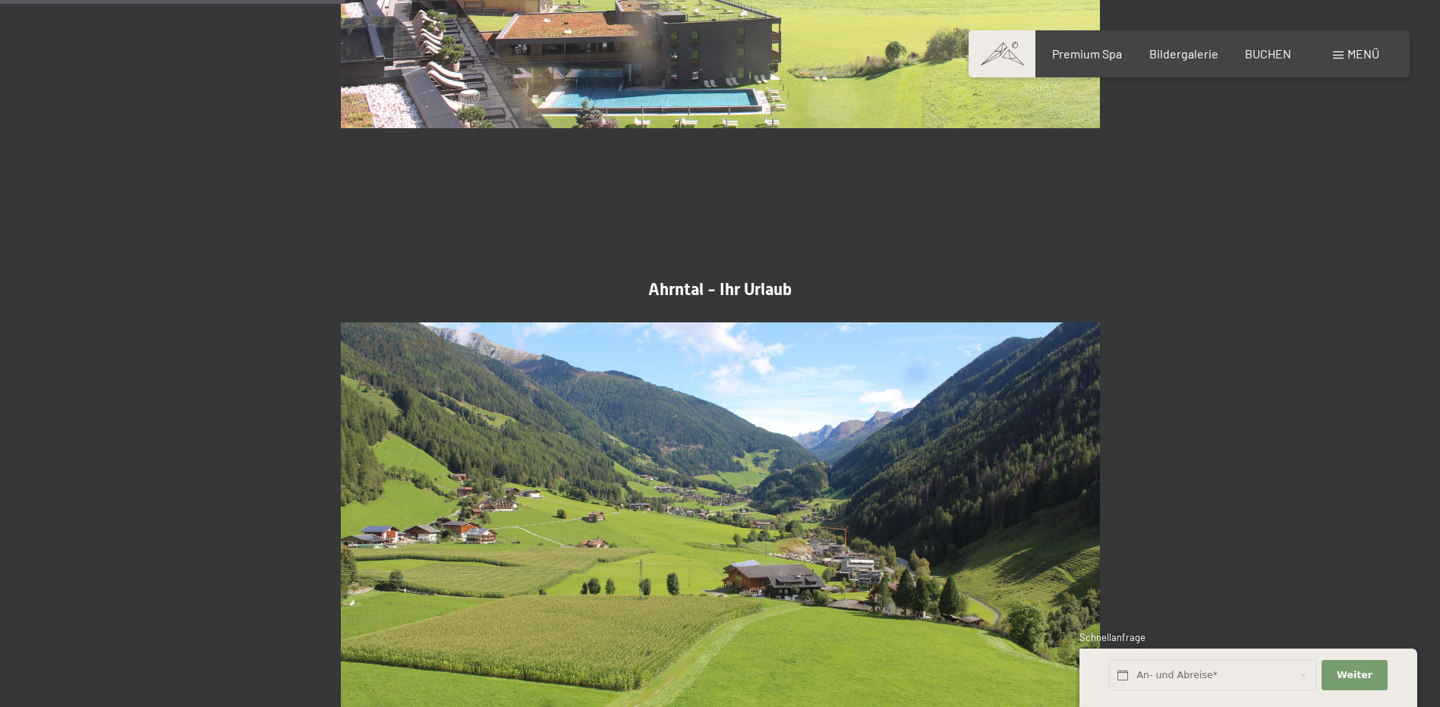
scroll to position [1290, 0]
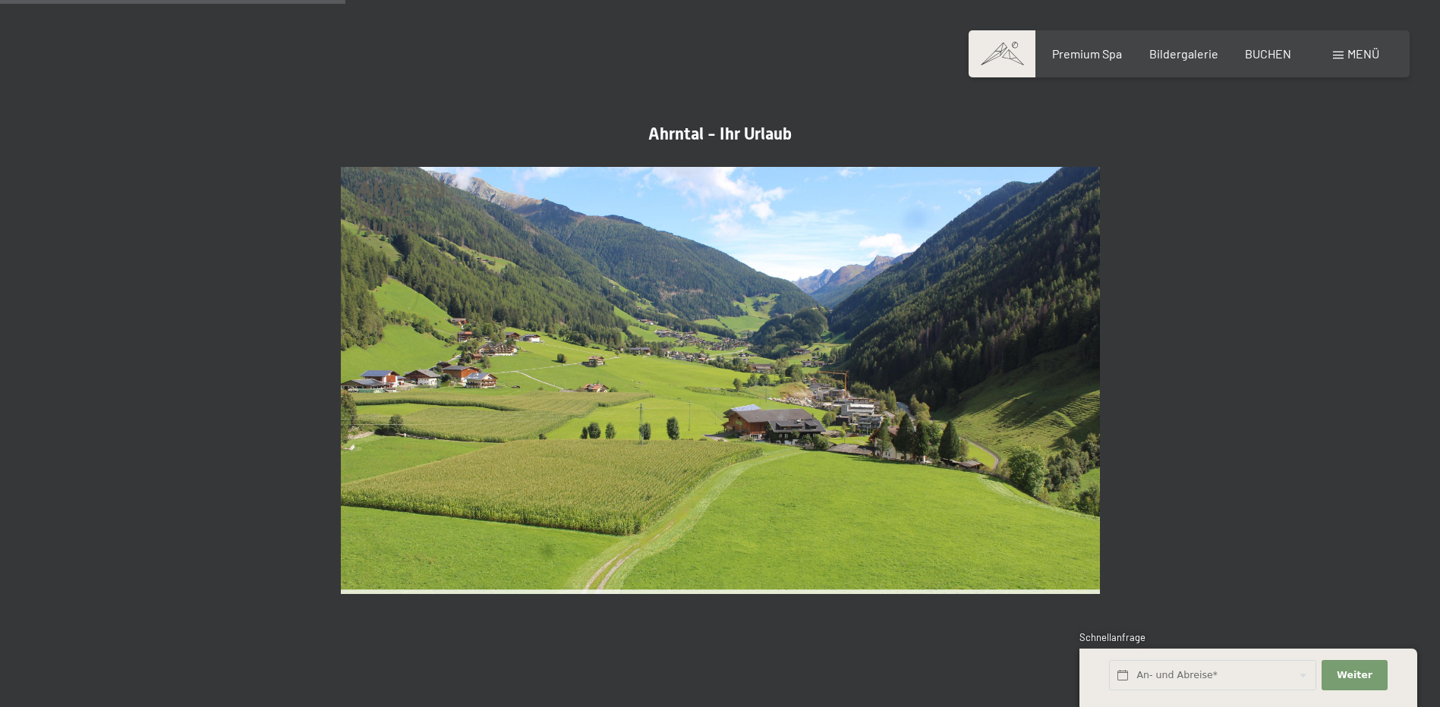
click at [958, 429] on img at bounding box center [720, 380] width 759 height 427
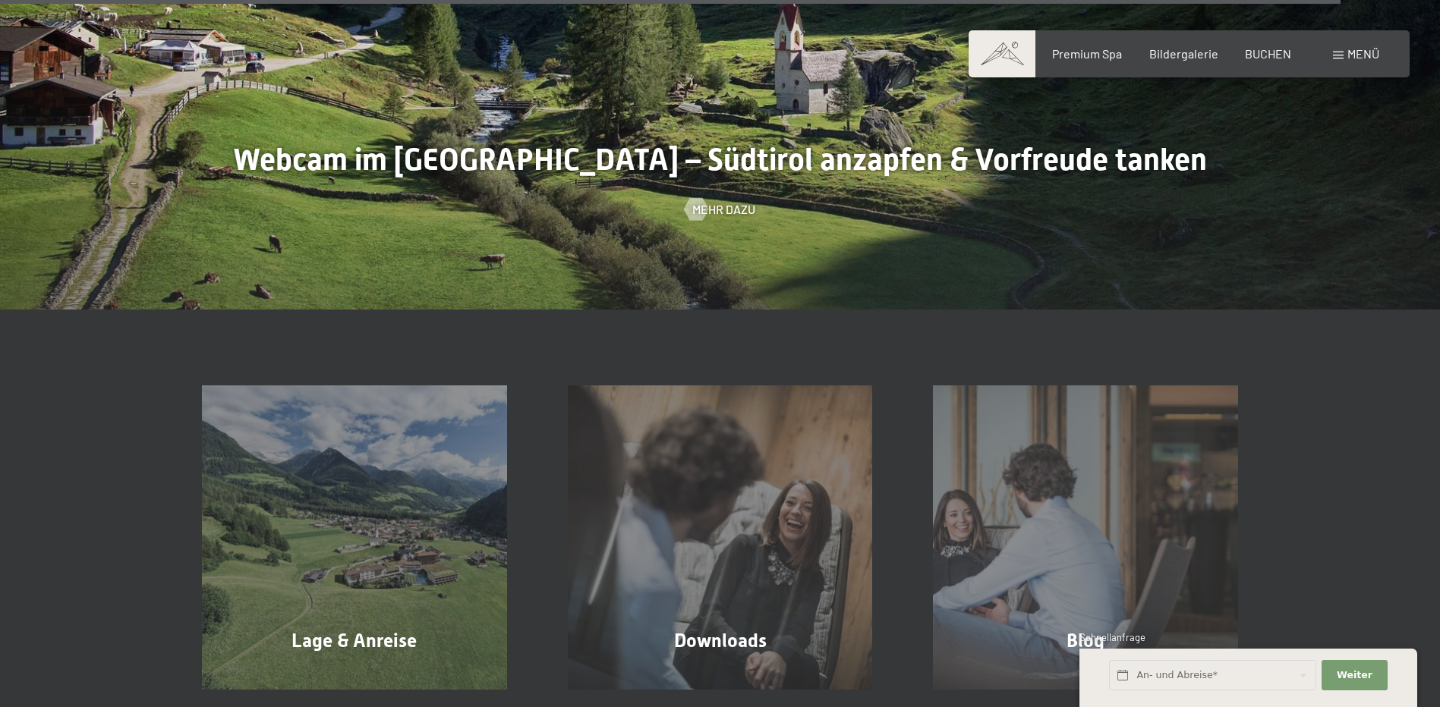
scroll to position [5085, 0]
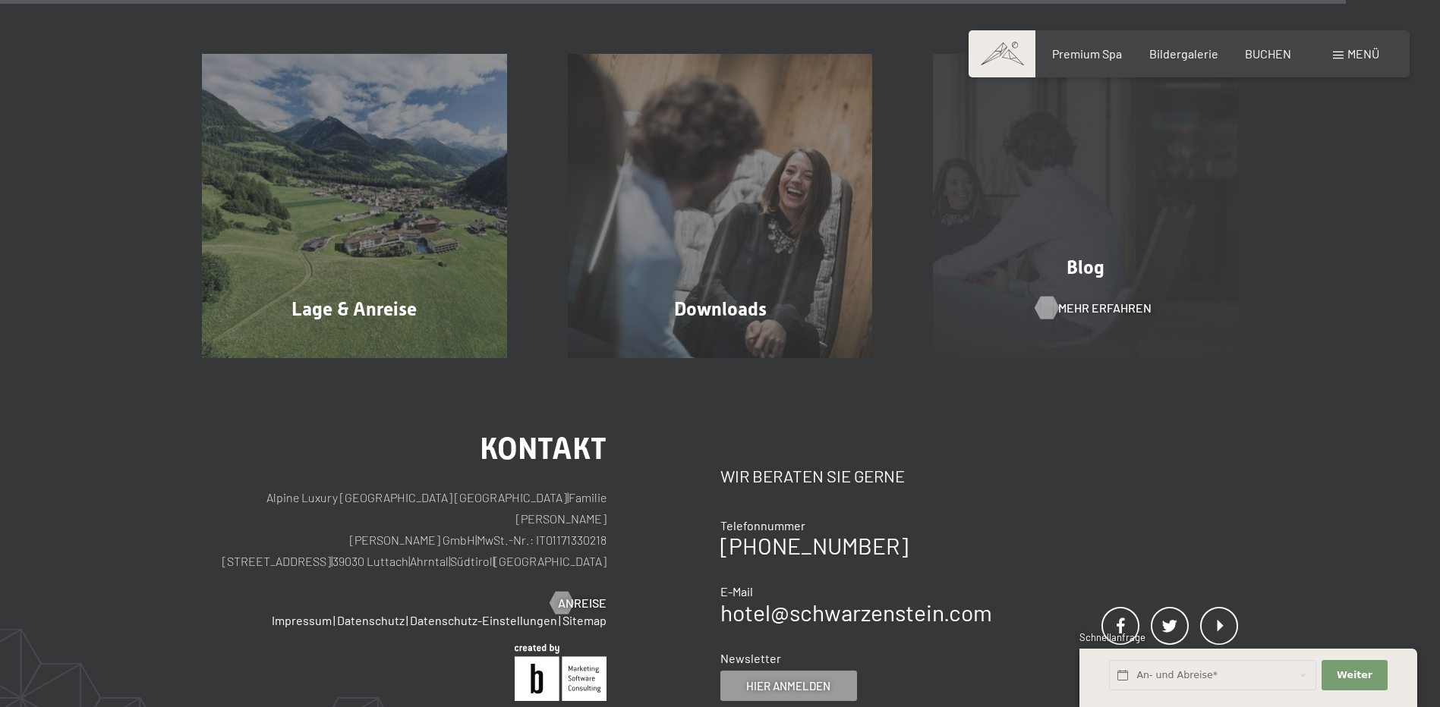
click at [1085, 310] on span "Mehr erfahren" at bounding box center [1104, 308] width 93 height 17
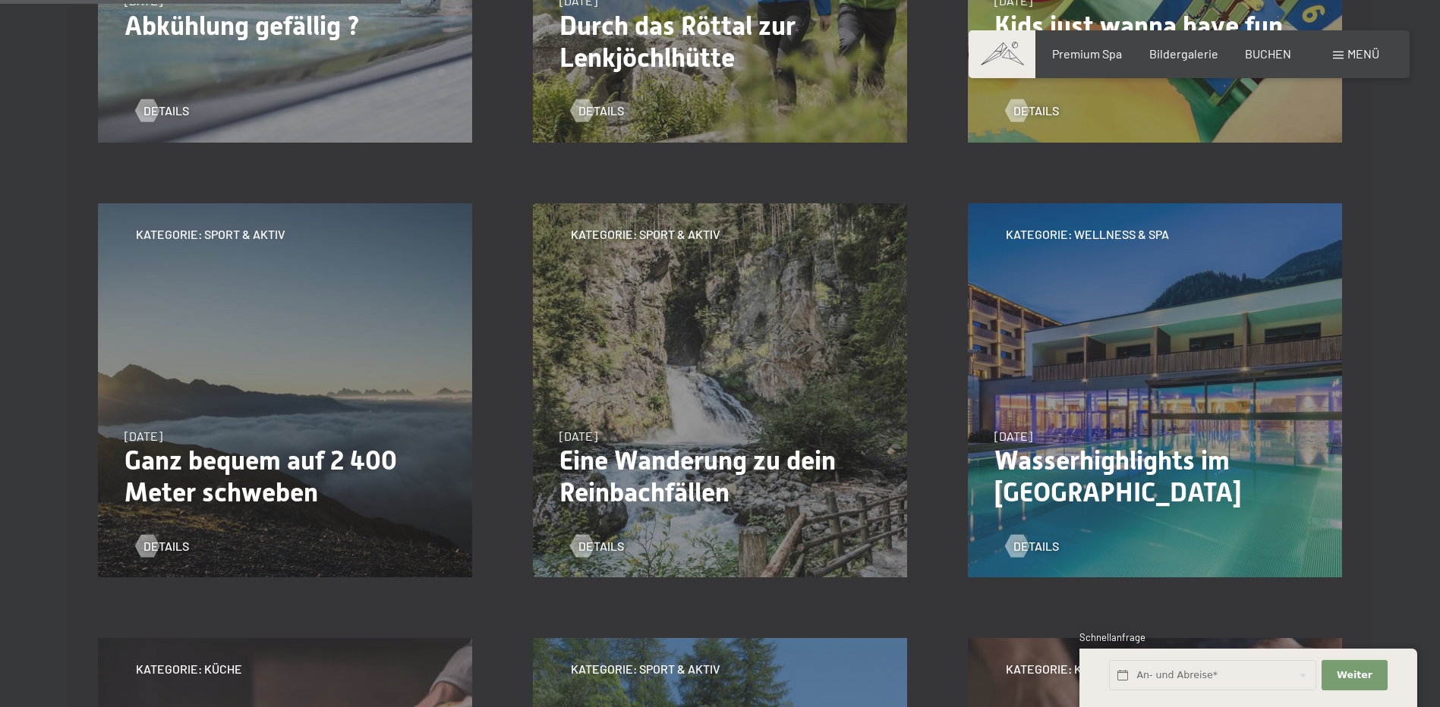
scroll to position [683, 0]
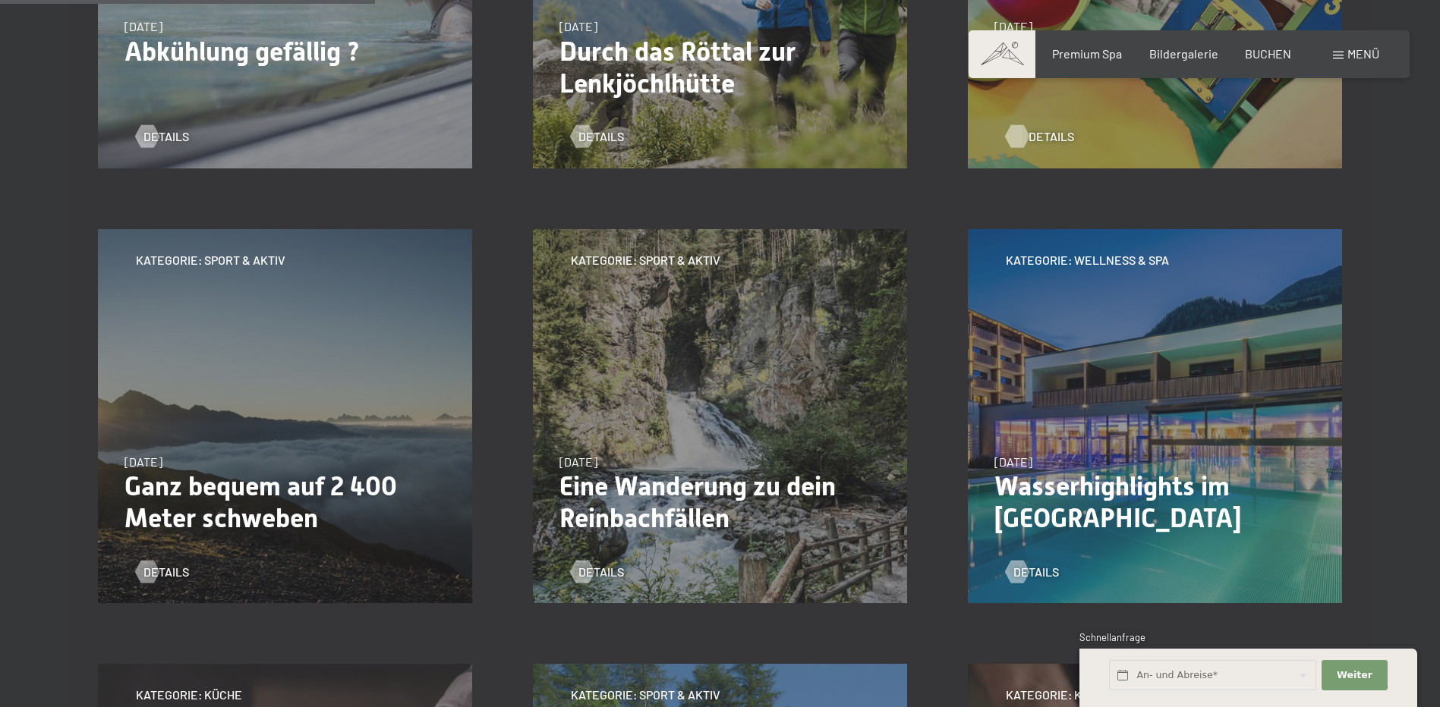
click at [1043, 133] on span "Details" at bounding box center [1051, 136] width 46 height 17
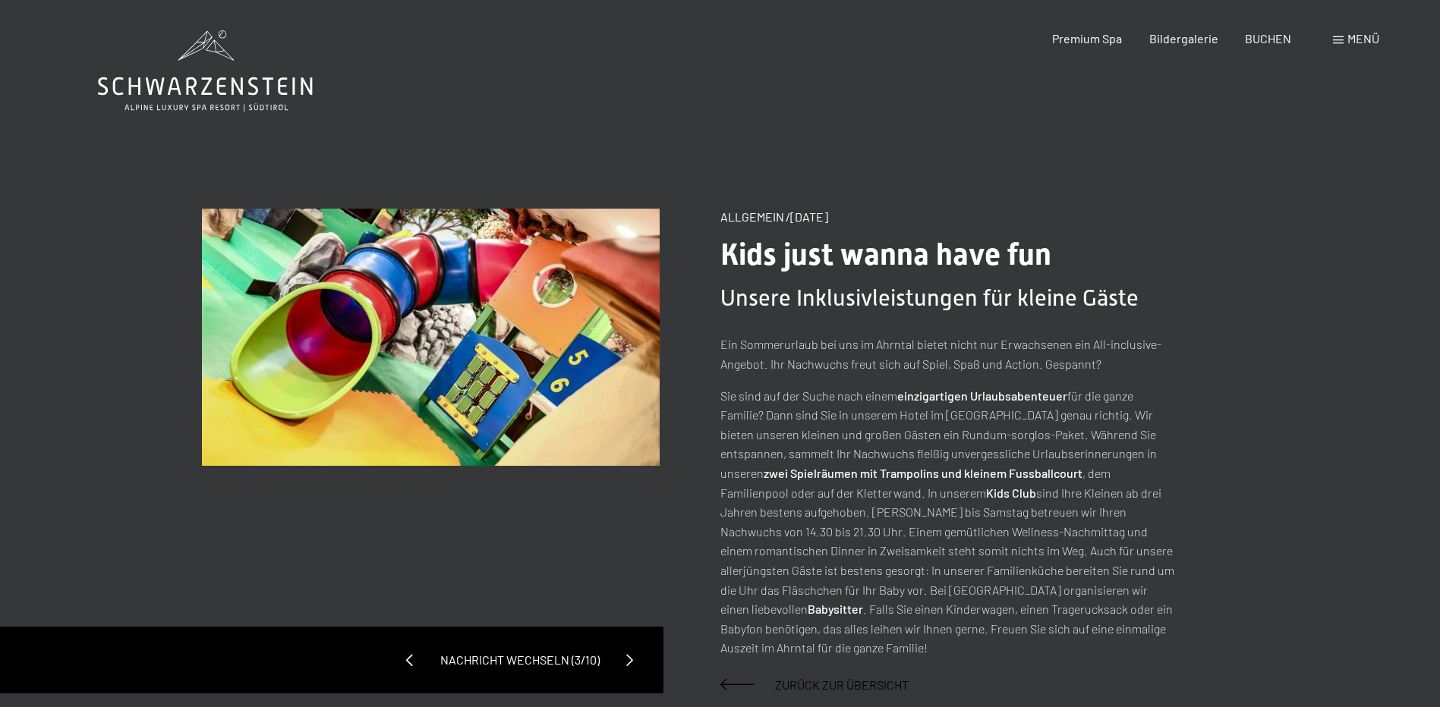
click at [1367, 40] on span "Menü" at bounding box center [1363, 38] width 32 height 14
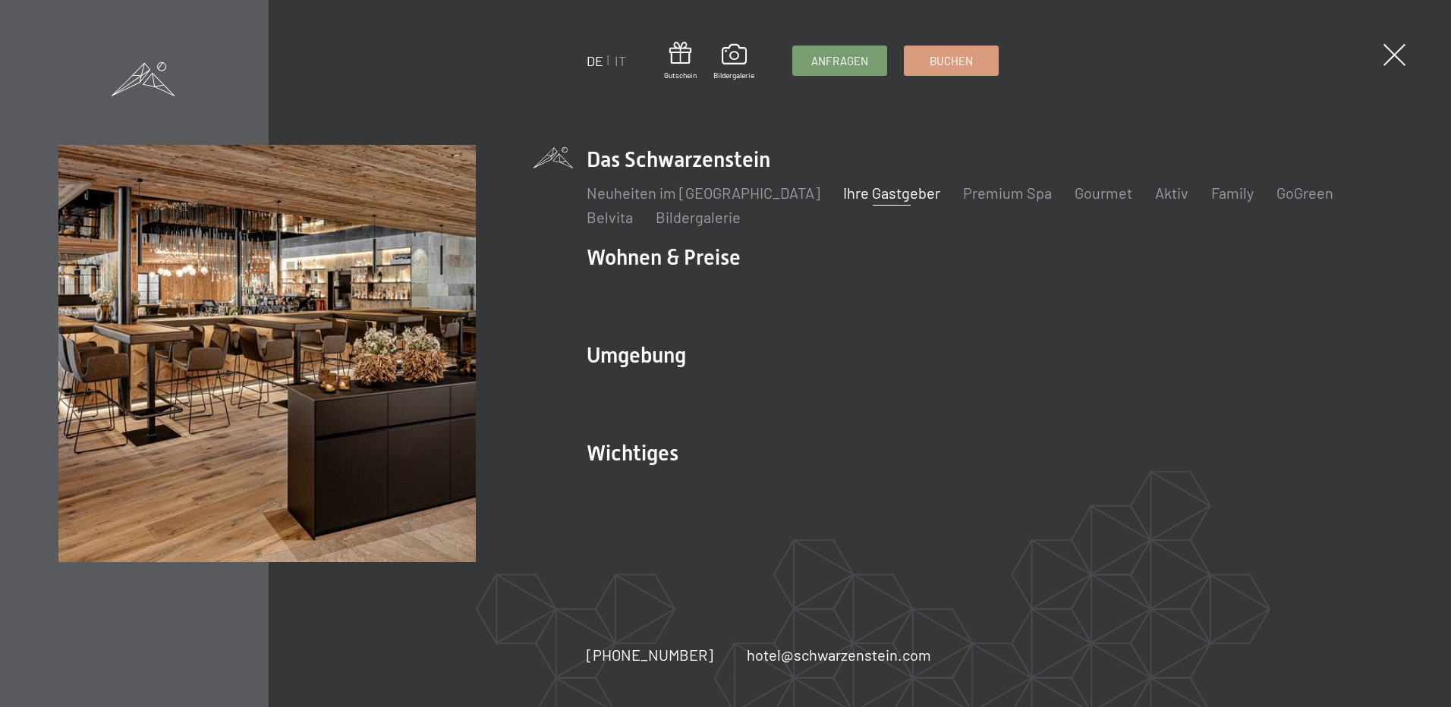
click at [876, 194] on link "Ihre Gastgeber" at bounding box center [891, 193] width 97 height 18
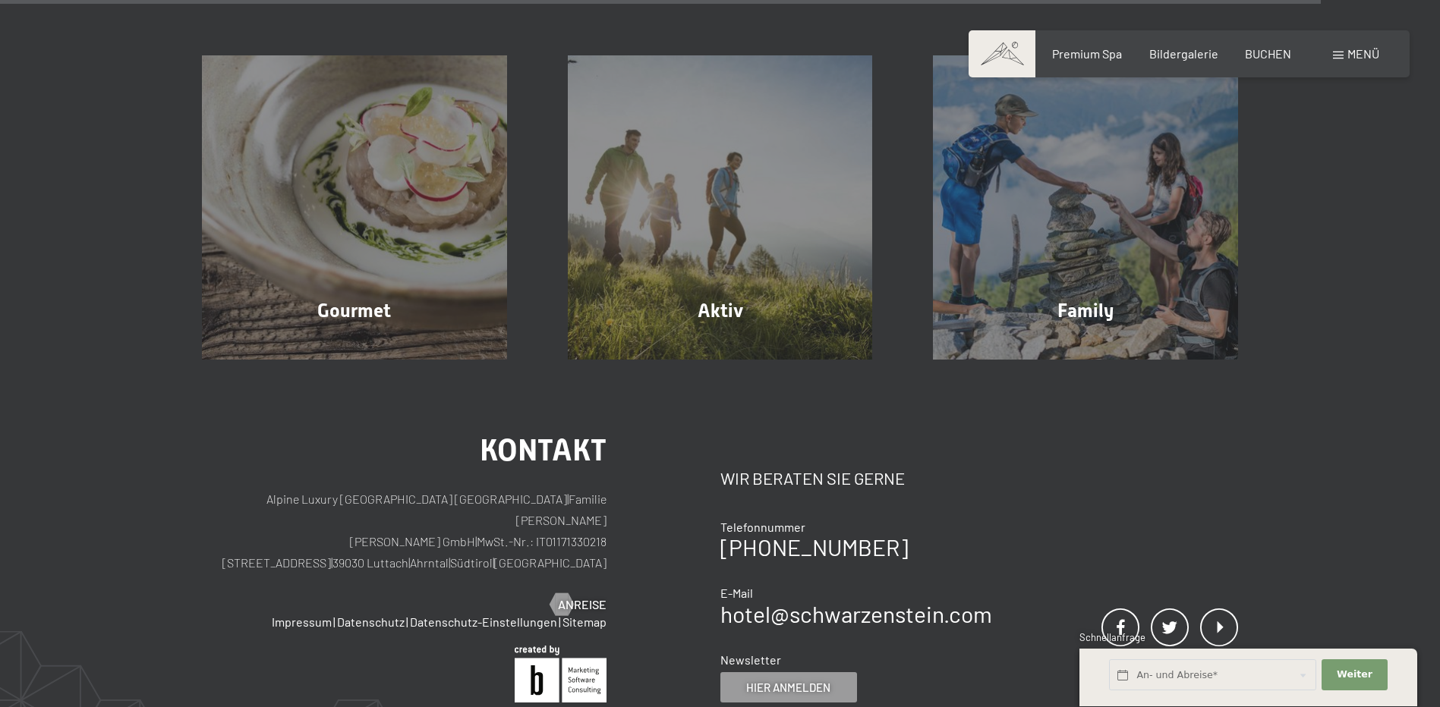
scroll to position [5198, 0]
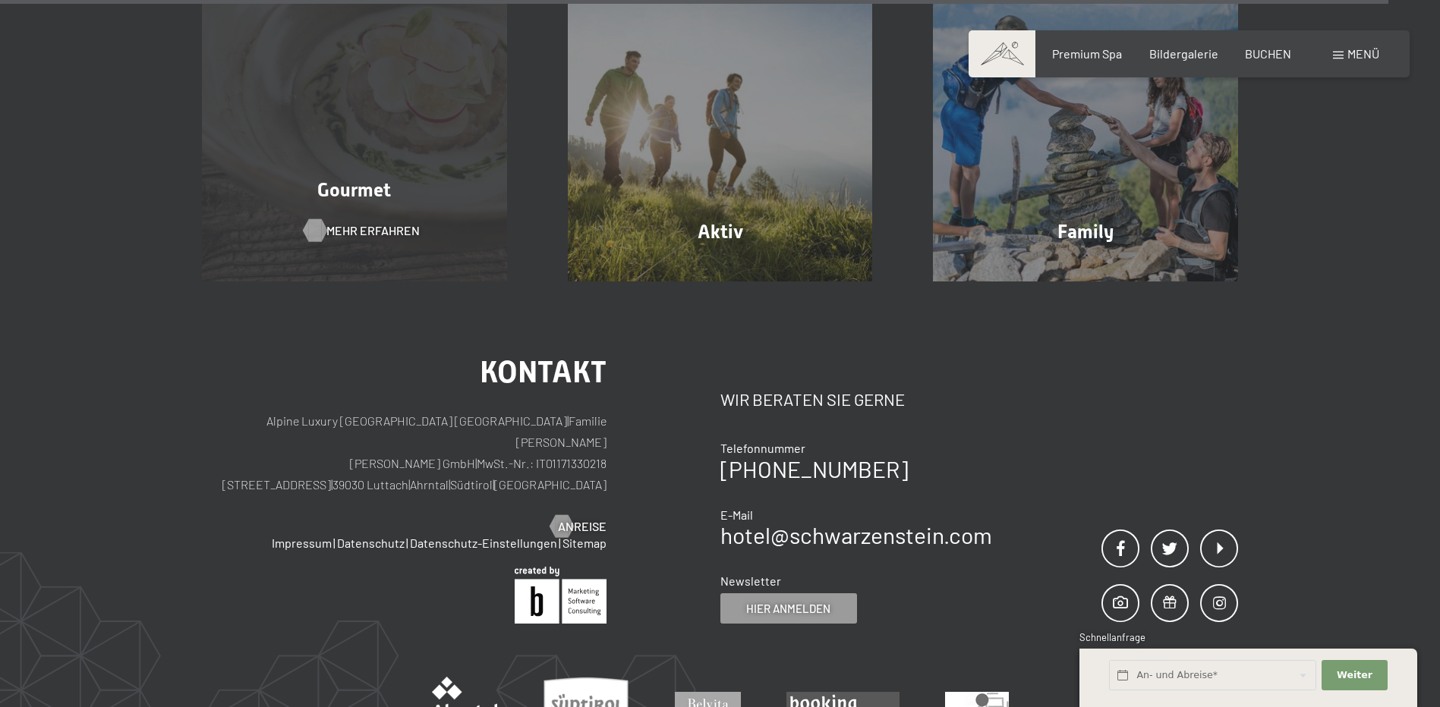
click at [362, 222] on span "Mehr erfahren" at bounding box center [372, 230] width 93 height 17
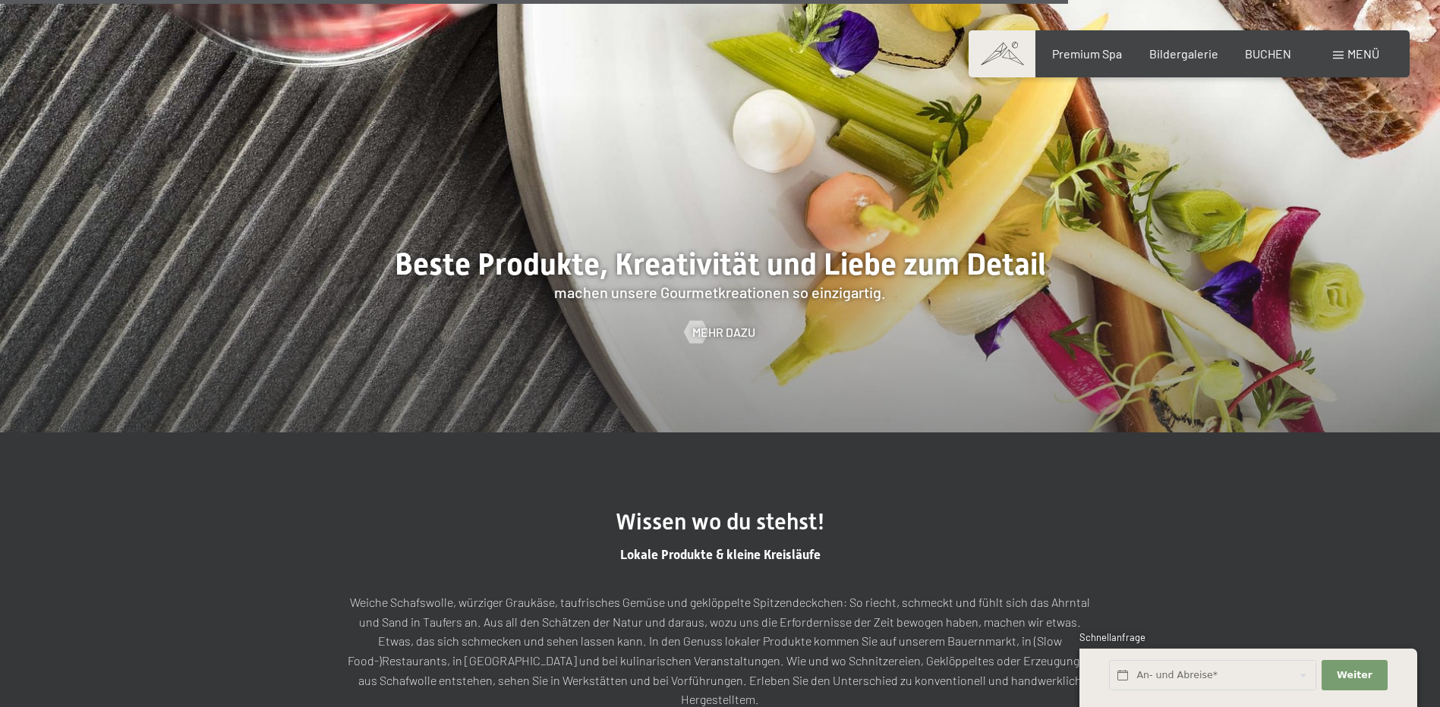
scroll to position [4326, 0]
